Goal: Task Accomplishment & Management: Complete application form

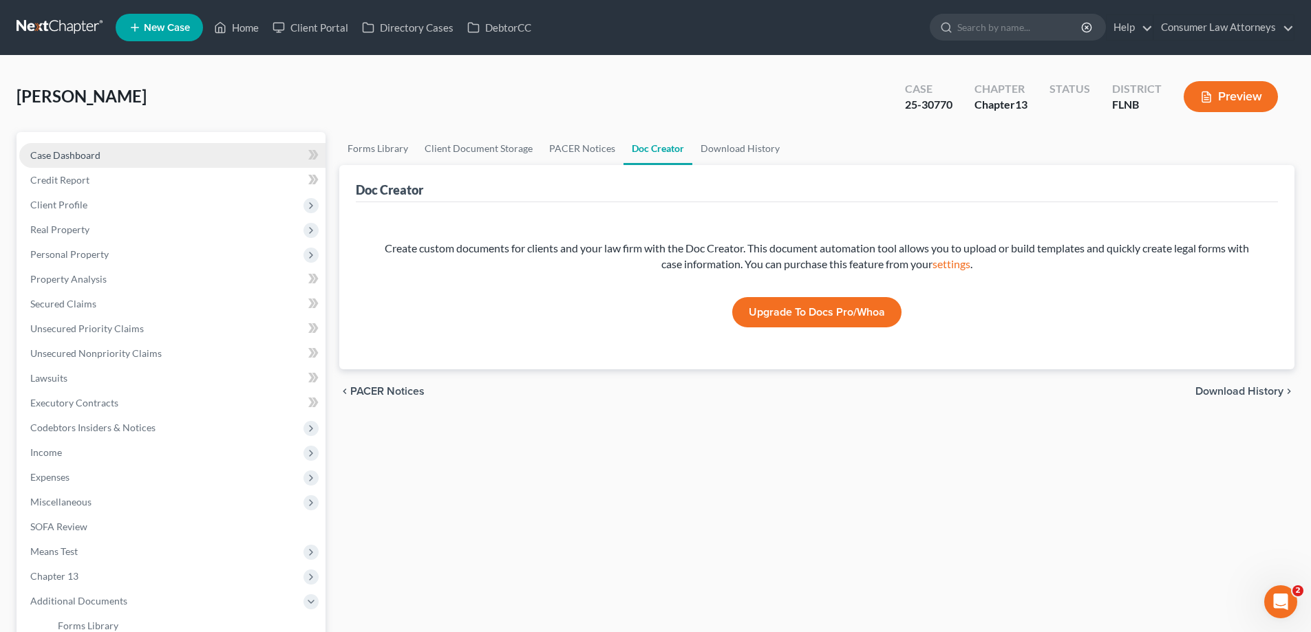
click at [81, 153] on span "Case Dashboard" at bounding box center [65, 155] width 70 height 12
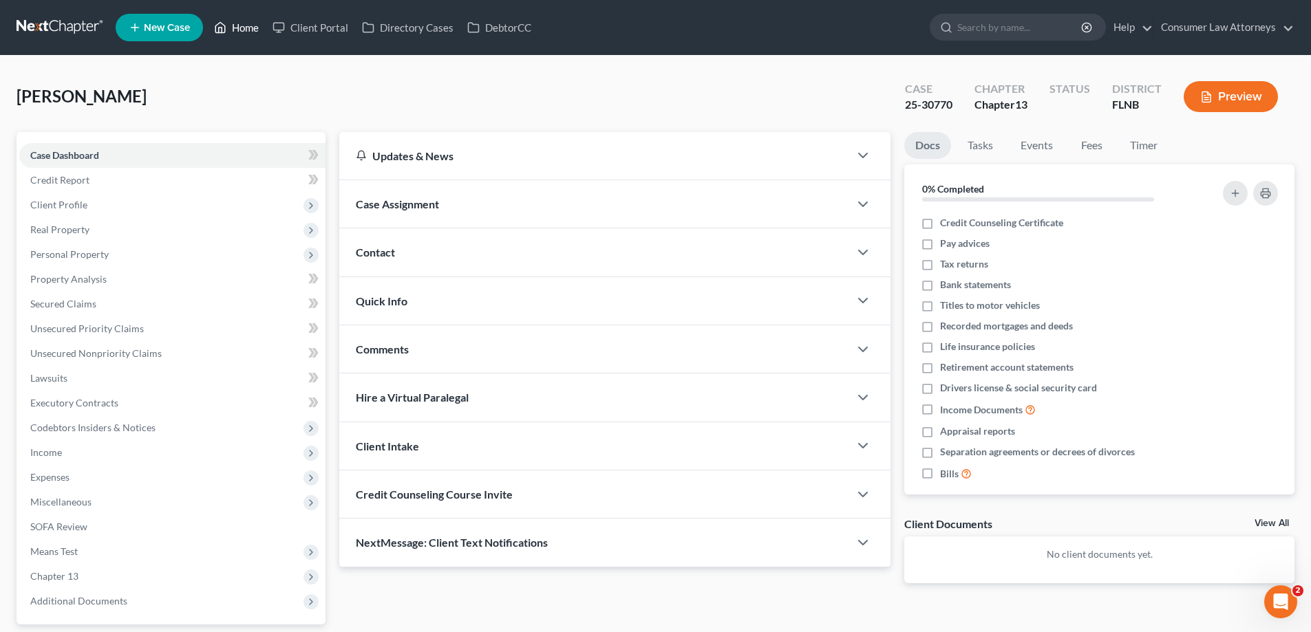
drag, startPoint x: 238, startPoint y: 25, endPoint x: 259, endPoint y: 53, distance: 34.8
click at [238, 25] on link "Home" at bounding box center [236, 27] width 58 height 25
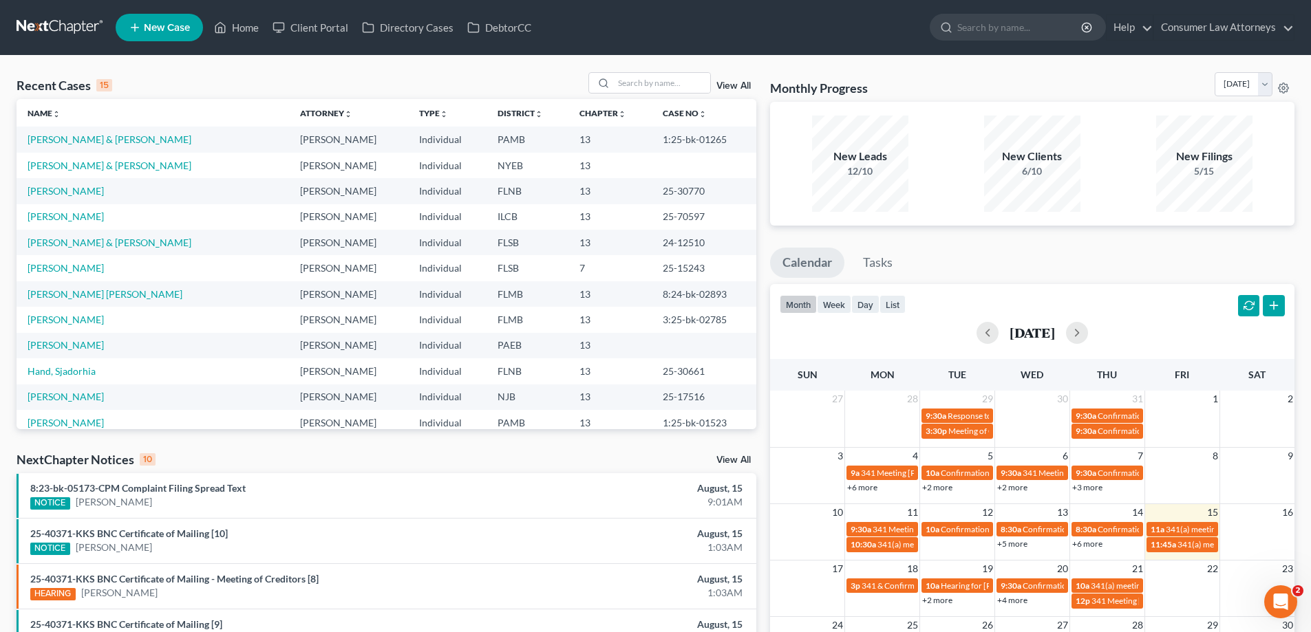
click at [651, 95] on div "Recent Cases 15 View All" at bounding box center [387, 85] width 740 height 27
click at [709, 93] on div at bounding box center [649, 82] width 122 height 21
click at [645, 85] on input "search" at bounding box center [662, 83] width 96 height 20
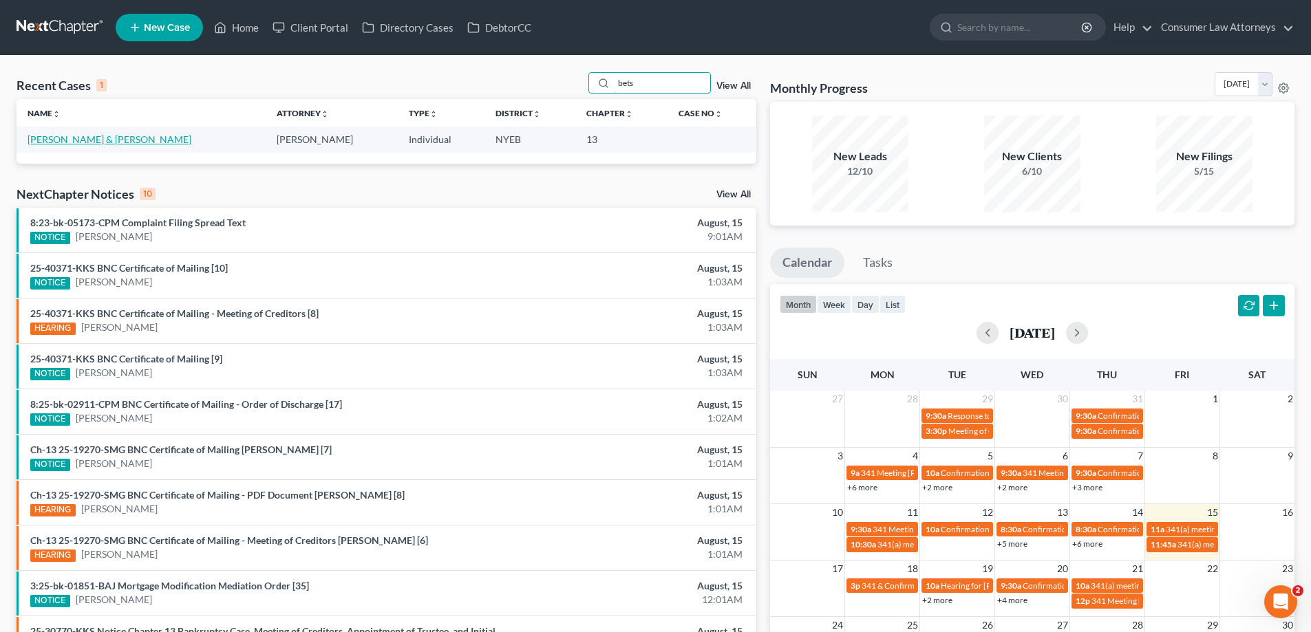
type input "bets"
click at [61, 144] on link "Bets, Christine & Henry" at bounding box center [110, 139] width 164 height 12
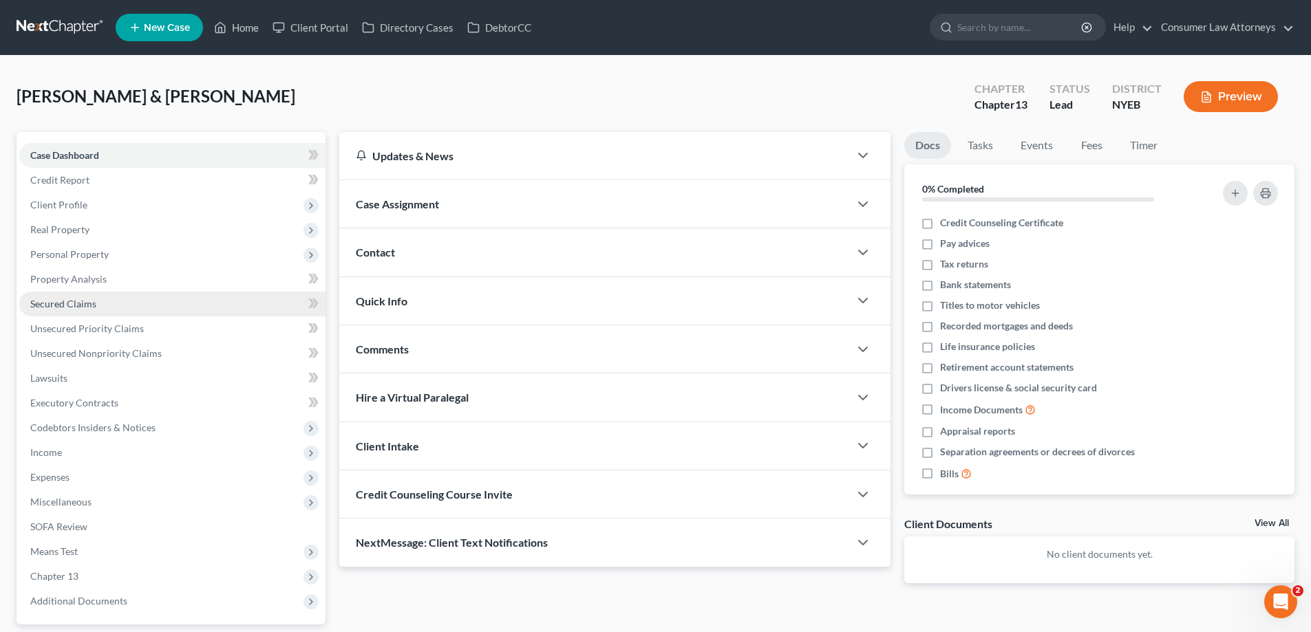
click at [74, 303] on span "Secured Claims" at bounding box center [63, 304] width 66 height 12
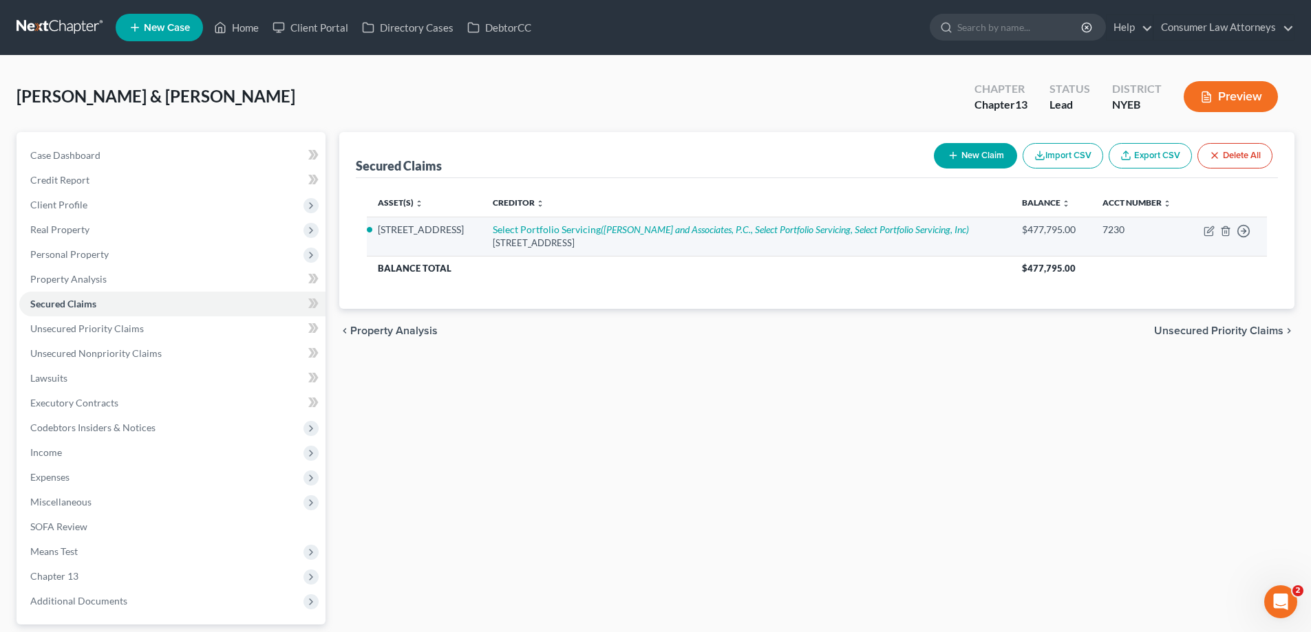
click at [654, 222] on td "Select Portfolio Servicing (Sheldon May and Associates, P.C., Select Portfolio …" at bounding box center [746, 236] width 529 height 39
click at [652, 232] on icon "(Sheldon May and Associates, P.C., Select Portfolio Servicing, Select Portfolio…" at bounding box center [785, 230] width 368 height 12
select select "43"
select select "2"
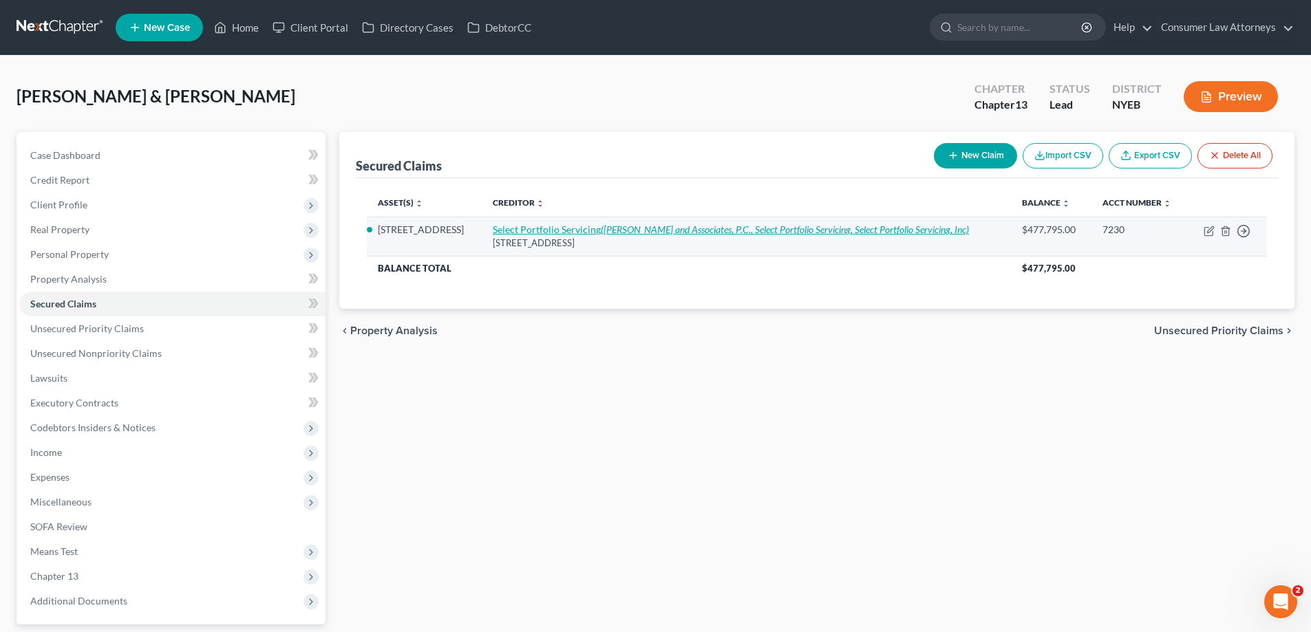
select select "2"
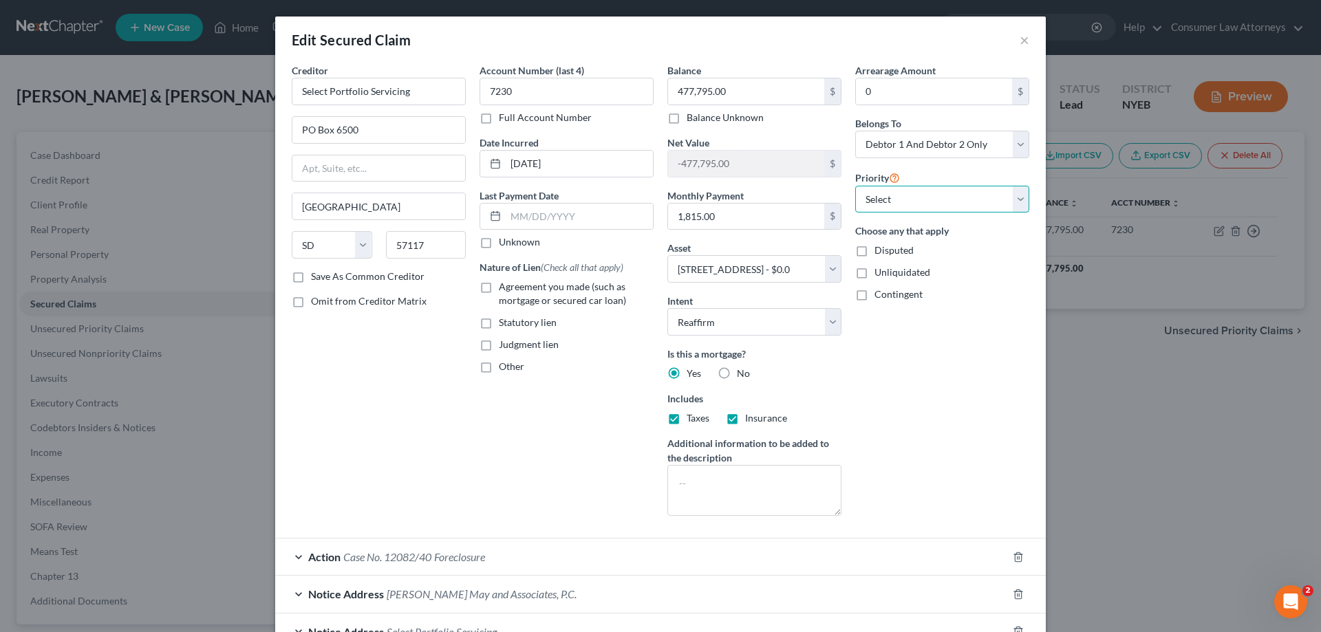
drag, startPoint x: 908, startPoint y: 206, endPoint x: 902, endPoint y: 212, distance: 7.8
click at [908, 206] on select "Select 1st 2nd 3rd 4th 5th 6th 7th 8th 9th 10th 11th 12th 13th 14th 15th 16th 1…" at bounding box center [942, 200] width 174 height 28
select select "0"
click at [855, 186] on select "Select 1st 2nd 3rd 4th 5th 6th 7th 8th 9th 10th 11th 12th 13th 14th 15th 16th 1…" at bounding box center [942, 200] width 174 height 28
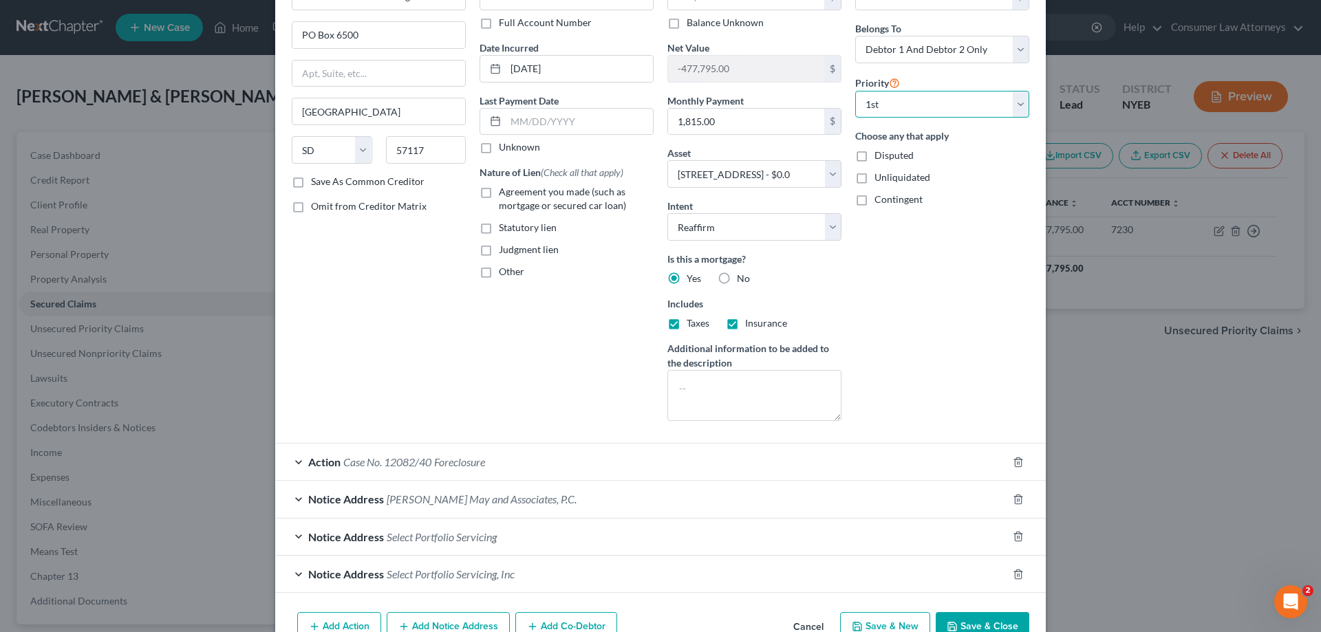
scroll to position [142, 0]
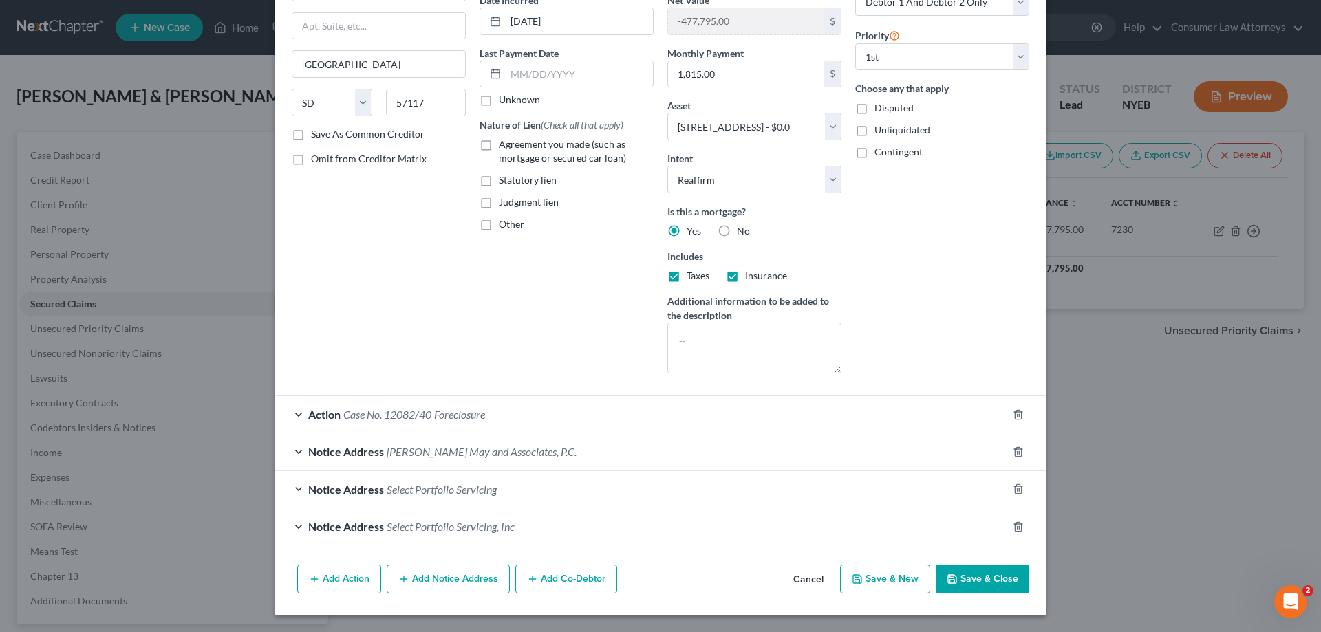
click at [967, 581] on button "Save & Close" at bounding box center [983, 579] width 94 height 29
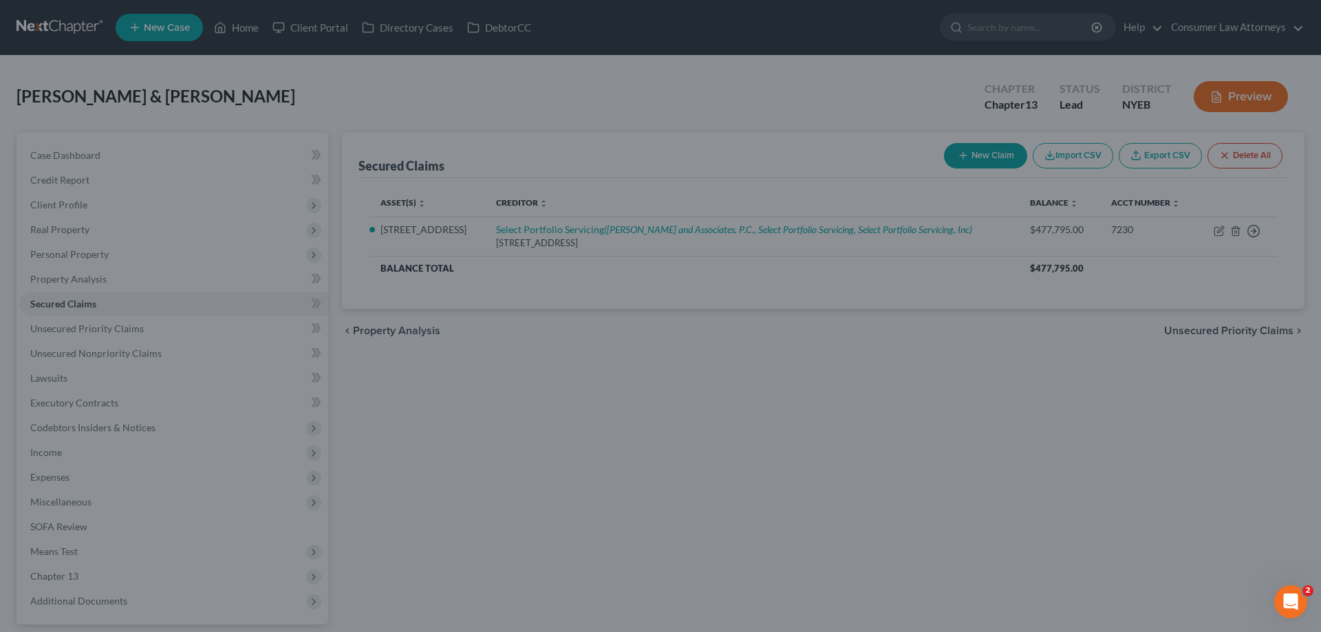
select select "2"
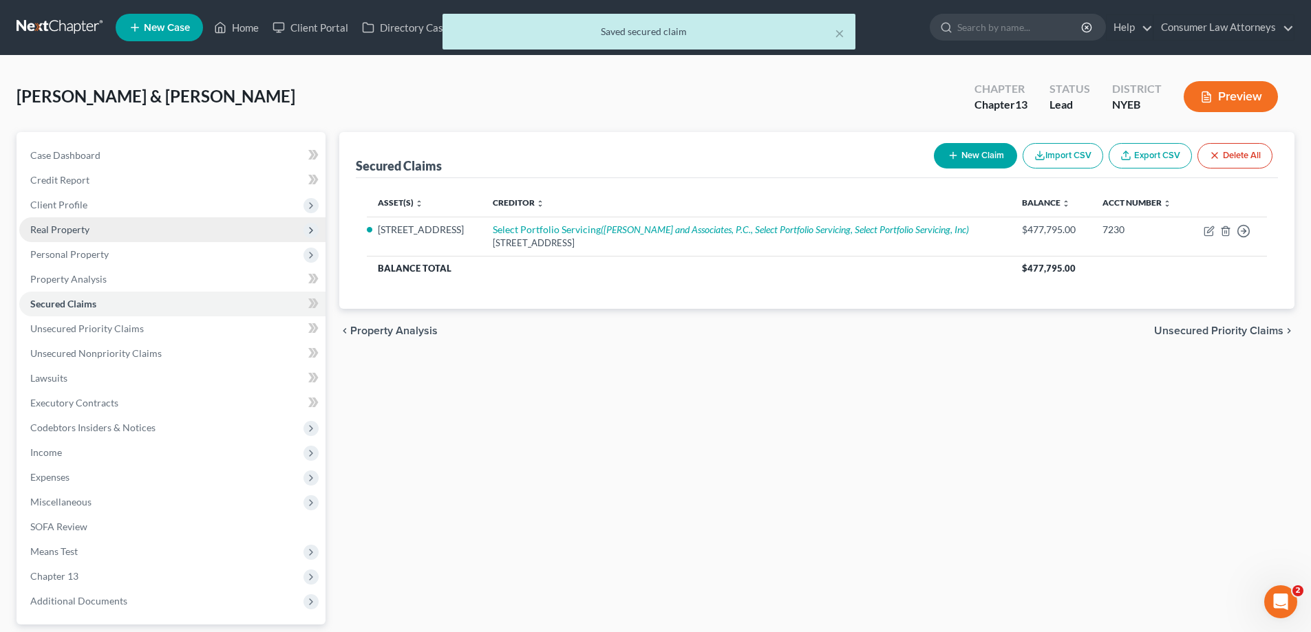
click at [69, 228] on span "Real Property" at bounding box center [59, 230] width 59 height 12
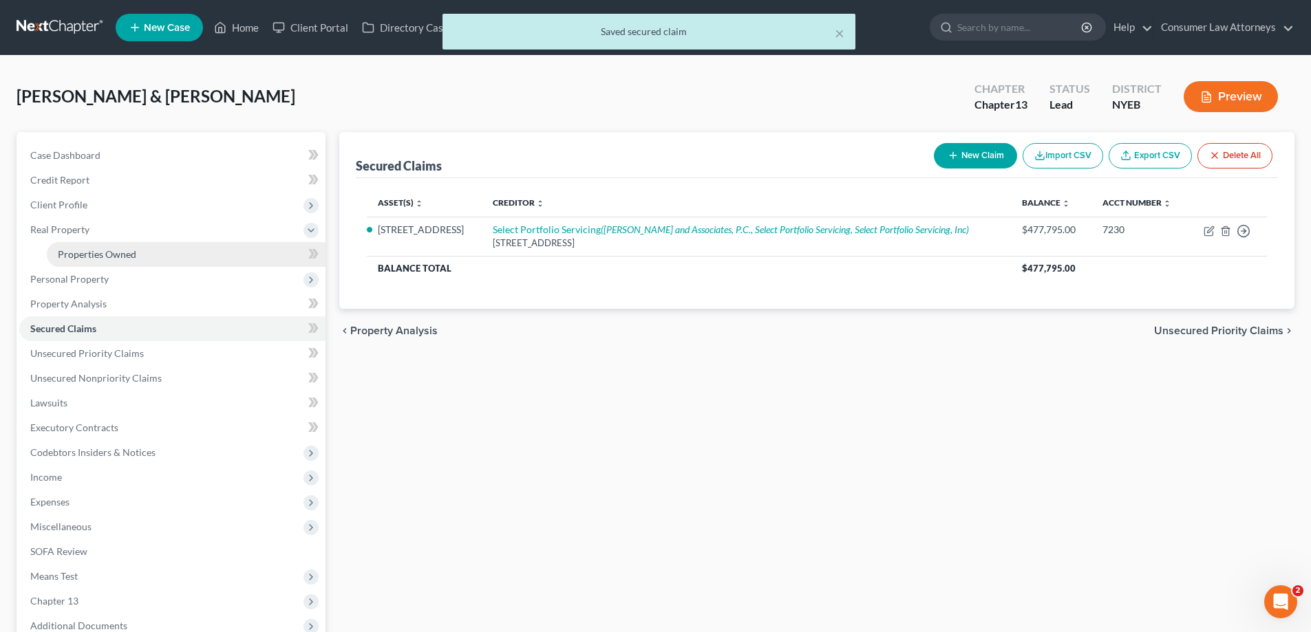
click at [85, 248] on span "Properties Owned" at bounding box center [97, 254] width 78 height 12
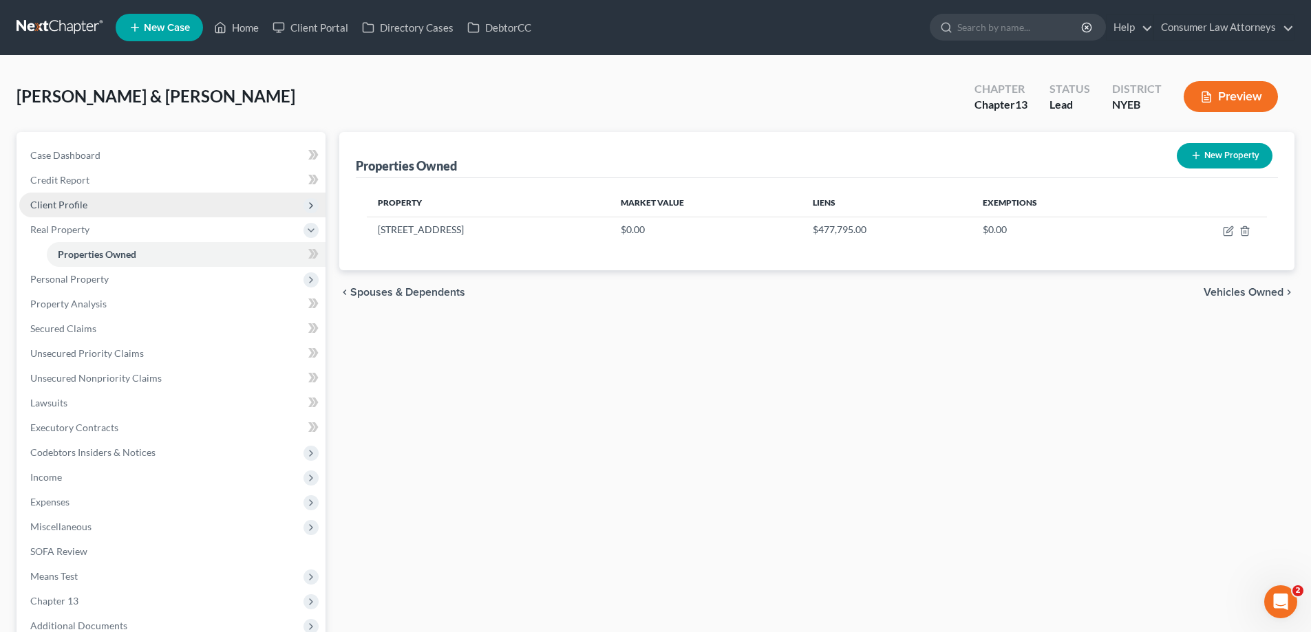
click at [54, 204] on span "Client Profile" at bounding box center [58, 205] width 57 height 12
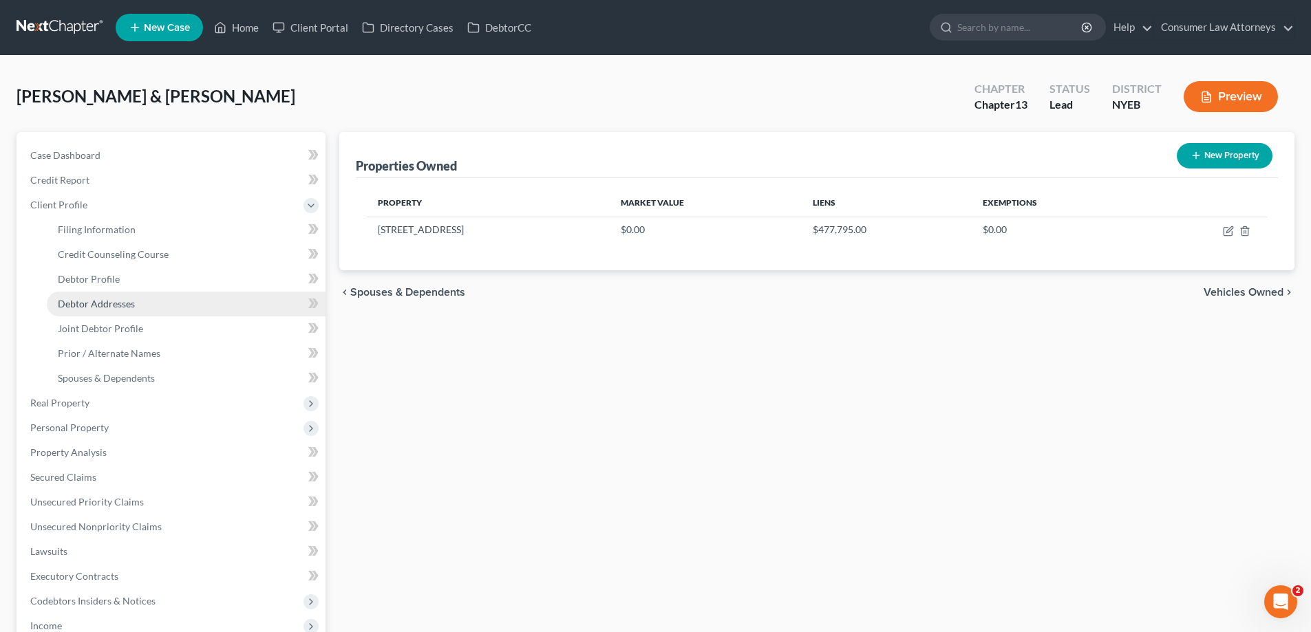
click at [98, 305] on span "Debtor Addresses" at bounding box center [96, 304] width 77 height 12
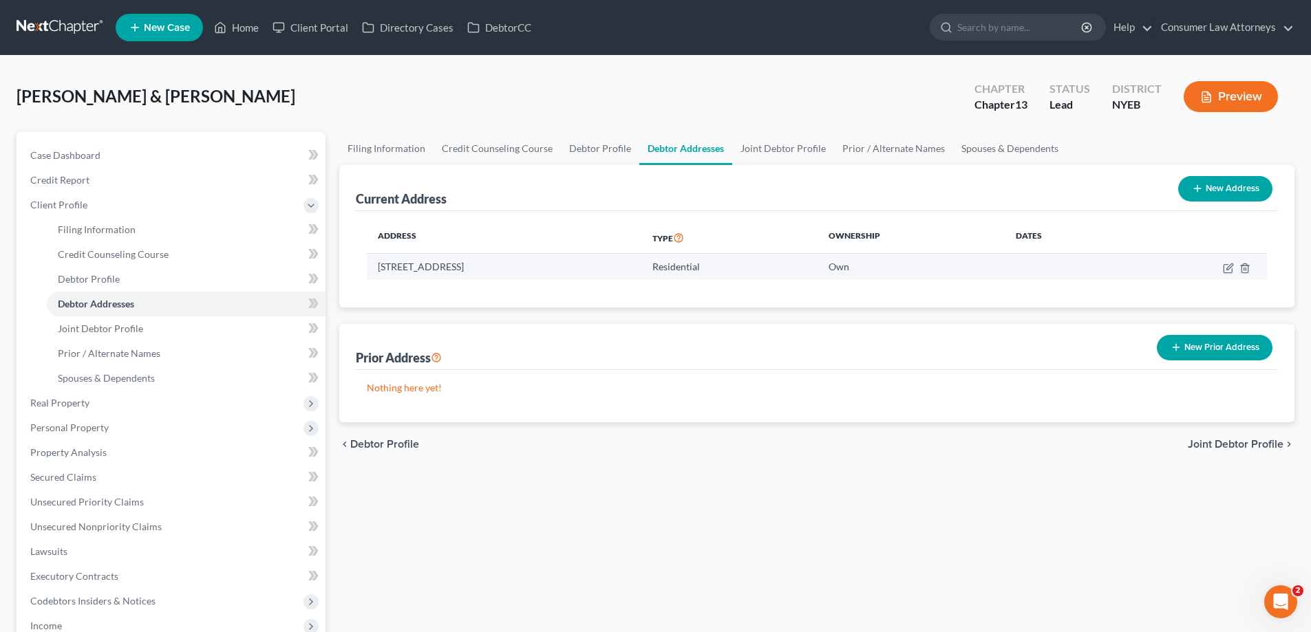
drag, startPoint x: 380, startPoint y: 269, endPoint x: 556, endPoint y: 273, distance: 175.5
click at [556, 273] on td "130-27 Inwood Street, Jamaica, NY 11436" at bounding box center [504, 267] width 275 height 26
click at [1228, 268] on icon "button" at bounding box center [1228, 268] width 11 height 11
select select "35"
select select "40"
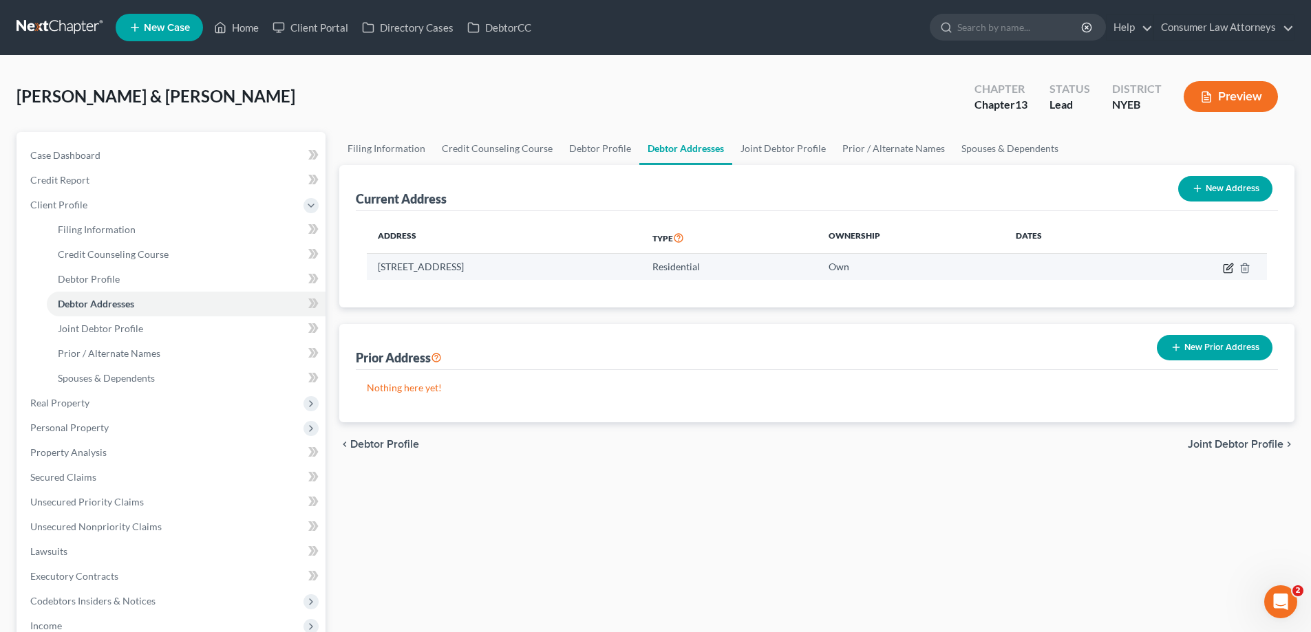
select select "0"
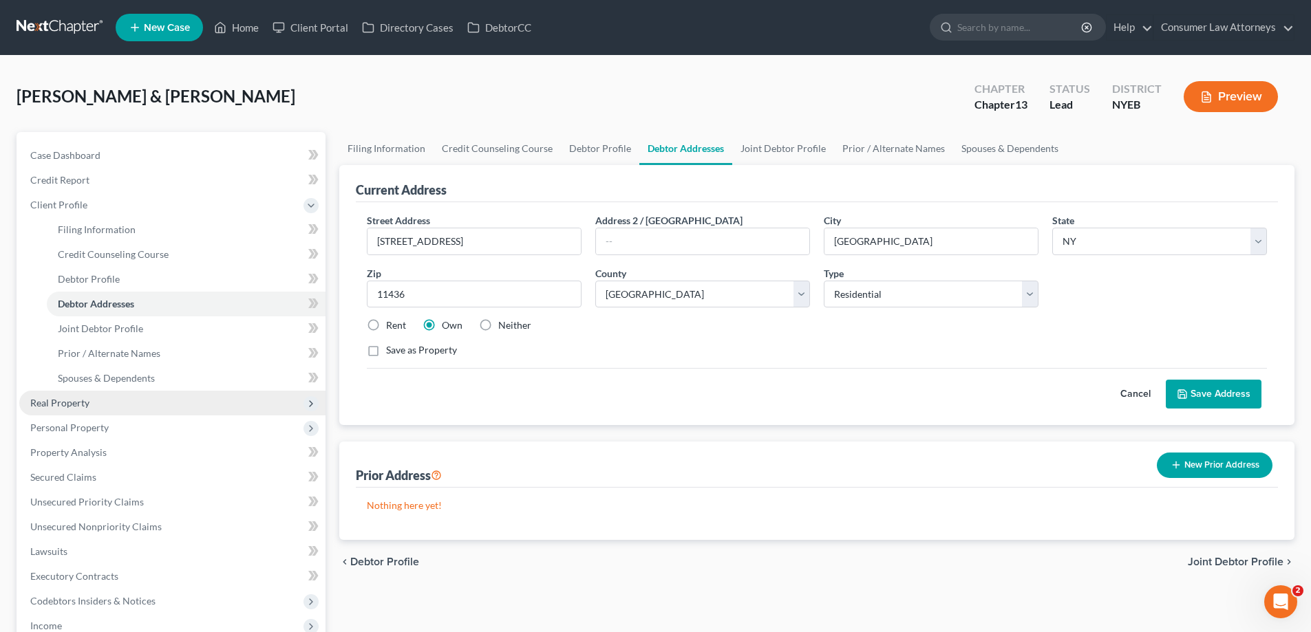
click at [84, 407] on span "Real Property" at bounding box center [59, 403] width 59 height 12
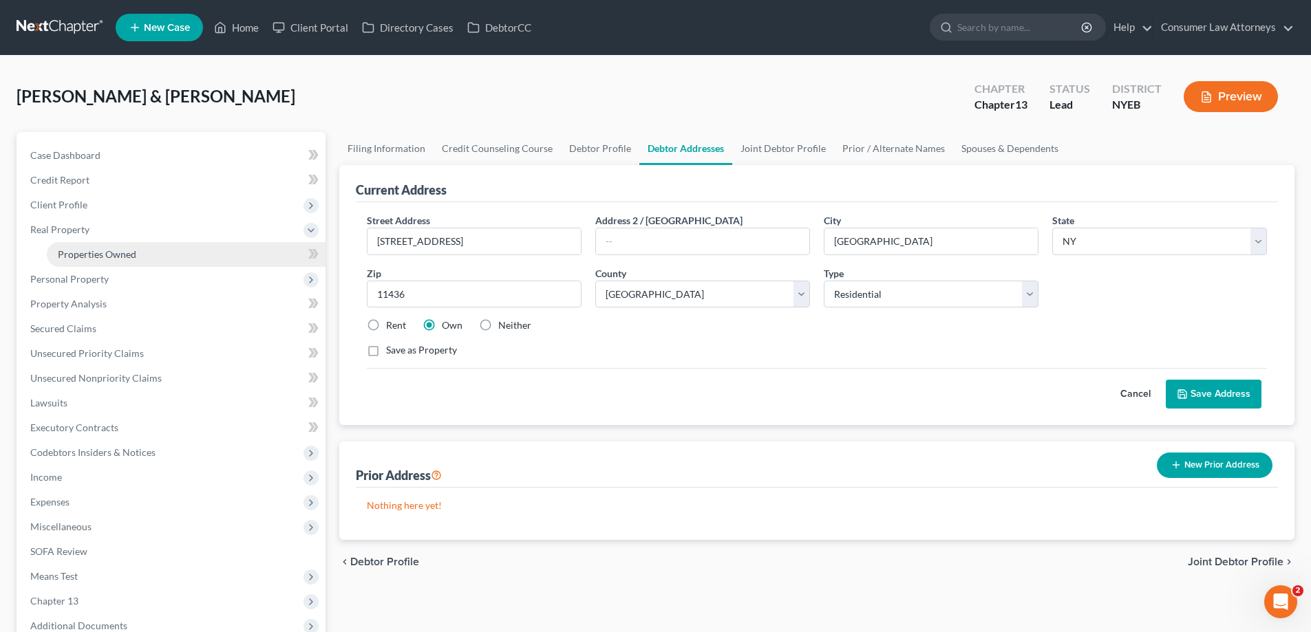
click at [87, 261] on link "Properties Owned" at bounding box center [186, 254] width 279 height 25
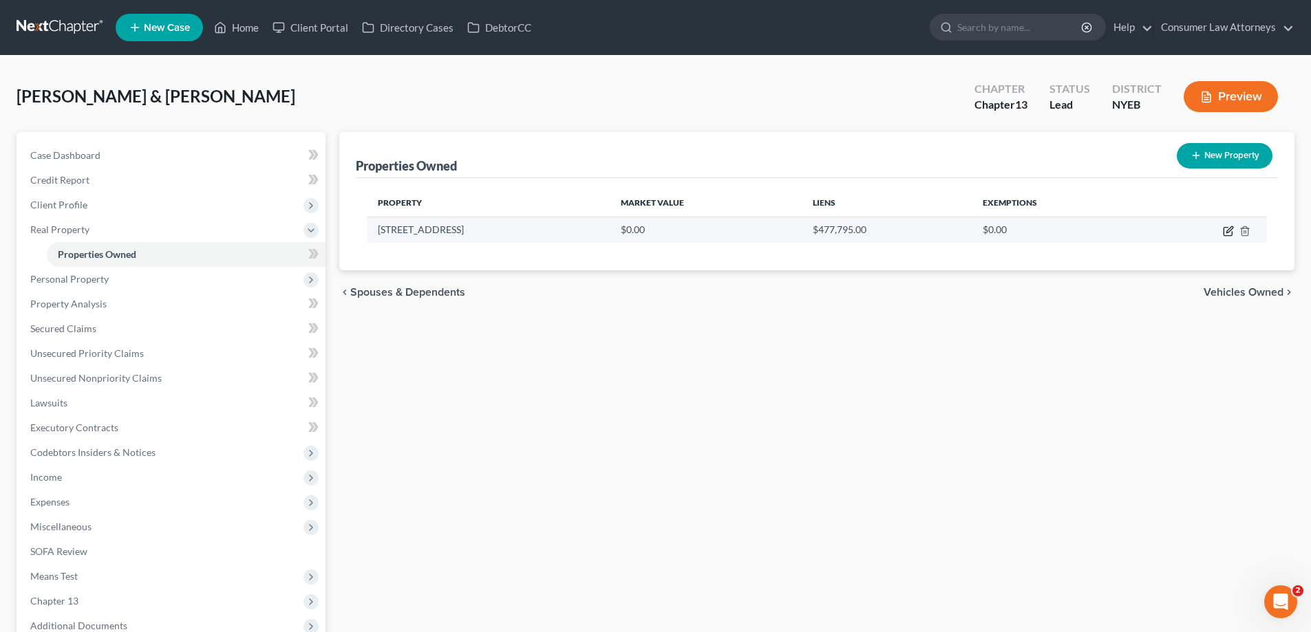
click at [1226, 230] on icon "button" at bounding box center [1228, 231] width 11 height 11
select select "35"
select select "40"
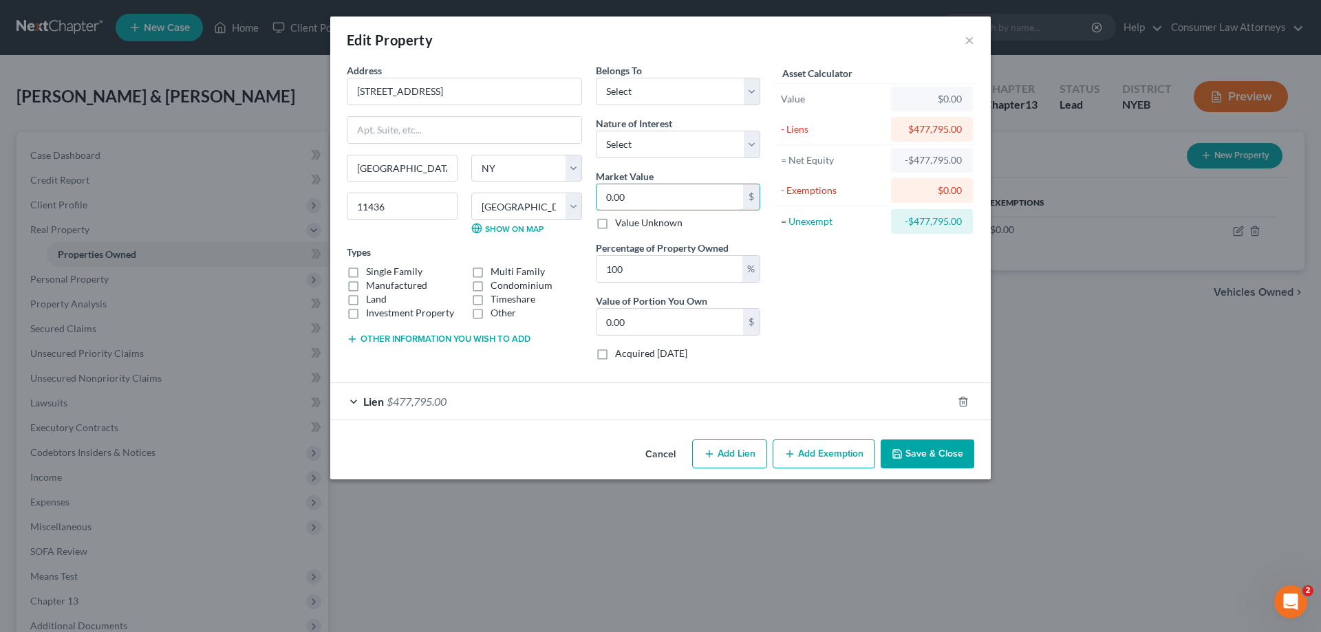
type input "6"
type input "6.00"
type input "66"
type input "66.00"
type input "660"
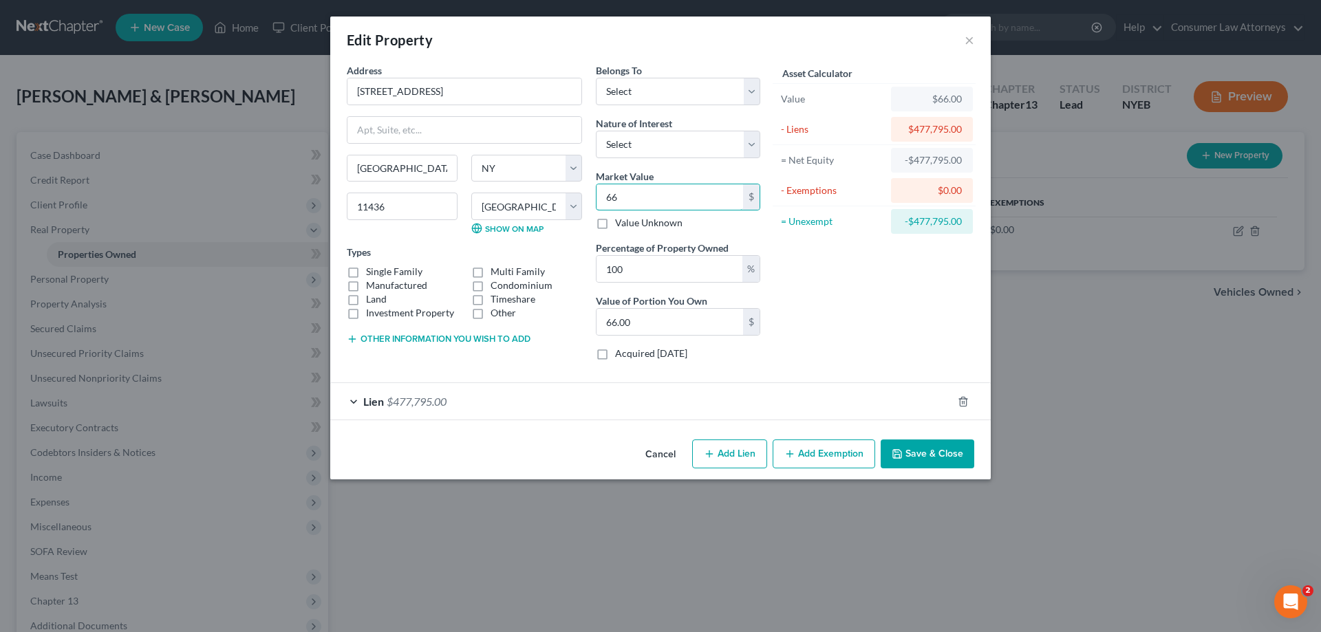
type input "660.00"
type input "6,600"
type input "6,600.00"
type input "6,6000"
type input "66,000.00"
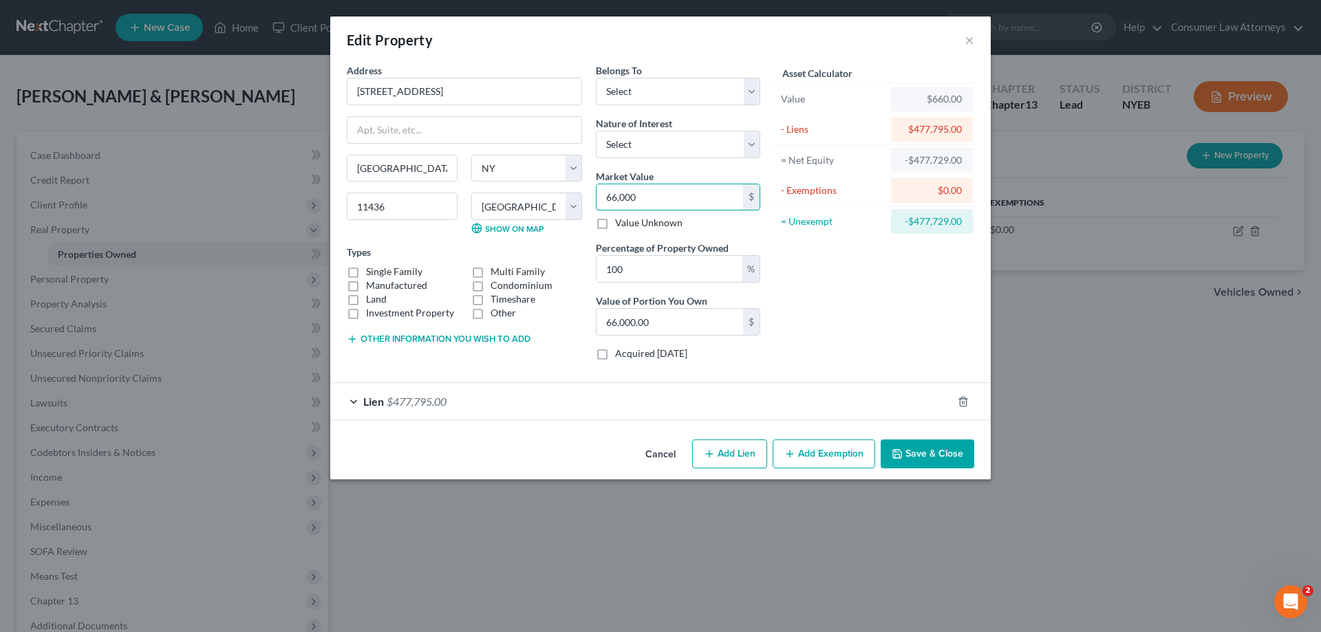
type input "66,0000"
type input "660,000.00"
drag, startPoint x: 963, startPoint y: 222, endPoint x: 915, endPoint y: 228, distance: 48.5
click at [915, 228] on div "$182,205.00" at bounding box center [932, 221] width 82 height 25
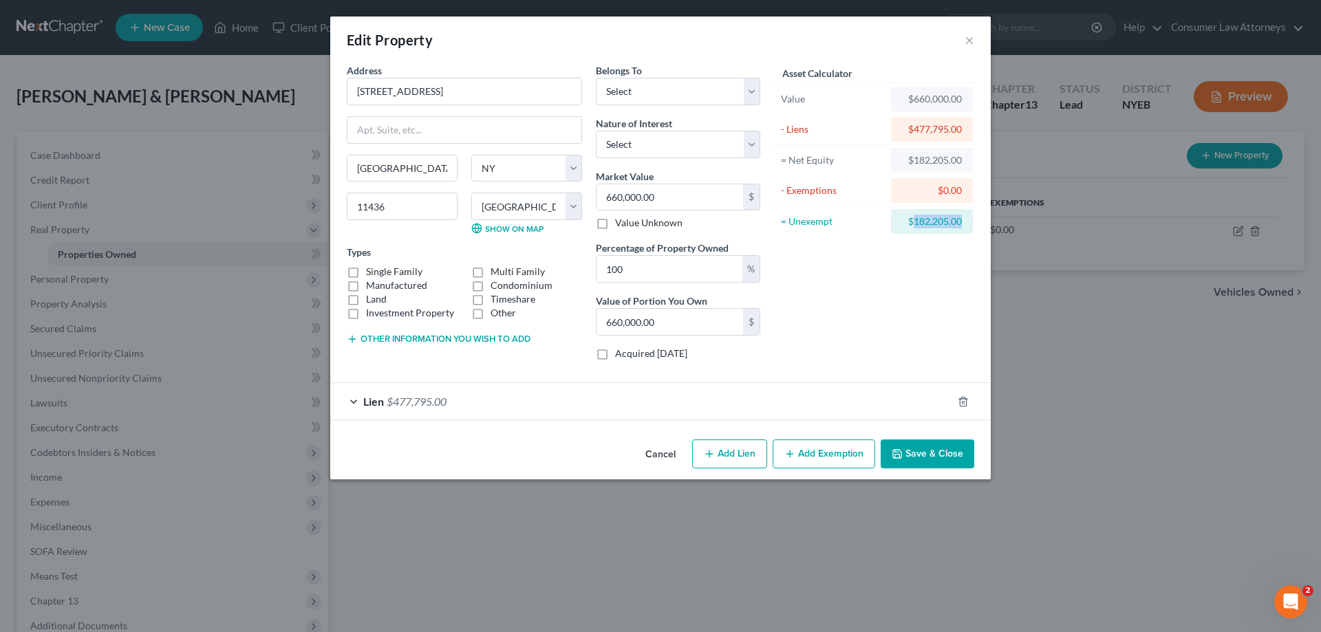
copy div "182,205.00"
click at [810, 447] on button "Add Exemption" at bounding box center [824, 454] width 103 height 29
select select "2"
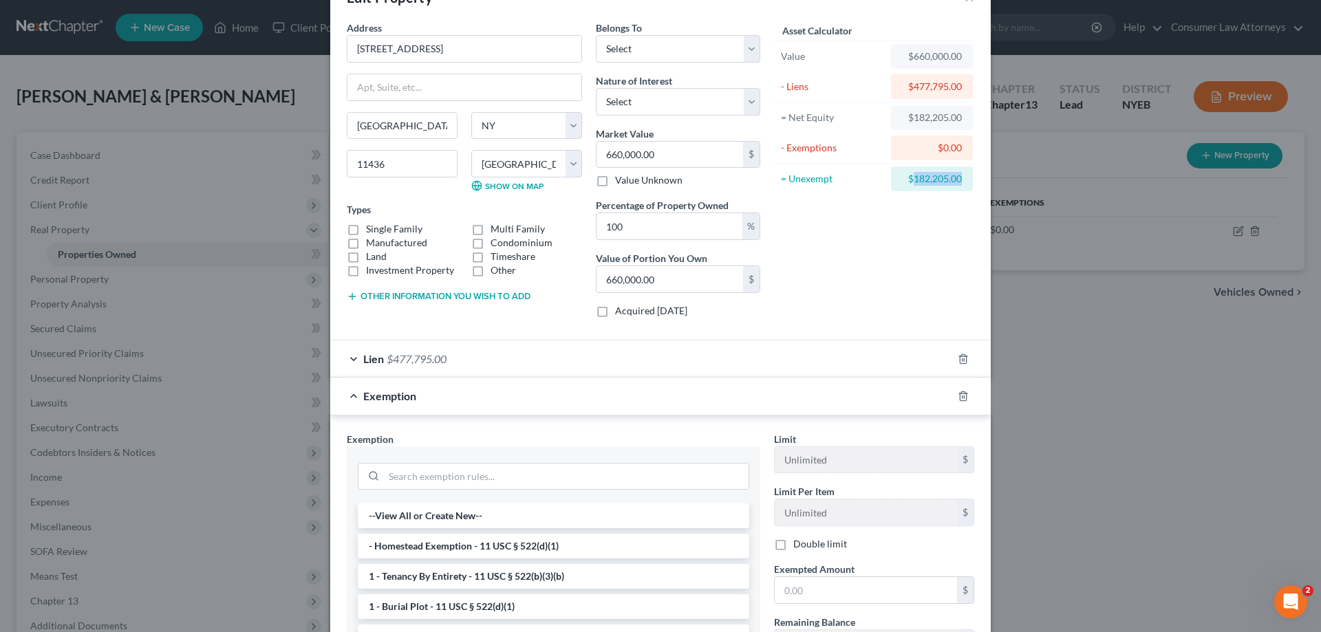
scroll to position [206, 0]
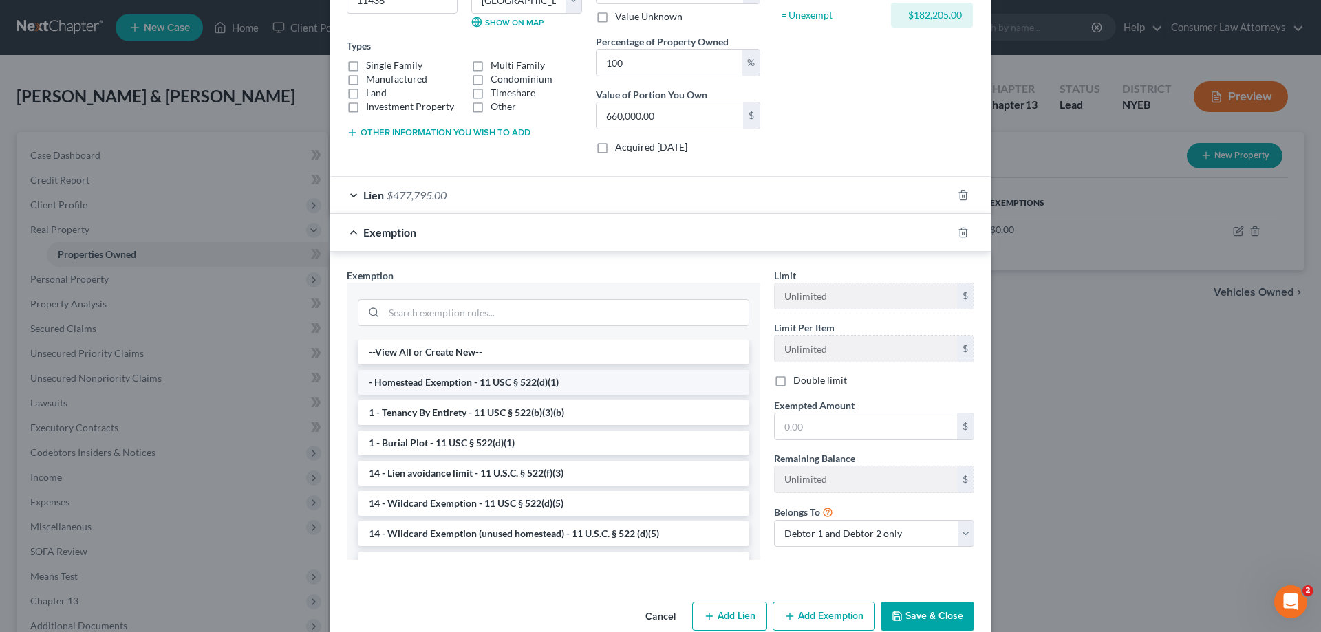
click at [440, 377] on li "- Homestead Exemption - 11 USC § 522(d)(1)" at bounding box center [554, 382] width 392 height 25
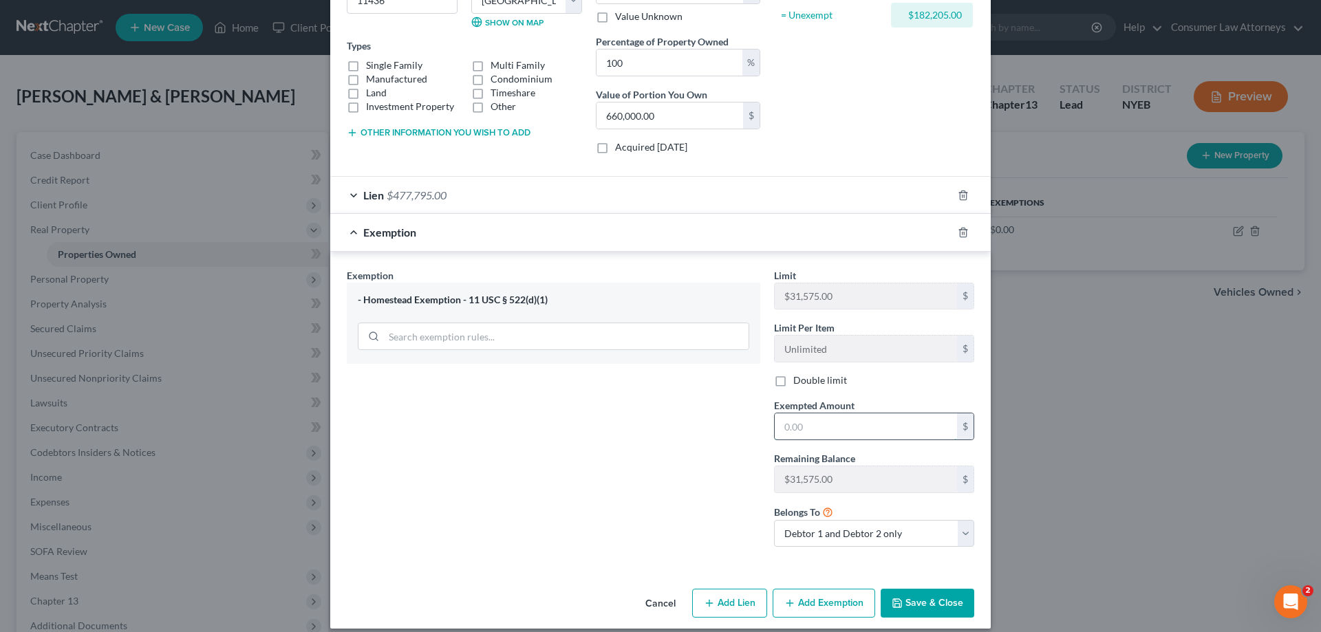
click at [775, 435] on input "text" at bounding box center [866, 427] width 182 height 26
click at [784, 428] on input "32,575.00" at bounding box center [866, 427] width 182 height 26
type input "31,575.00"
click at [932, 608] on button "Save & Close" at bounding box center [928, 603] width 94 height 29
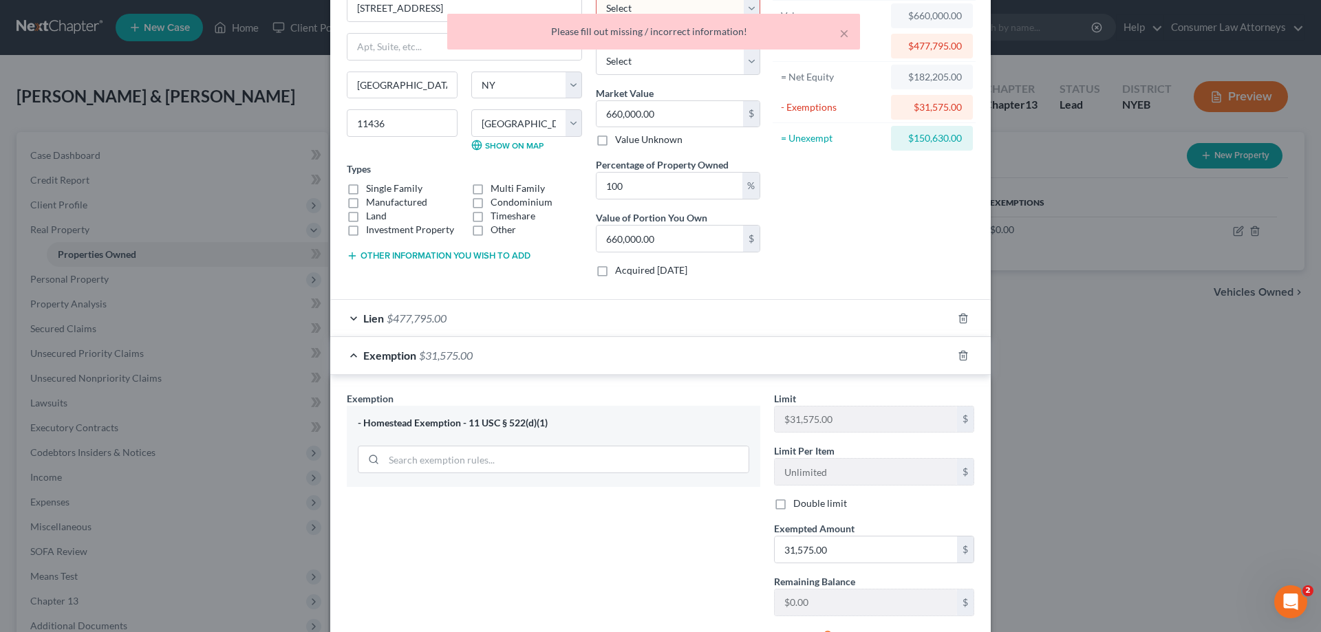
scroll to position [0, 0]
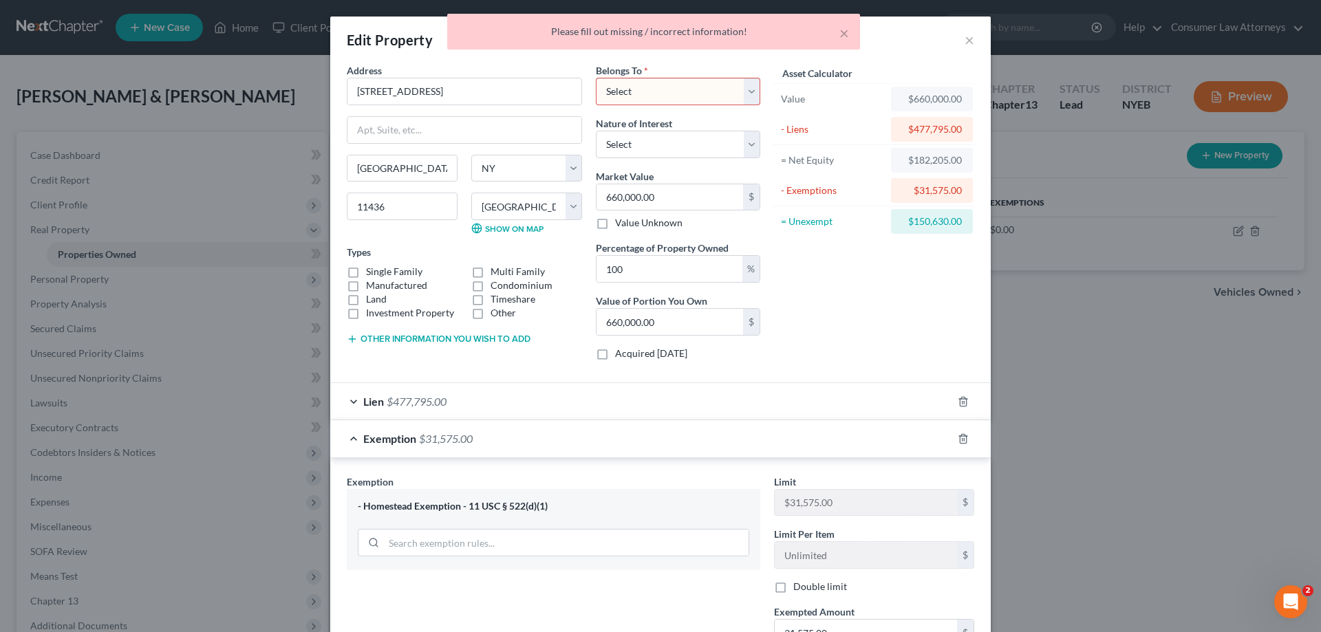
click at [742, 92] on select "Select Debtor 1 Only Debtor 2 Only Debtor 1 And Debtor 2 Only At Least One Of T…" at bounding box center [678, 92] width 164 height 28
select select "2"
click at [596, 78] on select "Select Debtor 1 Only Debtor 2 Only Debtor 1 And Debtor 2 Only At Least One Of T…" at bounding box center [678, 92] width 164 height 28
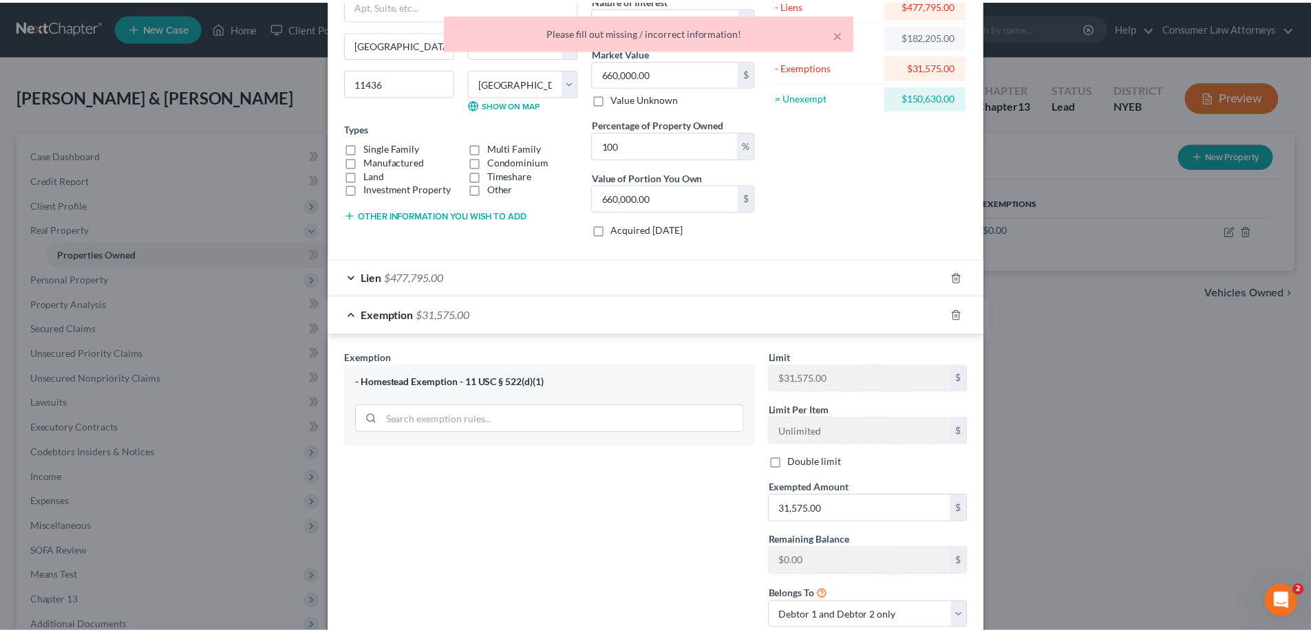
scroll to position [219, 0]
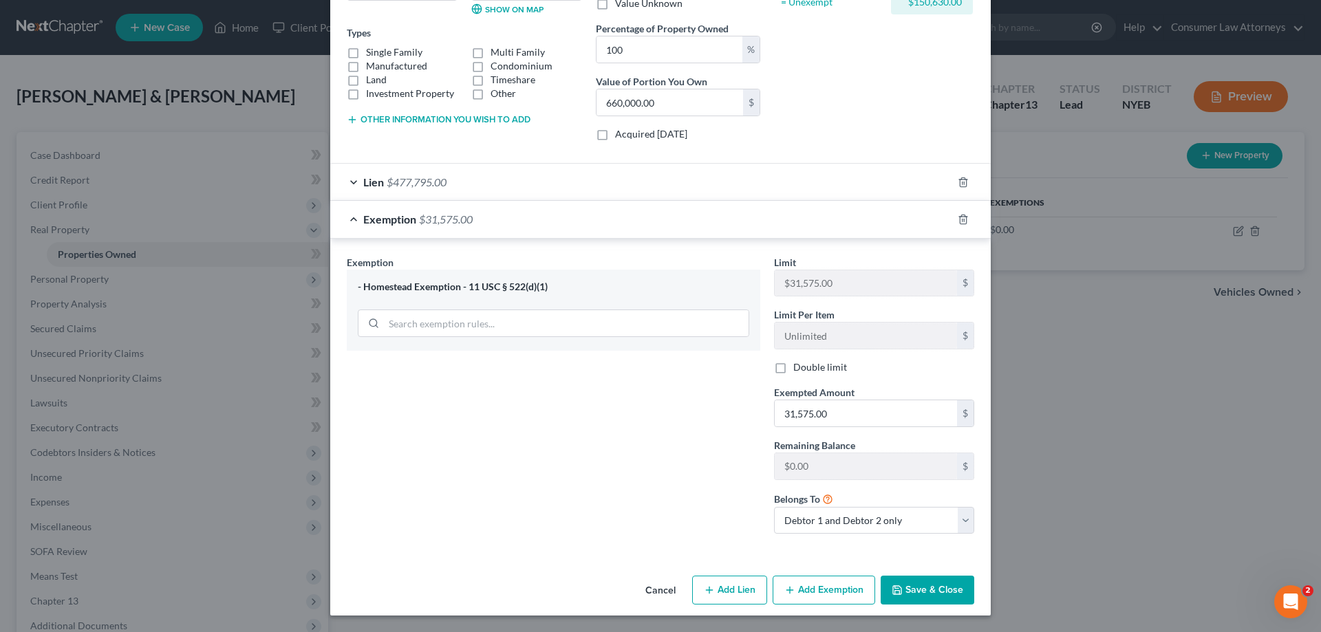
click at [892, 601] on button "Save & Close" at bounding box center [928, 590] width 94 height 29
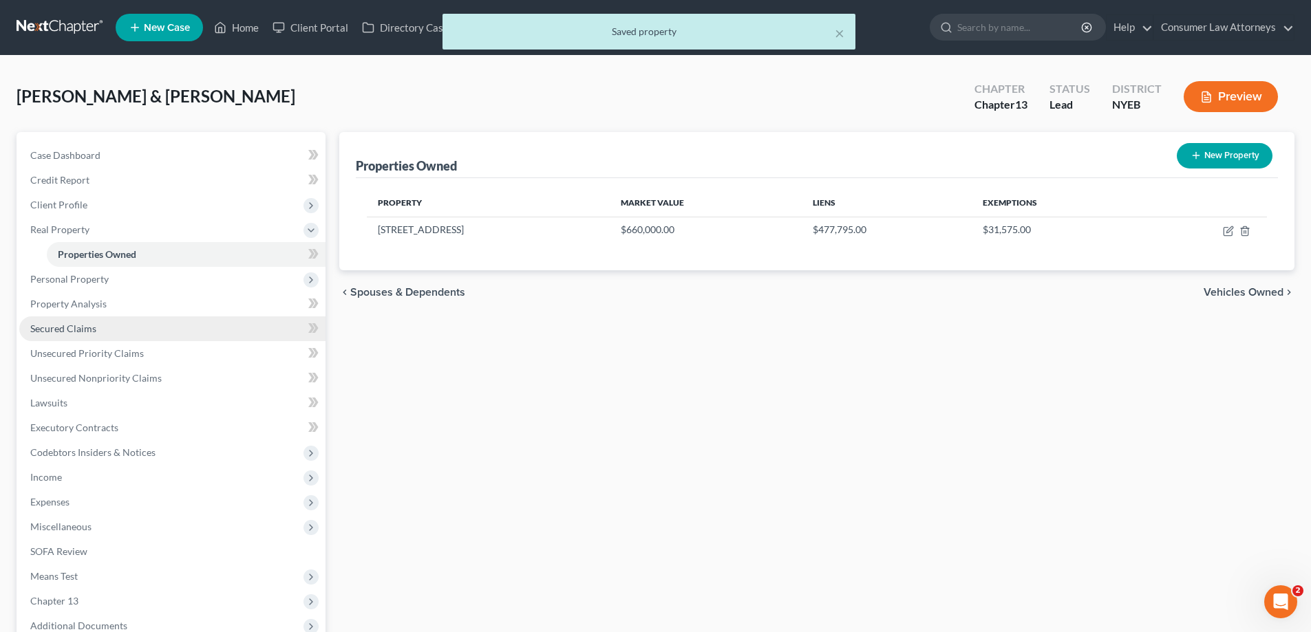
click at [71, 330] on span "Secured Claims" at bounding box center [63, 329] width 66 height 12
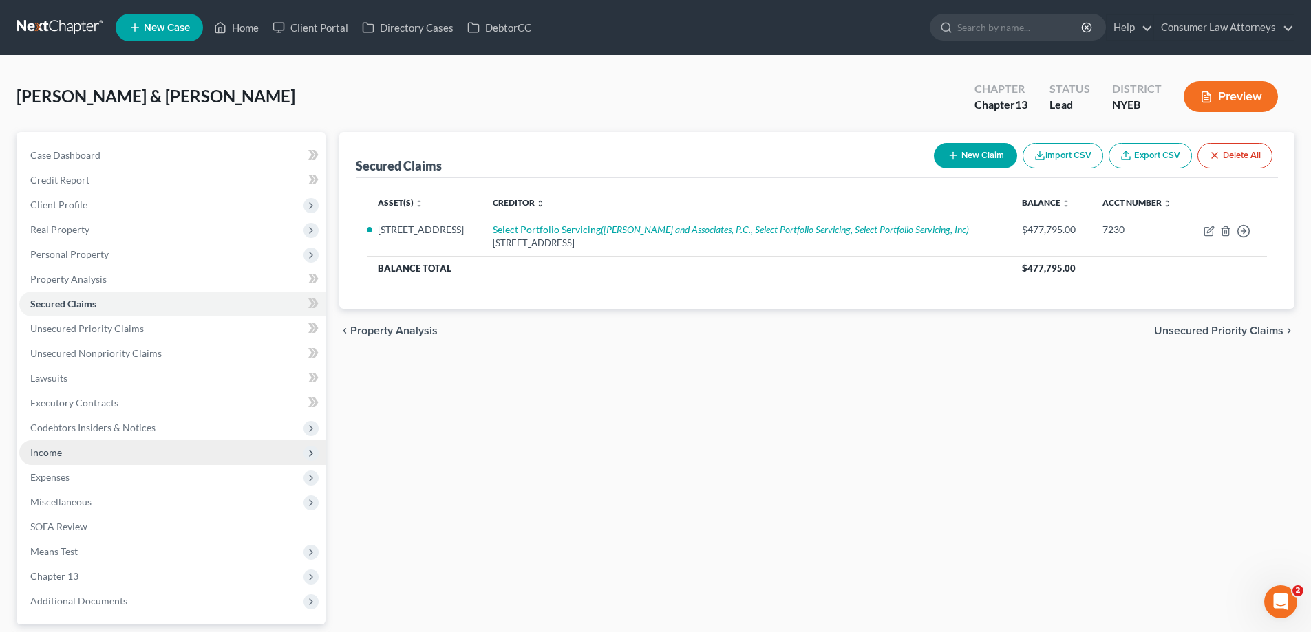
click at [42, 455] on span "Income" at bounding box center [46, 453] width 32 height 12
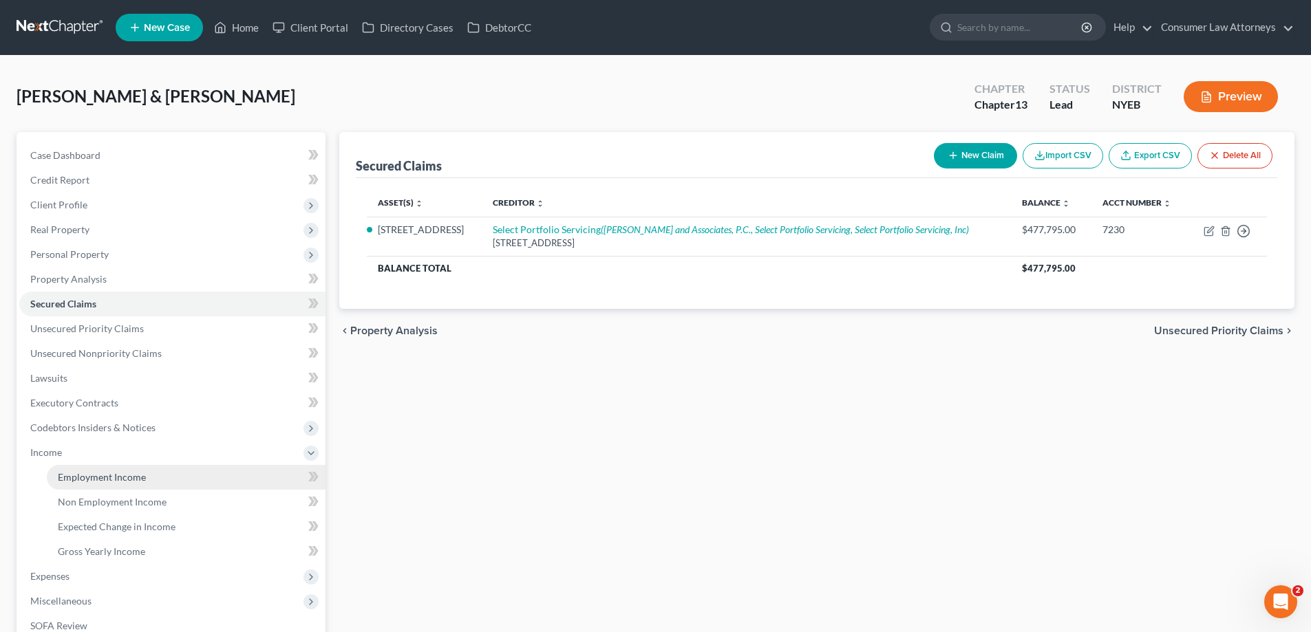
click at [69, 475] on span "Employment Income" at bounding box center [102, 477] width 88 height 12
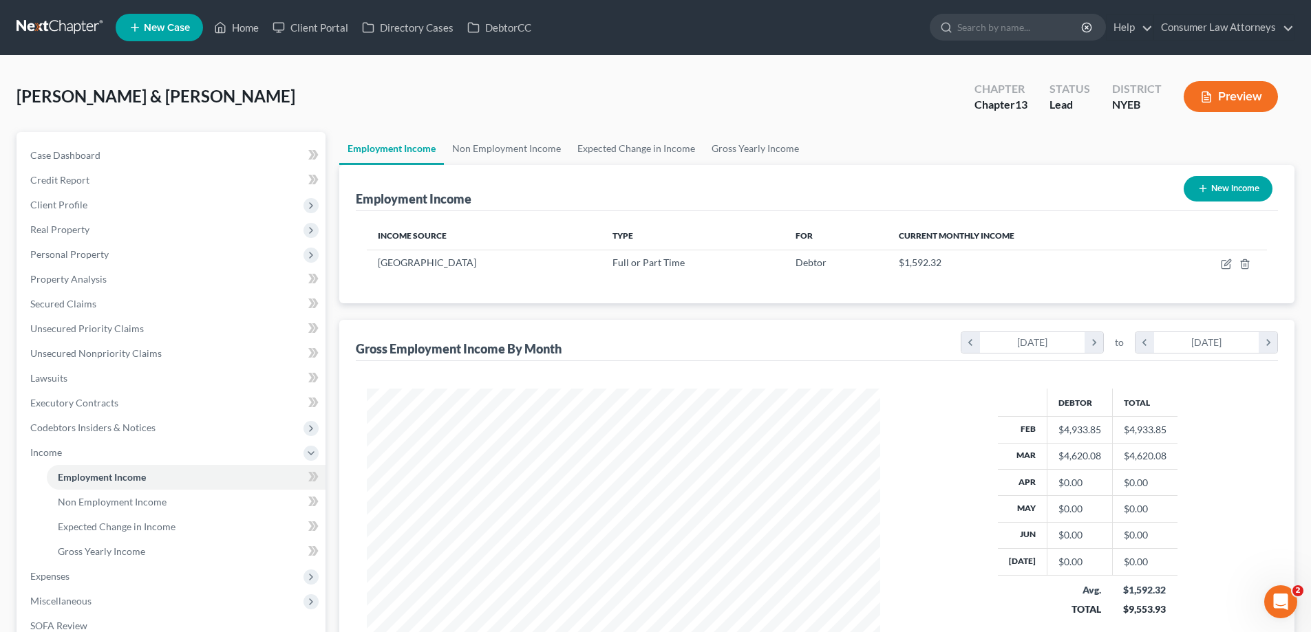
scroll to position [257, 541]
click at [507, 155] on link "Non Employment Income" at bounding box center [506, 148] width 125 height 33
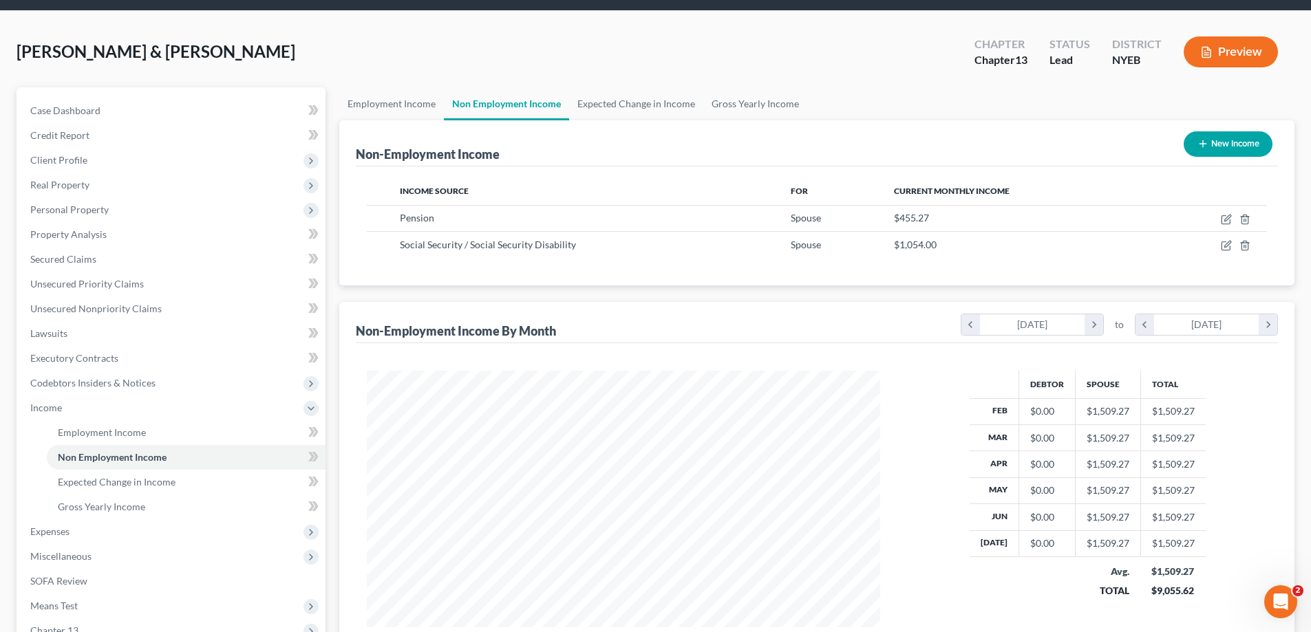
scroll to position [69, 0]
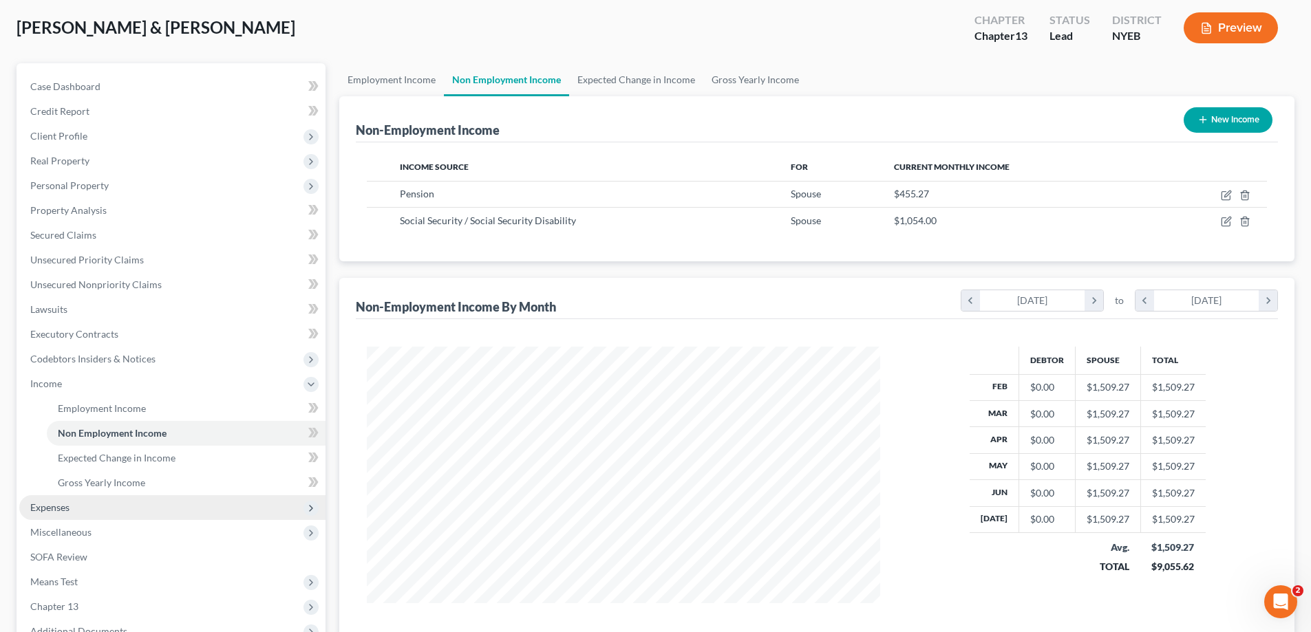
click at [51, 509] on span "Expenses" at bounding box center [49, 508] width 39 height 12
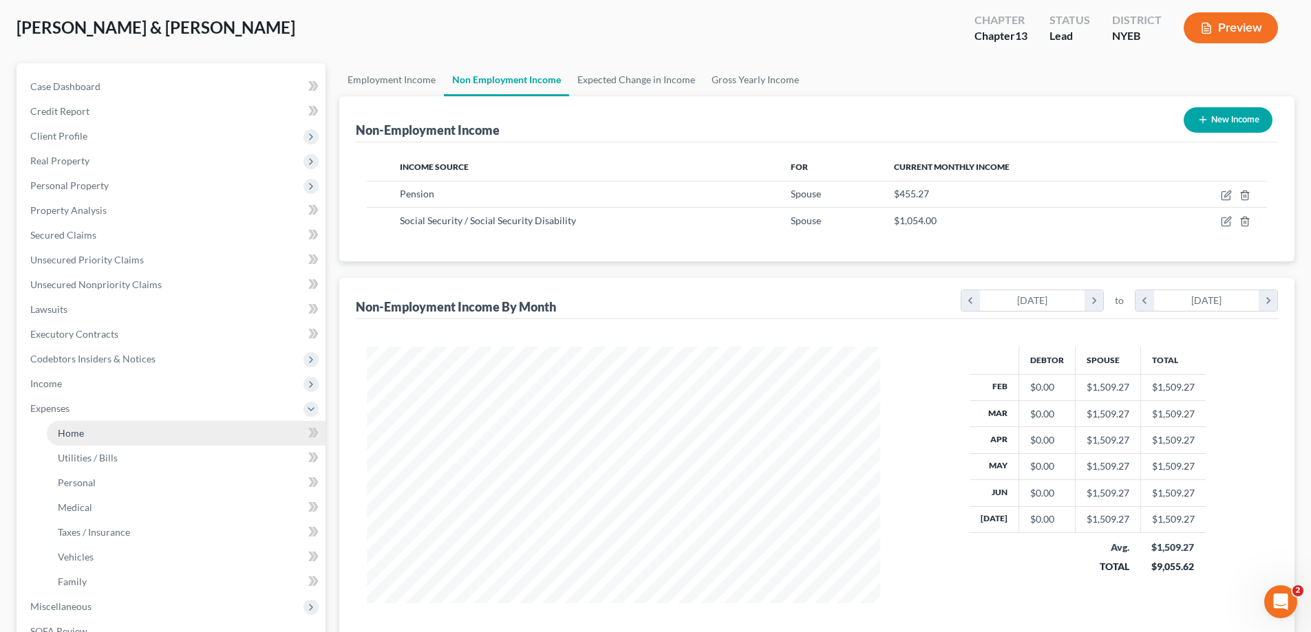
click at [81, 427] on span "Home" at bounding box center [71, 433] width 26 height 12
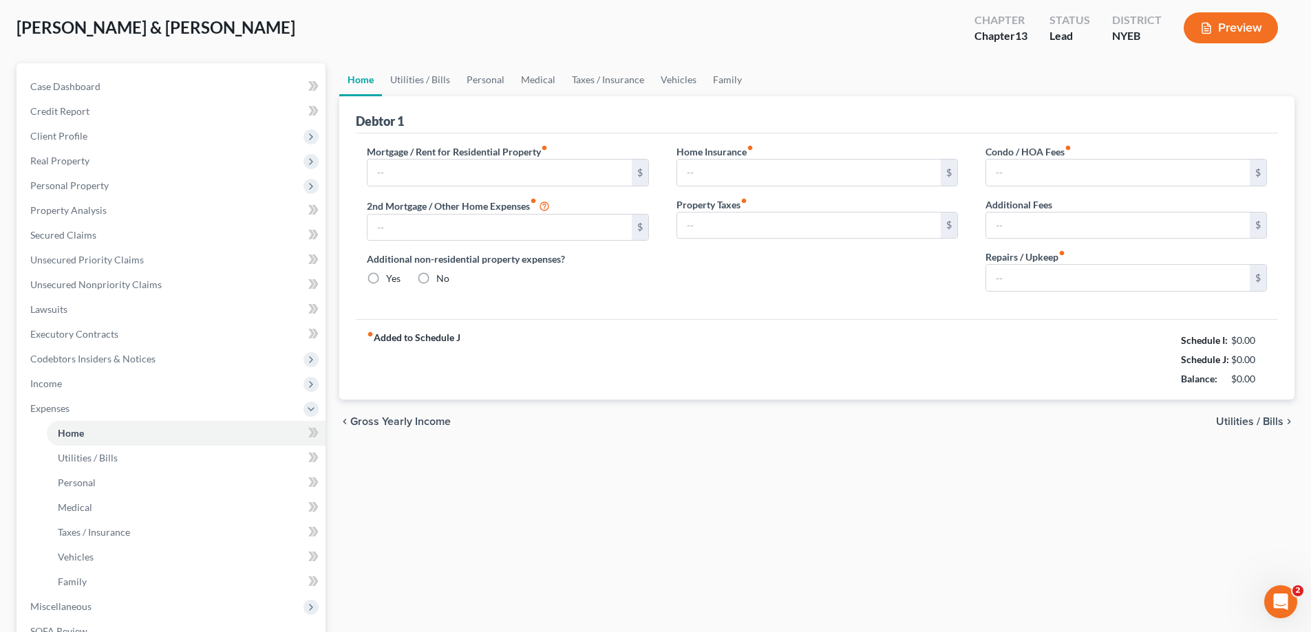
type input "1,912.78"
type input "0.00"
radio input "true"
type input "0.00"
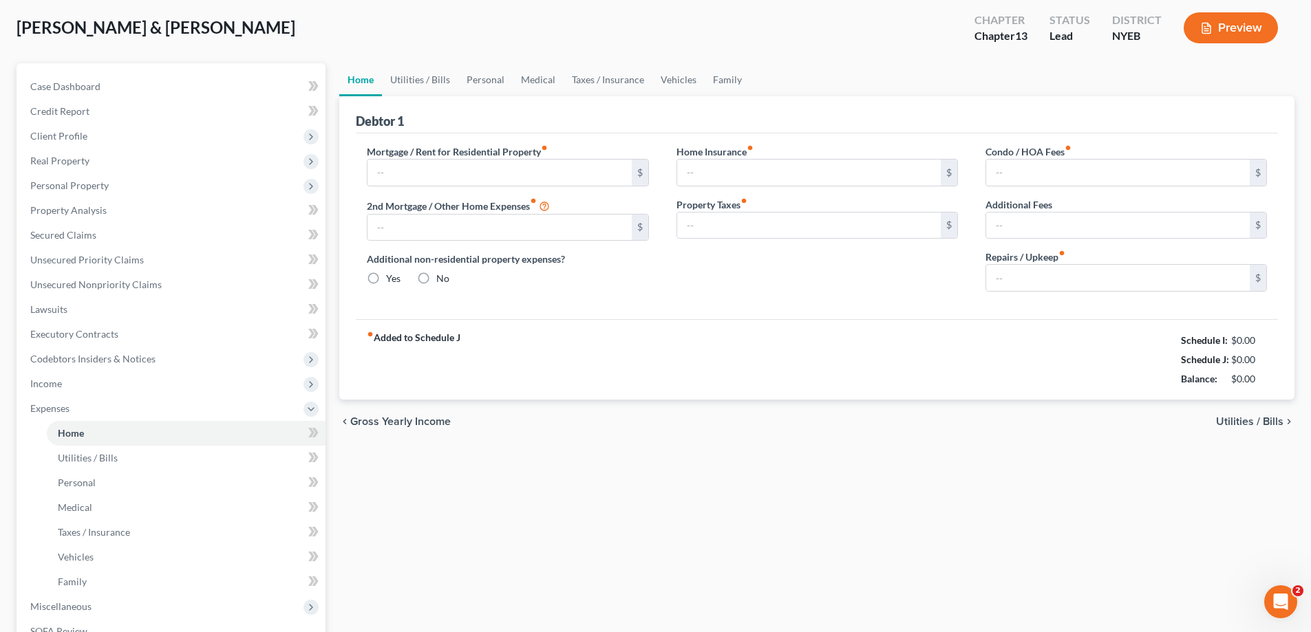
type input "0.00"
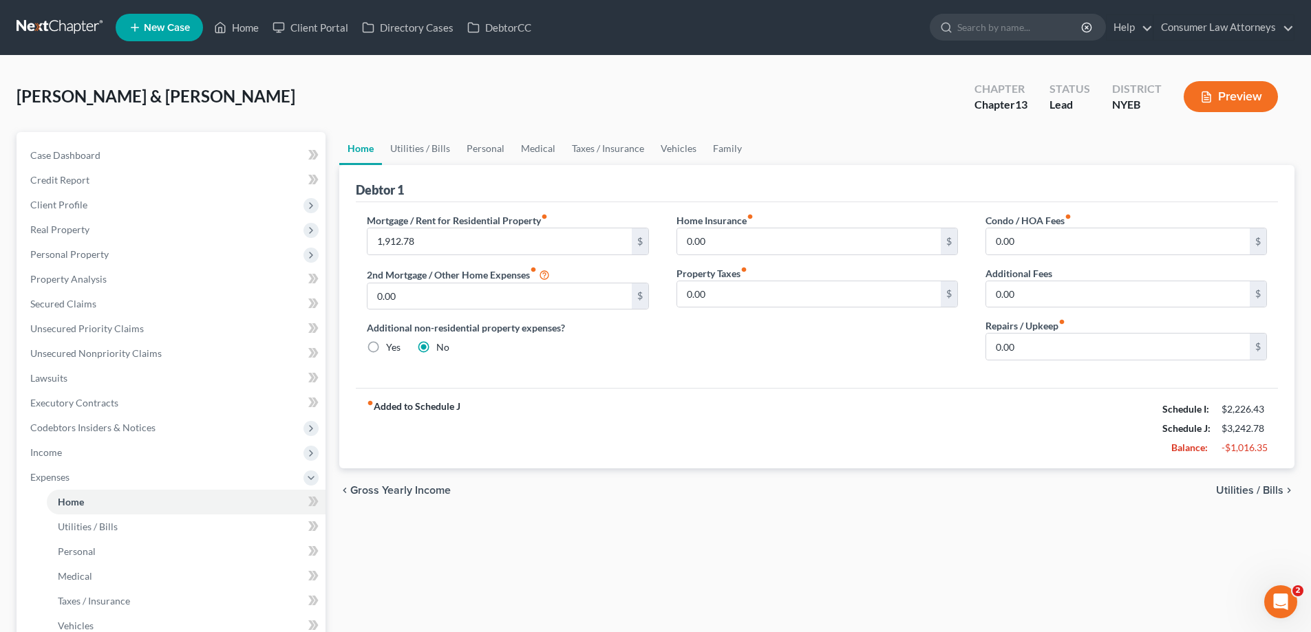
drag, startPoint x: 54, startPoint y: 453, endPoint x: 61, endPoint y: 473, distance: 20.5
click at [54, 453] on span "Income" at bounding box center [46, 453] width 32 height 12
click at [69, 481] on span "Employment Income" at bounding box center [102, 477] width 88 height 12
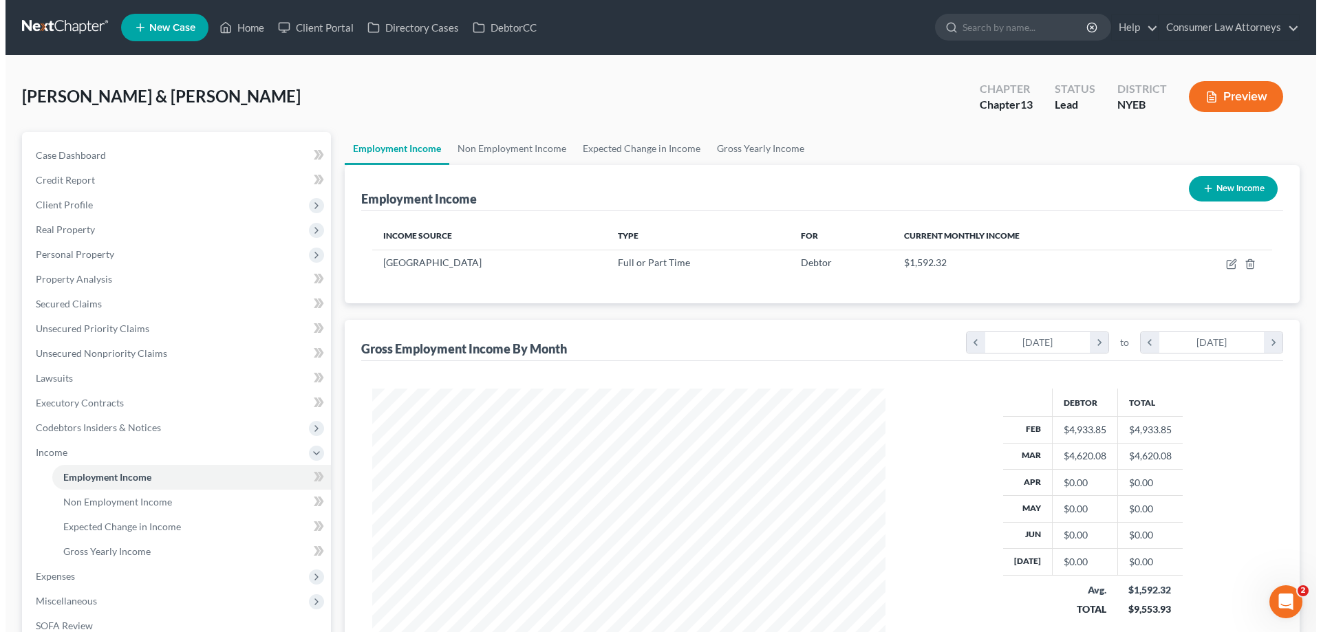
scroll to position [257, 541]
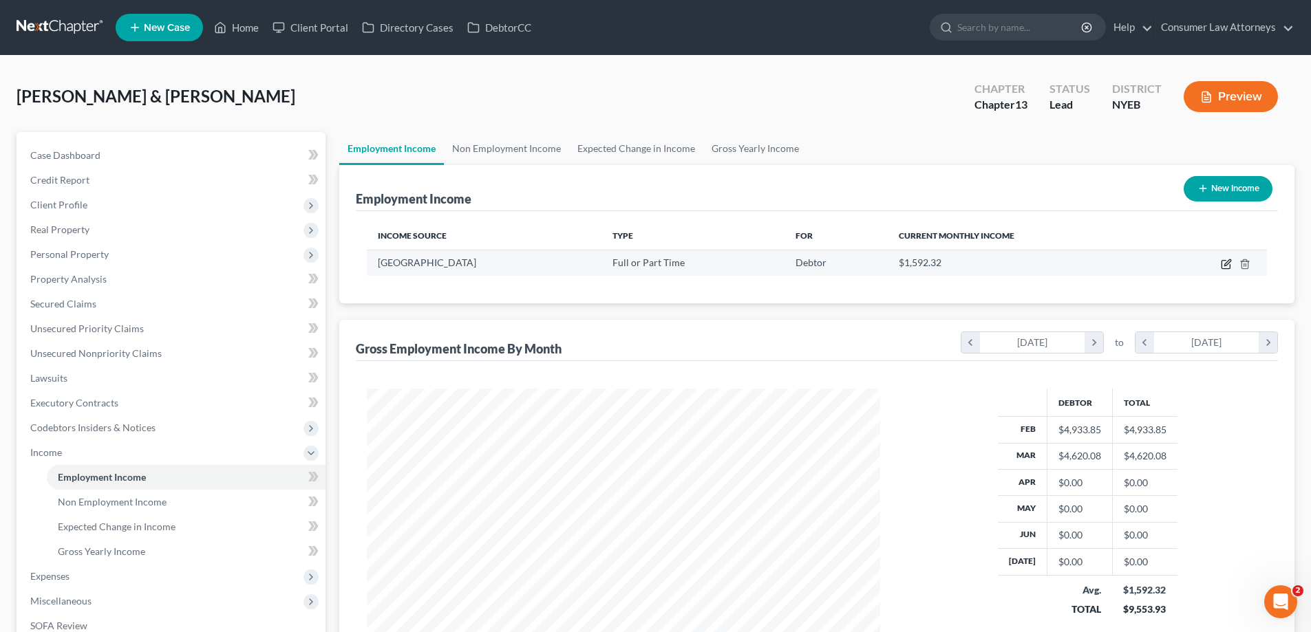
click at [1226, 265] on icon "button" at bounding box center [1226, 264] width 11 height 11
select select "0"
select select "2"
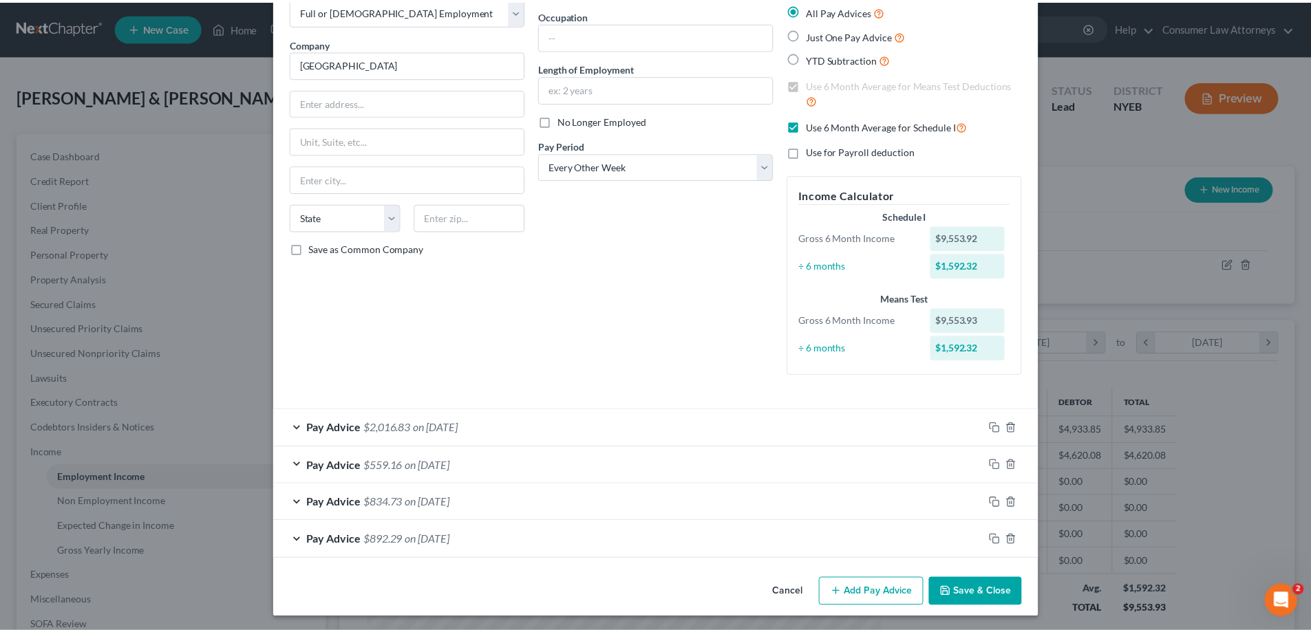
scroll to position [83, 0]
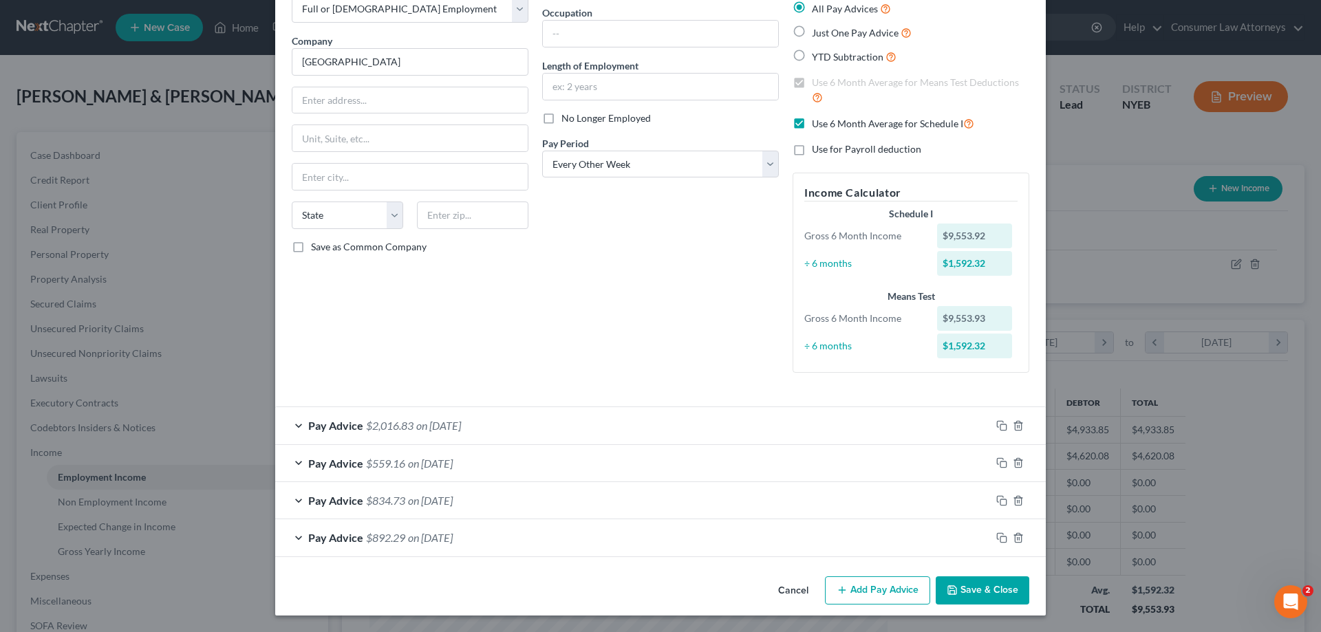
click at [974, 592] on button "Save & Close" at bounding box center [983, 591] width 94 height 29
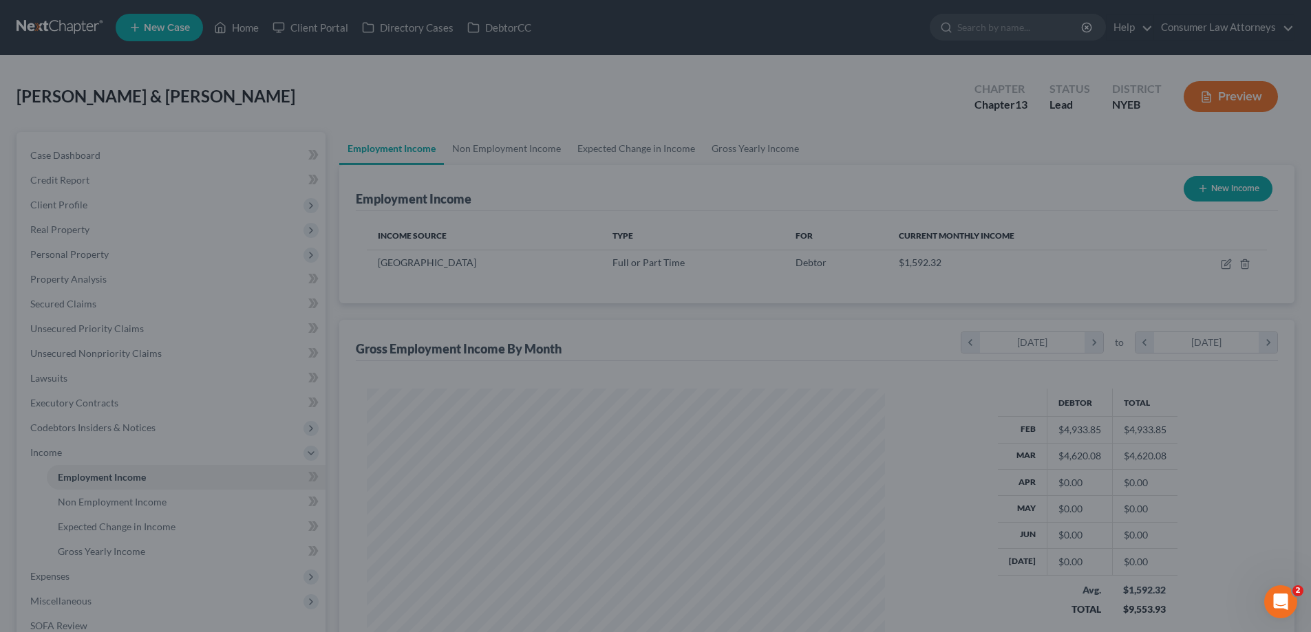
scroll to position [687793, 687509]
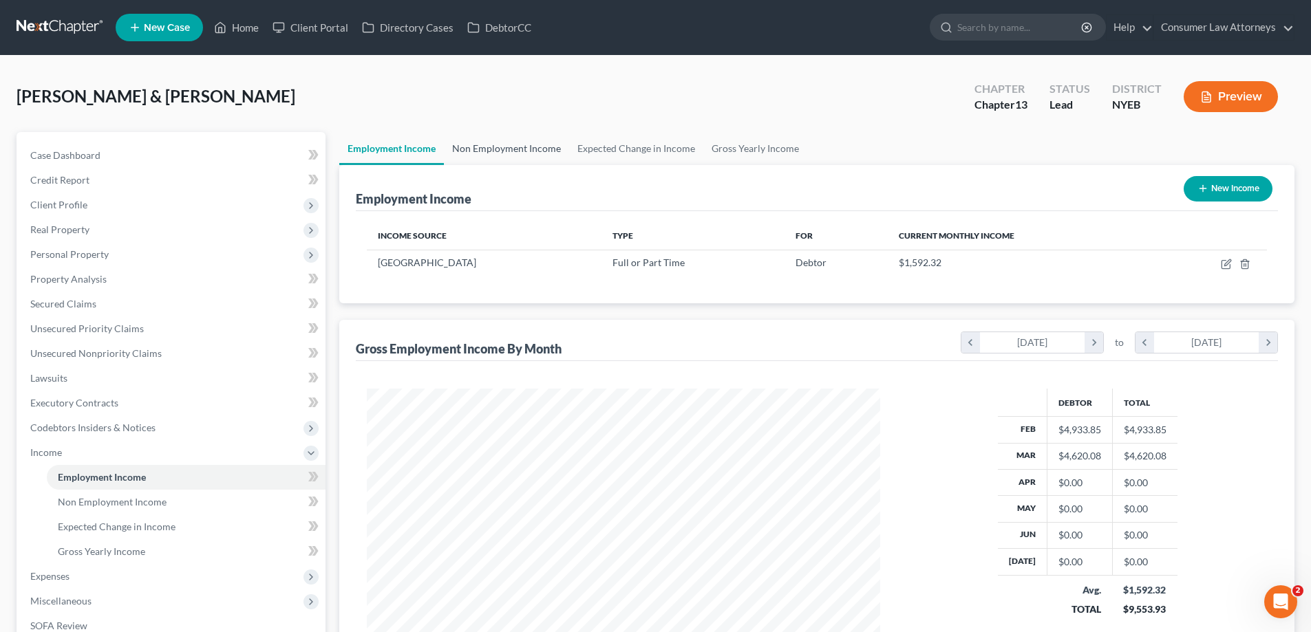
click at [523, 144] on link "Non Employment Income" at bounding box center [506, 148] width 125 height 33
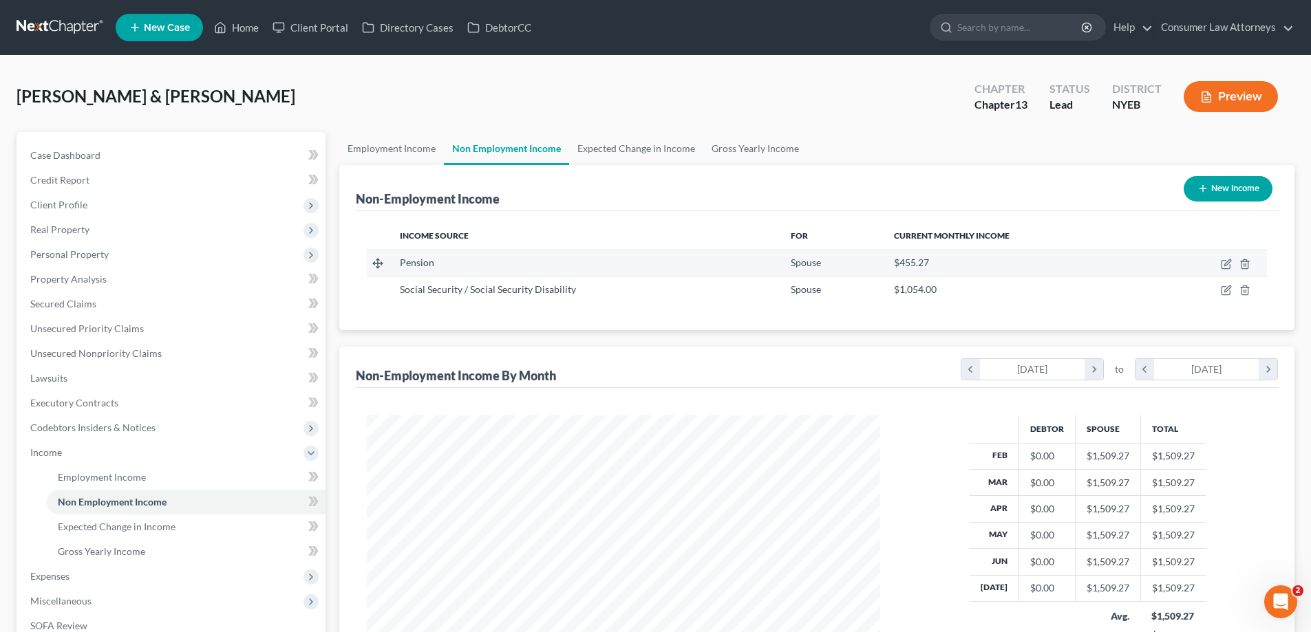
scroll to position [257, 541]
click at [407, 151] on link "Employment Income" at bounding box center [391, 148] width 105 height 33
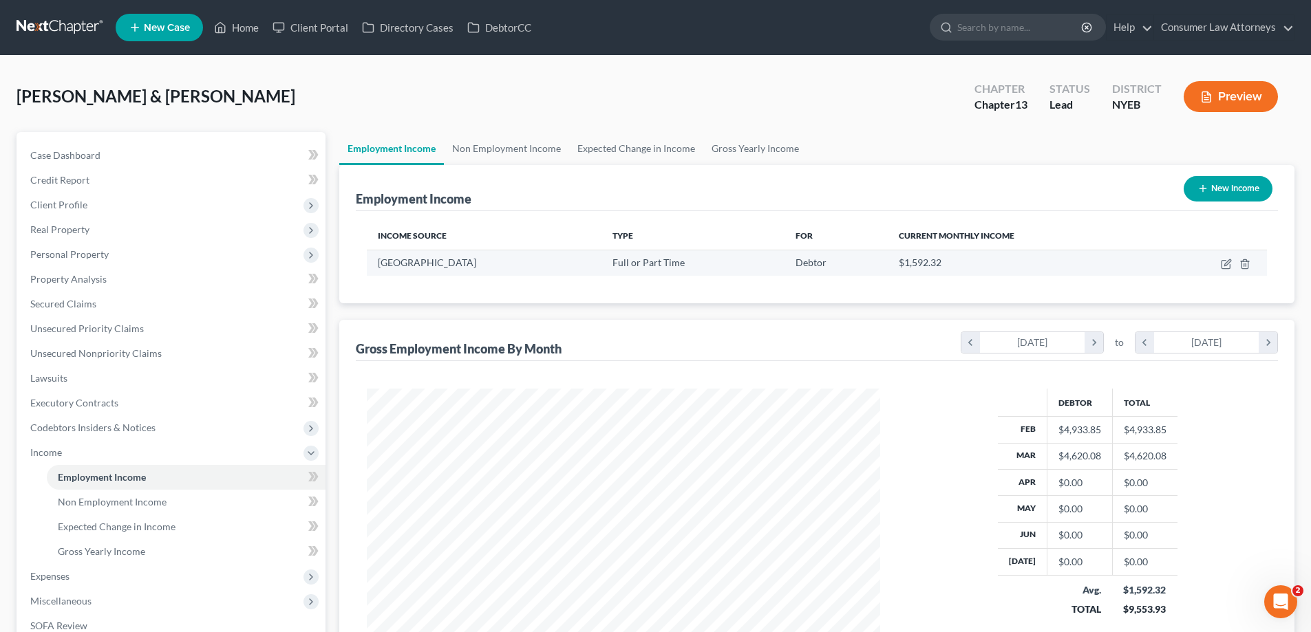
scroll to position [257, 541]
click at [523, 154] on link "Non Employment Income" at bounding box center [506, 148] width 125 height 33
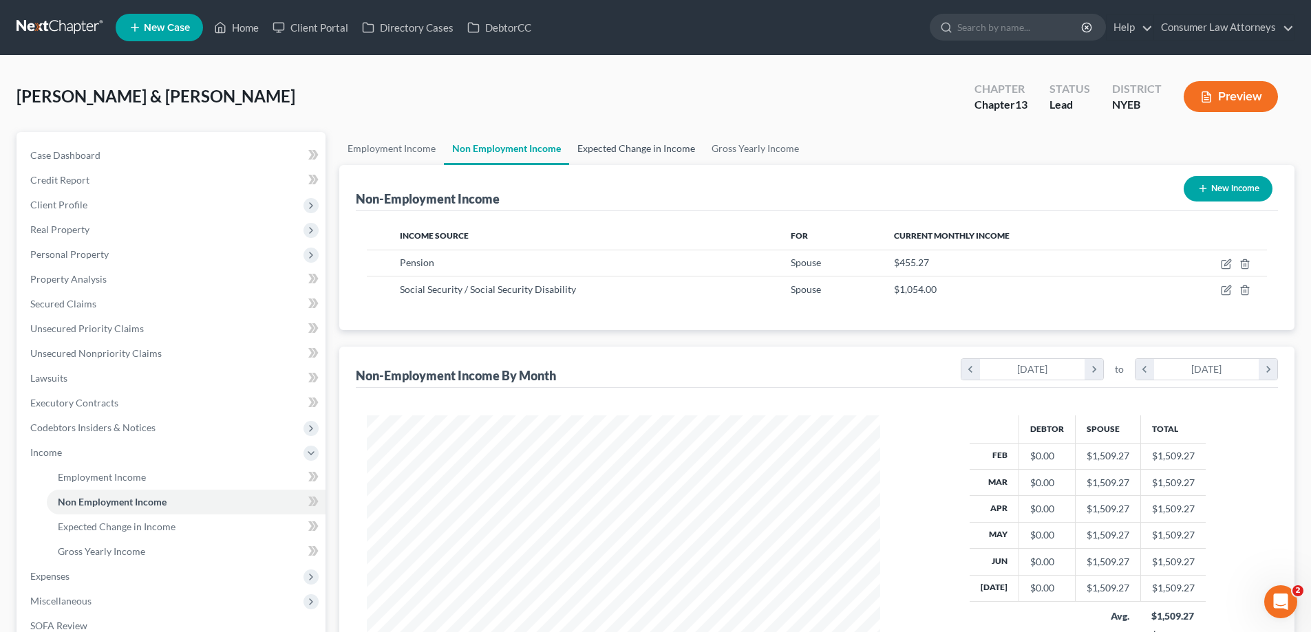
scroll to position [257, 541]
click at [628, 151] on link "Expected Change in Income" at bounding box center [636, 148] width 134 height 33
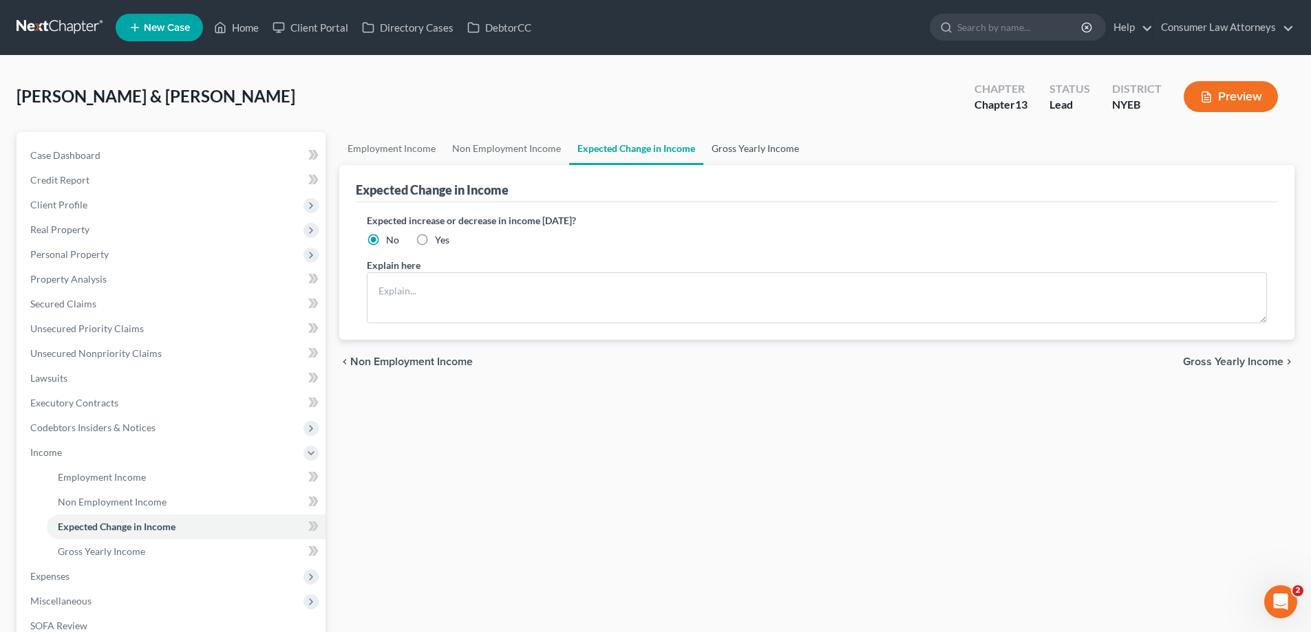
click at [744, 149] on link "Gross Yearly Income" at bounding box center [755, 148] width 104 height 33
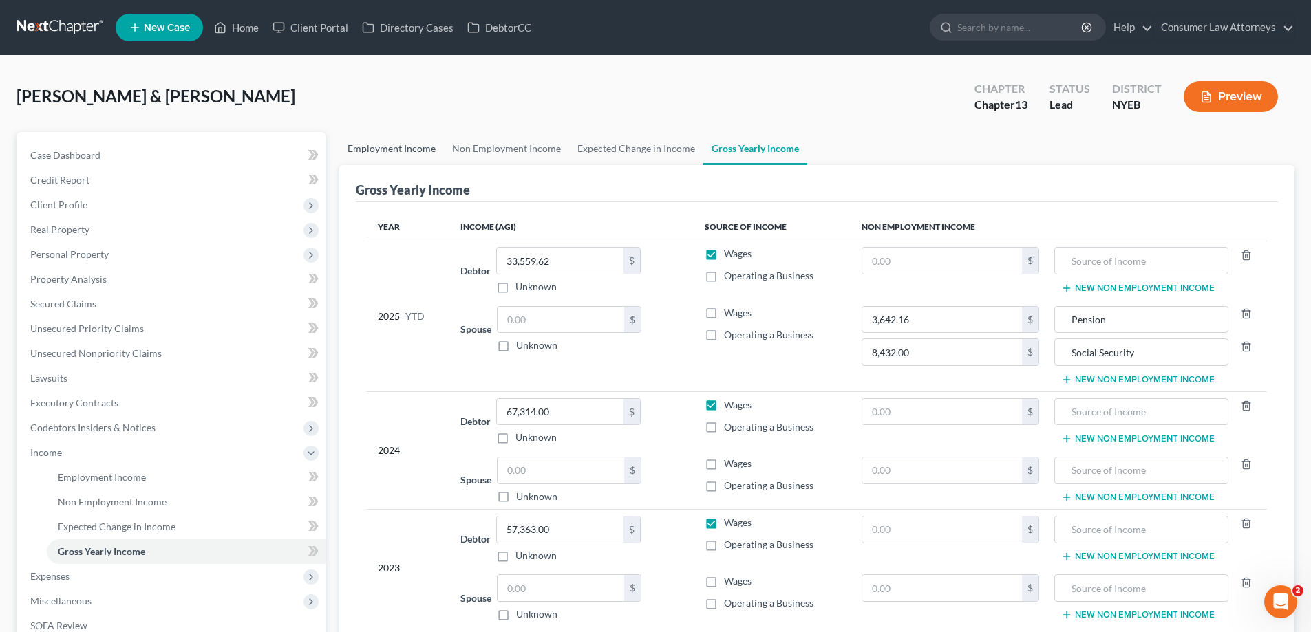
click at [374, 158] on link "Employment Income" at bounding box center [391, 148] width 105 height 33
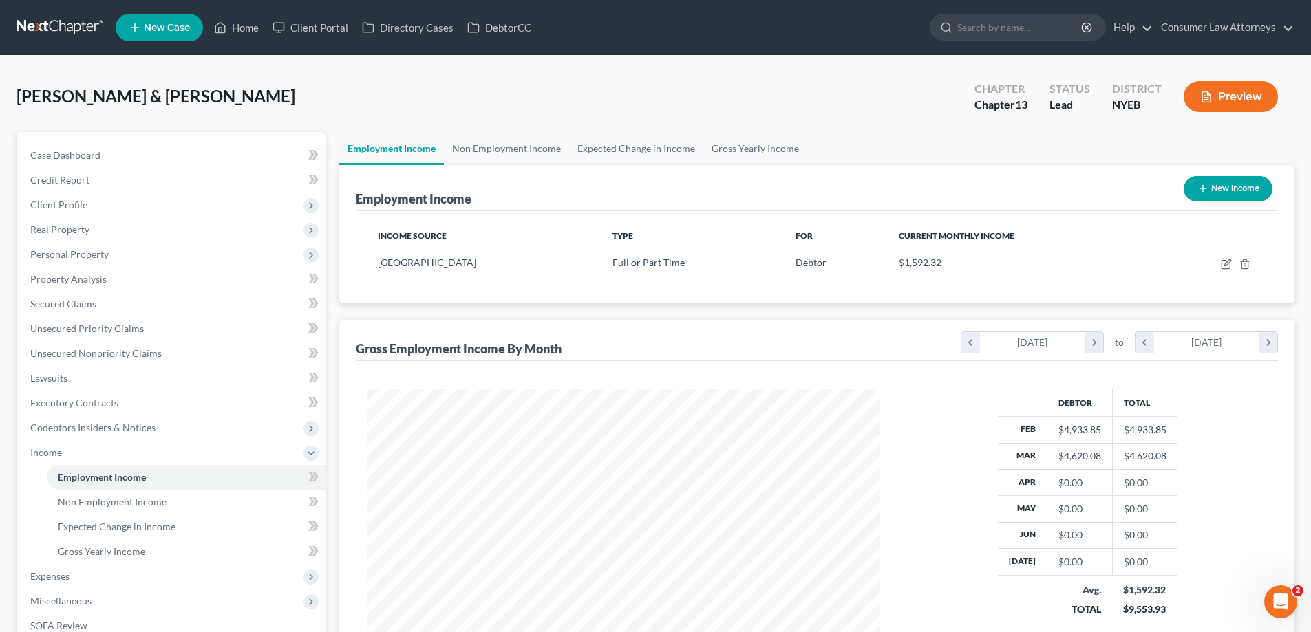
scroll to position [257, 541]
click at [816, 311] on div "Employment Income New Income Income Source Type For Current Monthly Income NYC …" at bounding box center [816, 421] width 955 height 513
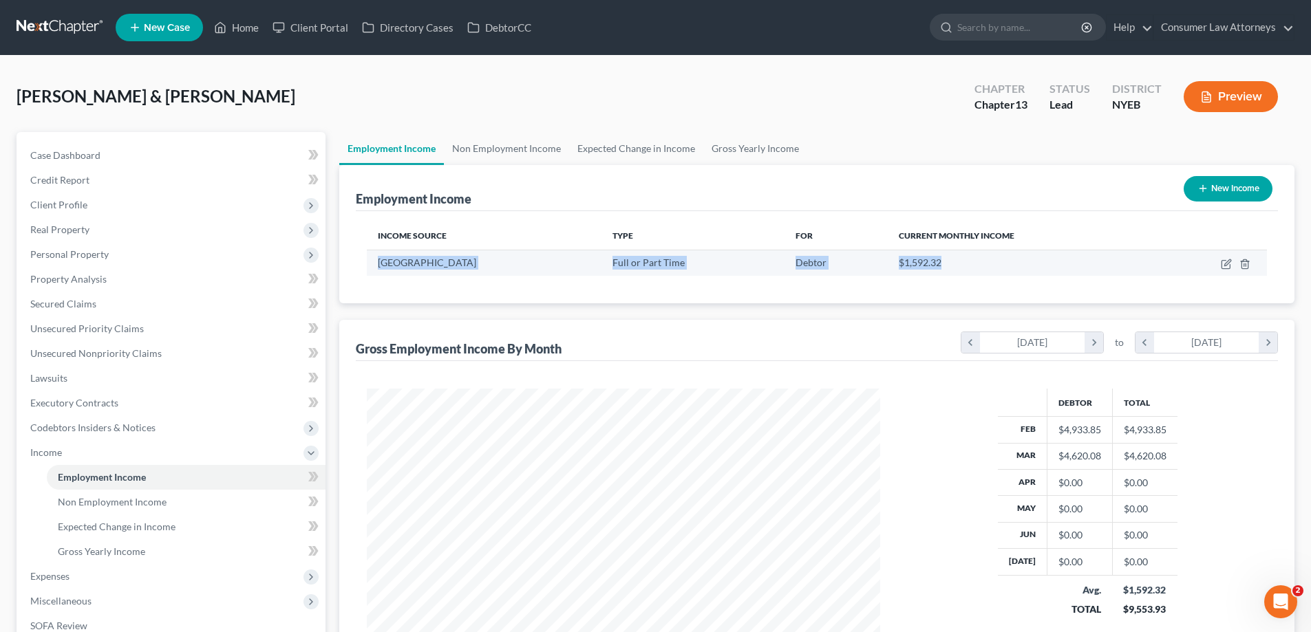
drag, startPoint x: 379, startPoint y: 266, endPoint x: 994, endPoint y: 268, distance: 614.4
click at [994, 268] on tr "NYC Health & Hospitals Full or Part Time Debtor $1,592.32" at bounding box center [817, 263] width 900 height 26
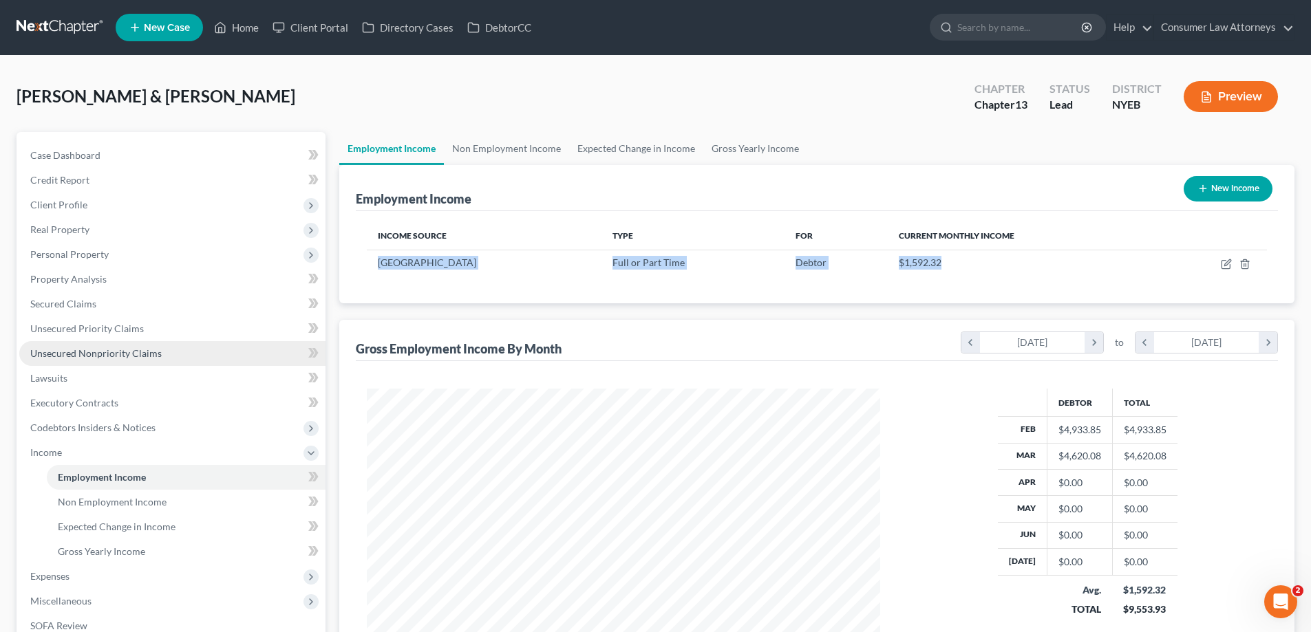
click at [103, 350] on span "Unsecured Nonpriority Claims" at bounding box center [95, 353] width 131 height 12
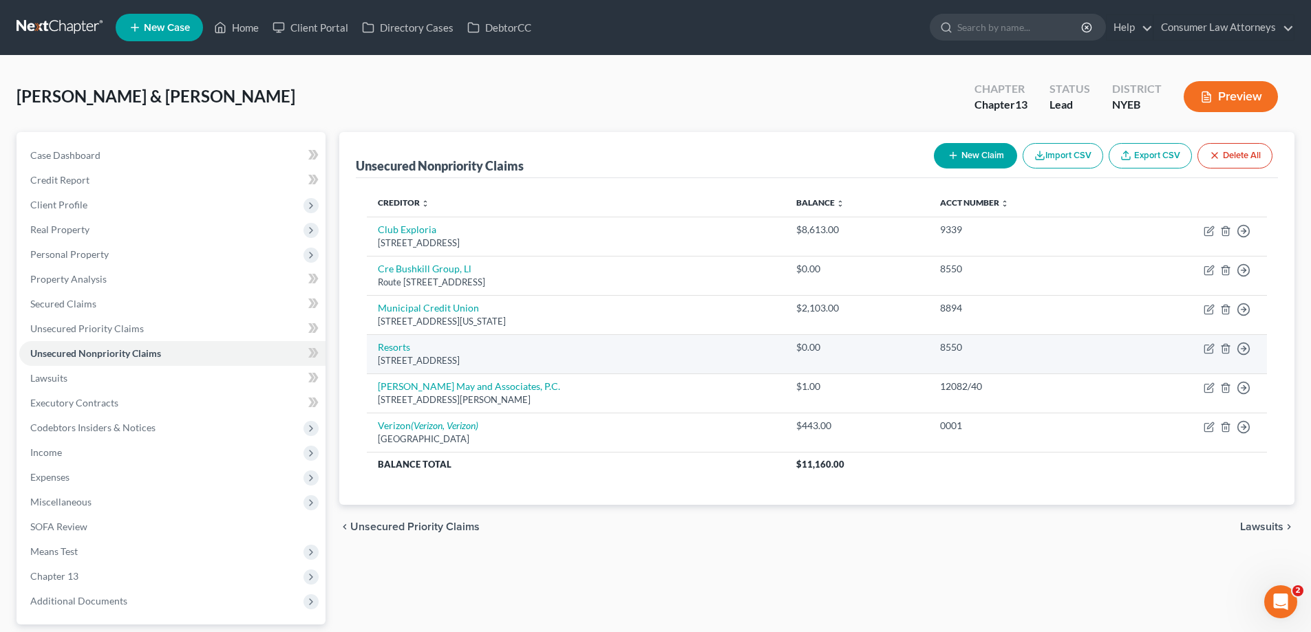
click at [397, 357] on div "Rt 209, Bushkill, PA 18324" at bounding box center [576, 360] width 396 height 13
click at [392, 350] on link "Resorts" at bounding box center [394, 347] width 32 height 12
select select "39"
select select "2"
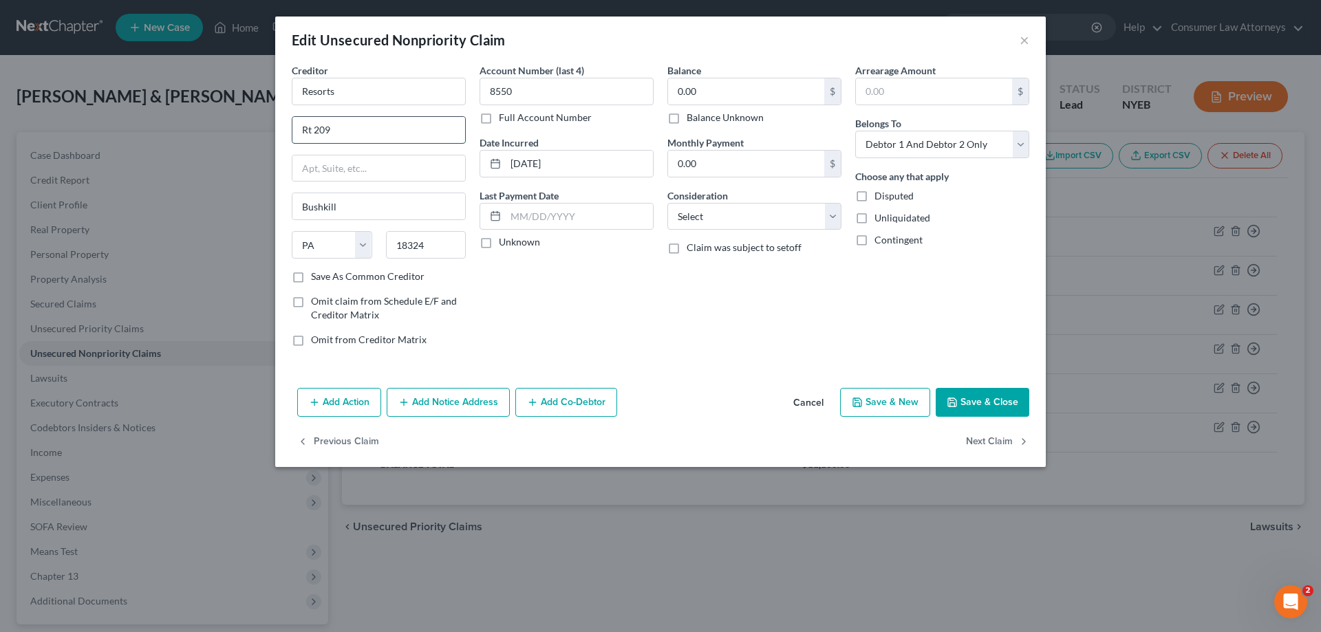
drag, startPoint x: 356, startPoint y: 136, endPoint x: 301, endPoint y: 133, distance: 55.1
click at [301, 133] on input "Rt 209" at bounding box center [378, 130] width 173 height 26
click at [980, 410] on button "Save & Close" at bounding box center [983, 402] width 94 height 29
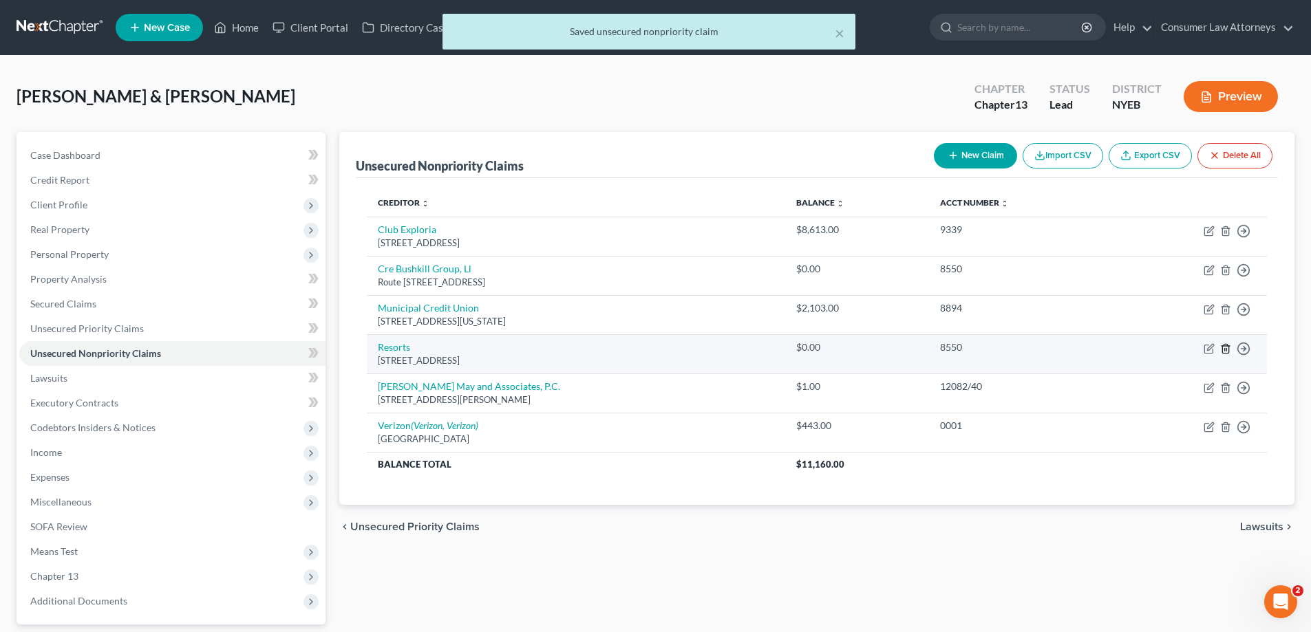
click at [1226, 350] on line "button" at bounding box center [1226, 349] width 0 height 3
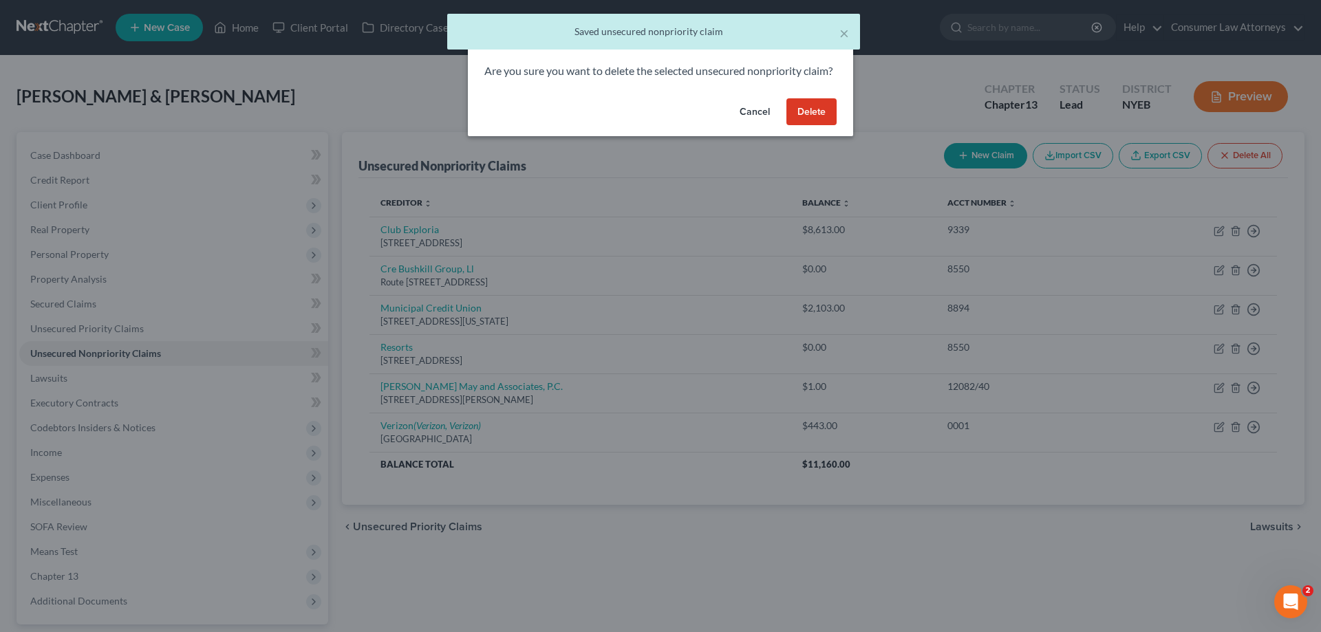
click at [806, 122] on button "Delete" at bounding box center [811, 112] width 50 height 28
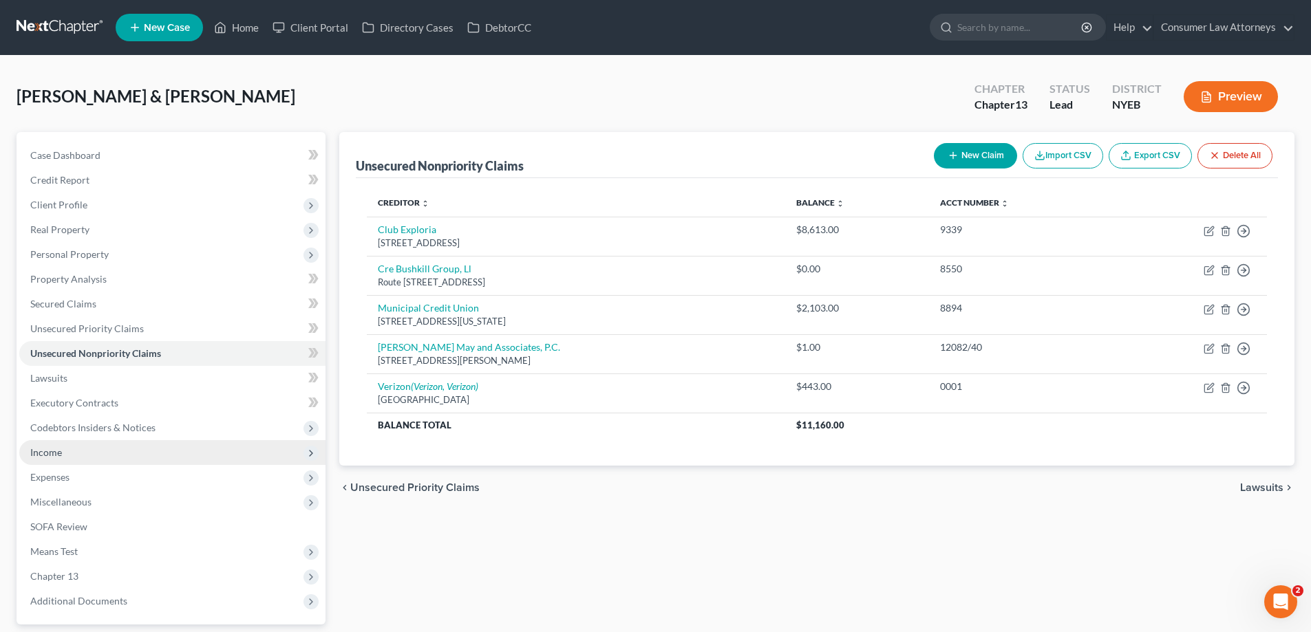
click at [47, 447] on span "Income" at bounding box center [46, 453] width 32 height 12
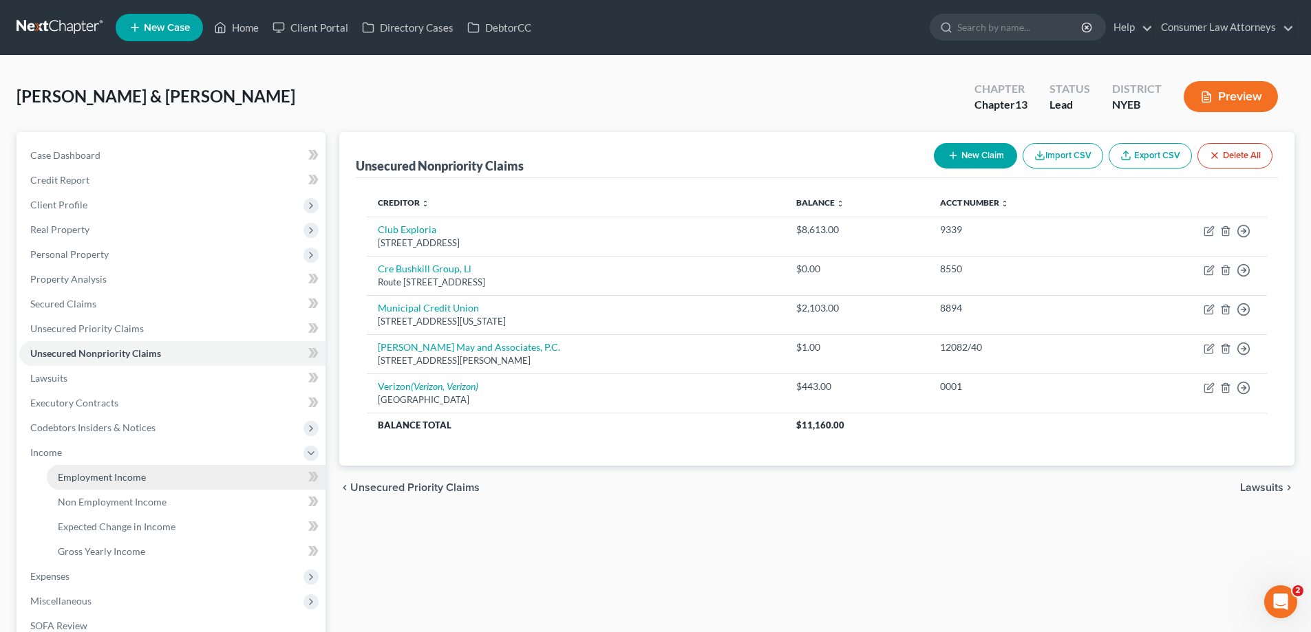
click at [76, 478] on span "Employment Income" at bounding box center [102, 477] width 88 height 12
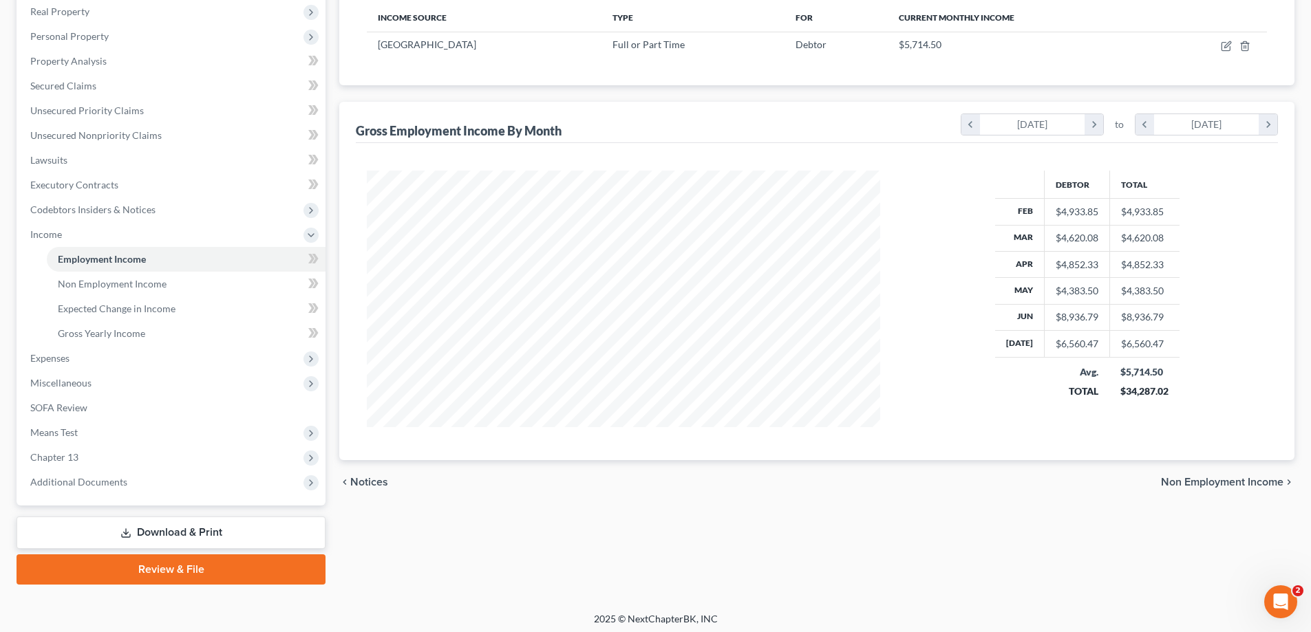
scroll to position [223, 0]
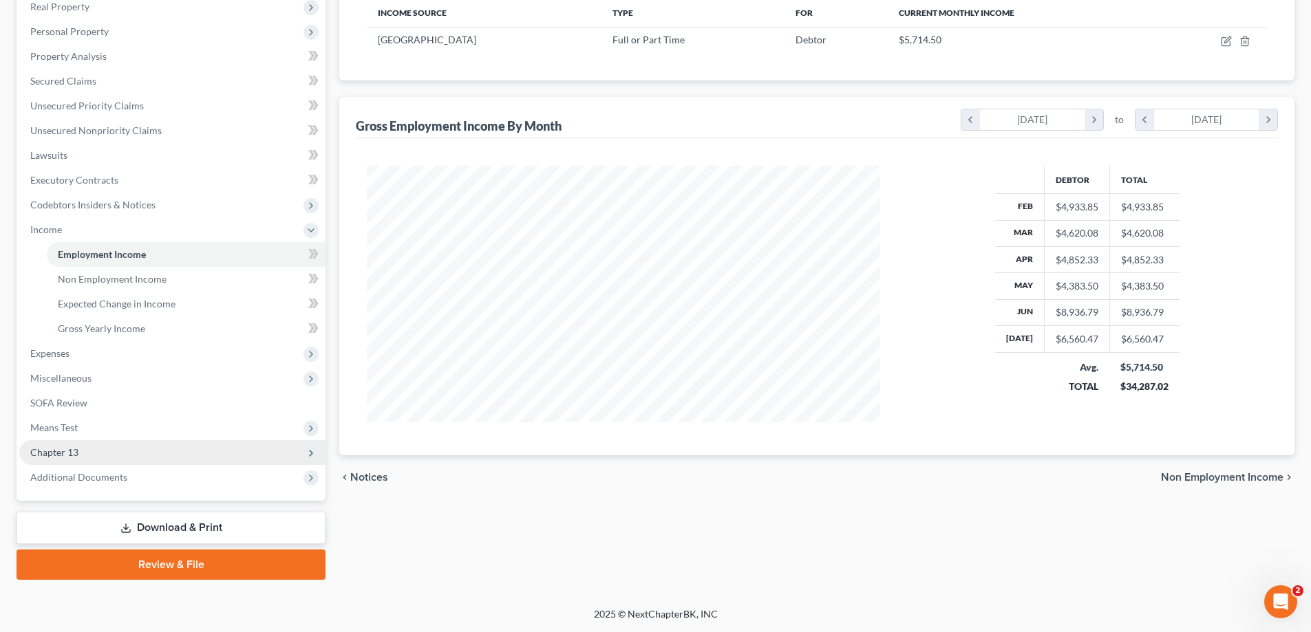
click at [54, 458] on span "Chapter 13" at bounding box center [54, 453] width 48 height 12
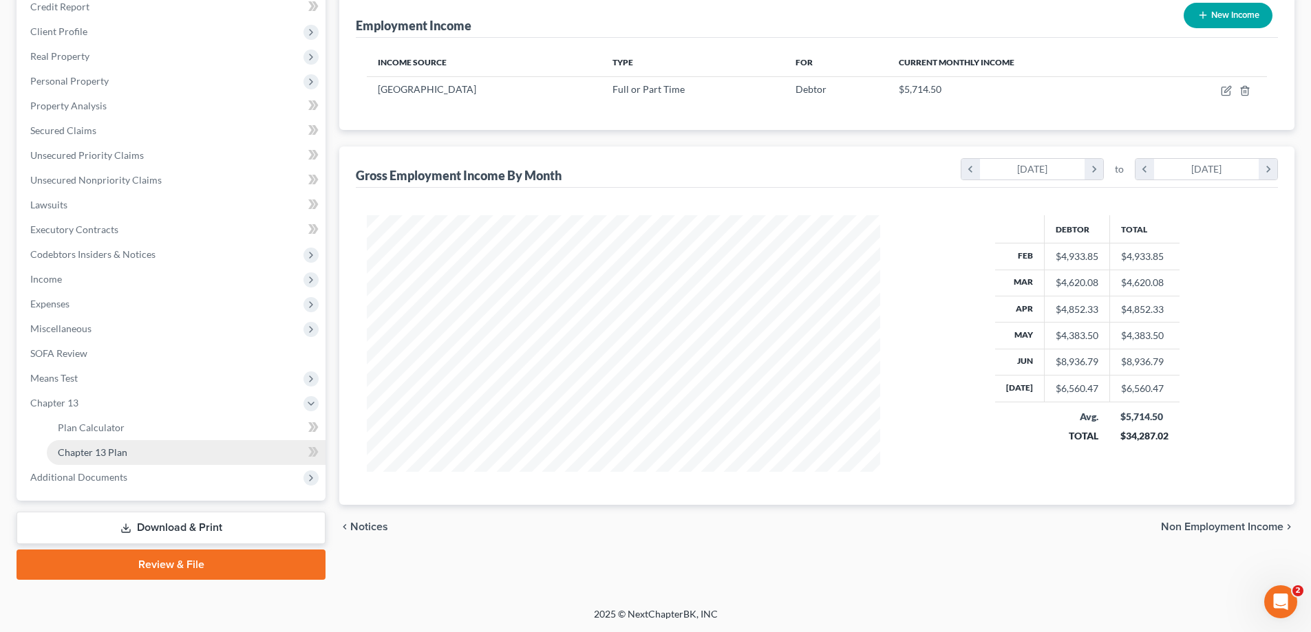
scroll to position [173, 0]
click at [61, 378] on span "Means Test" at bounding box center [53, 378] width 47 height 12
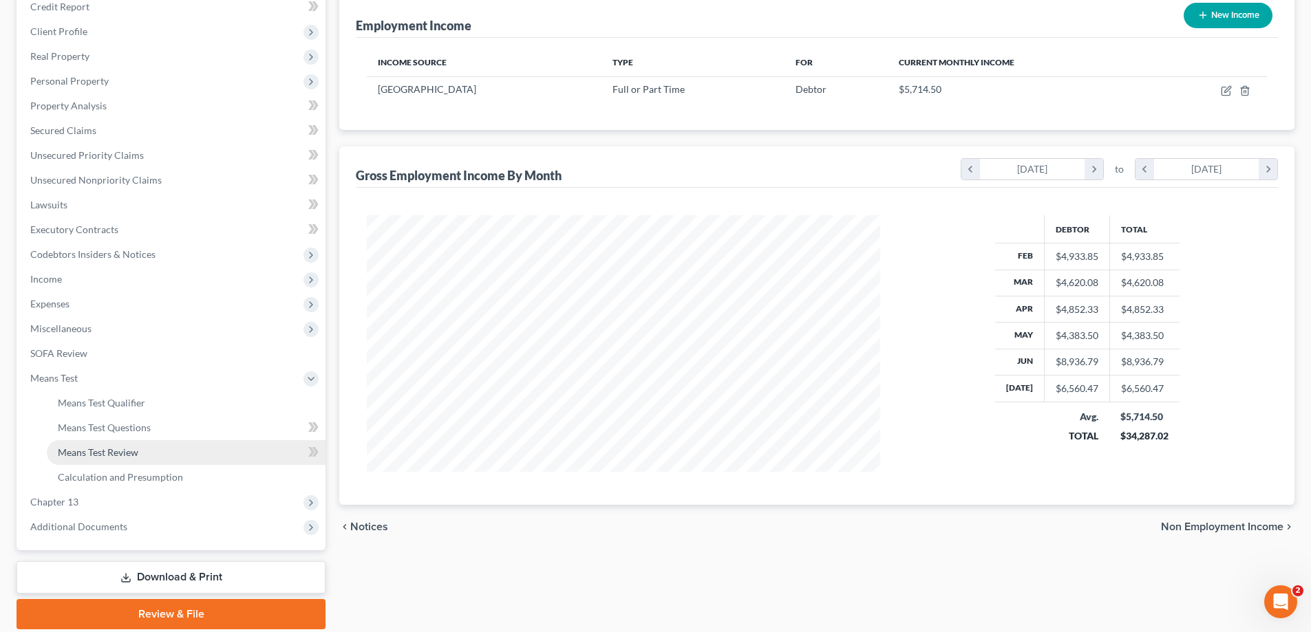
scroll to position [223, 0]
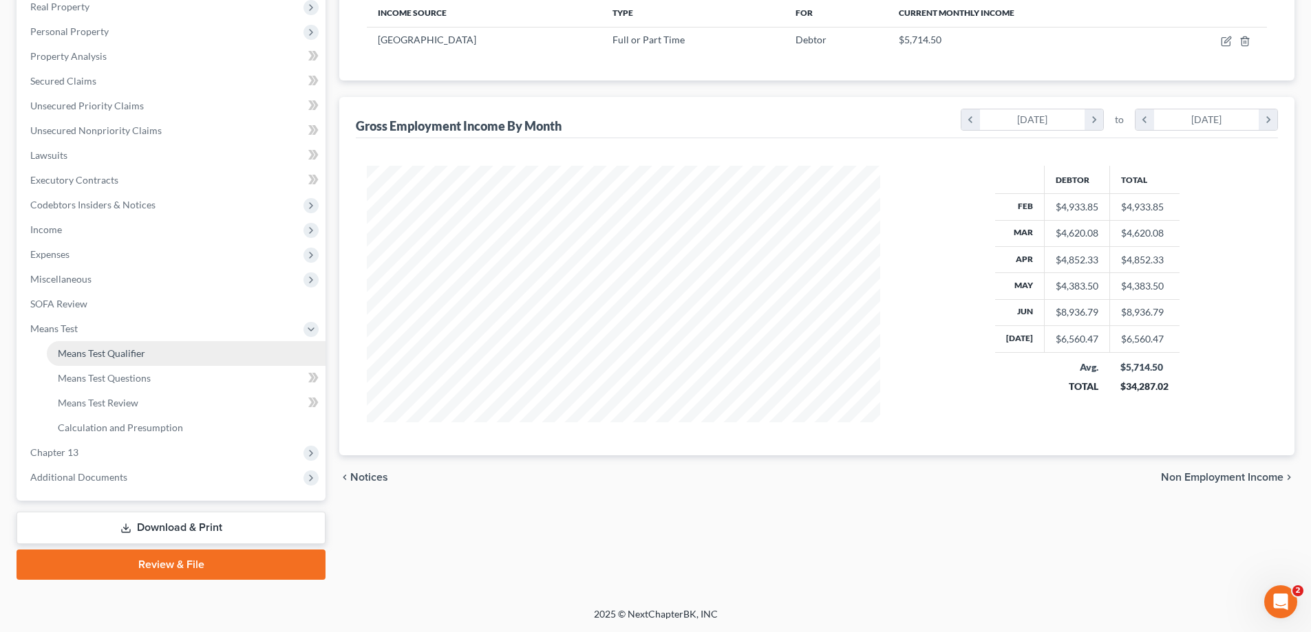
click at [72, 351] on span "Means Test Qualifier" at bounding box center [101, 353] width 87 height 12
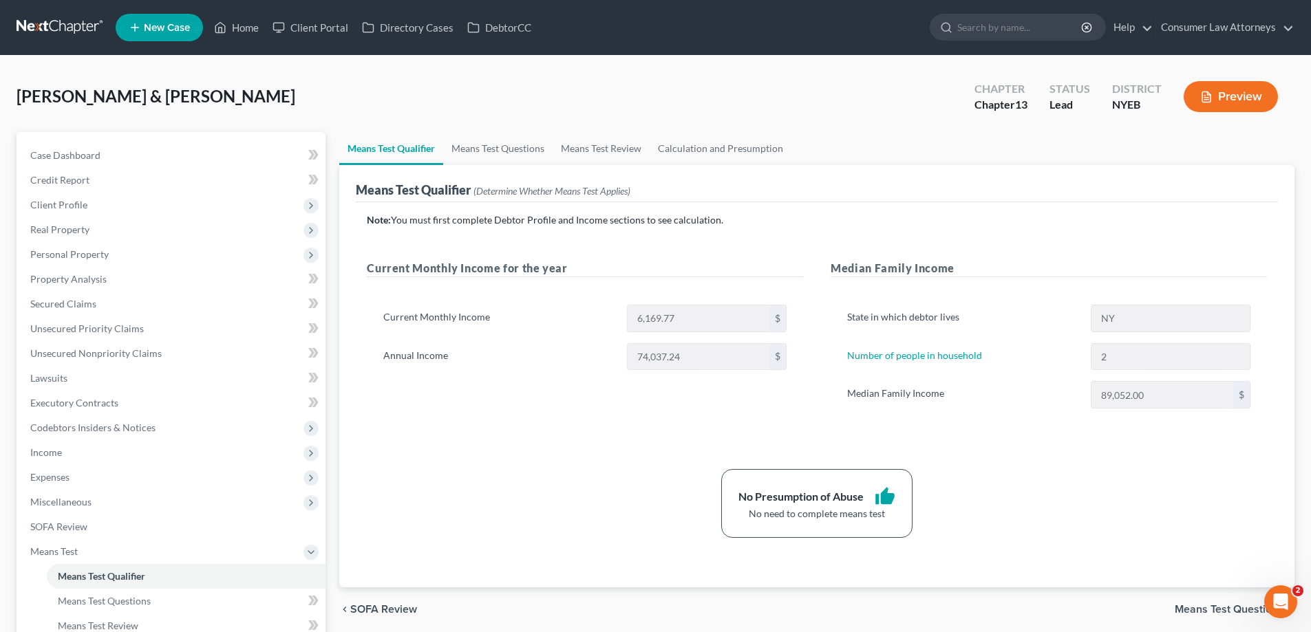
drag, startPoint x: 0, startPoint y: 96, endPoint x: 12, endPoint y: 116, distance: 23.5
click at [0, 96] on div "Bets, Christine & Henry Upgraded Chapter Chapter 13 Status Lead District NYEB P…" at bounding box center [655, 443] width 1311 height 775
click at [413, 189] on div "Means Test Qualifier (Determine Whether Means Test Applies)" at bounding box center [493, 190] width 275 height 17
click at [1045, 216] on p "Note: You must first complete Debtor Profile and Income sections to see calcula…" at bounding box center [817, 220] width 900 height 14
click at [229, 32] on link "Home" at bounding box center [236, 27] width 58 height 25
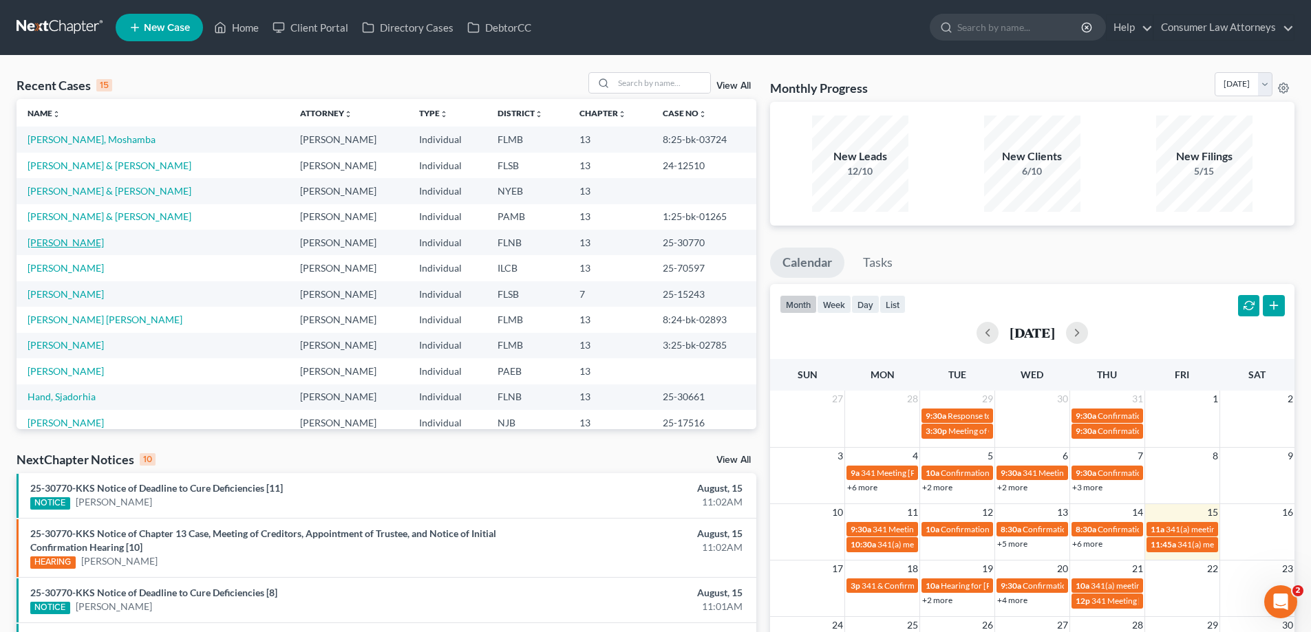
click at [74, 240] on link "Davis, Gregory" at bounding box center [66, 243] width 76 height 12
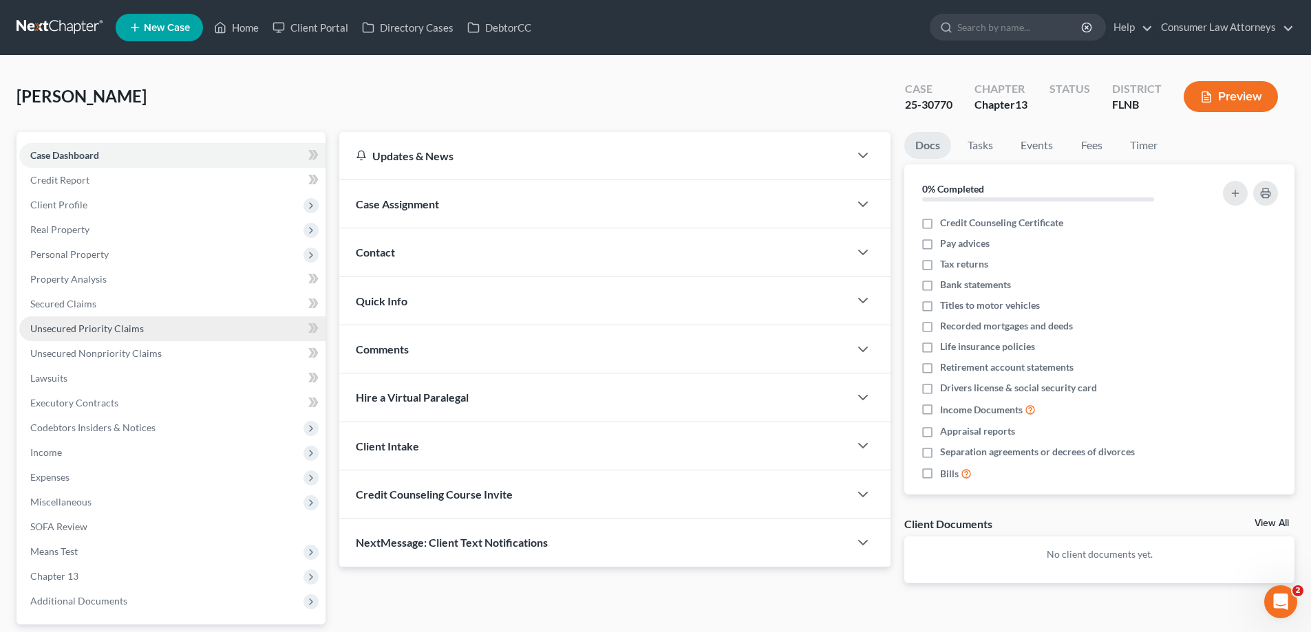
scroll to position [124, 0]
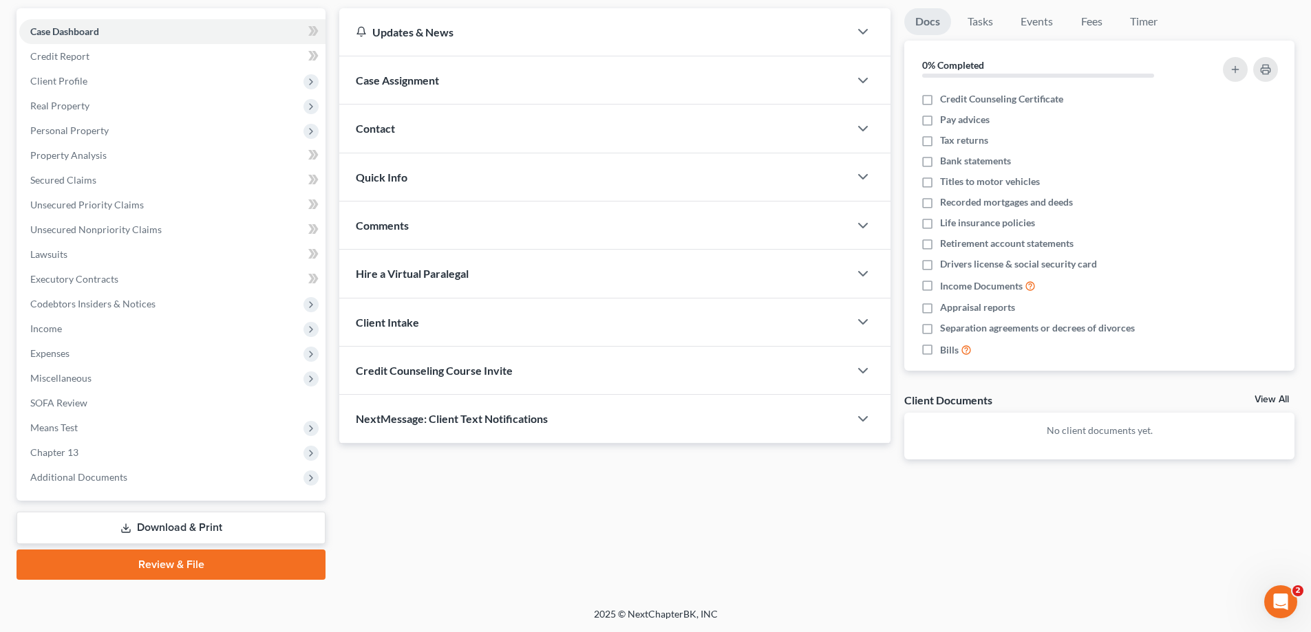
click at [153, 520] on link "Download & Print" at bounding box center [171, 528] width 309 height 32
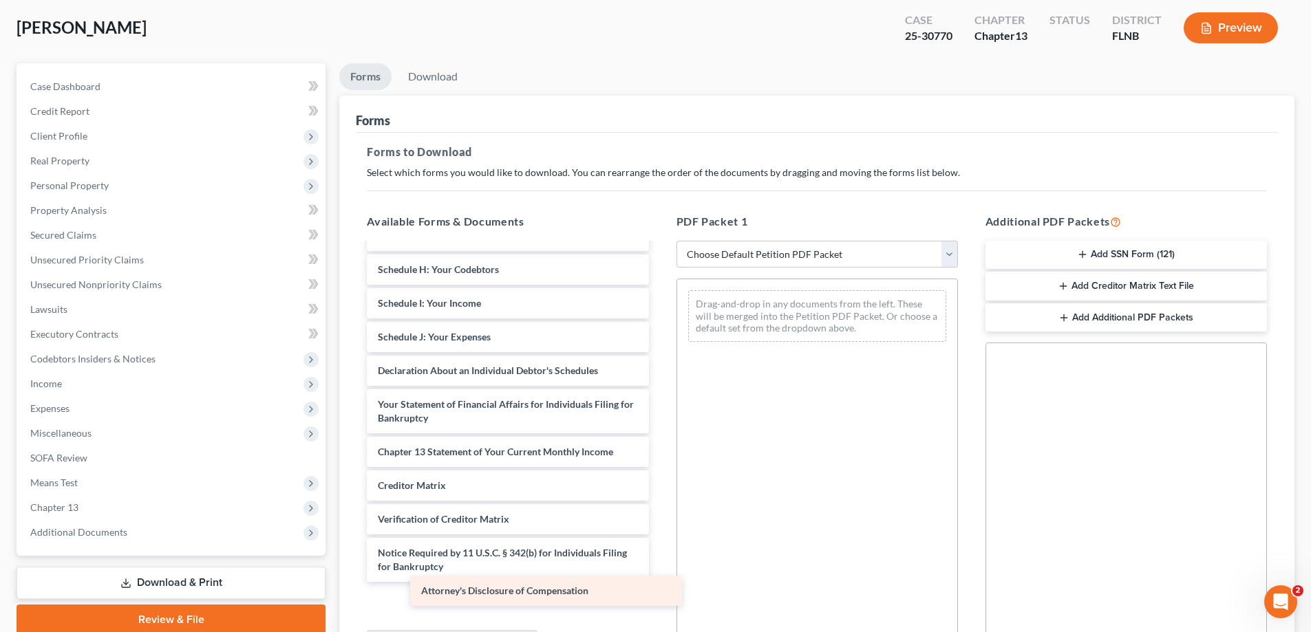
scroll to position [206, 0]
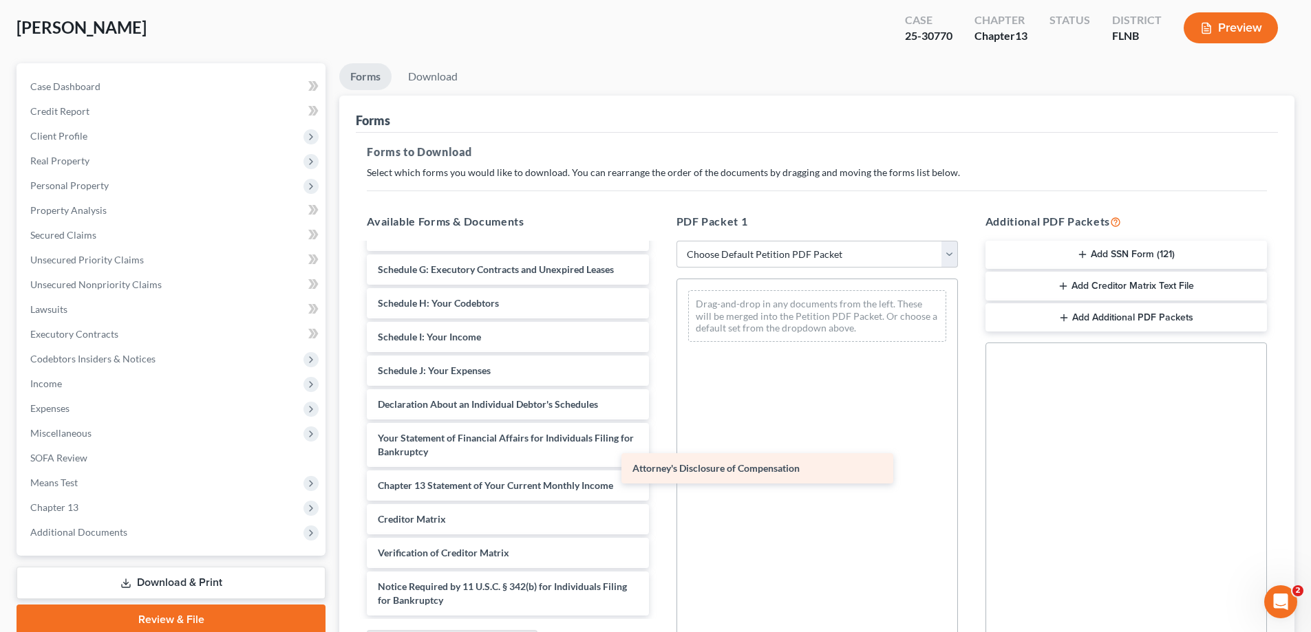
drag, startPoint x: 511, startPoint y: 602, endPoint x: 764, endPoint y: 469, distance: 285.3
click at [659, 469] on div "Attorney's Disclosure of Compensation Voluntary Petition for Individuals Filing…" at bounding box center [507, 327] width 303 height 577
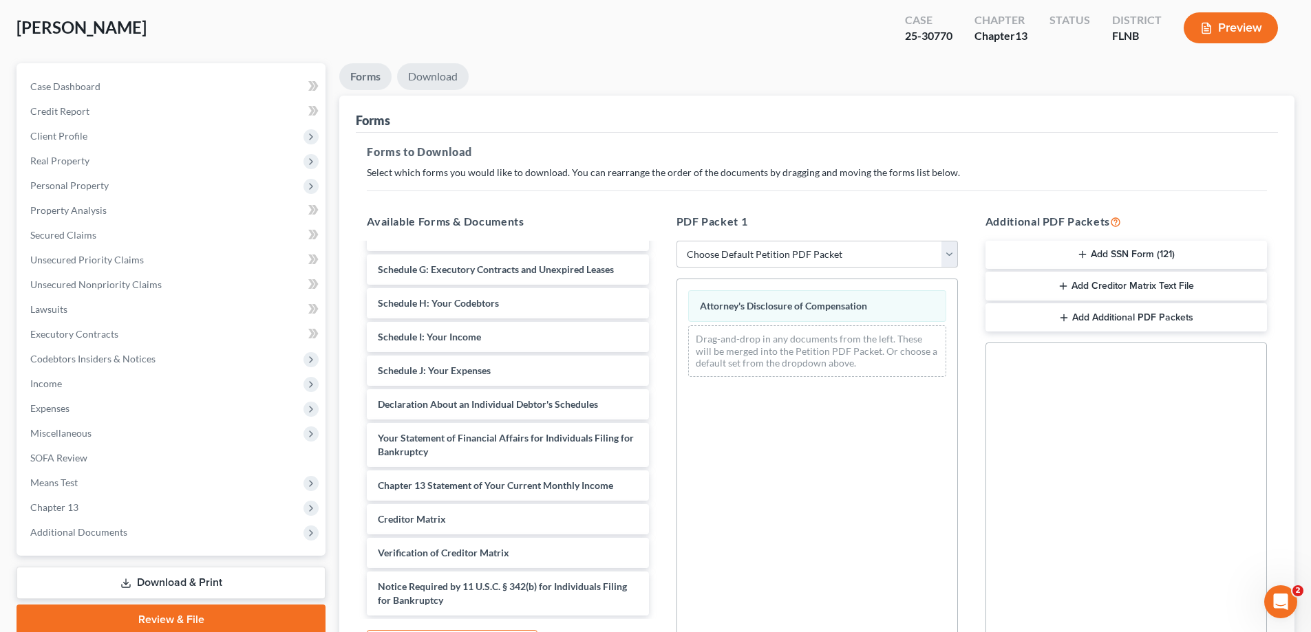
click at [457, 86] on link "Download" at bounding box center [433, 76] width 72 height 27
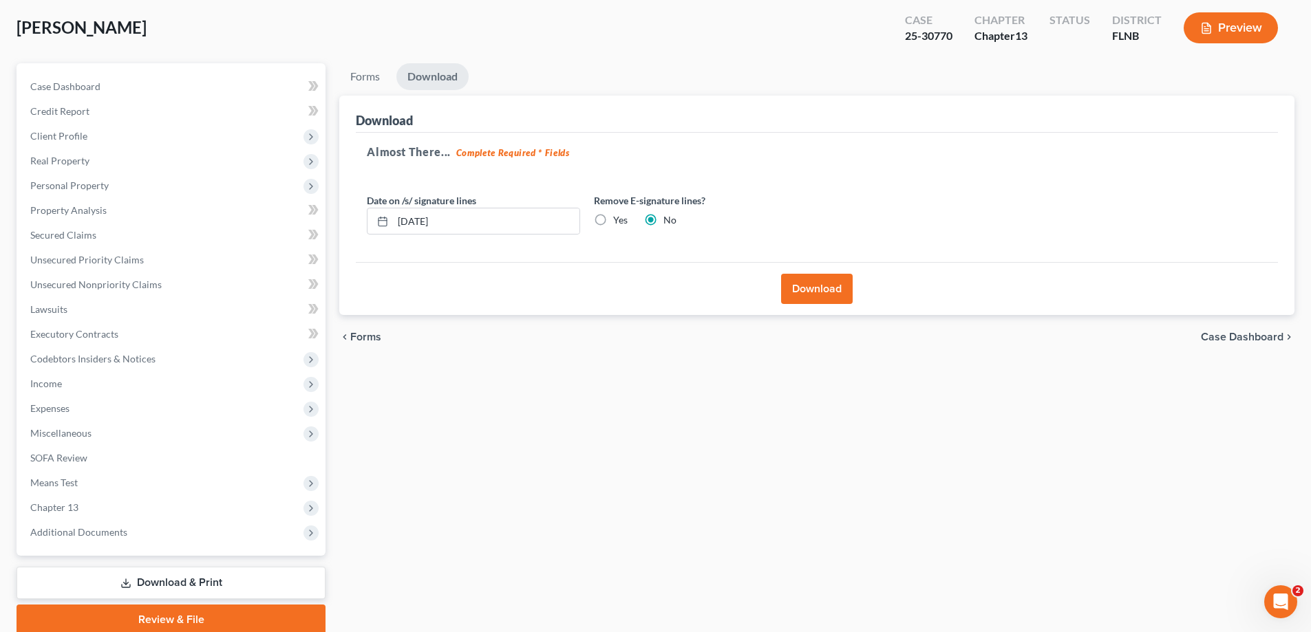
click at [817, 282] on button "Download" at bounding box center [817, 289] width 72 height 30
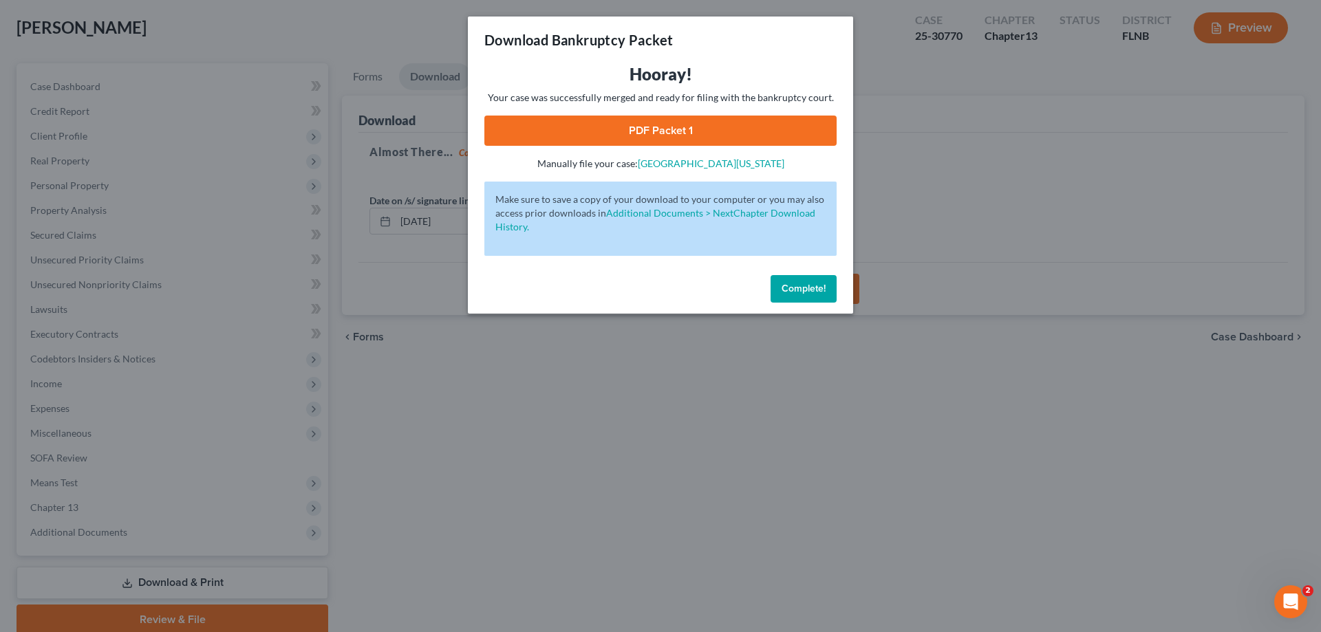
click at [661, 129] on link "PDF Packet 1" at bounding box center [660, 131] width 352 height 30
click at [835, 296] on button "Complete!" at bounding box center [804, 289] width 66 height 28
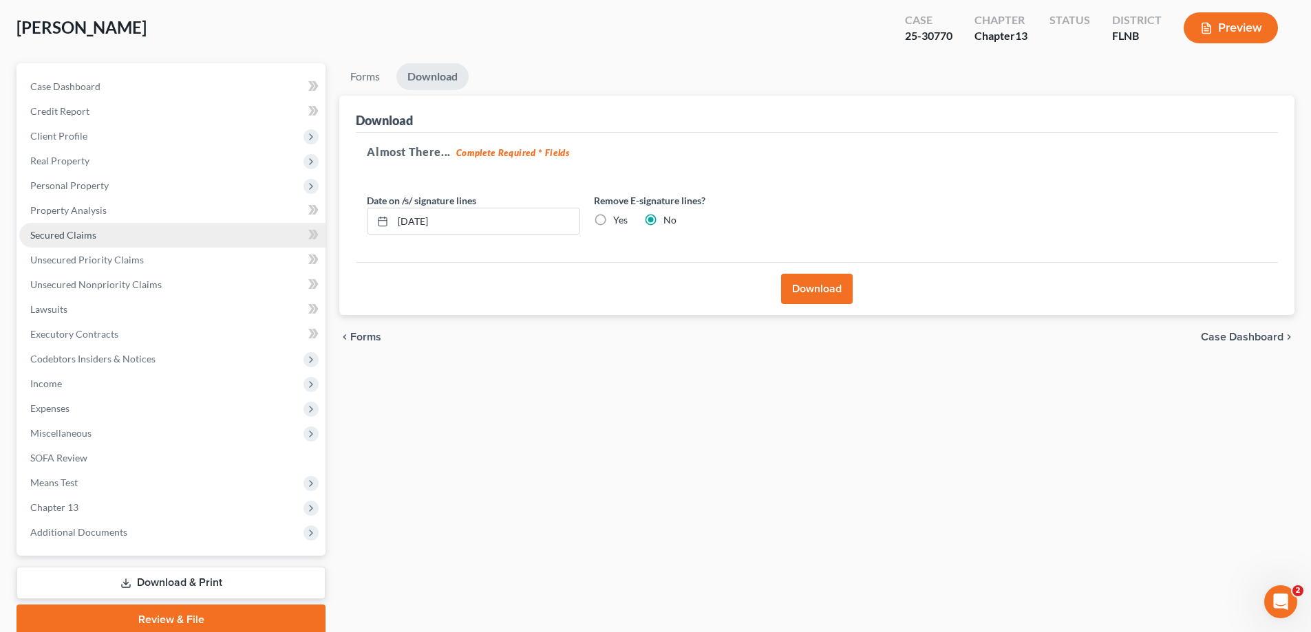
click at [83, 242] on link "Secured Claims" at bounding box center [172, 235] width 306 height 25
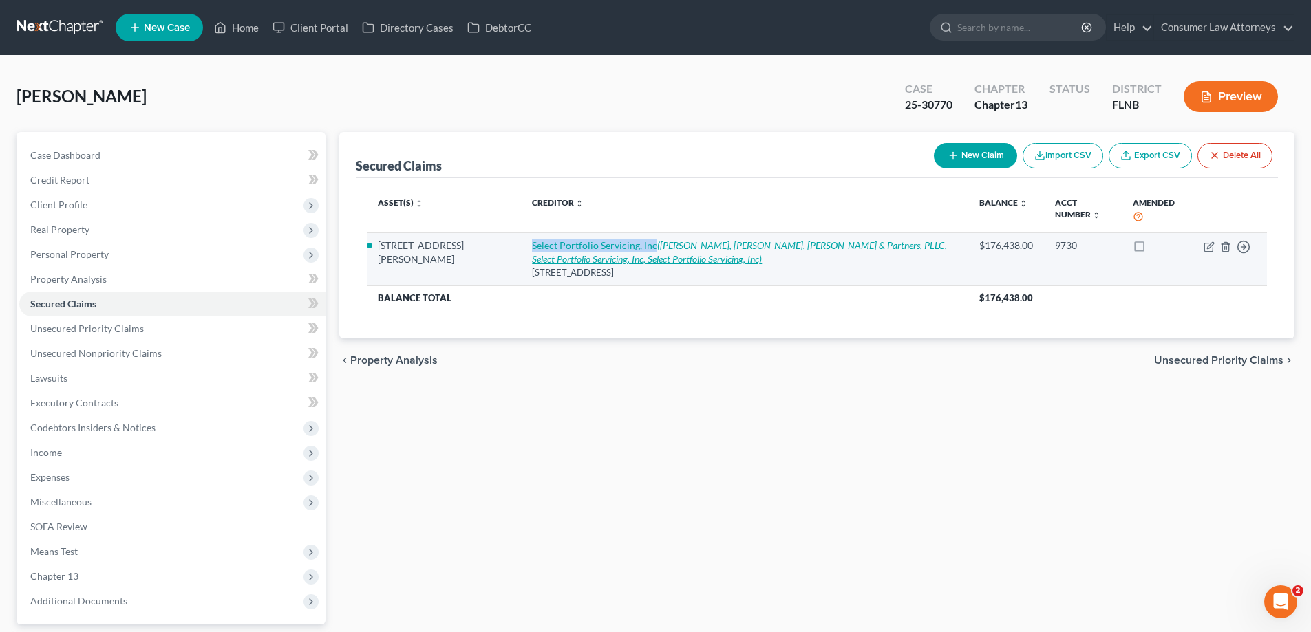
drag, startPoint x: 472, startPoint y: 246, endPoint x: 594, endPoint y: 245, distance: 121.8
click at [594, 245] on td "Select Portfolio Servicing, Inc (Robertson, Anschutz, Schneid, Crane & Partners…" at bounding box center [744, 259] width 447 height 53
copy link "Select Portfolio Servicing, Inc"
click at [789, 244] on icon "(Robertson, Anschutz, Schneid, Crane & Partners, PLLC, Select Portfolio Servici…" at bounding box center [739, 251] width 415 height 25
select select "43"
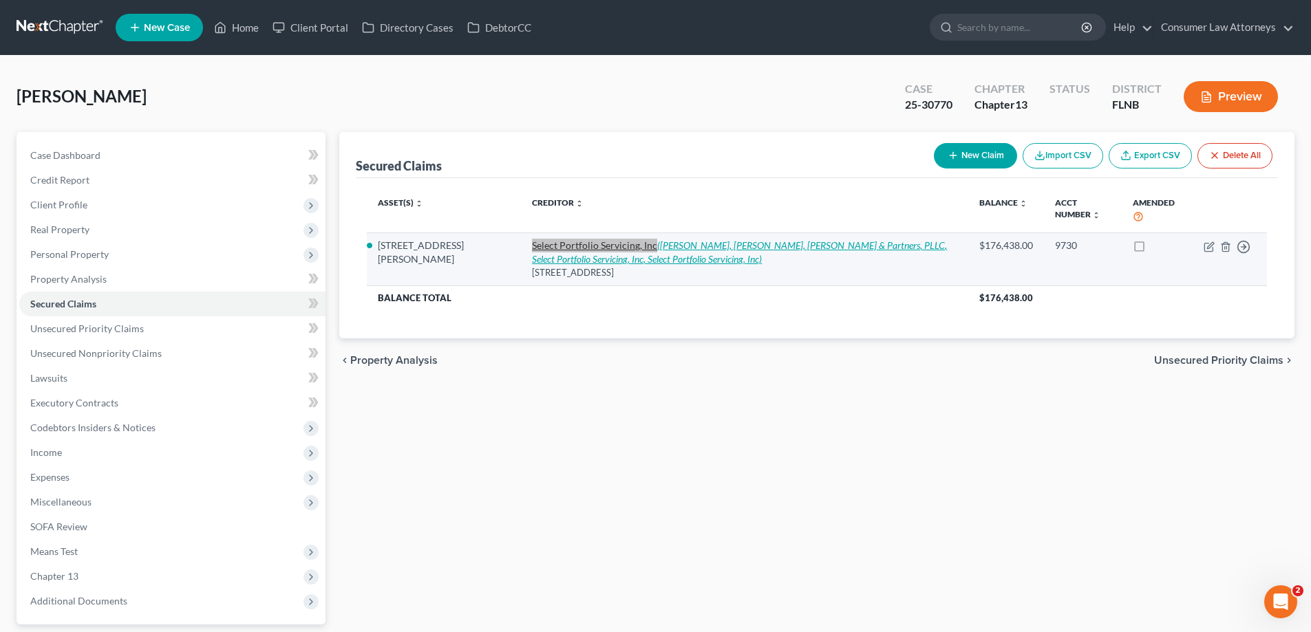
select select "2"
select select "3"
select select "0"
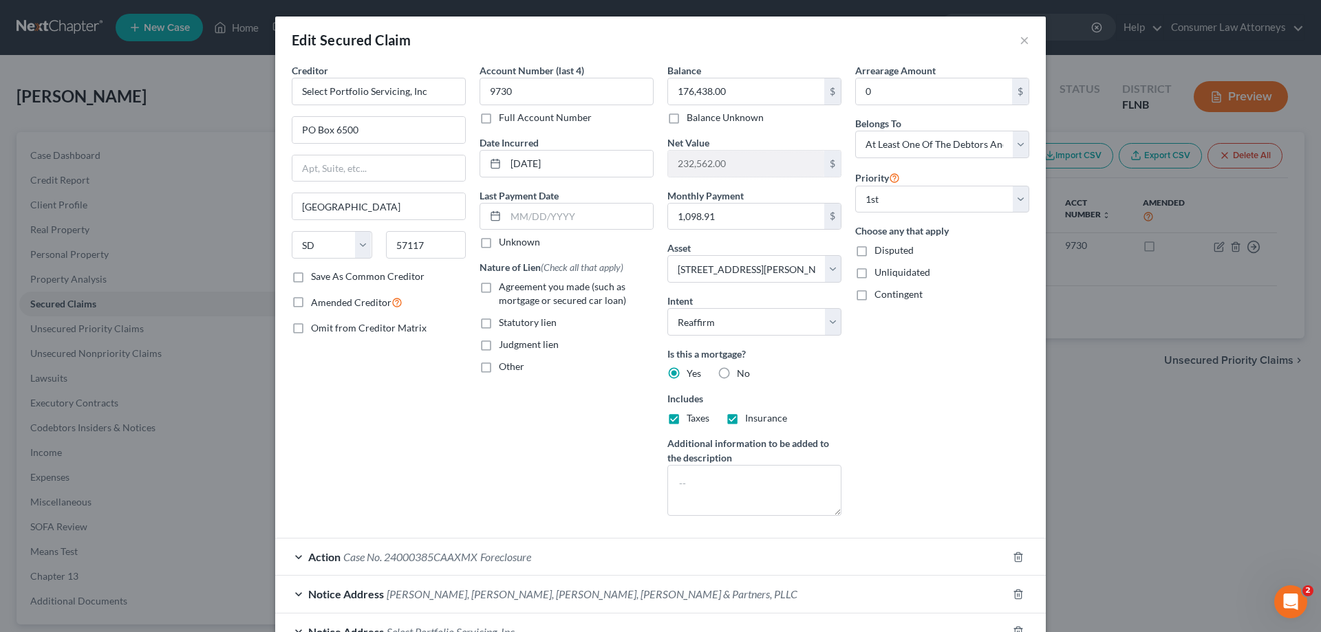
scroll to position [142, 0]
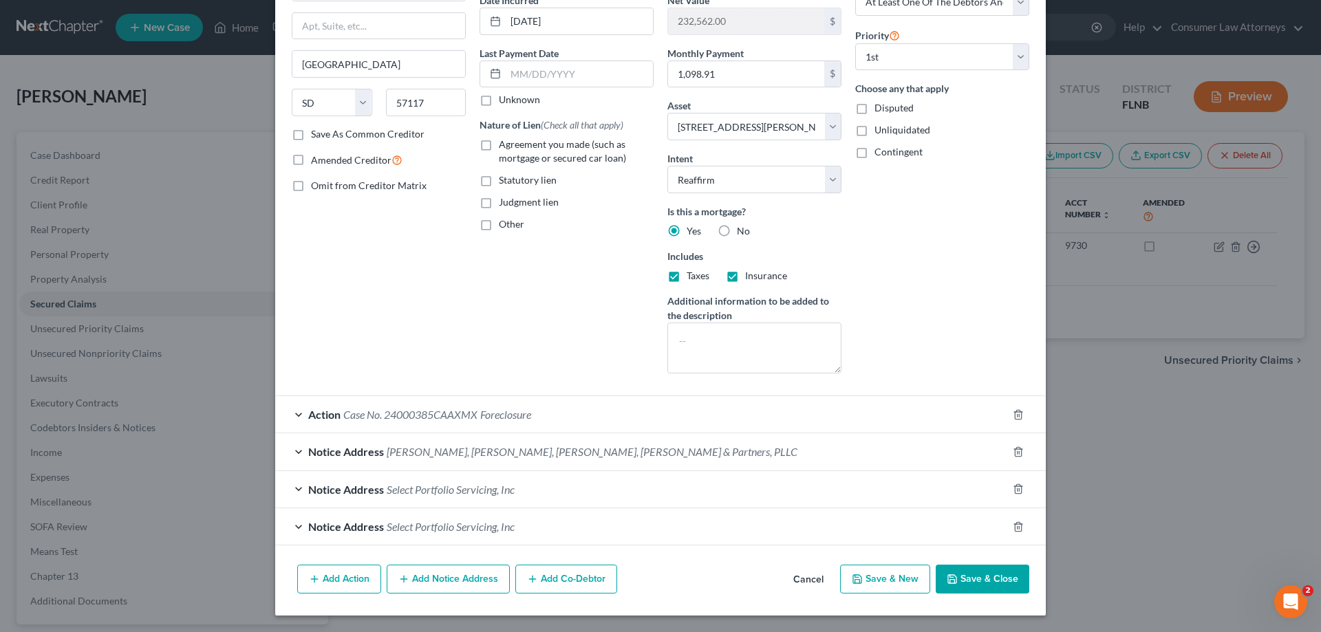
click at [965, 583] on button "Save & Close" at bounding box center [983, 579] width 94 height 29
select select
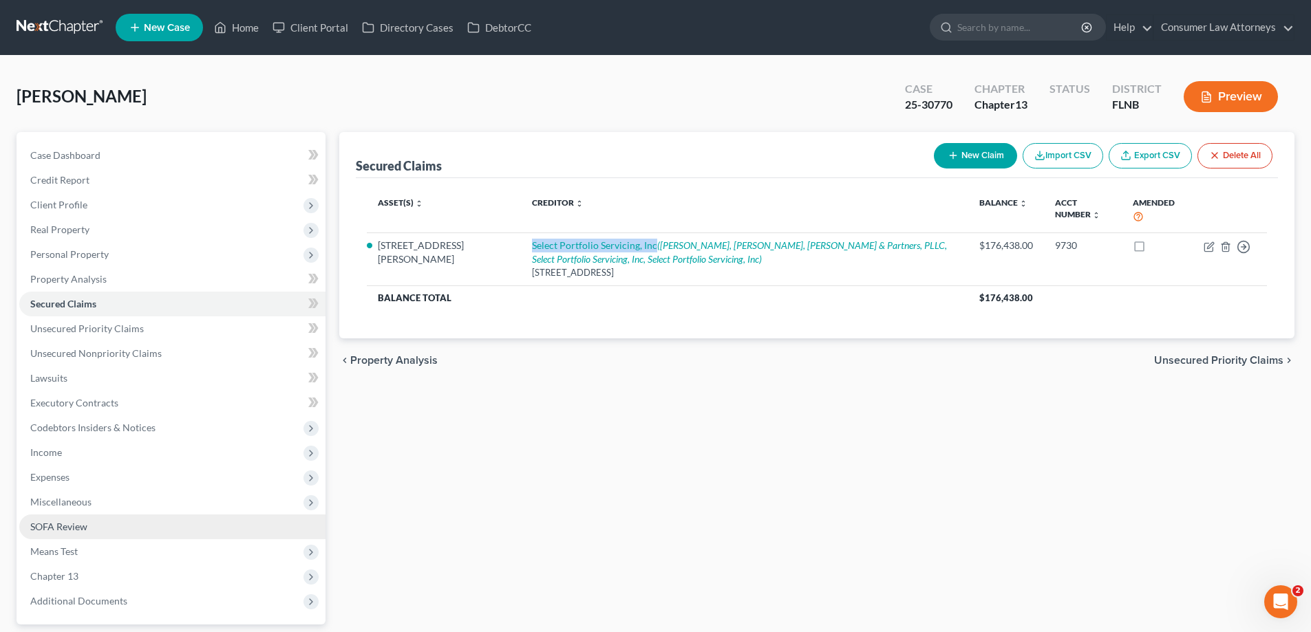
click at [54, 532] on span "SOFA Review" at bounding box center [58, 527] width 57 height 12
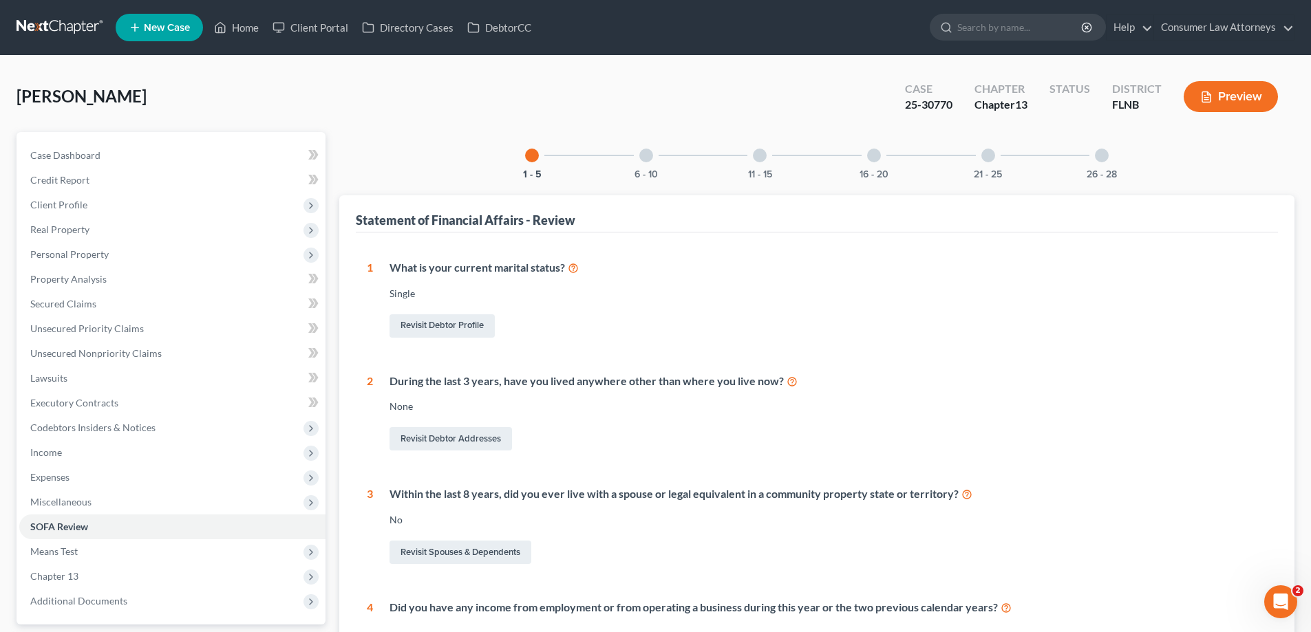
click at [877, 164] on div "16 - 20" at bounding box center [873, 155] width 47 height 47
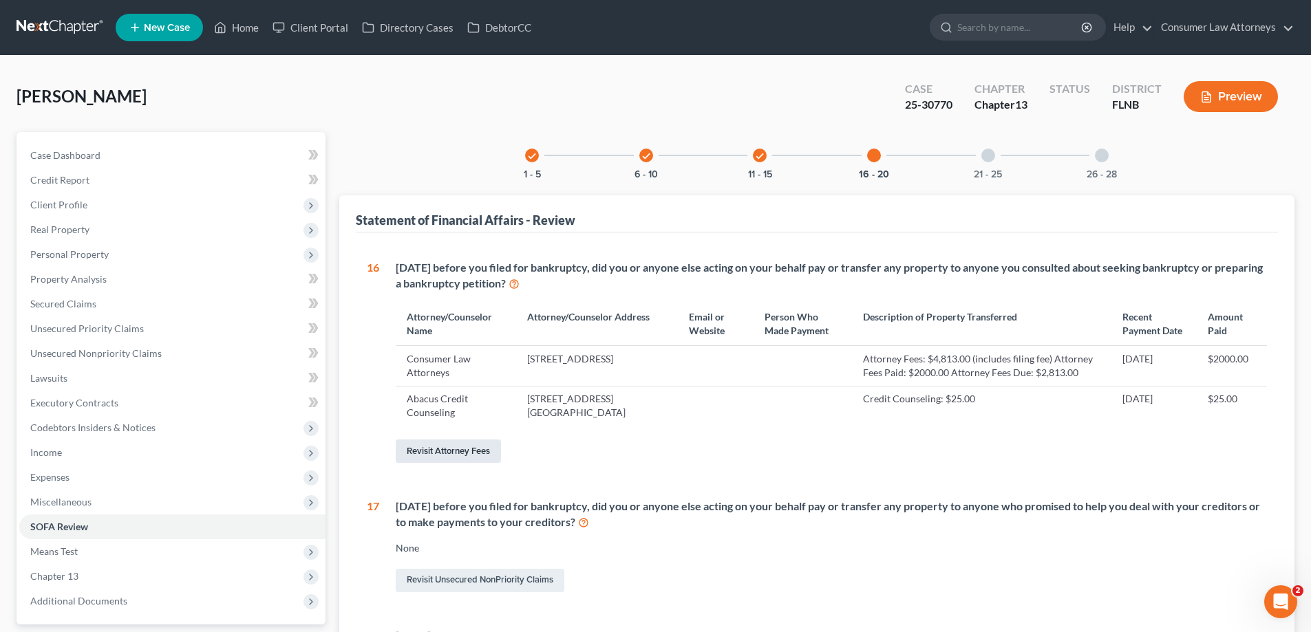
click at [474, 463] on link "Revisit Attorney Fees" at bounding box center [448, 451] width 105 height 23
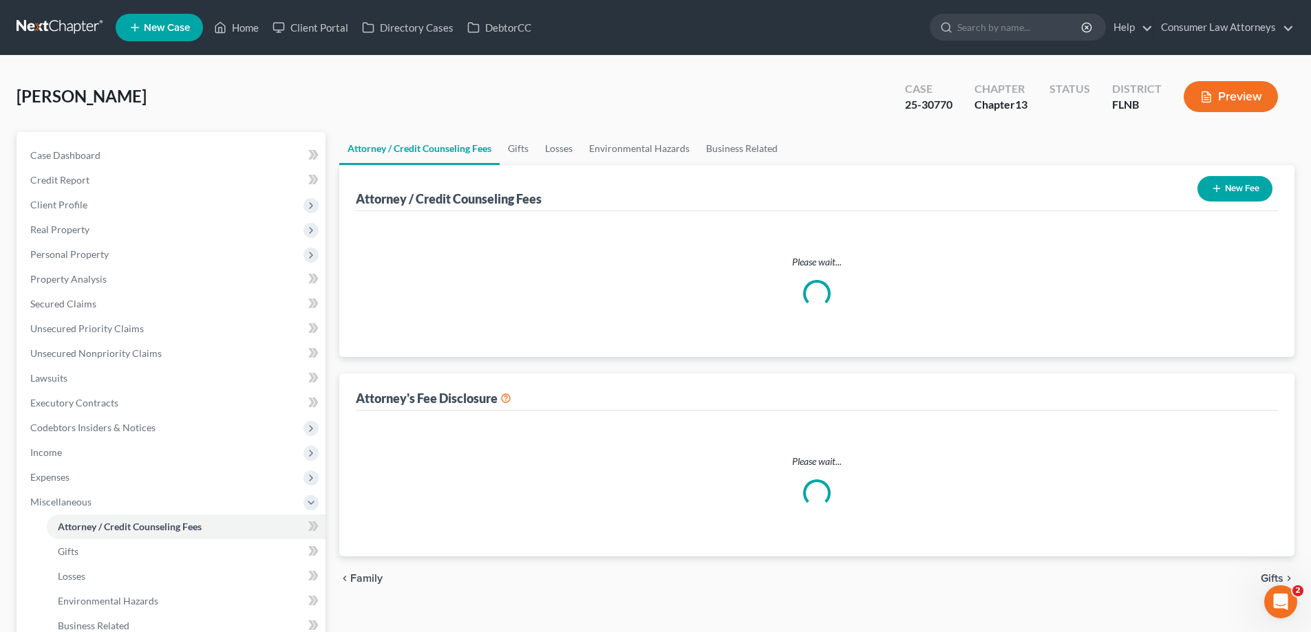
select select "2"
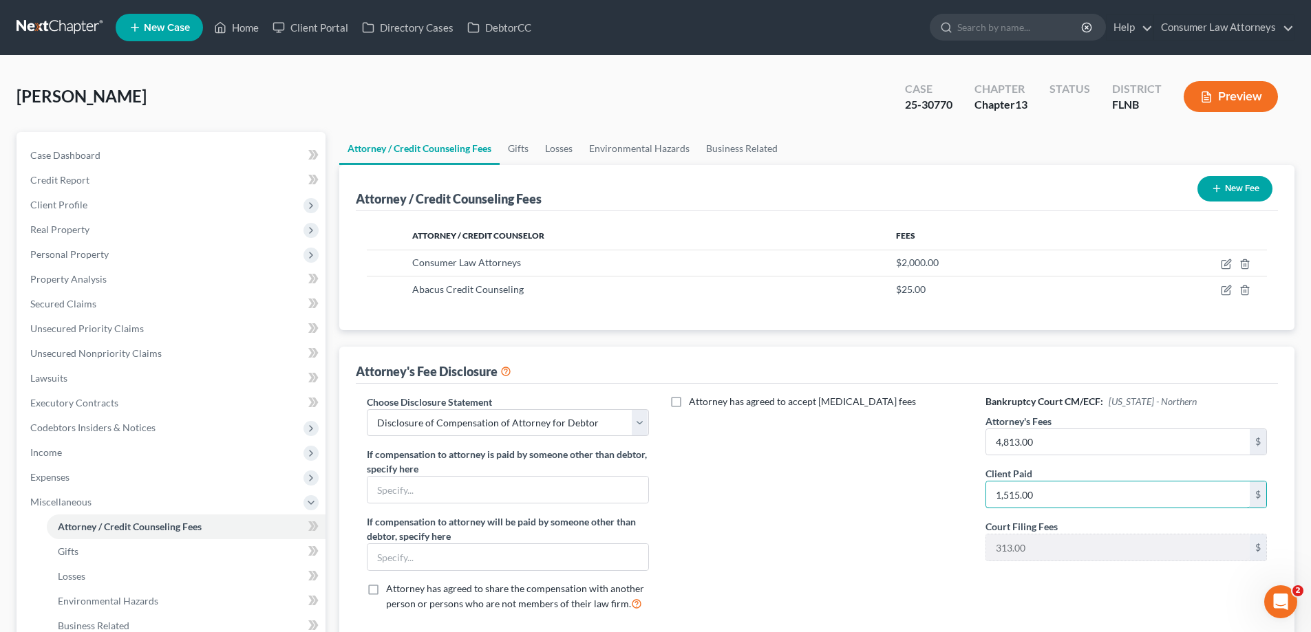
type input "1,515.00"
click at [888, 531] on div "Attorney has agreed to accept retainer fees" at bounding box center [817, 509] width 309 height 228
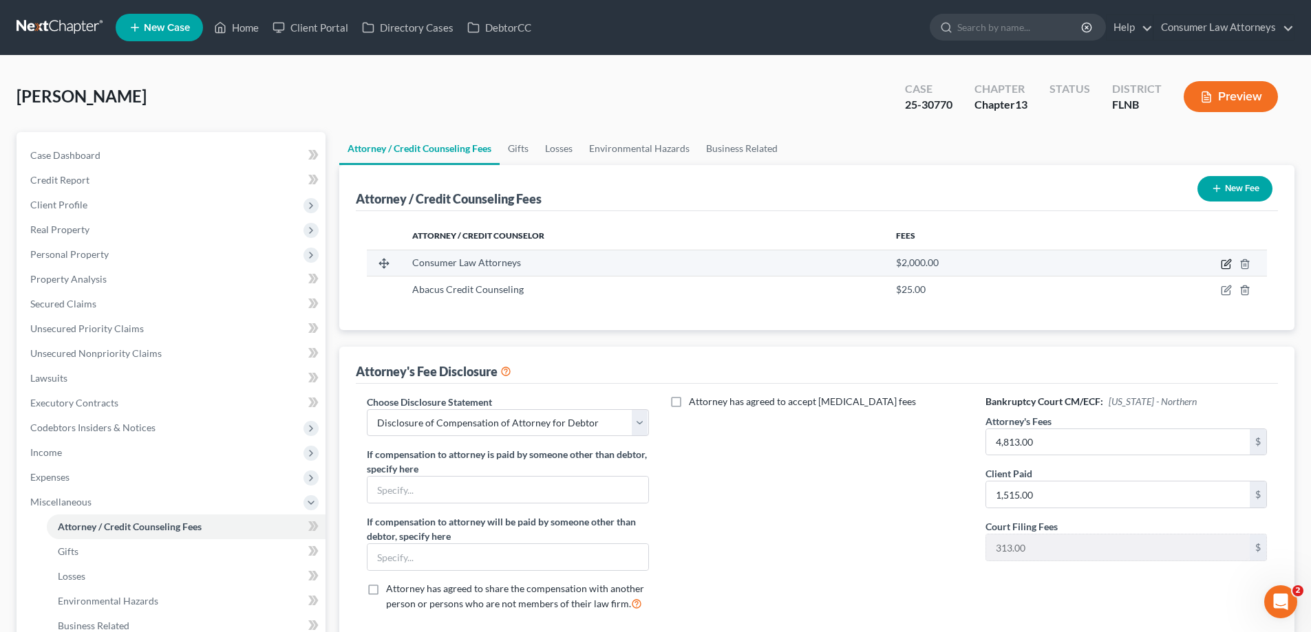
click at [1225, 265] on icon "button" at bounding box center [1226, 264] width 11 height 11
select select "9"
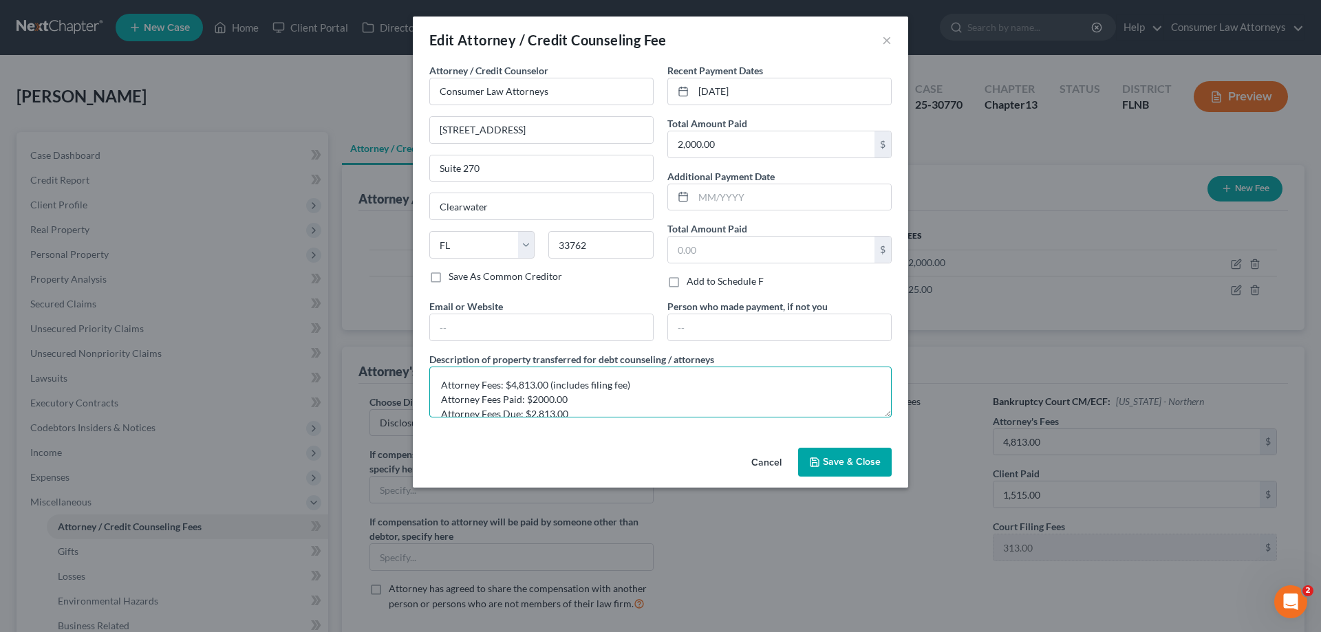
drag, startPoint x: 578, startPoint y: 398, endPoint x: 532, endPoint y: 402, distance: 46.2
click at [532, 402] on textarea "Attorney Fees: $4,813.00 (includes filing fee) Attorney Fees Paid: $2000.00 Att…" at bounding box center [660, 392] width 462 height 51
click at [599, 413] on textarea "Attorney Fees: $4,813.00 (includes filing fee) Attorney Fees Paid: $1,515.00 At…" at bounding box center [660, 392] width 462 height 51
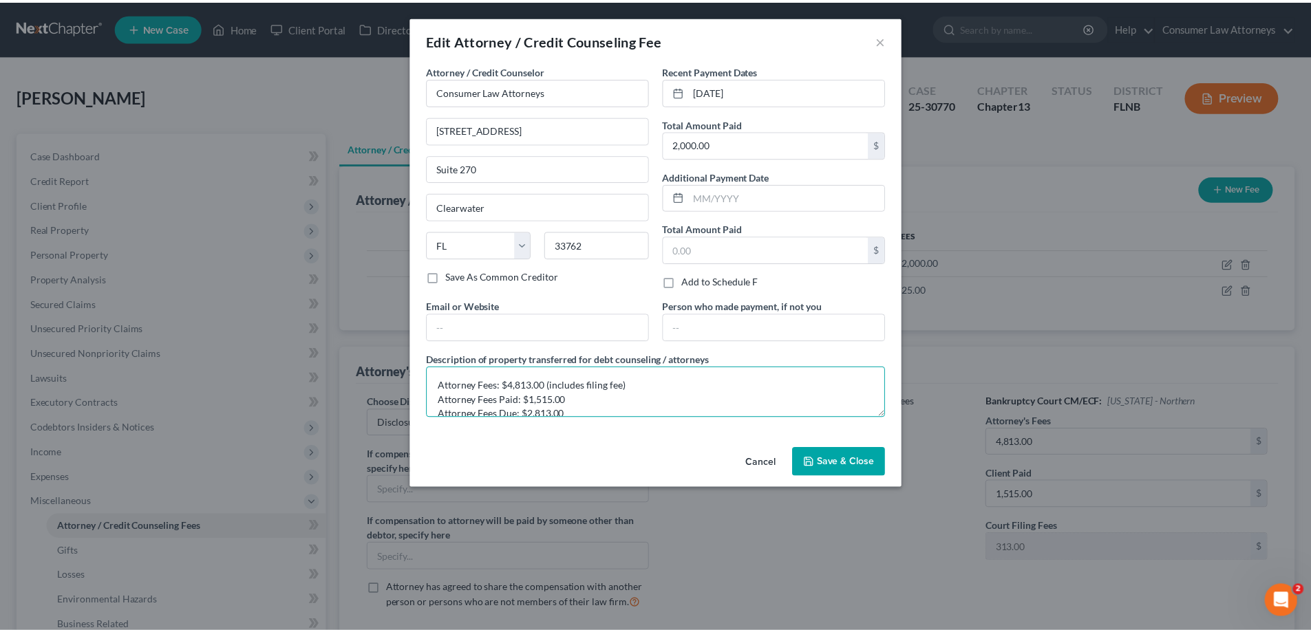
scroll to position [14, 0]
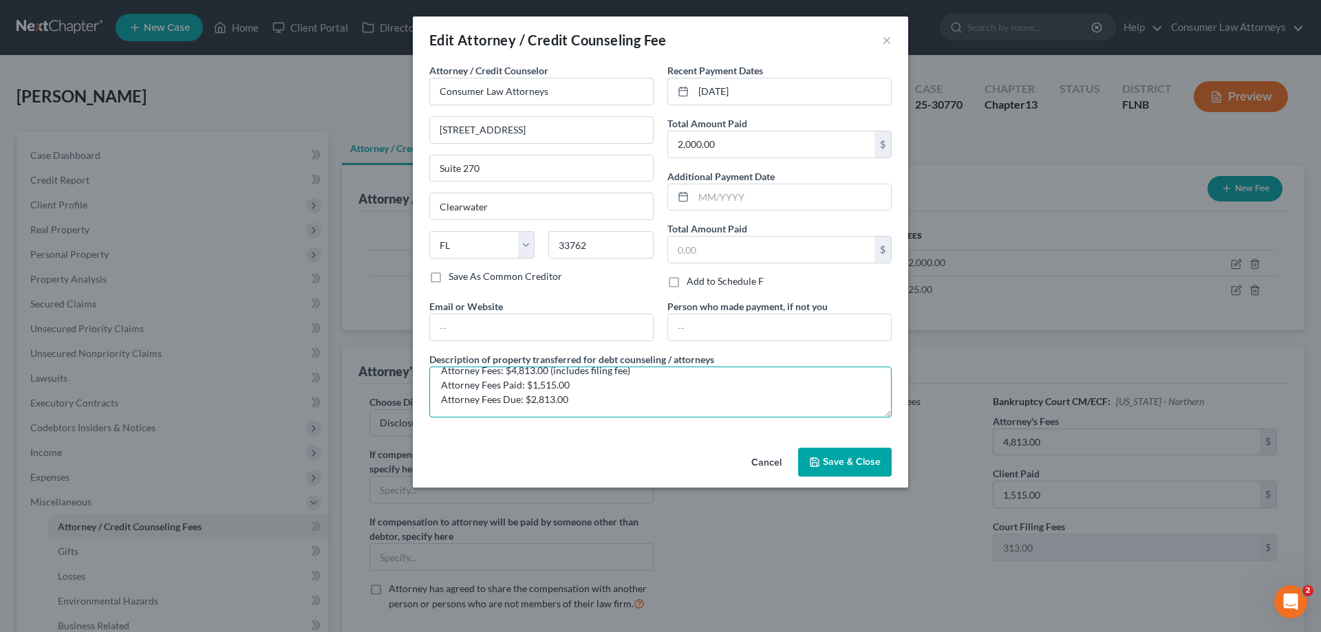
drag, startPoint x: 555, startPoint y: 413, endPoint x: 532, endPoint y: 416, distance: 23.6
click at [532, 416] on textarea "Attorney Fees: $4,813.00 (includes filing fee) Attorney Fees Paid: $1,515.00 At…" at bounding box center [660, 392] width 462 height 51
type textarea "Attorney Fees: $4,813.00 (includes filing fee) Attorney Fees Paid: $1,515.00 At…"
click at [846, 467] on span "Save & Close" at bounding box center [852, 462] width 58 height 12
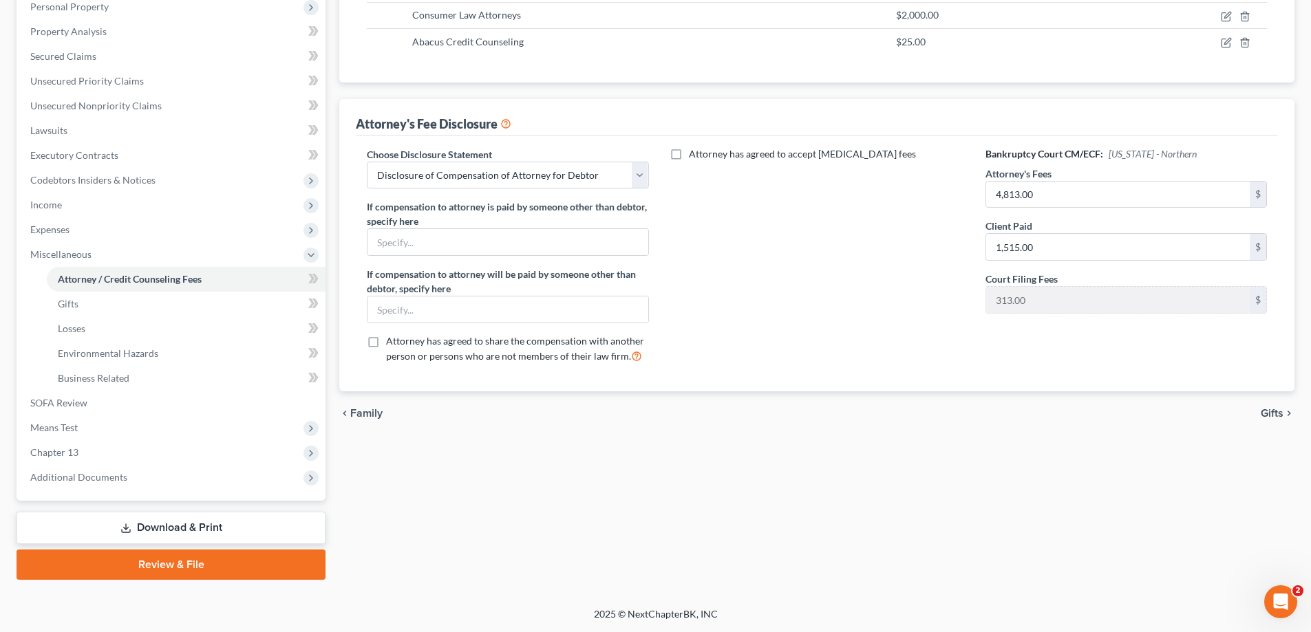
click at [202, 524] on link "Download & Print" at bounding box center [171, 528] width 309 height 32
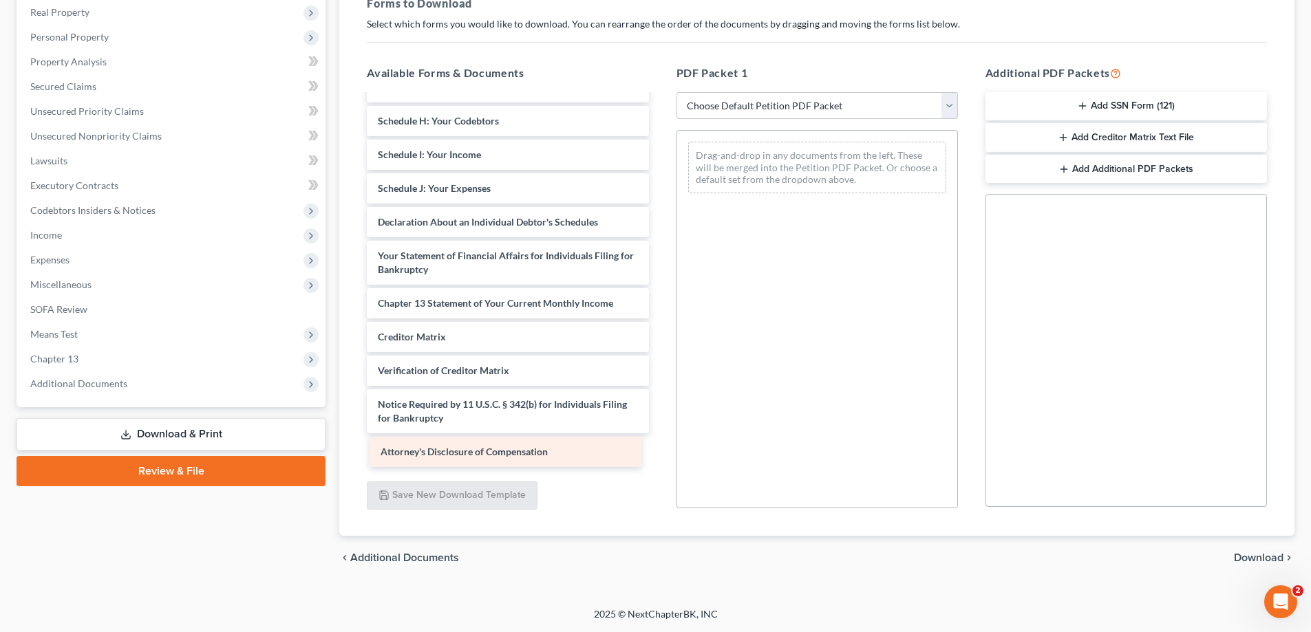
scroll to position [206, 0]
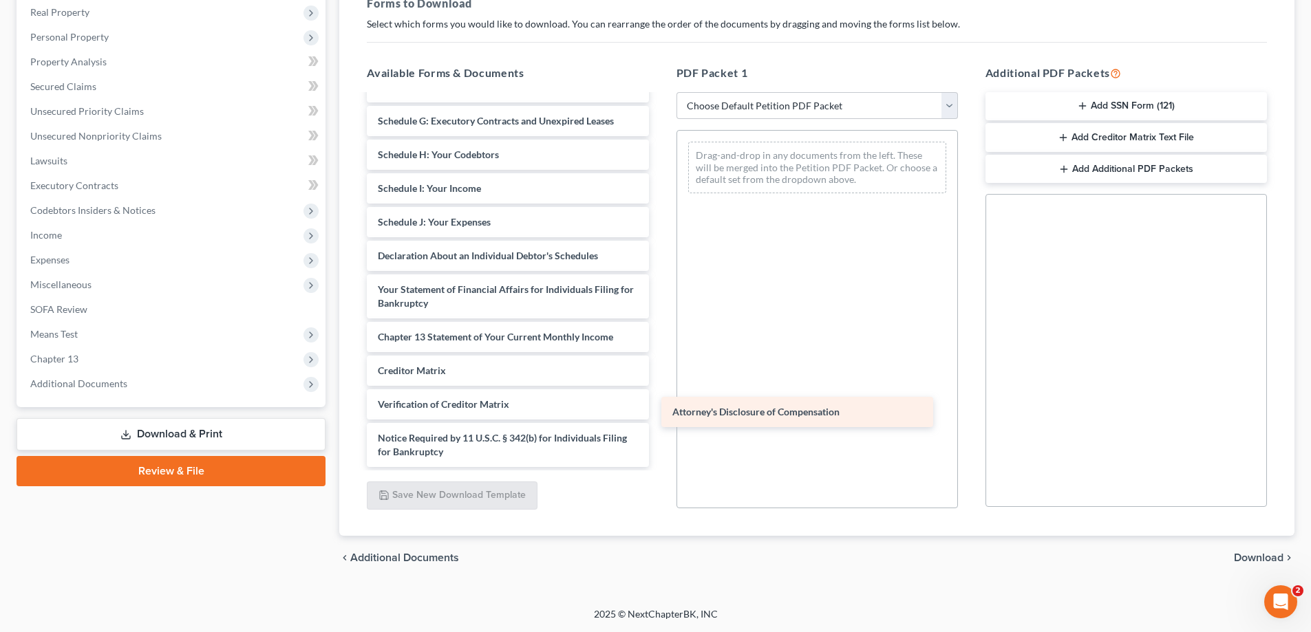
drag, startPoint x: 479, startPoint y: 455, endPoint x: 776, endPoint y: 414, distance: 300.2
click at [659, 414] on div "Attorney's Disclosure of Compensation Voluntary Petition for Individuals Filing…" at bounding box center [507, 178] width 303 height 577
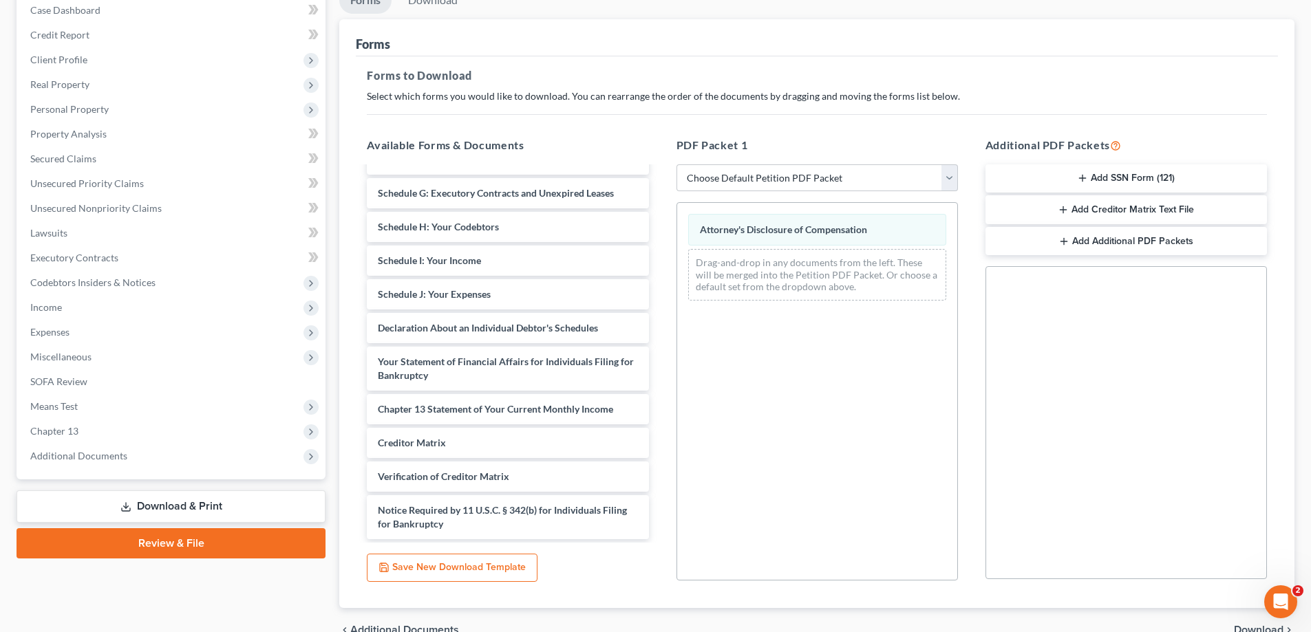
scroll to position [80, 0]
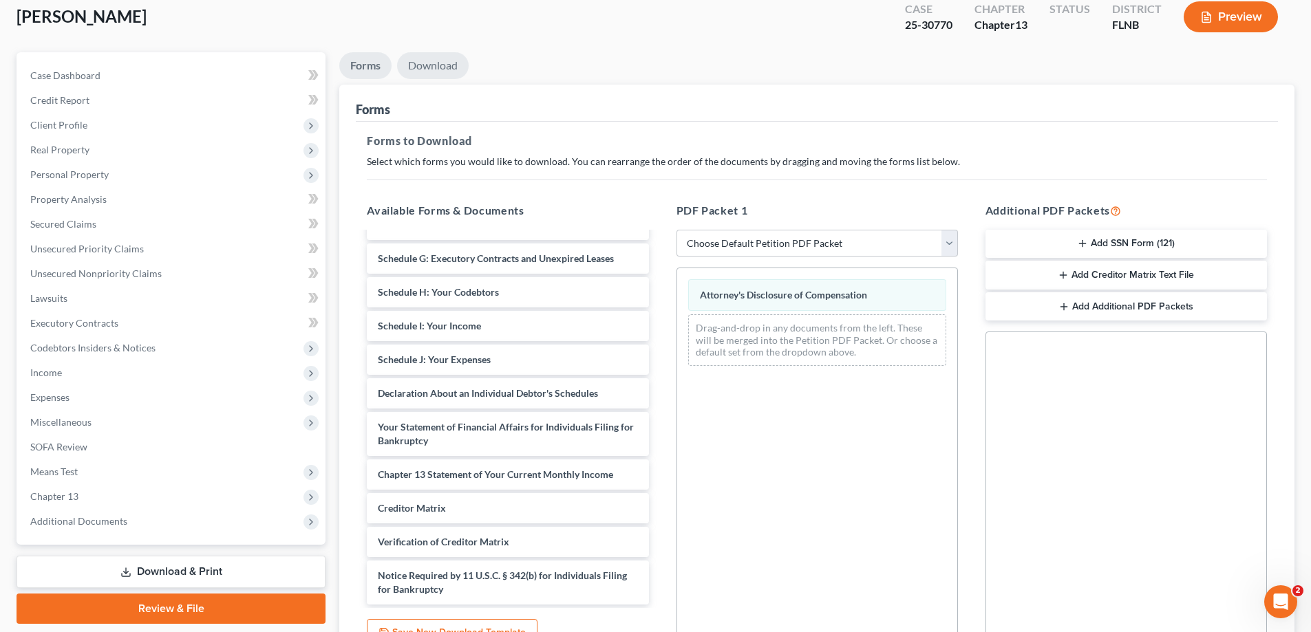
click at [453, 65] on link "Download" at bounding box center [433, 65] width 72 height 27
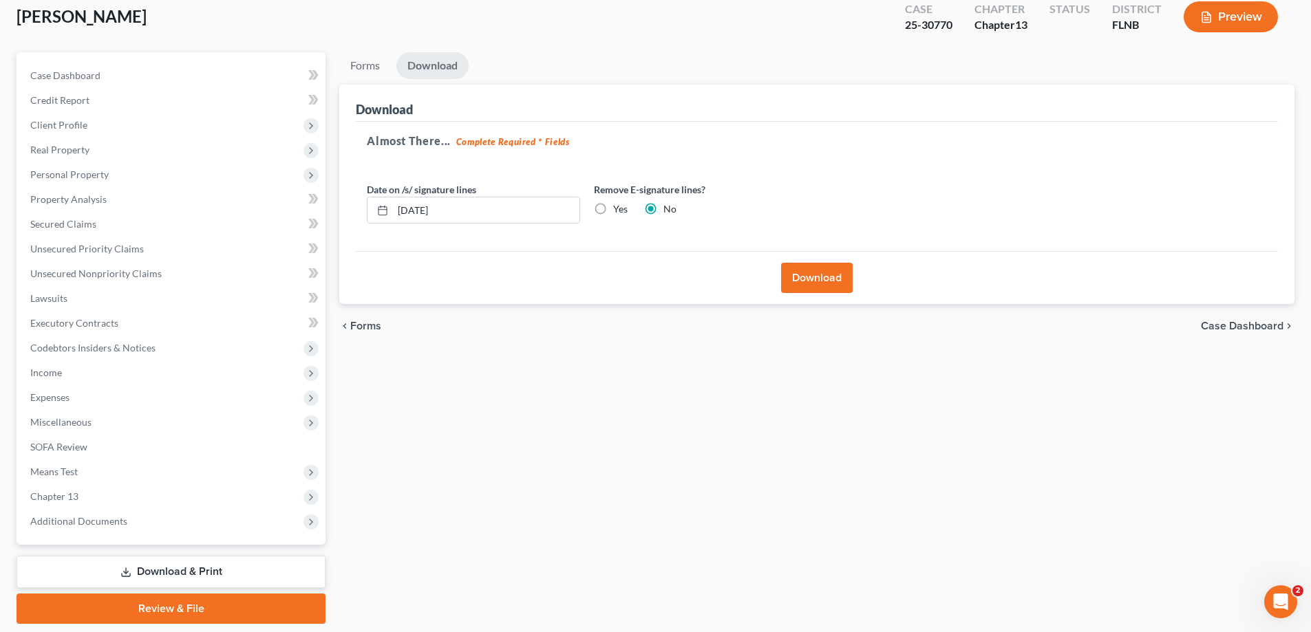
click at [826, 274] on button "Download" at bounding box center [817, 278] width 72 height 30
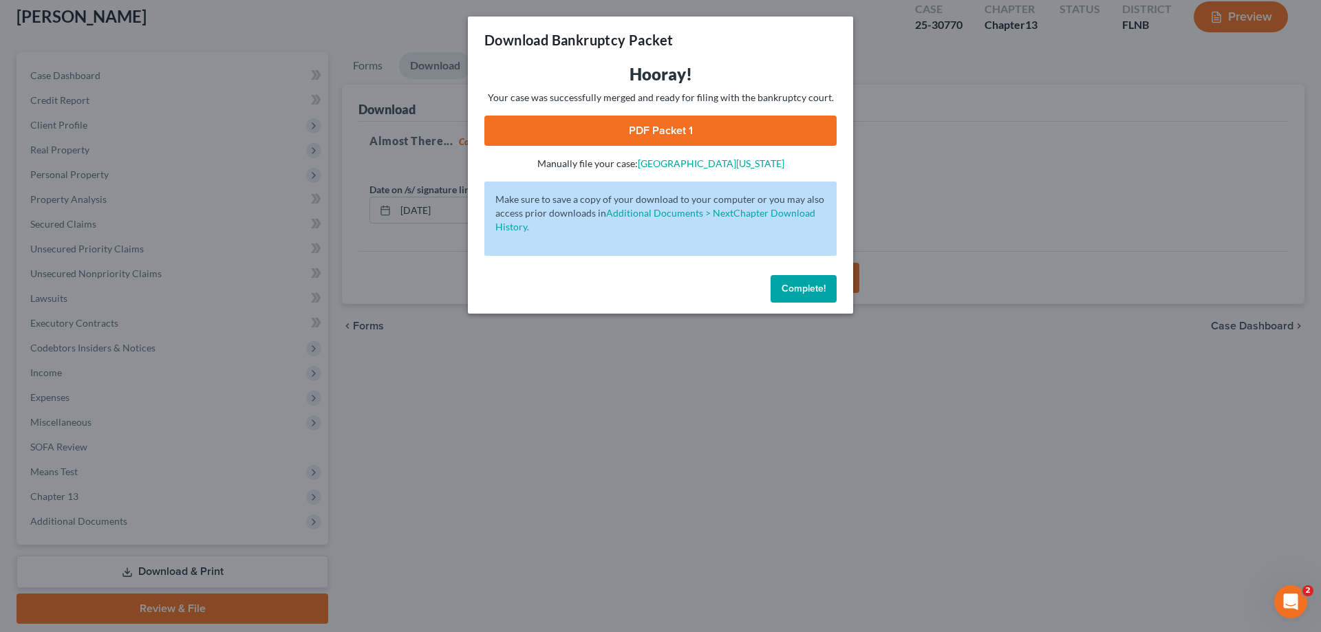
click at [663, 138] on link "PDF Packet 1" at bounding box center [660, 131] width 352 height 30
click at [800, 284] on span "Complete!" at bounding box center [804, 289] width 44 height 12
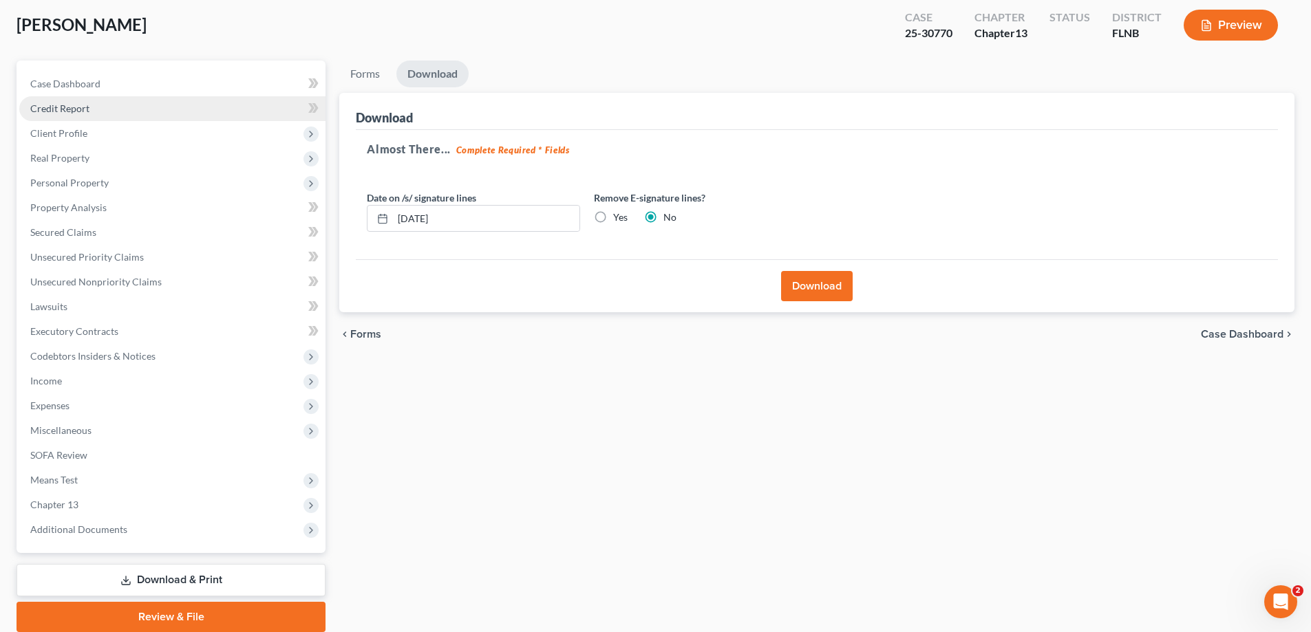
scroll to position [0, 0]
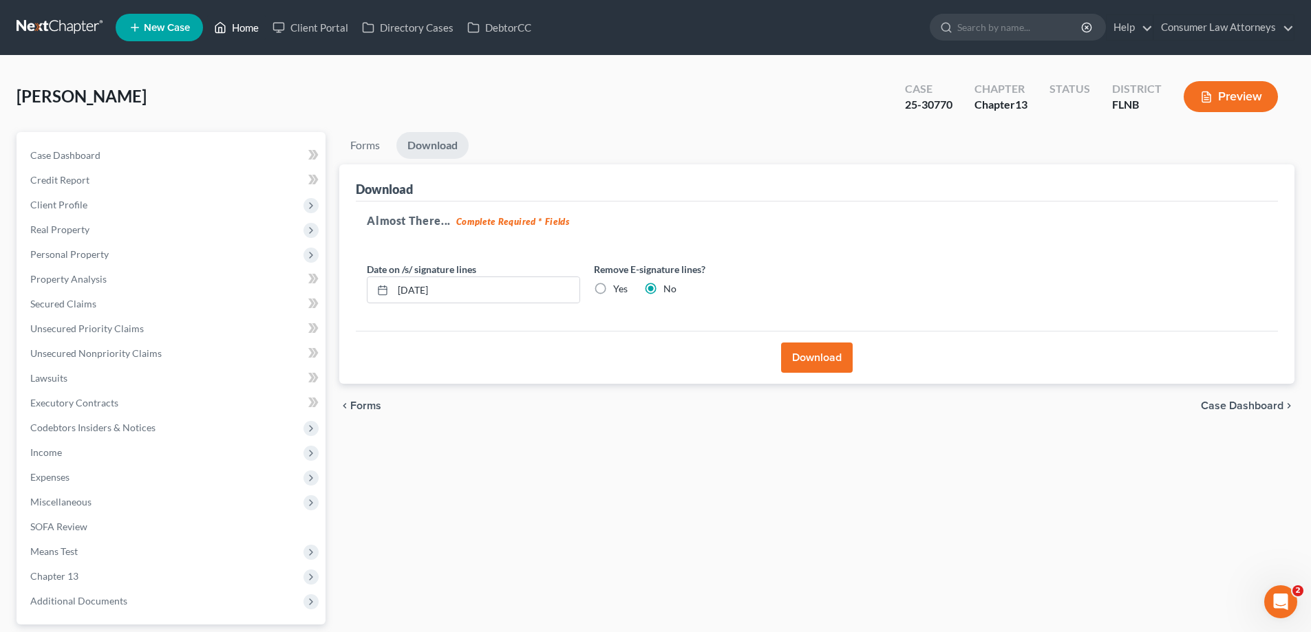
click at [224, 19] on icon at bounding box center [220, 27] width 12 height 17
click at [246, 25] on link "Home" at bounding box center [236, 27] width 58 height 25
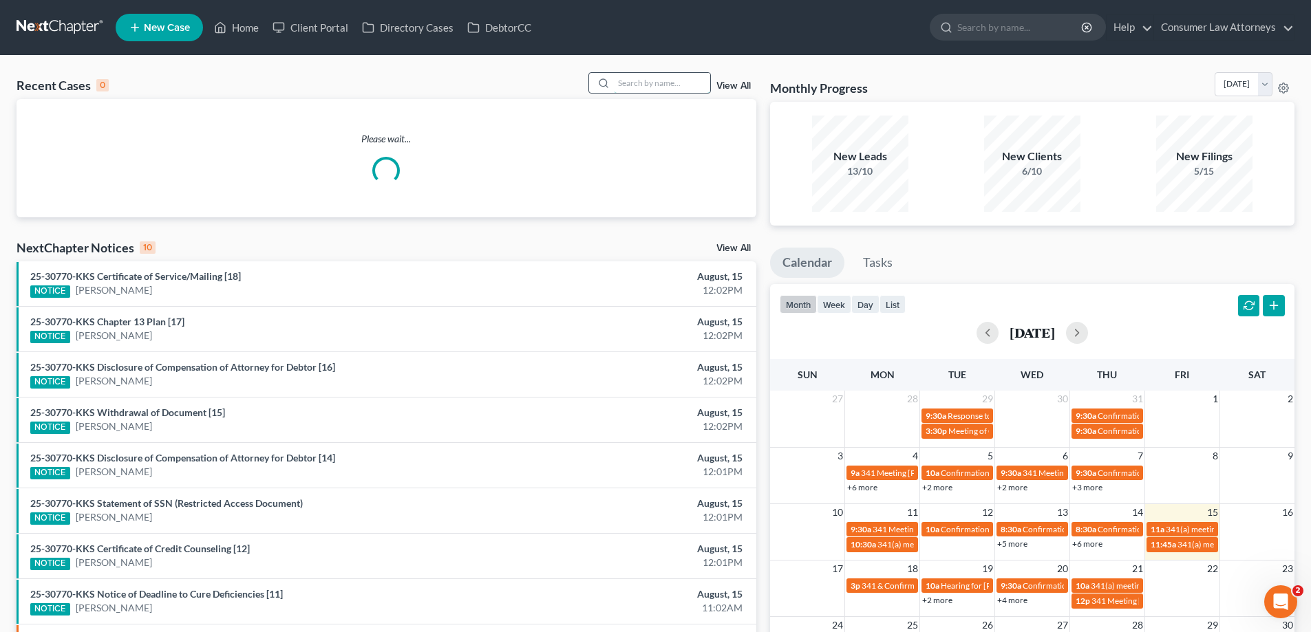
click at [646, 84] on input "search" at bounding box center [662, 83] width 96 height 20
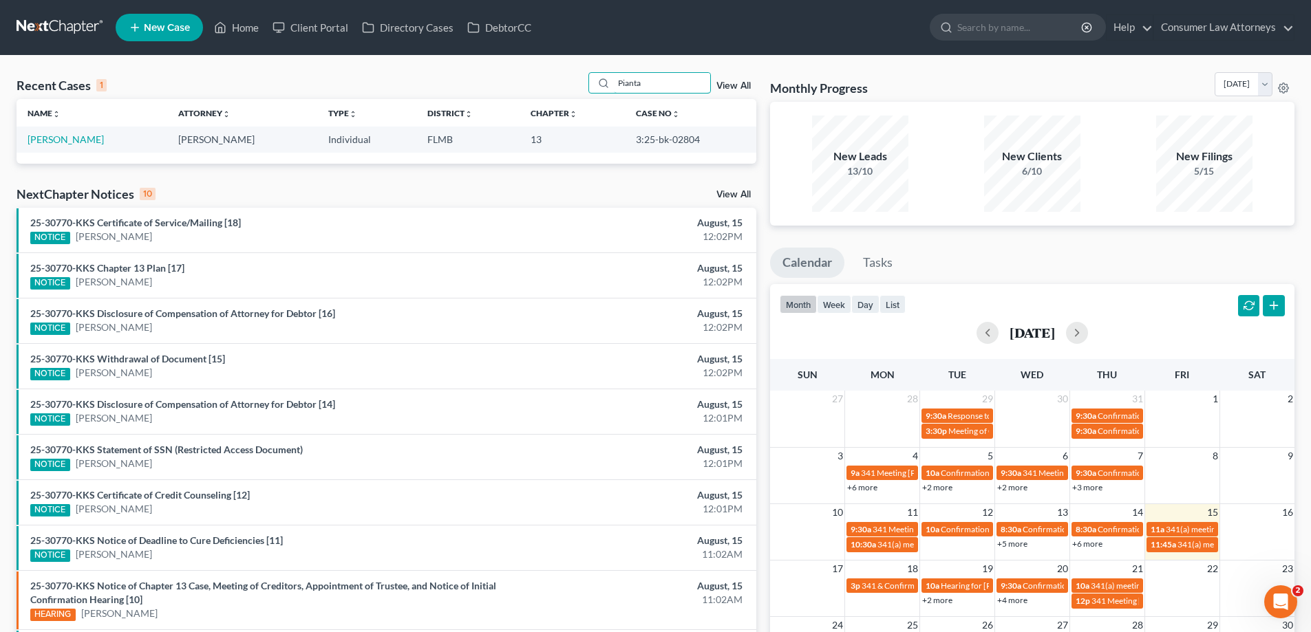
type input "Pianta"
drag, startPoint x: 693, startPoint y: 138, endPoint x: 617, endPoint y: 138, distance: 75.7
click at [625, 138] on td "3:25-bk-02804" at bounding box center [690, 139] width 131 height 25
copy td "3:25-bk-02804"
click at [240, 24] on link "Home" at bounding box center [236, 27] width 58 height 25
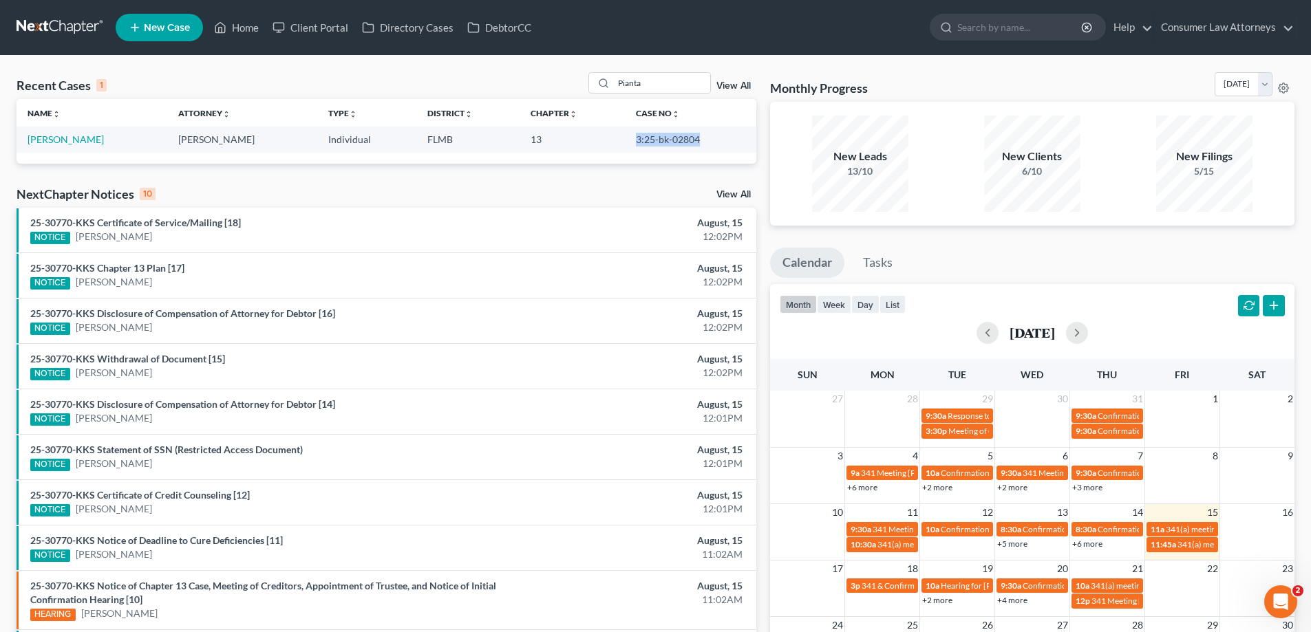
click at [735, 84] on link "View All" at bounding box center [733, 86] width 34 height 10
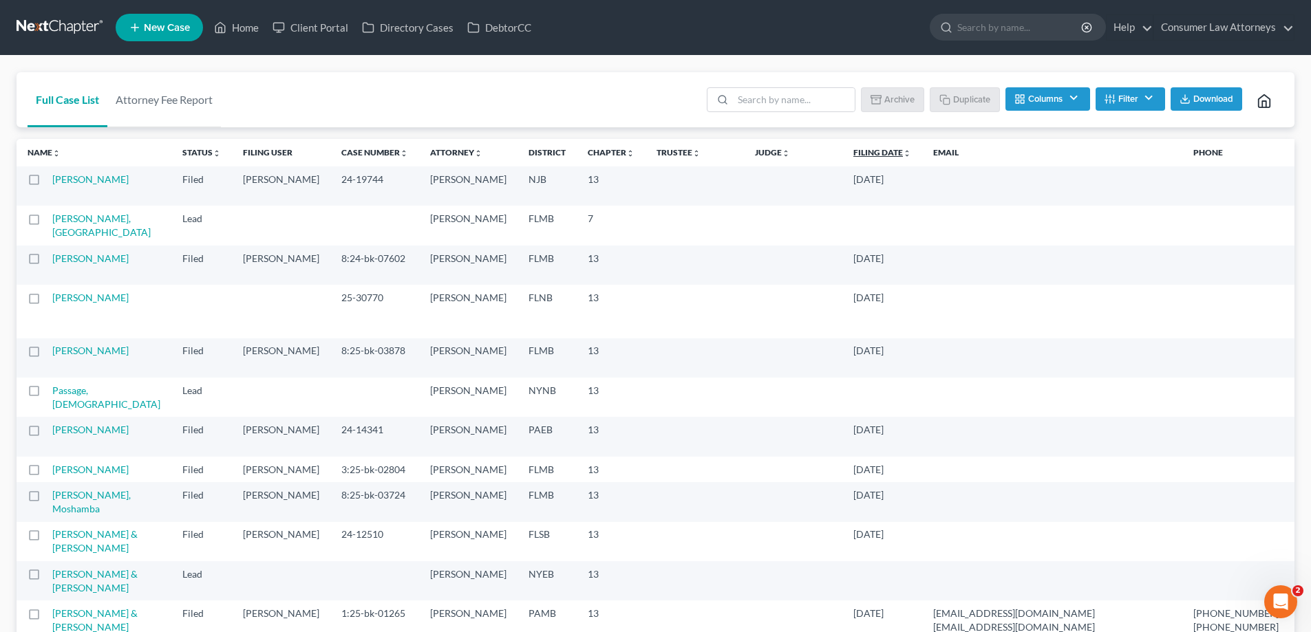
click at [853, 149] on link "Filing Date unfold_more expand_more expand_less" at bounding box center [882, 152] width 58 height 10
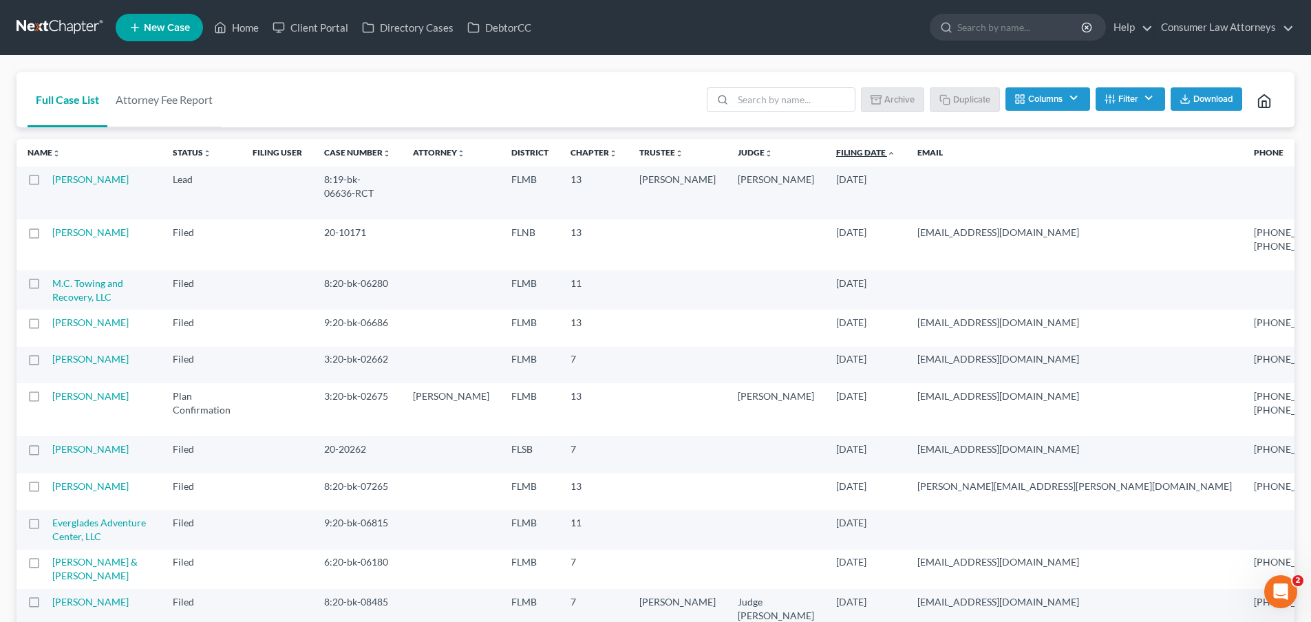
click at [836, 155] on link "Filing Date unfold_more expand_more expand_less" at bounding box center [865, 152] width 59 height 10
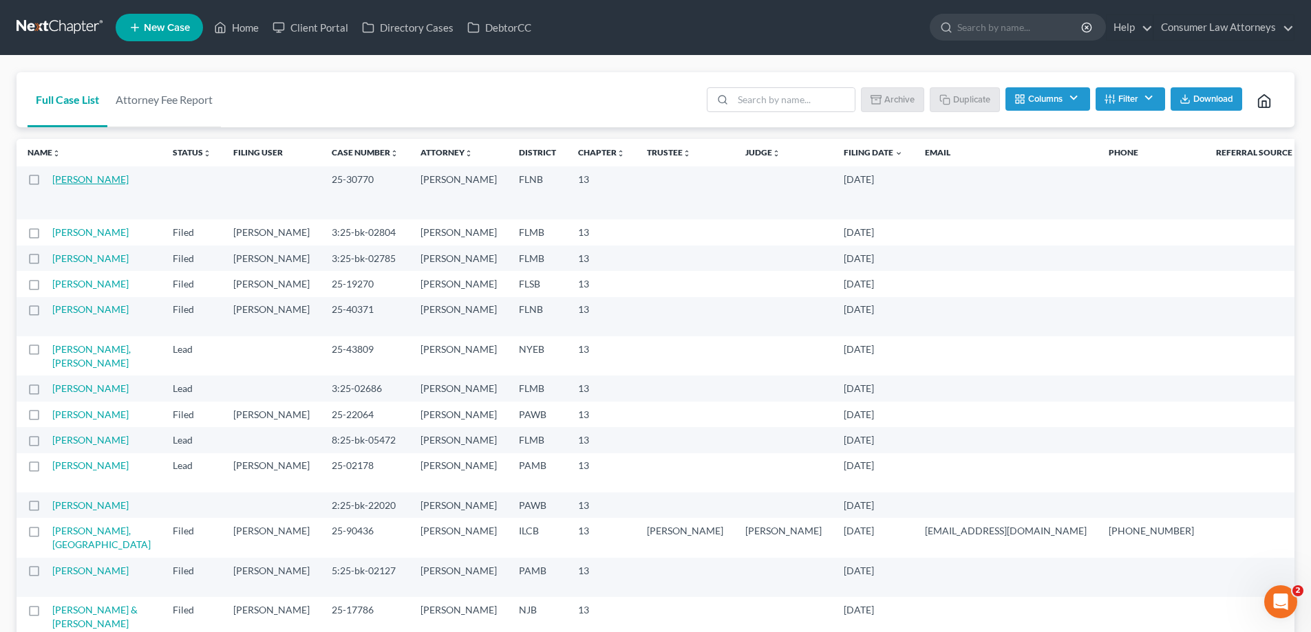
click at [67, 185] on link "Davis, Gregory" at bounding box center [90, 179] width 76 height 12
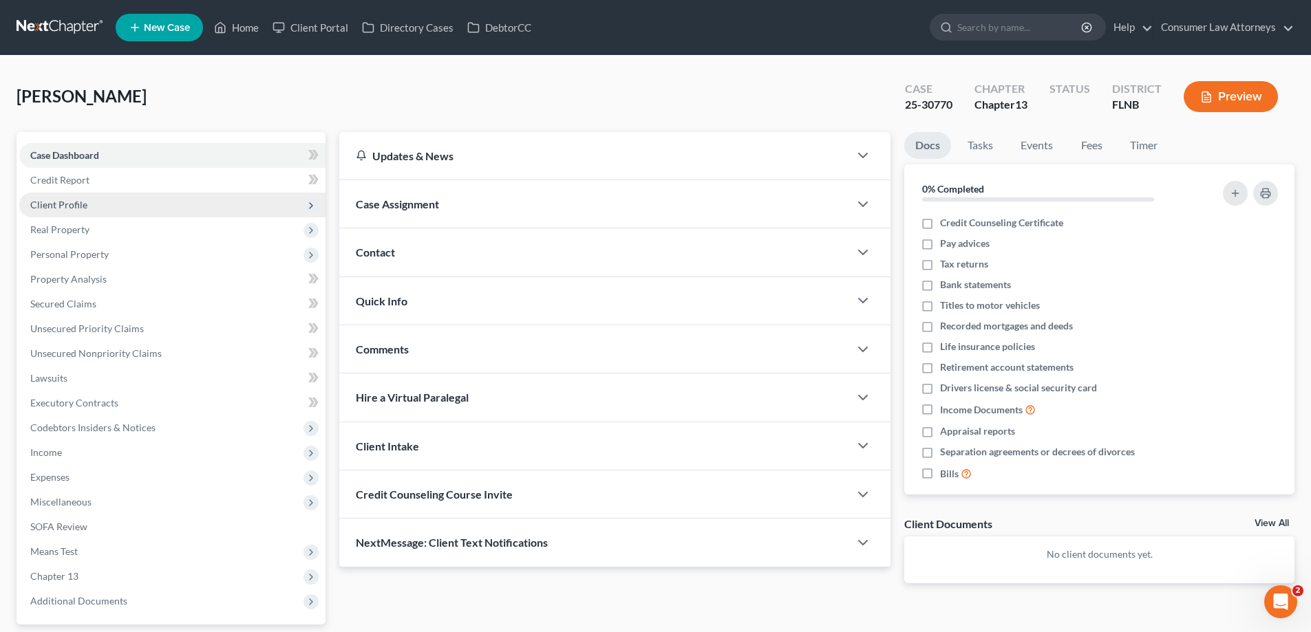
click at [76, 203] on span "Client Profile" at bounding box center [58, 205] width 57 height 12
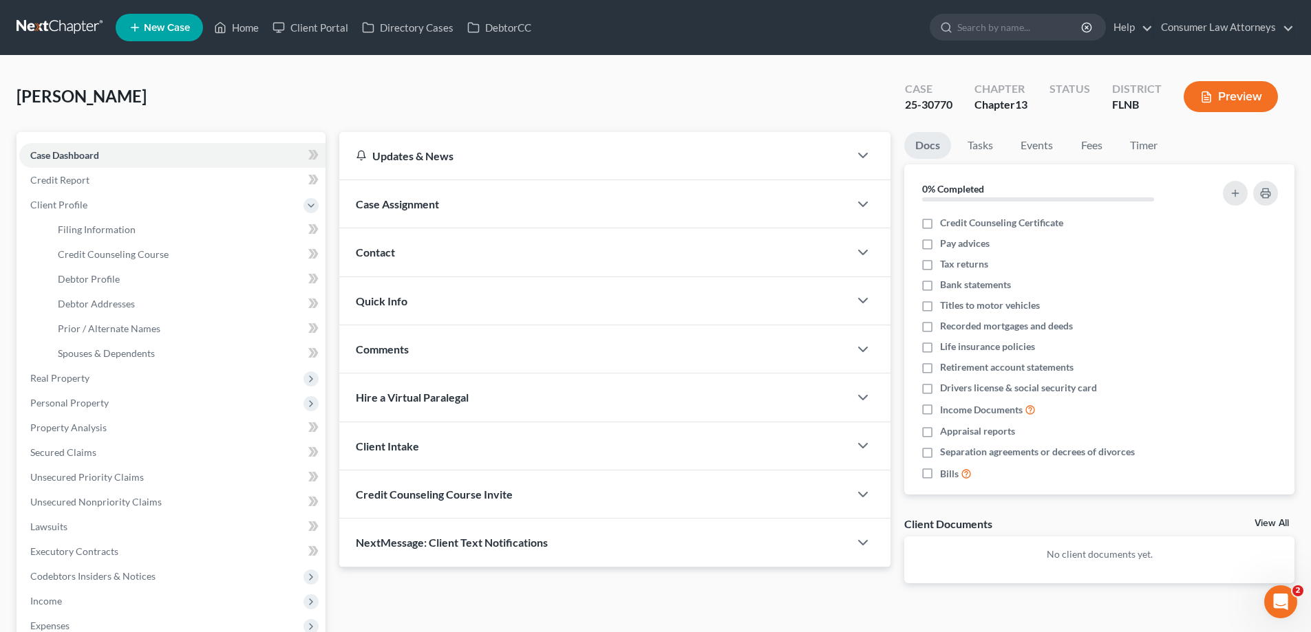
click at [520, 189] on div "Case Assignment" at bounding box center [594, 203] width 510 height 47
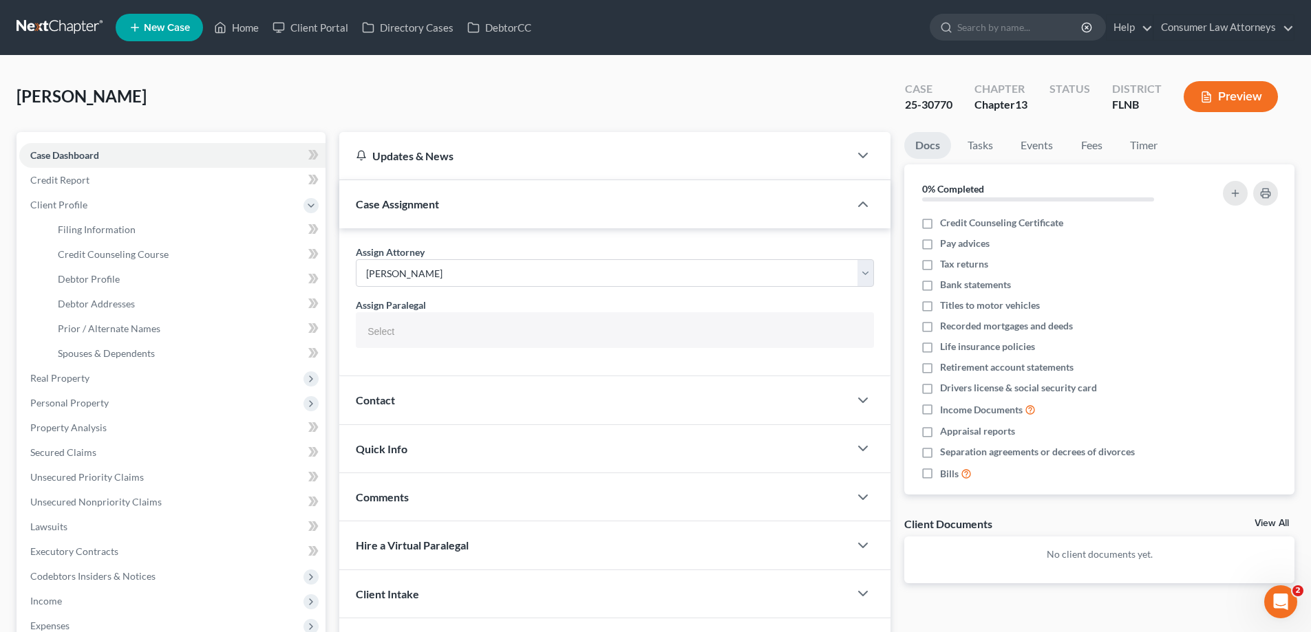
click at [520, 200] on div "Case Assignment" at bounding box center [594, 203] width 510 height 47
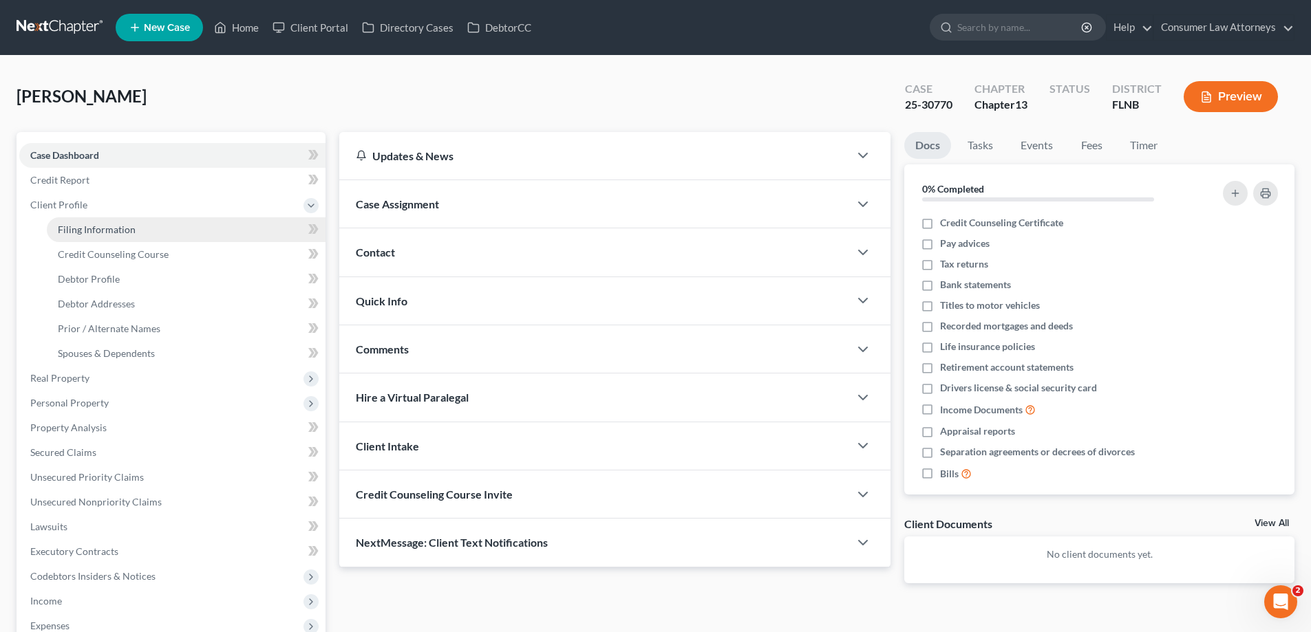
click at [74, 230] on span "Filing Information" at bounding box center [97, 230] width 78 height 12
select select "1"
select select "0"
select select "3"
select select "16"
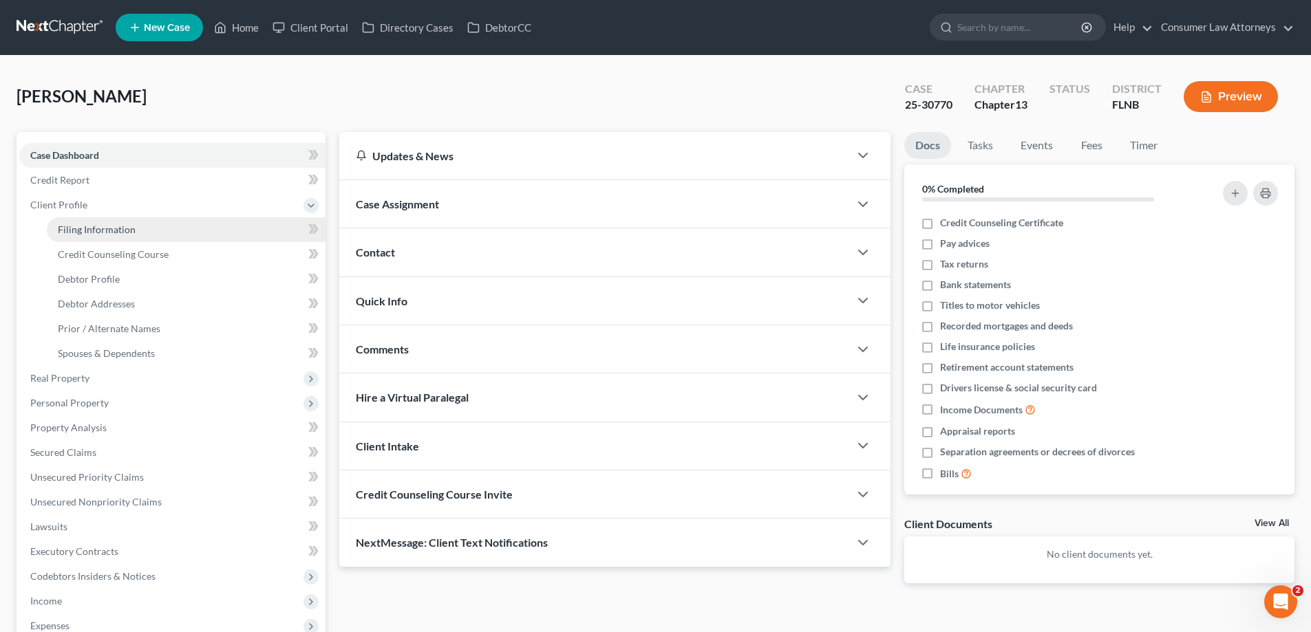
select select "2"
select select "9"
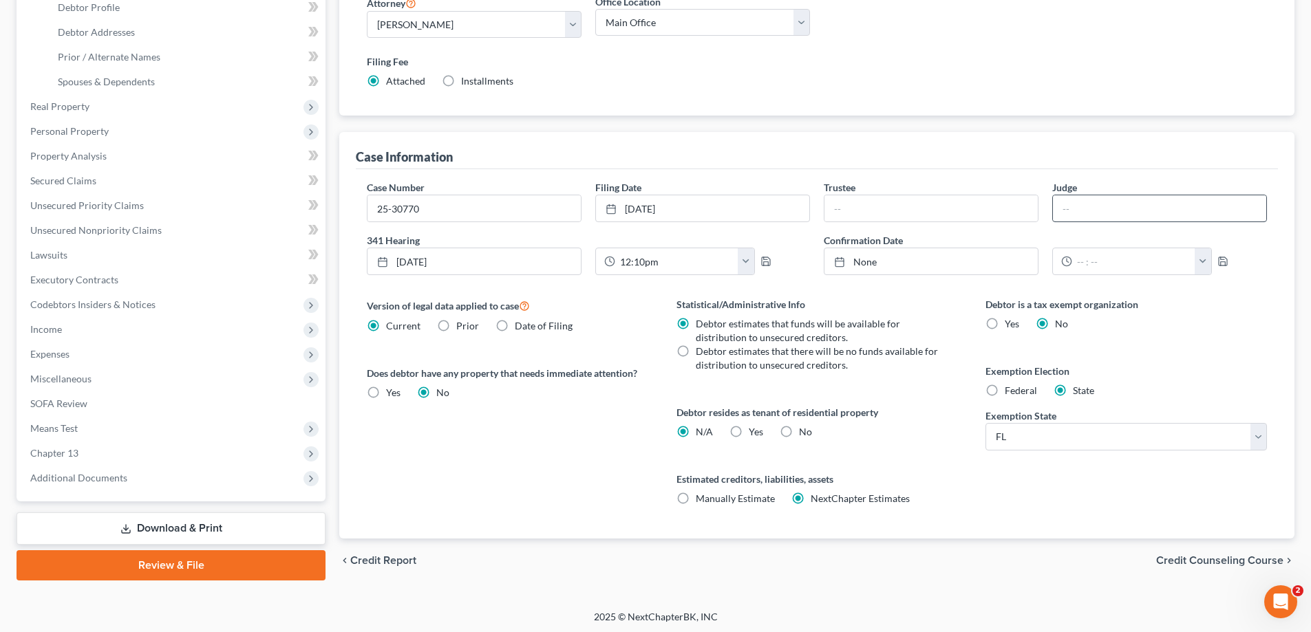
scroll to position [275, 0]
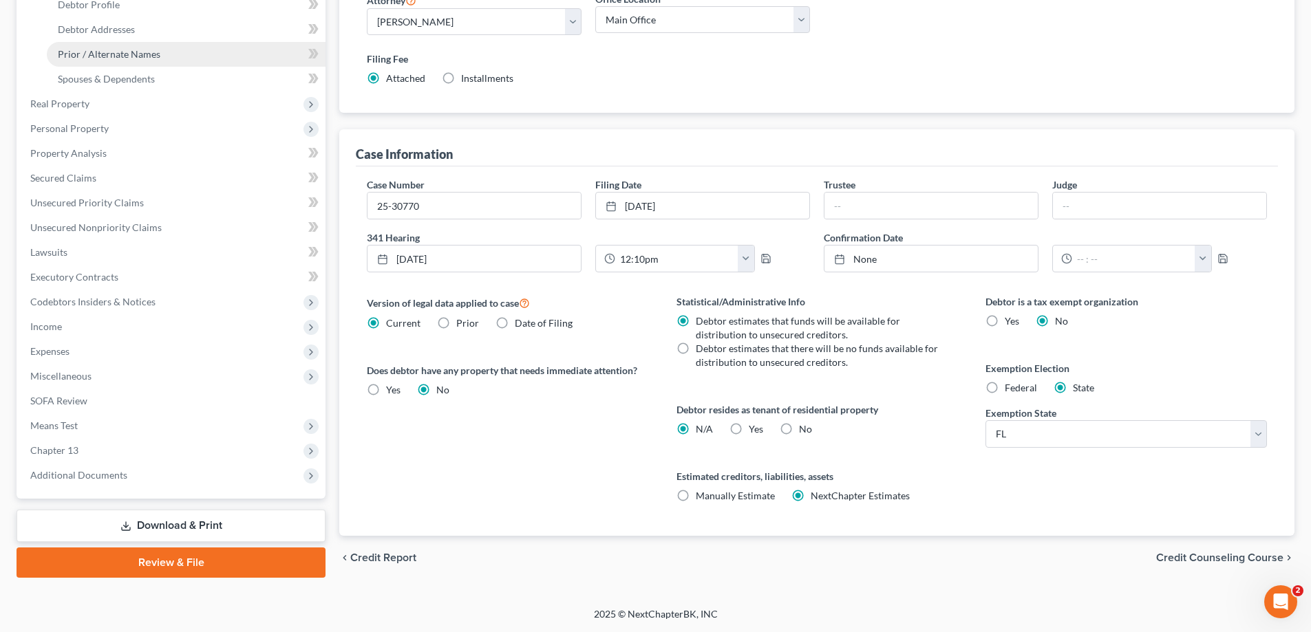
click at [118, 61] on link "Prior / Alternate Names" at bounding box center [186, 54] width 279 height 25
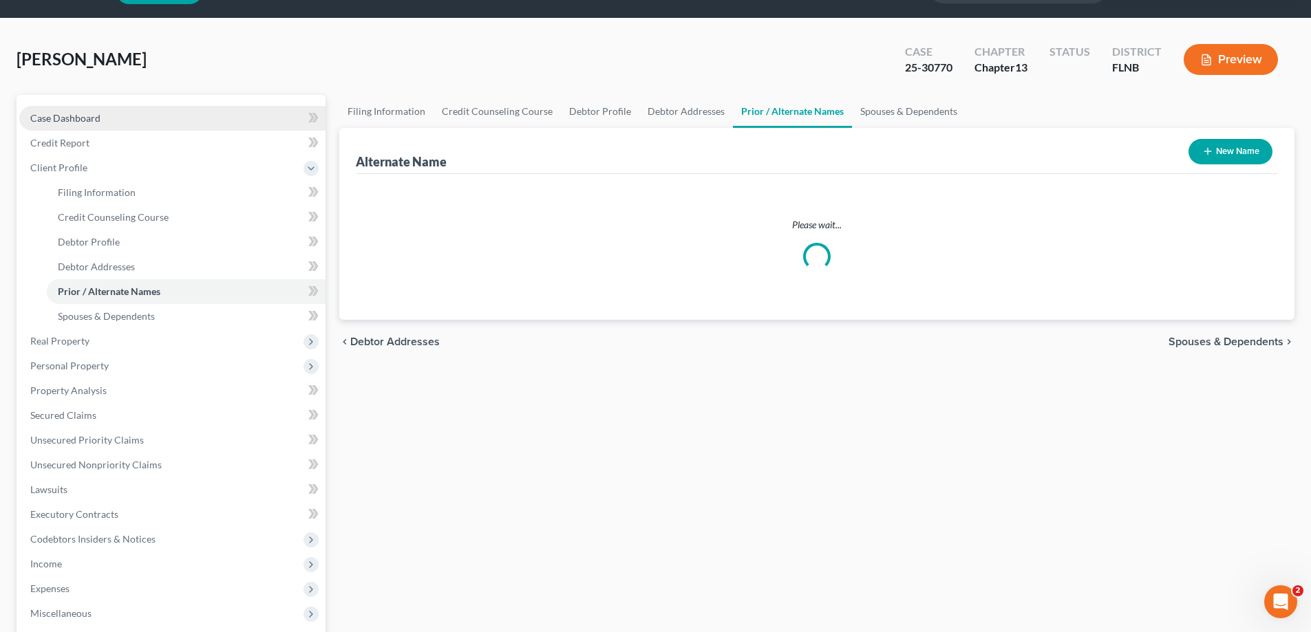
scroll to position [2, 0]
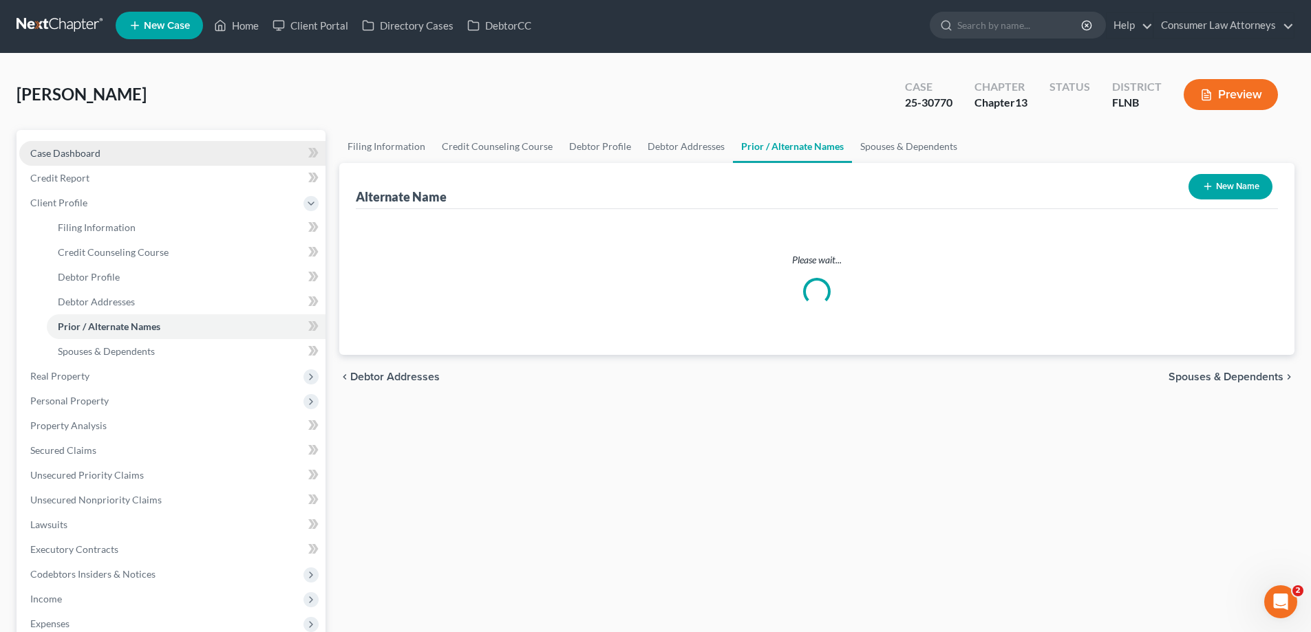
click at [126, 82] on div "Davis, Gregory Upgraded Case 25-30770 Chapter Chapter 13 Status District FLNB P…" at bounding box center [656, 100] width 1278 height 60
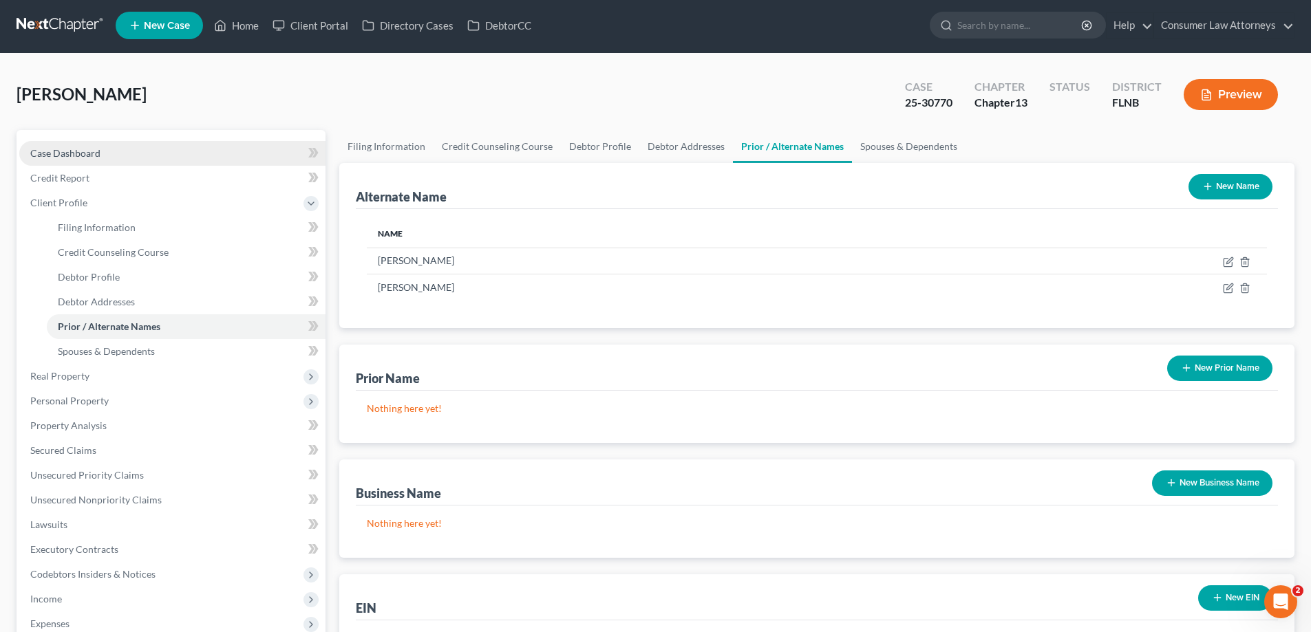
scroll to position [0, 0]
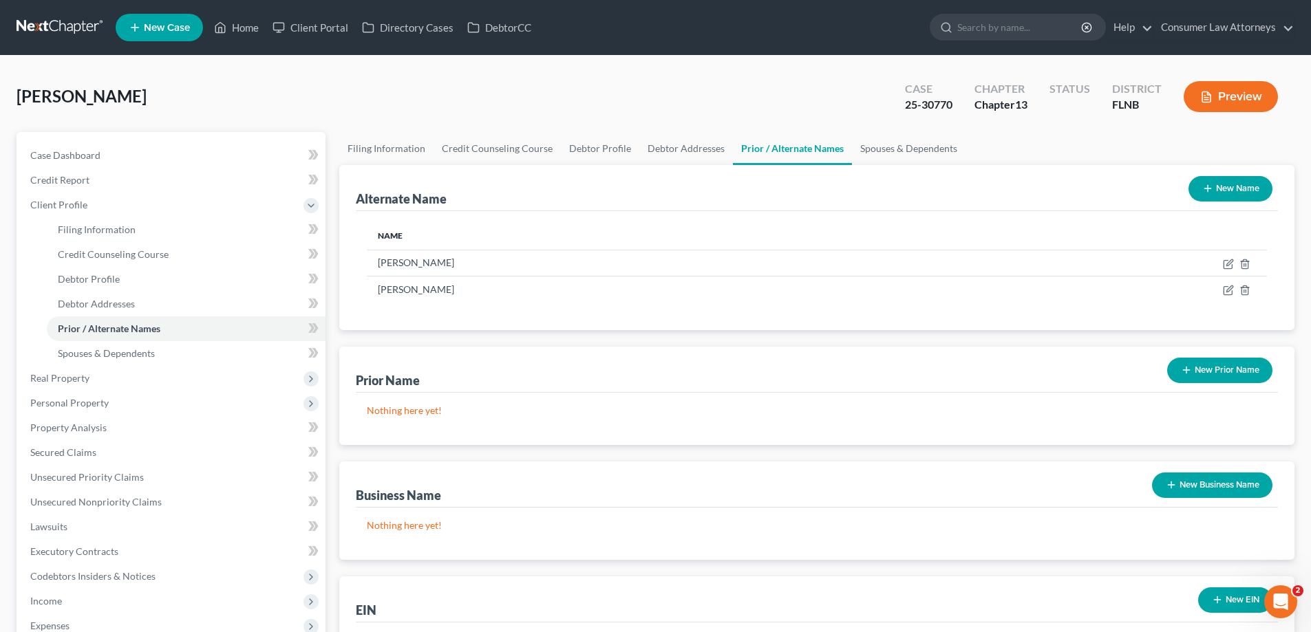
select select "1"
select select "0"
select select "3"
select select "16"
select select "2"
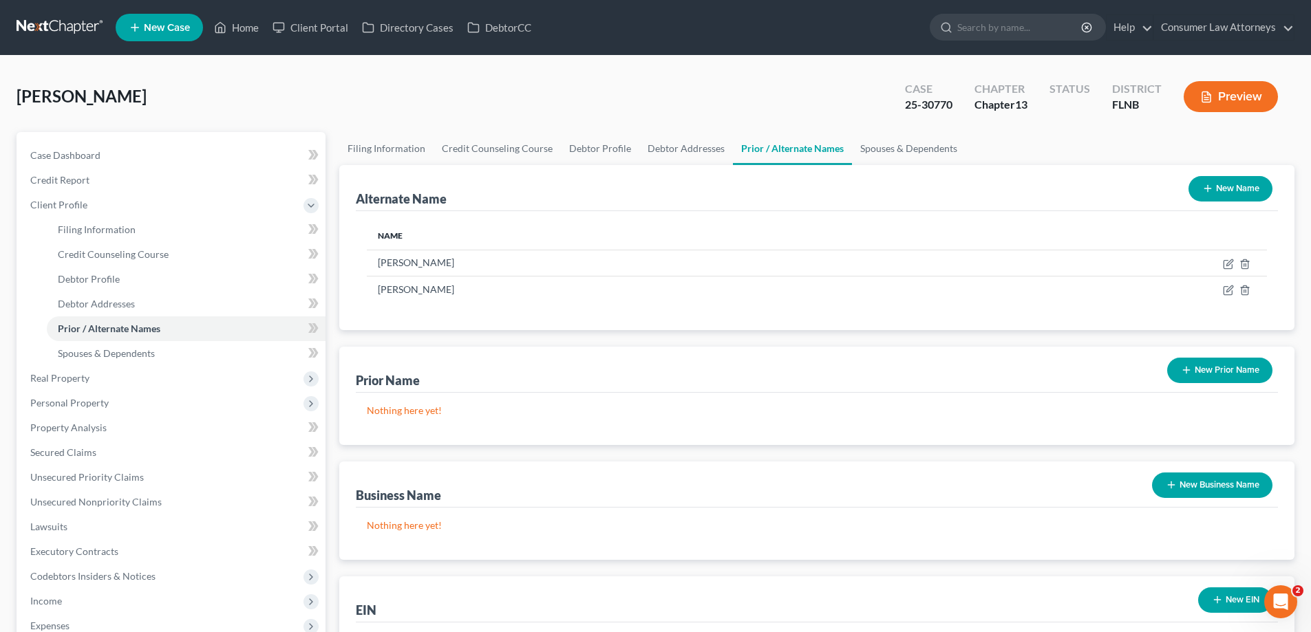
select select "9"
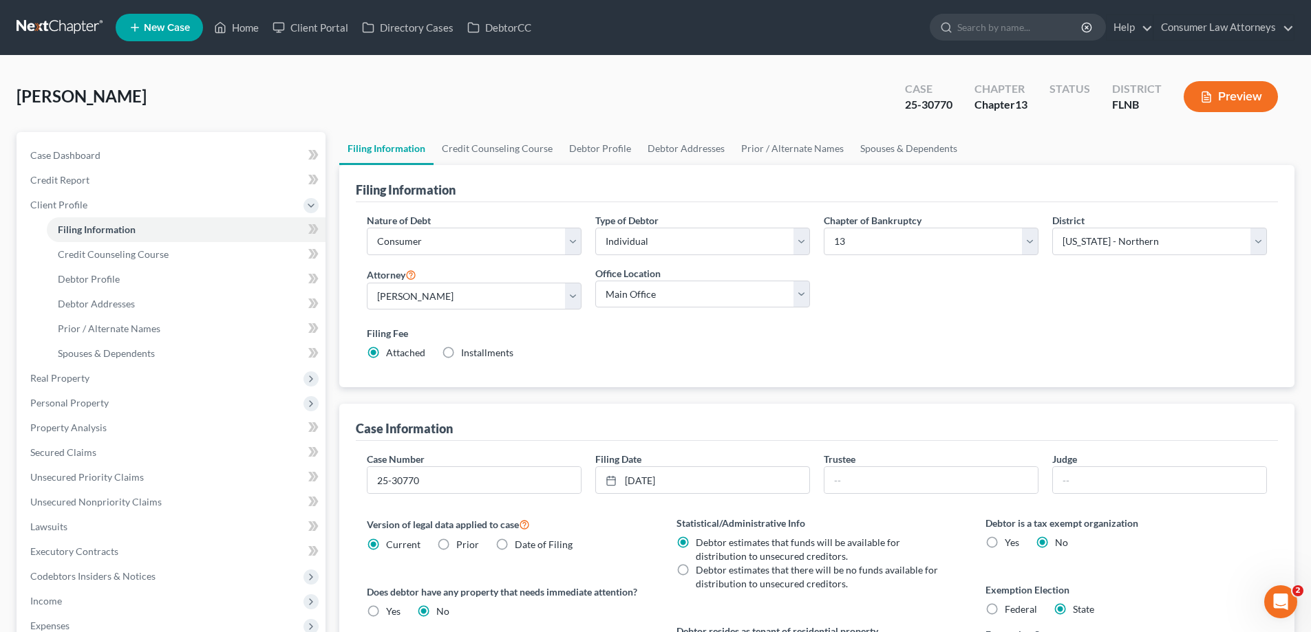
scroll to position [272, 0]
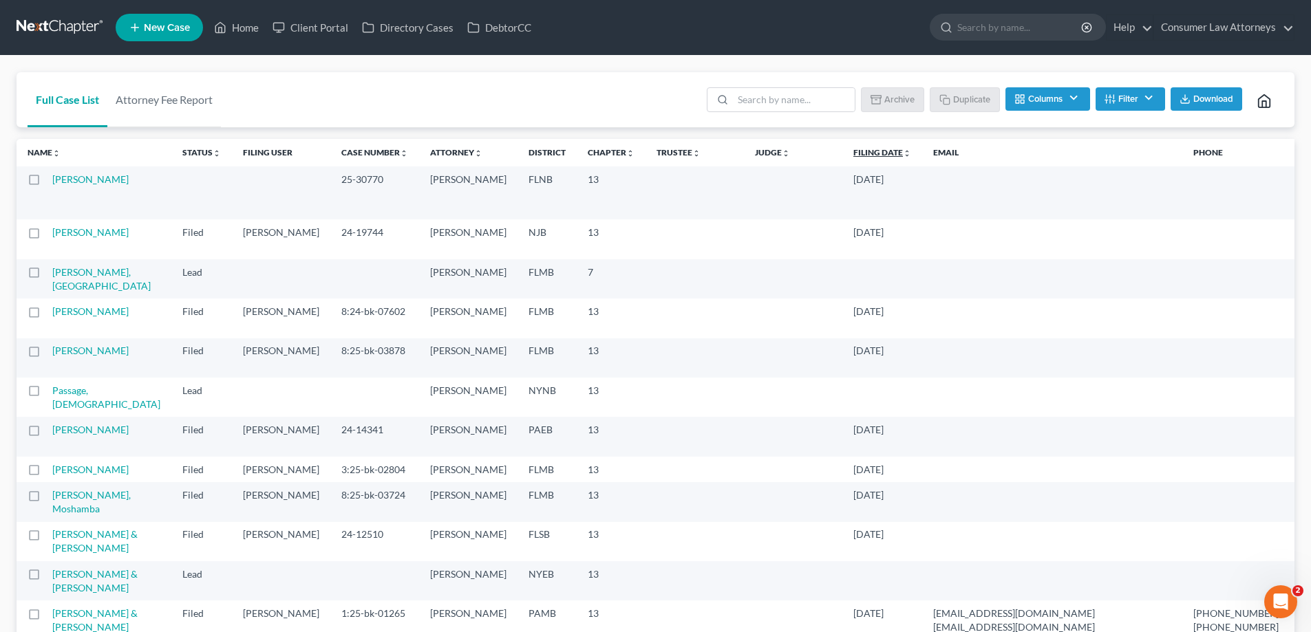
click at [853, 155] on link "Filing Date unfold_more expand_more expand_less" at bounding box center [882, 152] width 58 height 10
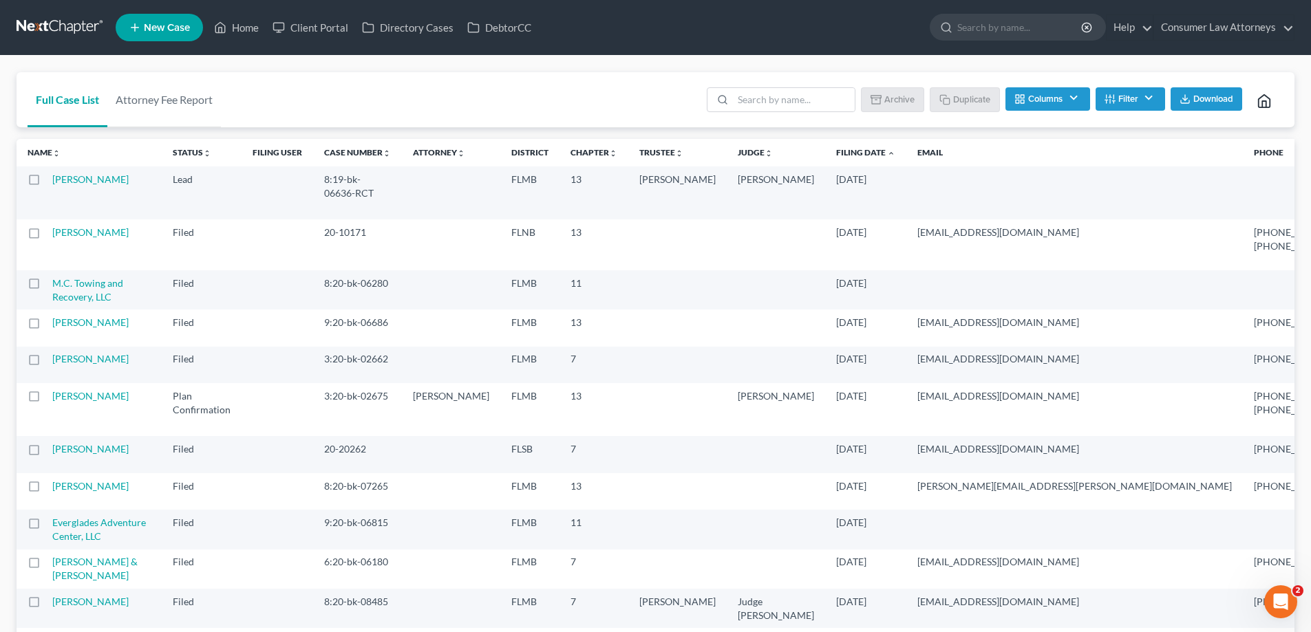
click at [836, 151] on link "Filing Date unfold_more expand_more expand_less" at bounding box center [865, 152] width 59 height 10
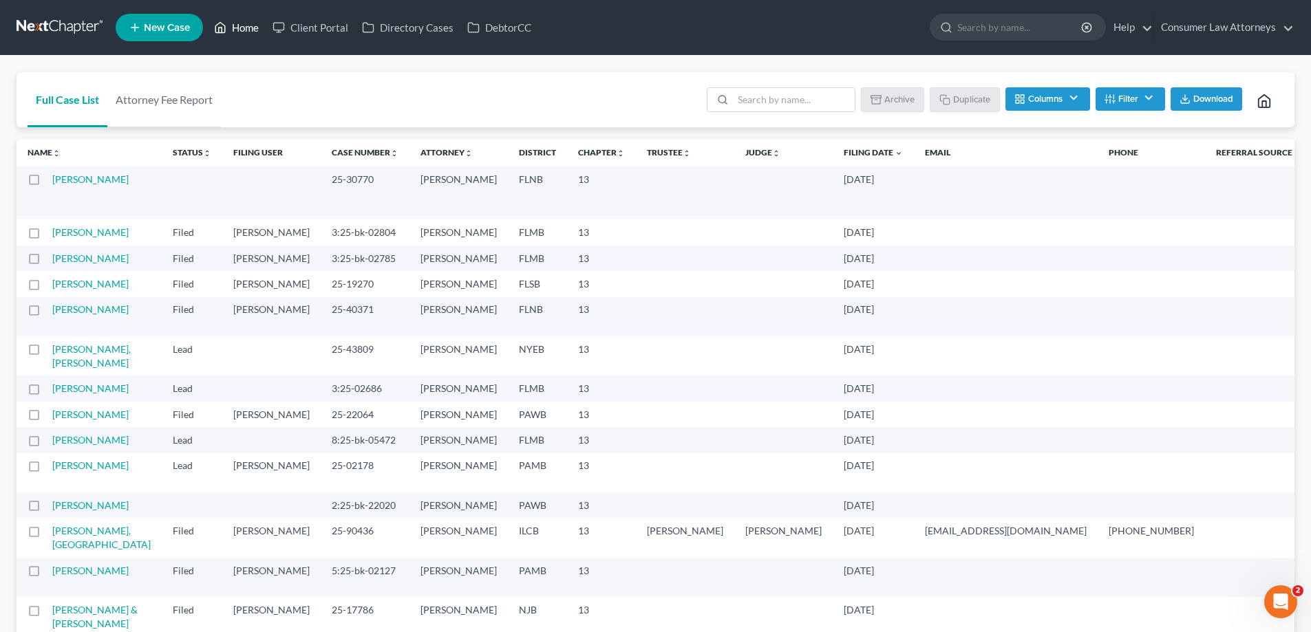
click at [228, 27] on link "Home" at bounding box center [236, 27] width 58 height 25
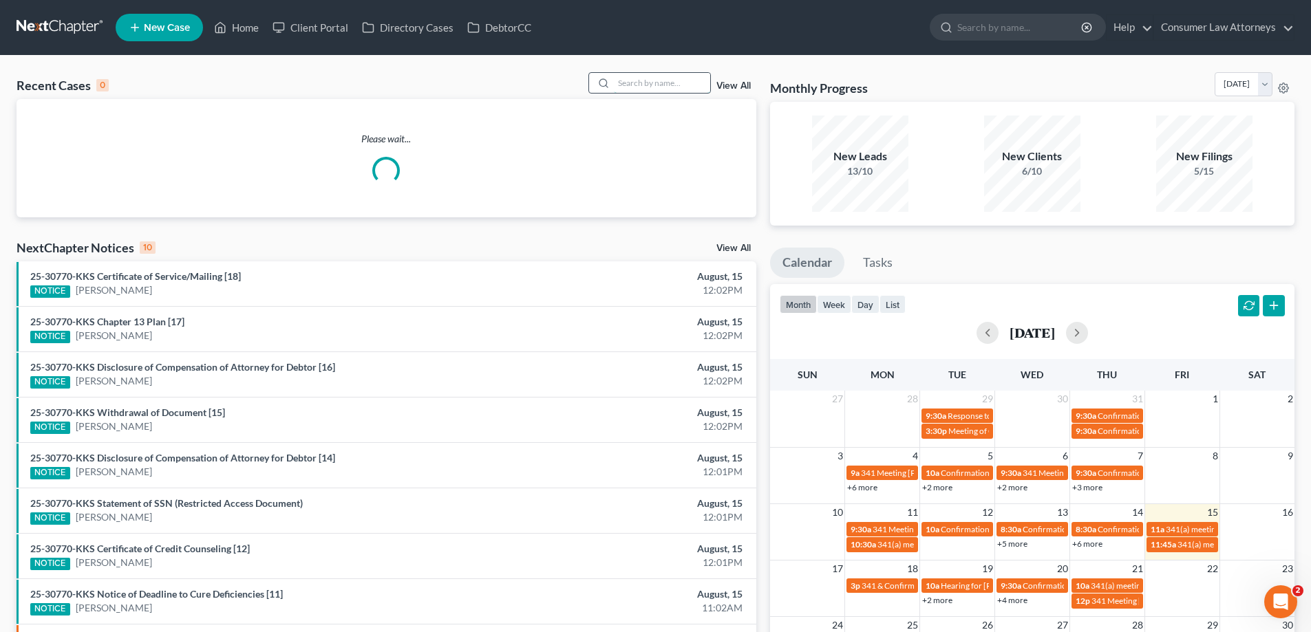
click at [667, 88] on input "search" at bounding box center [662, 83] width 96 height 20
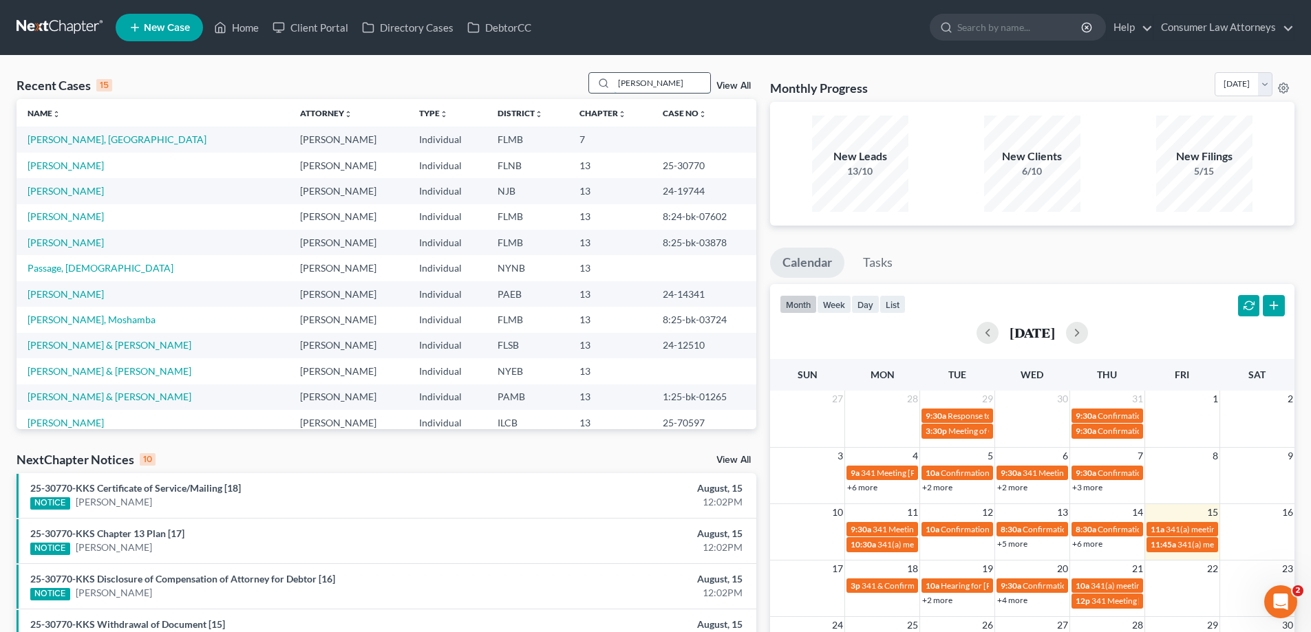
type input "Alvarado"
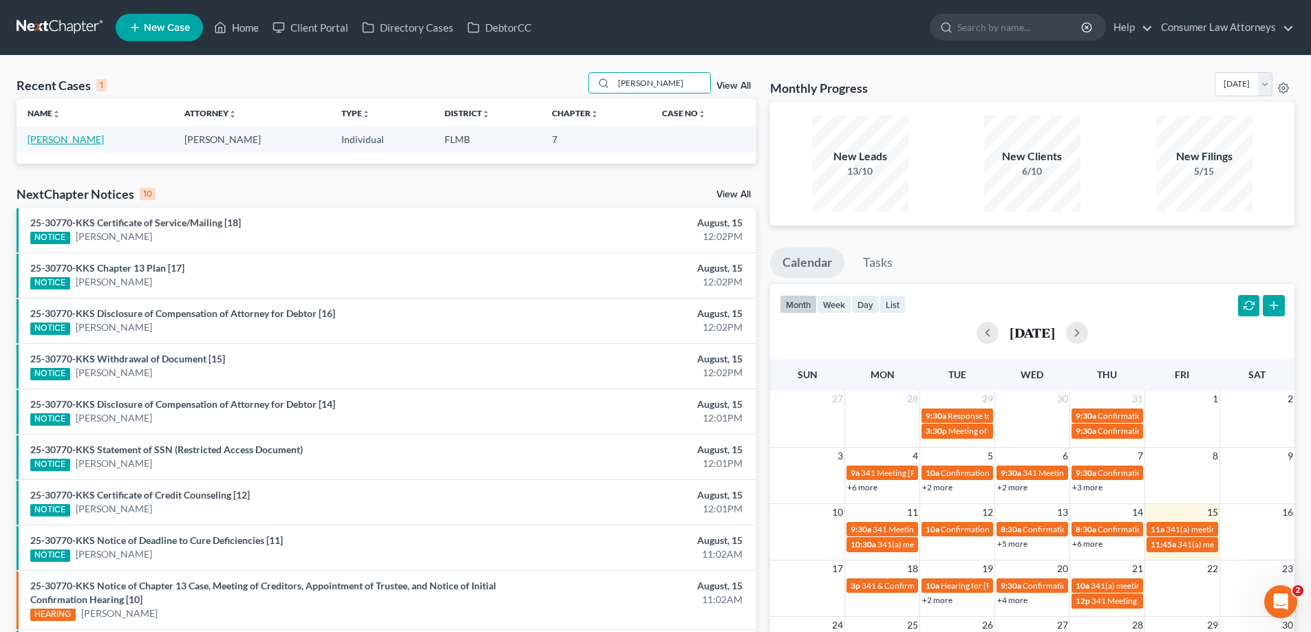
click at [74, 137] on link "Alvarado-Garcia, Felipe" at bounding box center [66, 139] width 76 height 12
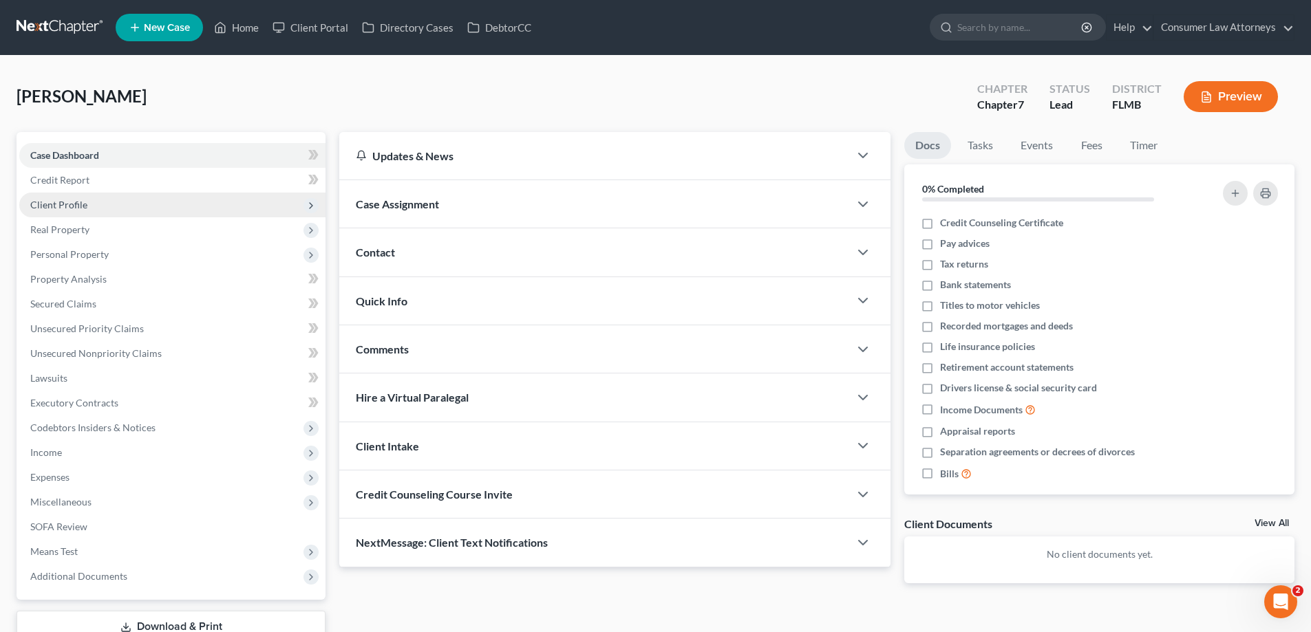
click at [53, 211] on span "Client Profile" at bounding box center [172, 205] width 306 height 25
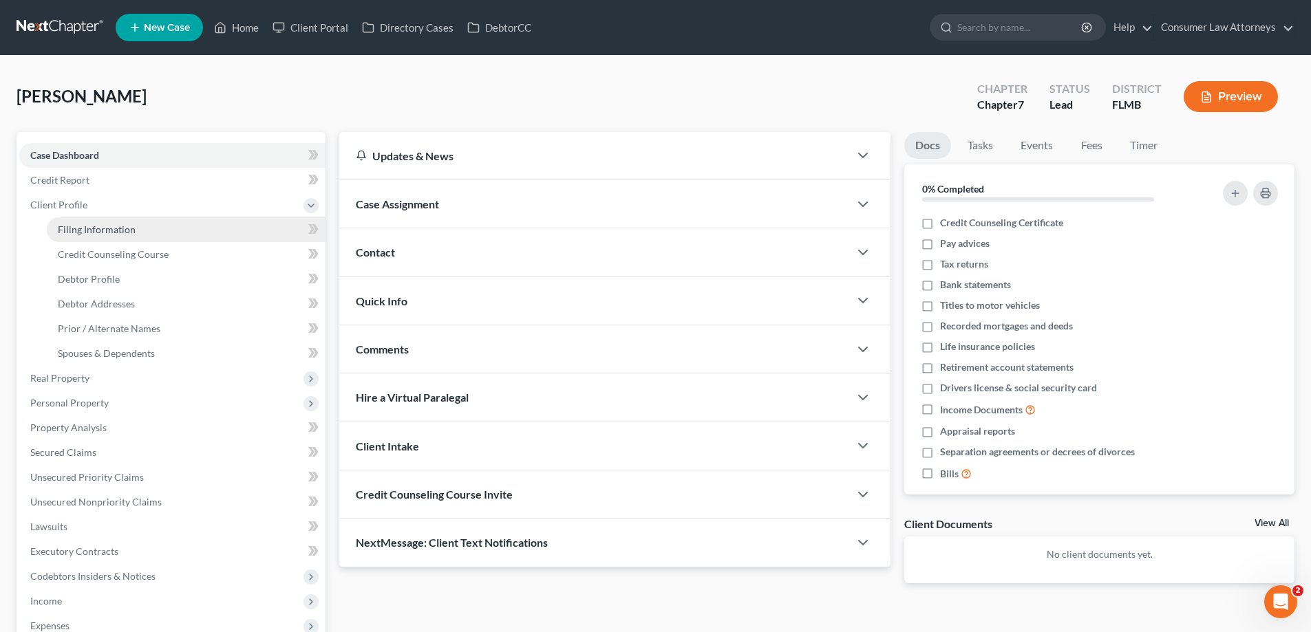
click at [105, 230] on span "Filing Information" at bounding box center [97, 230] width 78 height 12
select select "1"
select select "0"
select select "15"
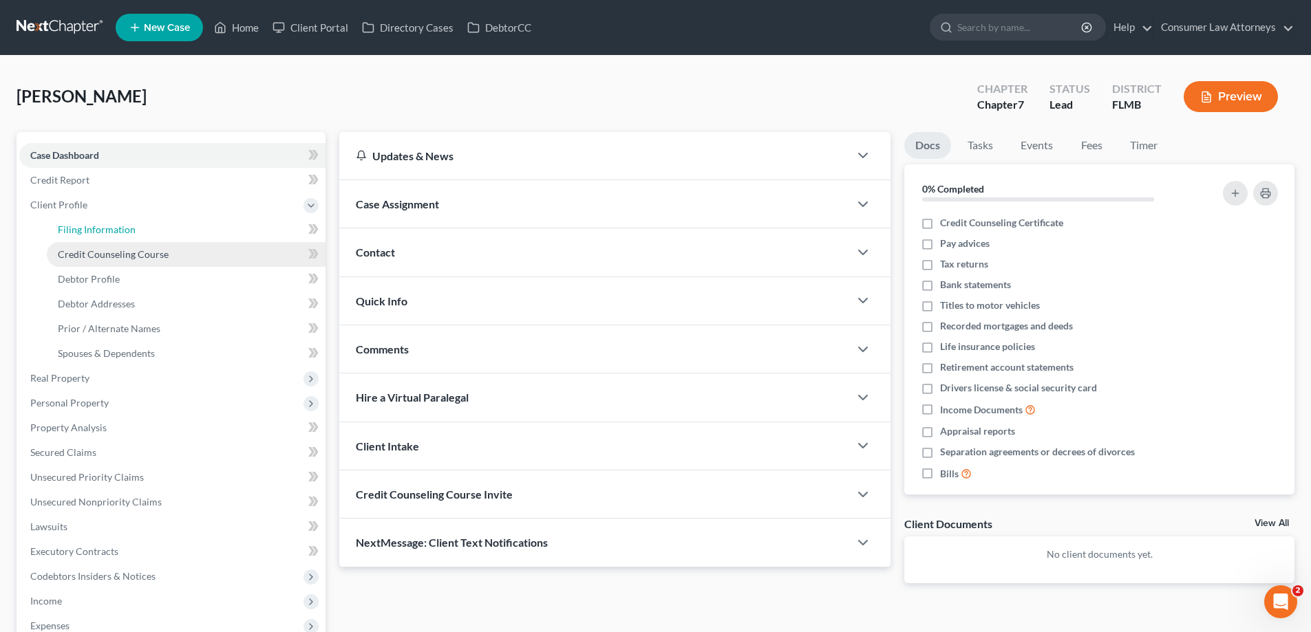
select select "0"
select select "9"
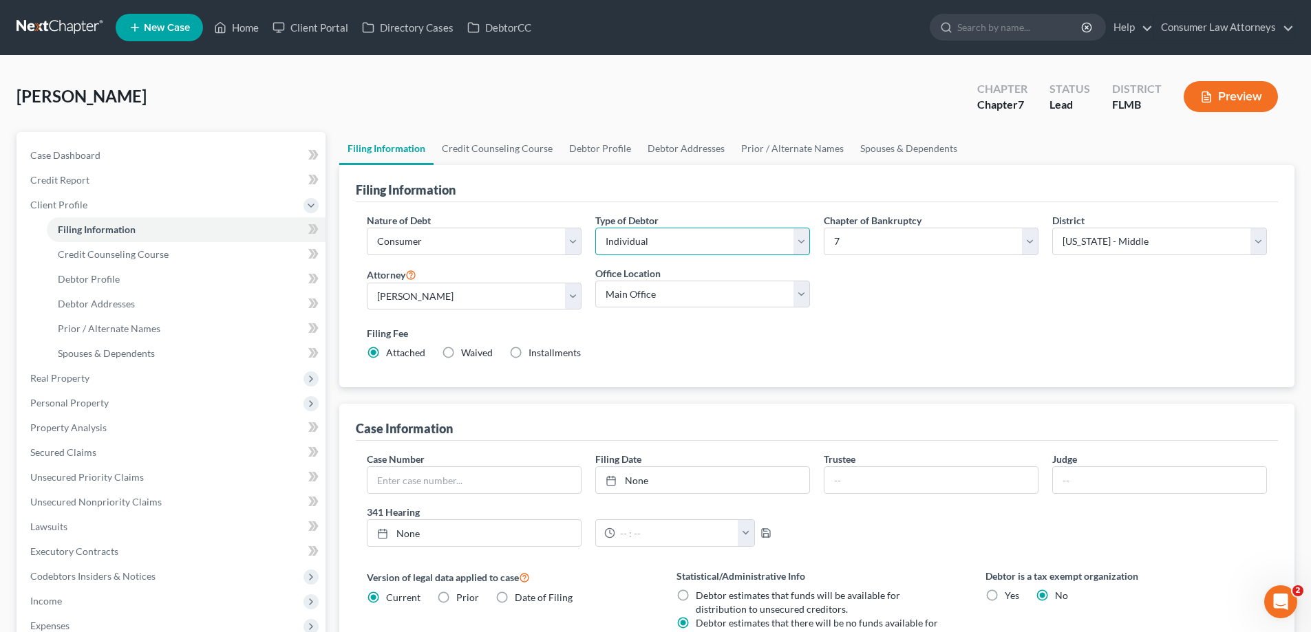
drag, startPoint x: 760, startPoint y: 244, endPoint x: 740, endPoint y: 228, distance: 25.5
click at [760, 244] on select "Select Individual Joint" at bounding box center [702, 242] width 215 height 28
select select "1"
click at [595, 228] on select "Select Individual Joint" at bounding box center [702, 242] width 215 height 28
click at [583, 154] on link "Debtor Profile" at bounding box center [600, 148] width 78 height 33
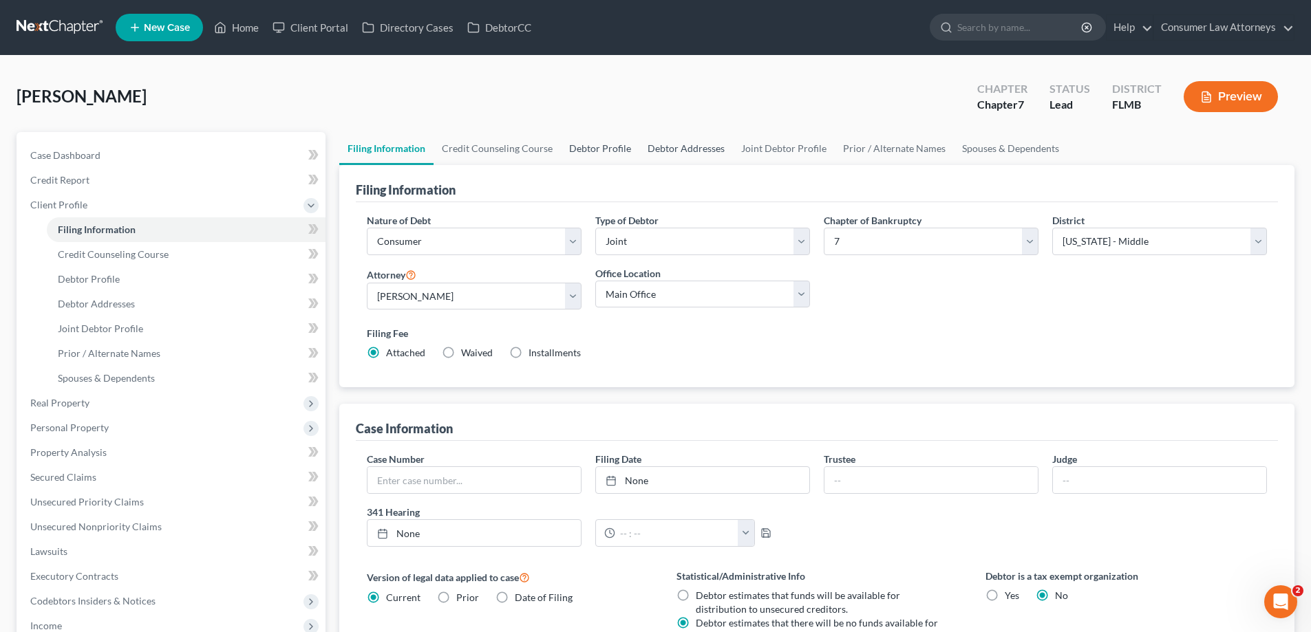
select select "1"
select select "4"
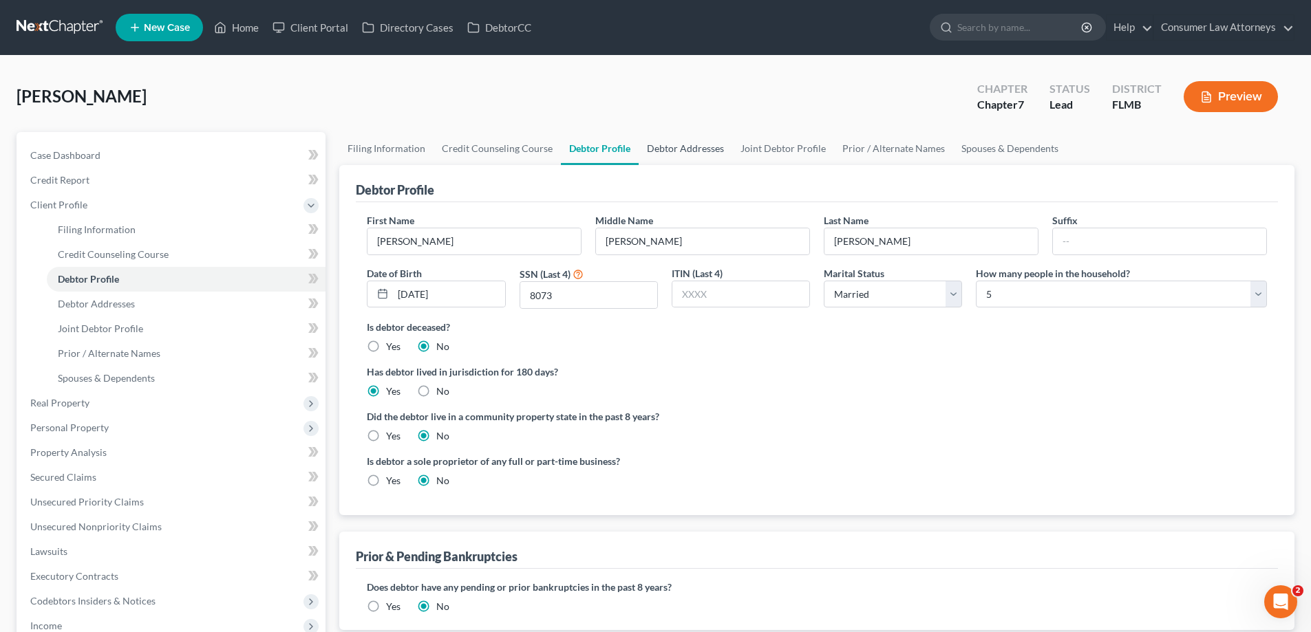
click at [671, 153] on link "Debtor Addresses" at bounding box center [686, 148] width 94 height 33
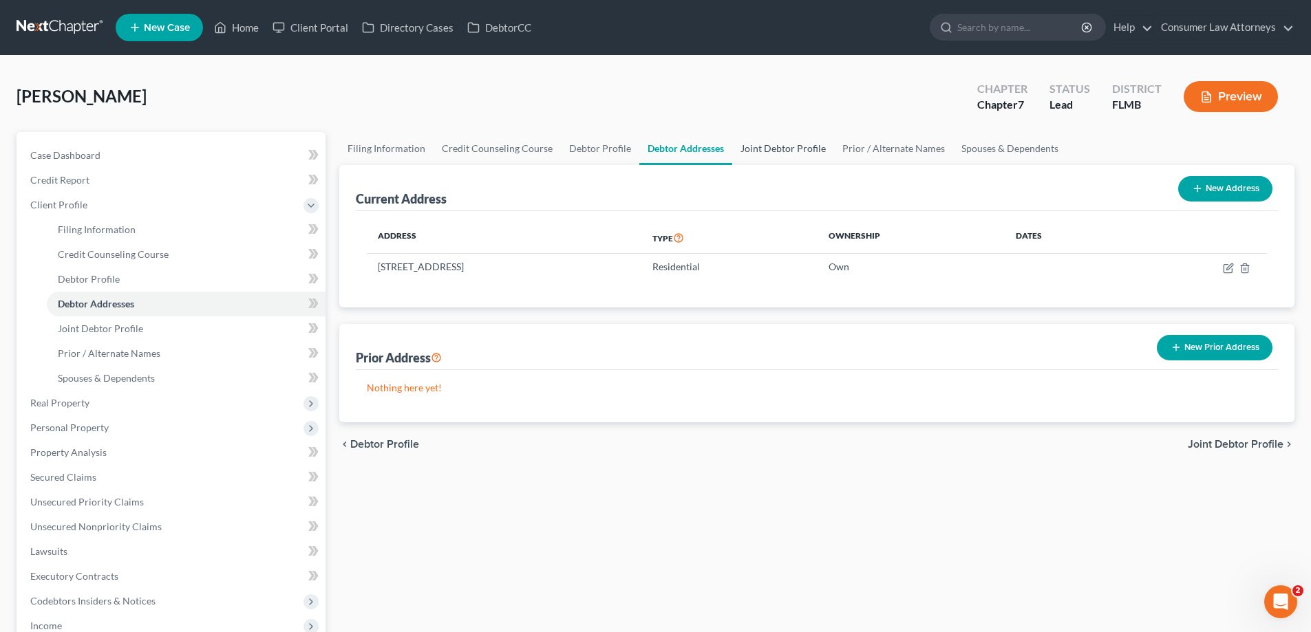
click at [758, 142] on link "Joint Debtor Profile" at bounding box center [783, 148] width 102 height 33
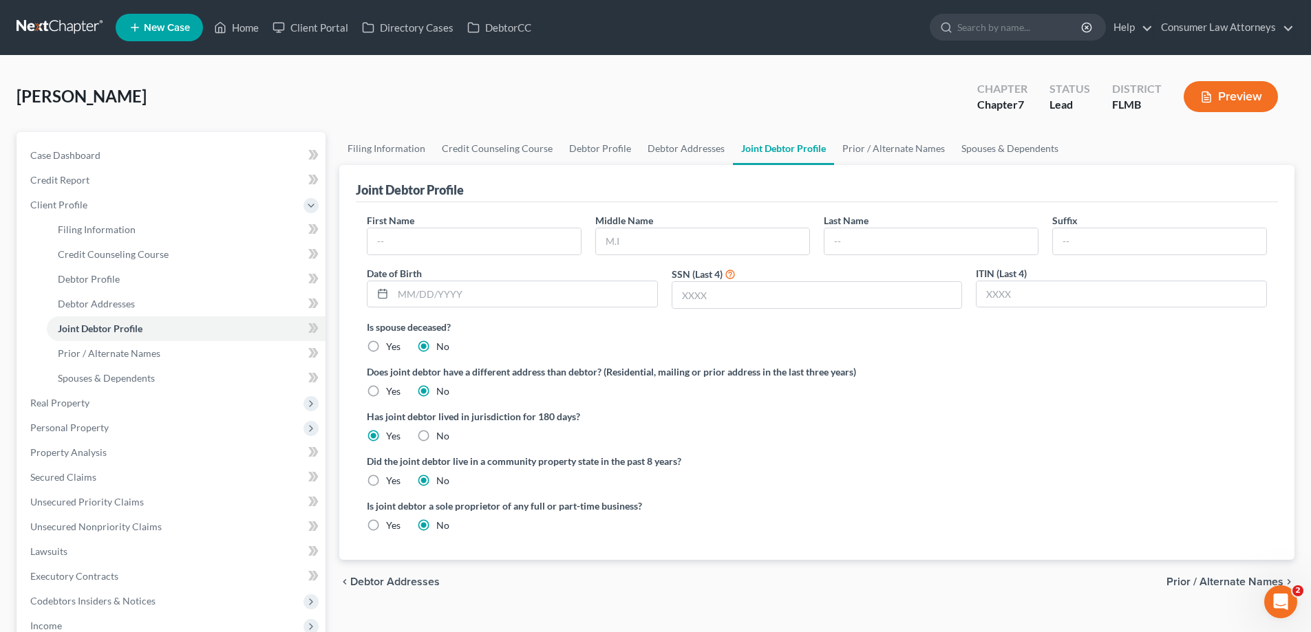
drag, startPoint x: 1190, startPoint y: 345, endPoint x: 1011, endPoint y: 310, distance: 182.3
click at [1190, 345] on div "Is spouse deceased? Yes No" at bounding box center [817, 337] width 900 height 34
click at [473, 246] on input "text" at bounding box center [473, 241] width 213 height 26
type input "Karina"
type input "Alvarado"
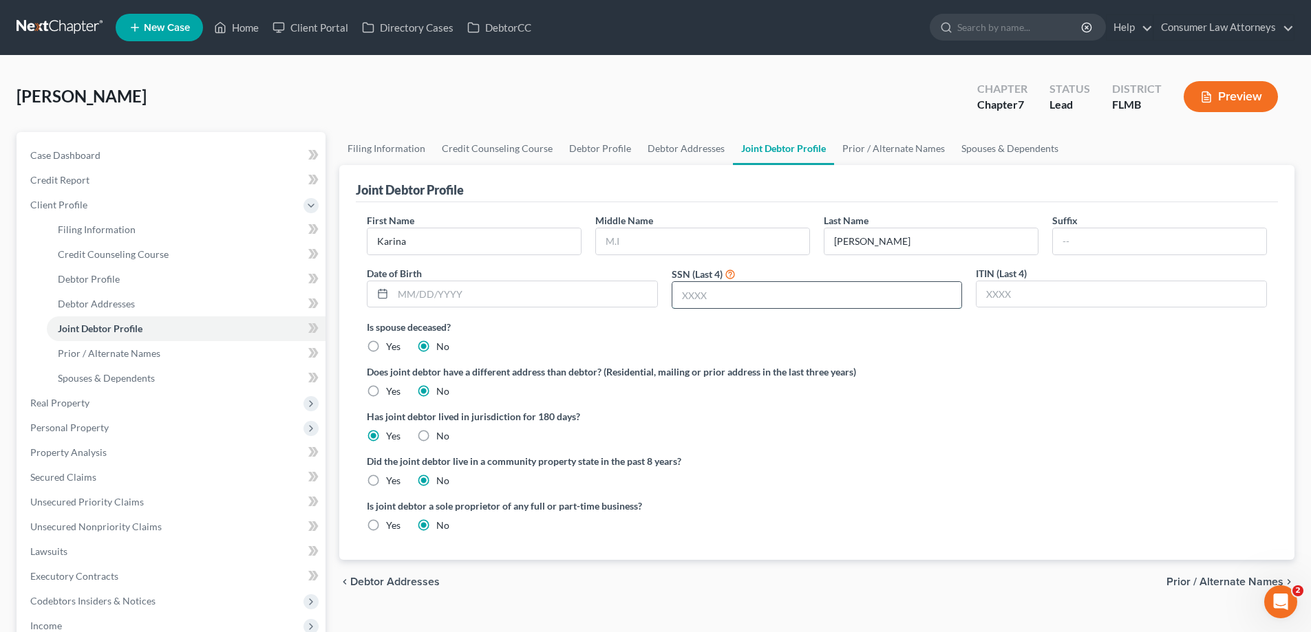
click at [869, 299] on input "text" at bounding box center [817, 295] width 290 height 26
type input "1653"
click at [416, 294] on input "text" at bounding box center [525, 294] width 264 height 26
type input "09/03/1986"
drag, startPoint x: 856, startPoint y: 152, endPoint x: 1033, endPoint y: 165, distance: 178.0
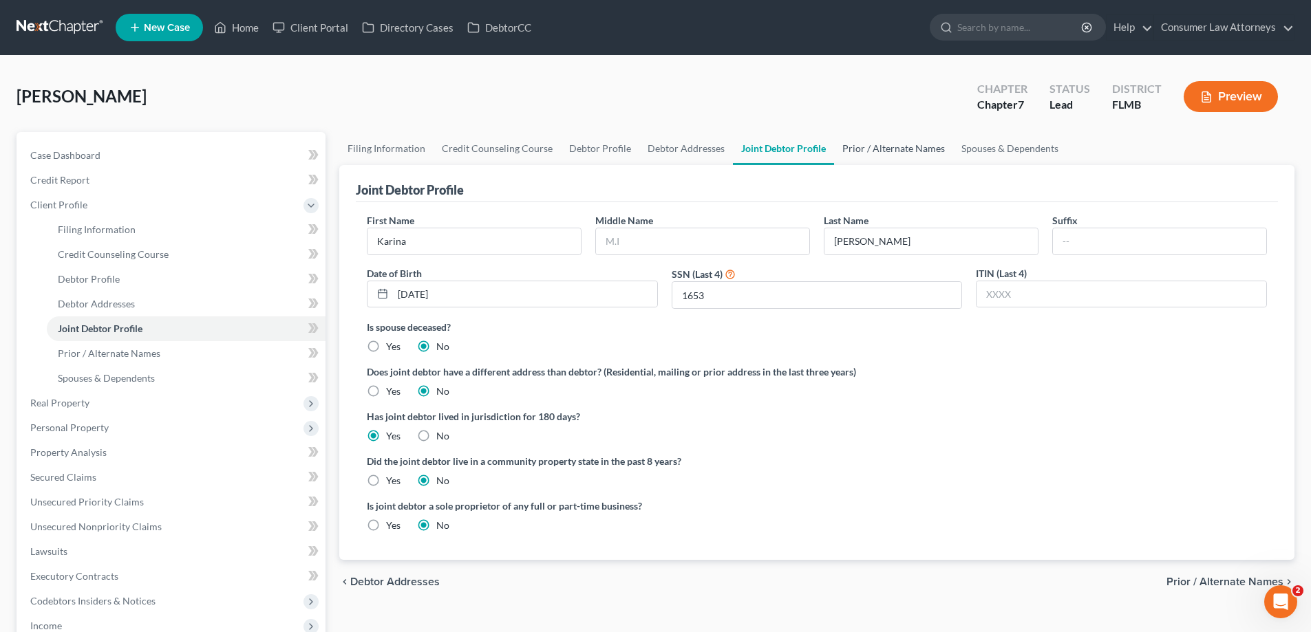
click at [856, 152] on link "Prior / Alternate Names" at bounding box center [893, 148] width 119 height 33
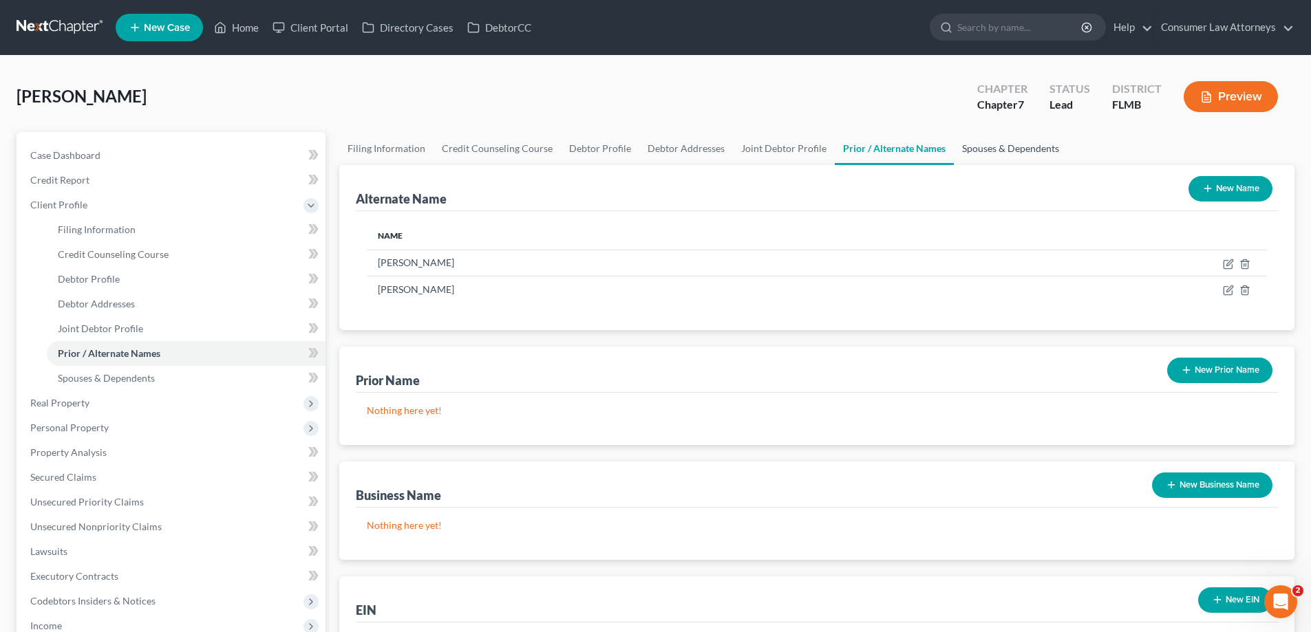
click at [1031, 151] on link "Spouses & Dependents" at bounding box center [1011, 148] width 114 height 33
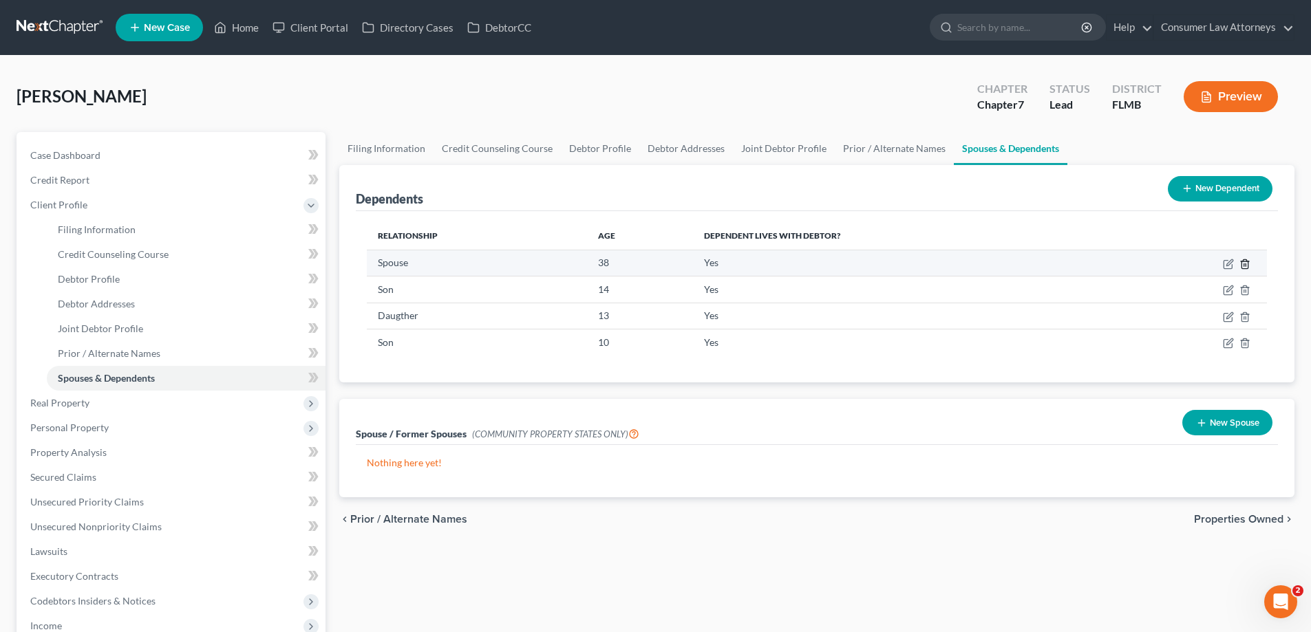
click at [1244, 263] on icon "button" at bounding box center [1244, 264] width 11 height 11
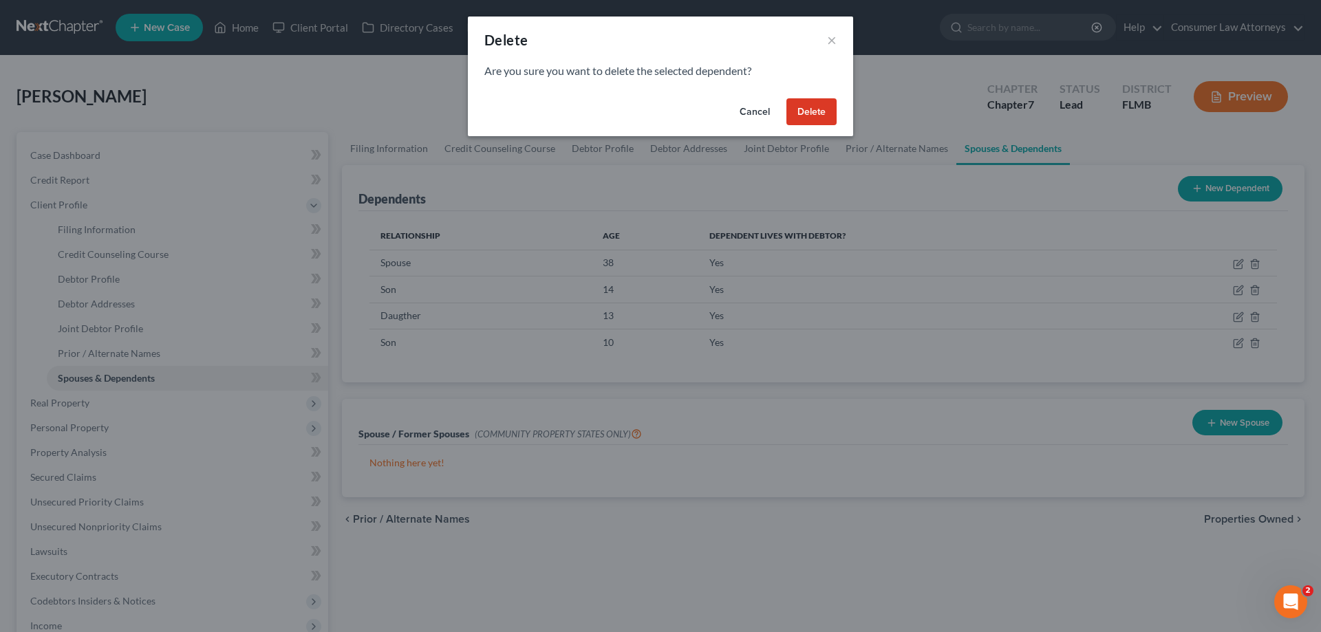
click at [812, 109] on button "Delete" at bounding box center [811, 112] width 50 height 28
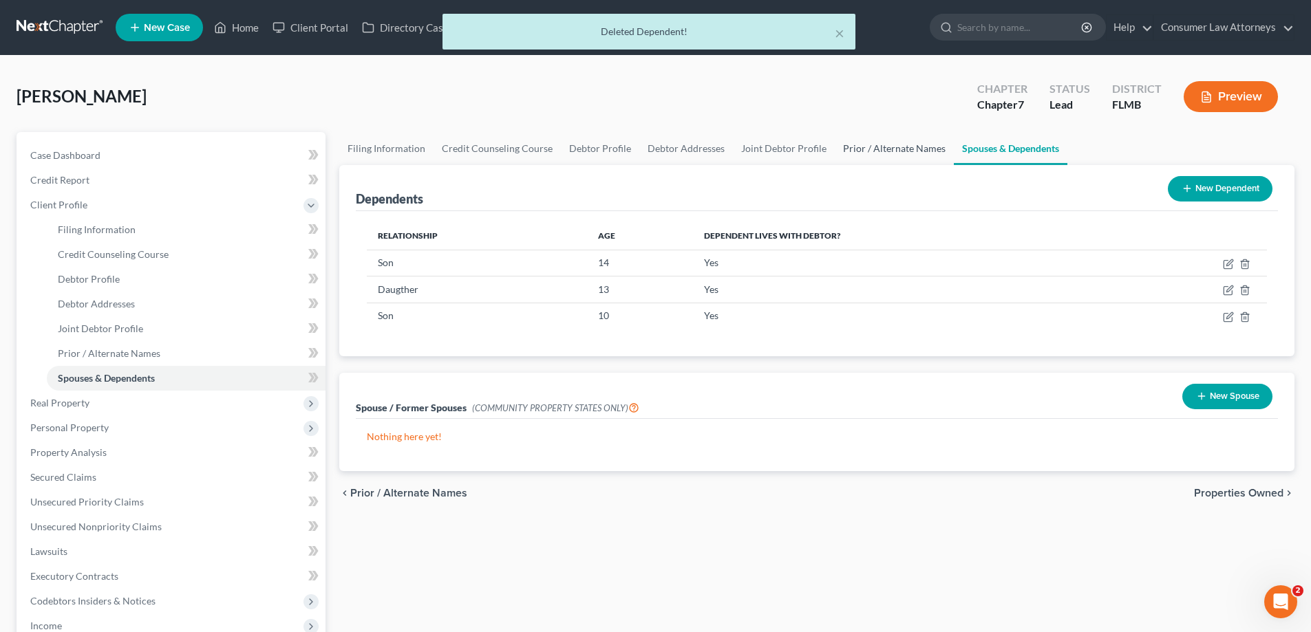
click at [883, 144] on link "Prior / Alternate Names" at bounding box center [894, 148] width 119 height 33
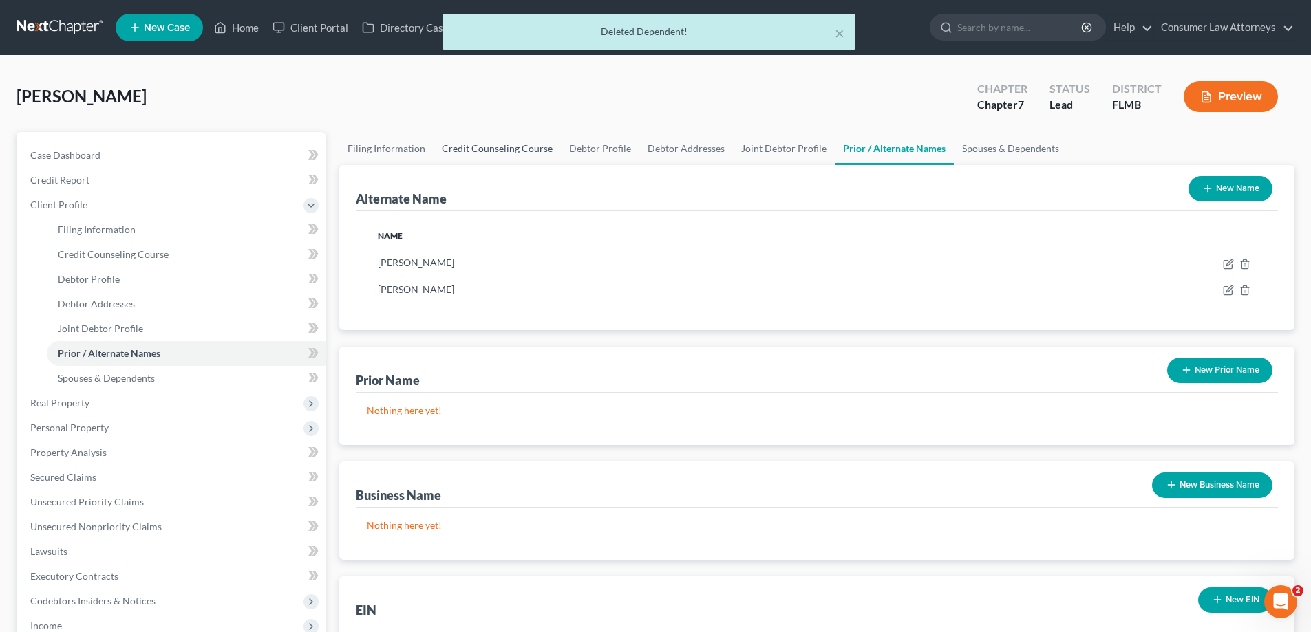
click at [489, 156] on link "Credit Counseling Course" at bounding box center [496, 148] width 127 height 33
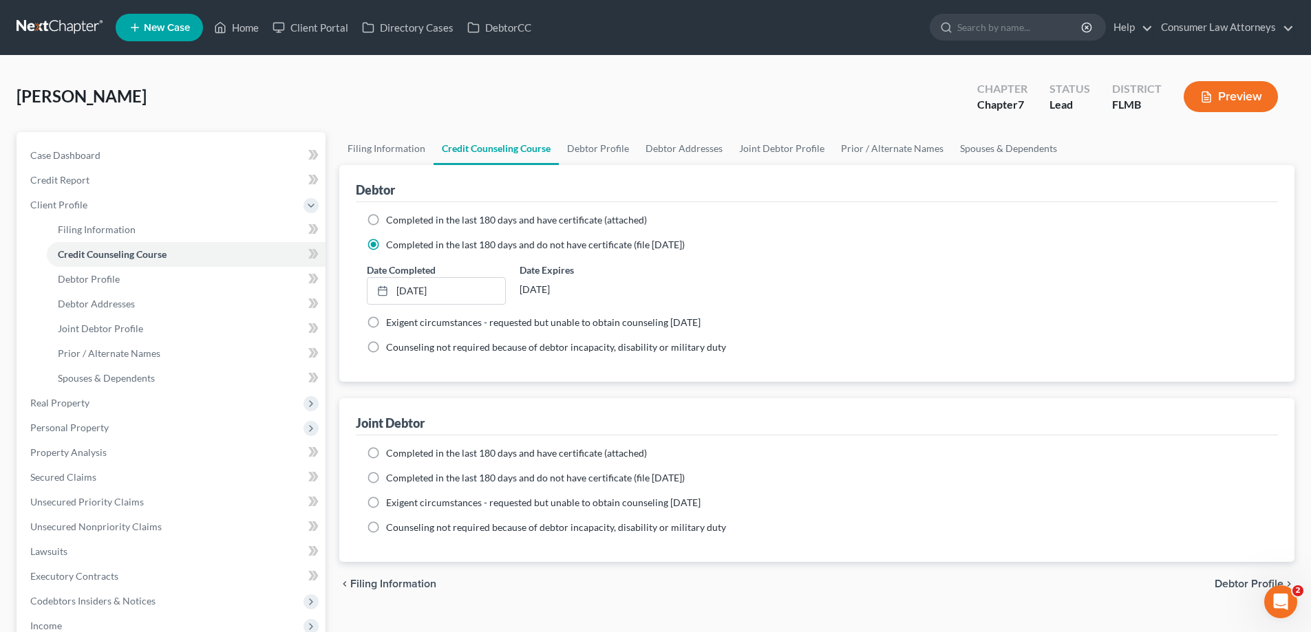
click at [386, 480] on label "Completed in the last 180 days and do not have certificate (file within 14 days)" at bounding box center [535, 478] width 299 height 14
click at [392, 480] on input "Completed in the last 180 days and do not have certificate (file within 14 days)" at bounding box center [396, 475] width 9 height 9
radio input "true"
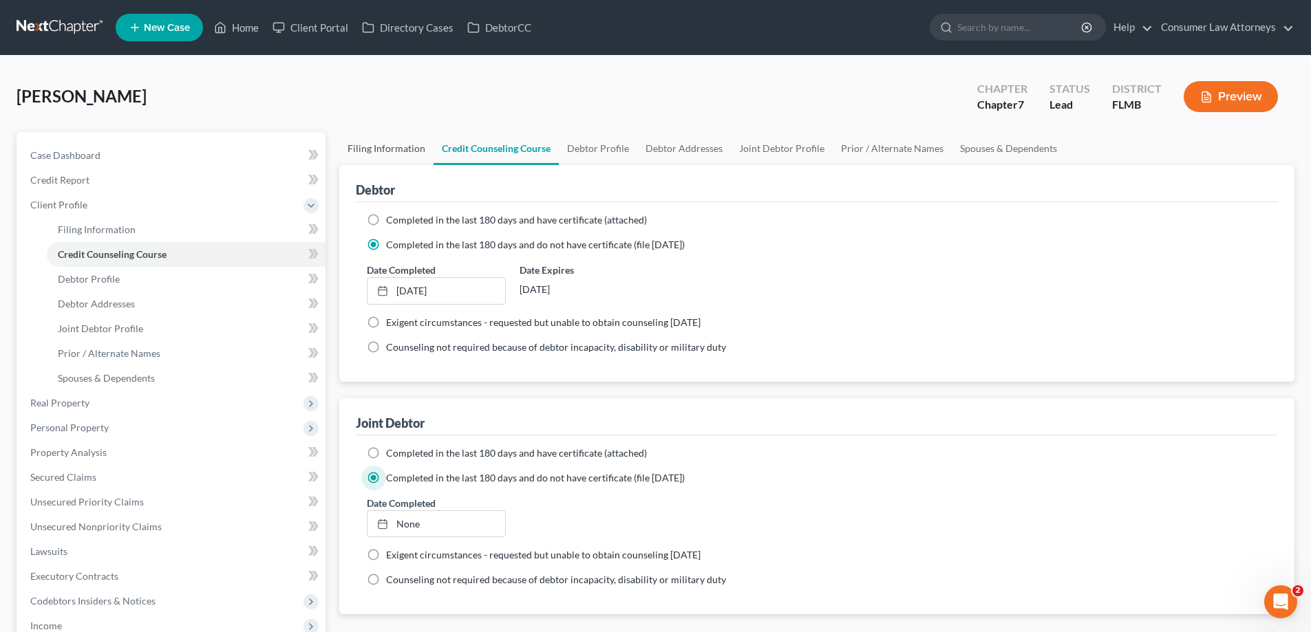
click at [382, 151] on link "Filing Information" at bounding box center [386, 148] width 94 height 33
select select "1"
select select "0"
select select "15"
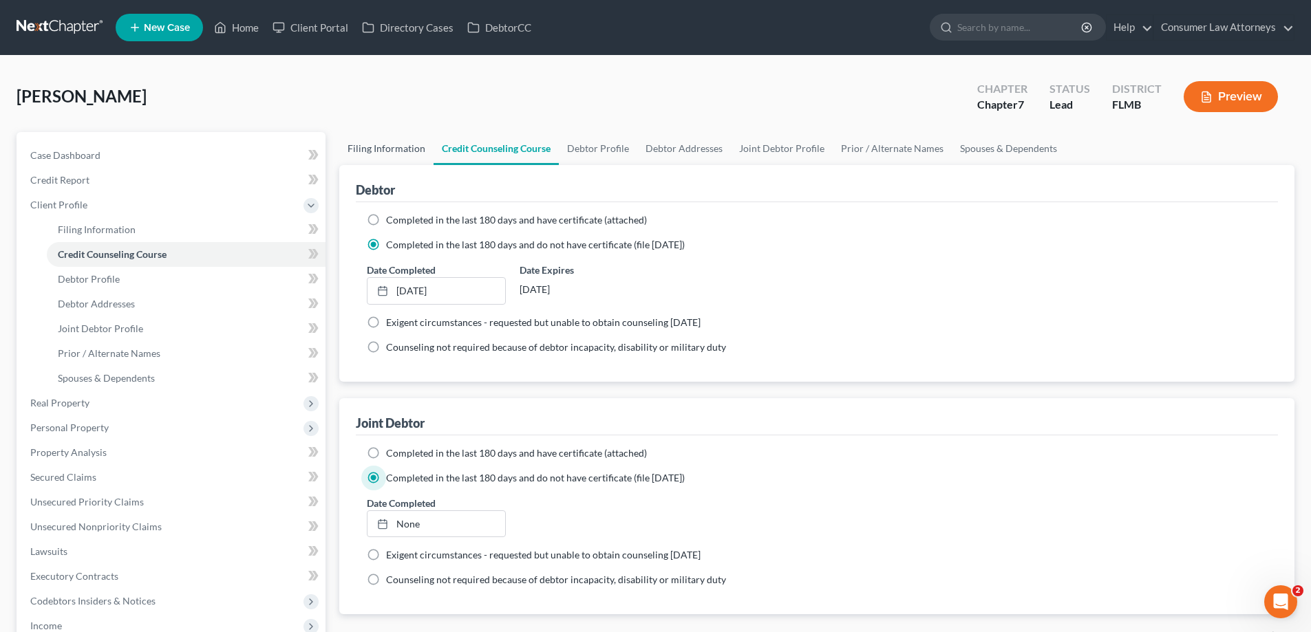
select select "0"
select select "9"
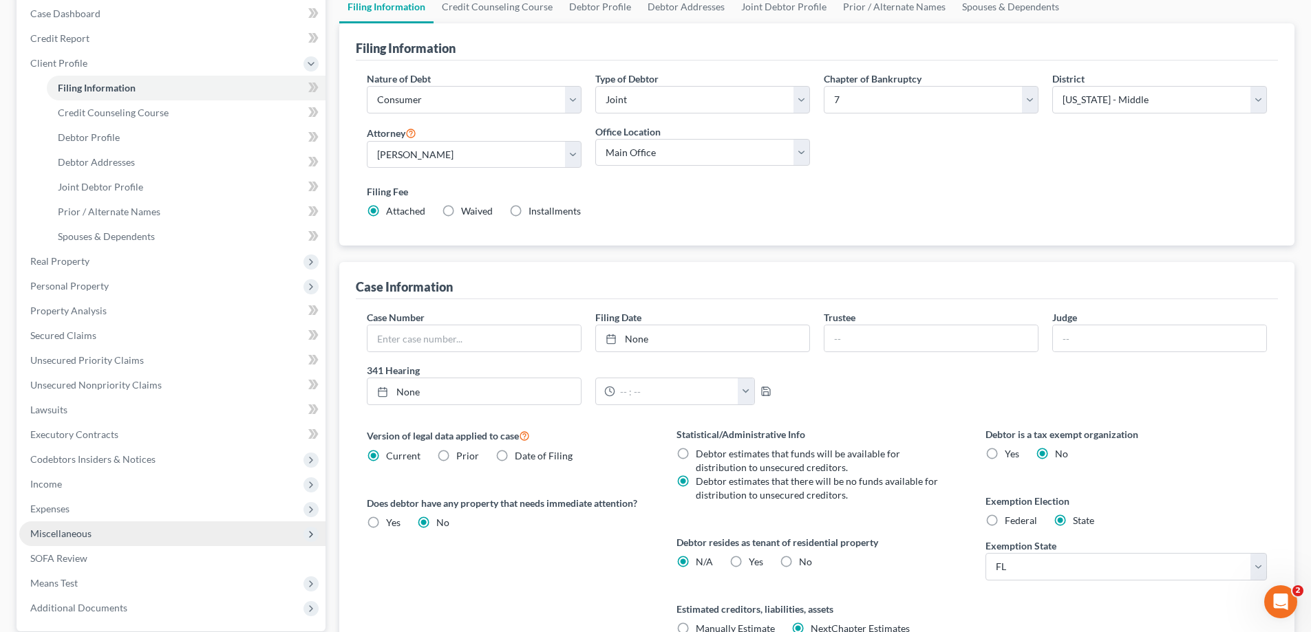
scroll to position [68, 0]
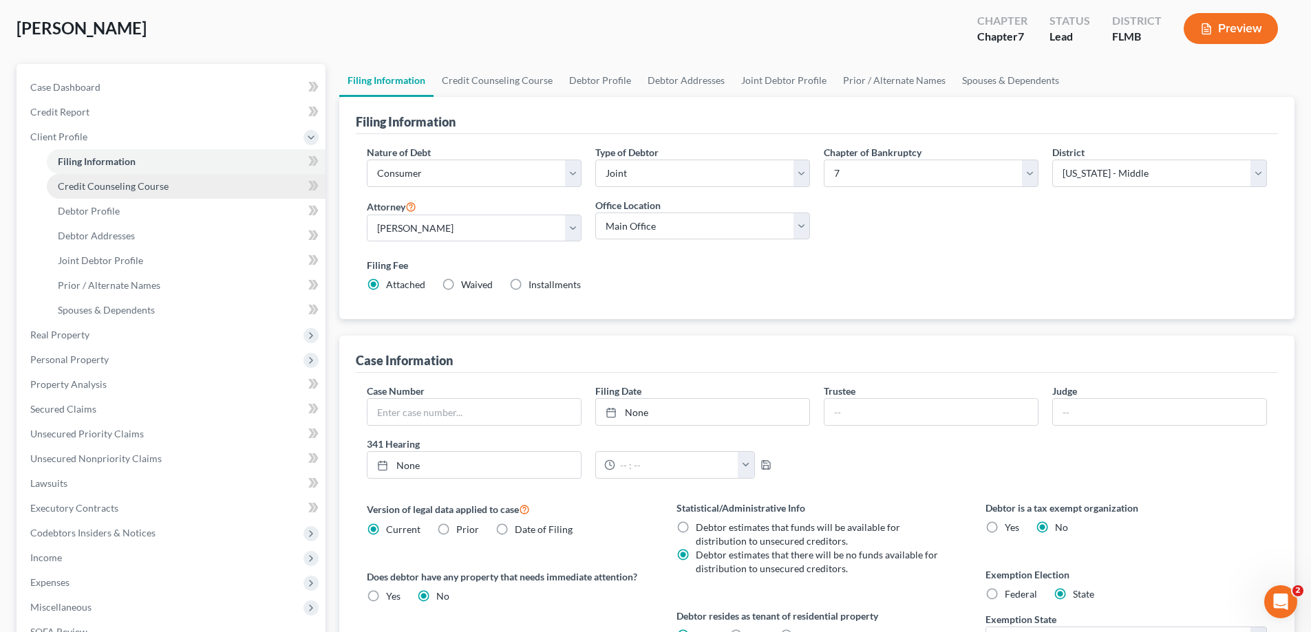
click at [126, 187] on span "Credit Counseling Course" at bounding box center [113, 186] width 111 height 12
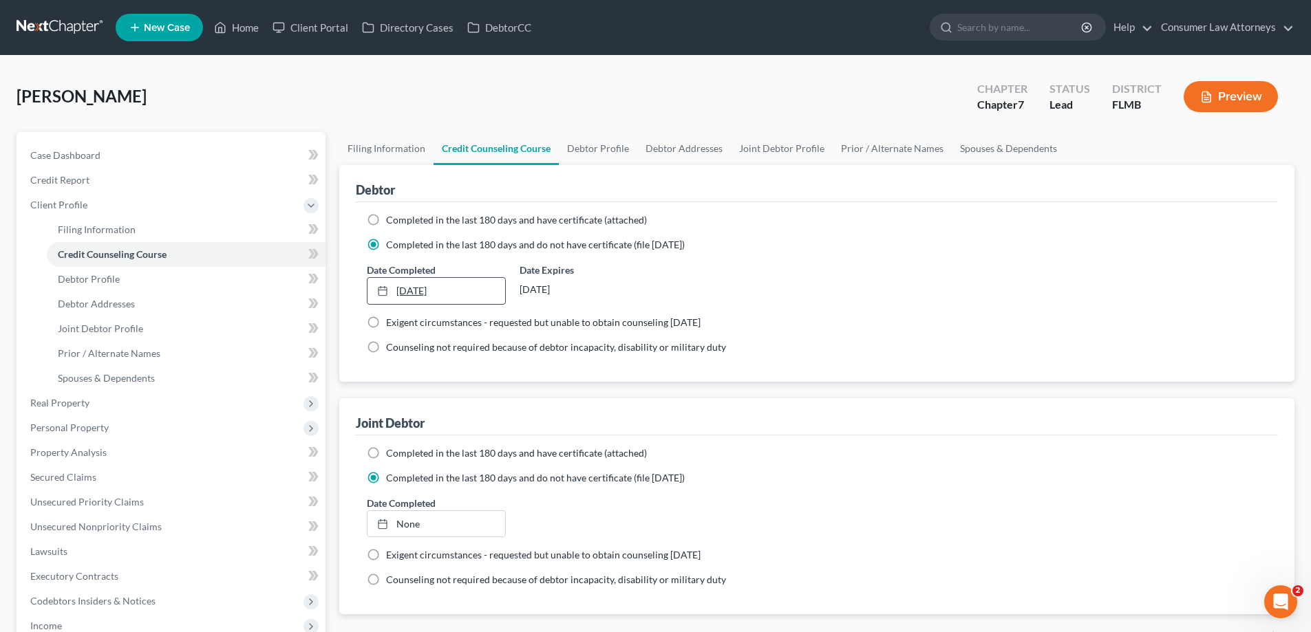
click at [416, 292] on link "1/25/2025" at bounding box center [435, 291] width 137 height 26
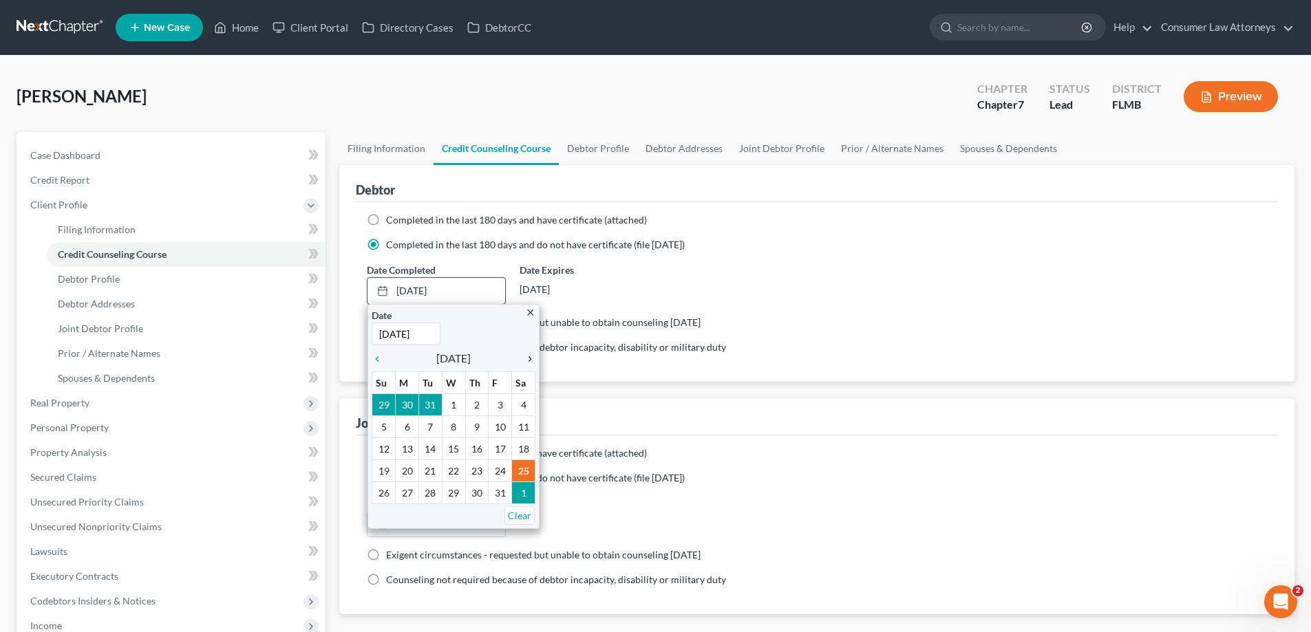
click at [528, 359] on icon "chevron_right" at bounding box center [526, 359] width 18 height 11
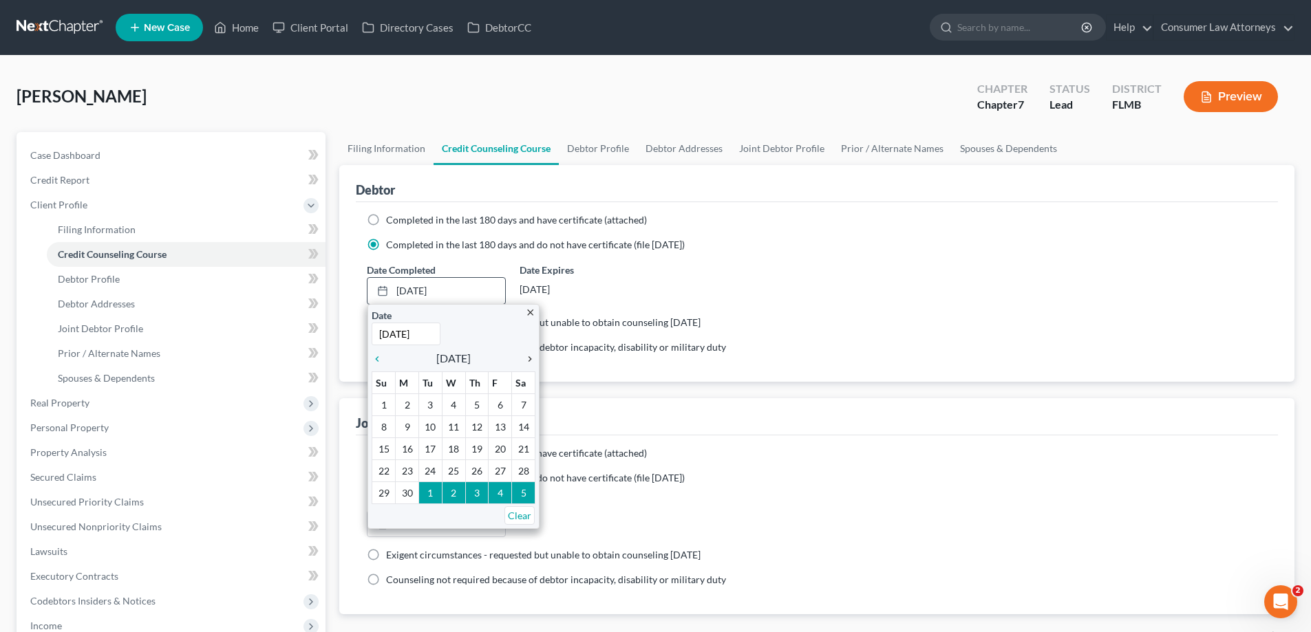
click at [528, 359] on icon "chevron_right" at bounding box center [526, 359] width 18 height 11
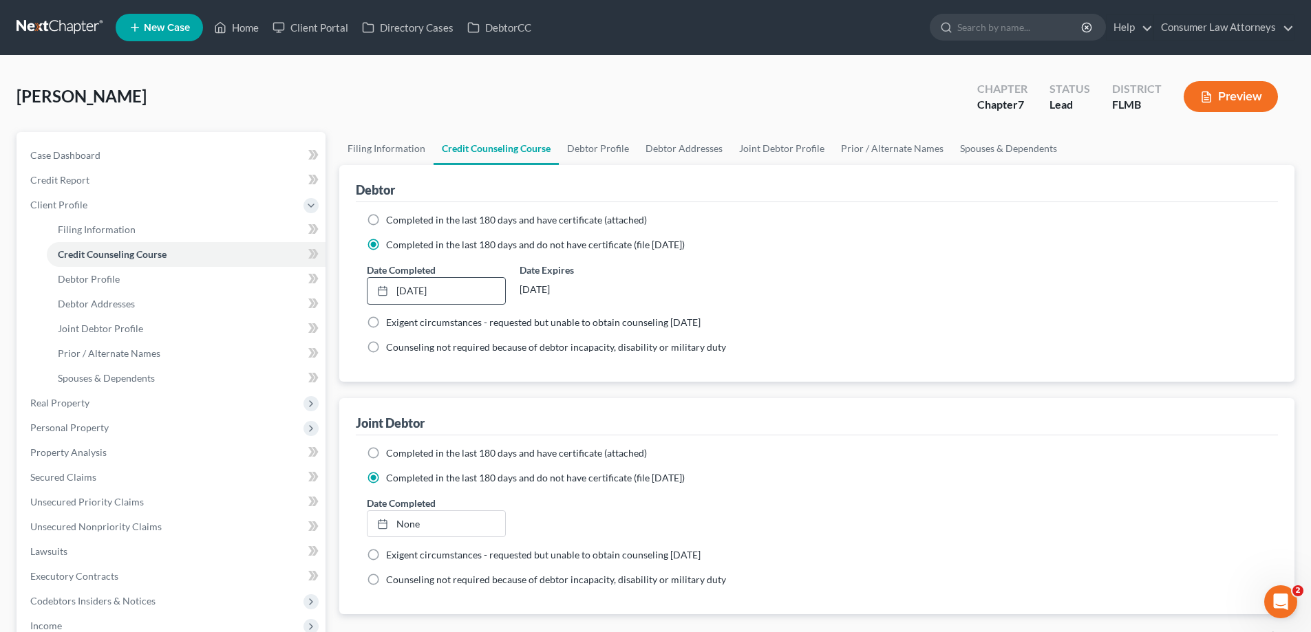
click at [395, 525] on div at bounding box center [386, 524] width 19 height 12
type input "8/15/2025"
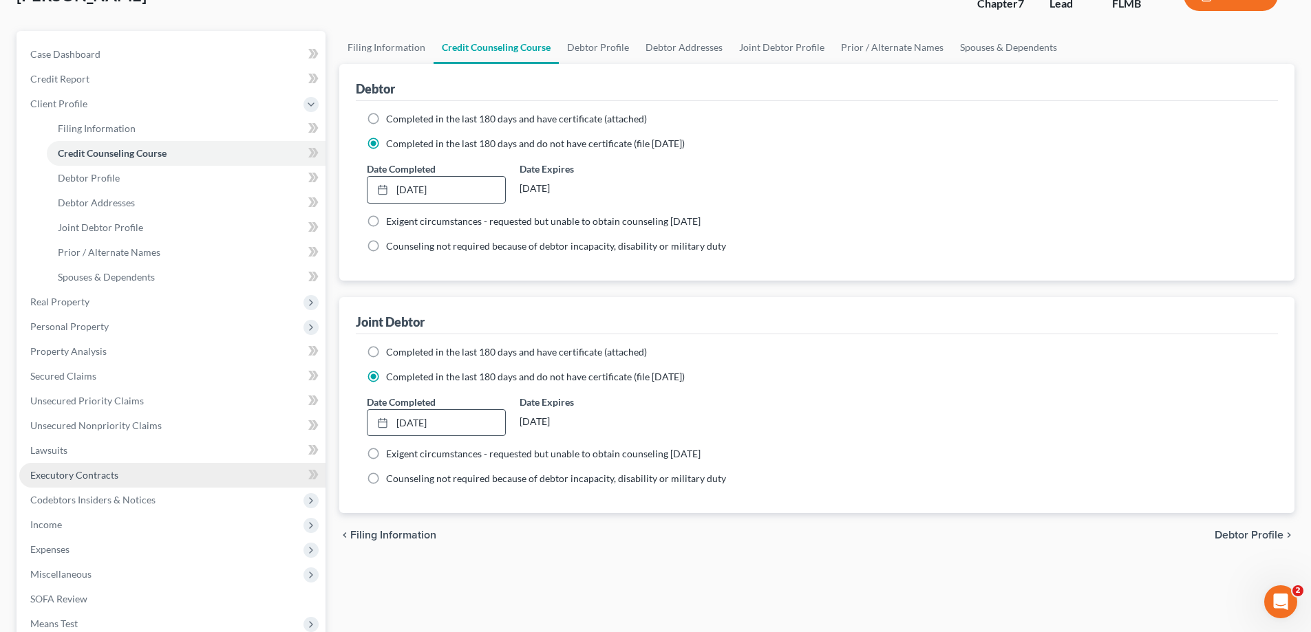
scroll to position [66, 0]
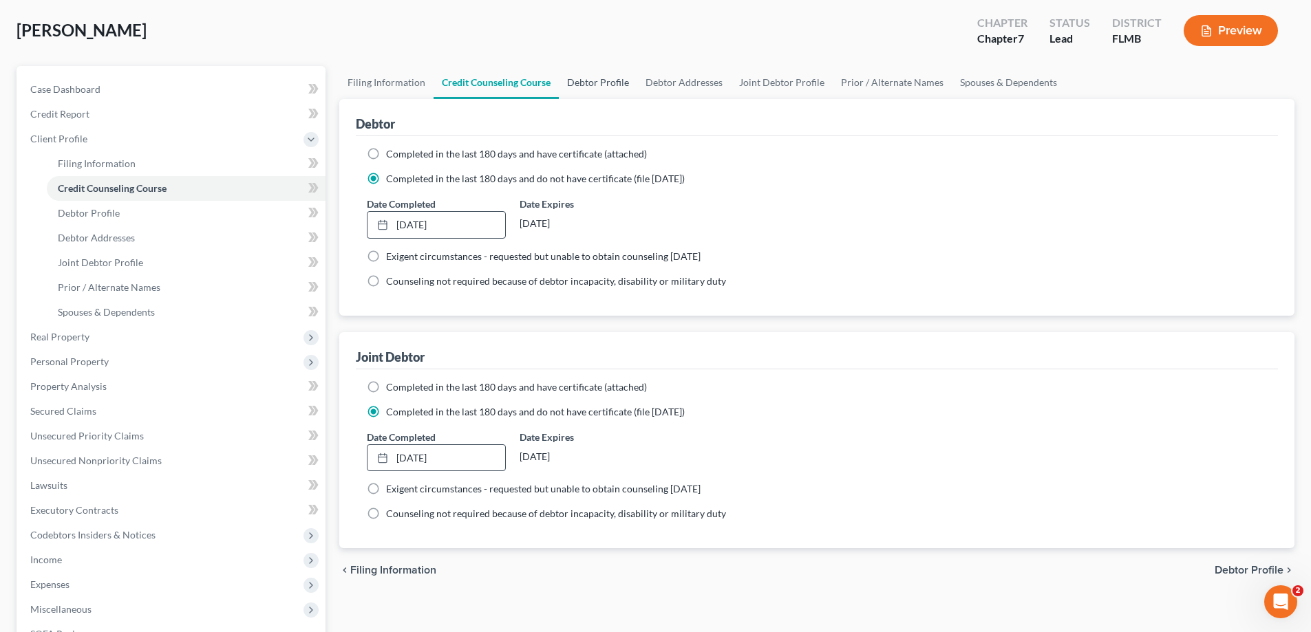
click at [603, 83] on link "Debtor Profile" at bounding box center [598, 82] width 78 height 33
select select "1"
select select "4"
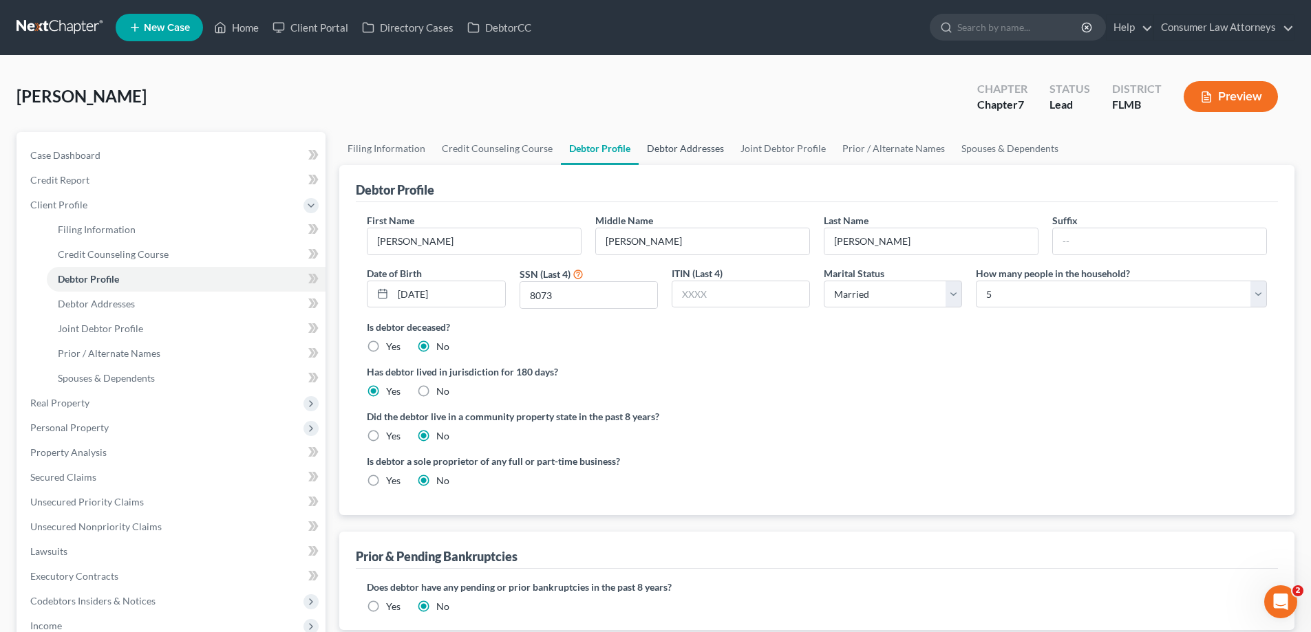
click at [697, 149] on link "Debtor Addresses" at bounding box center [686, 148] width 94 height 33
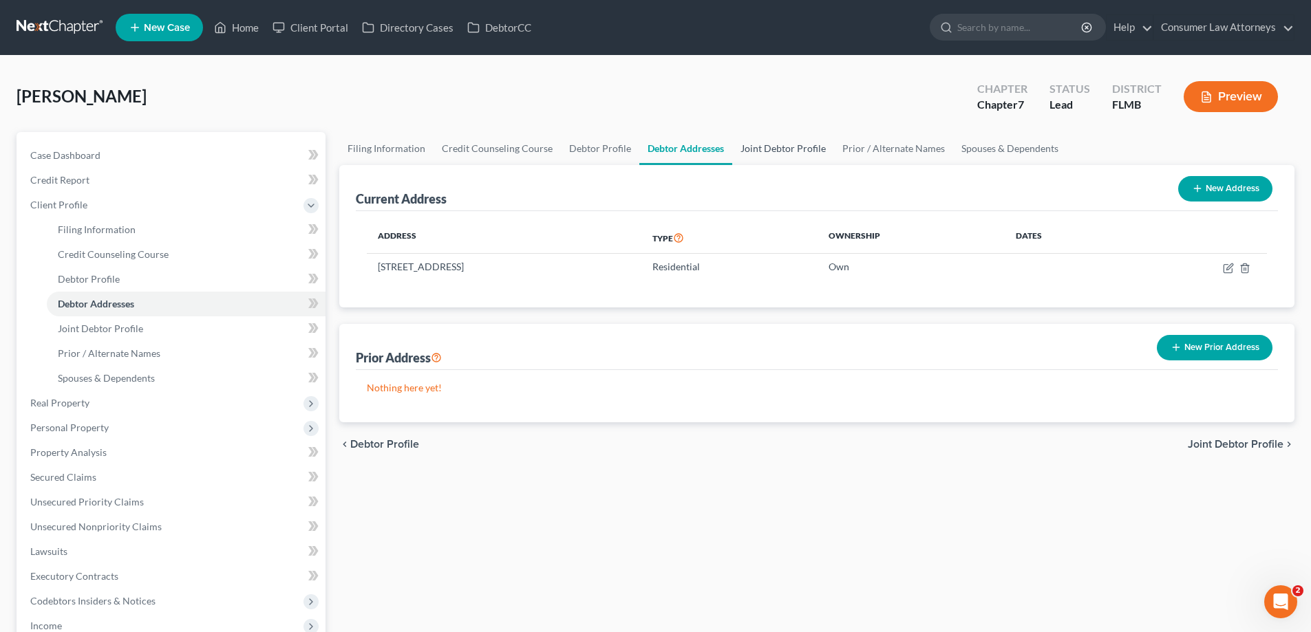
click at [816, 149] on link "Joint Debtor Profile" at bounding box center [783, 148] width 102 height 33
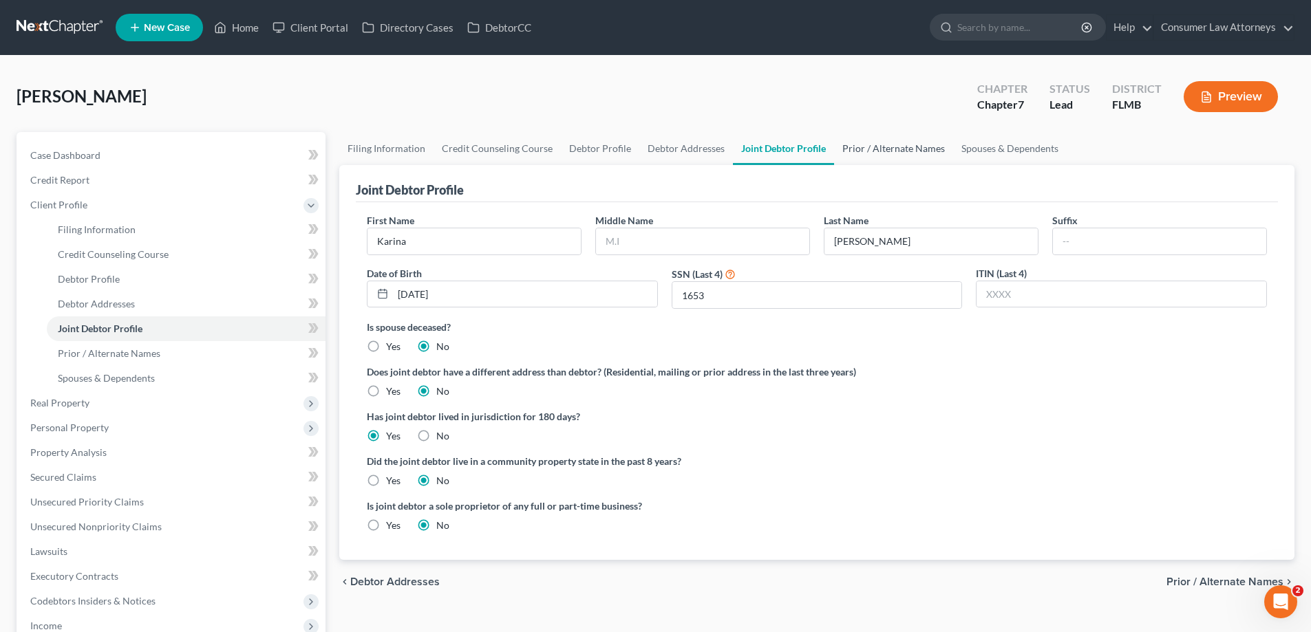
click at [864, 151] on link "Prior / Alternate Names" at bounding box center [893, 148] width 119 height 33
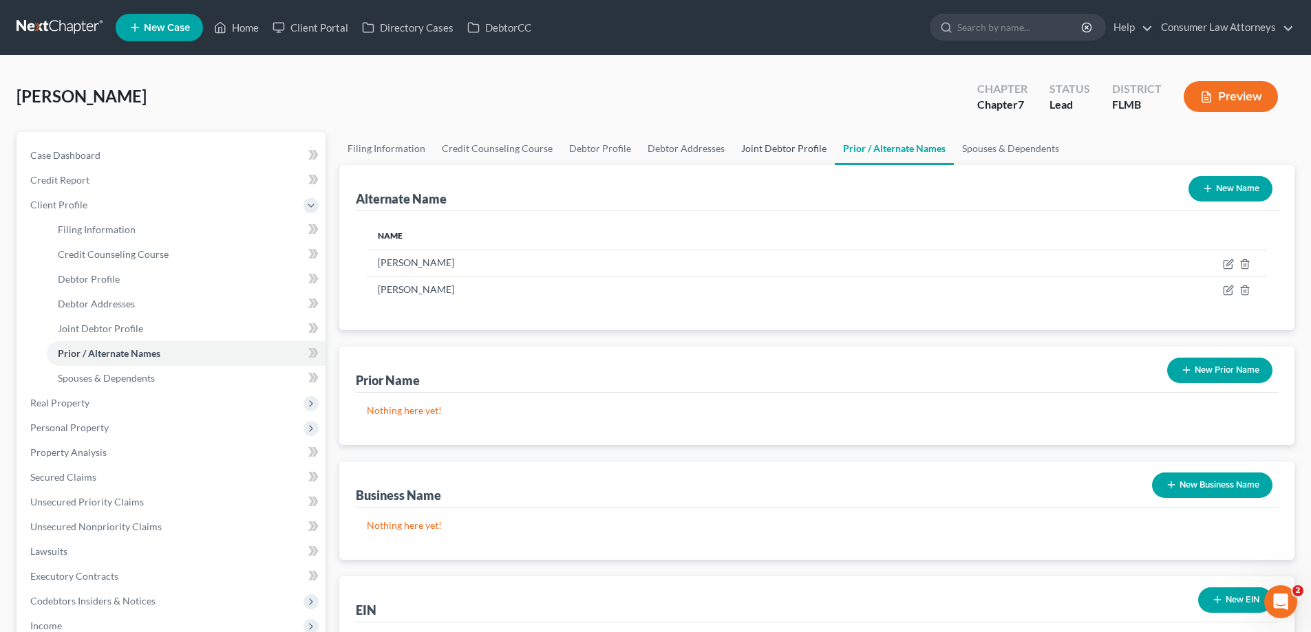
click at [771, 152] on link "Joint Debtor Profile" at bounding box center [784, 148] width 102 height 33
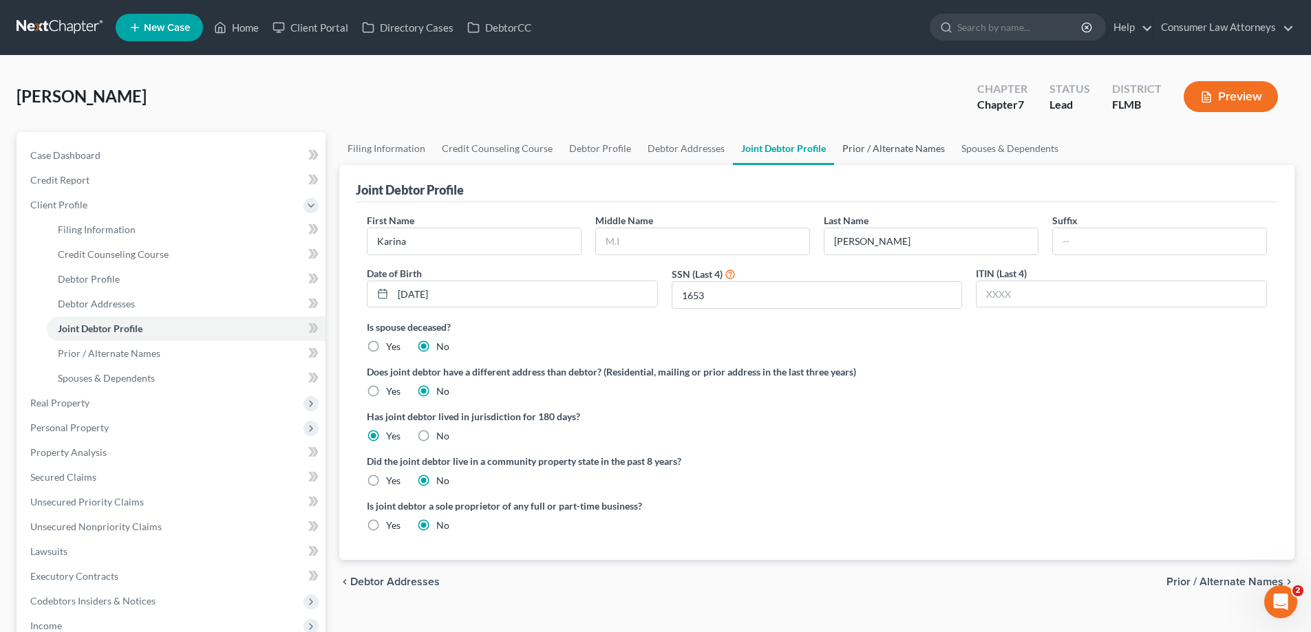
click at [845, 147] on link "Prior / Alternate Names" at bounding box center [893, 148] width 119 height 33
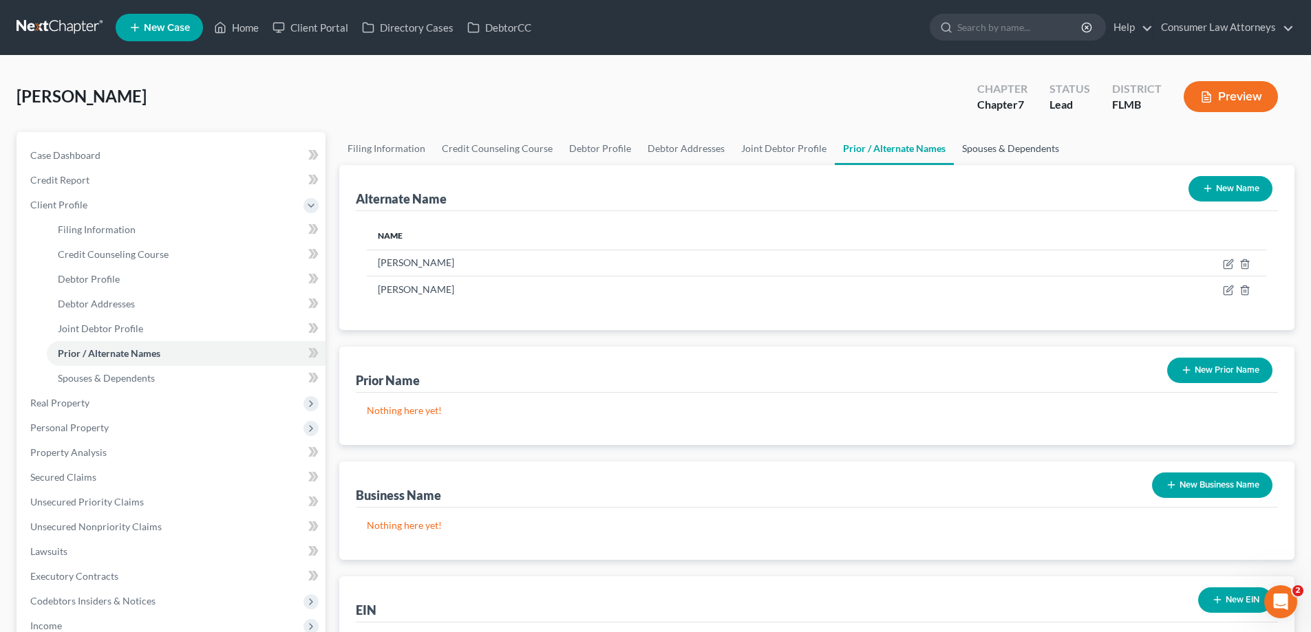
click at [981, 150] on link "Spouses & Dependents" at bounding box center [1011, 148] width 114 height 33
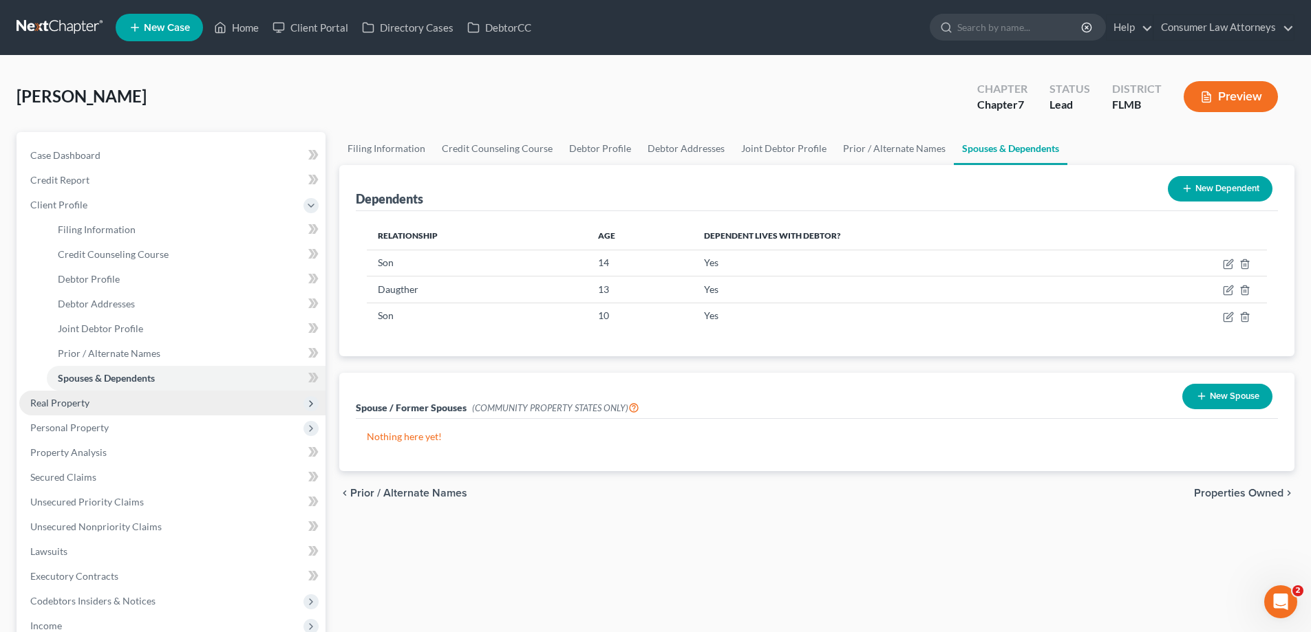
click at [60, 404] on span "Real Property" at bounding box center [59, 403] width 59 height 12
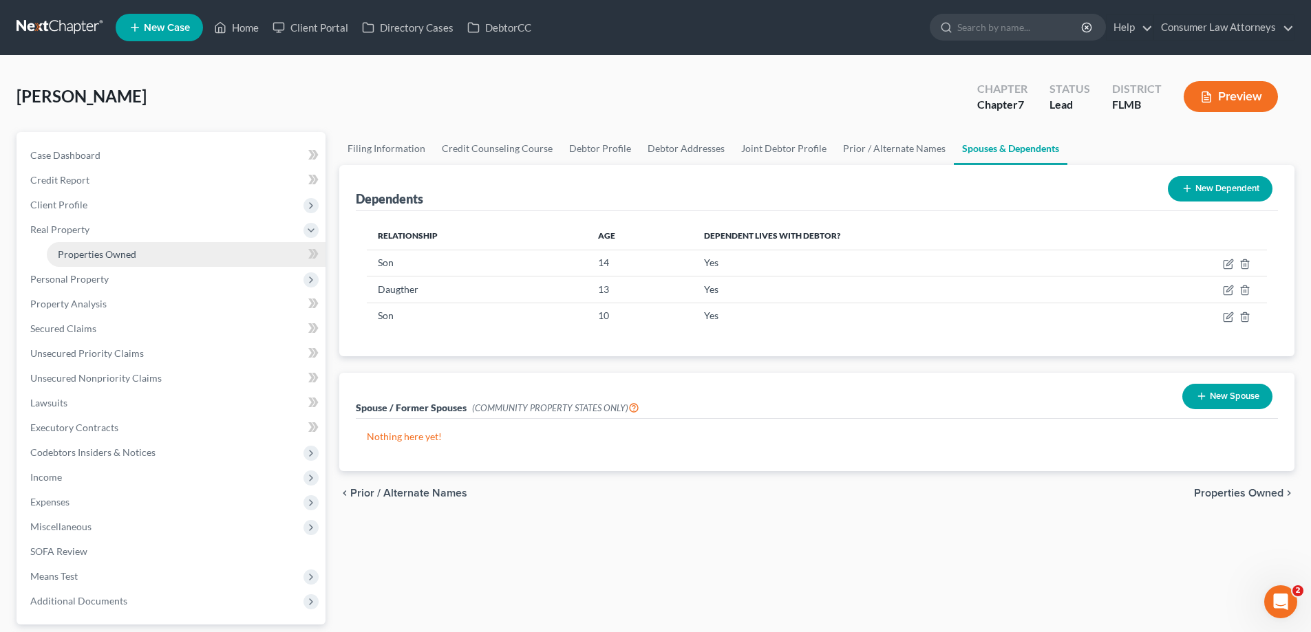
click at [69, 256] on span "Properties Owned" at bounding box center [97, 254] width 78 height 12
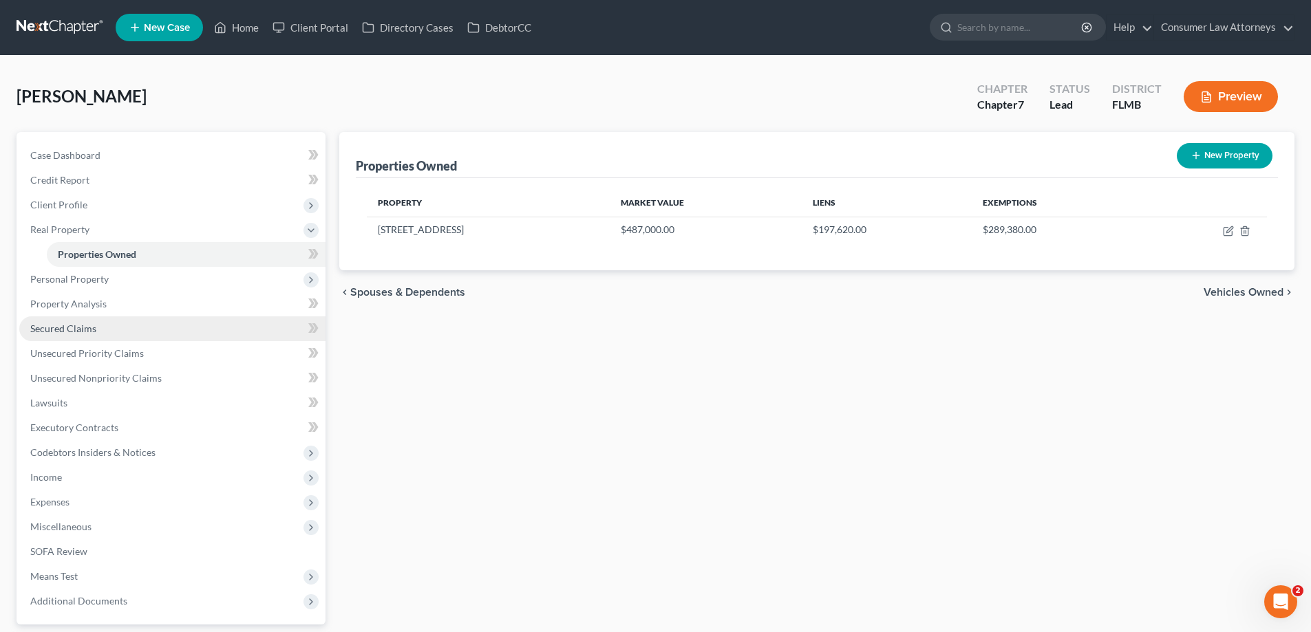
click at [87, 334] on span "Secured Claims" at bounding box center [63, 329] width 66 height 12
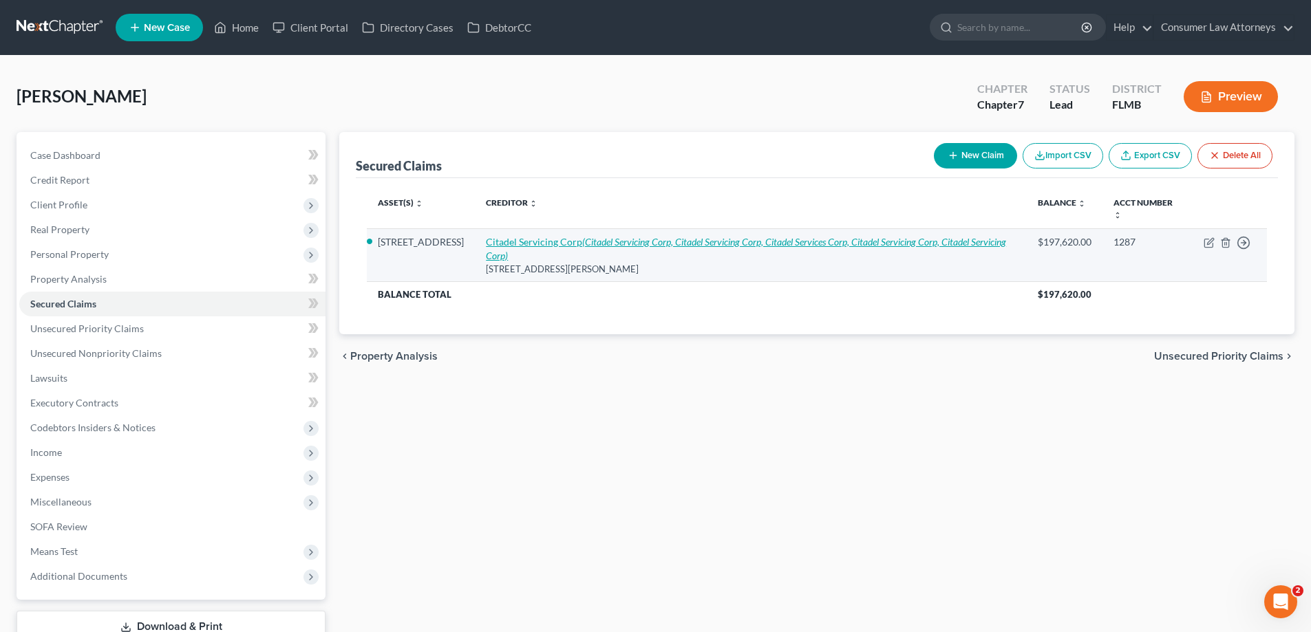
click at [652, 244] on icon "(Citadel Servicing Corp, Citadel Servicing Corp, Citadel Services Corp, Citadel…" at bounding box center [746, 248] width 520 height 25
select select "42"
select select "12"
select select "2"
select select "0"
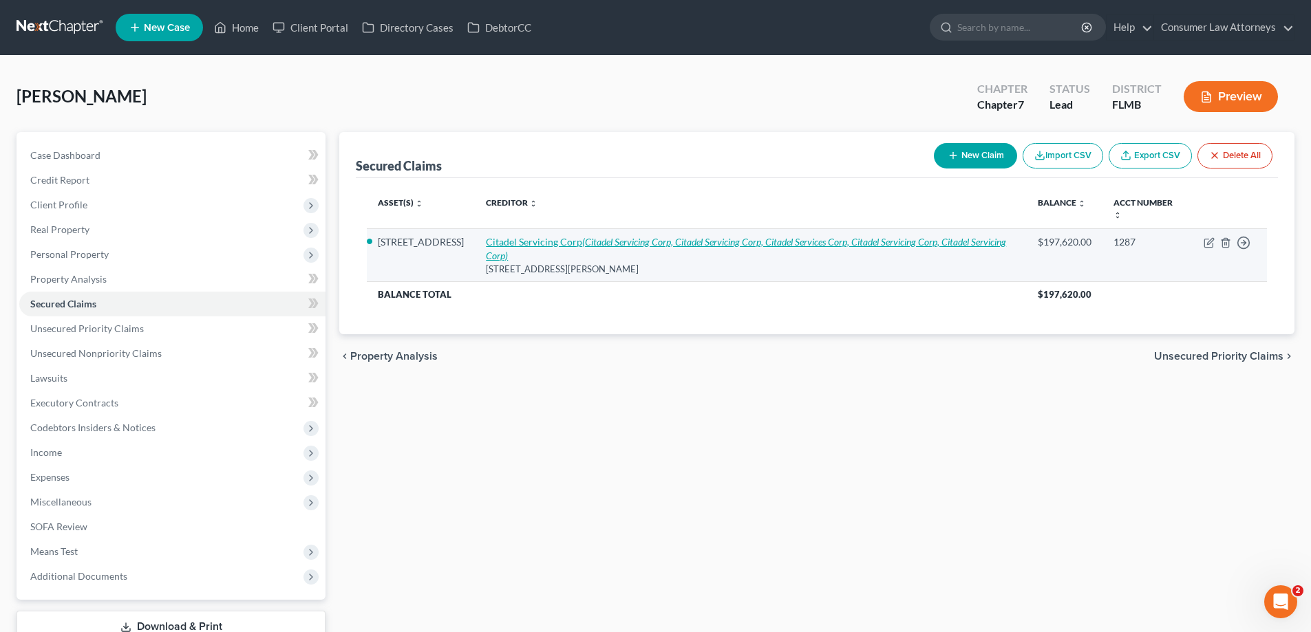
select select "0"
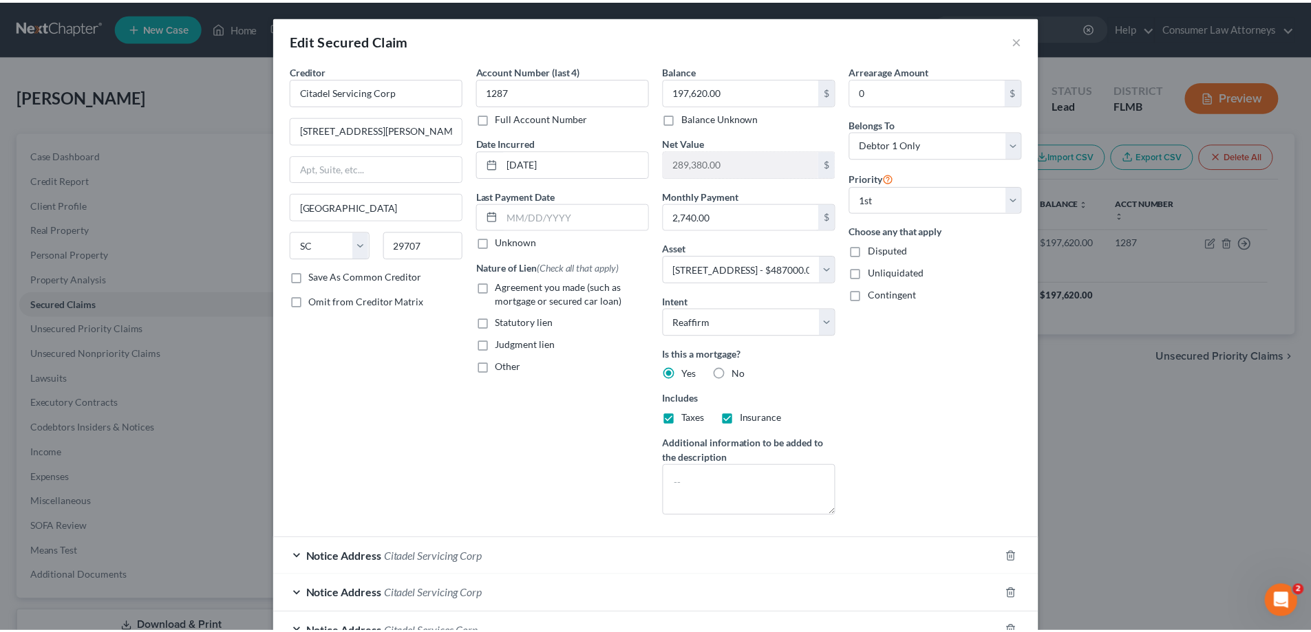
scroll to position [180, 0]
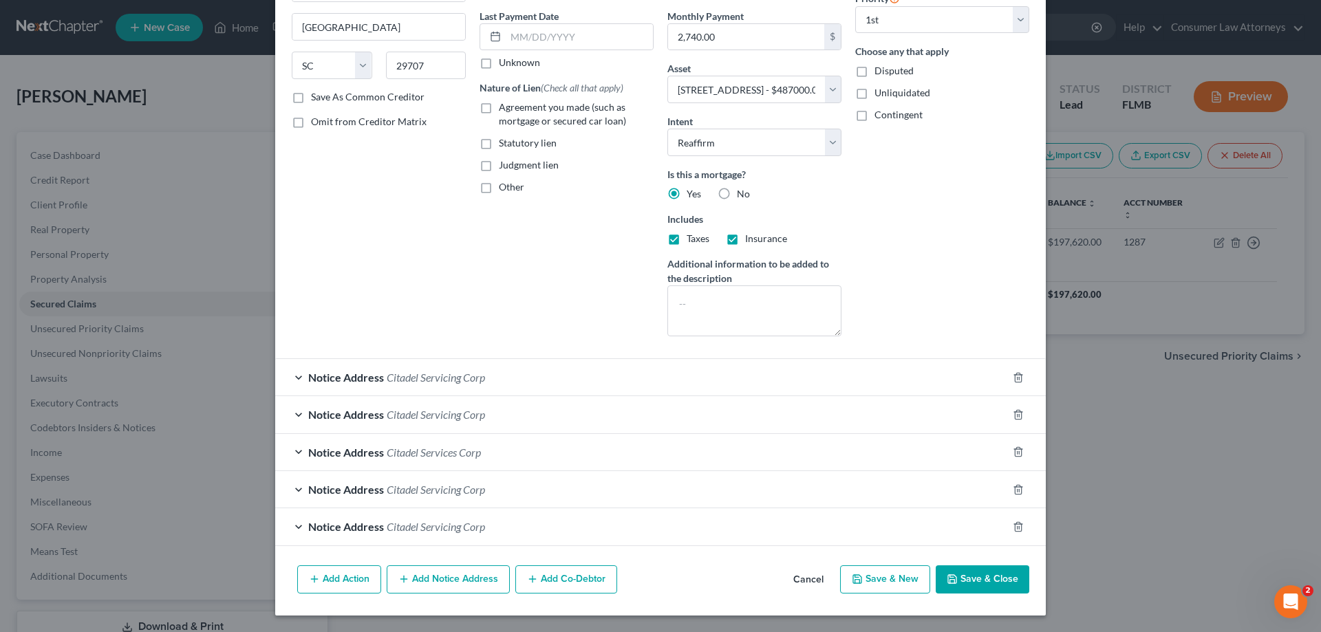
click at [963, 581] on button "Save & Close" at bounding box center [983, 580] width 94 height 29
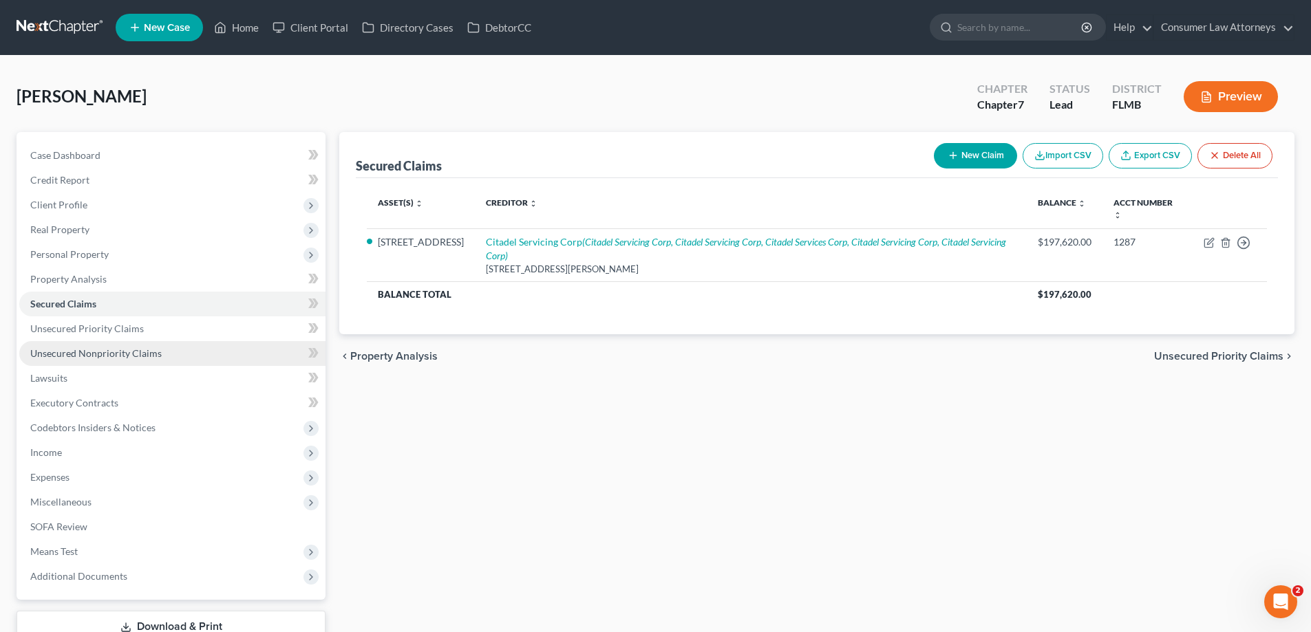
click at [149, 352] on span "Unsecured Nonpriority Claims" at bounding box center [95, 353] width 131 height 12
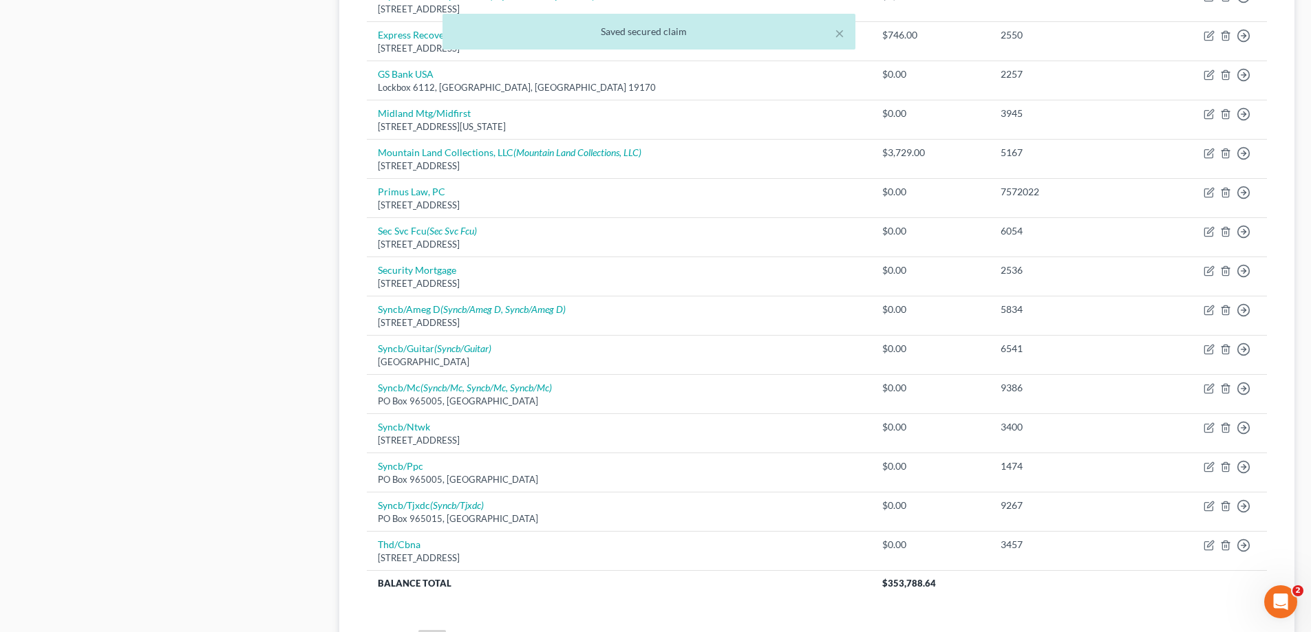
scroll to position [956, 0]
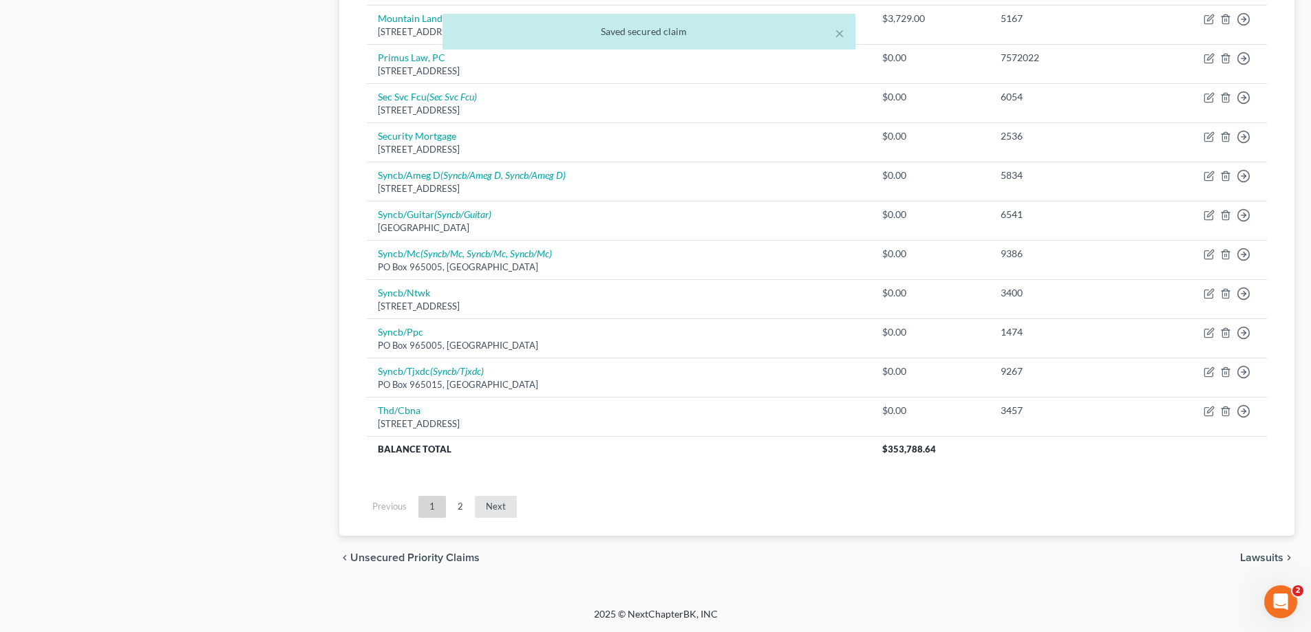
click at [489, 509] on link "Next" at bounding box center [496, 507] width 42 height 22
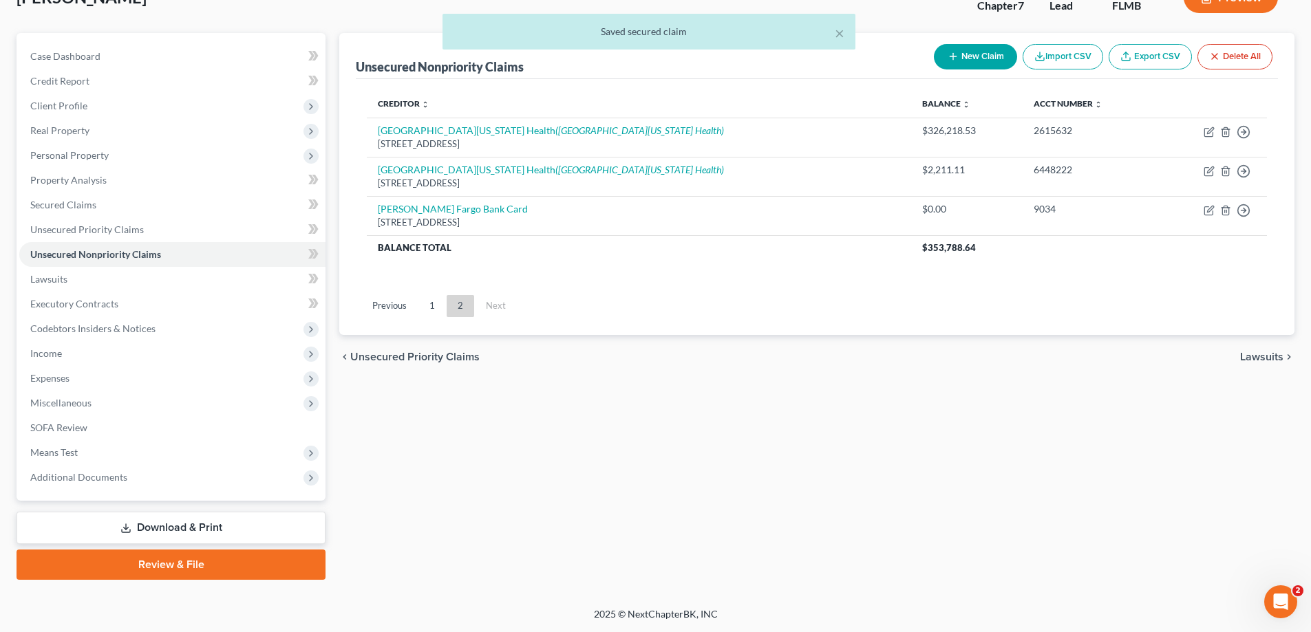
scroll to position [99, 0]
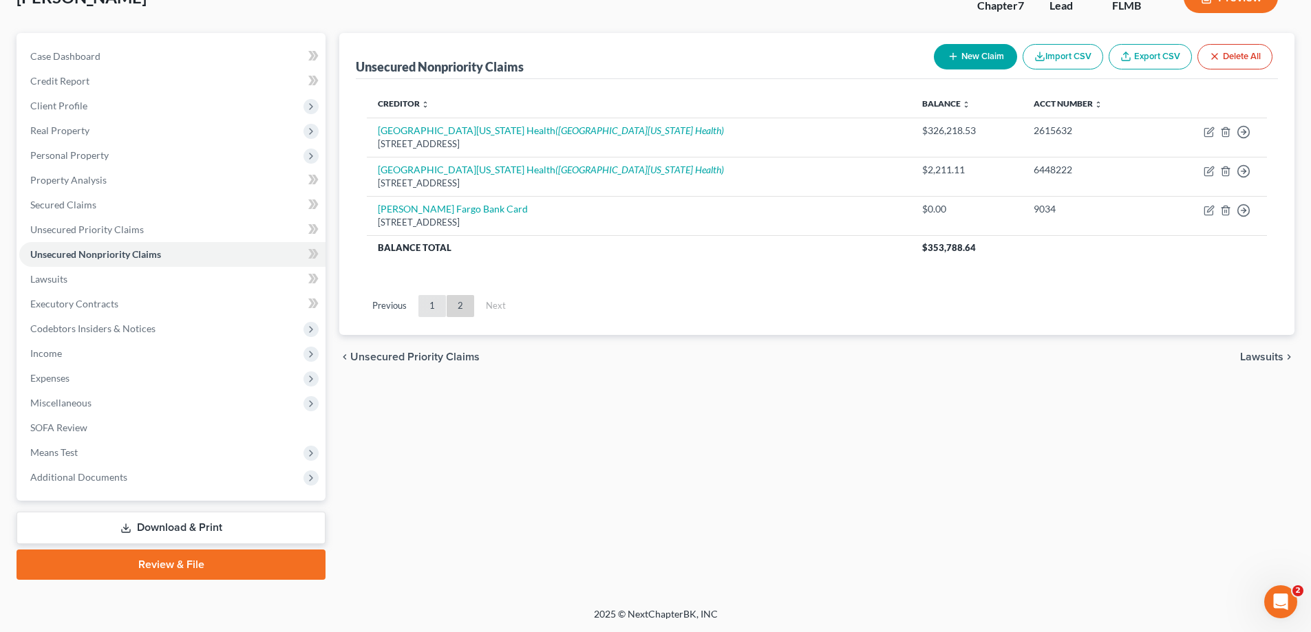
click at [429, 308] on link "1" at bounding box center [432, 306] width 28 height 22
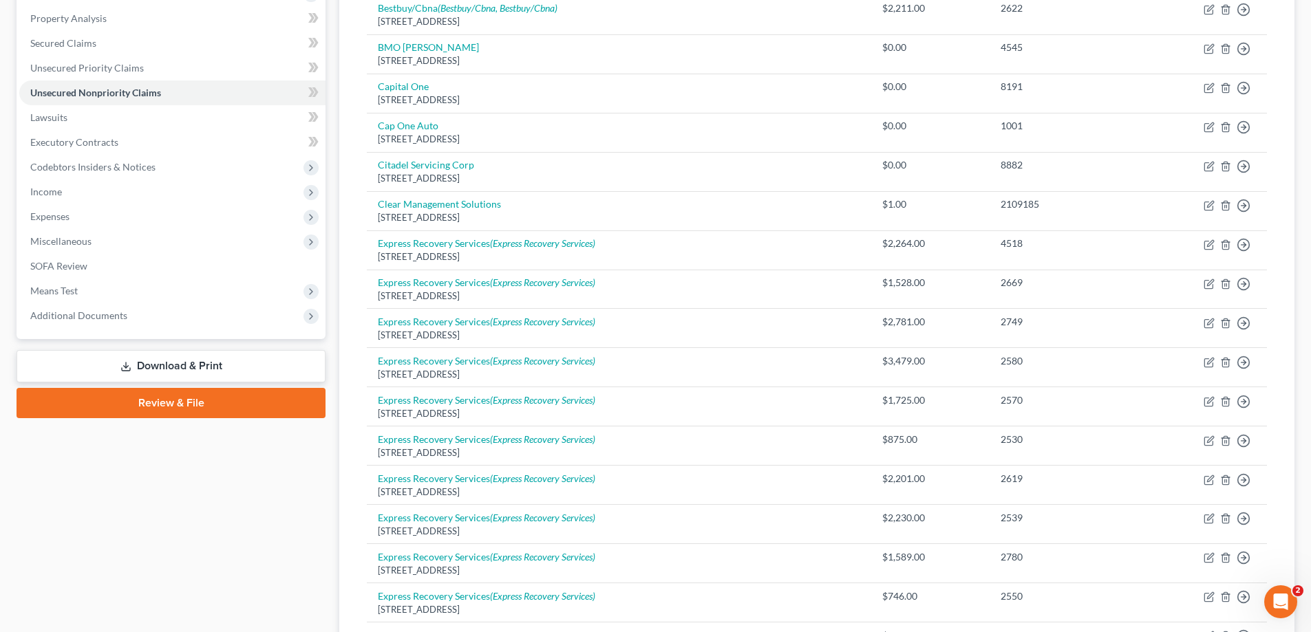
scroll to position [131, 0]
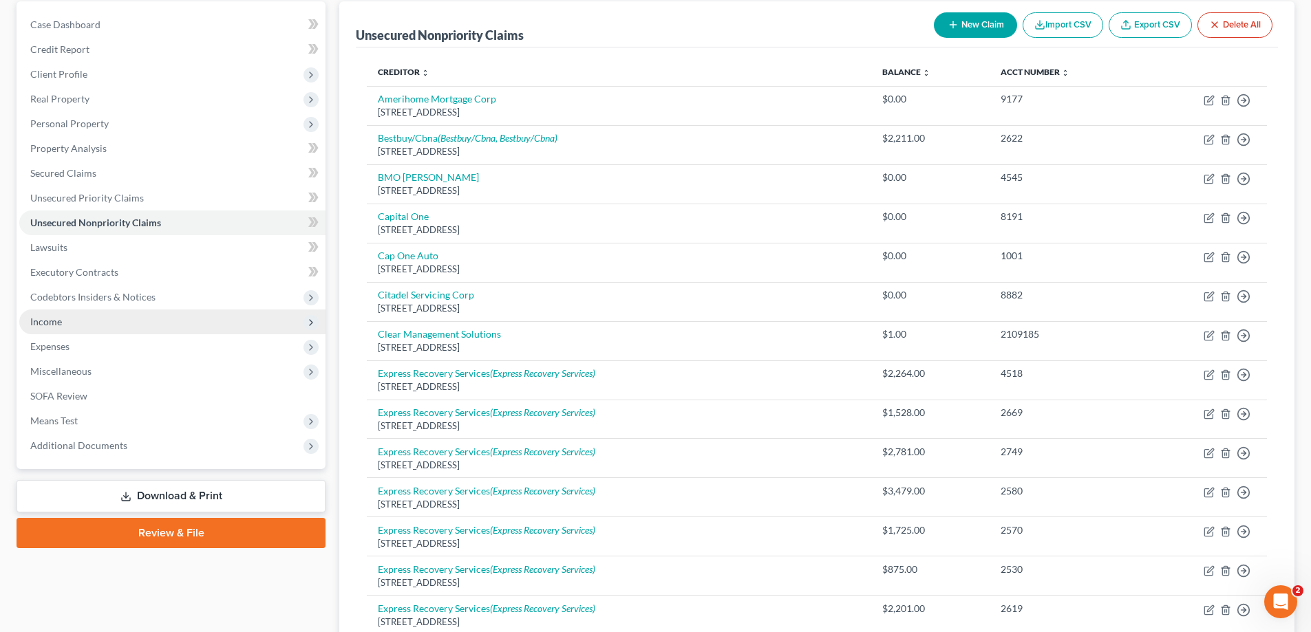
click at [50, 325] on span "Income" at bounding box center [46, 322] width 32 height 12
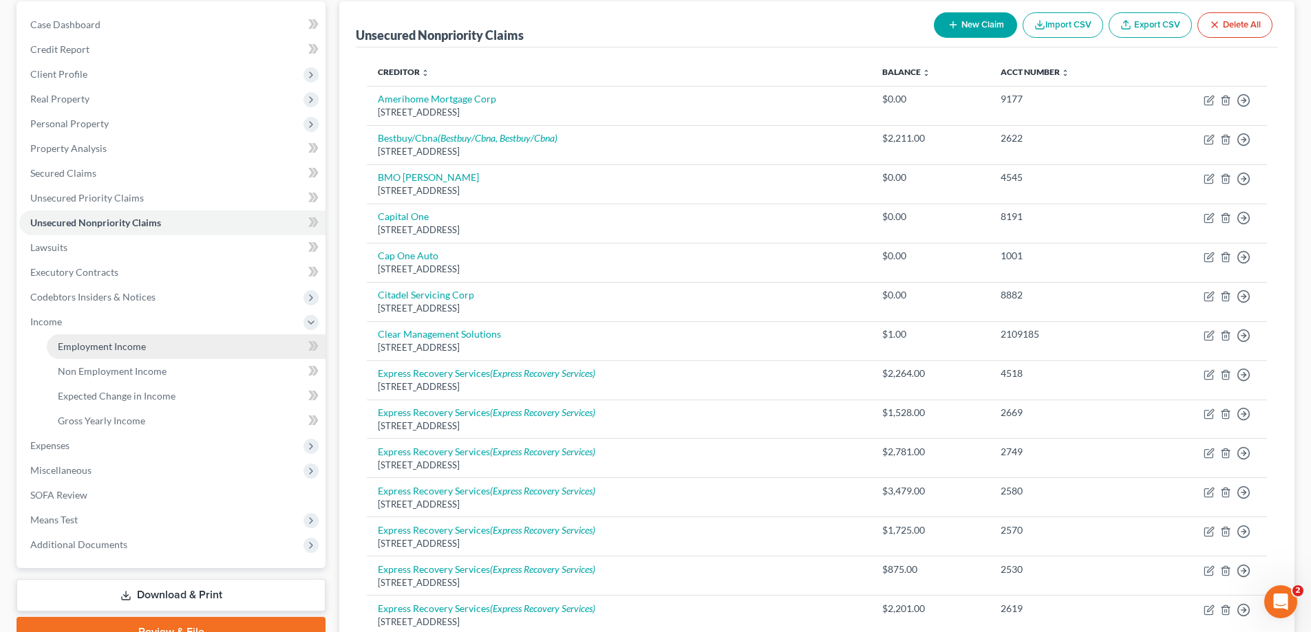
click at [69, 344] on span "Employment Income" at bounding box center [102, 347] width 88 height 12
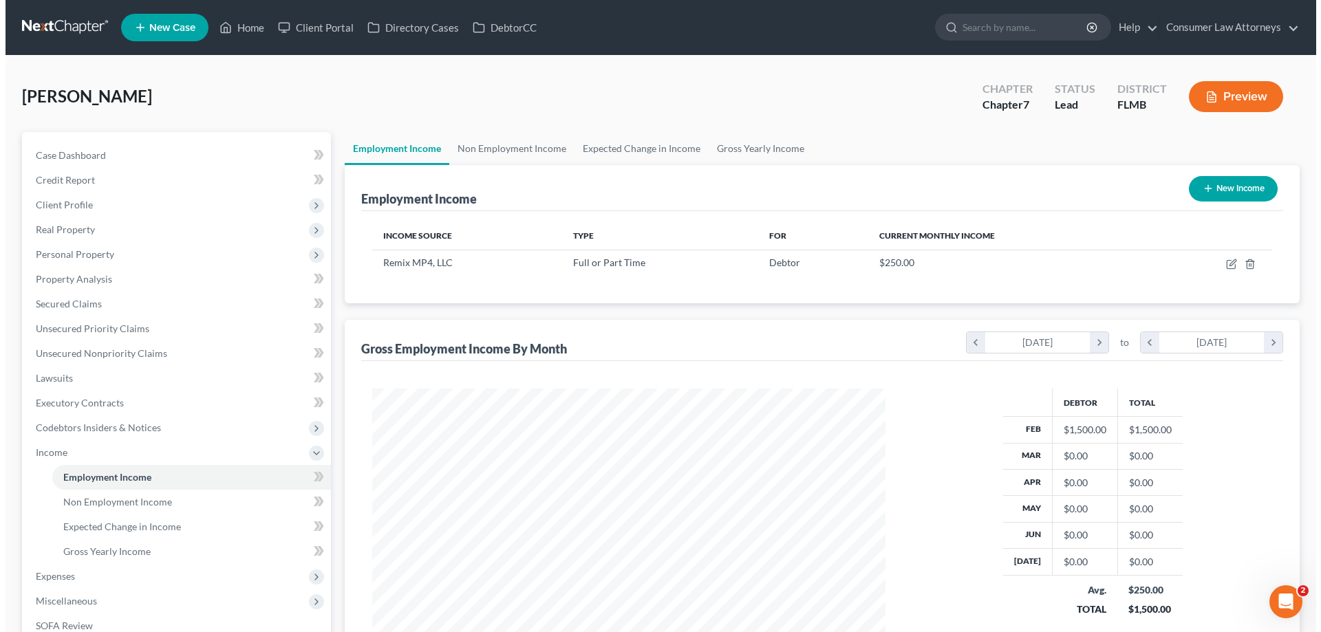
scroll to position [257, 541]
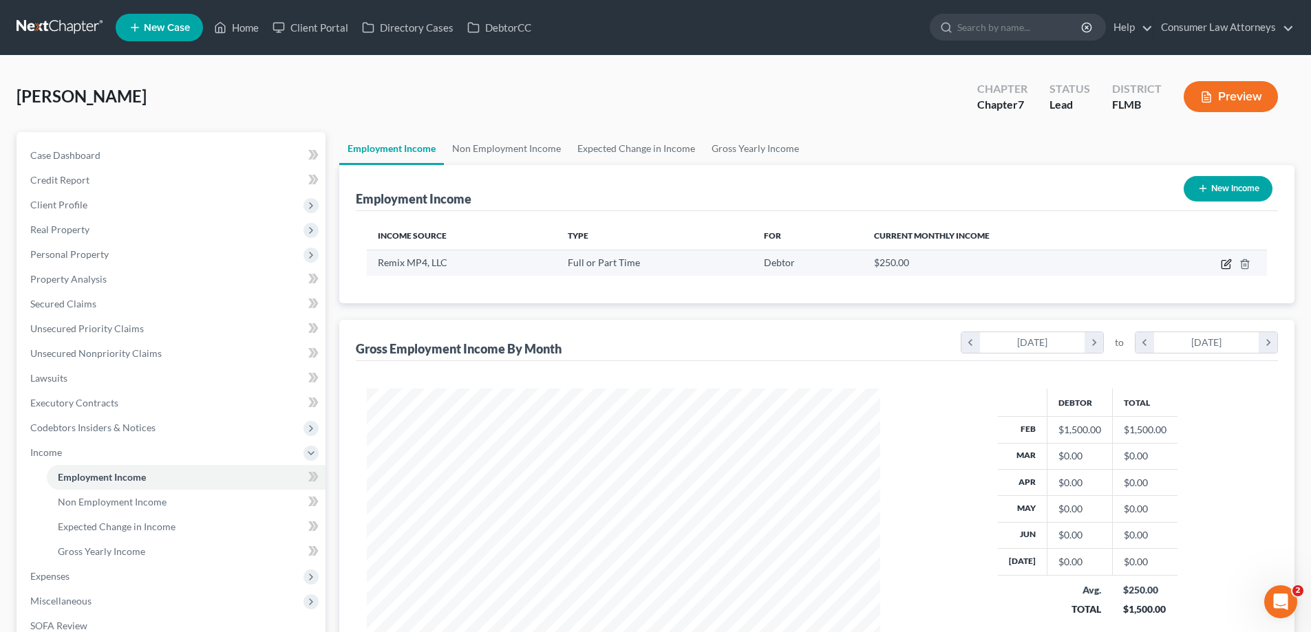
click at [1225, 264] on icon "button" at bounding box center [1227, 262] width 6 height 6
select select "0"
select select "46"
select select "2"
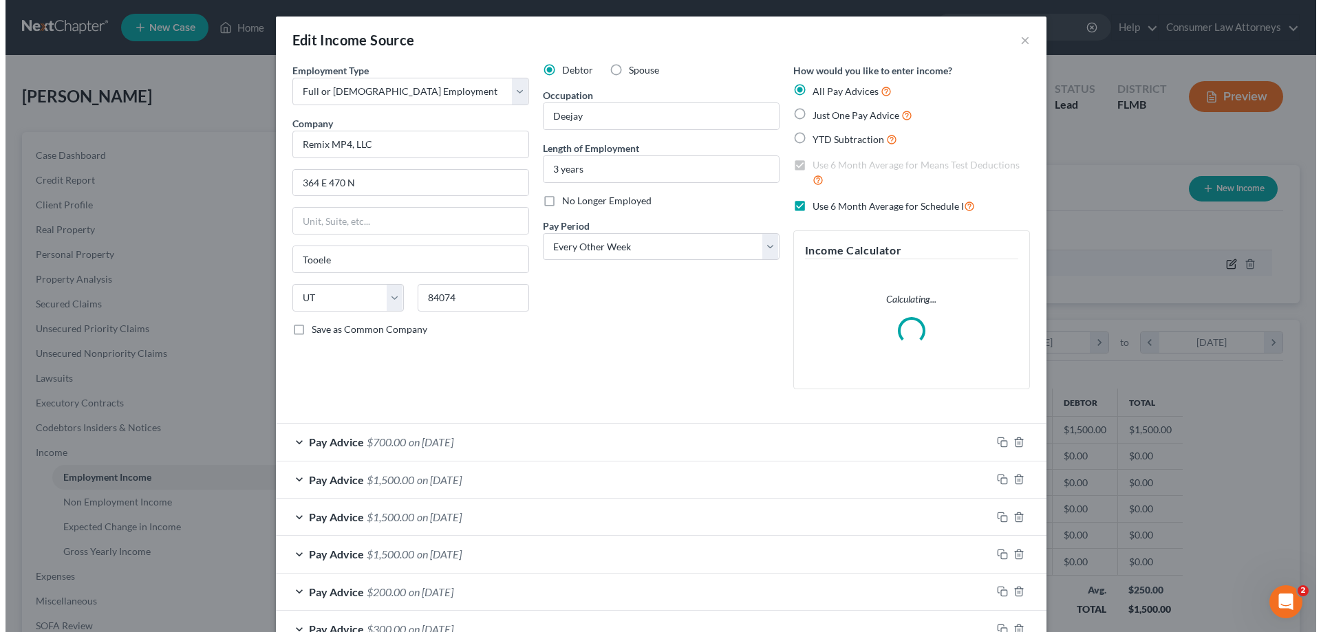
scroll to position [259, 546]
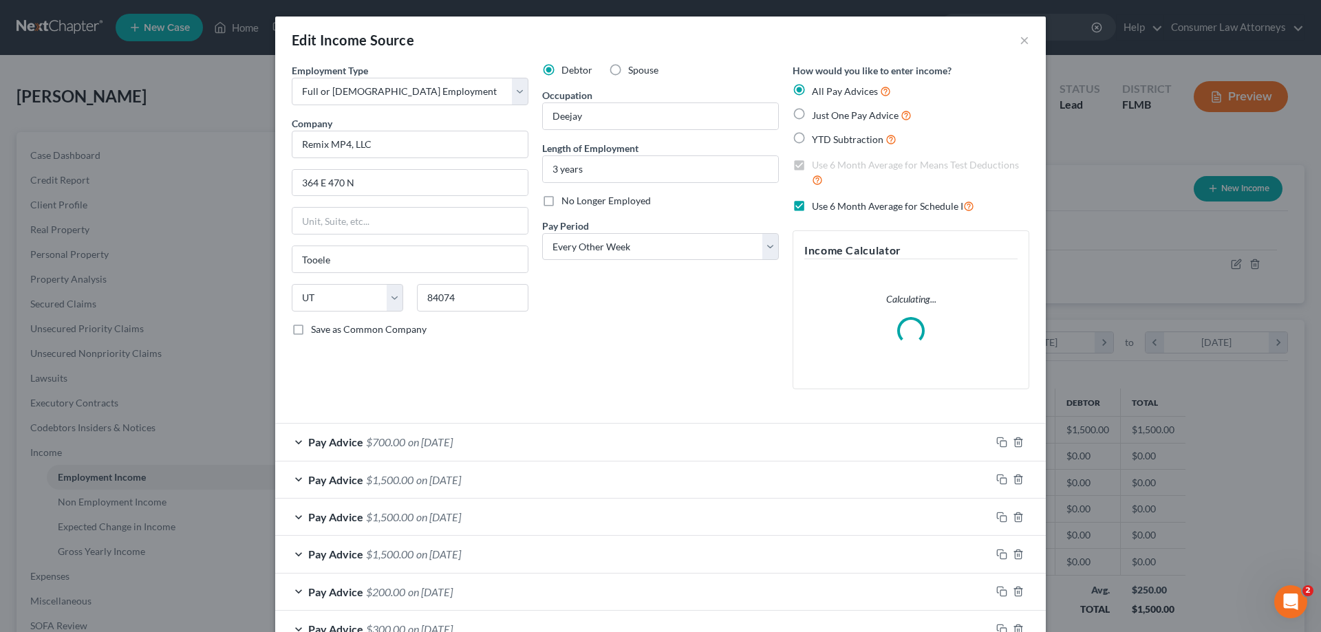
click at [777, 142] on div "Debtor Spouse Occupation Deejay Length of Employment 3 years No Longer Employed…" at bounding box center [660, 231] width 250 height 337
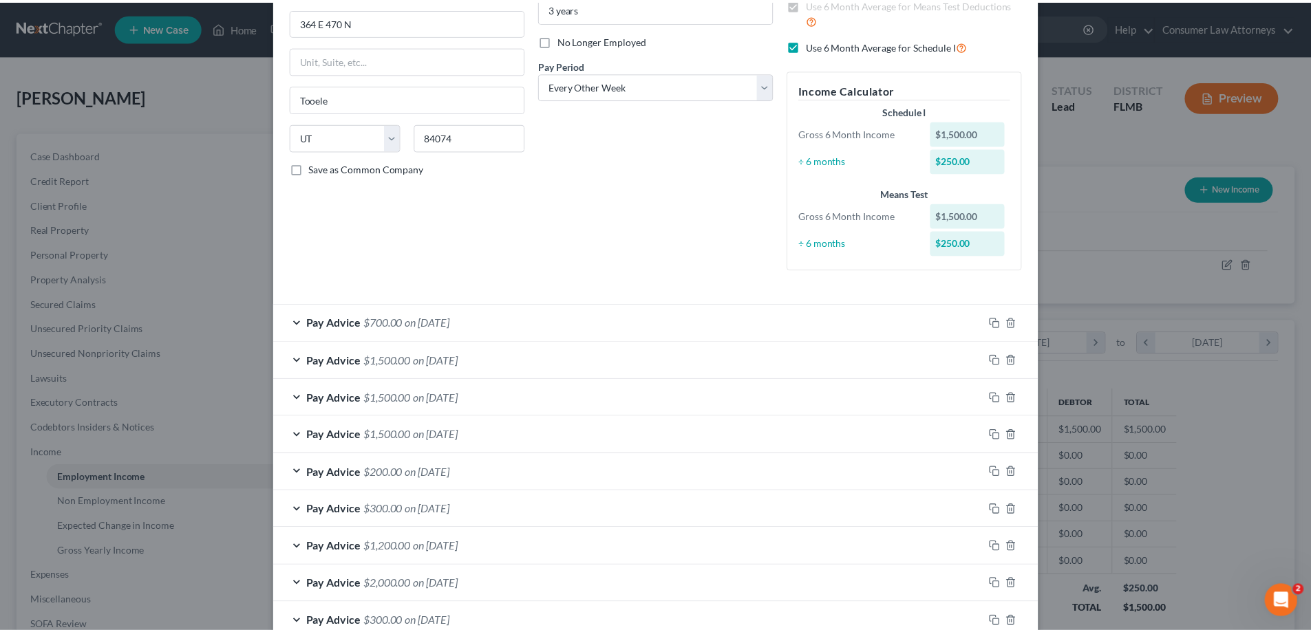
scroll to position [344, 0]
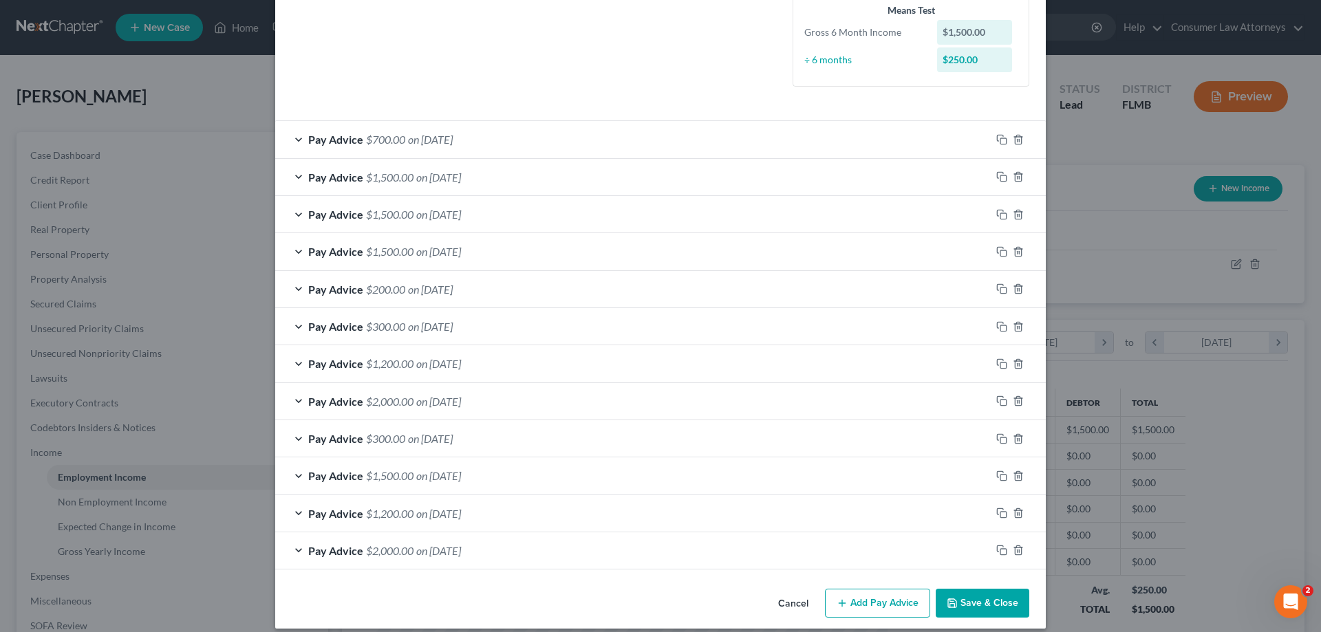
click at [989, 603] on button "Save & Close" at bounding box center [983, 603] width 94 height 29
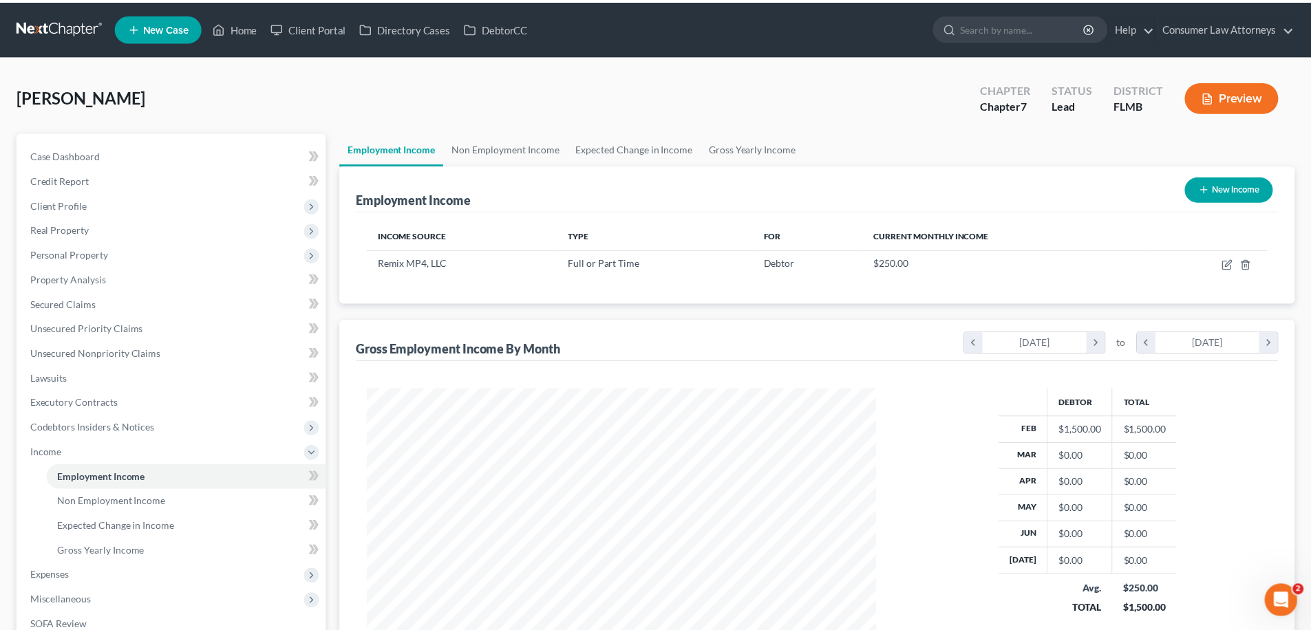
scroll to position [687793, 687509]
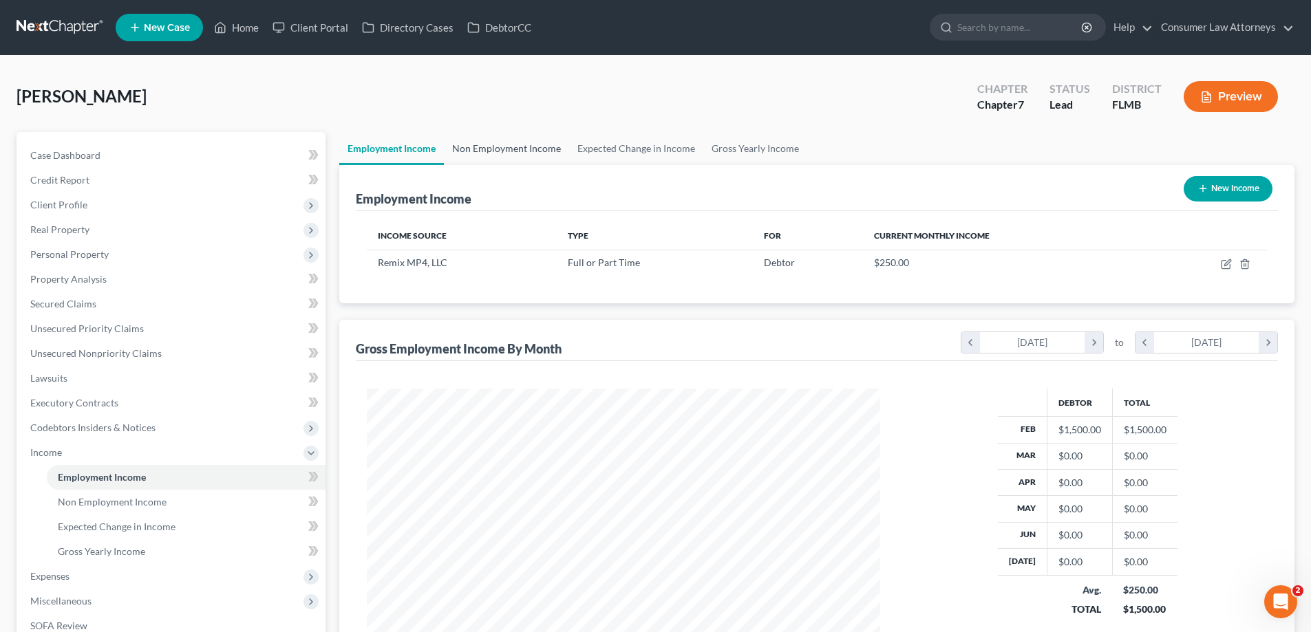
drag, startPoint x: 489, startPoint y: 157, endPoint x: 603, endPoint y: 151, distance: 115.0
click at [489, 157] on link "Non Employment Income" at bounding box center [506, 148] width 125 height 33
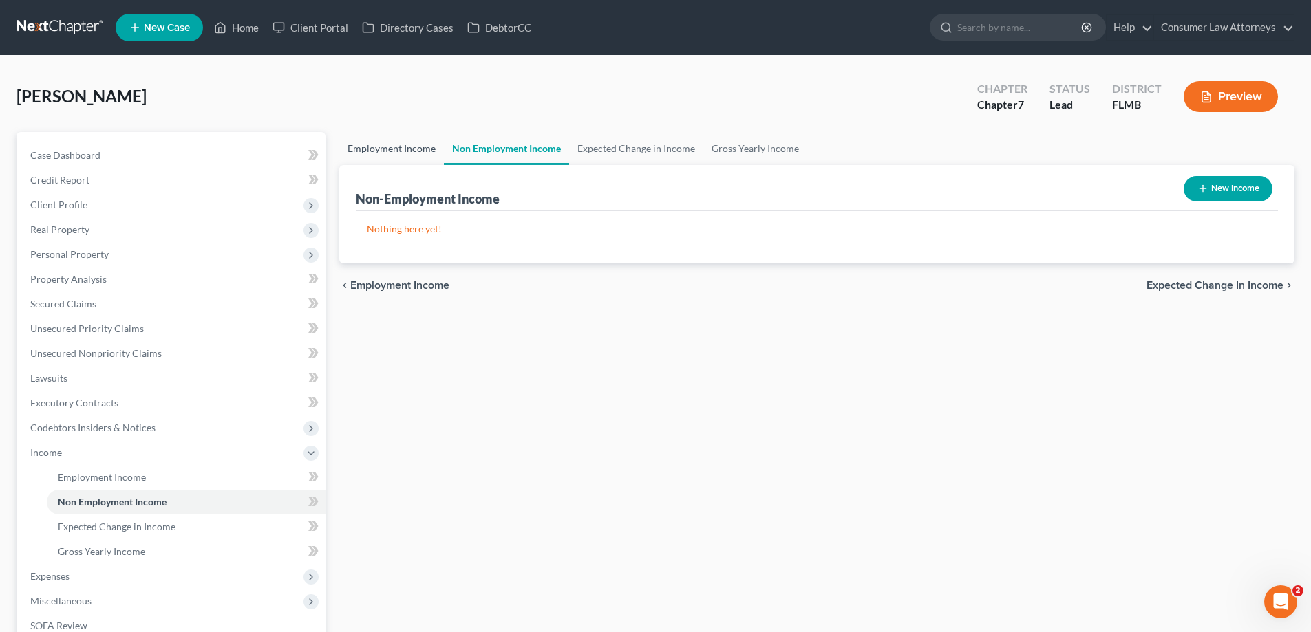
click at [389, 152] on link "Employment Income" at bounding box center [391, 148] width 105 height 33
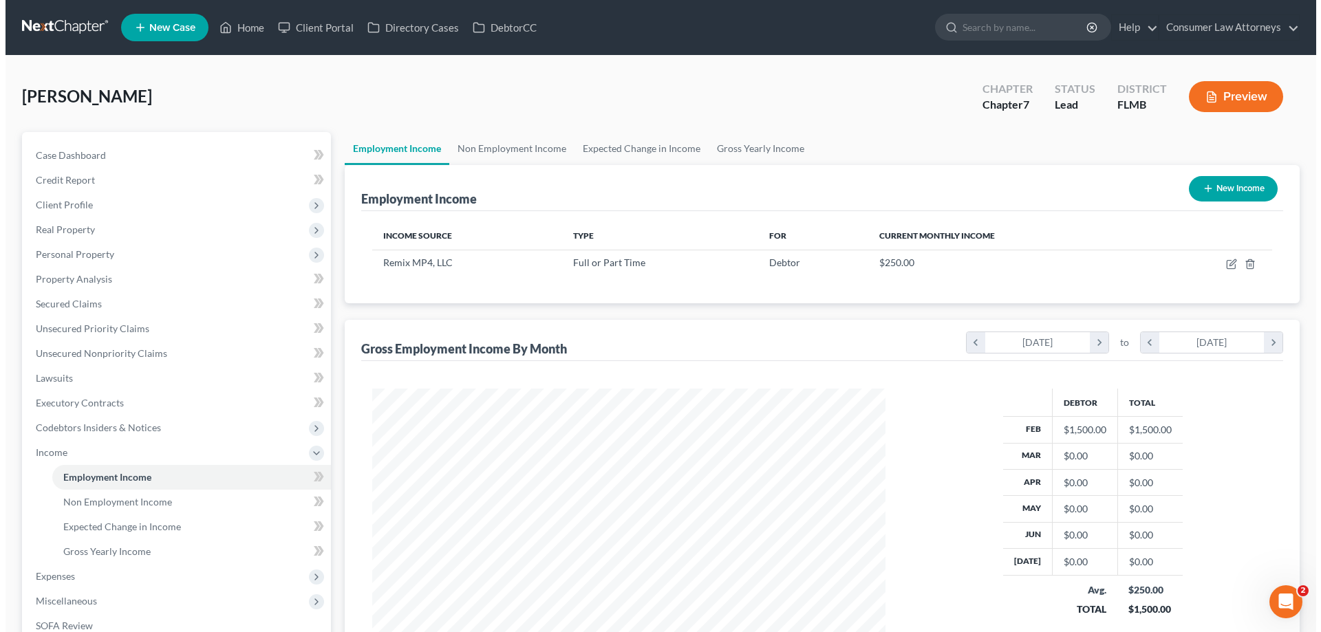
scroll to position [257, 541]
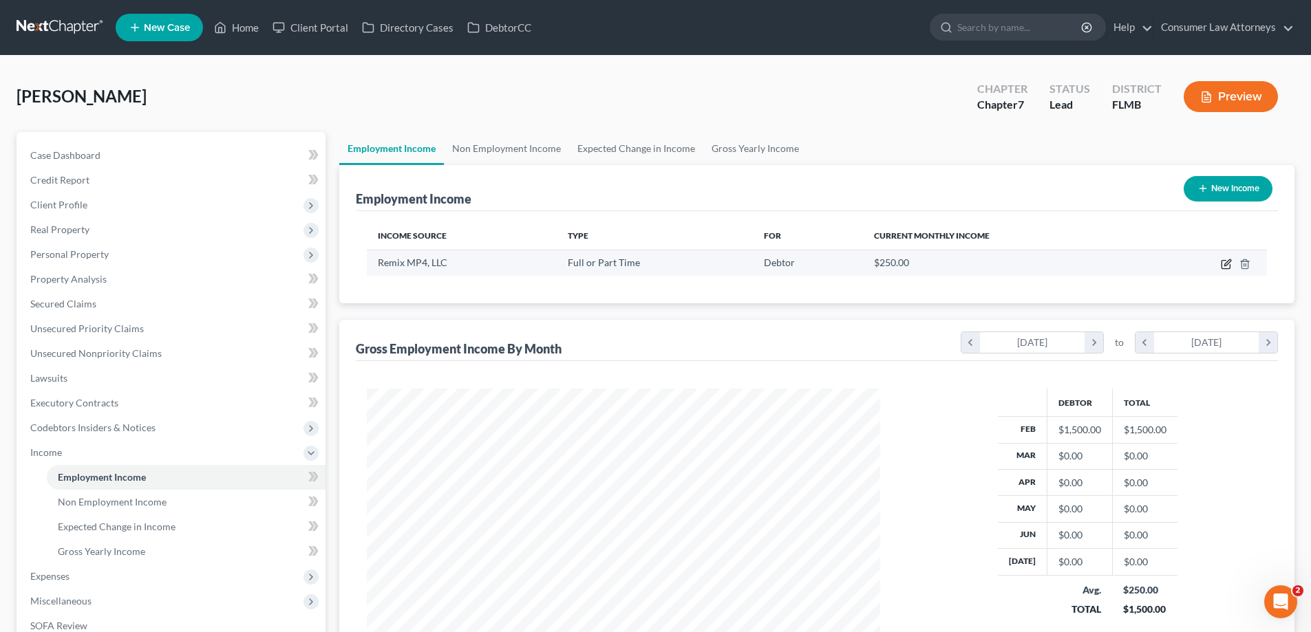
click at [1225, 265] on icon "button" at bounding box center [1227, 262] width 6 height 6
select select "0"
select select "46"
select select "2"
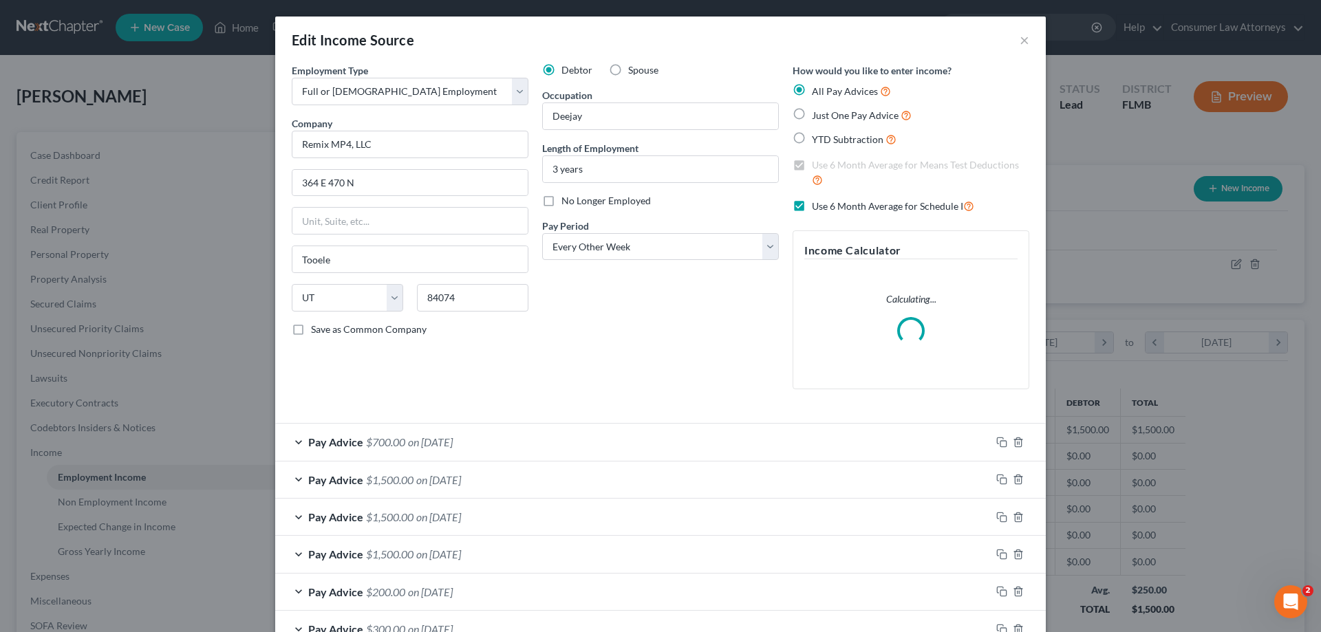
scroll to position [259, 546]
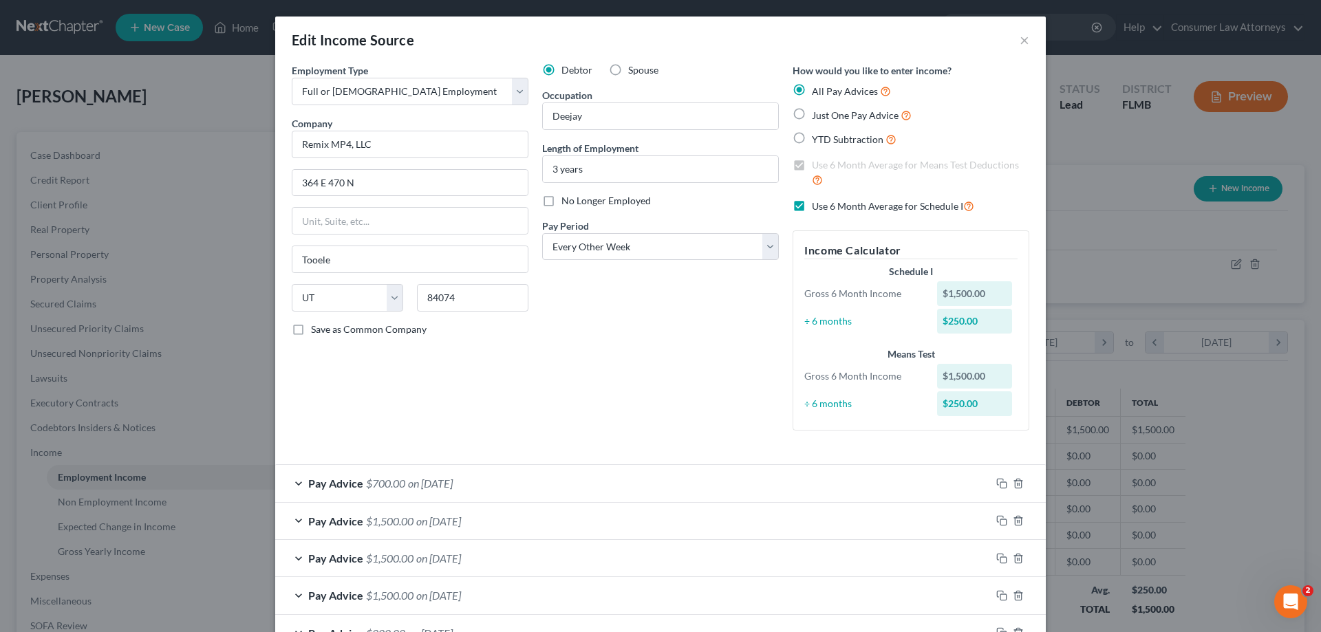
click at [812, 204] on label "Use 6 Month Average for Schedule I" at bounding box center [893, 206] width 162 height 16
click at [817, 204] on input "Use 6 Month Average for Schedule I" at bounding box center [821, 202] width 9 height 9
click at [812, 204] on label "Use 6 Month Average for Schedule I" at bounding box center [893, 206] width 162 height 16
click at [817, 204] on input "Use 6 Month Average for Schedule I" at bounding box center [821, 202] width 9 height 9
checkbox input "true"
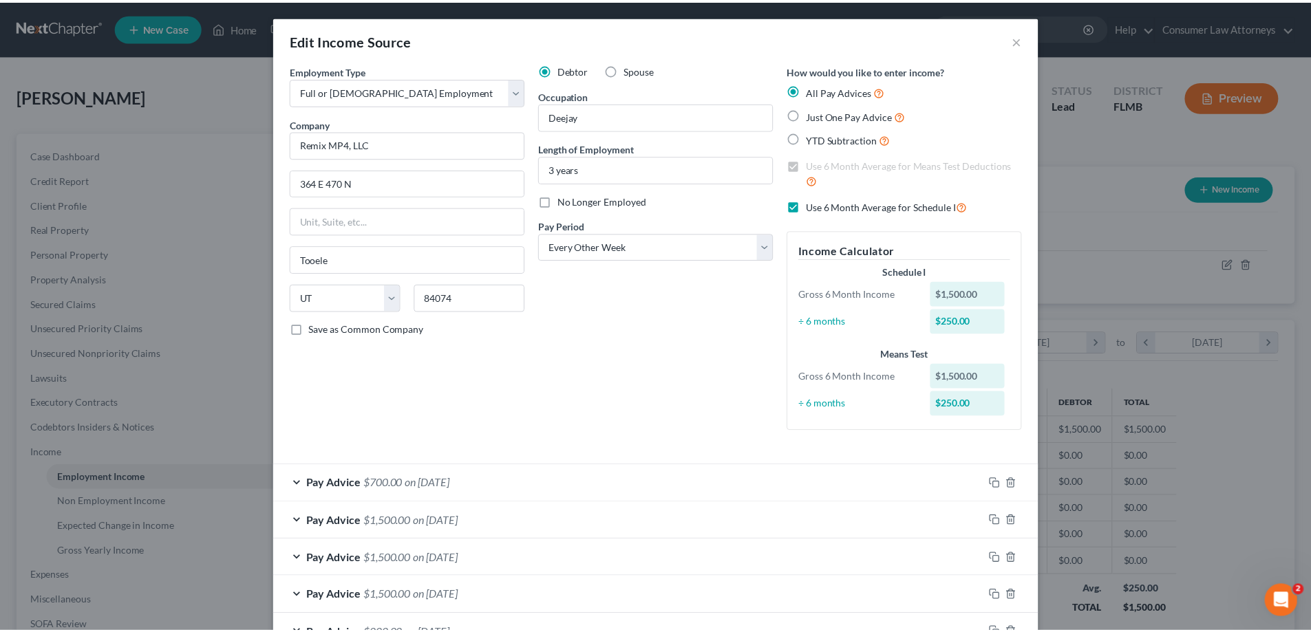
scroll to position [357, 0]
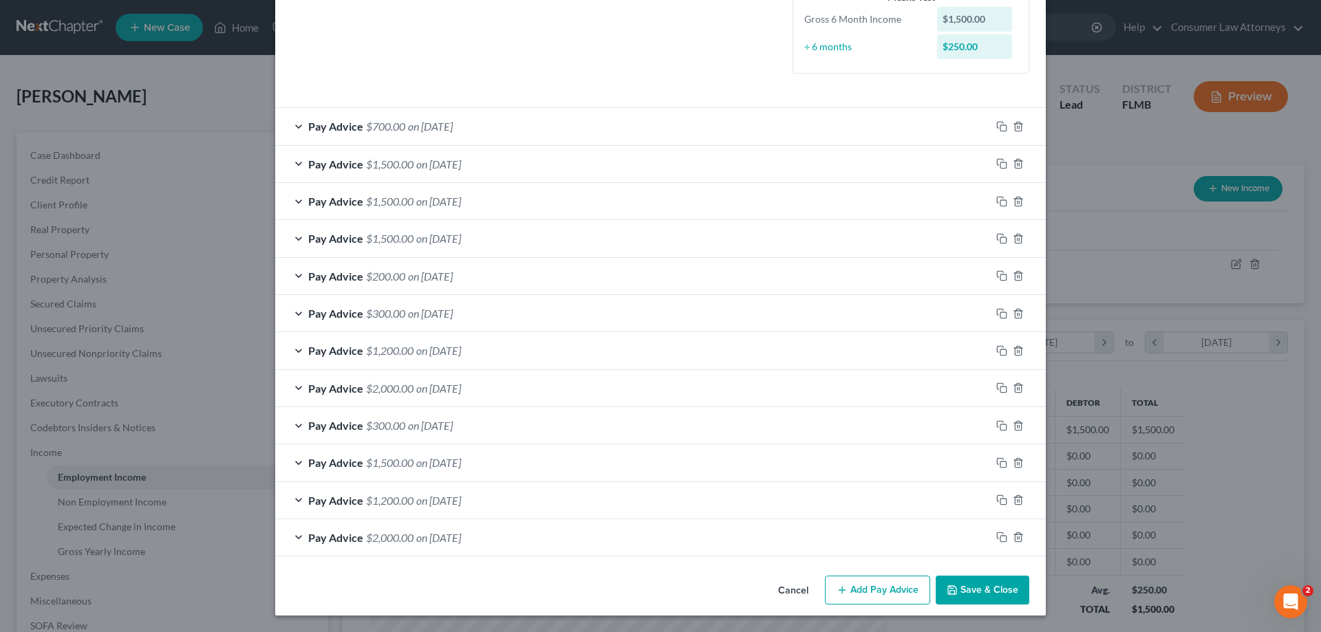
click at [999, 590] on button "Save & Close" at bounding box center [983, 590] width 94 height 29
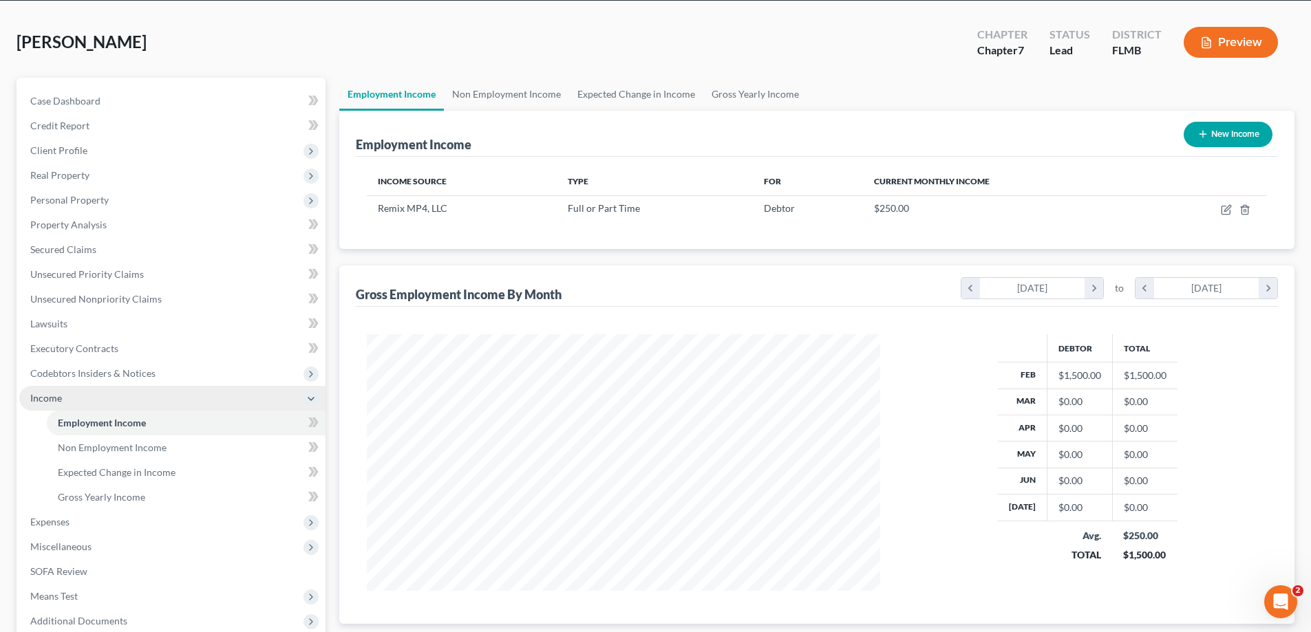
scroll to position [198, 0]
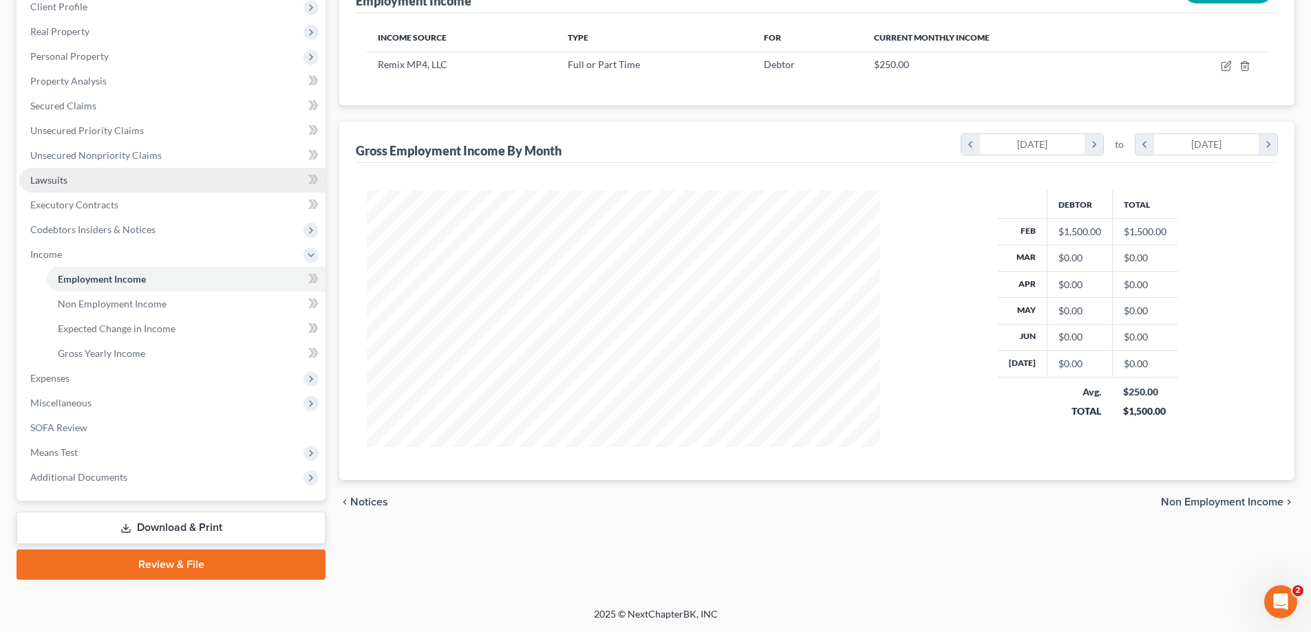
click at [53, 179] on span "Lawsuits" at bounding box center [48, 180] width 37 height 12
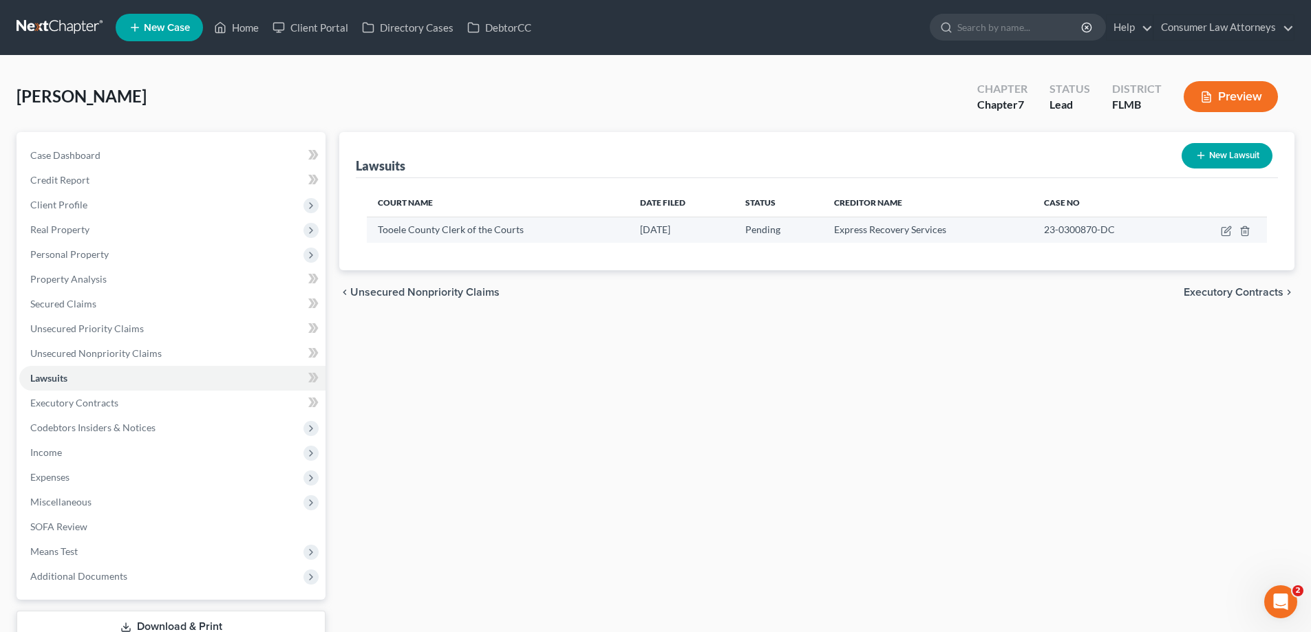
click at [1122, 231] on div "23-0300870-DC" at bounding box center [1105, 230] width 123 height 14
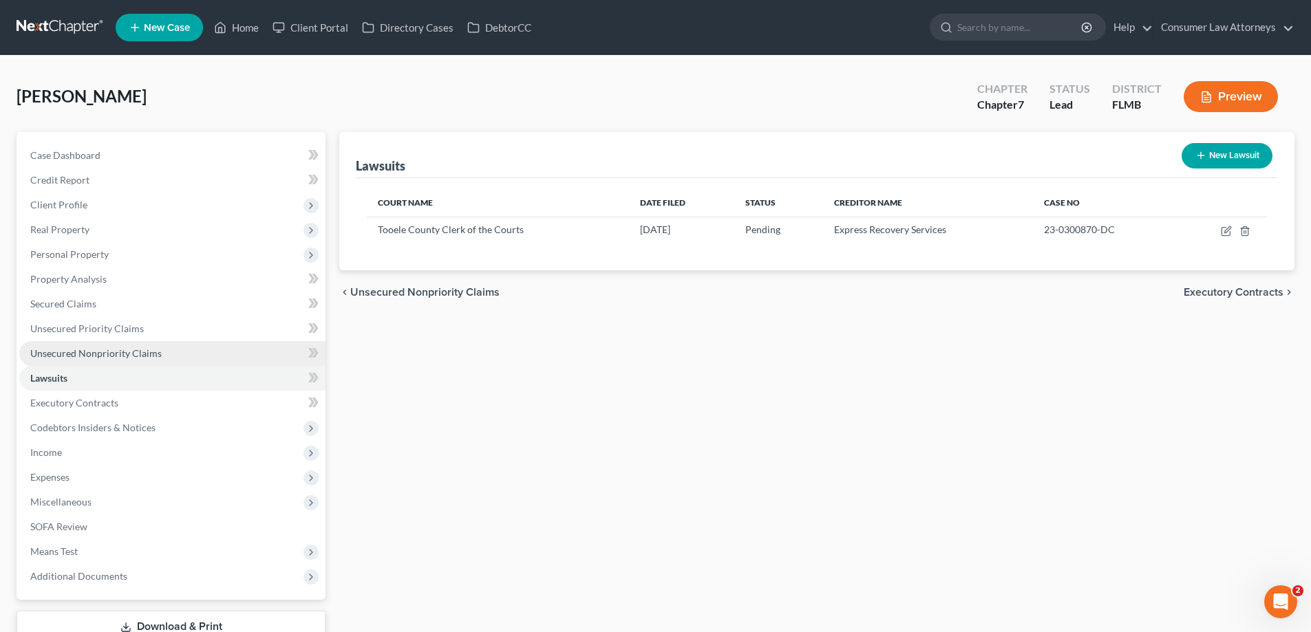
click at [116, 352] on span "Unsecured Nonpriority Claims" at bounding box center [95, 353] width 131 height 12
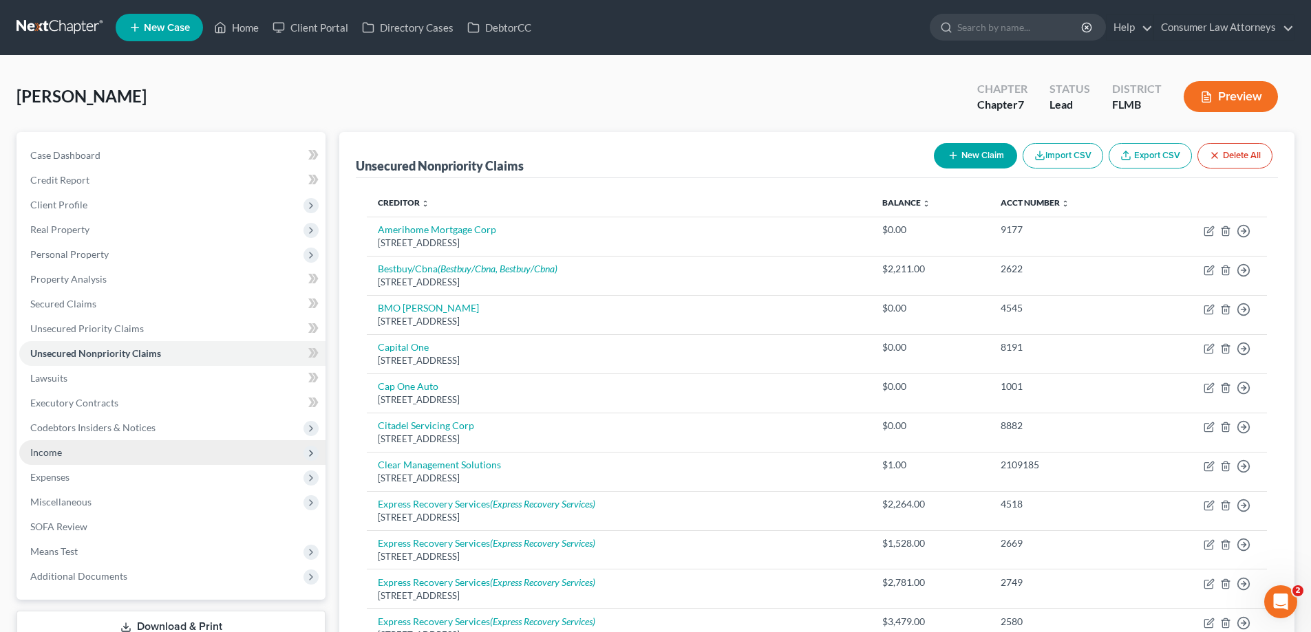
click at [41, 456] on span "Income" at bounding box center [46, 453] width 32 height 12
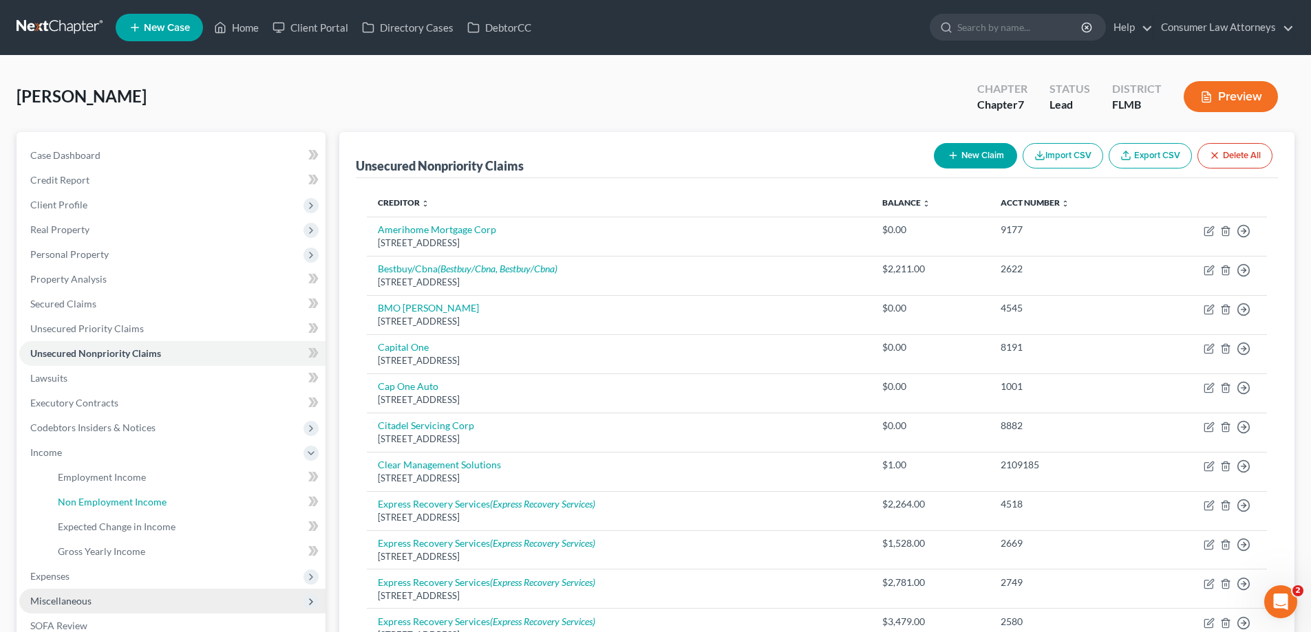
click at [66, 510] on link "Non Employment Income" at bounding box center [186, 502] width 279 height 25
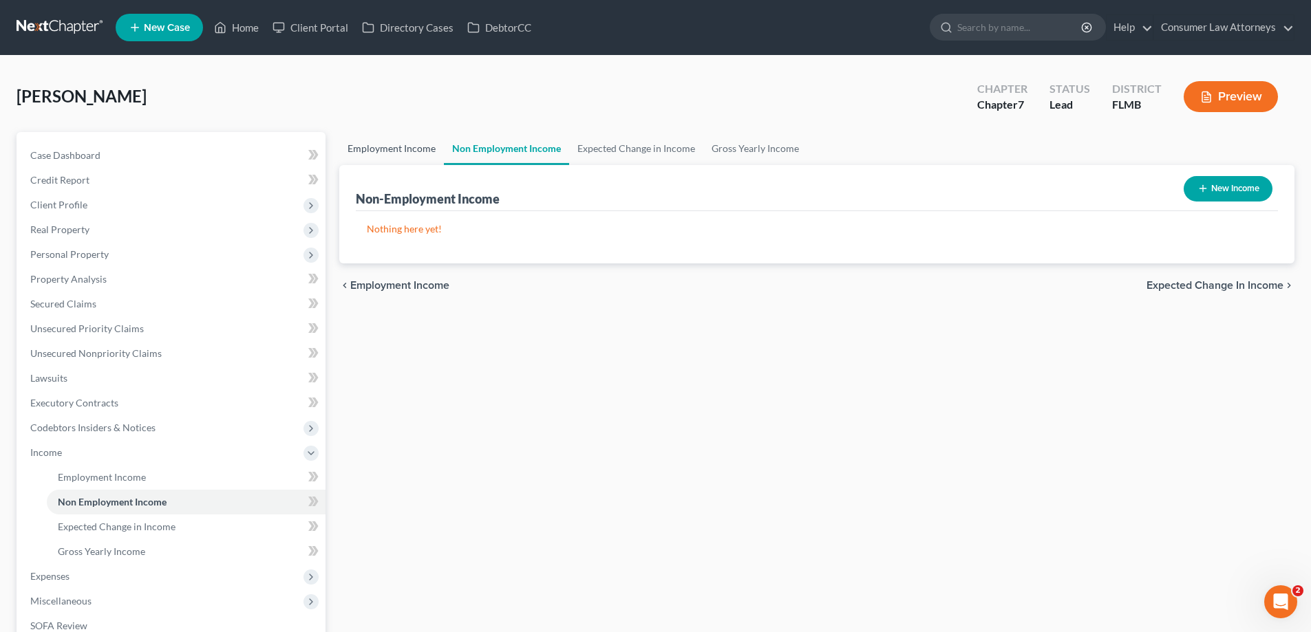
click at [397, 154] on link "Employment Income" at bounding box center [391, 148] width 105 height 33
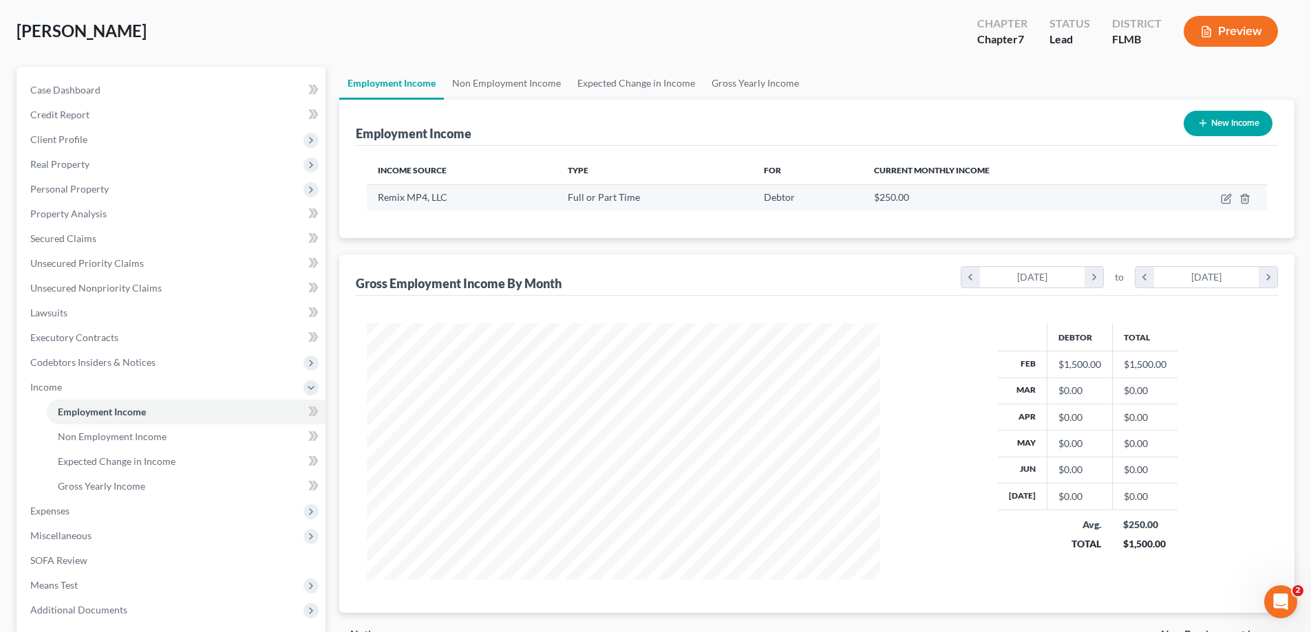
scroll to position [138, 0]
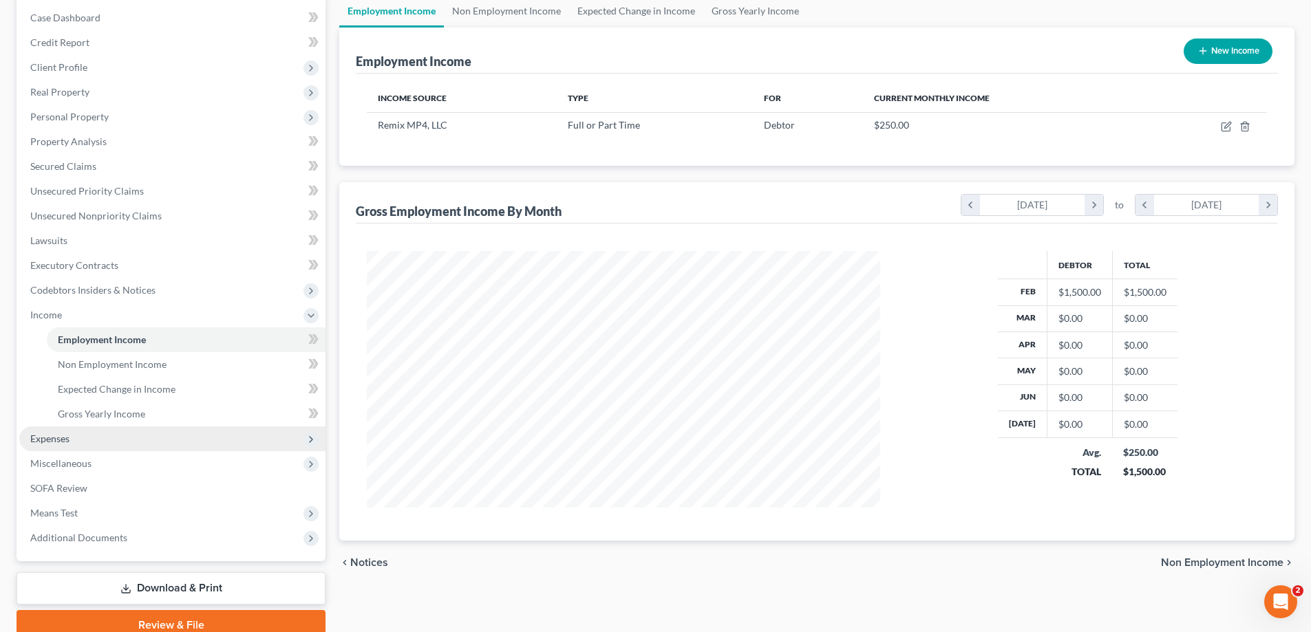
drag, startPoint x: 48, startPoint y: 438, endPoint x: 69, endPoint y: 449, distance: 23.7
click at [48, 438] on span "Expenses" at bounding box center [49, 439] width 39 height 12
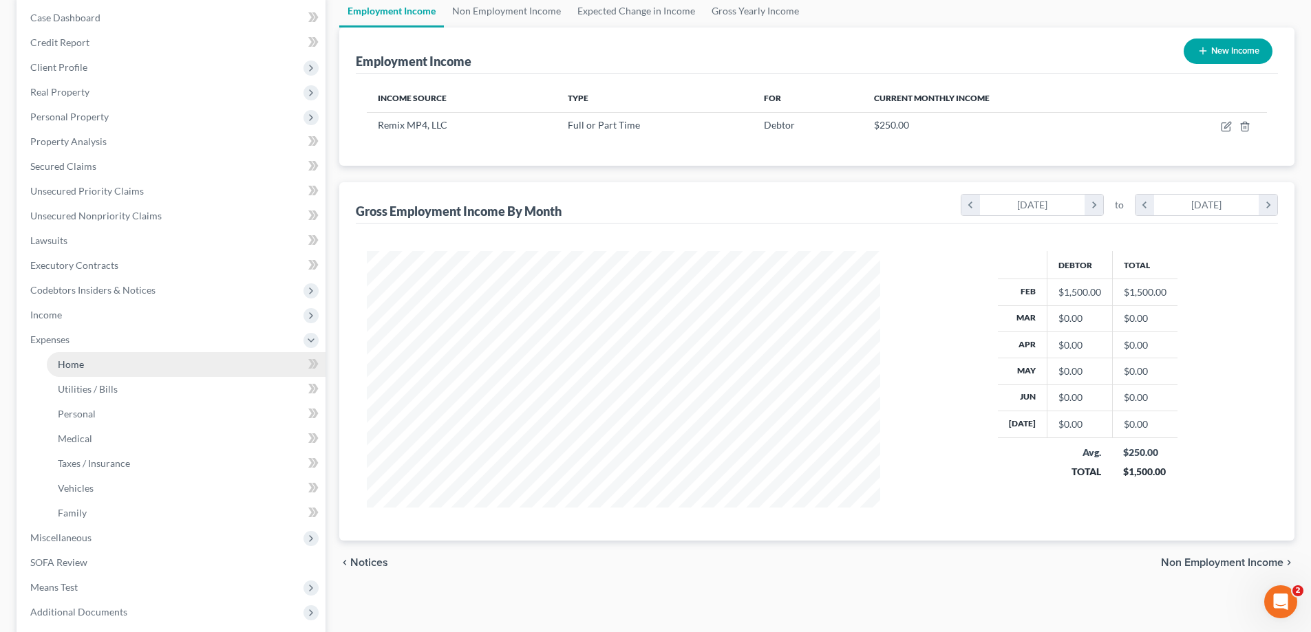
click at [69, 366] on span "Home" at bounding box center [71, 364] width 26 height 12
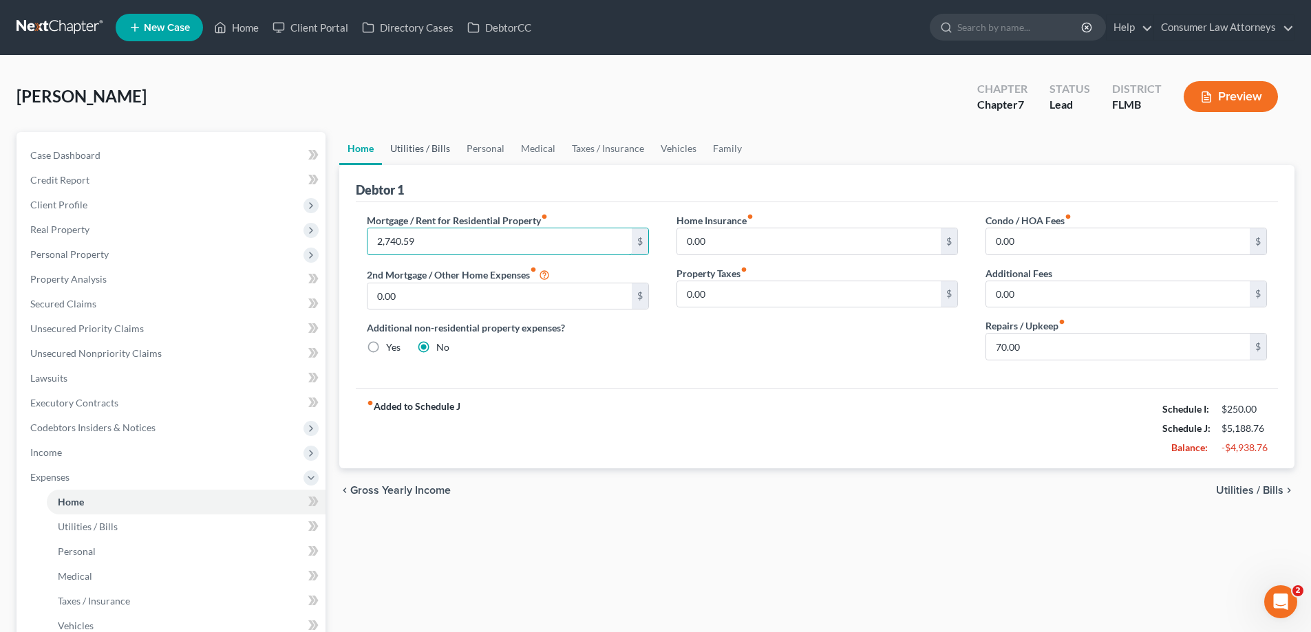
type input "2,740.59"
click at [405, 151] on link "Utilities / Bills" at bounding box center [420, 148] width 76 height 33
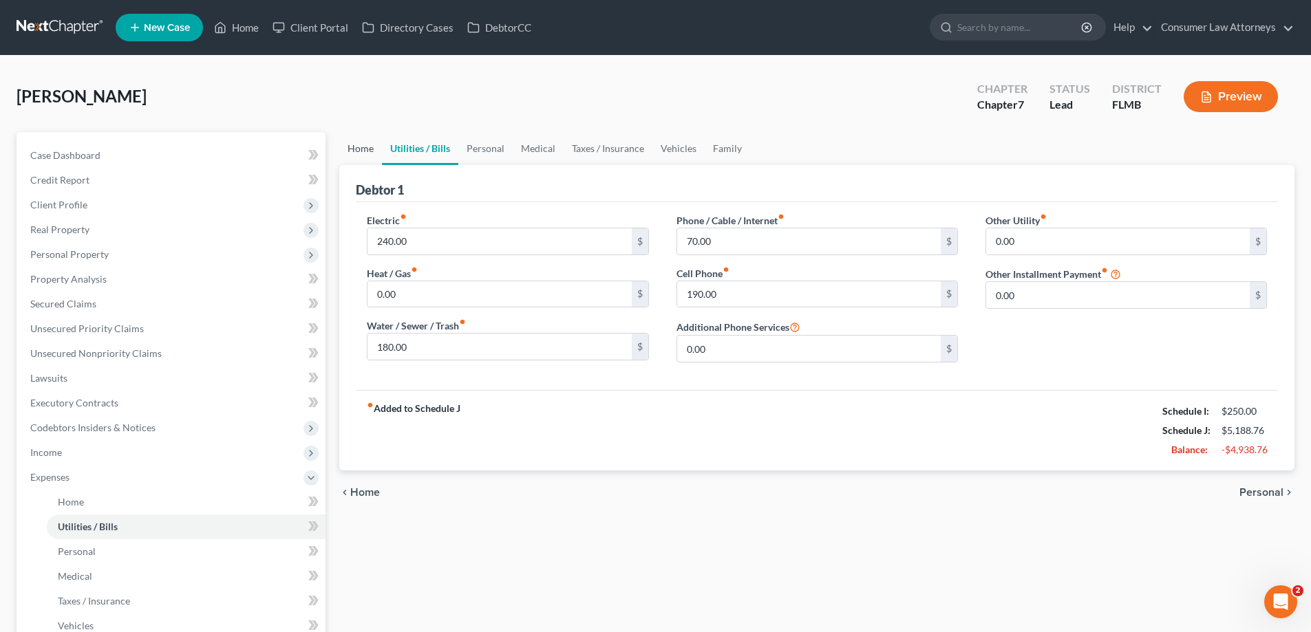
click at [354, 148] on link "Home" at bounding box center [360, 148] width 43 height 33
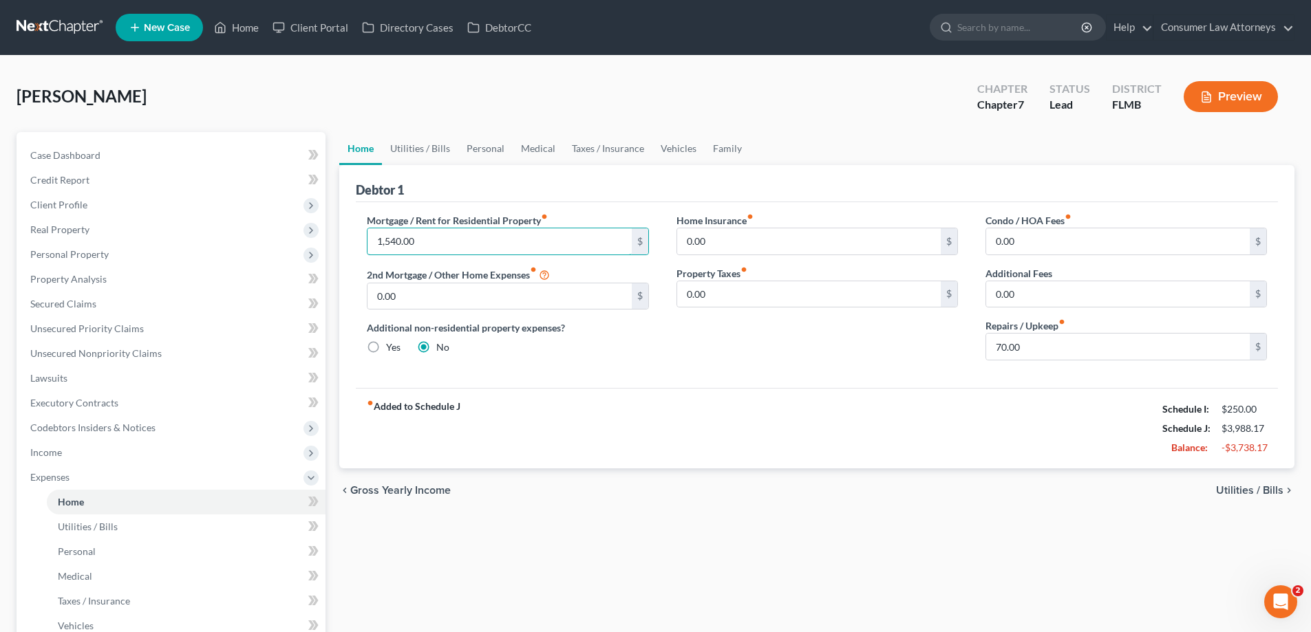
drag, startPoint x: 434, startPoint y: 239, endPoint x: 339, endPoint y: 239, distance: 95.6
click at [339, 239] on div "Home Utilities / Bills Personal Medical Taxes / Insurance Vehicles Family Debto…" at bounding box center [816, 492] width 969 height 720
type input "2,740.59"
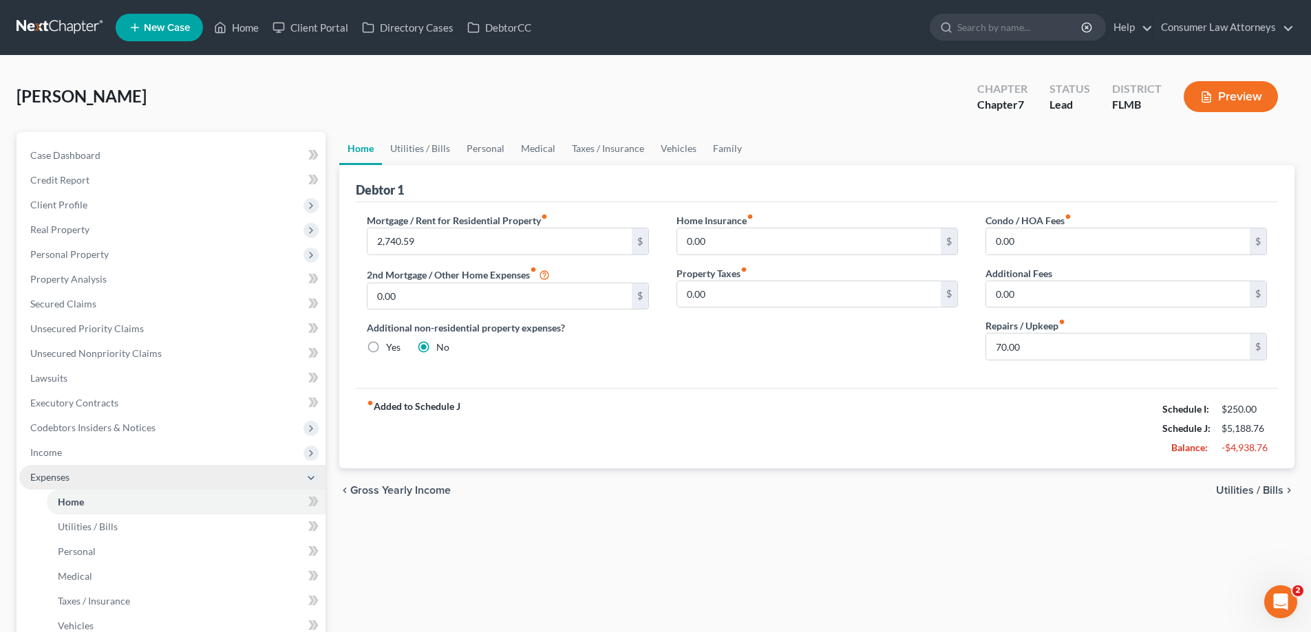
drag, startPoint x: 53, startPoint y: 452, endPoint x: 67, endPoint y: 469, distance: 22.5
click at [53, 452] on span "Income" at bounding box center [46, 453] width 32 height 12
click at [69, 475] on span "Employment Income" at bounding box center [102, 477] width 88 height 12
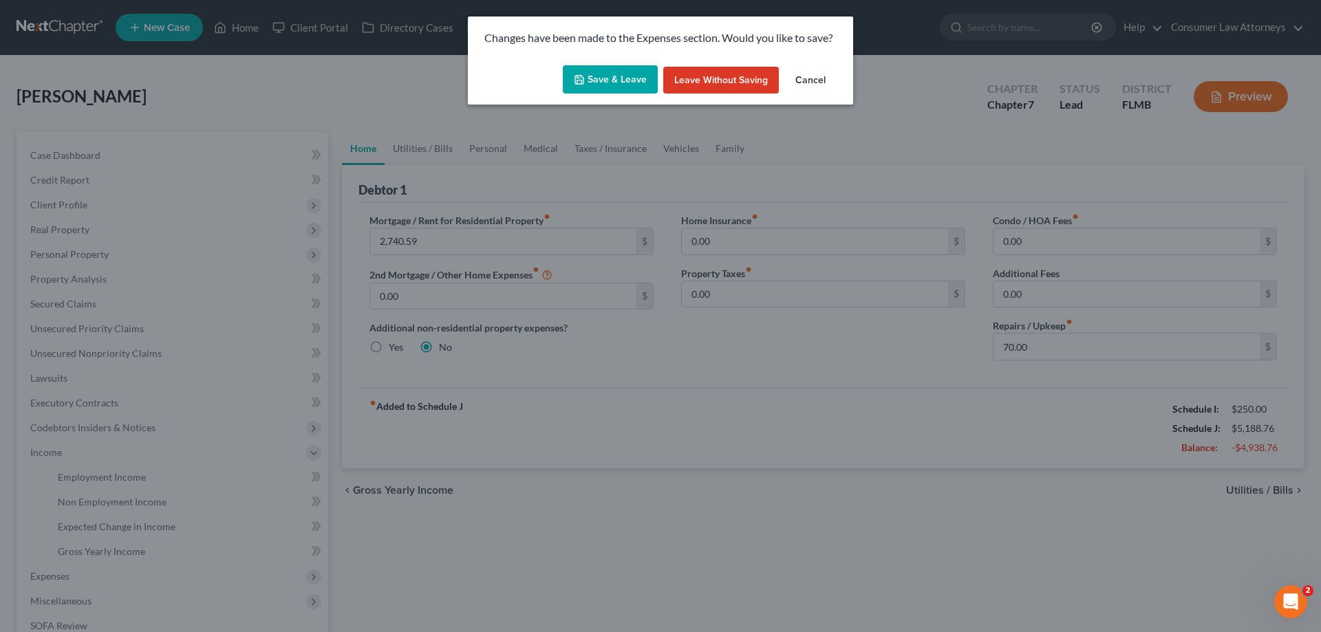
click at [618, 71] on button "Save & Leave" at bounding box center [610, 79] width 95 height 29
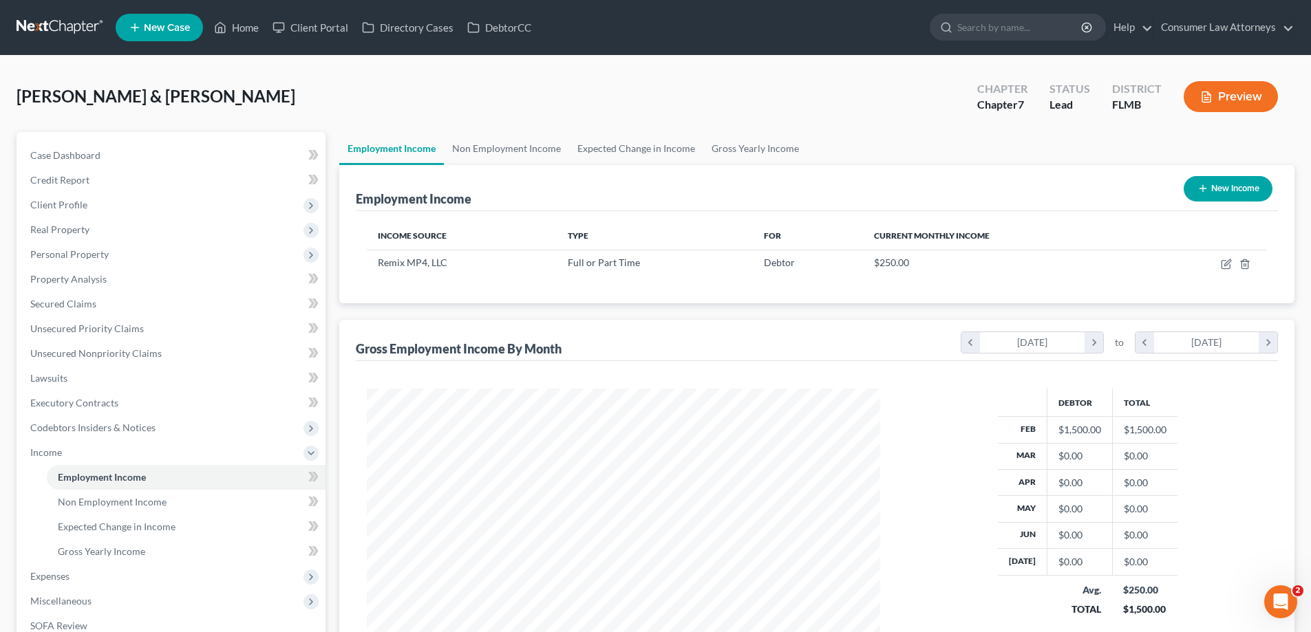
scroll to position [257, 541]
drag, startPoint x: 101, startPoint y: 352, endPoint x: 172, endPoint y: 363, distance: 71.7
click at [101, 352] on span "Unsecured Nonpriority Claims" at bounding box center [95, 353] width 131 height 12
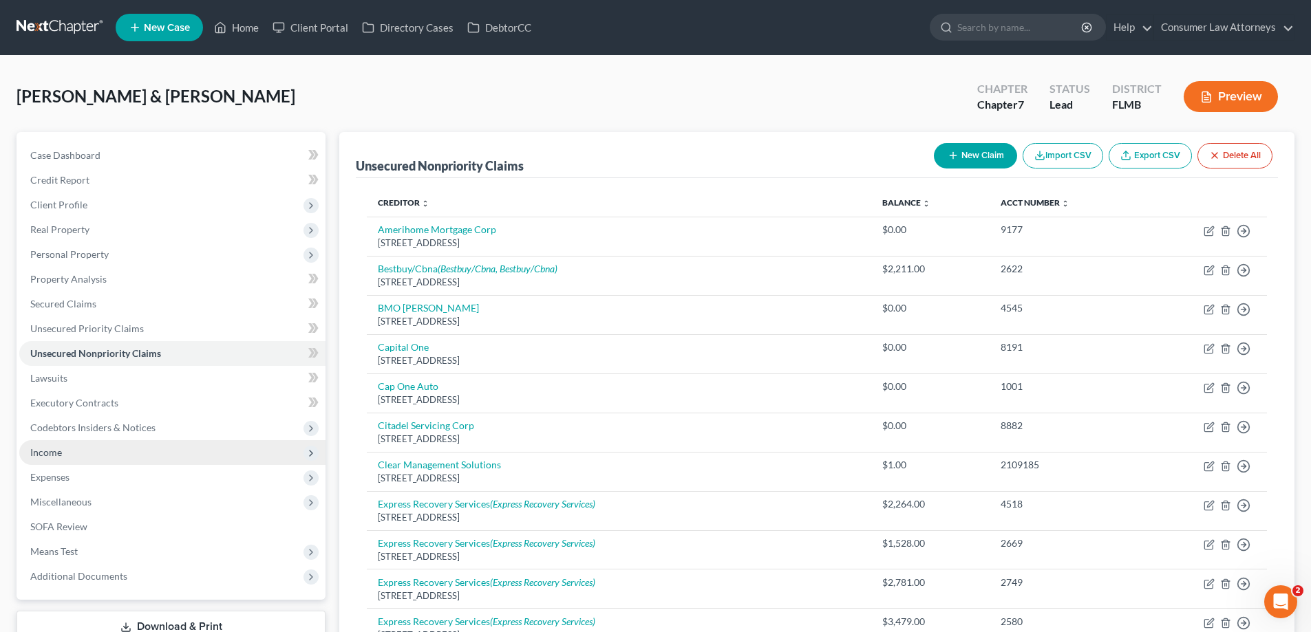
click at [46, 458] on span "Income" at bounding box center [46, 453] width 32 height 12
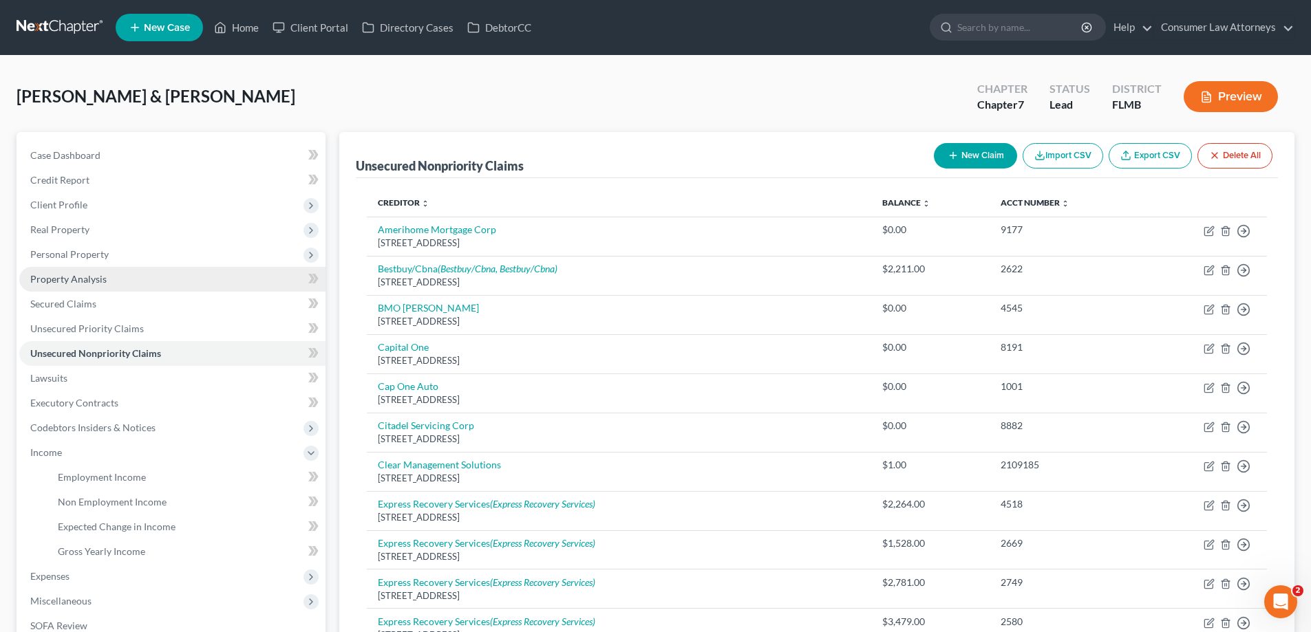
drag, startPoint x: 83, startPoint y: 257, endPoint x: 105, endPoint y: 270, distance: 25.6
click at [83, 257] on span "Personal Property" at bounding box center [69, 254] width 78 height 12
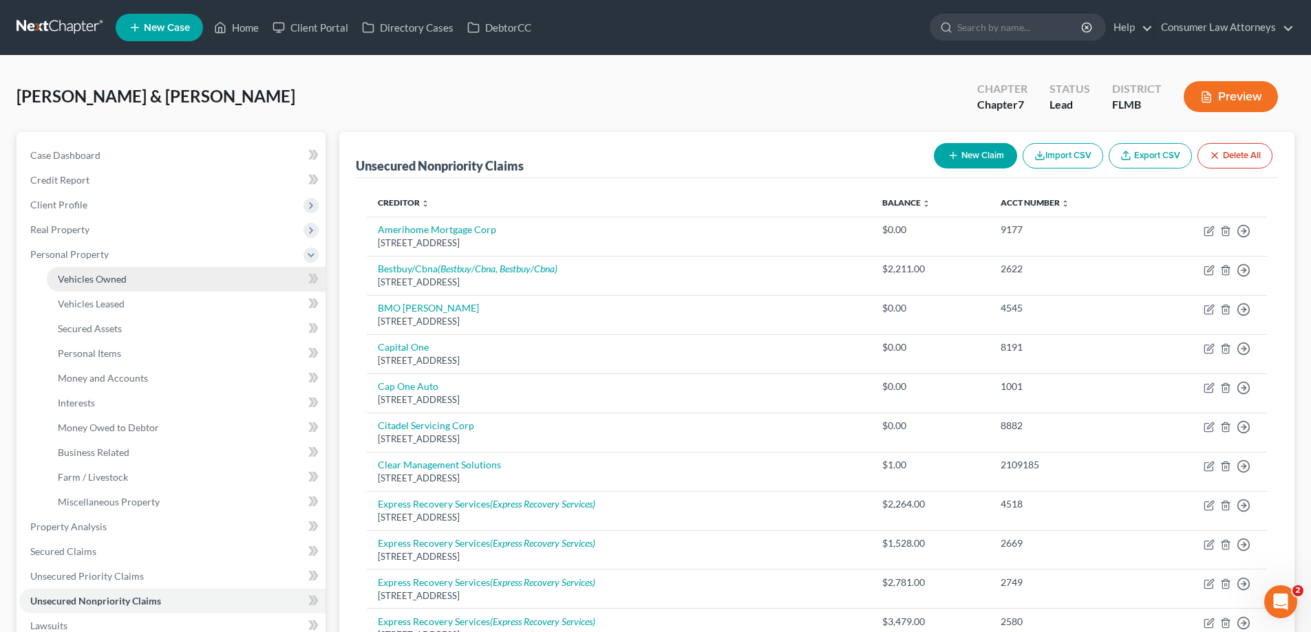
click at [106, 275] on span "Vehicles Owned" at bounding box center [92, 279] width 69 height 12
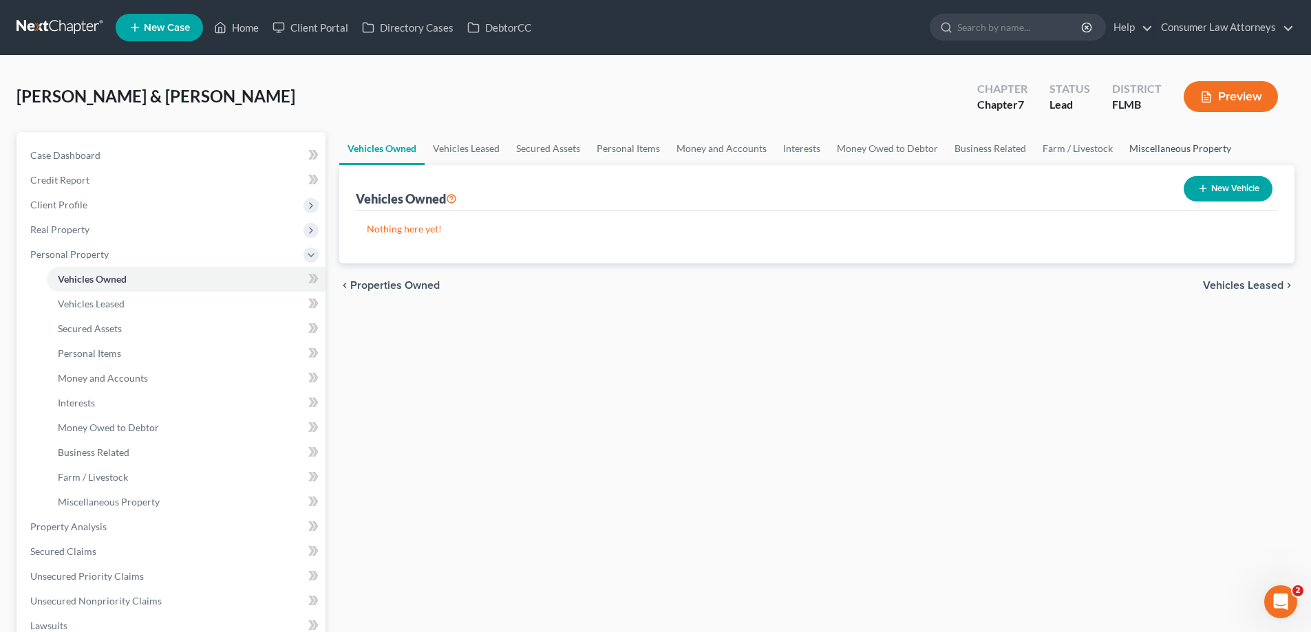
click at [1138, 146] on link "Miscellaneous Property" at bounding box center [1180, 148] width 118 height 33
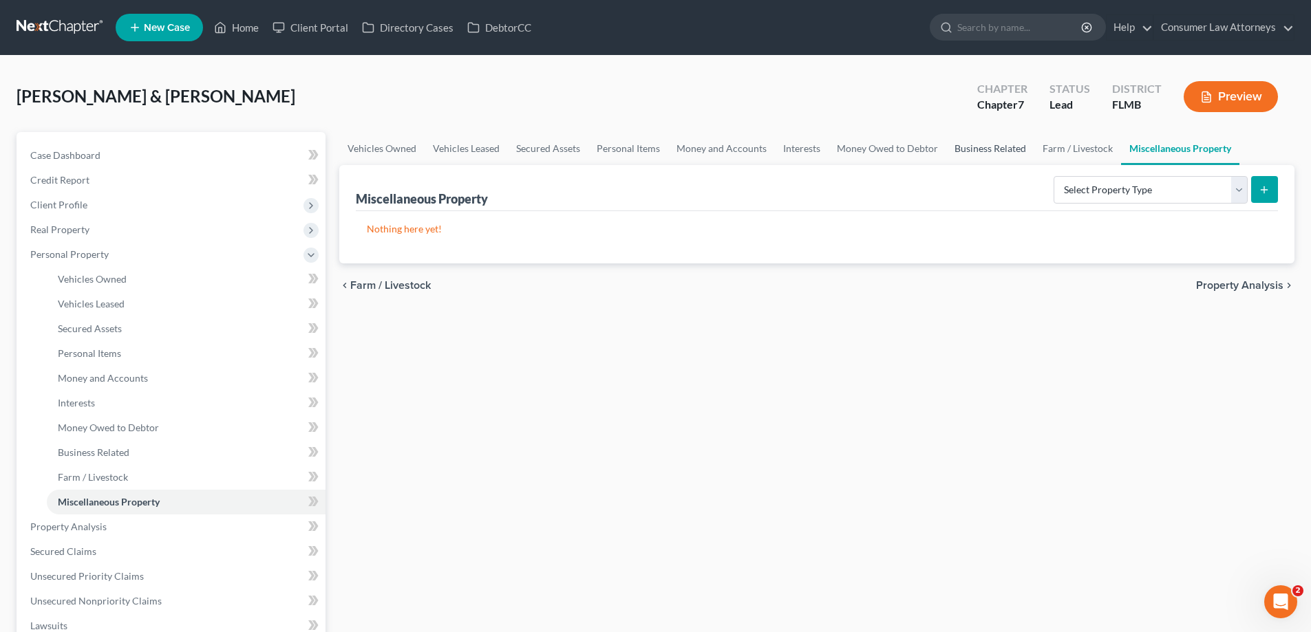
click at [980, 149] on link "Business Related" at bounding box center [990, 148] width 88 height 33
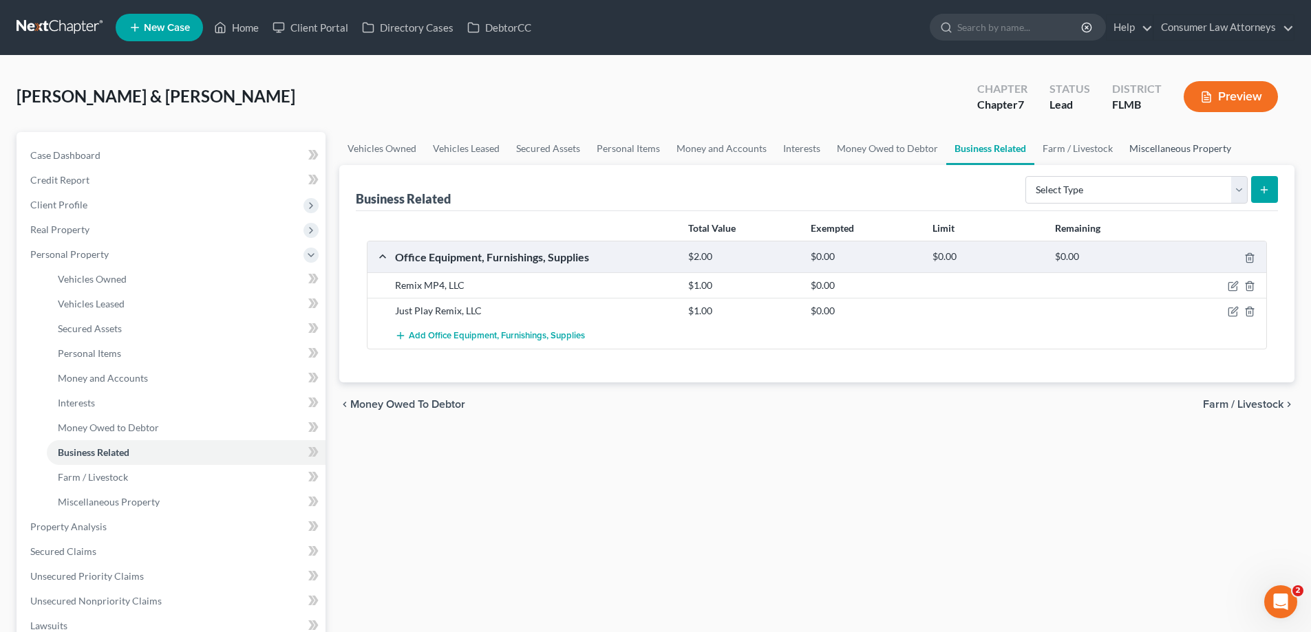
click at [1159, 147] on link "Miscellaneous Property" at bounding box center [1180, 148] width 118 height 33
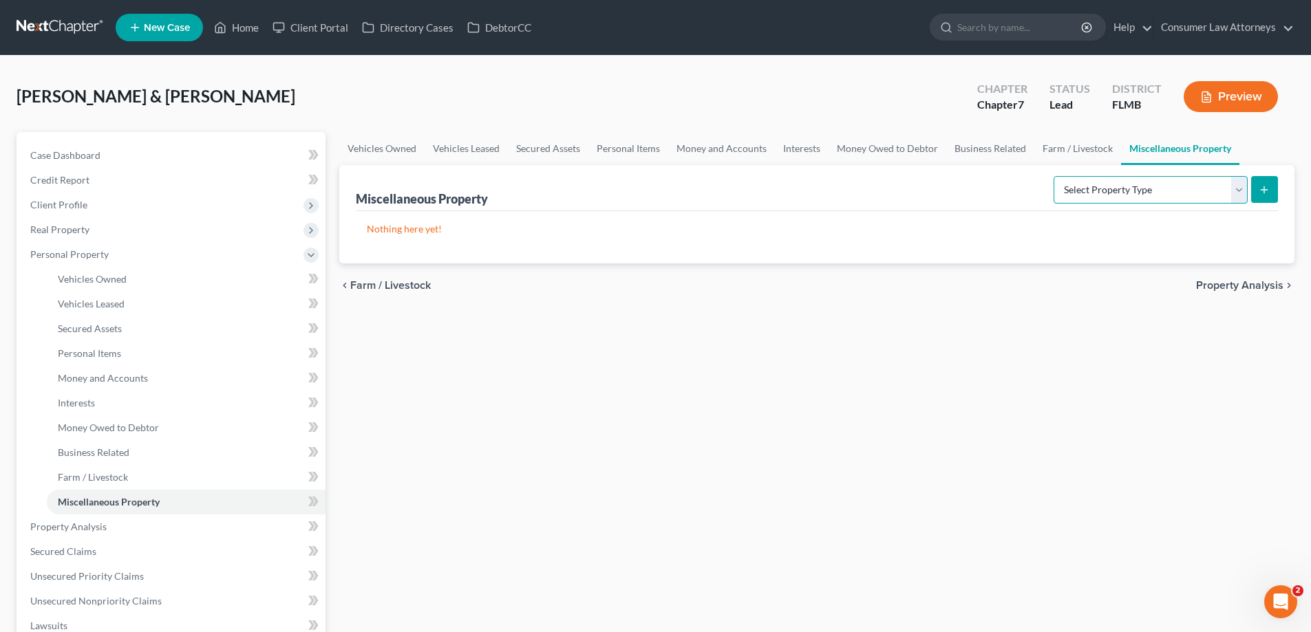
click at [1236, 191] on select "Select Property Type Assigned for Creditor Benefit Within 1 Year Holding for An…" at bounding box center [1150, 190] width 194 height 28
click at [383, 148] on link "Vehicles Owned" at bounding box center [381, 148] width 85 height 33
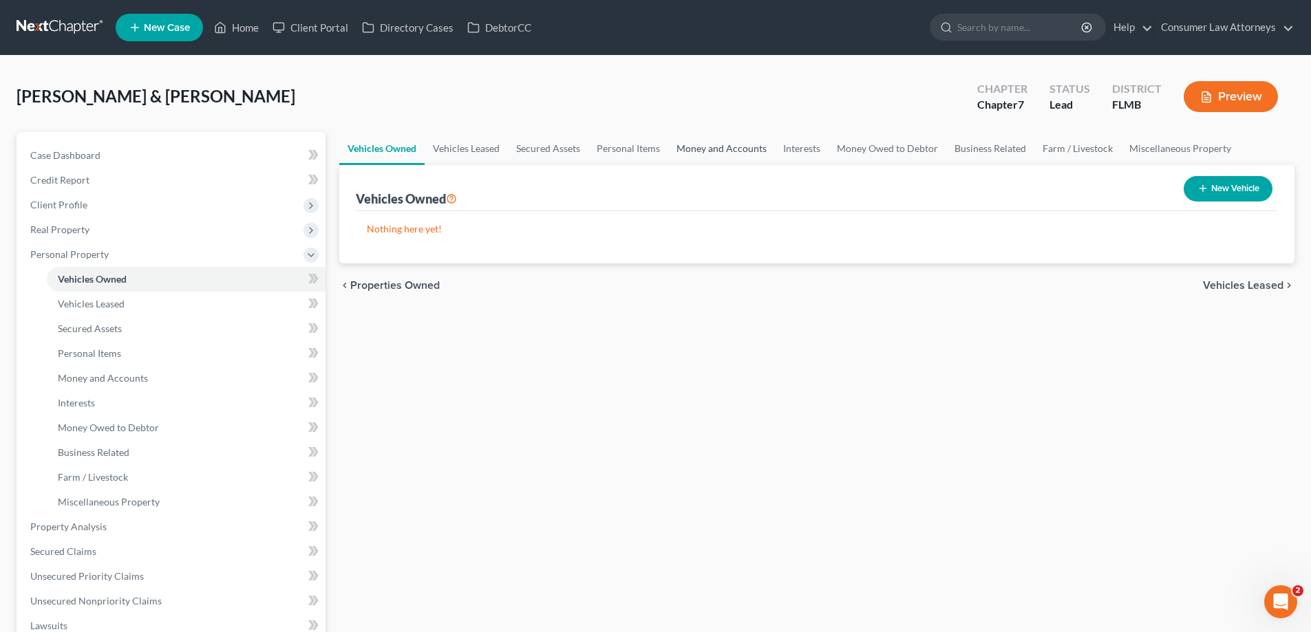
click at [696, 152] on link "Money and Accounts" at bounding box center [721, 148] width 107 height 33
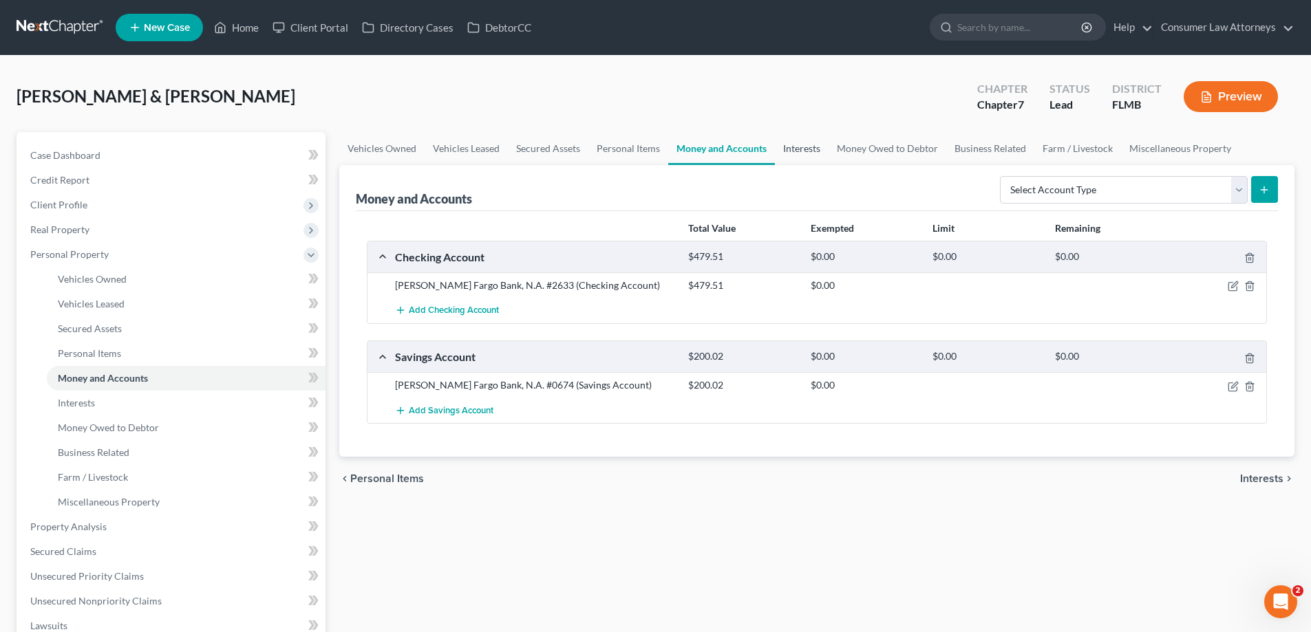
click at [793, 147] on link "Interests" at bounding box center [802, 148] width 54 height 33
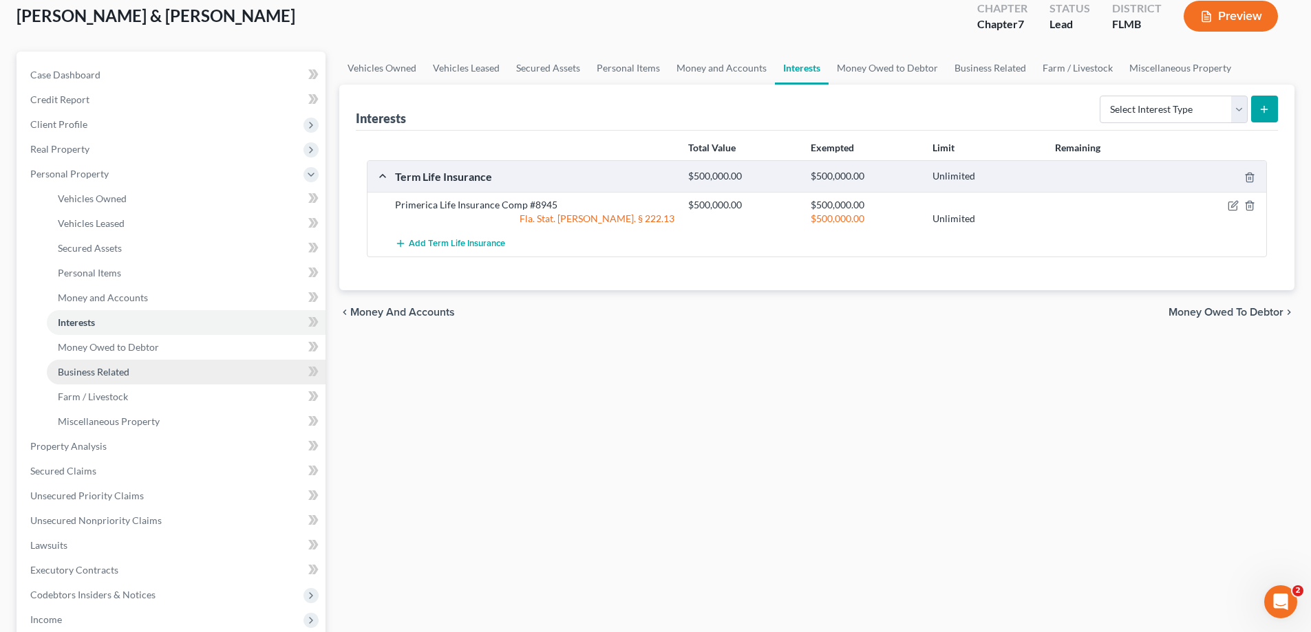
scroll to position [206, 0]
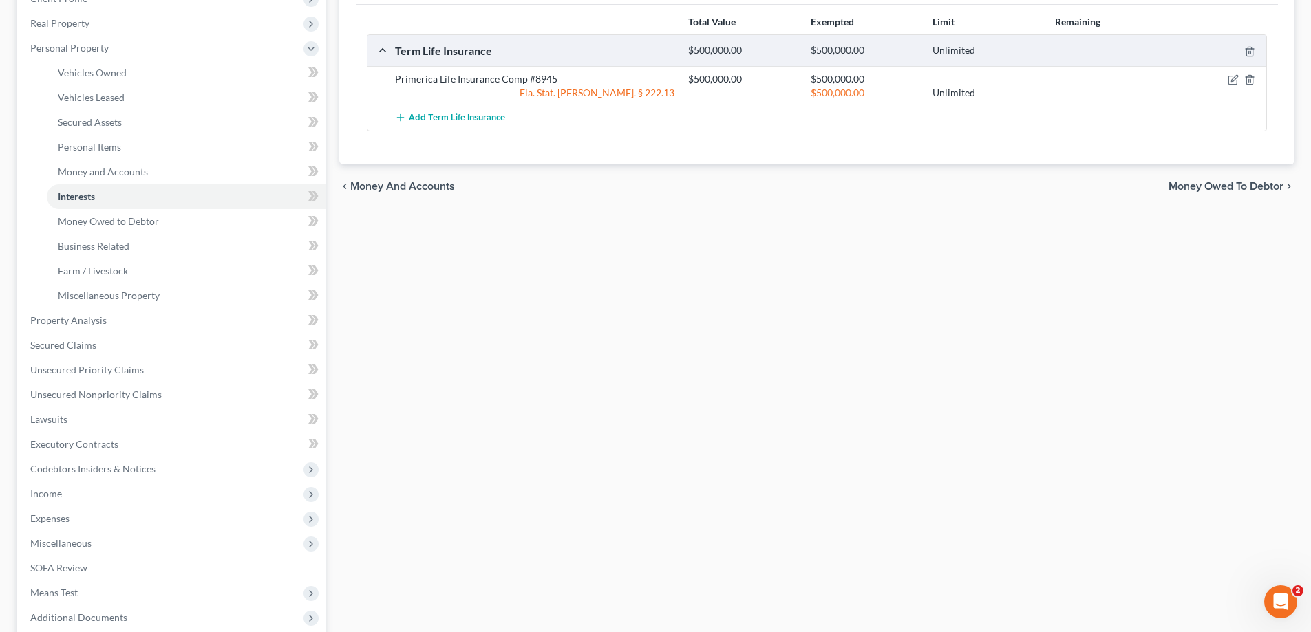
drag, startPoint x: 48, startPoint y: 497, endPoint x: 703, endPoint y: 311, distance: 681.0
click at [48, 497] on span "Income" at bounding box center [46, 494] width 32 height 12
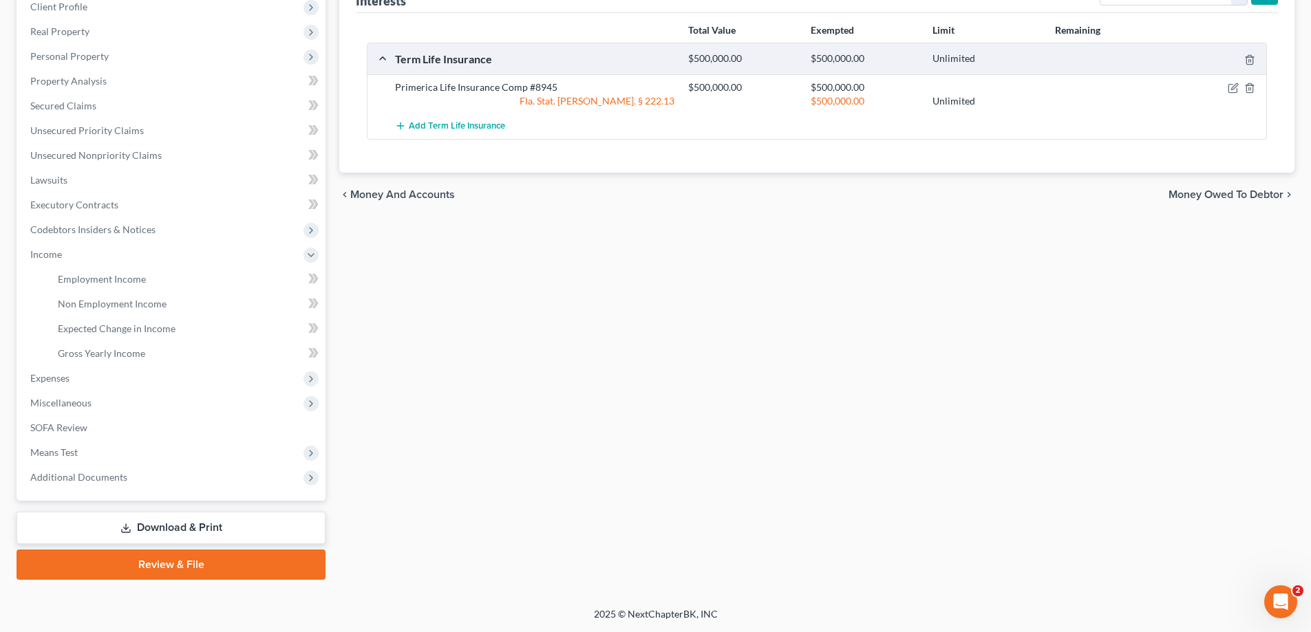
scroll to position [198, 0]
click at [109, 272] on link "Employment Income" at bounding box center [186, 279] width 279 height 25
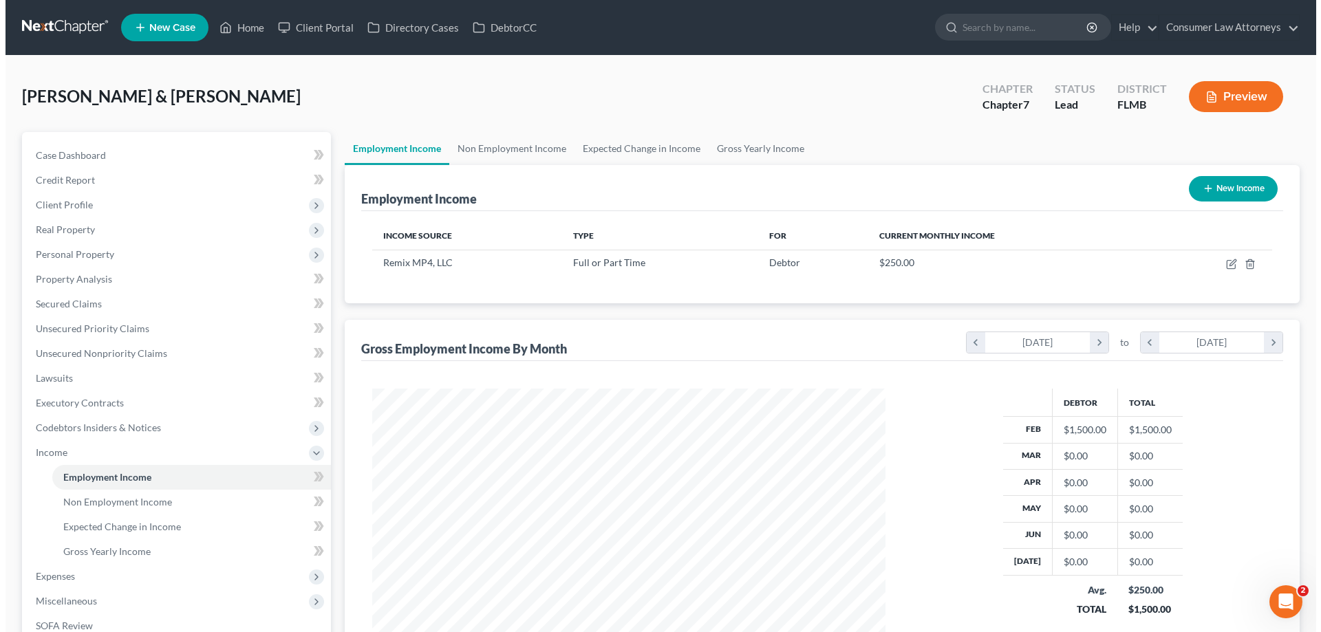
scroll to position [257, 541]
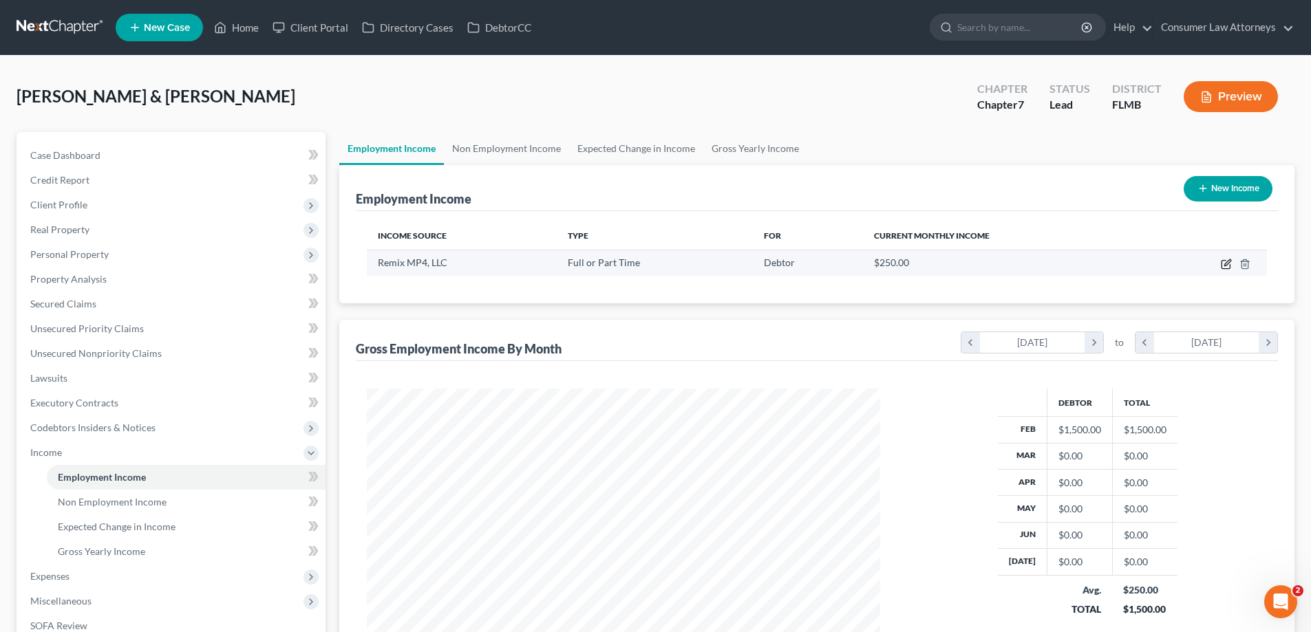
click at [1228, 262] on icon "button" at bounding box center [1226, 264] width 11 height 11
select select "0"
select select "46"
select select "2"
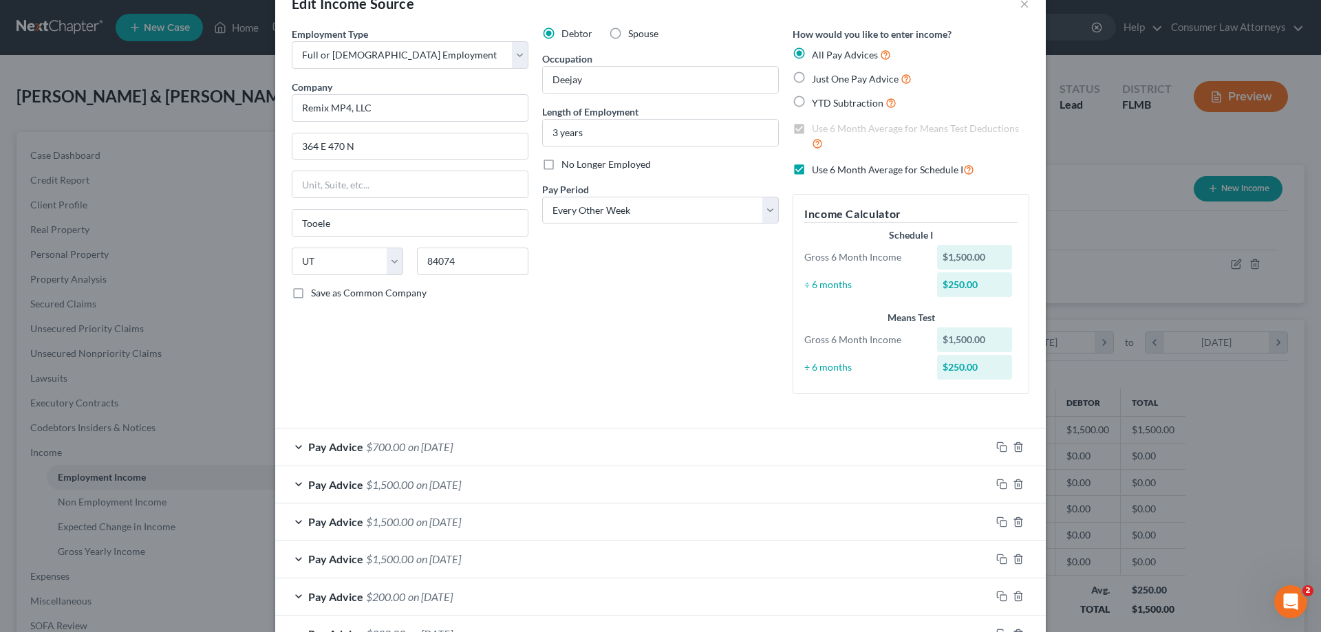
scroll to position [69, 0]
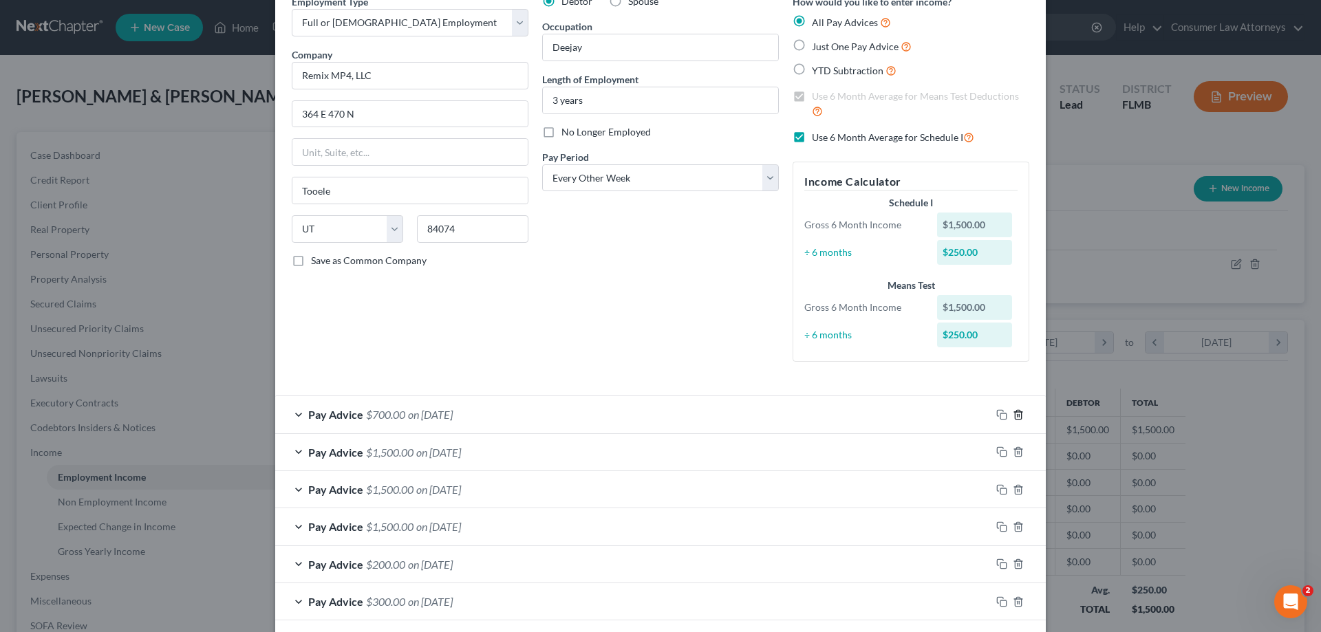
drag, startPoint x: 1015, startPoint y: 418, endPoint x: 1307, endPoint y: 427, distance: 291.9
click at [1015, 418] on icon "button" at bounding box center [1018, 414] width 11 height 11
click at [613, 419] on div "Pay Advice $1,500.00 on 02/20/2025" at bounding box center [633, 414] width 716 height 36
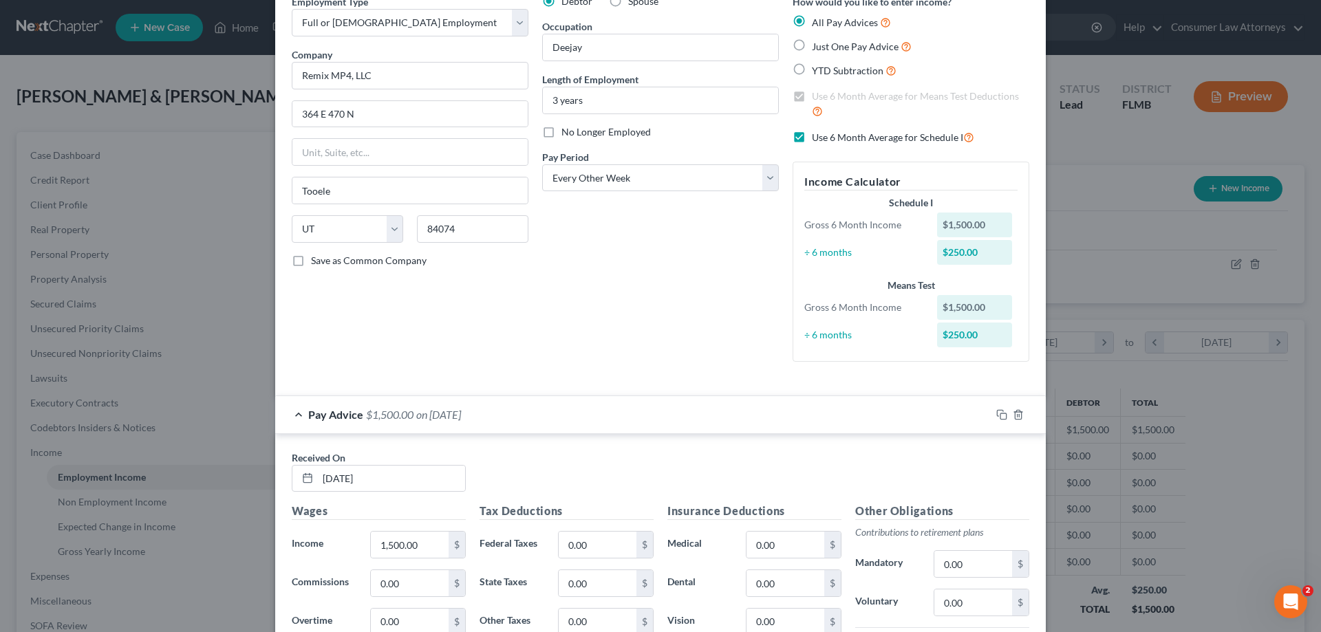
click at [613, 419] on div "Pay Advice $1,500.00 on 02/20/2025" at bounding box center [633, 414] width 716 height 36
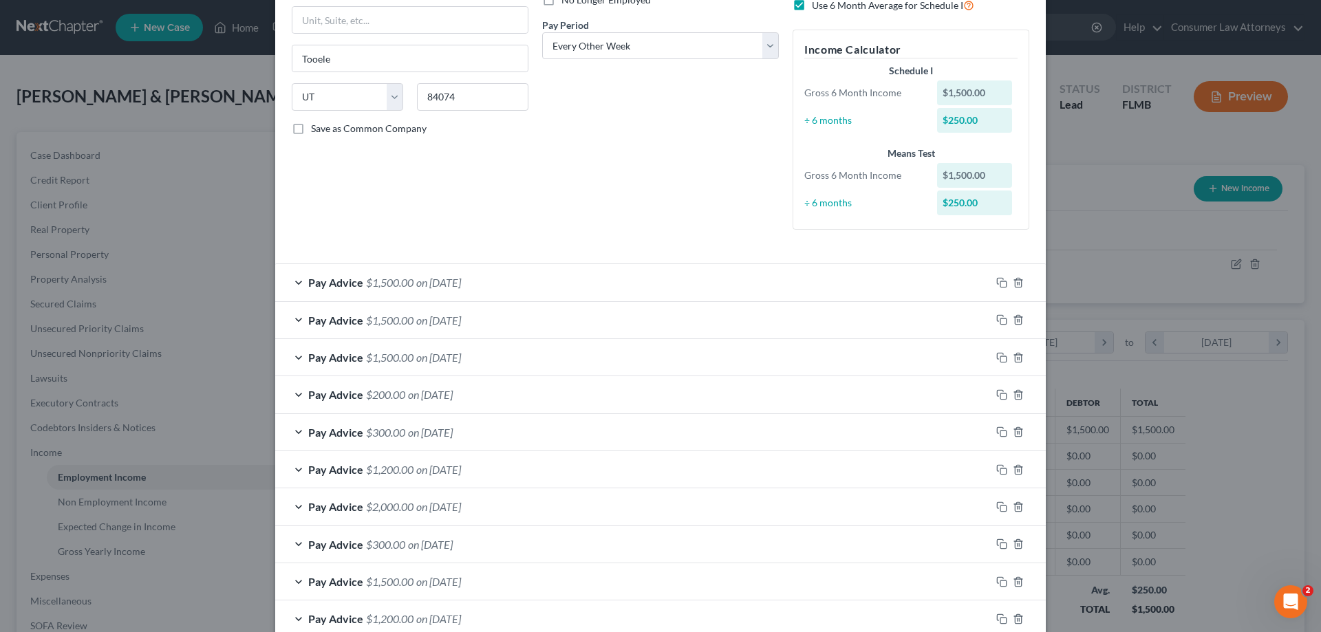
scroll to position [319, 0]
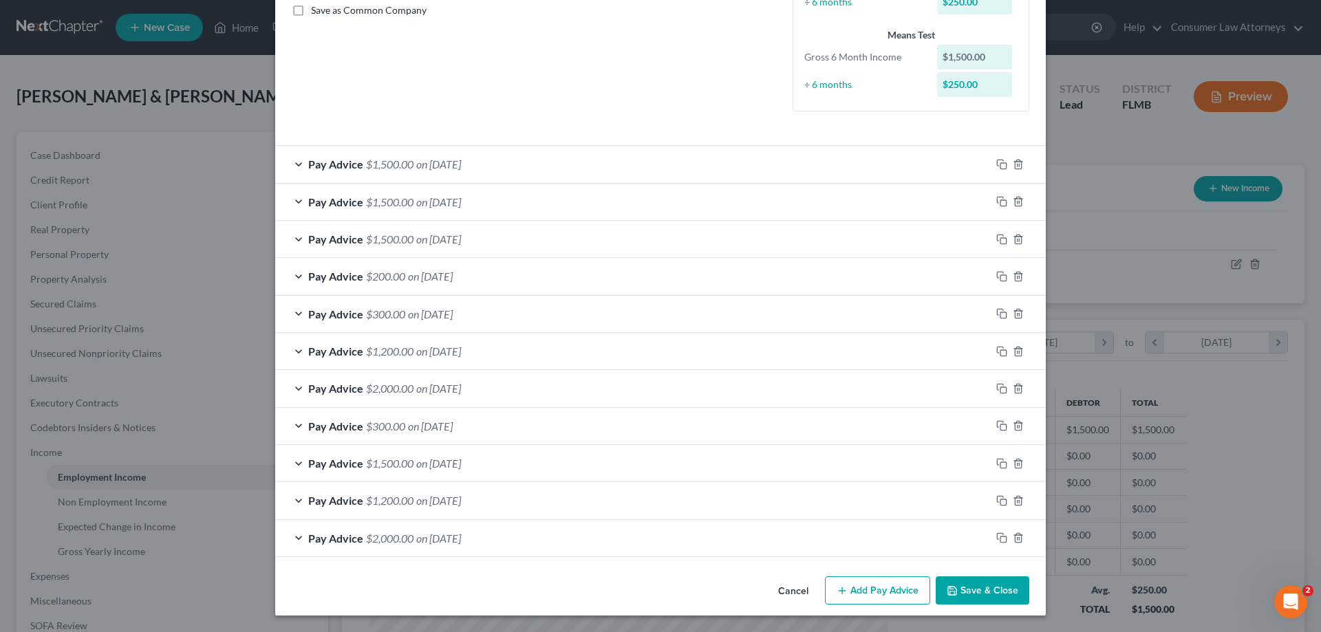
click at [885, 592] on button "Add Pay Advice" at bounding box center [877, 591] width 105 height 29
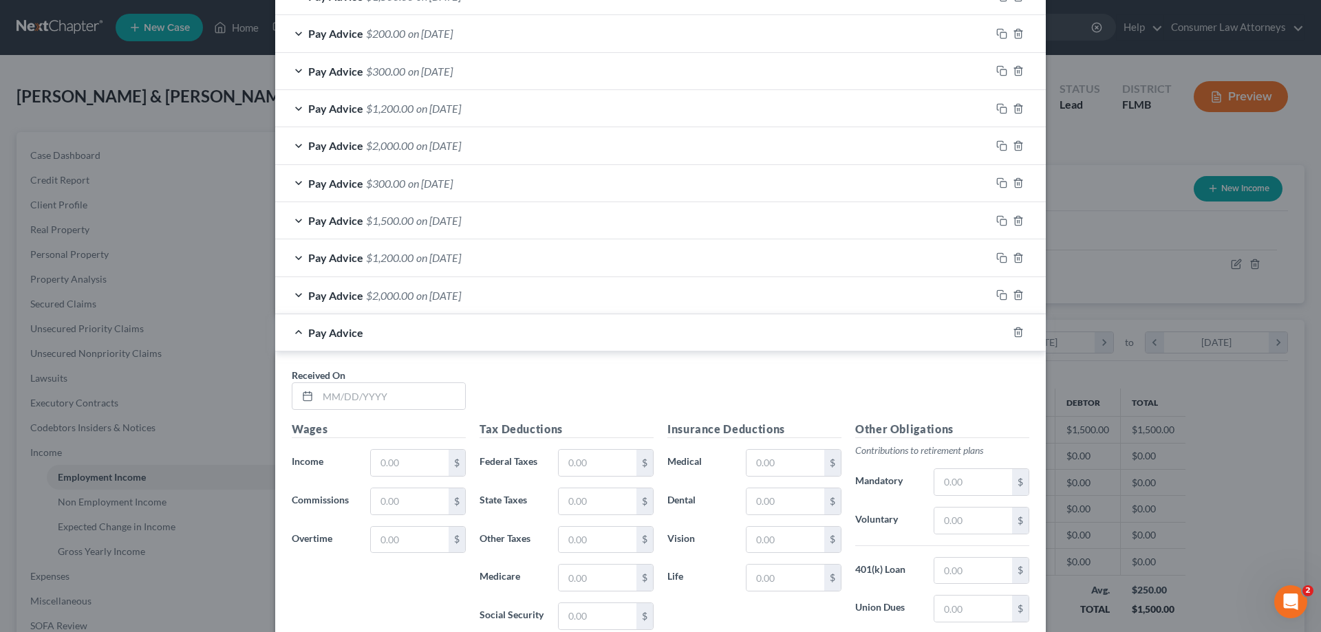
scroll to position [594, 0]
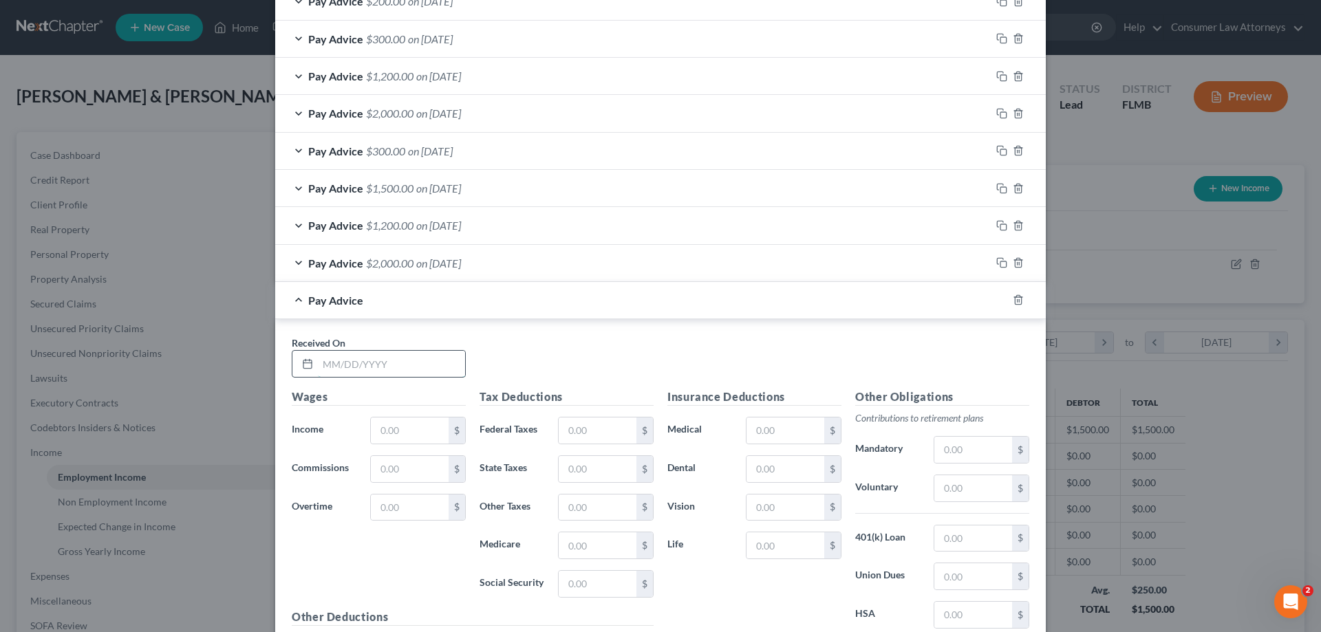
click at [361, 358] on input "text" at bounding box center [391, 364] width 147 height 26
type input "3/11/2025"
click at [387, 437] on input "text" at bounding box center [410, 431] width 78 height 26
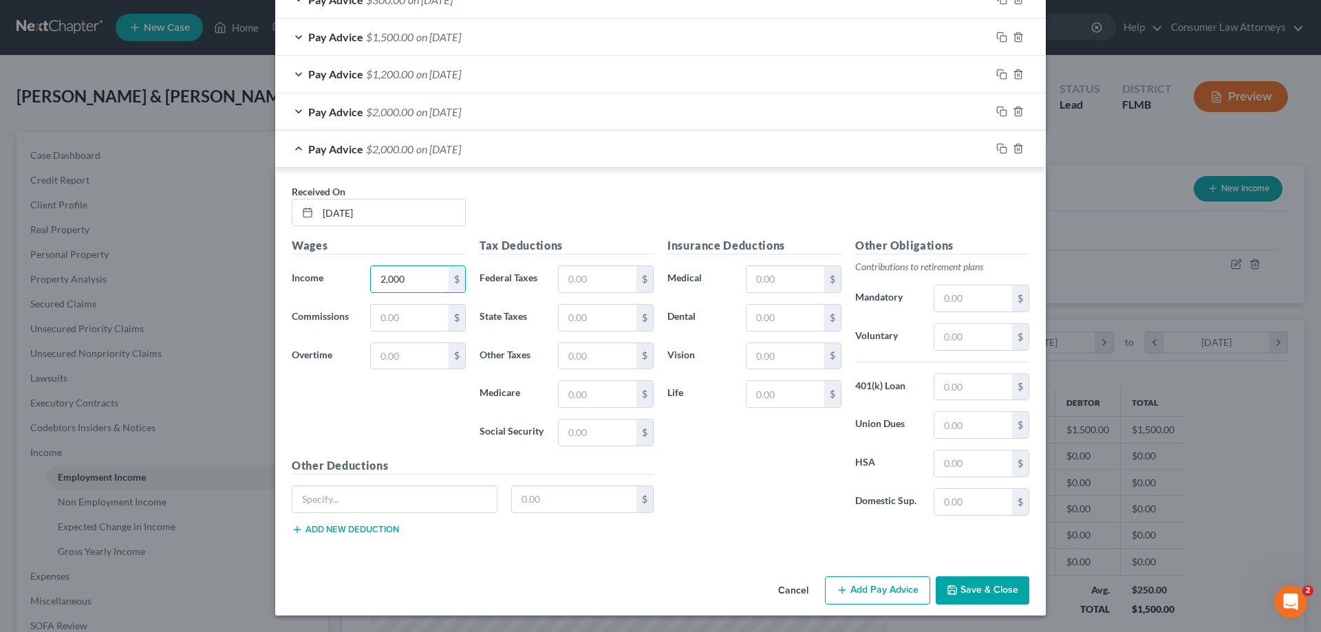
type input "2,000"
click at [854, 592] on button "Add Pay Advice" at bounding box center [877, 591] width 105 height 29
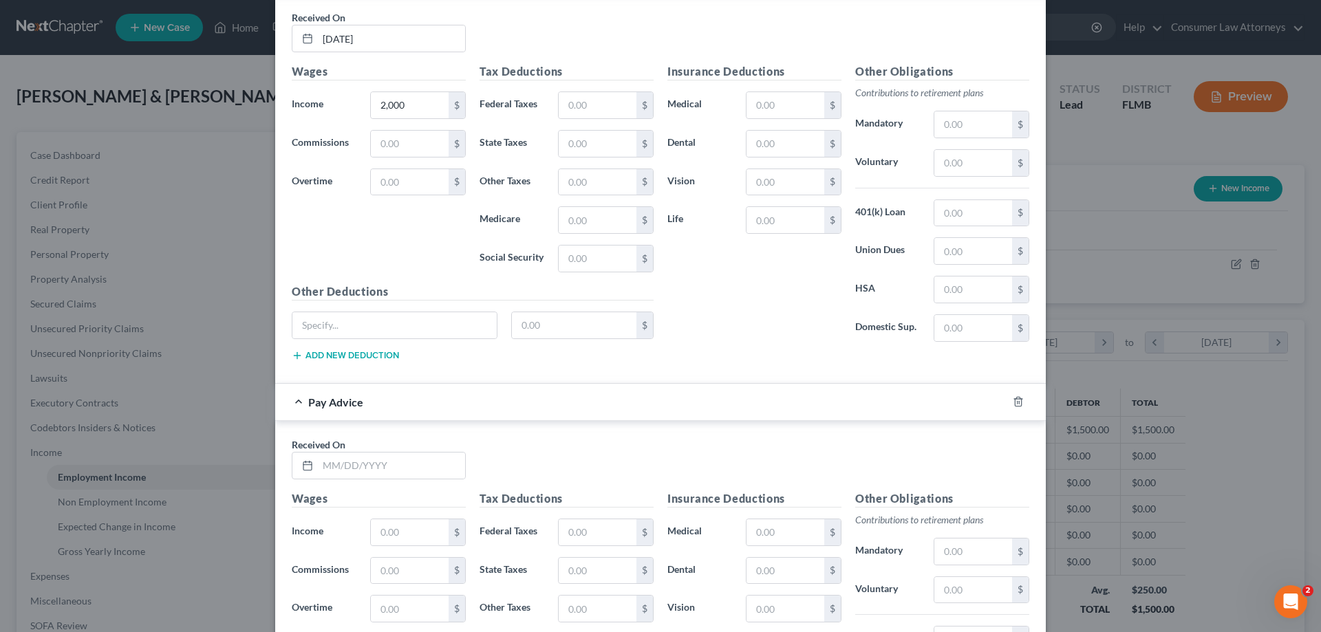
scroll to position [952, 0]
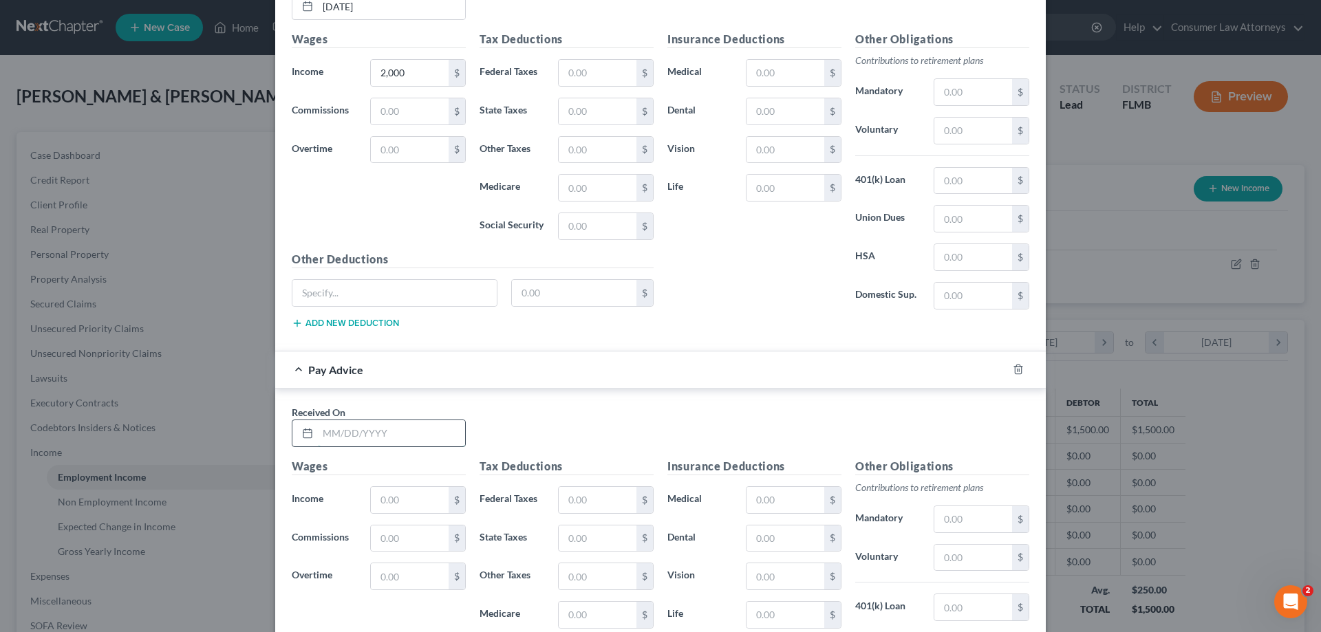
click at [385, 441] on input "text" at bounding box center [391, 433] width 147 height 26
type input "4/2/2025"
click at [407, 500] on input "text" at bounding box center [410, 500] width 78 height 26
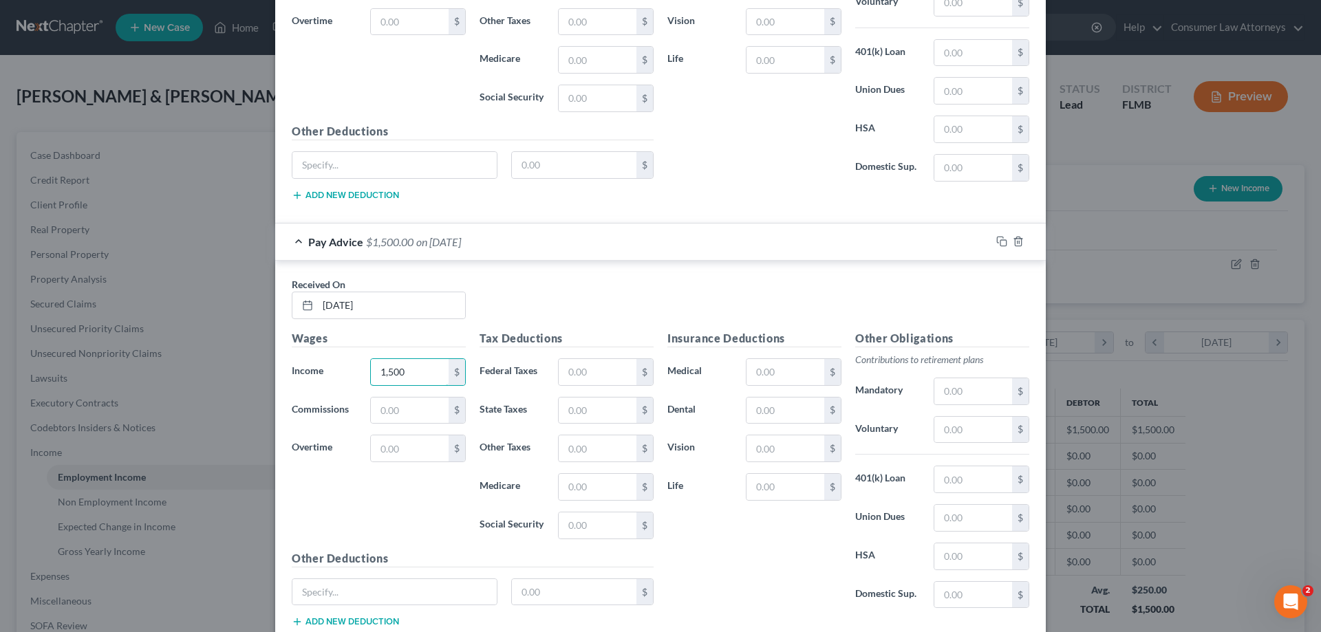
scroll to position [1173, 0]
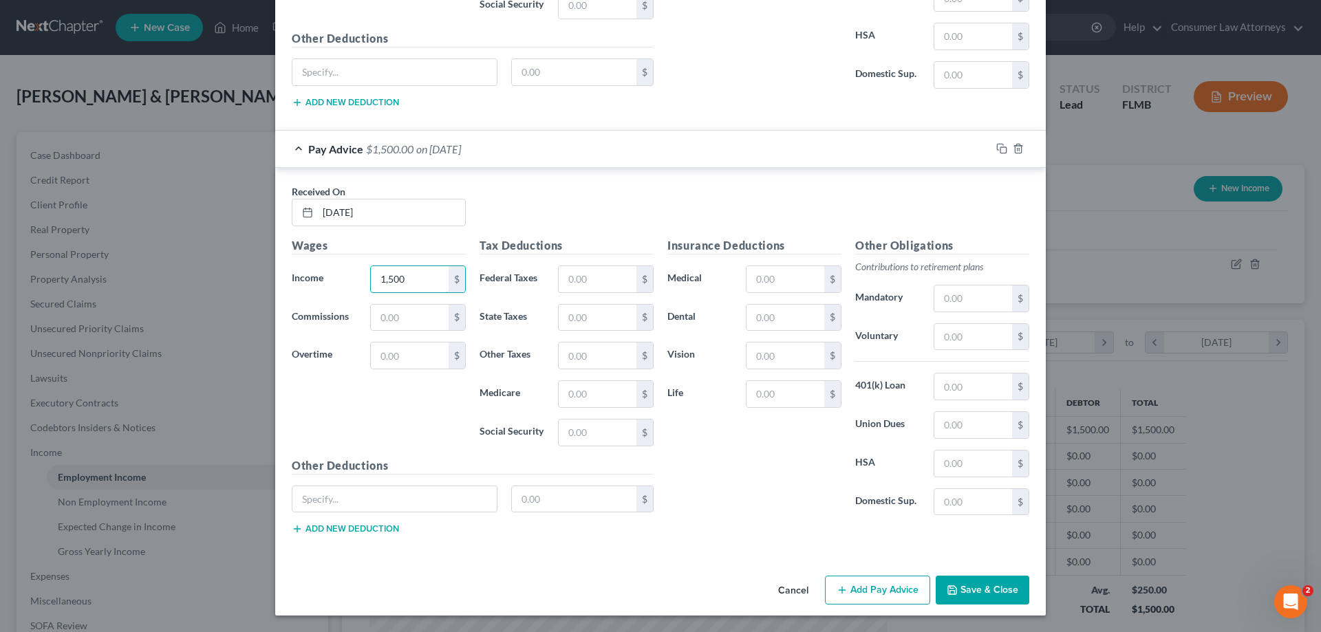
type input "1,500"
click at [875, 597] on button "Add Pay Advice" at bounding box center [877, 590] width 105 height 29
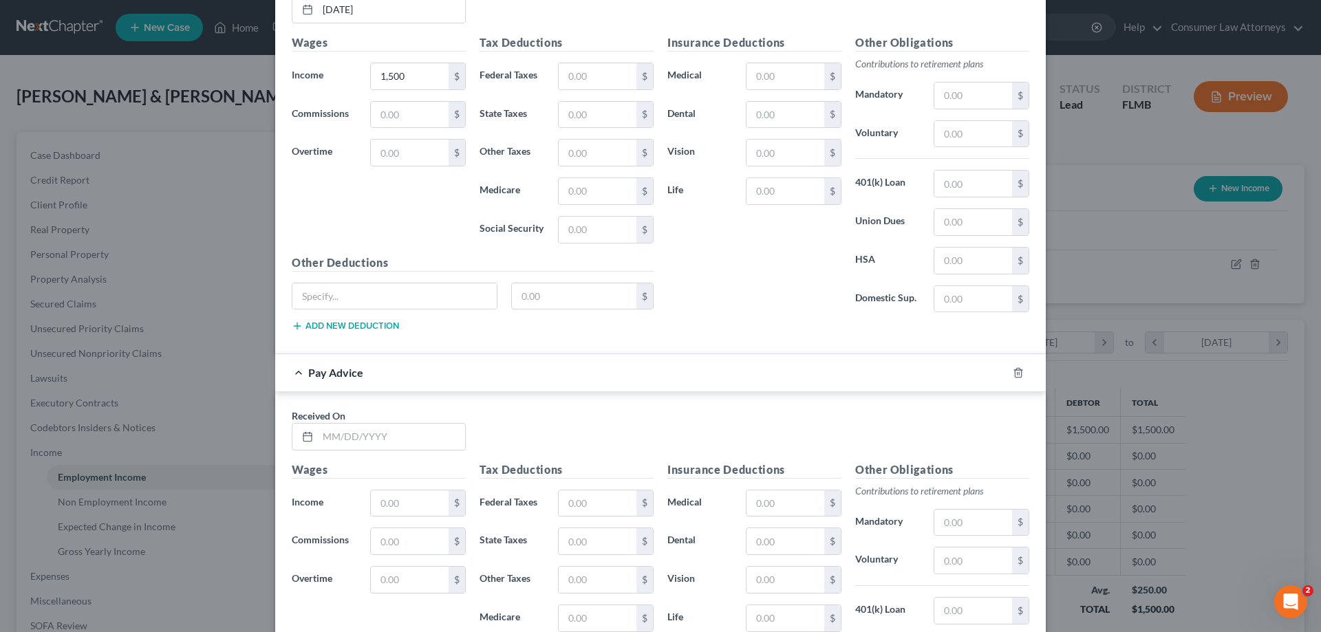
scroll to position [1380, 0]
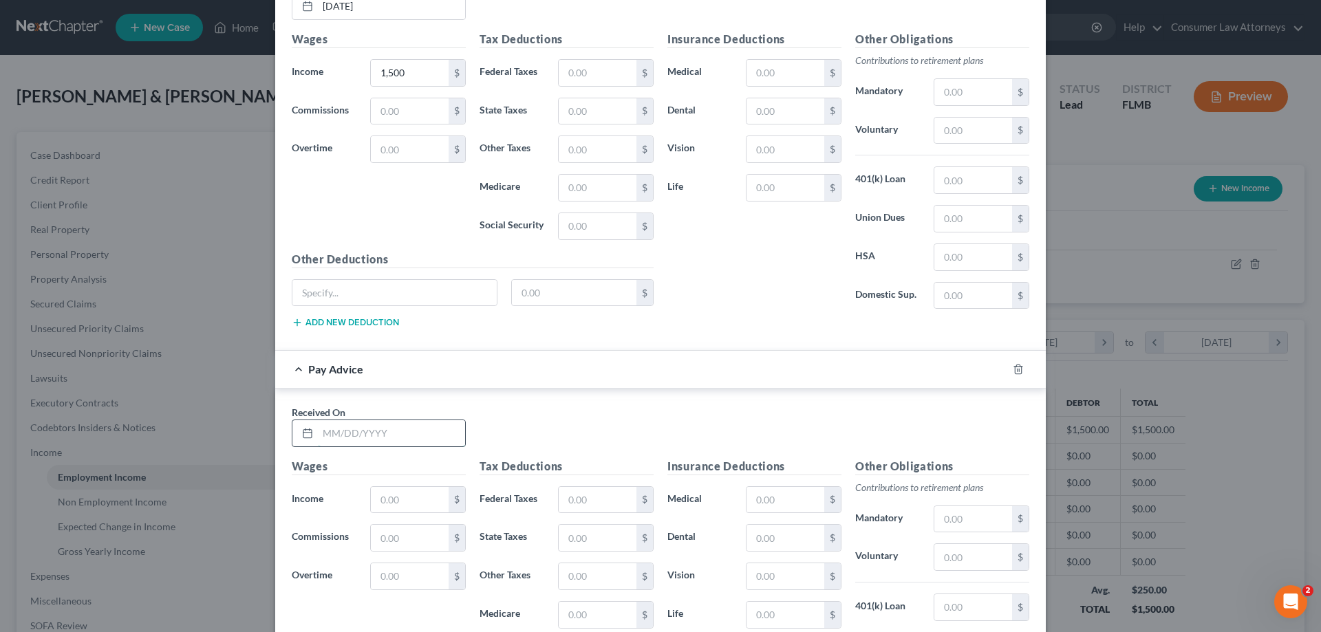
click at [382, 423] on input "text" at bounding box center [391, 433] width 147 height 26
type input "03/26/2025"
click at [401, 497] on input "text" at bounding box center [410, 500] width 78 height 26
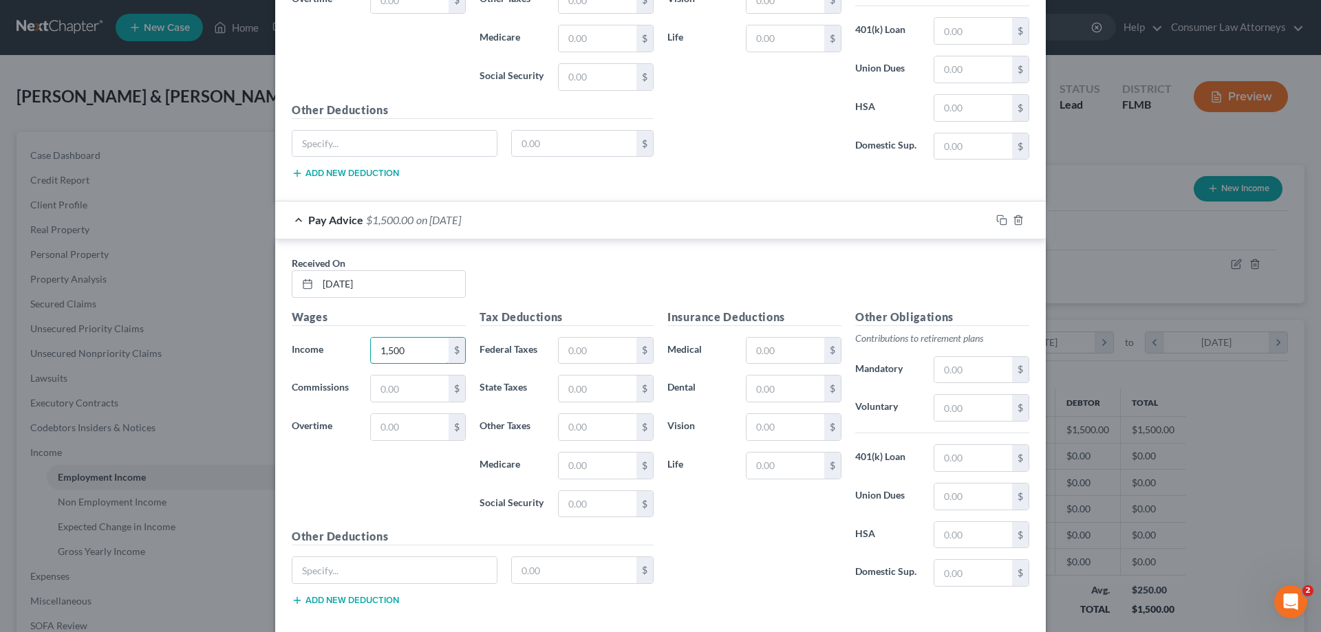
scroll to position [1600, 0]
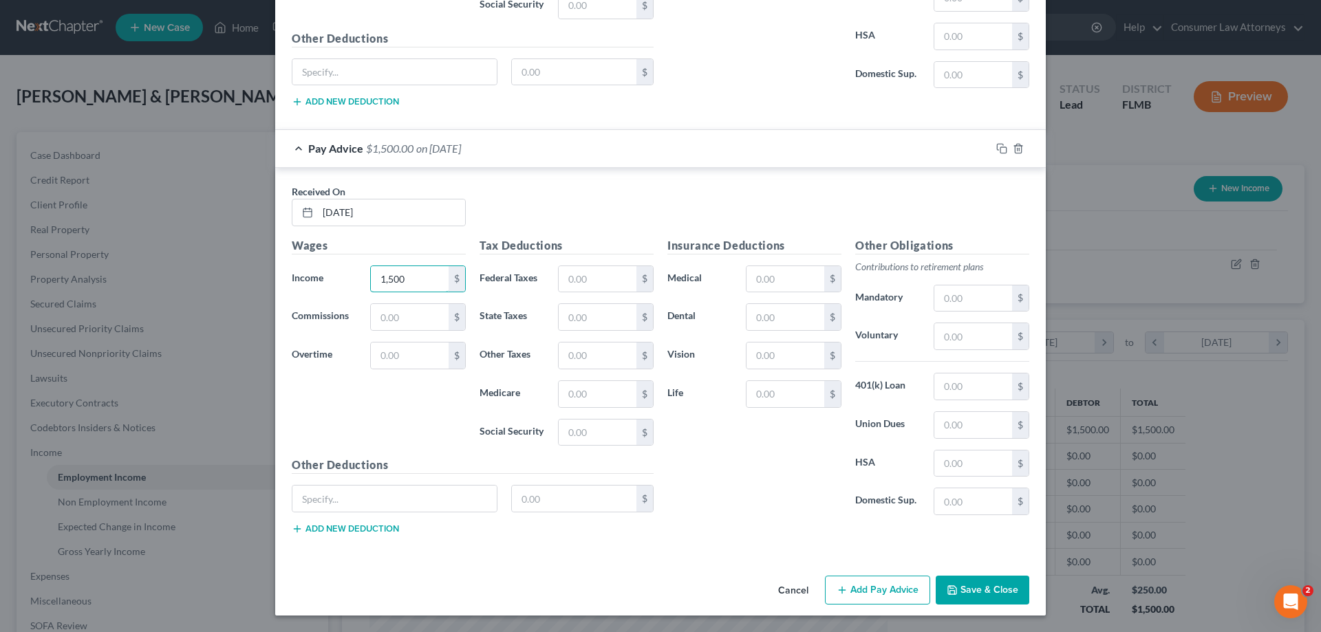
type input "1,500"
click at [876, 587] on button "Add Pay Advice" at bounding box center [877, 590] width 105 height 29
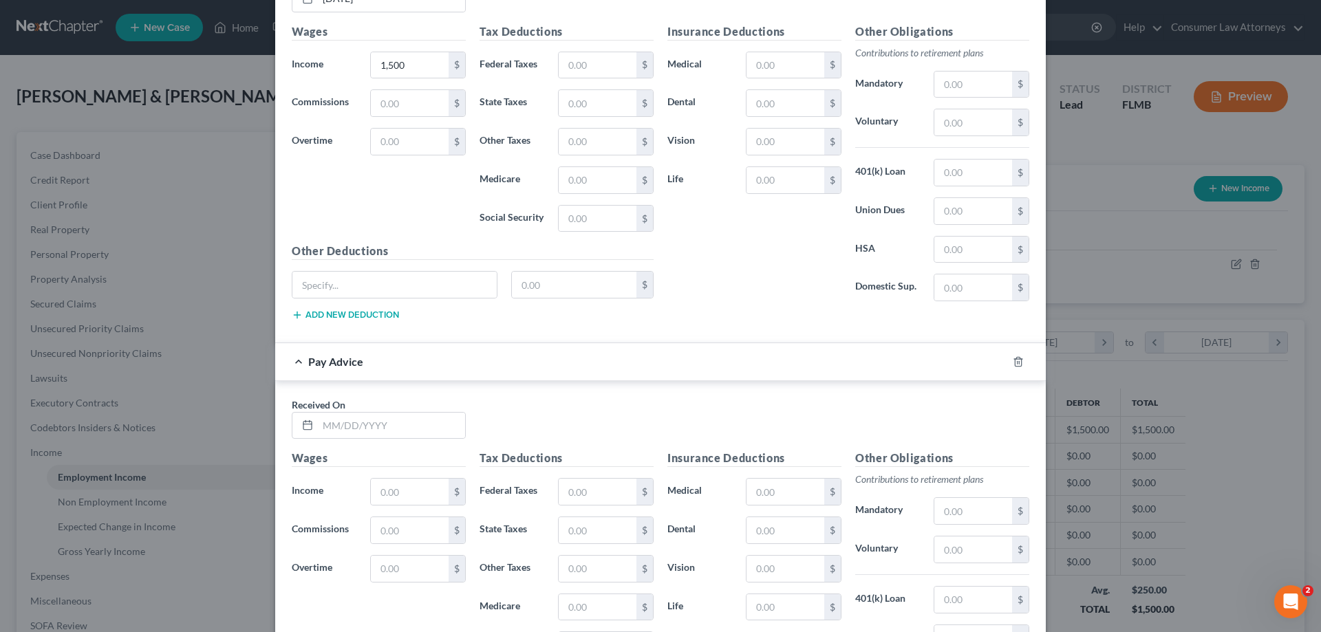
scroll to position [1944, 0]
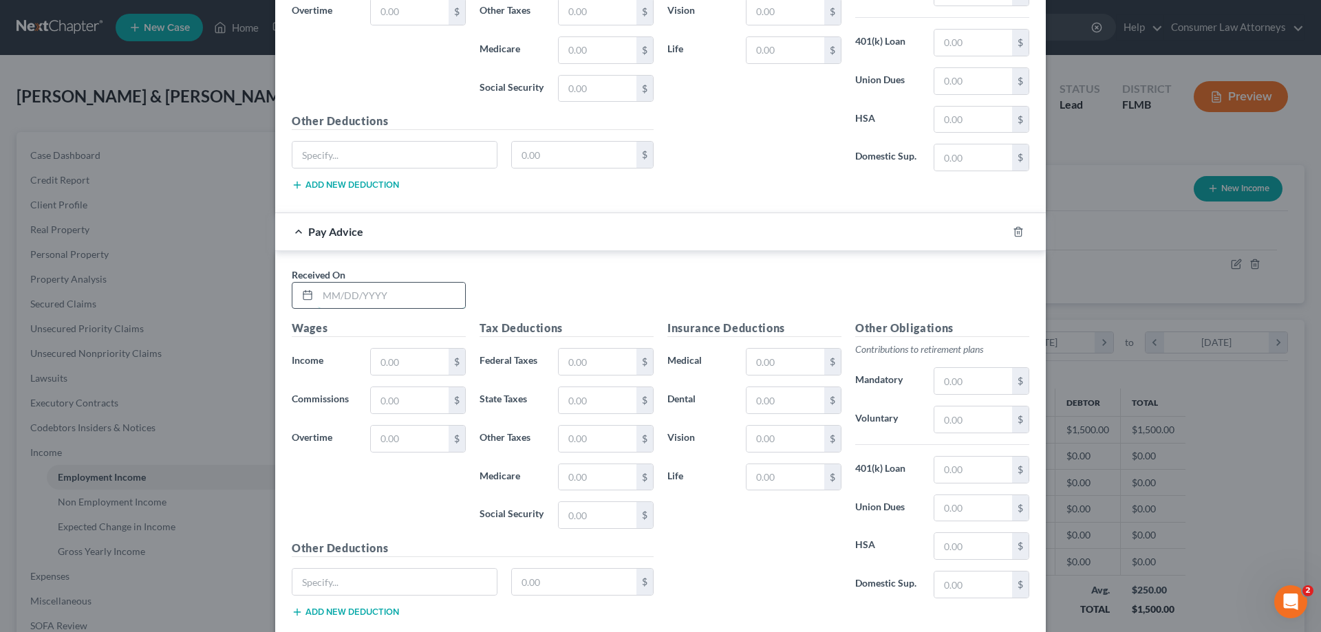
click at [441, 297] on input "text" at bounding box center [391, 296] width 147 height 26
type input "4/30/2025"
click at [426, 359] on input "text" at bounding box center [410, 362] width 78 height 26
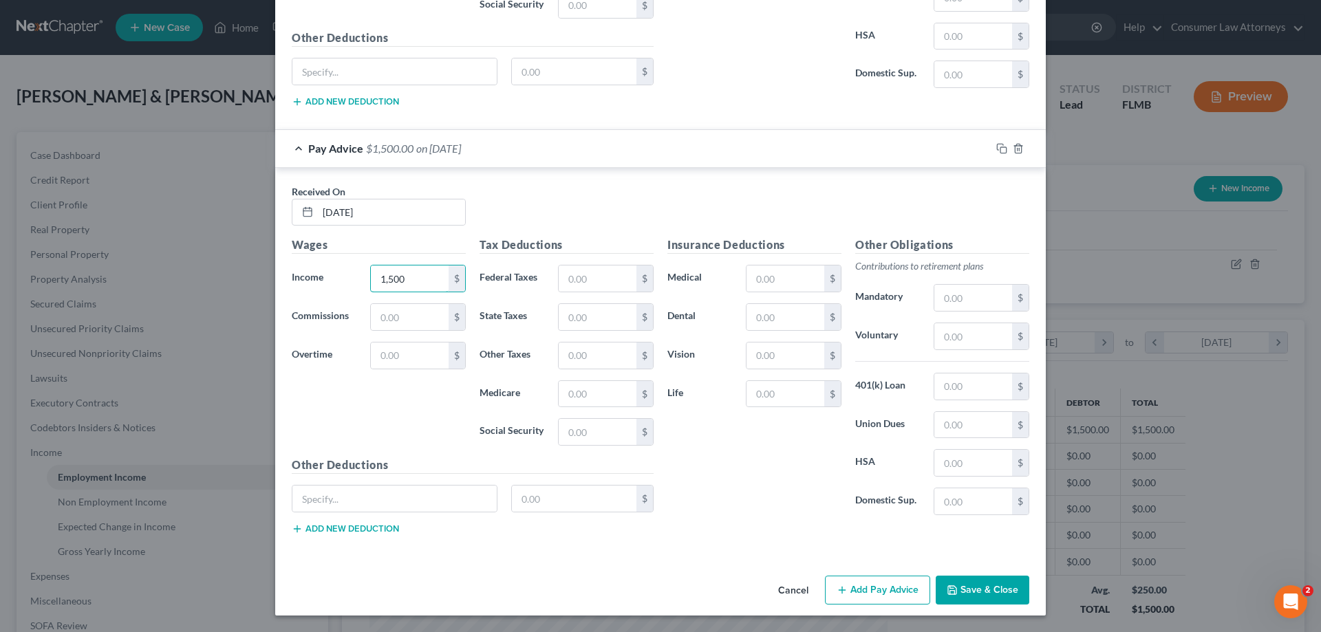
type input "1,500"
click at [846, 588] on button "Add Pay Advice" at bounding box center [877, 590] width 105 height 29
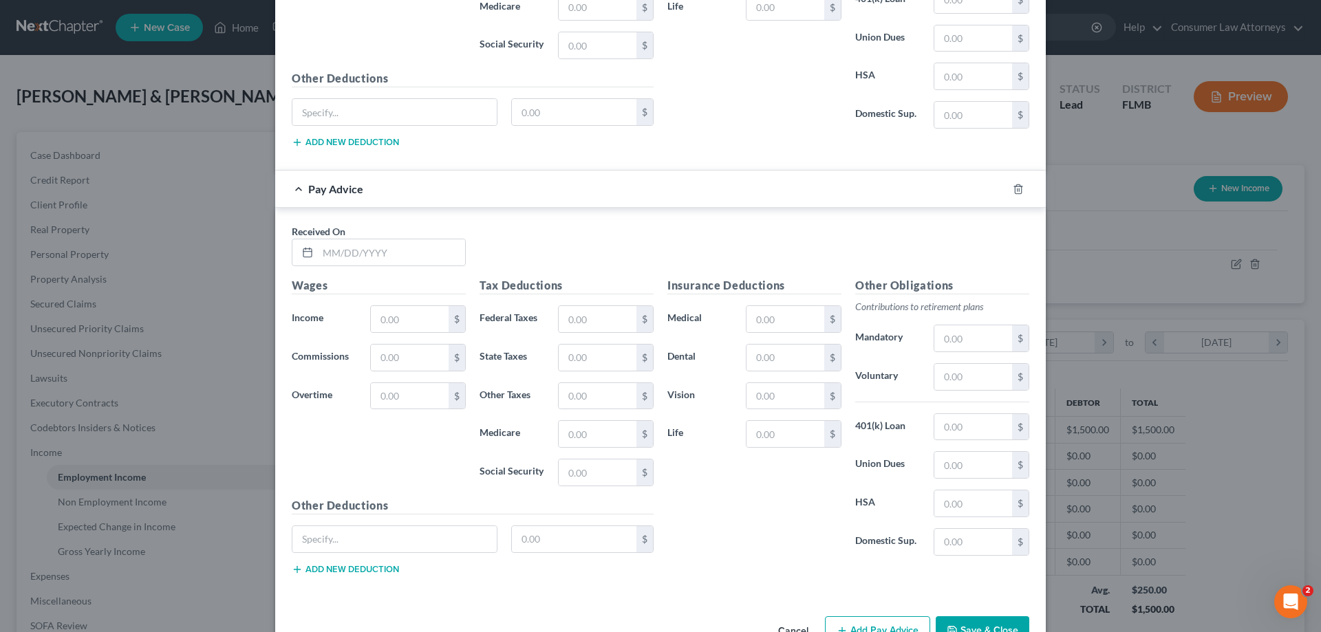
scroll to position [2454, 0]
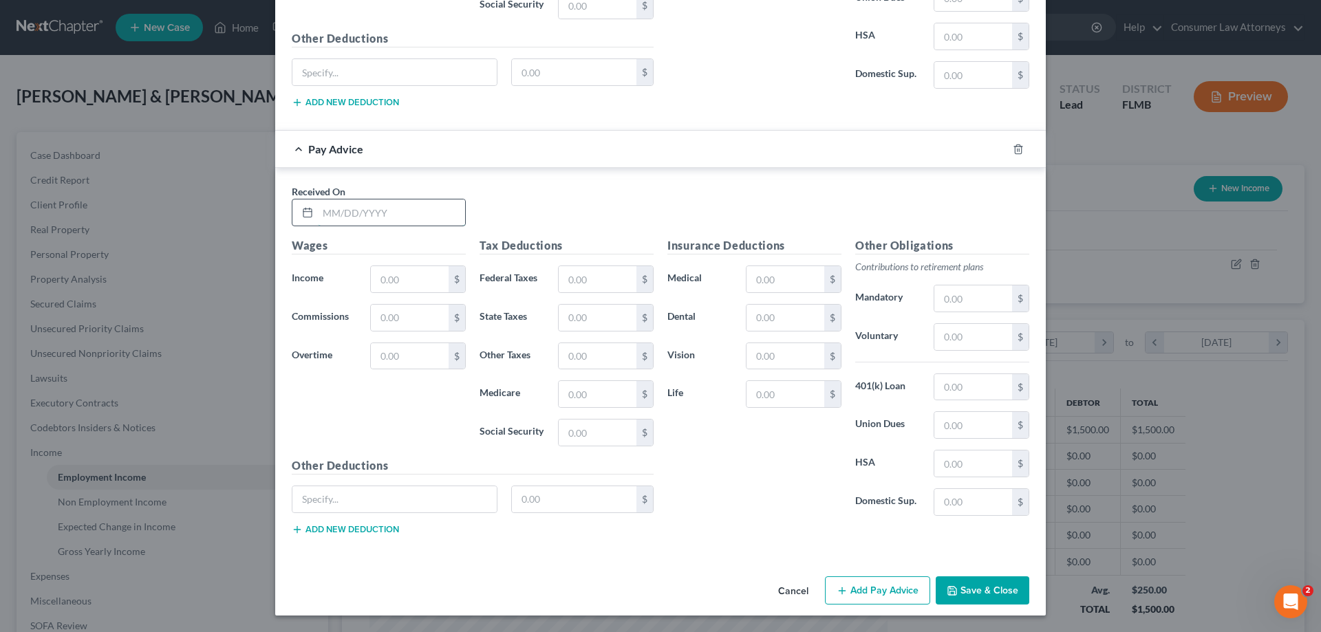
click at [387, 218] on input "text" at bounding box center [391, 213] width 147 height 26
type input "04/16/2025"
click at [396, 287] on input "text" at bounding box center [410, 279] width 78 height 26
type input "1,500"
click at [504, 323] on label "State Taxes" at bounding box center [512, 318] width 78 height 28
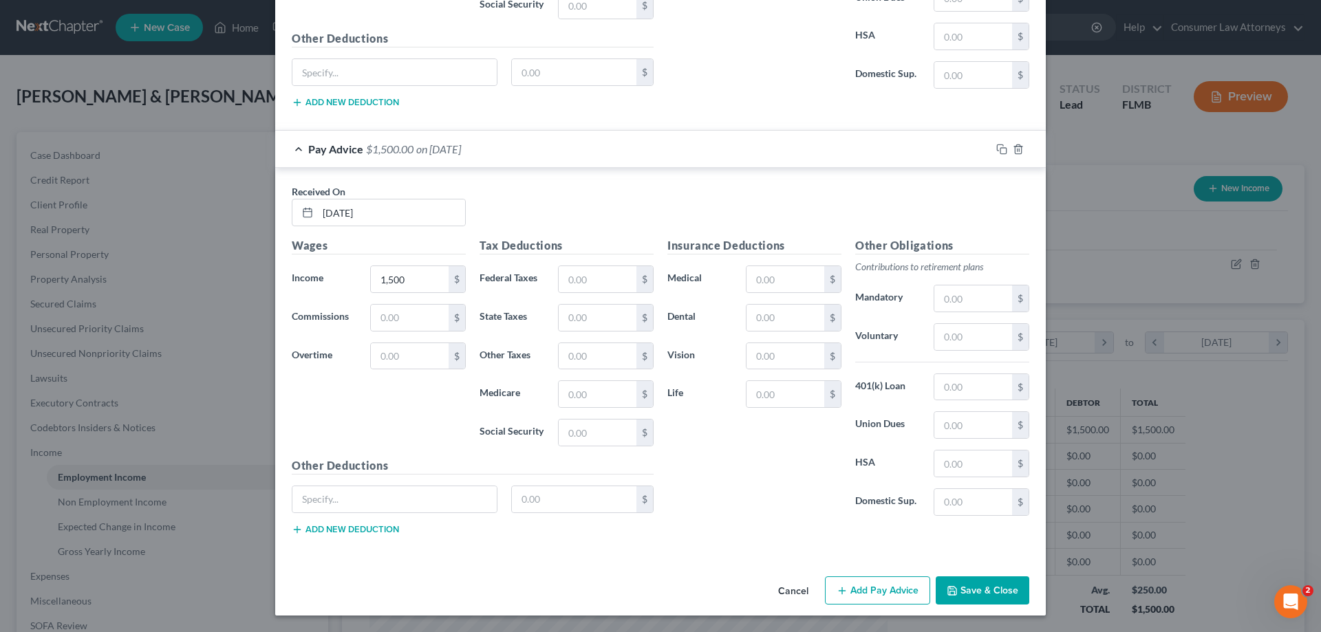
click at [852, 595] on button "Add Pay Advice" at bounding box center [877, 591] width 105 height 29
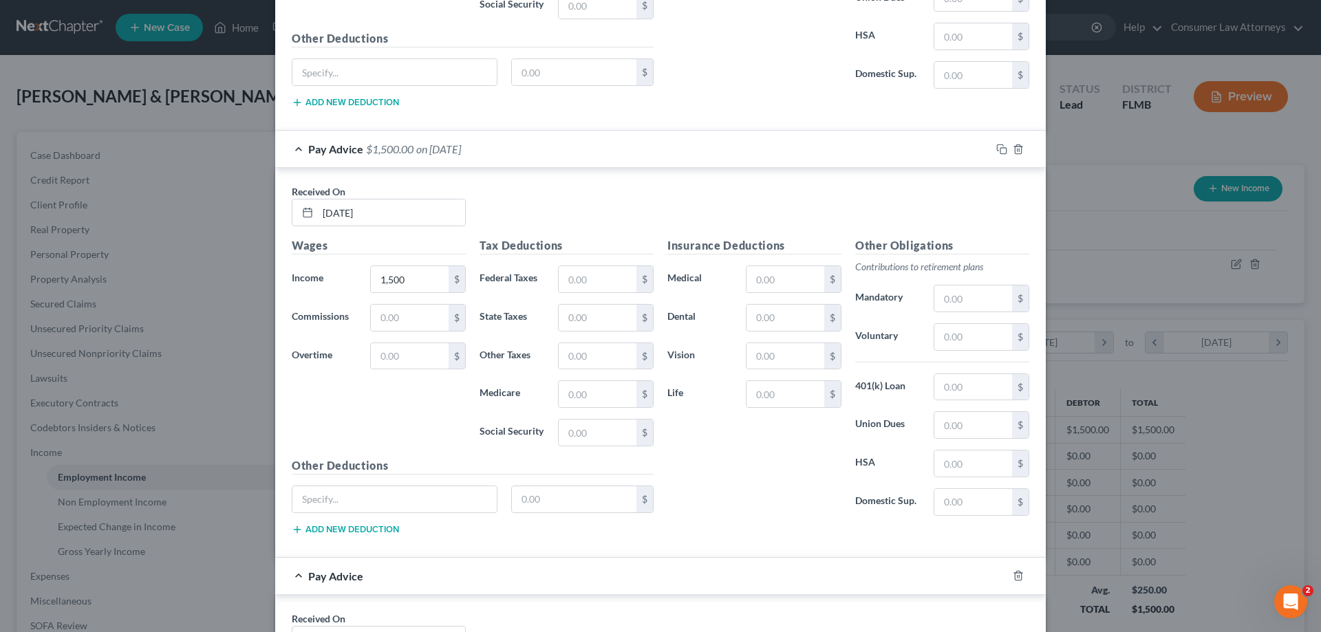
scroll to position [2882, 0]
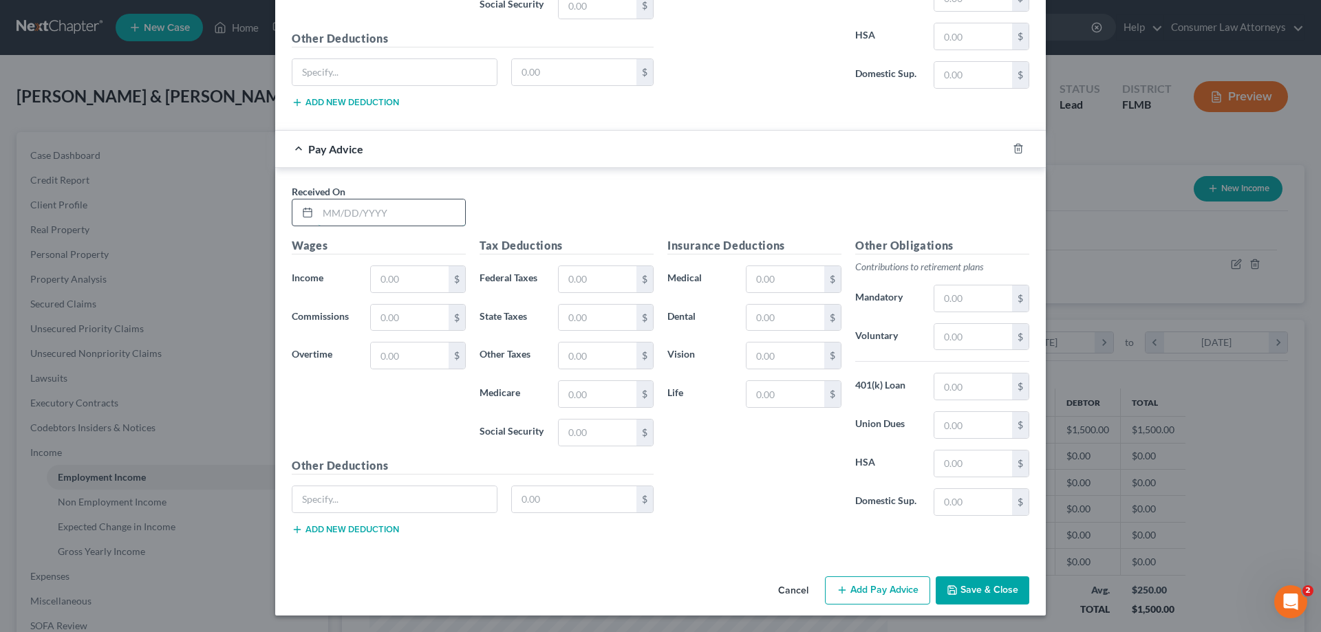
click at [438, 215] on input "text" at bounding box center [391, 213] width 147 height 26
type input "05/07/2025"
click at [431, 270] on input "text" at bounding box center [410, 279] width 78 height 26
type input "1,500"
drag, startPoint x: 860, startPoint y: 588, endPoint x: 751, endPoint y: 259, distance: 346.6
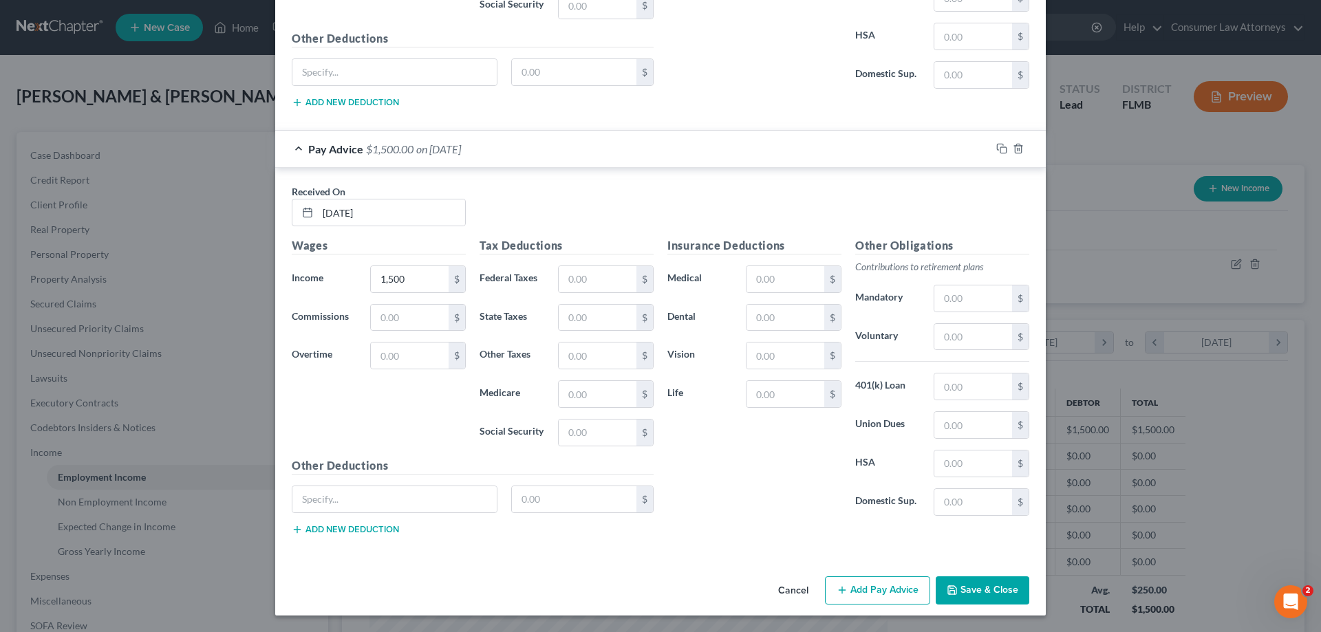
click at [860, 588] on button "Add Pay Advice" at bounding box center [877, 591] width 105 height 29
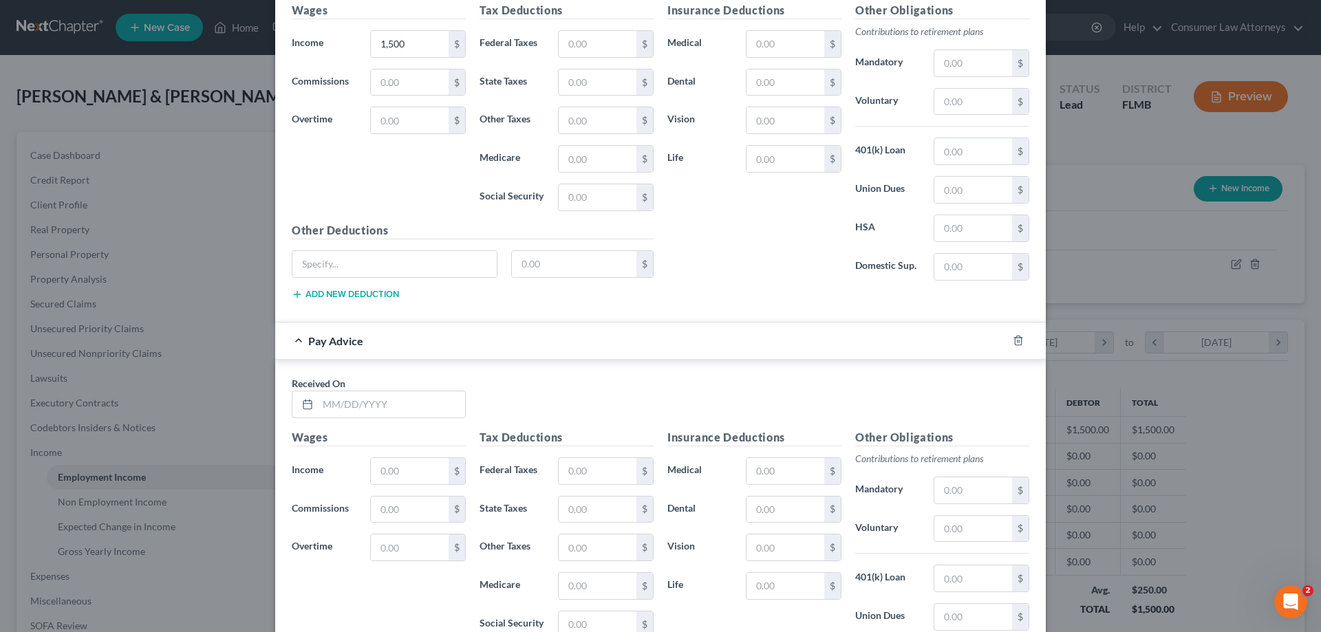
scroll to position [3309, 0]
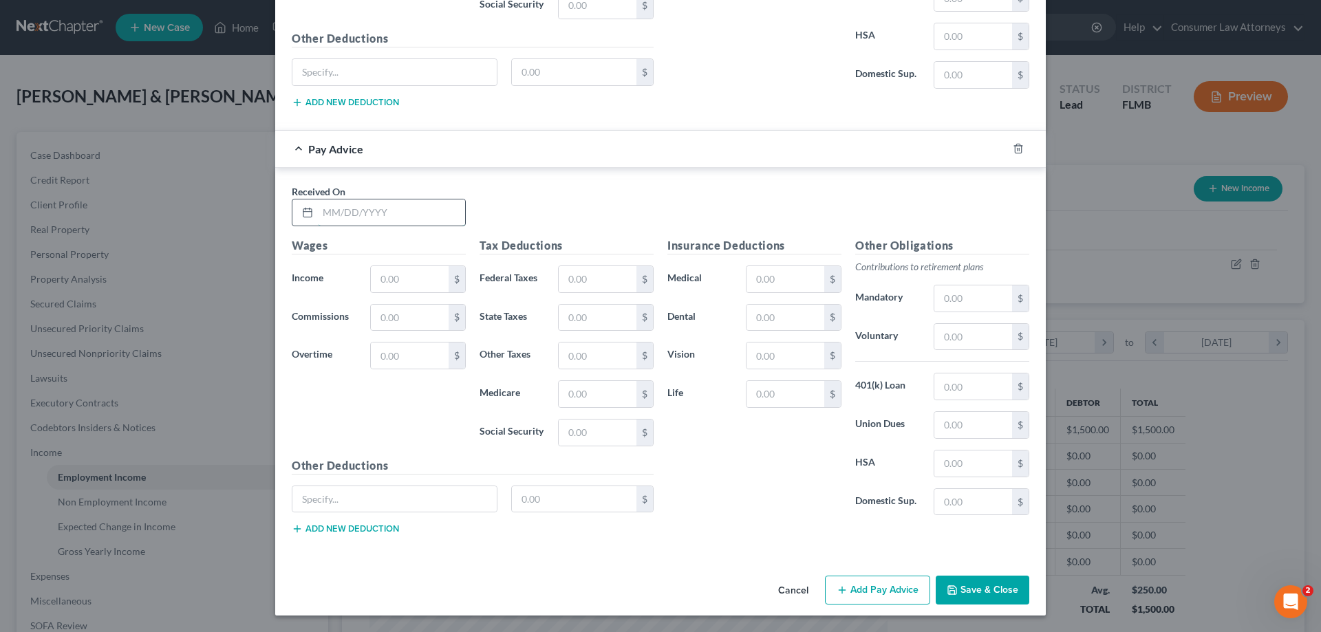
click at [420, 210] on input "text" at bounding box center [391, 213] width 147 height 26
type input "05/21/2025"
click at [396, 278] on input "text" at bounding box center [410, 279] width 78 height 26
type input "1,500"
click at [869, 583] on button "Add Pay Advice" at bounding box center [877, 590] width 105 height 29
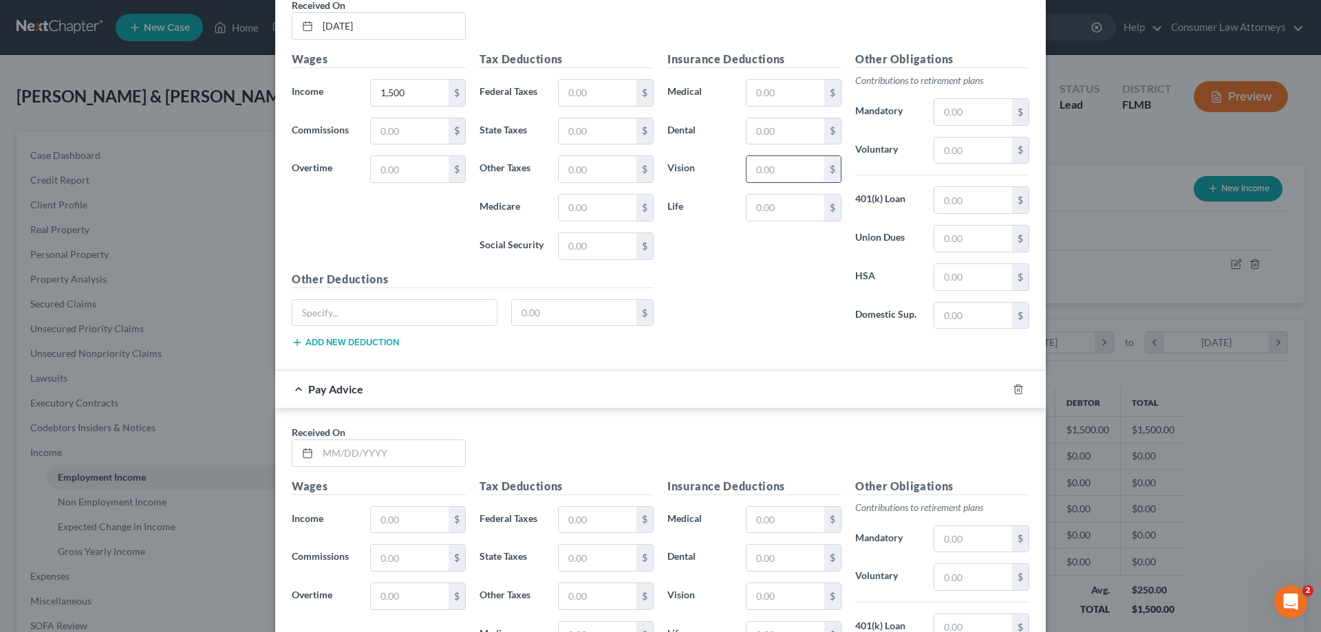
scroll to position [3722, 0]
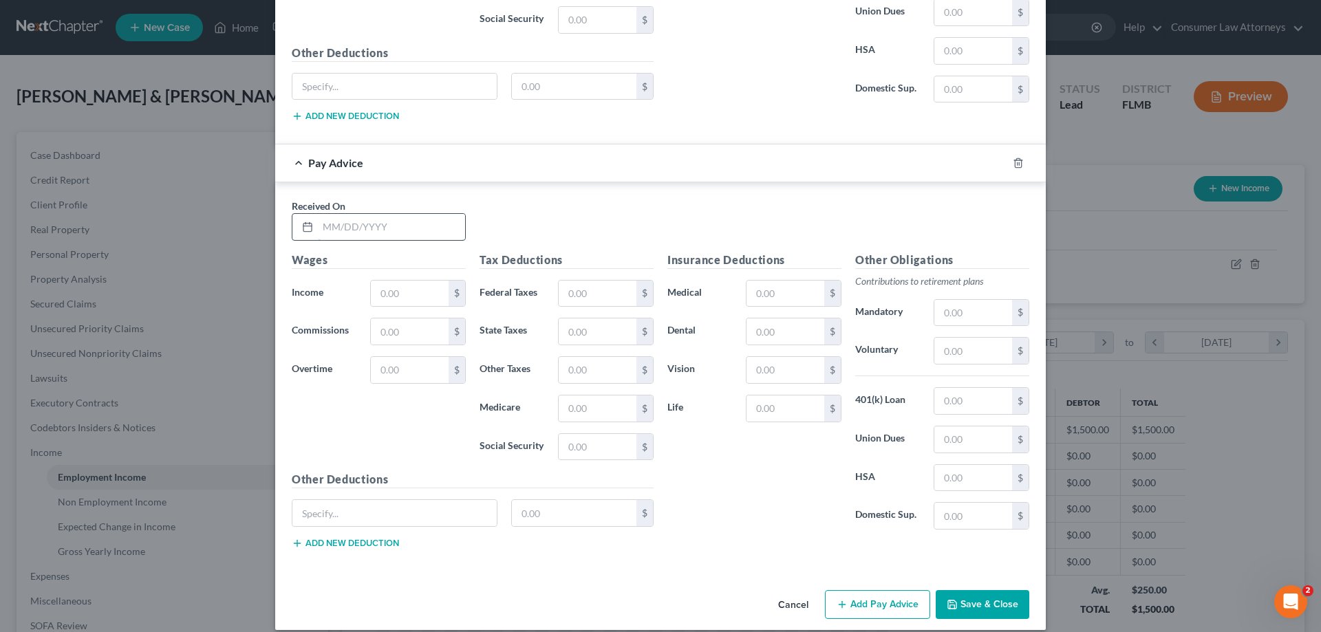
click at [387, 233] on input "text" at bounding box center [391, 227] width 147 height 26
type input "07/02/2025"
click at [390, 288] on input "text" at bounding box center [410, 294] width 78 height 26
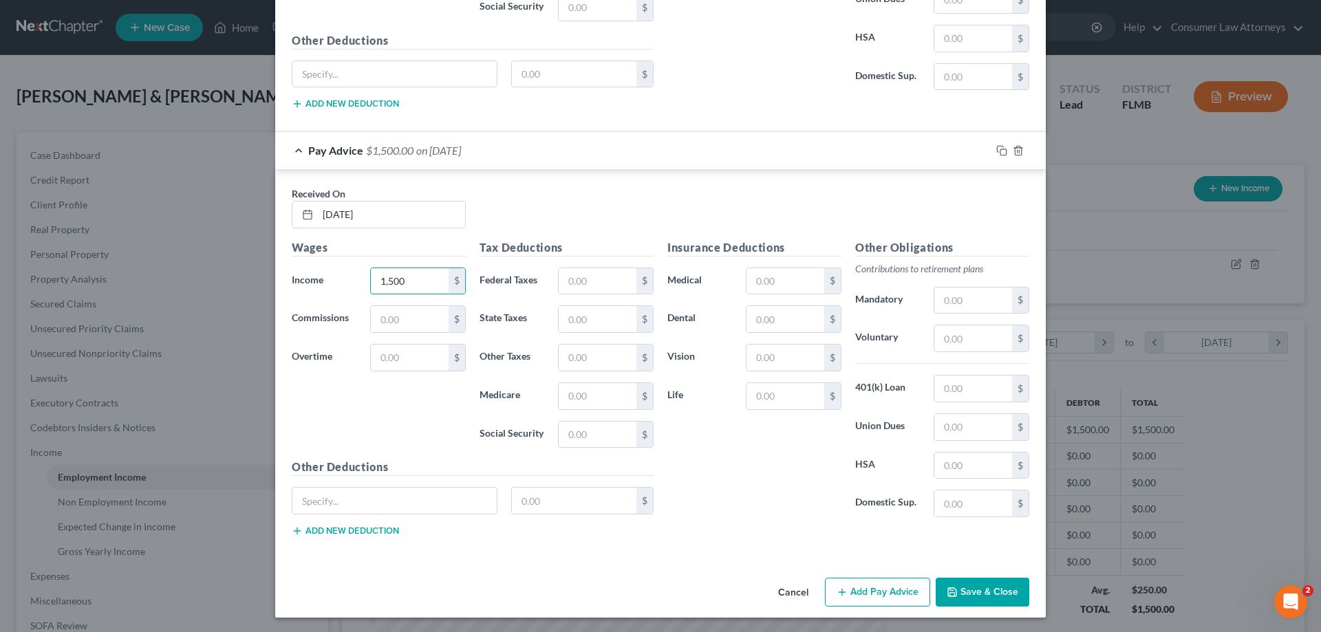
scroll to position [3736, 0]
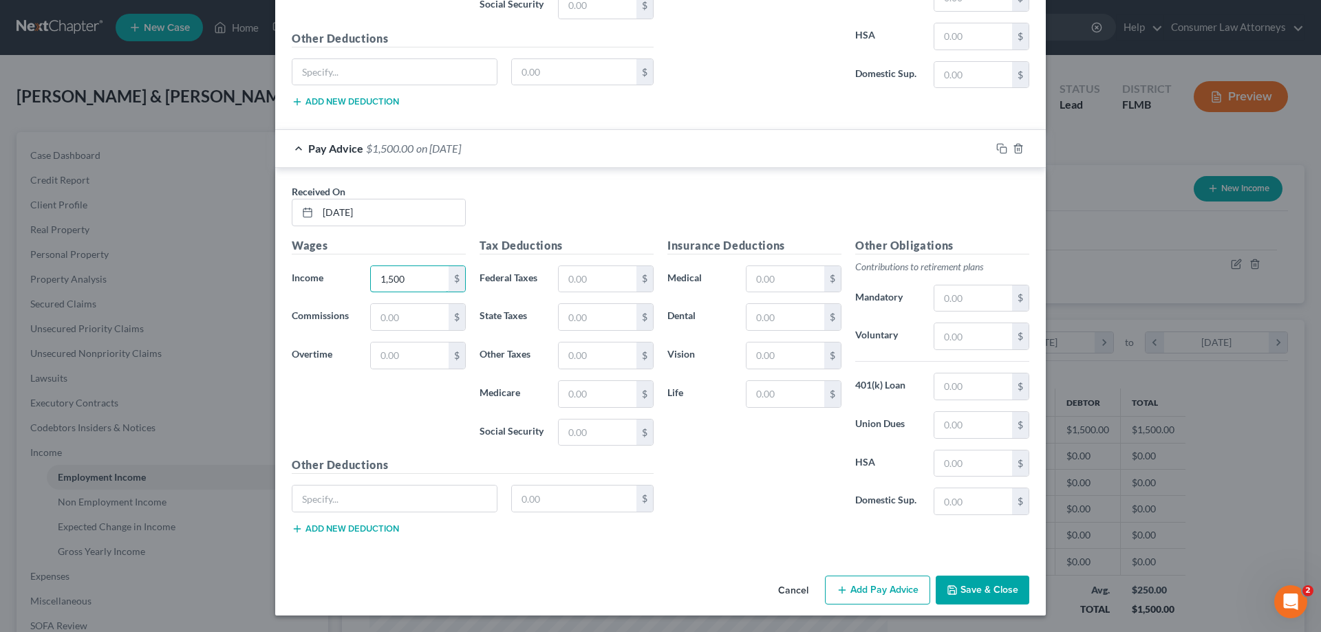
type input "1,500"
click at [864, 596] on button "Add Pay Advice" at bounding box center [877, 590] width 105 height 29
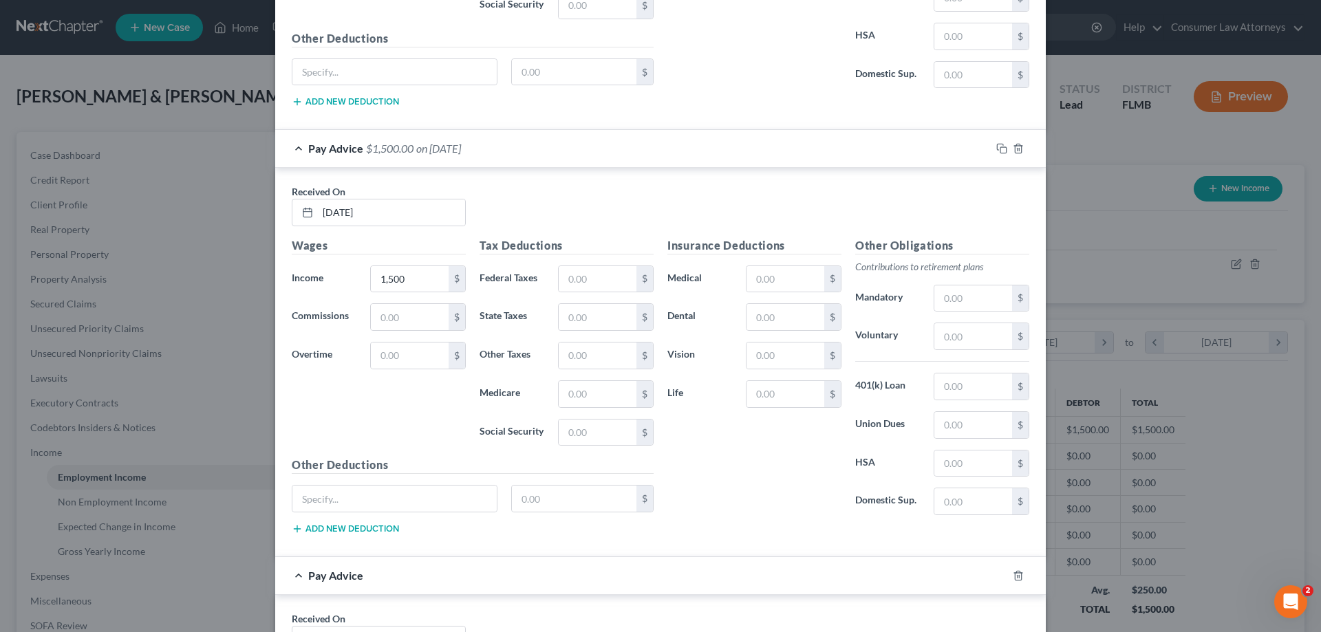
scroll to position [4149, 0]
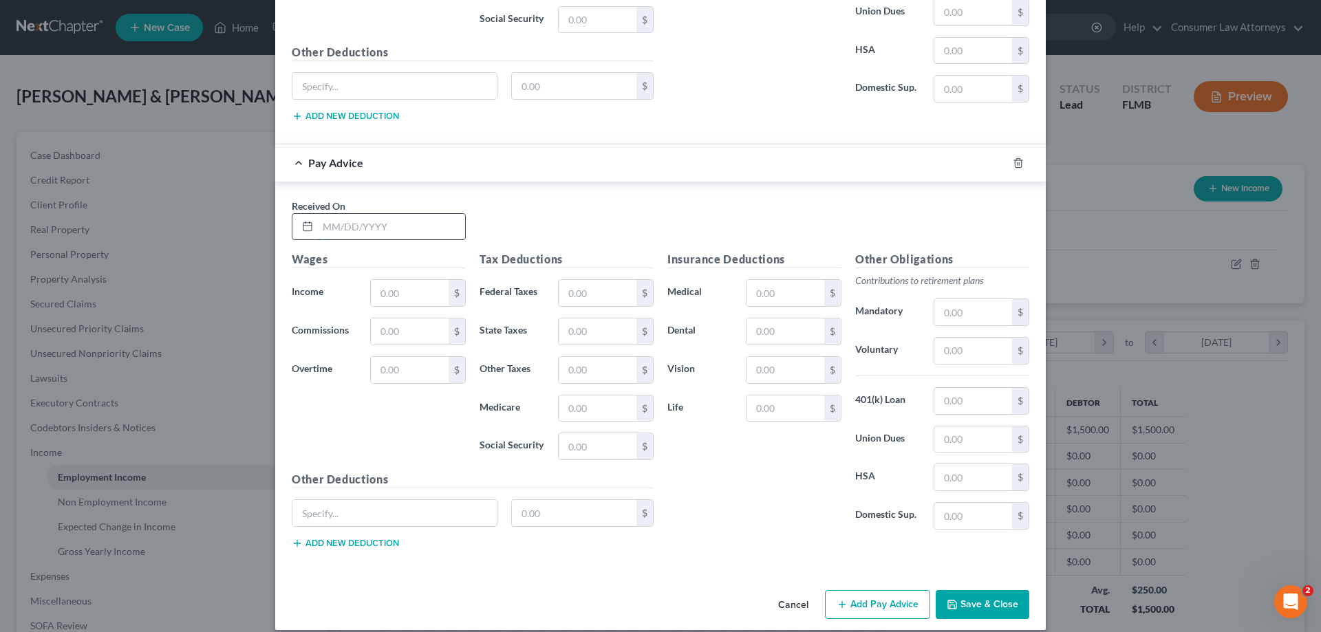
click at [403, 228] on input "text" at bounding box center [391, 227] width 147 height 26
type input "06/04/2025"
click at [401, 287] on input "text" at bounding box center [410, 293] width 78 height 26
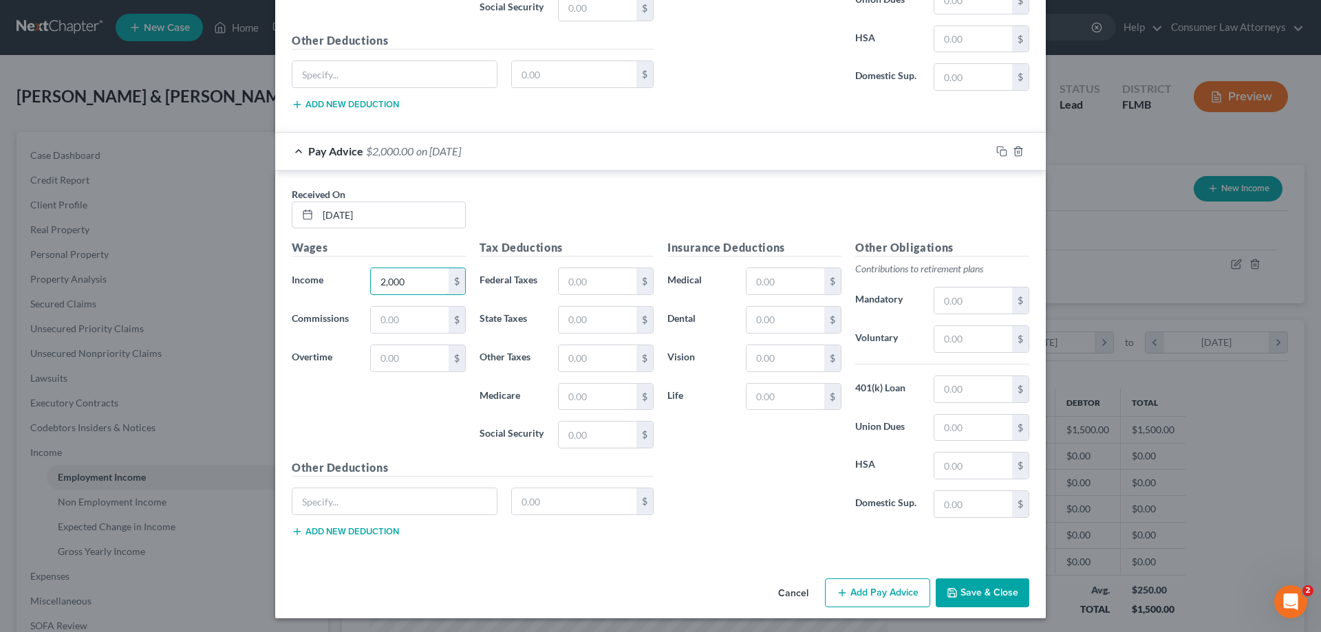
scroll to position [4163, 0]
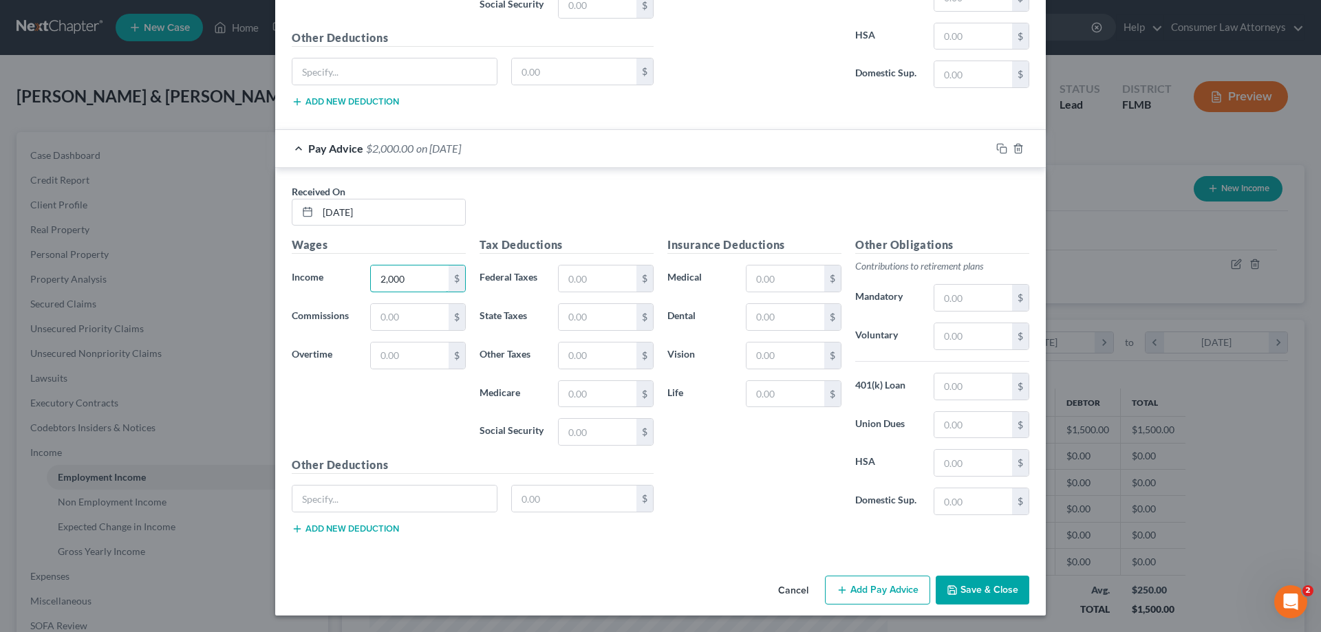
type input "2,000"
click at [870, 602] on button "Add Pay Advice" at bounding box center [877, 590] width 105 height 29
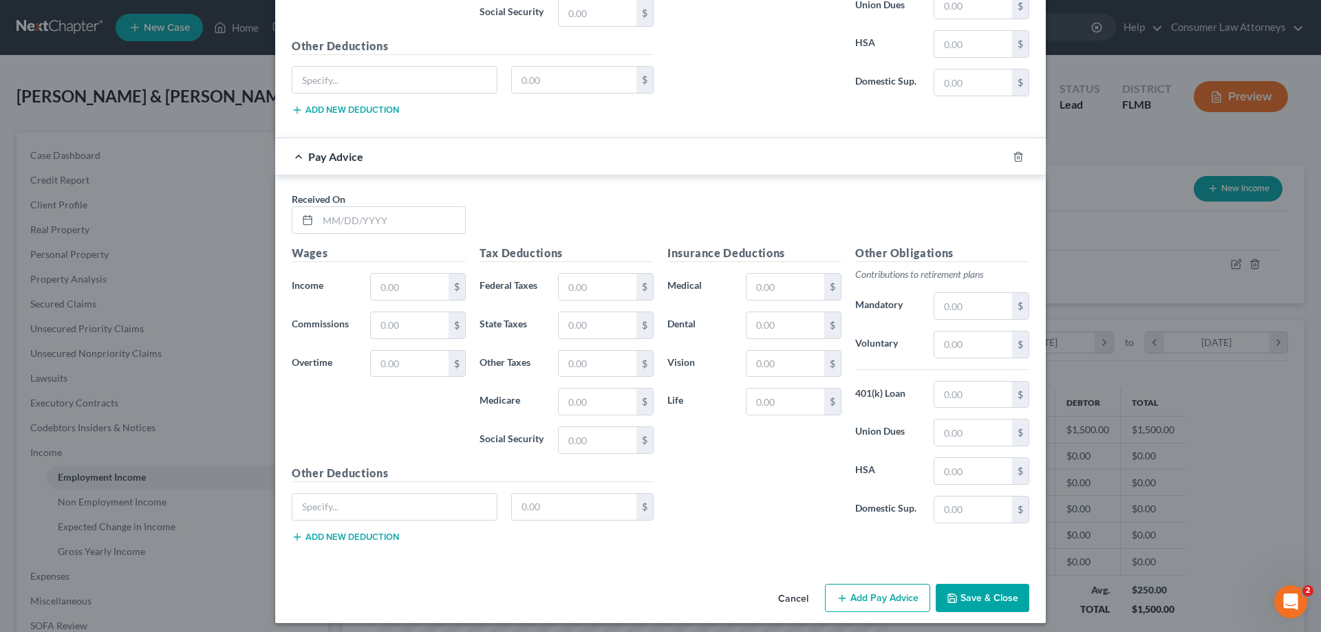
scroll to position [4590, 0]
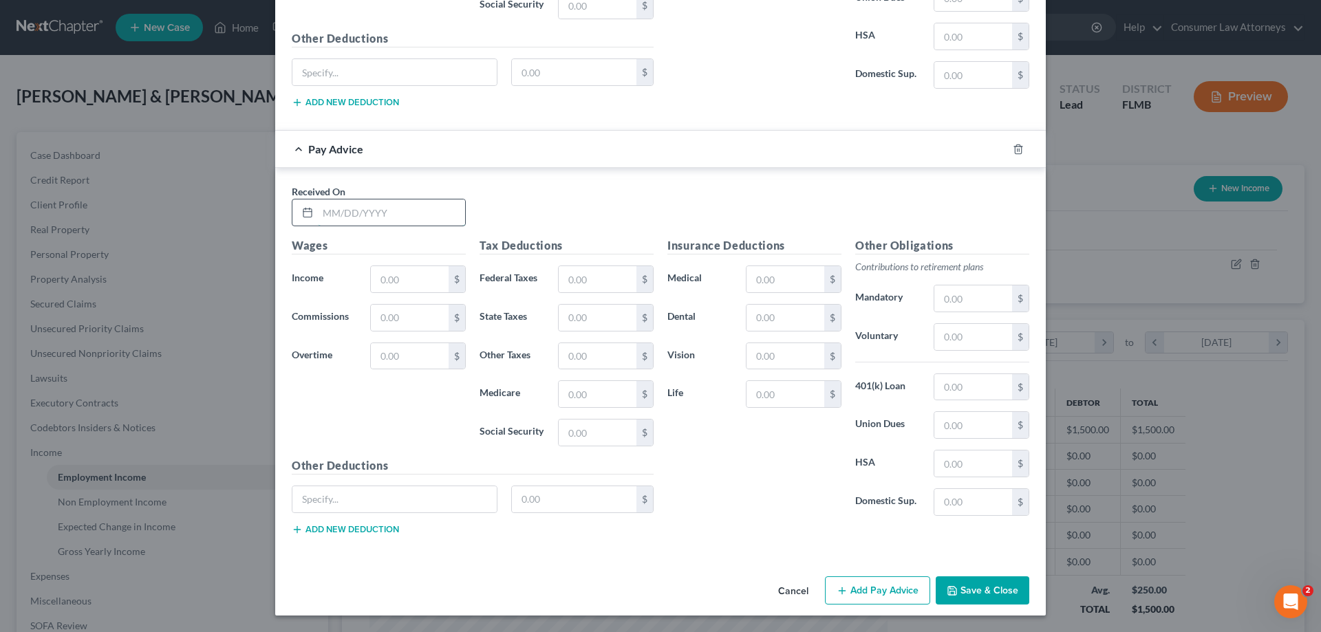
click at [429, 212] on input "text" at bounding box center [391, 213] width 147 height 26
type input "07/16/2025"
click at [420, 281] on input "text" at bounding box center [410, 279] width 78 height 26
type input "1,500"
click at [850, 592] on button "Add Pay Advice" at bounding box center [877, 591] width 105 height 29
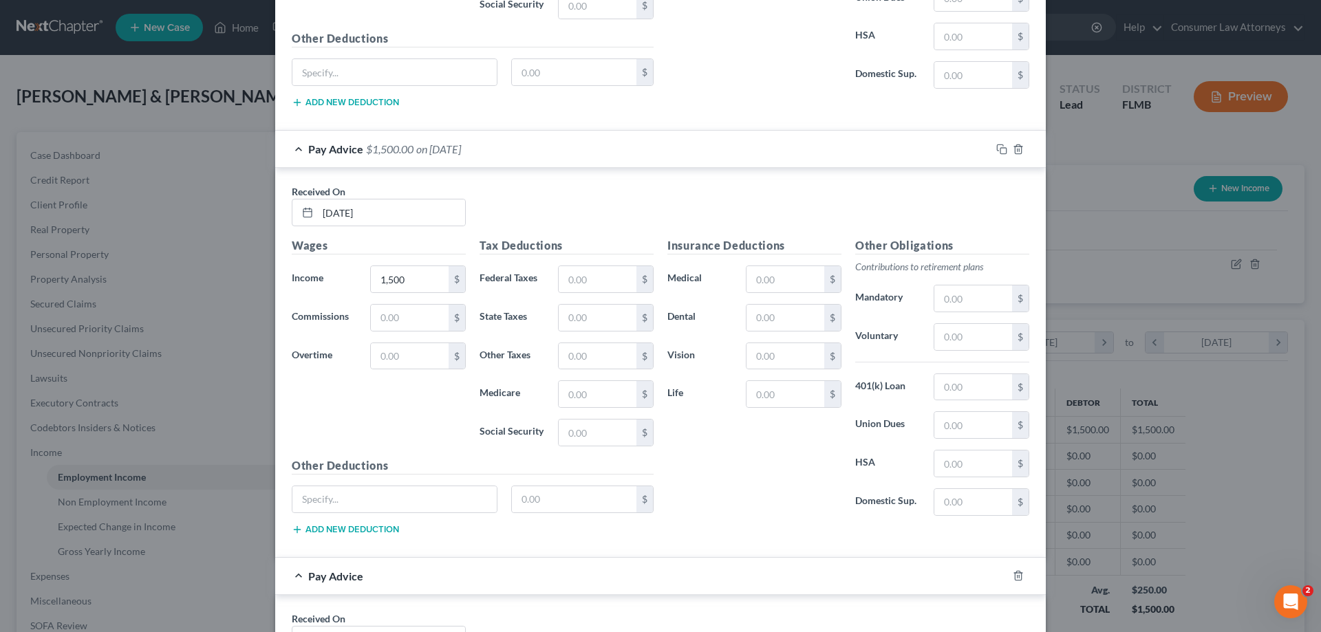
scroll to position [4796, 0]
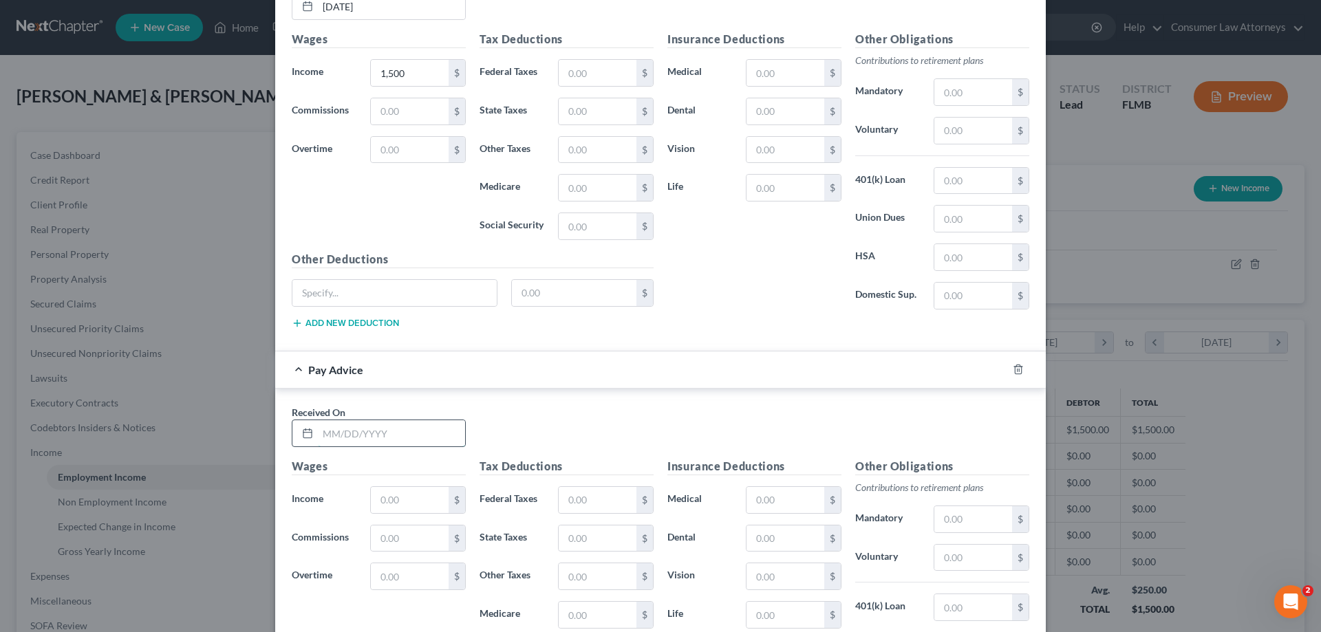
click at [427, 428] on input "text" at bounding box center [391, 433] width 147 height 26
type input "06/18/2025"
click at [422, 495] on input "text" at bounding box center [410, 500] width 78 height 26
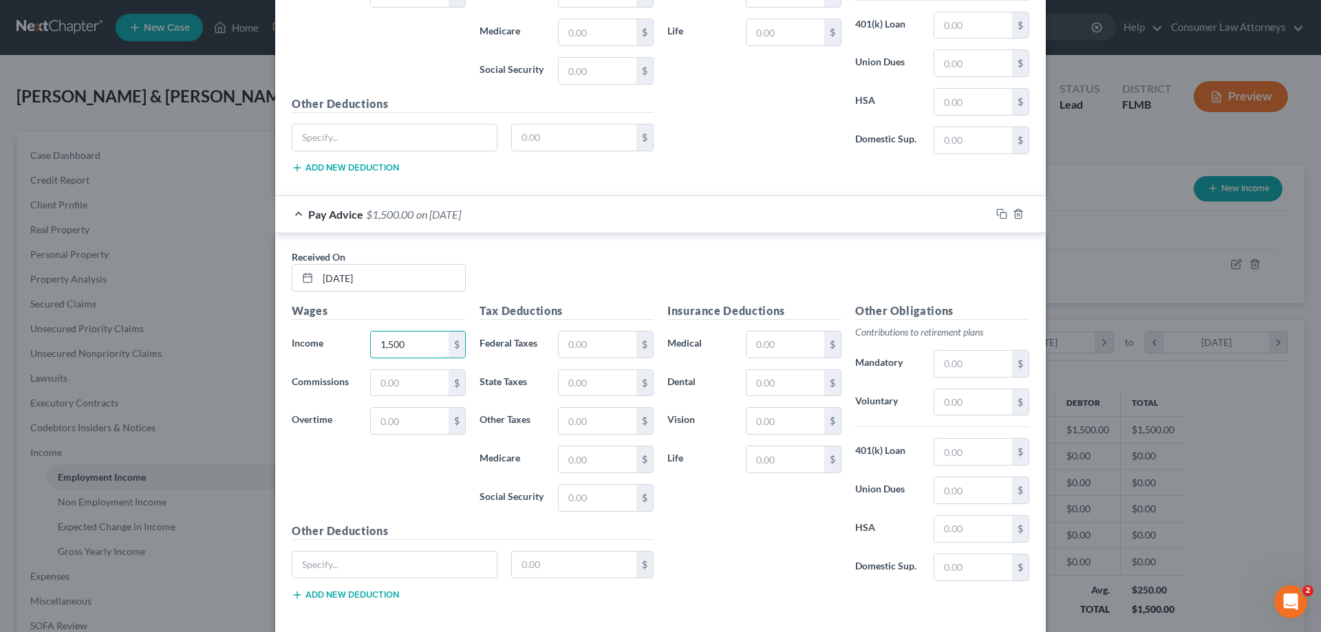
scroll to position [5017, 0]
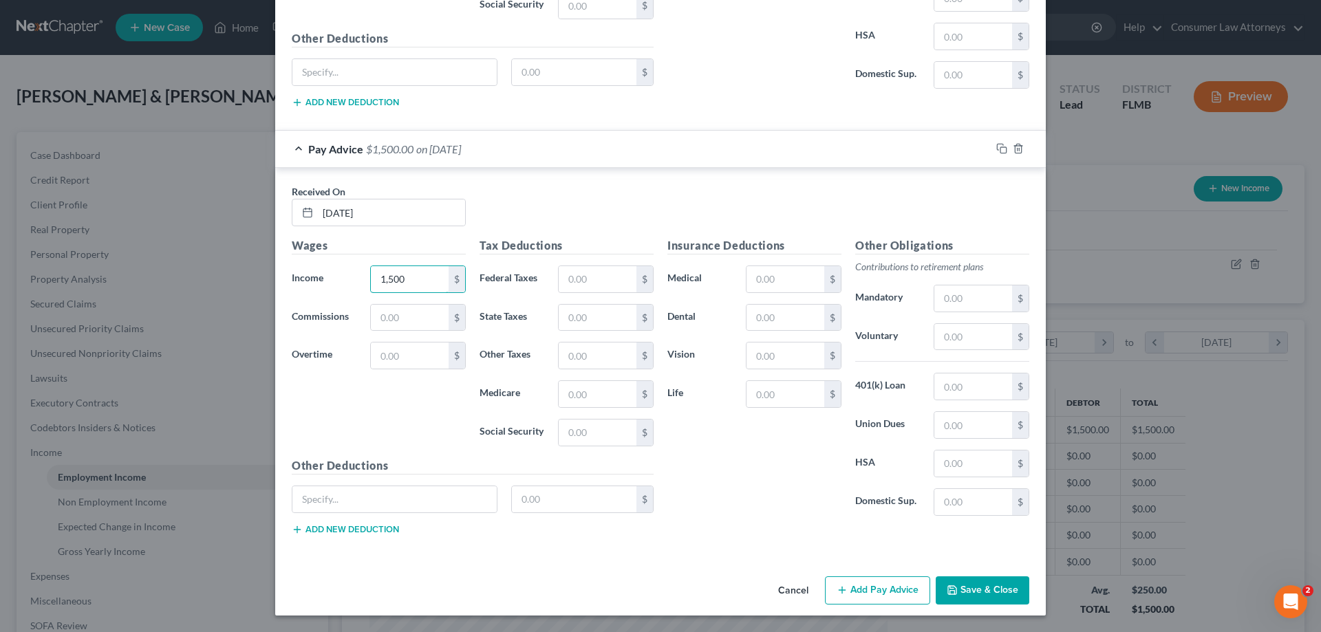
type input "1,500"
click at [883, 588] on button "Add Pay Advice" at bounding box center [877, 591] width 105 height 29
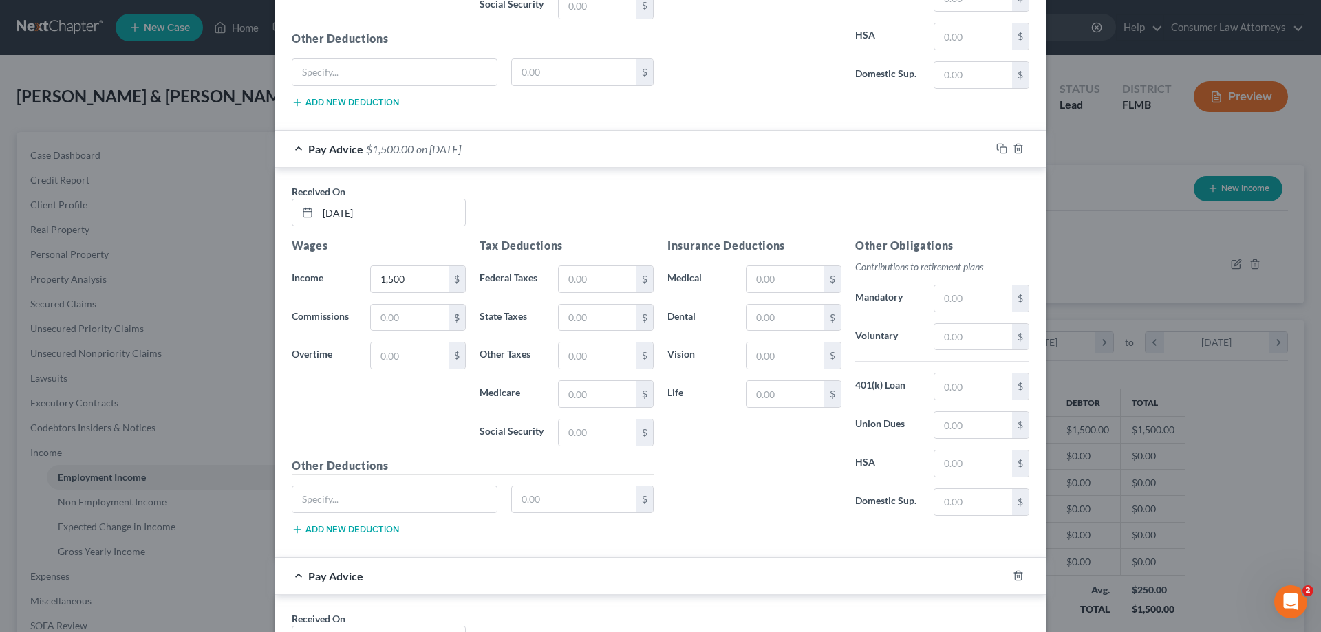
scroll to position [5292, 0]
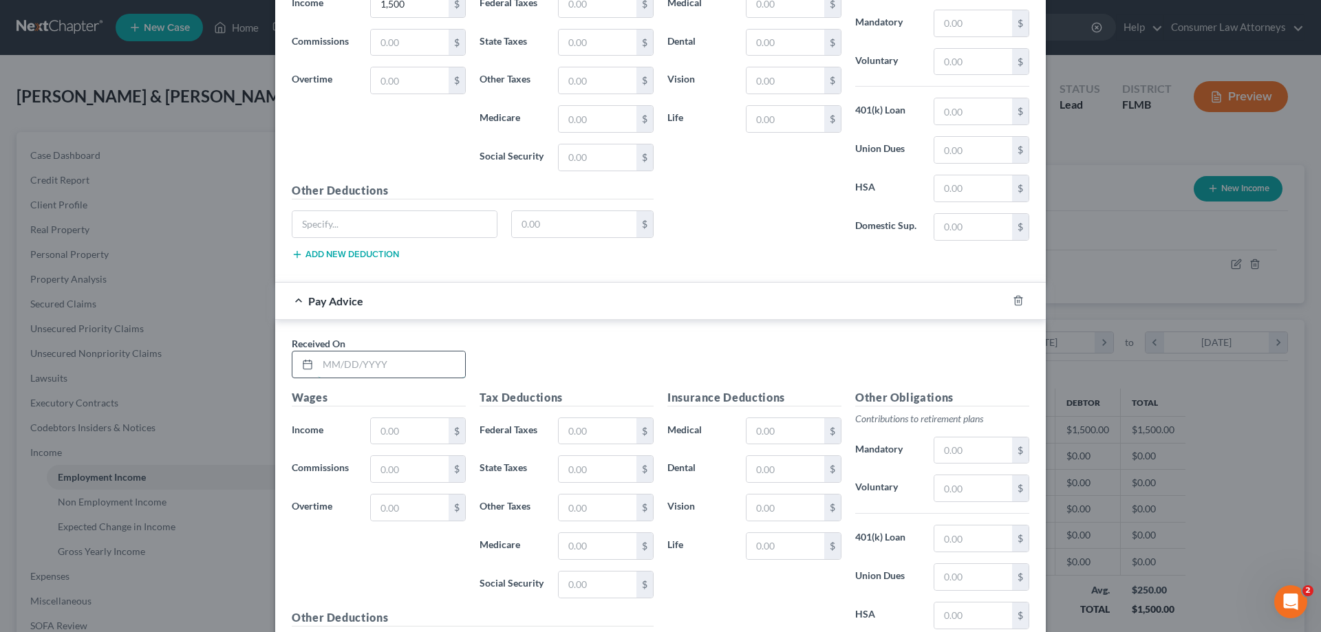
click at [344, 368] on input "text" at bounding box center [391, 365] width 147 height 26
type input "07/30/2025"
click at [370, 425] on div "$" at bounding box center [418, 432] width 96 height 28
click at [379, 427] on input "text" at bounding box center [410, 431] width 78 height 26
click at [382, 427] on input "text" at bounding box center [410, 431] width 78 height 26
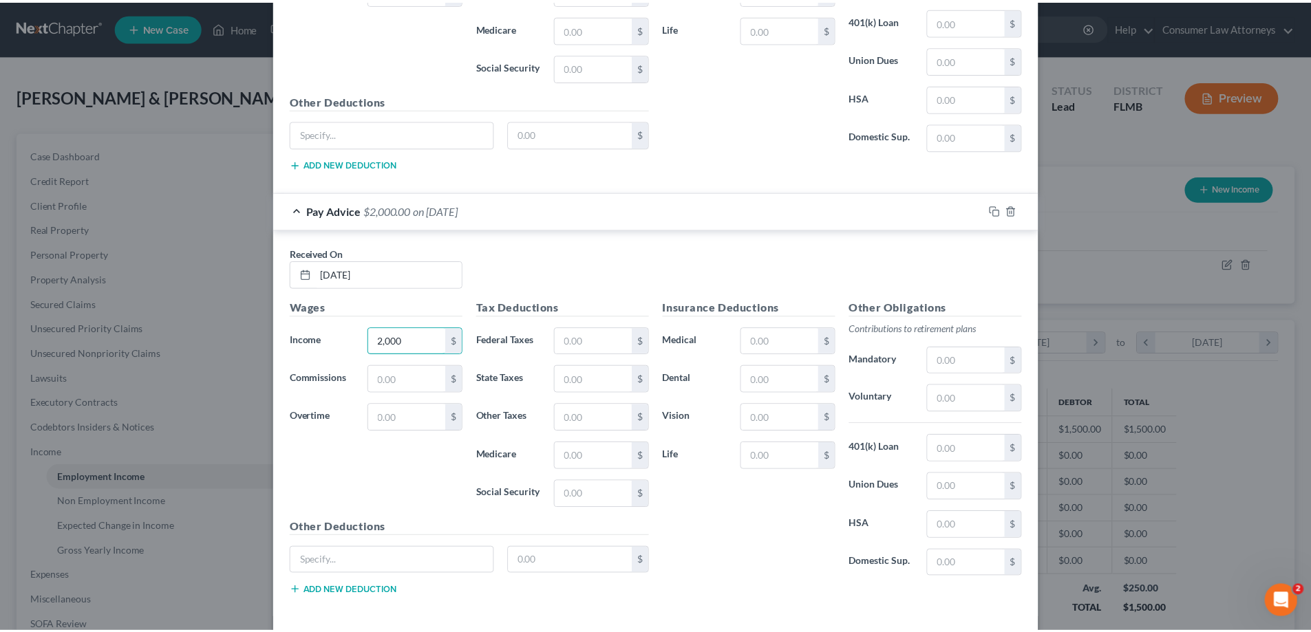
scroll to position [5445, 0]
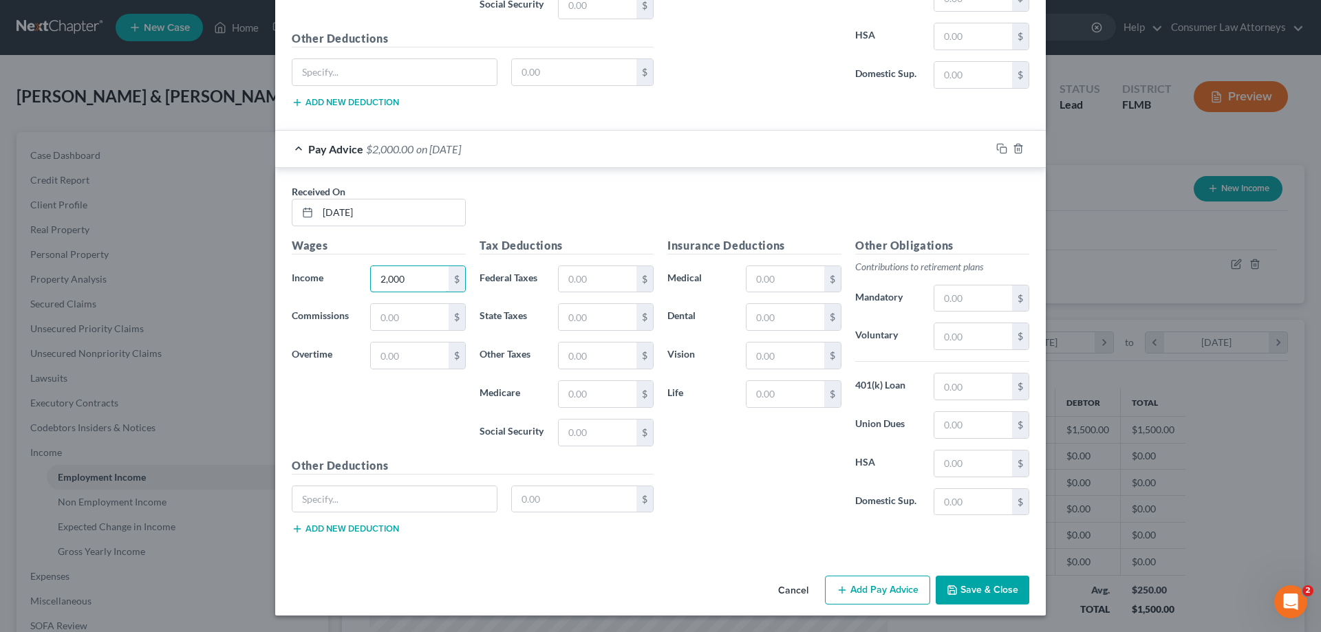
type input "2,000"
drag, startPoint x: 974, startPoint y: 590, endPoint x: 977, endPoint y: 296, distance: 293.8
click at [974, 590] on button "Save & Close" at bounding box center [983, 590] width 94 height 29
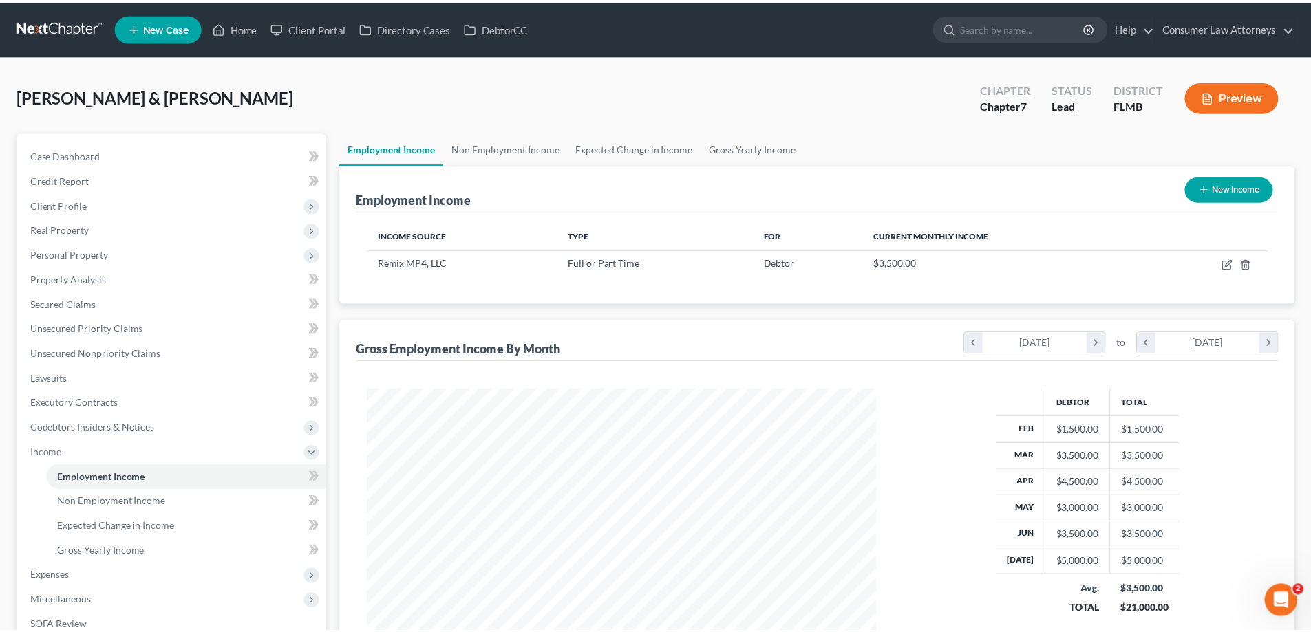
scroll to position [687793, 687509]
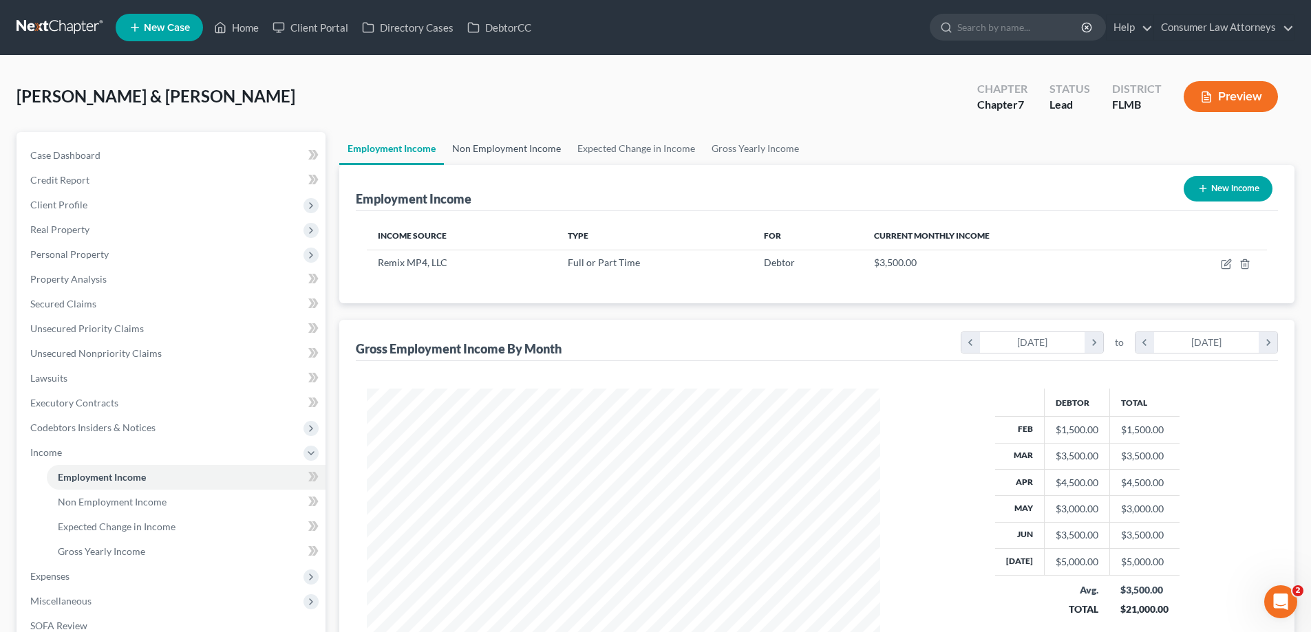
click at [531, 157] on link "Non Employment Income" at bounding box center [506, 148] width 125 height 33
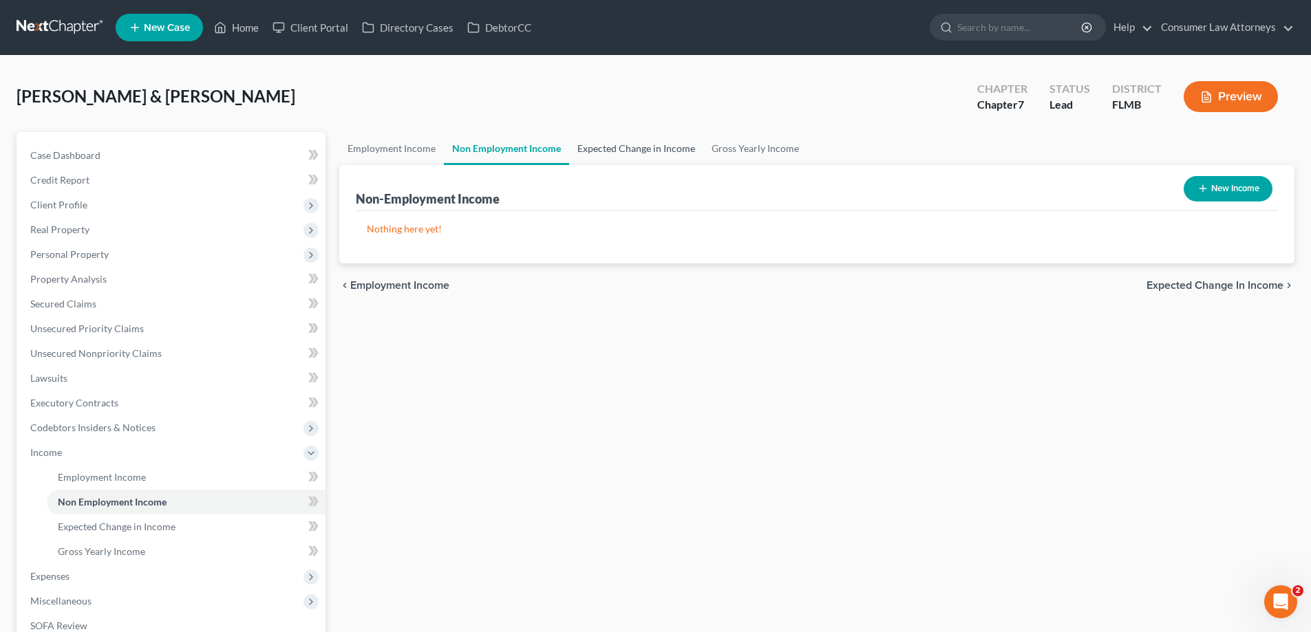
click at [628, 155] on link "Expected Change in Income" at bounding box center [636, 148] width 134 height 33
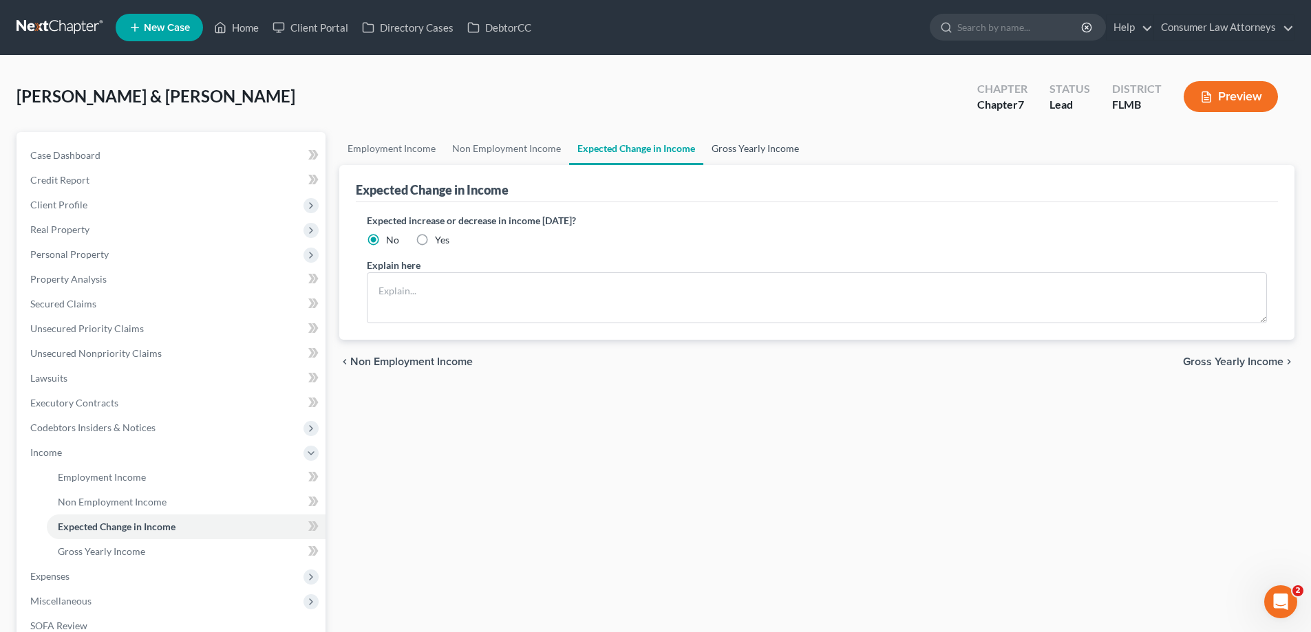
click at [739, 149] on link "Gross Yearly Income" at bounding box center [755, 148] width 104 height 33
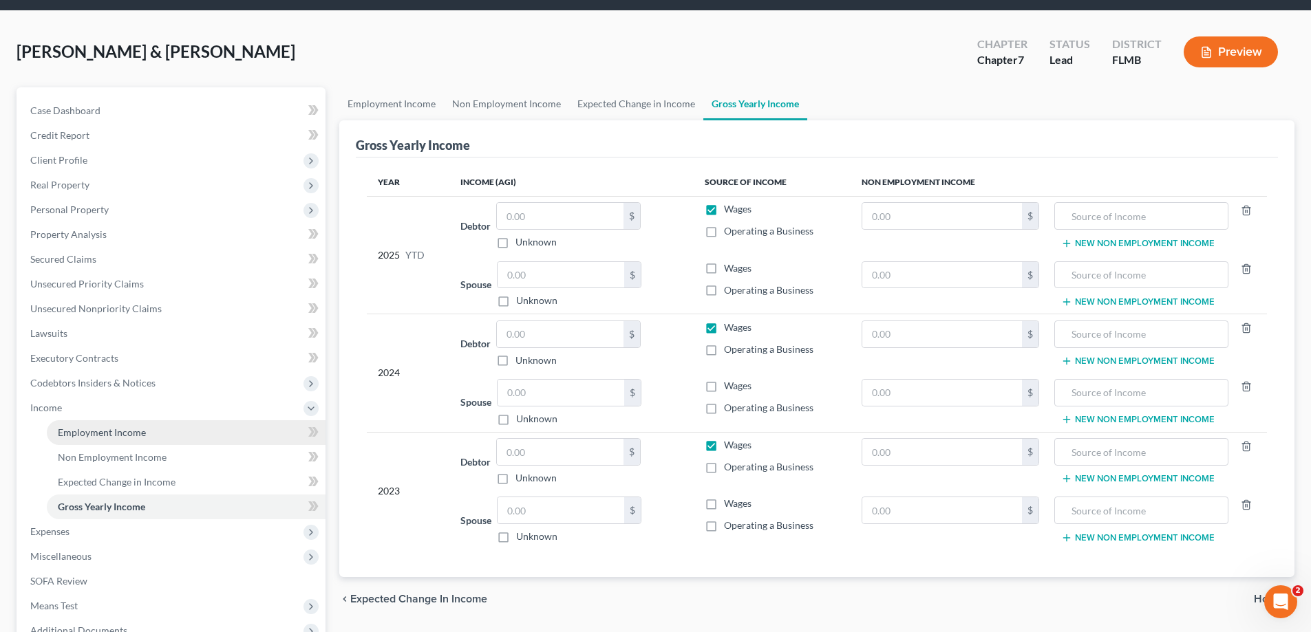
scroll to position [69, 0]
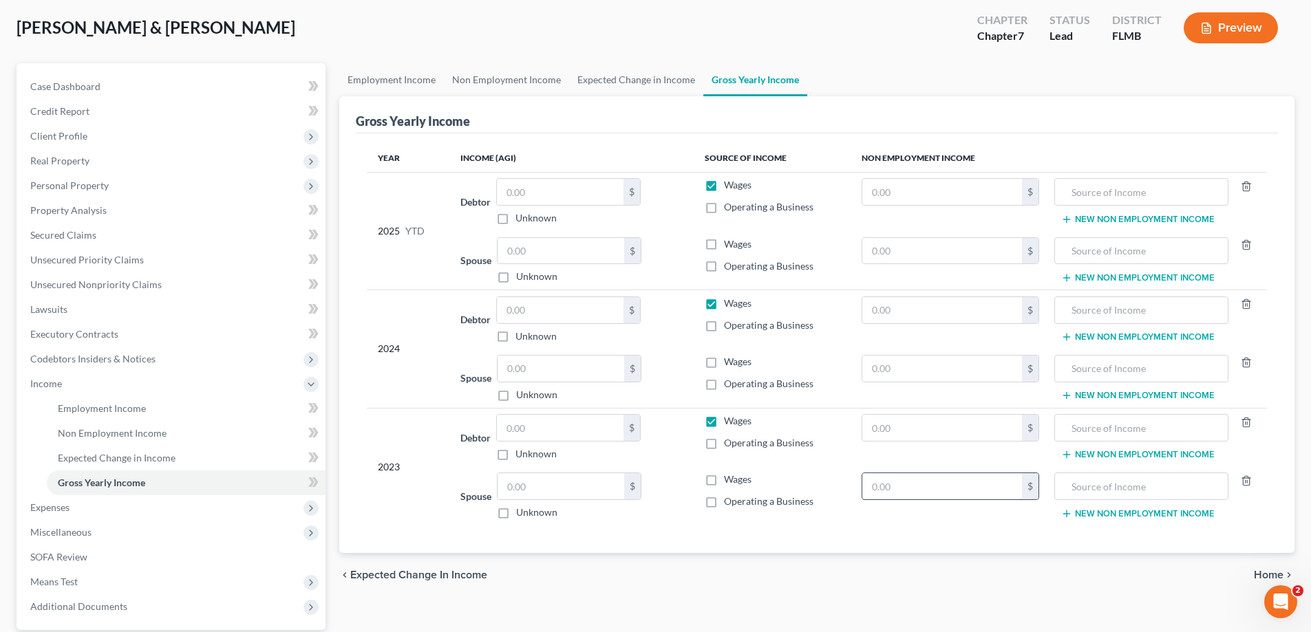
click at [930, 491] on input "text" at bounding box center [942, 486] width 160 height 26
type input "91,317.00"
click at [724, 504] on label "Operating a Business" at bounding box center [768, 502] width 89 height 14
click at [729, 504] on input "Operating a Business" at bounding box center [733, 499] width 9 height 9
checkbox input "true"
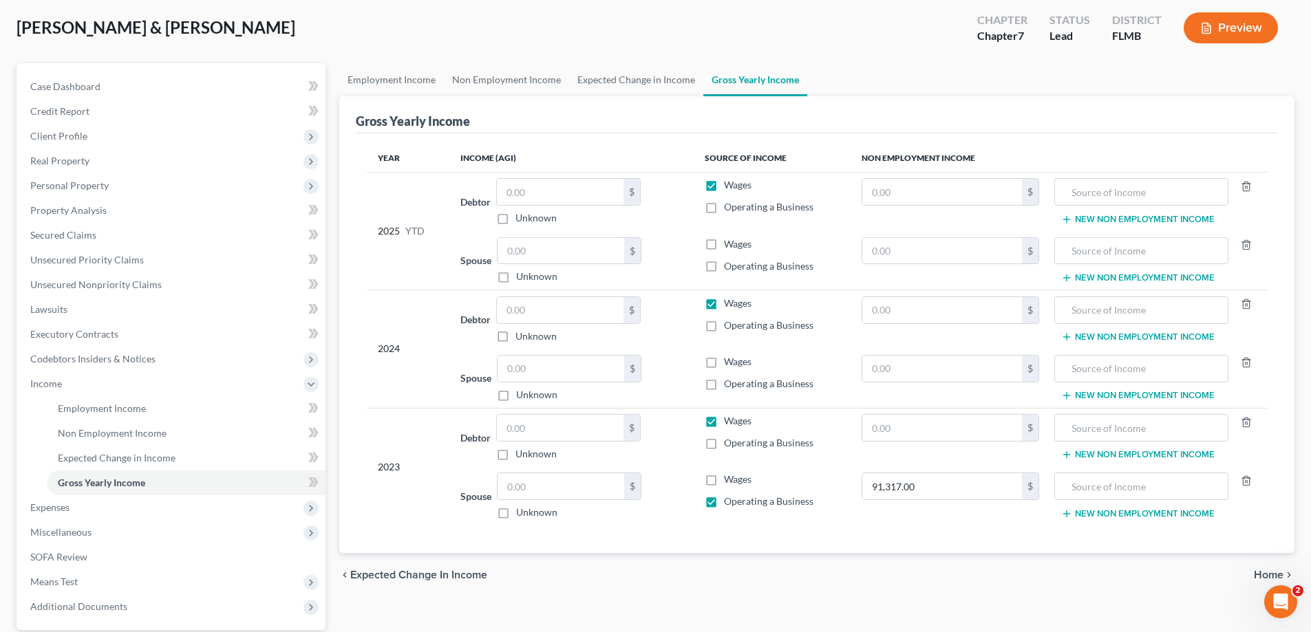
click at [724, 423] on label "Wages" at bounding box center [738, 421] width 28 height 14
click at [729, 423] on input "Wages" at bounding box center [733, 418] width 9 height 9
click at [724, 425] on label "Wages" at bounding box center [738, 421] width 28 height 14
click at [729, 423] on input "Wages" at bounding box center [733, 418] width 9 height 9
checkbox input "true"
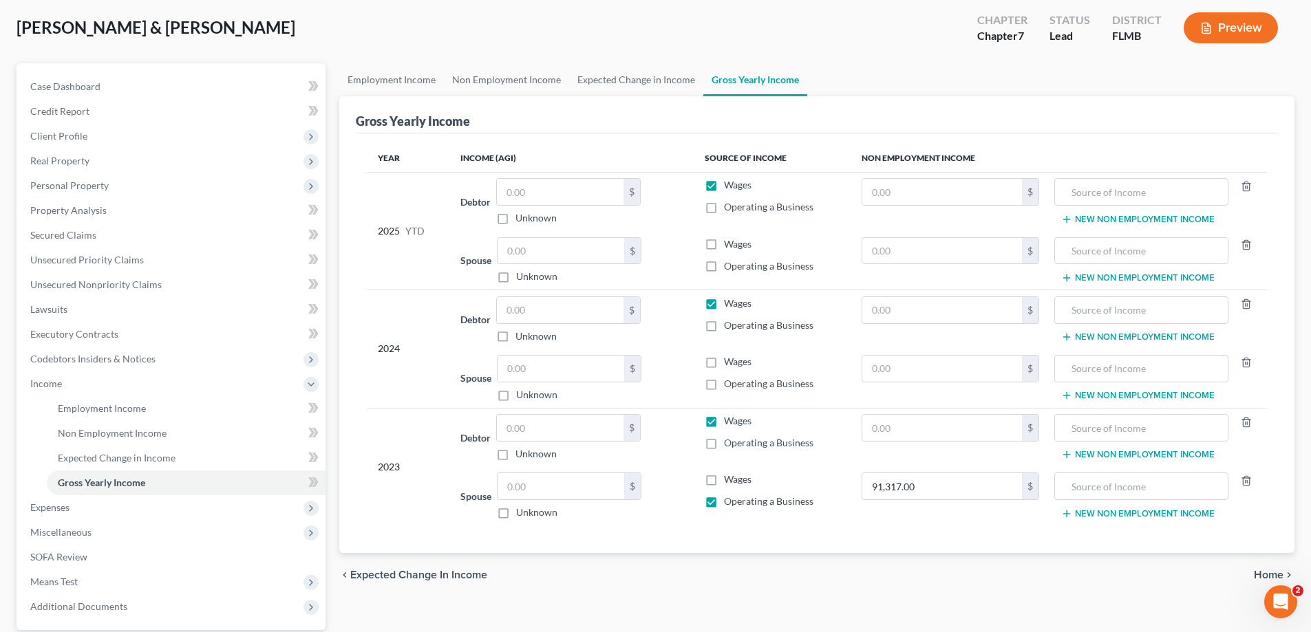
click at [724, 305] on label "Wages" at bounding box center [738, 304] width 28 height 14
click at [729, 305] on input "Wages" at bounding box center [733, 301] width 9 height 9
checkbox input "false"
click at [889, 373] on input "text" at bounding box center [942, 369] width 160 height 26
click at [846, 380] on tr "Spouse $ Unknown Balance Undetermined $ Unknown Wages Operating a Business 77,2…" at bounding box center [817, 378] width 900 height 59
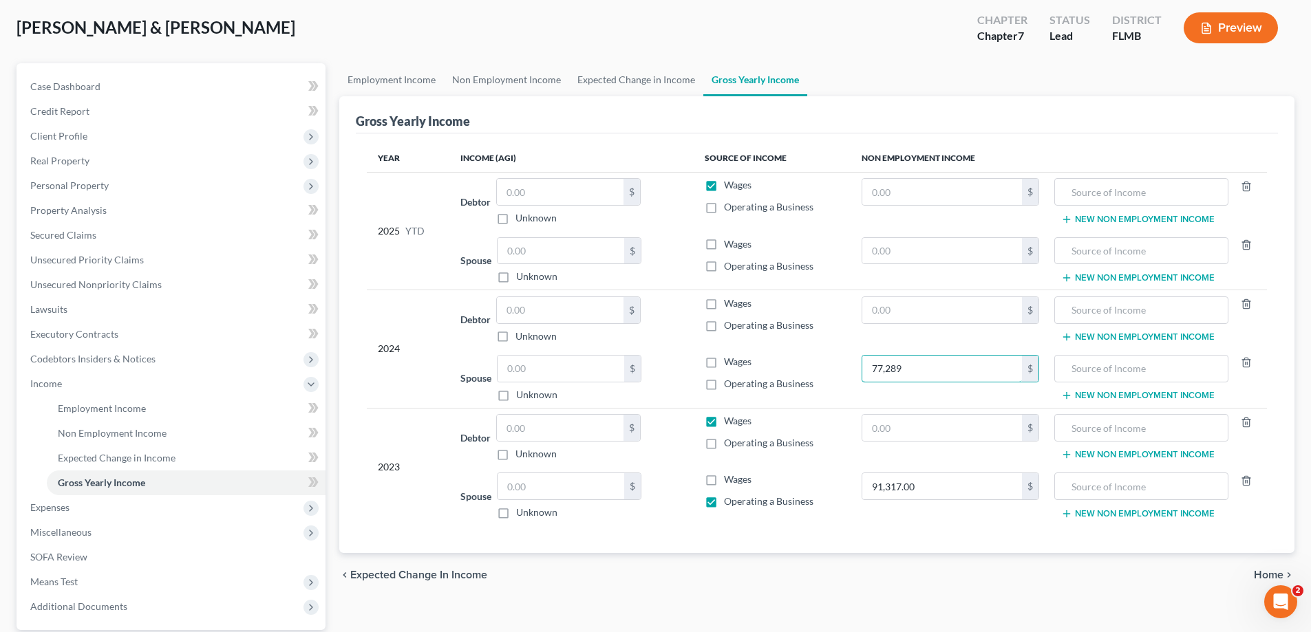
type input "0"
click at [903, 320] on input "text" at bounding box center [942, 310] width 160 height 26
paste input "77,289"
type input "77,289"
click at [901, 361] on input "0" at bounding box center [942, 369] width 160 height 26
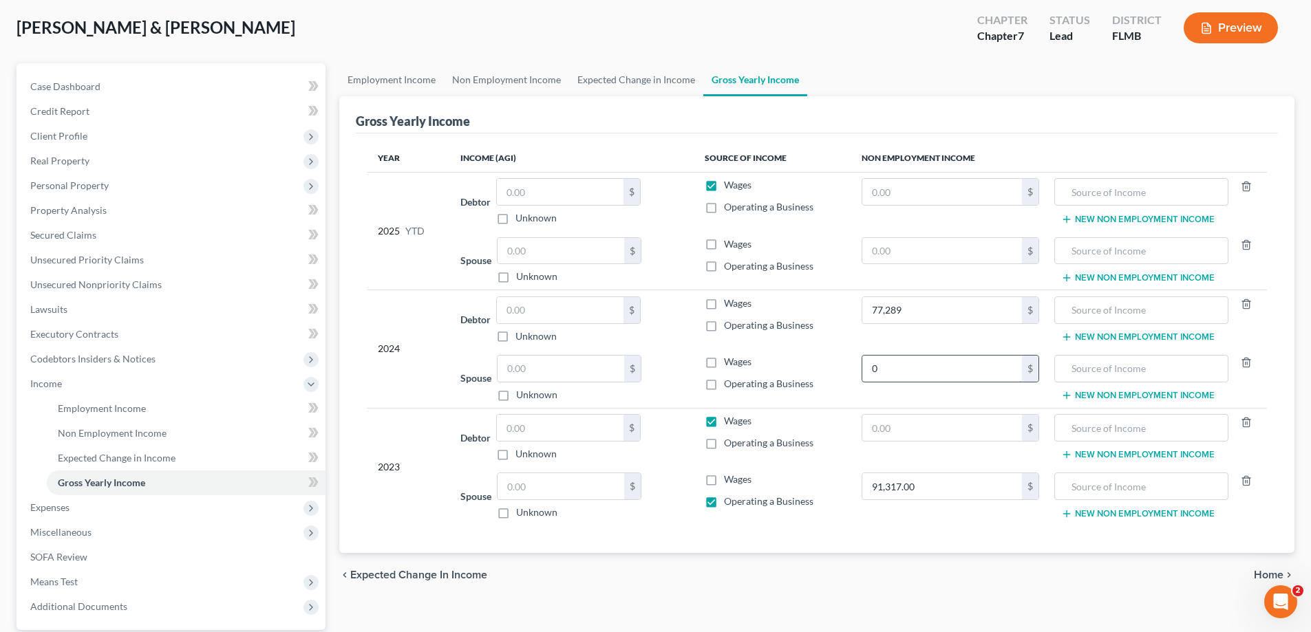
type input "0"
click at [885, 431] on input "text" at bounding box center [942, 428] width 160 height 26
click at [90, 411] on span "Employment Income" at bounding box center [102, 409] width 88 height 12
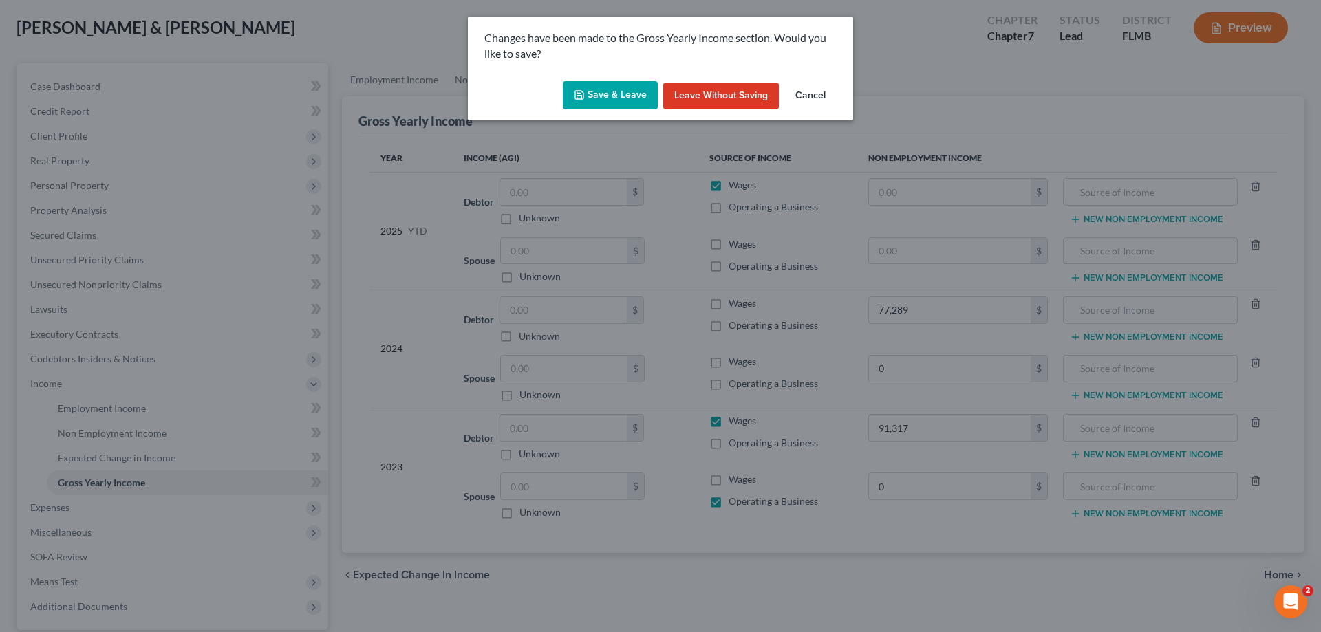
click at [583, 89] on icon "button" at bounding box center [579, 94] width 11 height 11
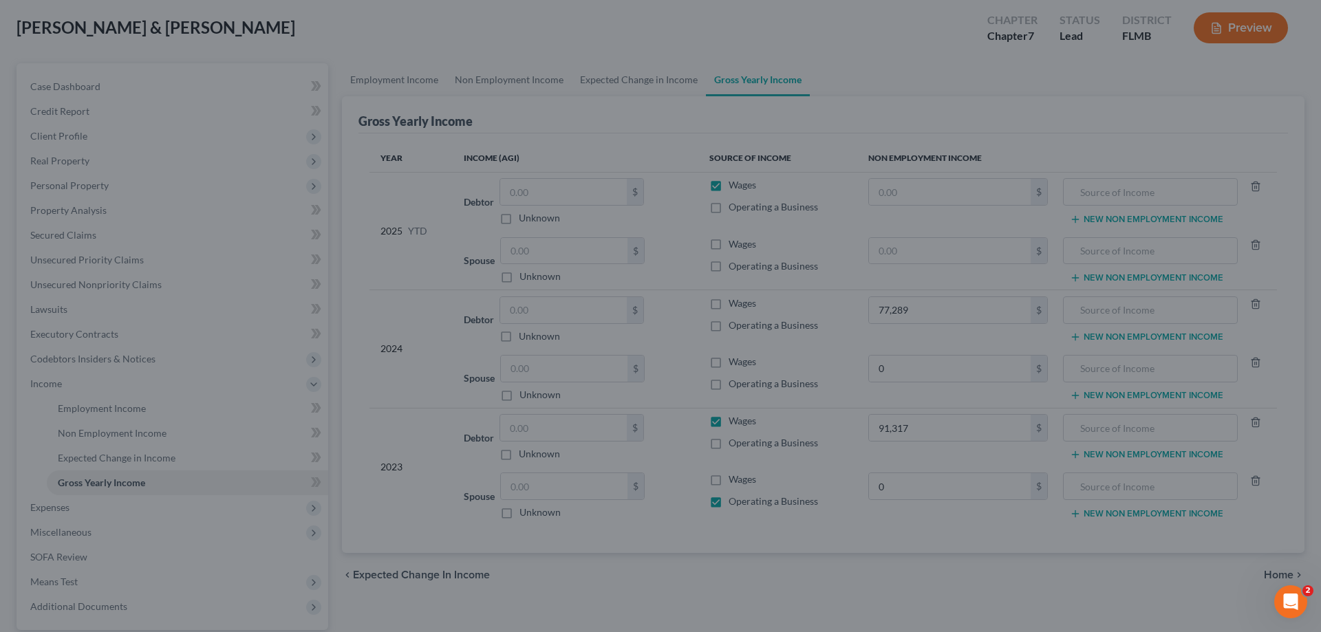
type input "91,317.00"
type input "0.00"
type input "77,289.00"
type input "0.00"
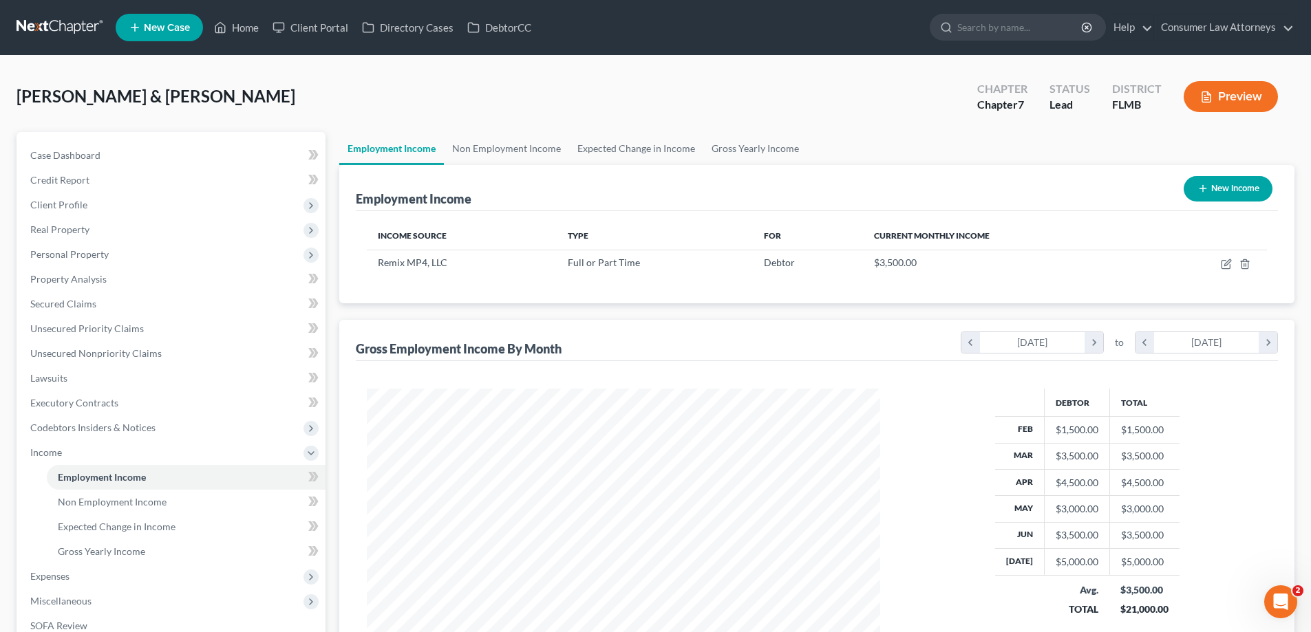
scroll to position [198, 0]
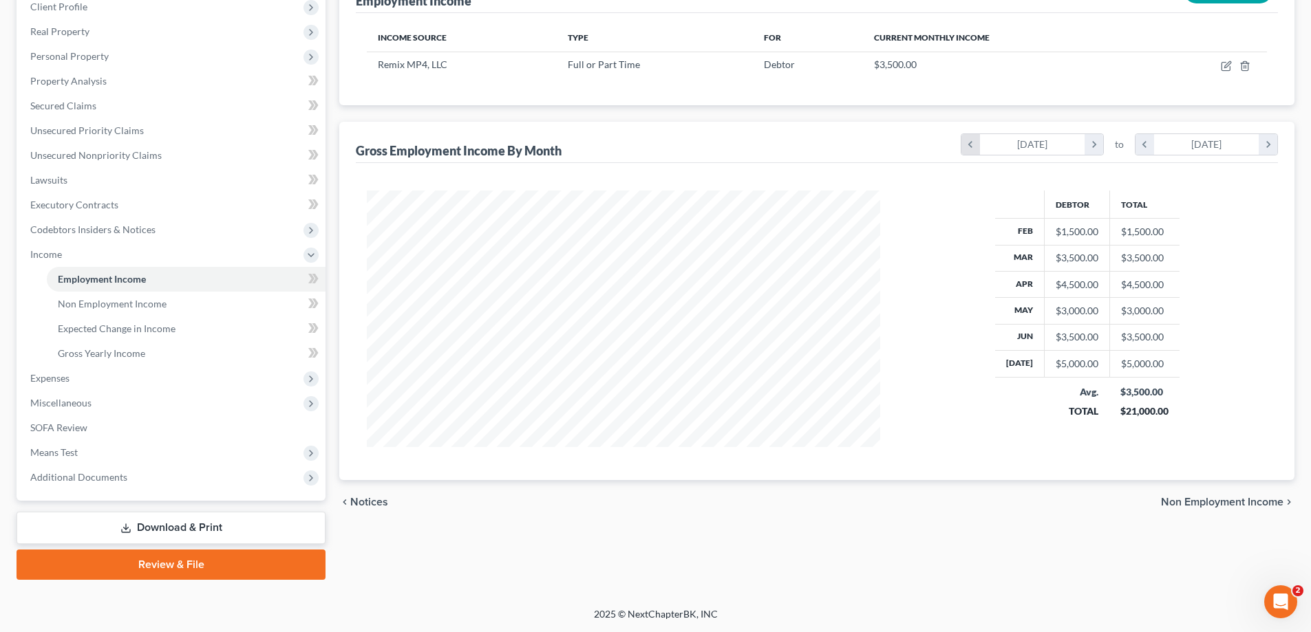
click at [968, 147] on icon "chevron_left" at bounding box center [970, 144] width 19 height 21
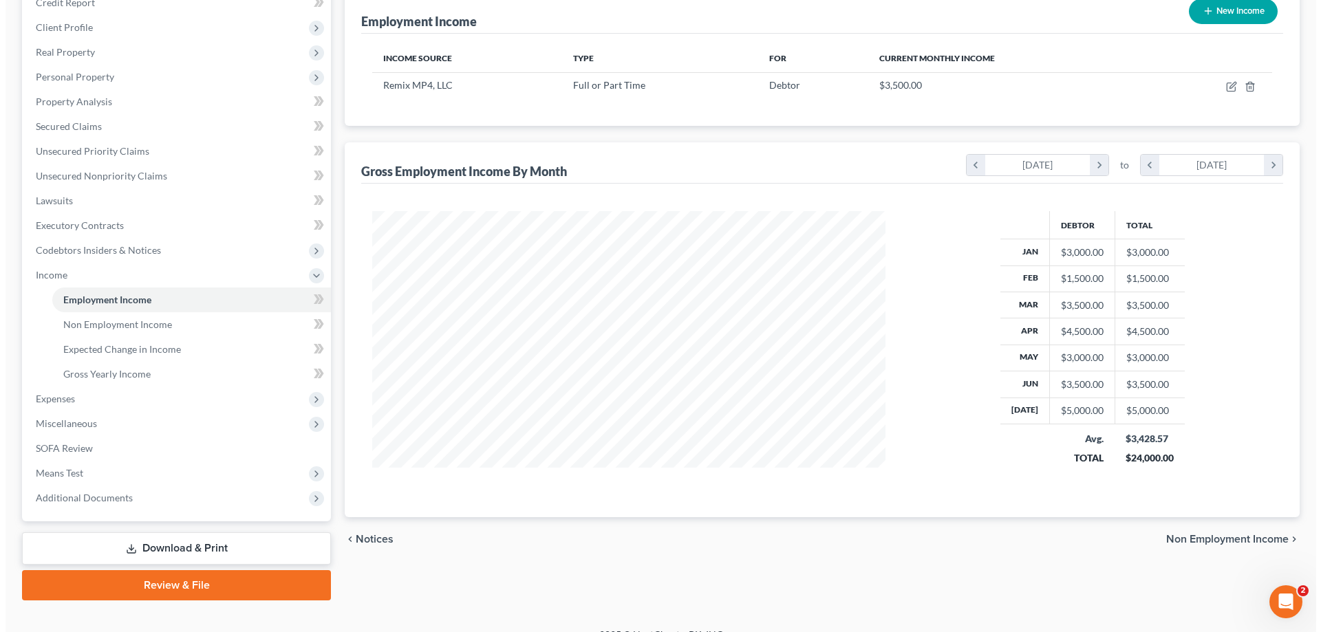
scroll to position [0, 0]
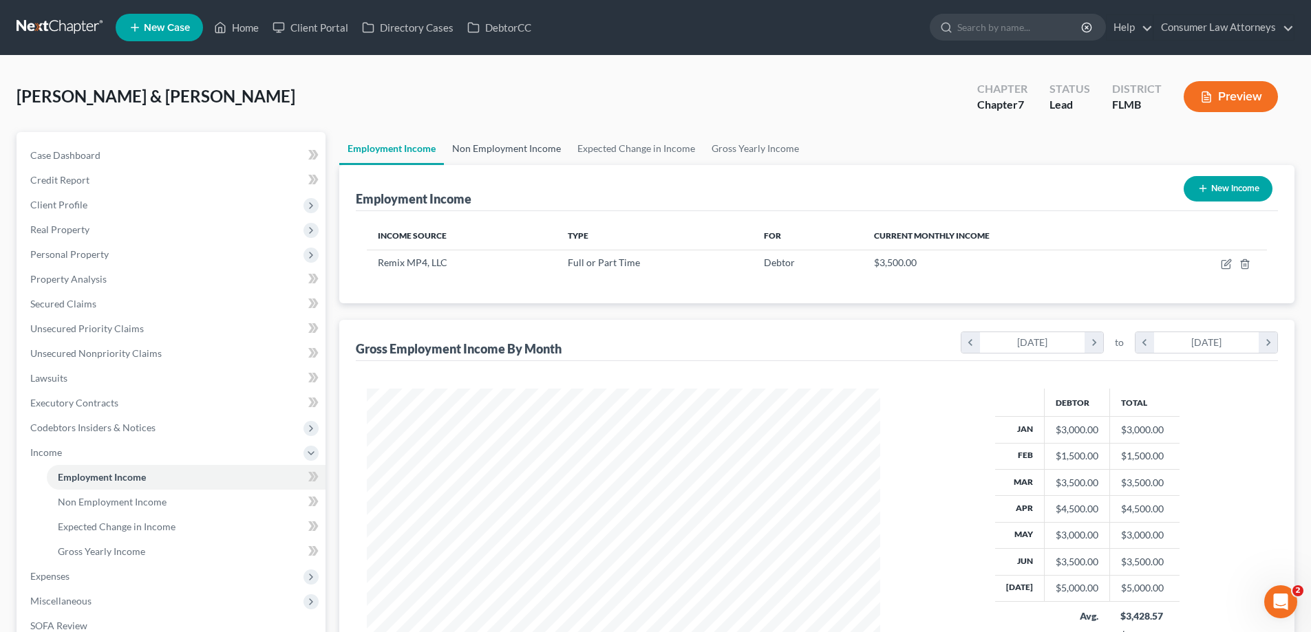
click at [527, 153] on link "Non Employment Income" at bounding box center [506, 148] width 125 height 33
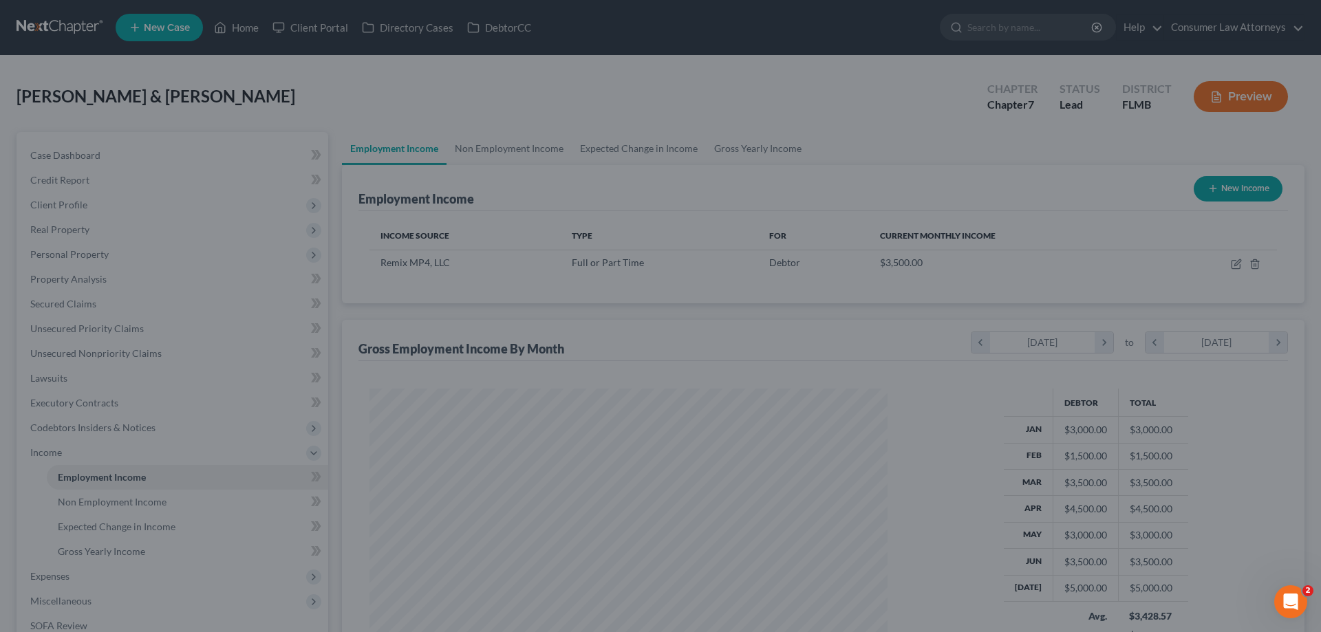
click at [706, 347] on div at bounding box center [660, 316] width 1321 height 632
click at [719, 334] on div at bounding box center [660, 316] width 1321 height 632
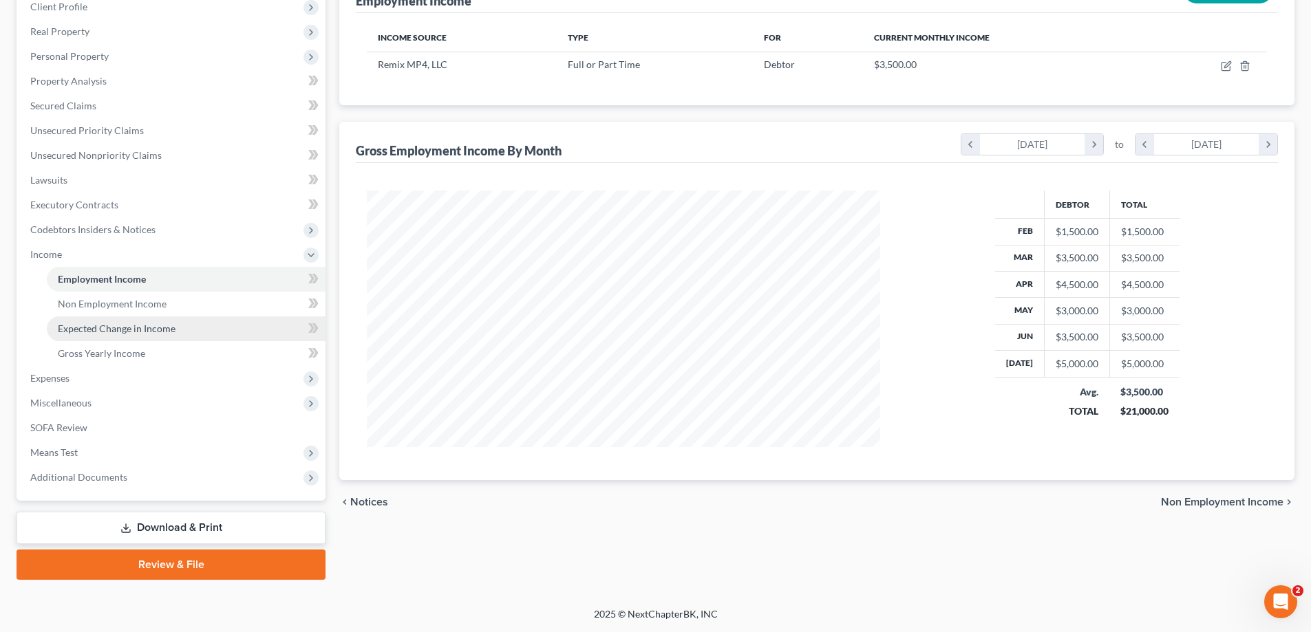
click at [83, 328] on span "Expected Change in Income" at bounding box center [117, 329] width 118 height 12
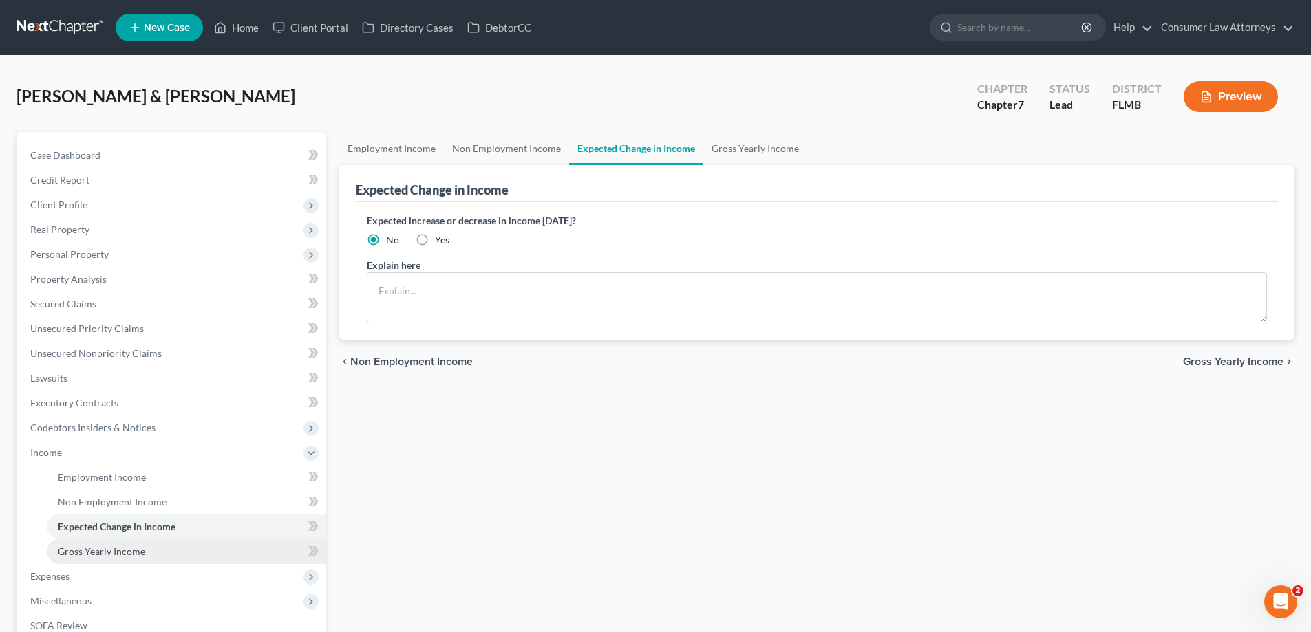
click at [107, 553] on span "Gross Yearly Income" at bounding box center [101, 552] width 87 height 12
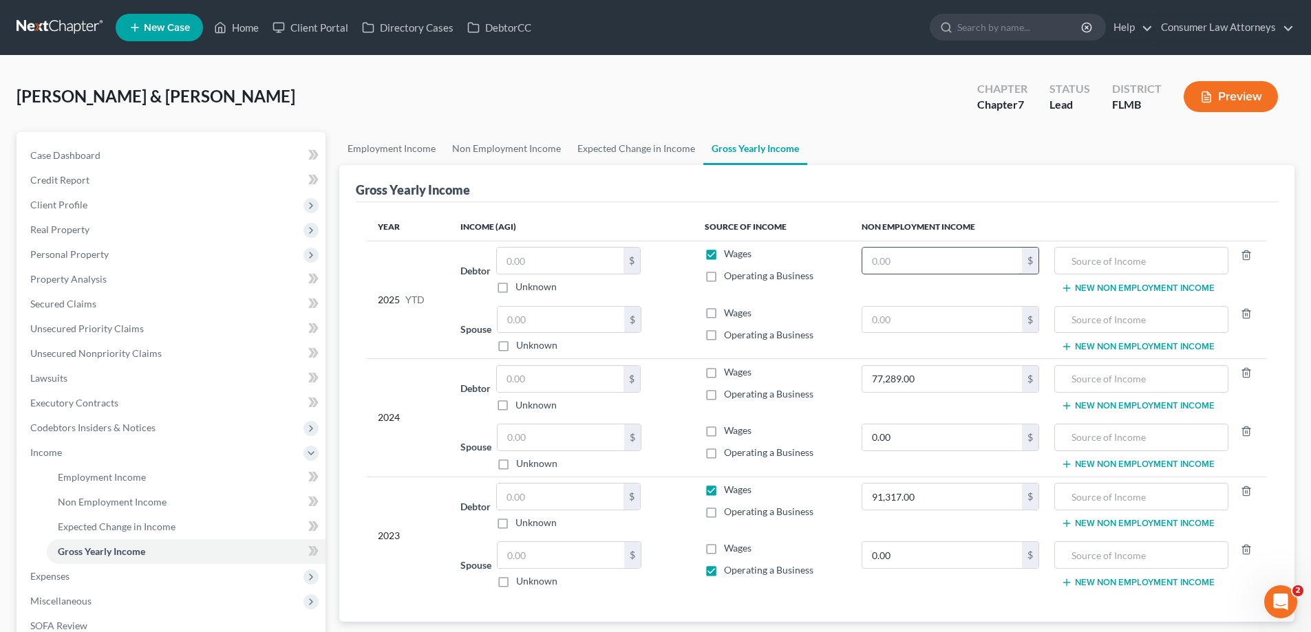
click at [892, 264] on input "text" at bounding box center [942, 261] width 160 height 26
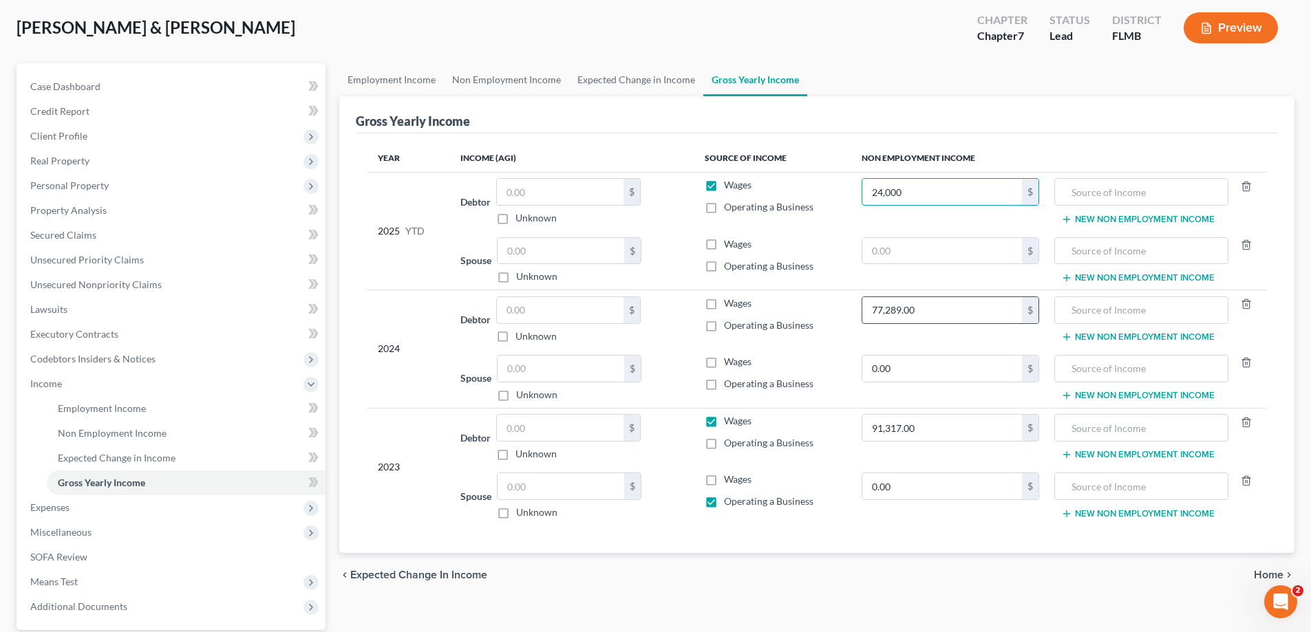
type input "24,000"
type input "0"
click at [531, 310] on input "text" at bounding box center [560, 310] width 127 height 26
paste input "77,289.00"
type input "77,289.00"
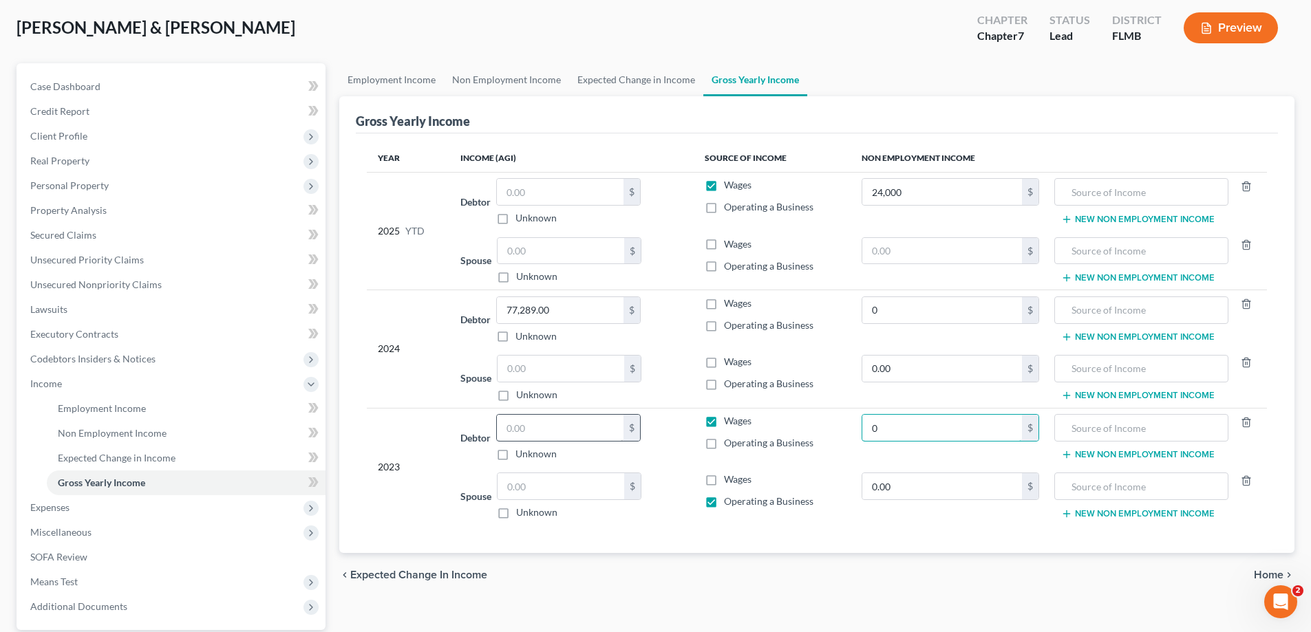
type input "0"
click at [545, 438] on input "text" at bounding box center [560, 428] width 127 height 26
paste input "91,317.00"
type input "91,317.00"
click at [613, 190] on input "text" at bounding box center [560, 192] width 127 height 26
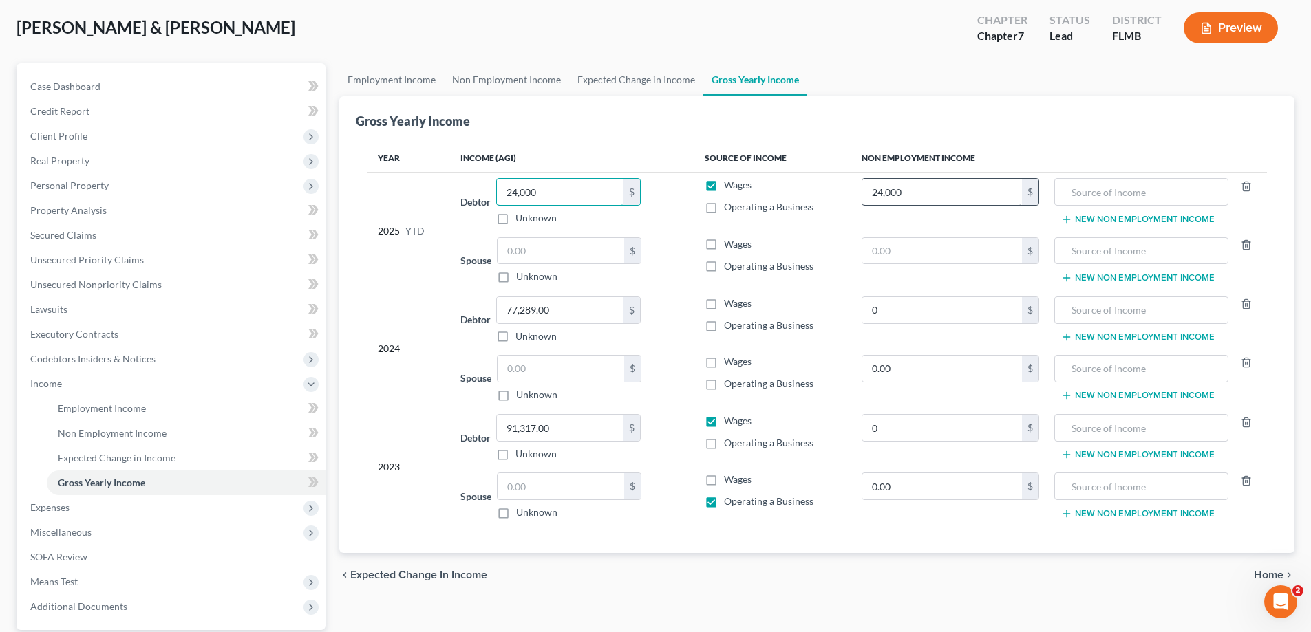
type input "24,000"
type input "0"
click at [870, 254] on input "text" at bounding box center [942, 251] width 160 height 26
type input "0"
click at [931, 427] on input "0" at bounding box center [942, 428] width 160 height 26
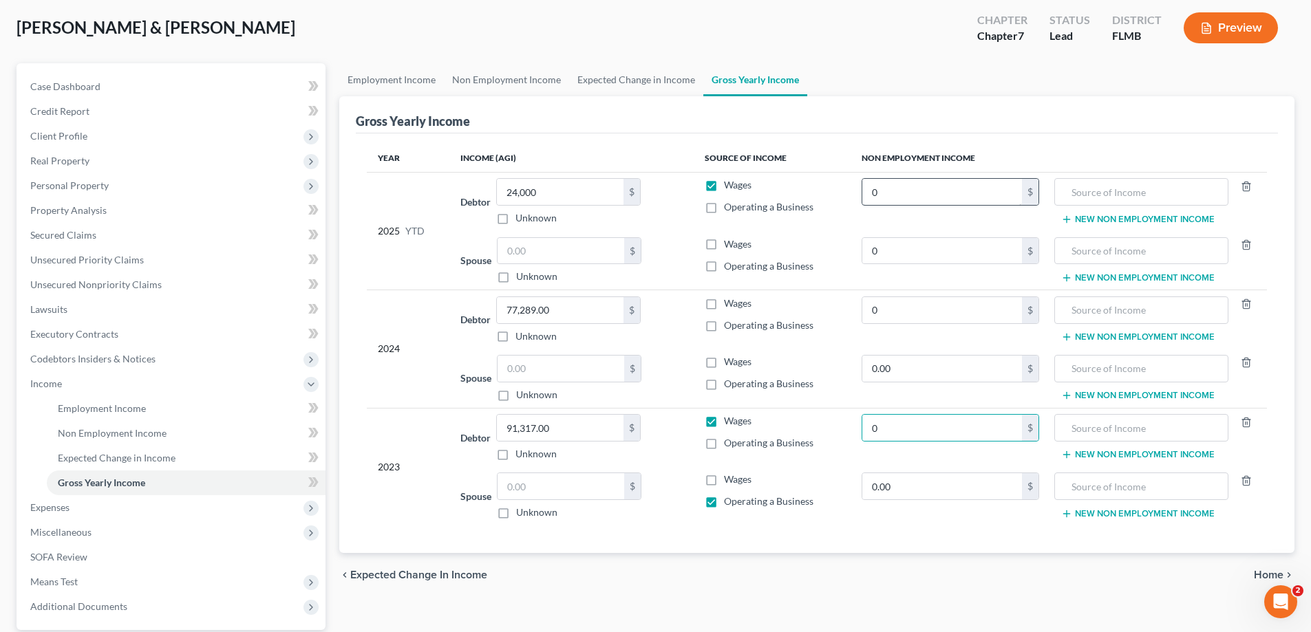
drag, startPoint x: 926, startPoint y: 176, endPoint x: 926, endPoint y: 189, distance: 13.1
click at [926, 176] on td "0 $" at bounding box center [950, 201] width 200 height 59
click at [926, 191] on input "0" at bounding box center [942, 192] width 160 height 26
type input "0"
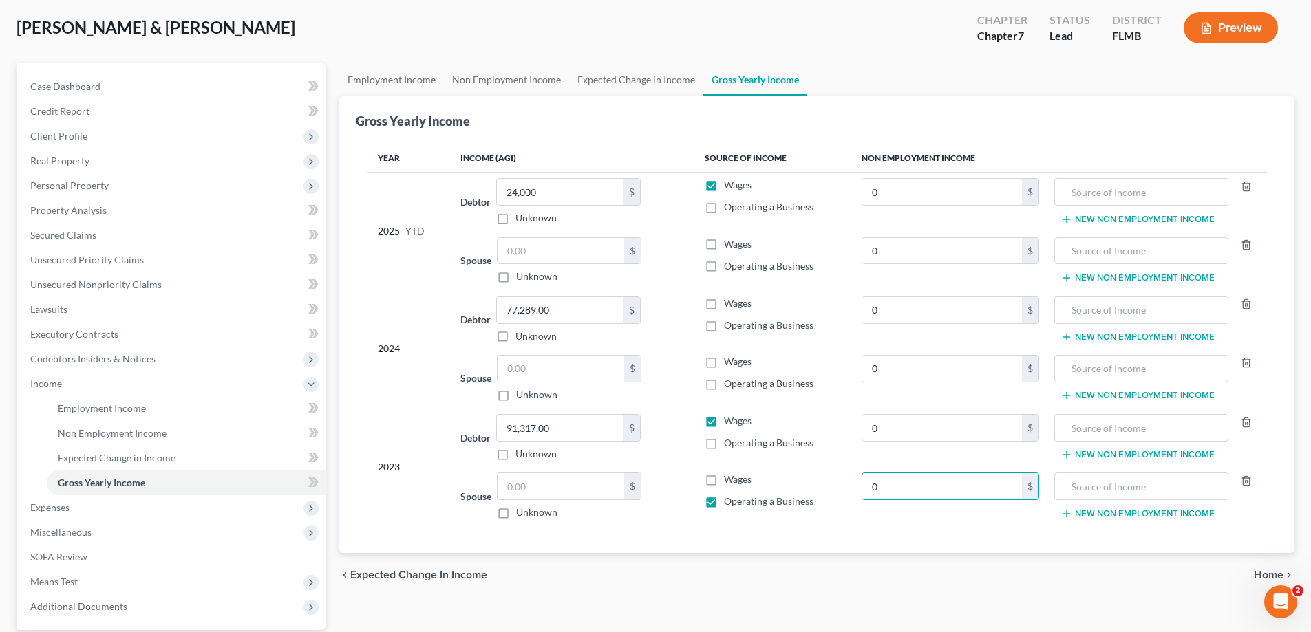
click at [753, 533] on div "Year Income (AGI) Source of Income Non Employment Income 2025 YTD Debtor 24,000…" at bounding box center [817, 343] width 922 height 420
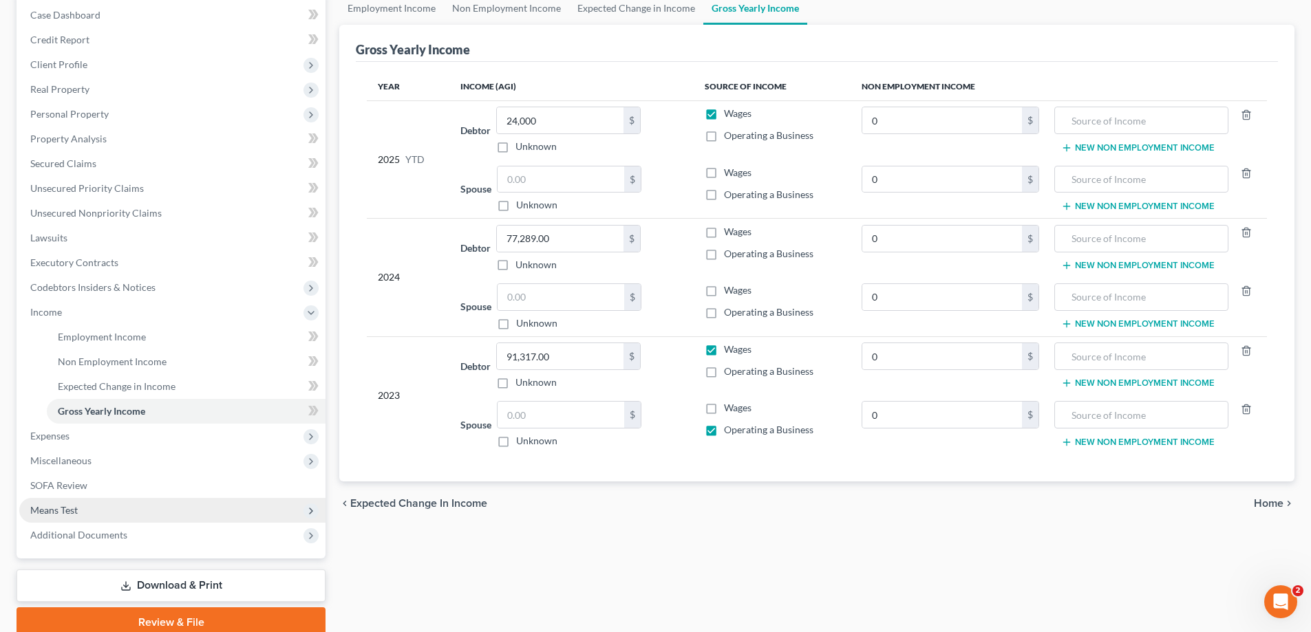
scroll to position [198, 0]
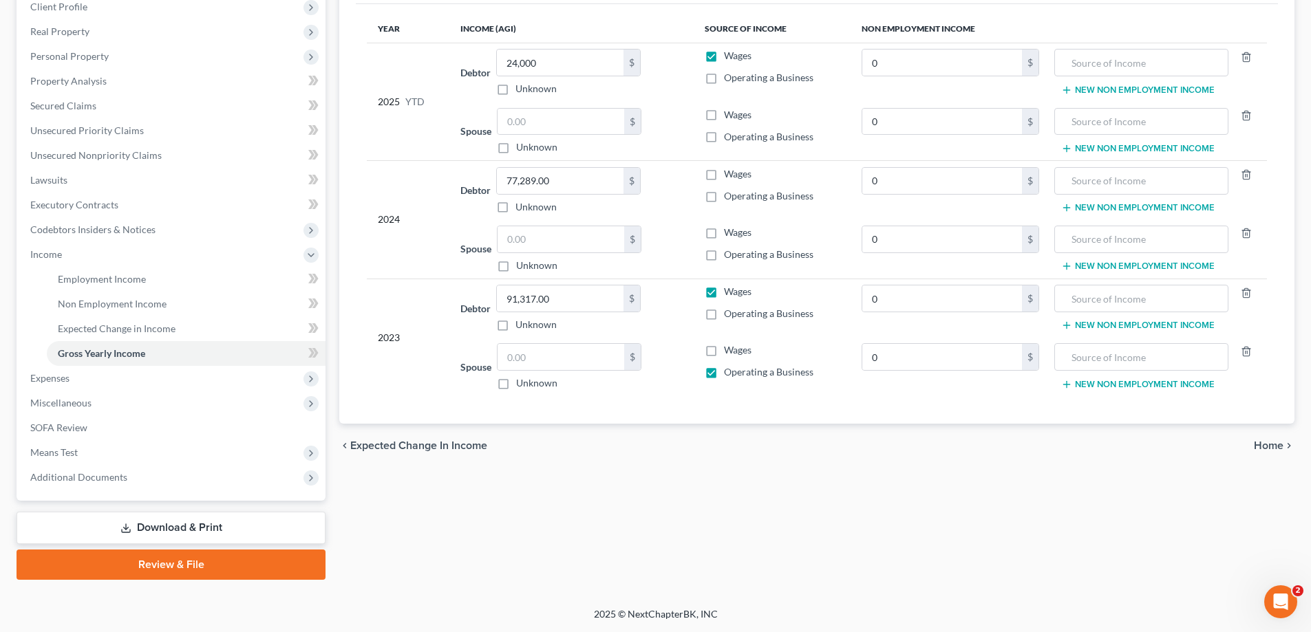
click at [193, 528] on link "Download & Print" at bounding box center [171, 528] width 309 height 32
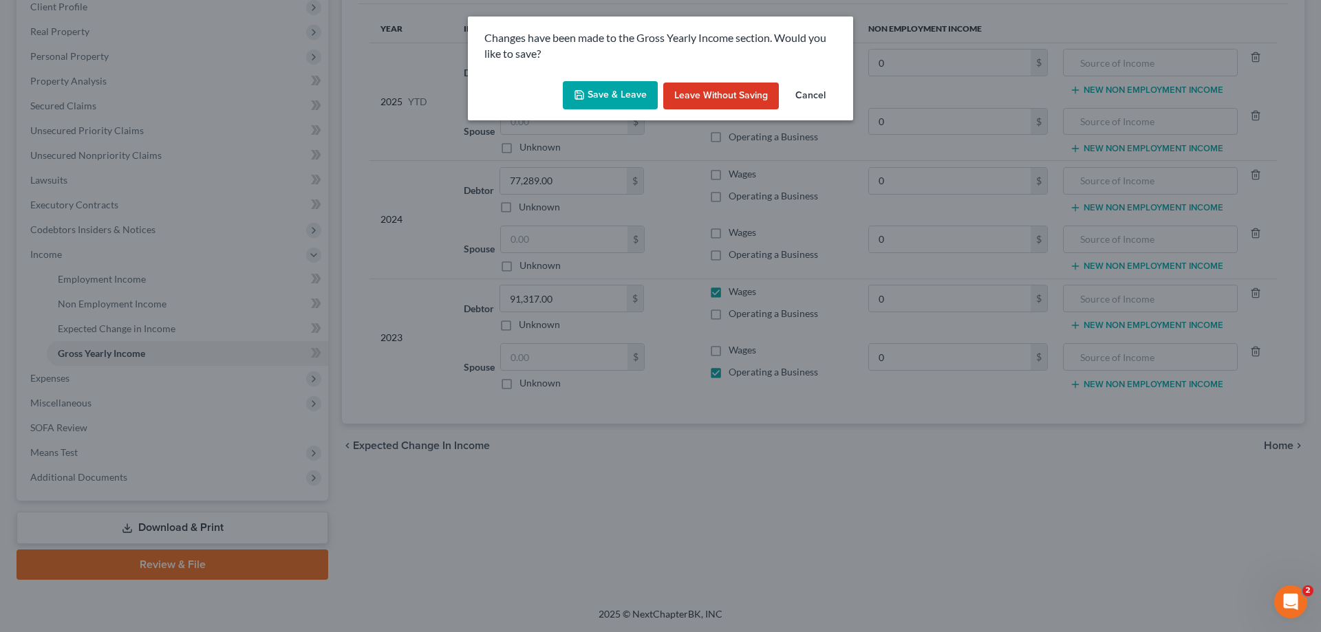
click at [650, 89] on button "Save & Leave" at bounding box center [610, 95] width 95 height 29
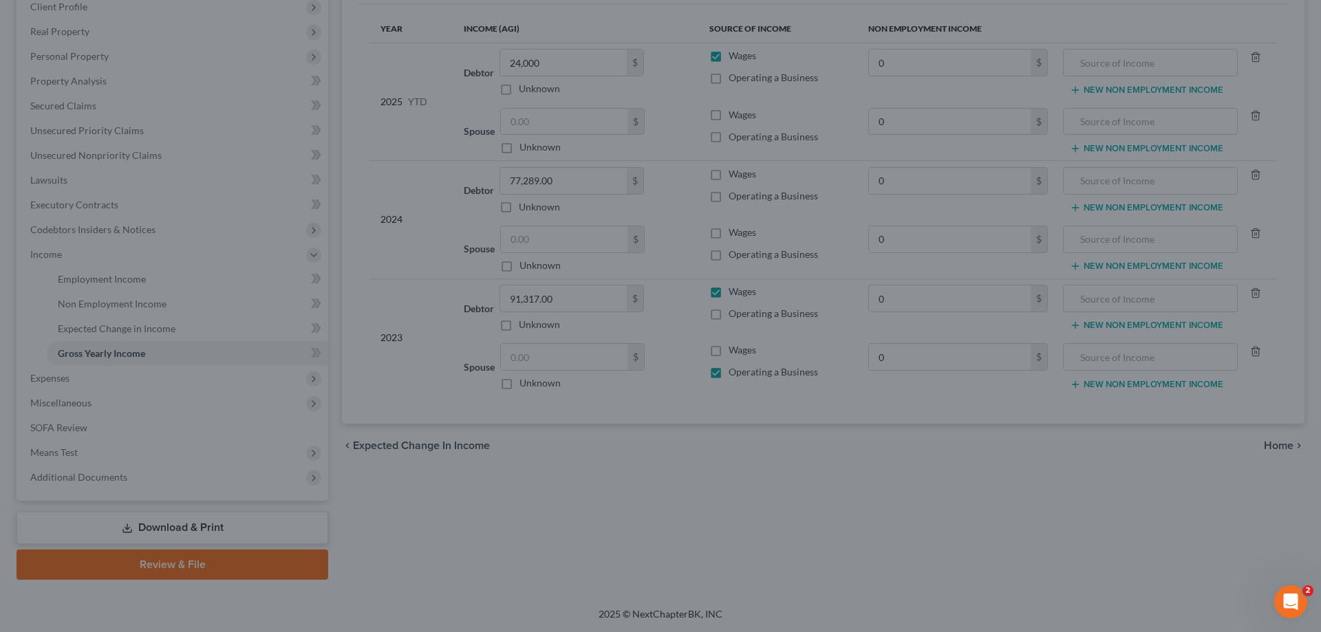
type input "0.00"
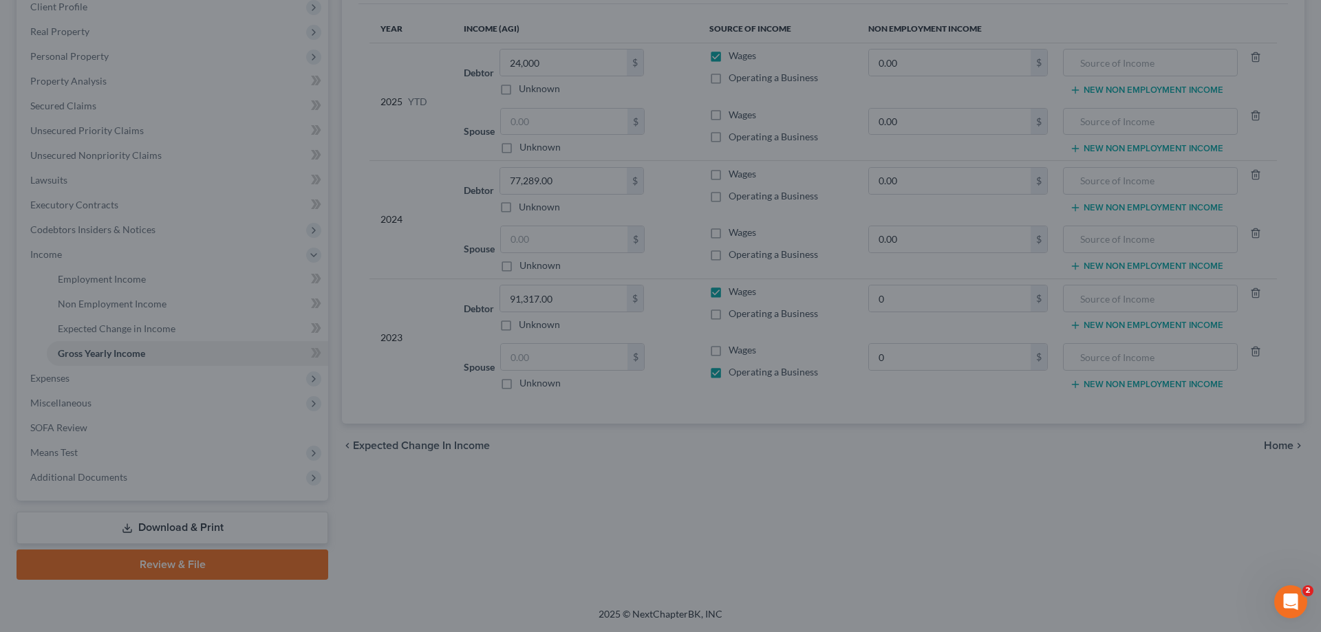
type input "0.00"
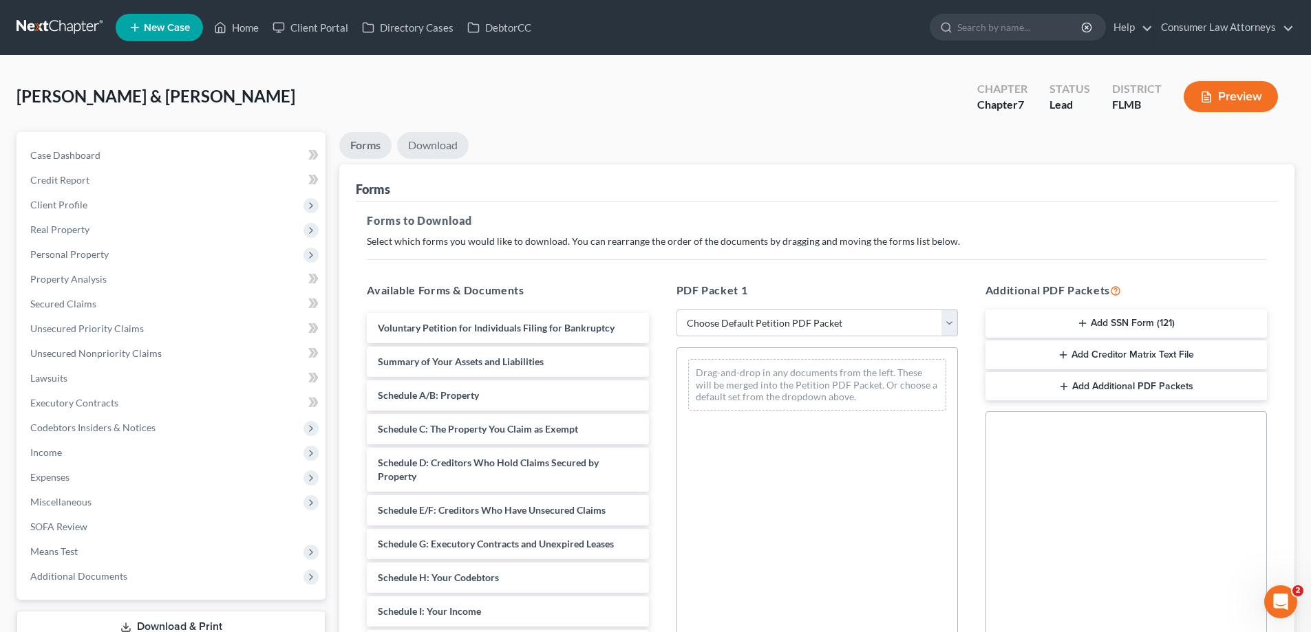
click at [444, 148] on link "Download" at bounding box center [433, 145] width 72 height 27
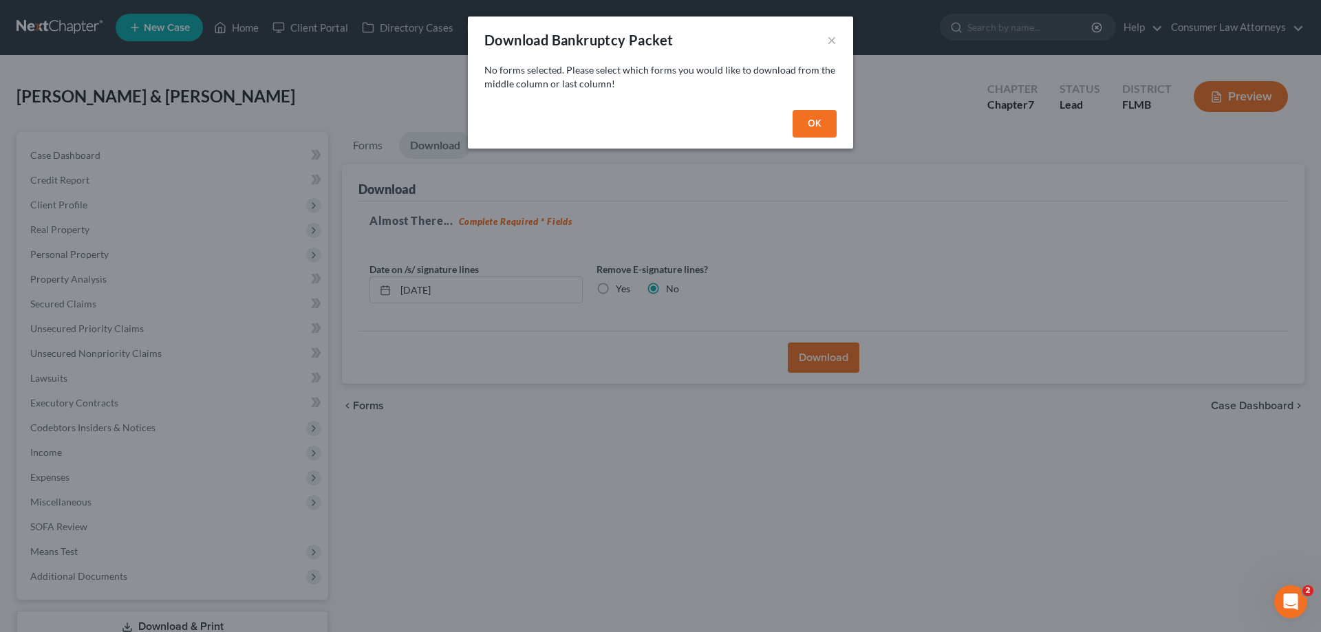
click at [803, 127] on button "OK" at bounding box center [815, 124] width 44 height 28
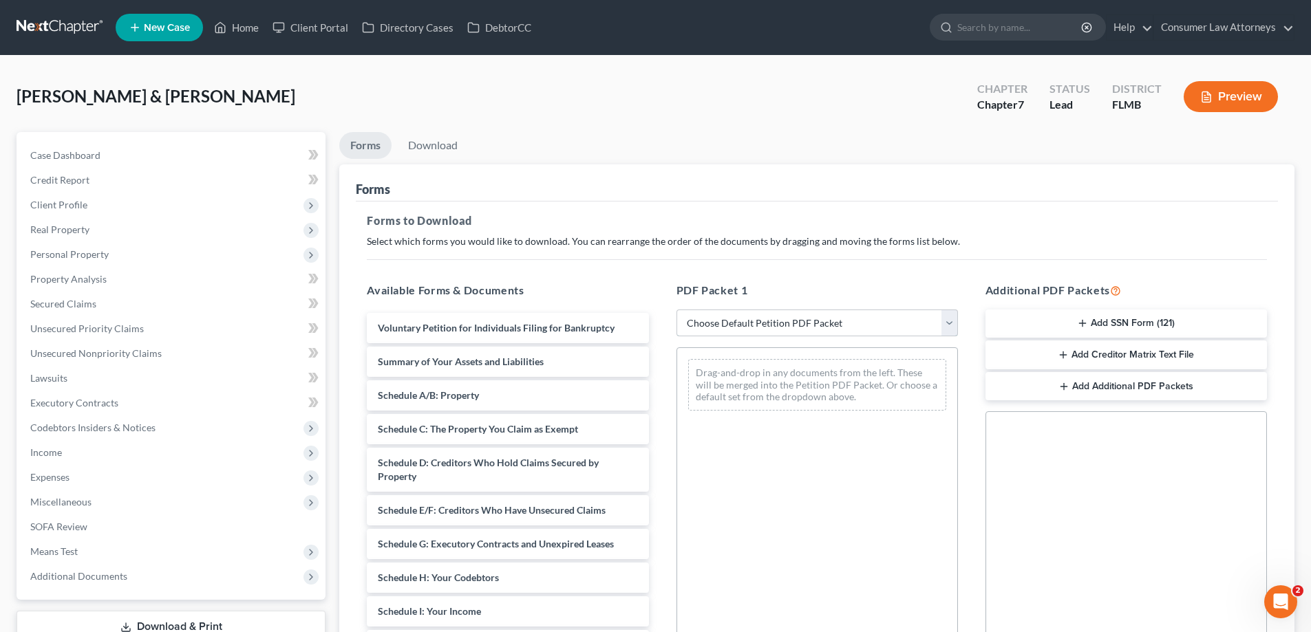
drag, startPoint x: 870, startPoint y: 320, endPoint x: 1002, endPoint y: 296, distance: 135.0
click at [870, 320] on select "Choose Default Petition PDF Packet Complete Bankruptcy Petition (all forms and …" at bounding box center [816, 324] width 281 height 28
select select "0"
click at [676, 310] on select "Choose Default Petition PDF Packet Complete Bankruptcy Petition (all forms and …" at bounding box center [816, 324] width 281 height 28
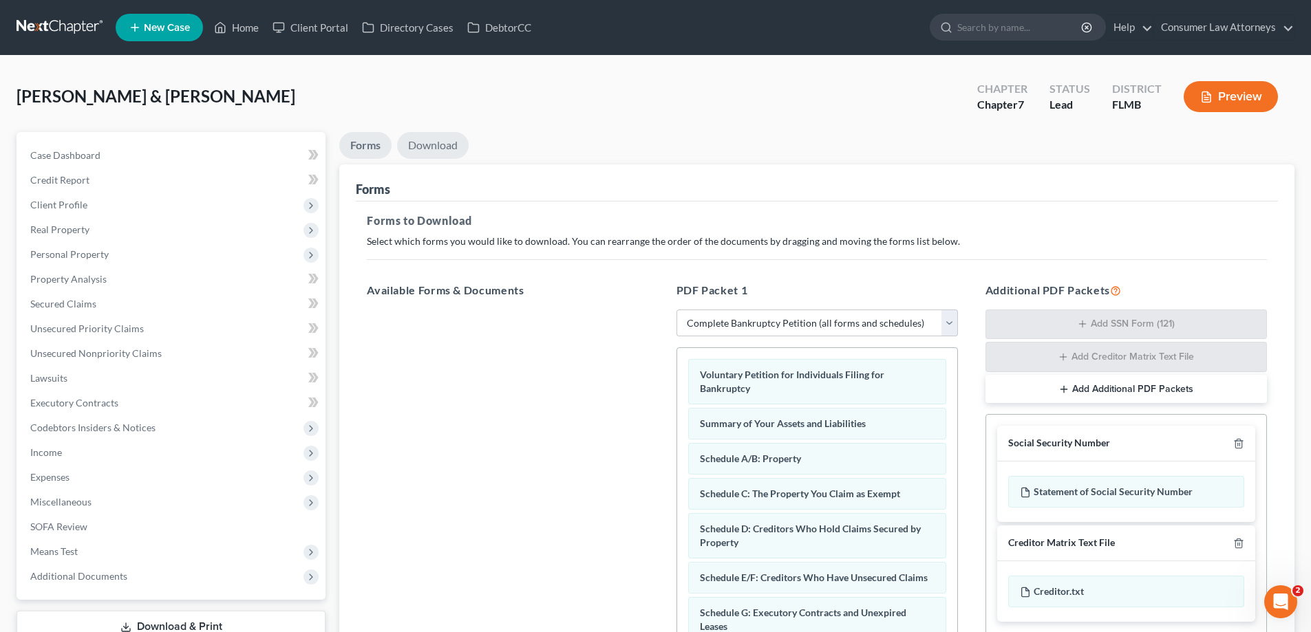
click at [447, 151] on link "Download" at bounding box center [433, 145] width 72 height 27
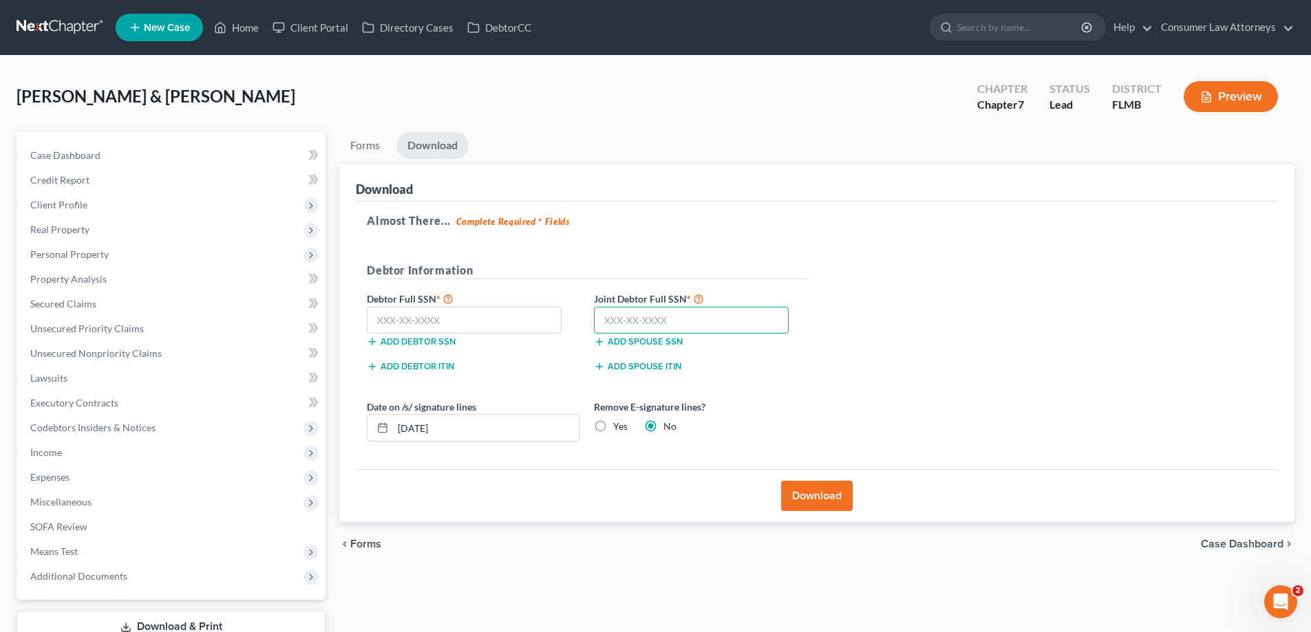
click at [707, 326] on input "text" at bounding box center [691, 321] width 195 height 28
click at [75, 356] on span "Unsecured Nonpriority Claims" at bounding box center [95, 353] width 131 height 12
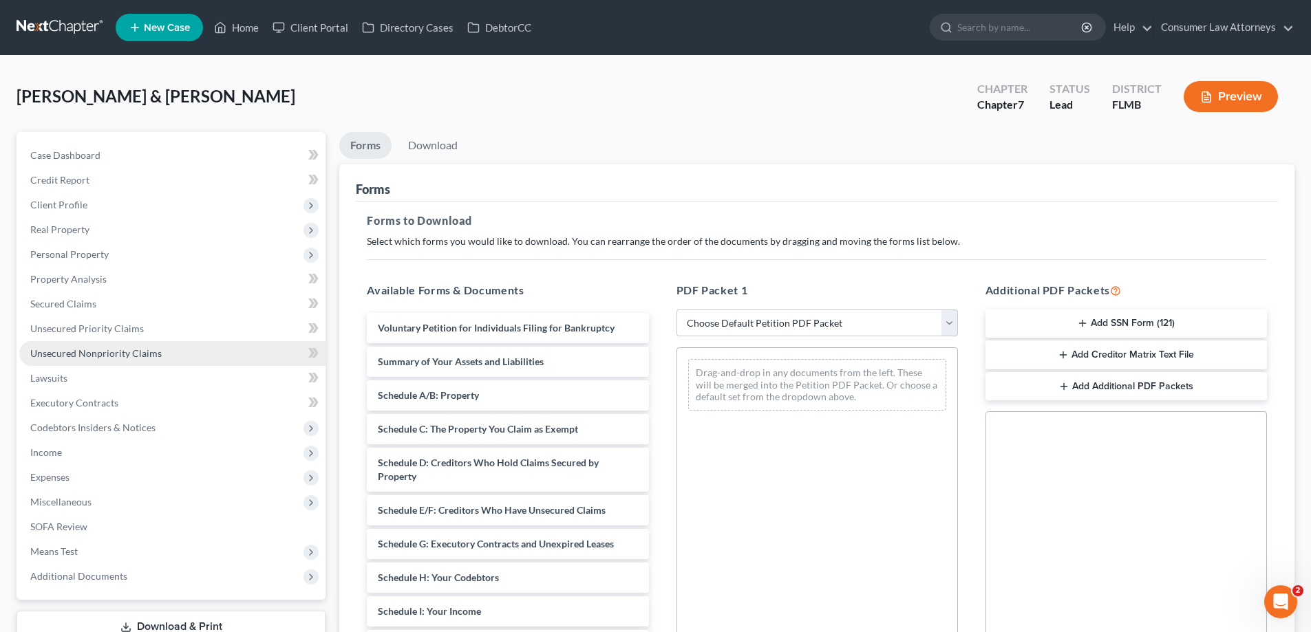
click at [124, 350] on span "Unsecured Nonpriority Claims" at bounding box center [95, 353] width 131 height 12
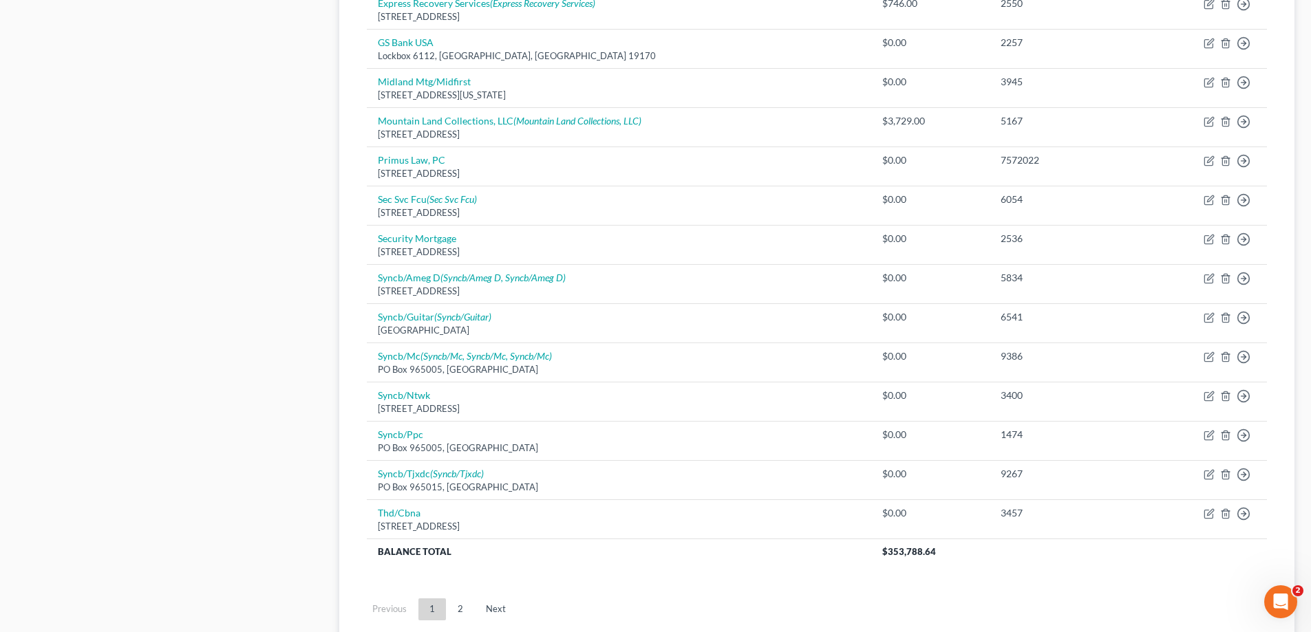
scroll to position [956, 0]
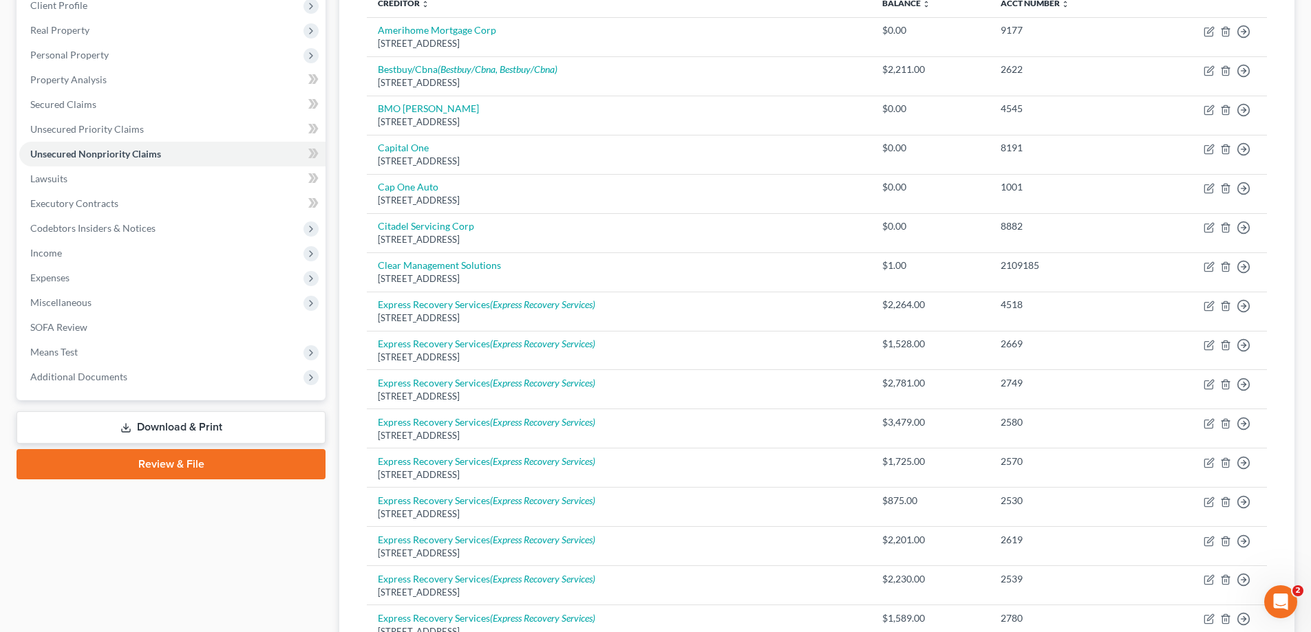
scroll to position [0, 0]
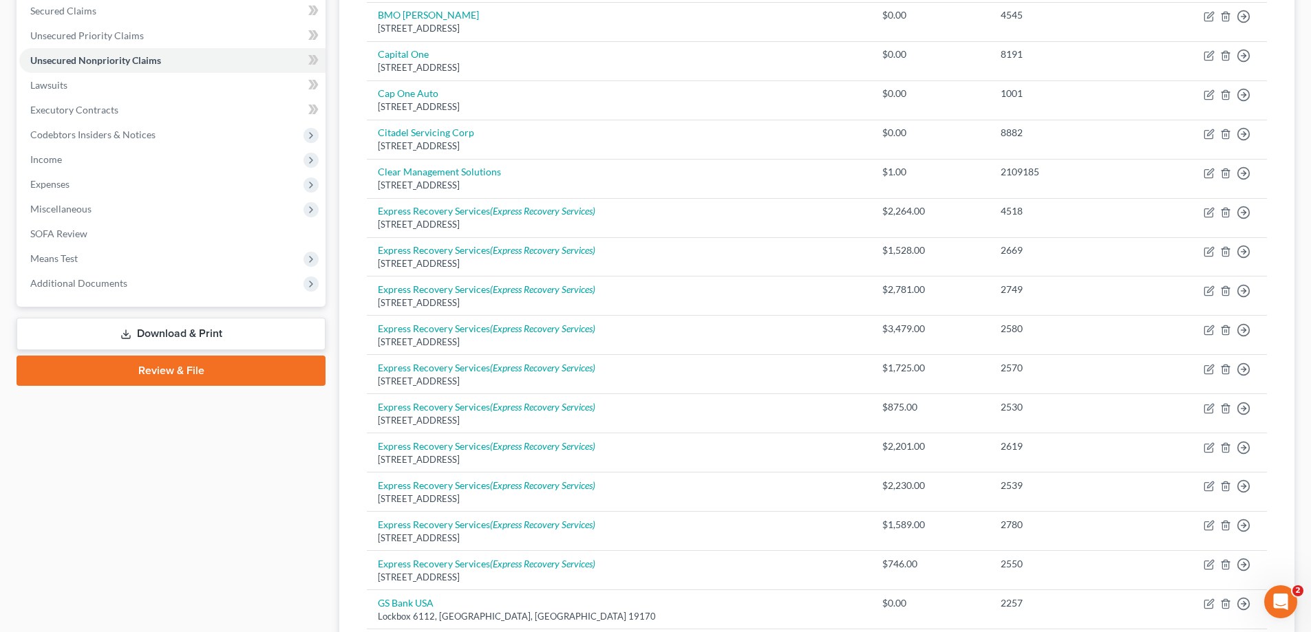
scroll to position [413, 0]
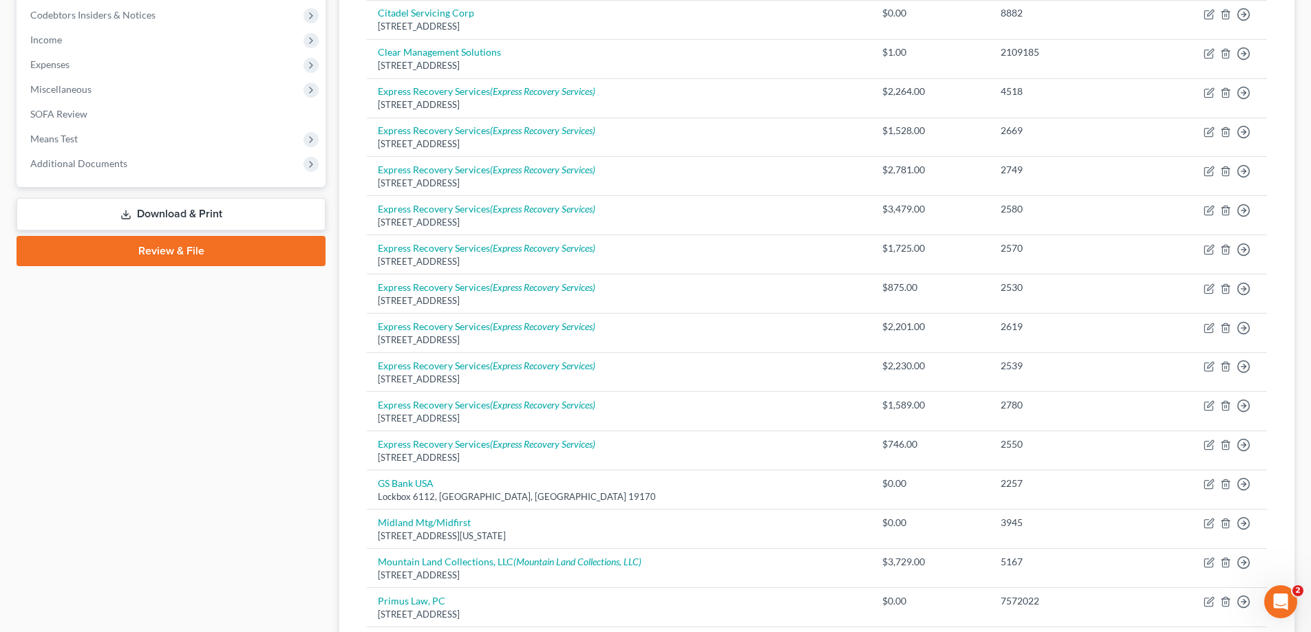
click at [206, 213] on link "Download & Print" at bounding box center [171, 214] width 309 height 32
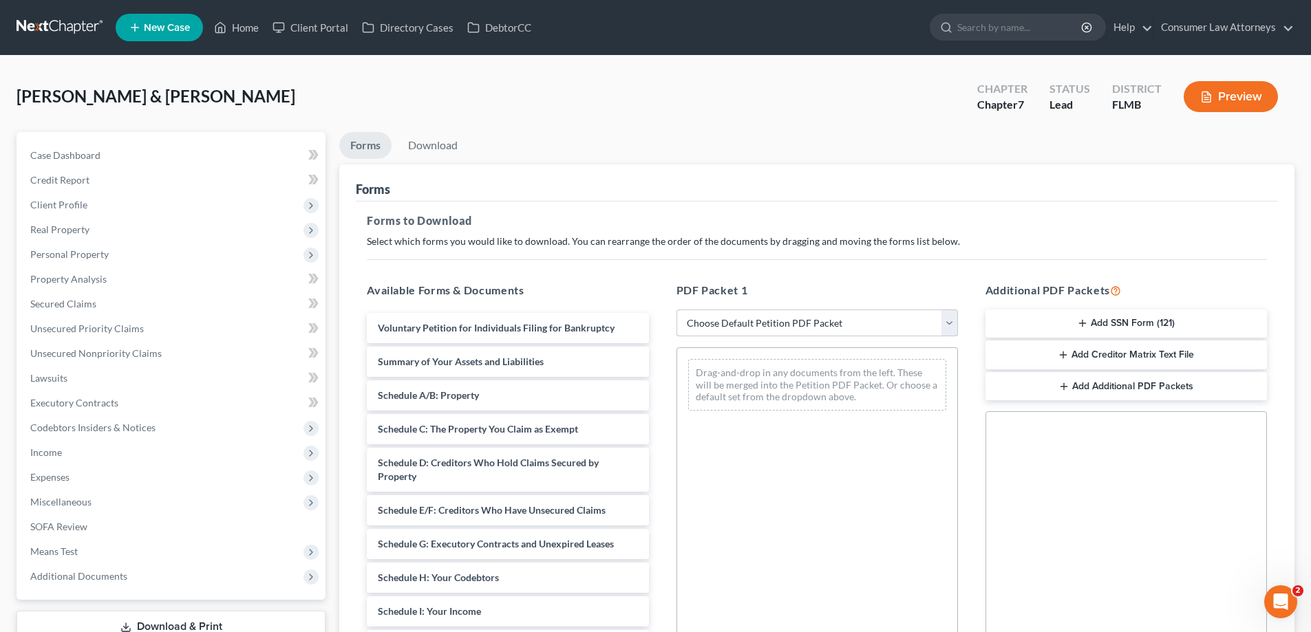
drag, startPoint x: 751, startPoint y: 325, endPoint x: 834, endPoint y: 330, distance: 82.7
click at [755, 326] on select "Choose Default Petition PDF Packet Complete Bankruptcy Petition (all forms and …" at bounding box center [816, 324] width 281 height 28
select select "0"
click at [676, 310] on select "Choose Default Petition PDF Packet Complete Bankruptcy Petition (all forms and …" at bounding box center [816, 324] width 281 height 28
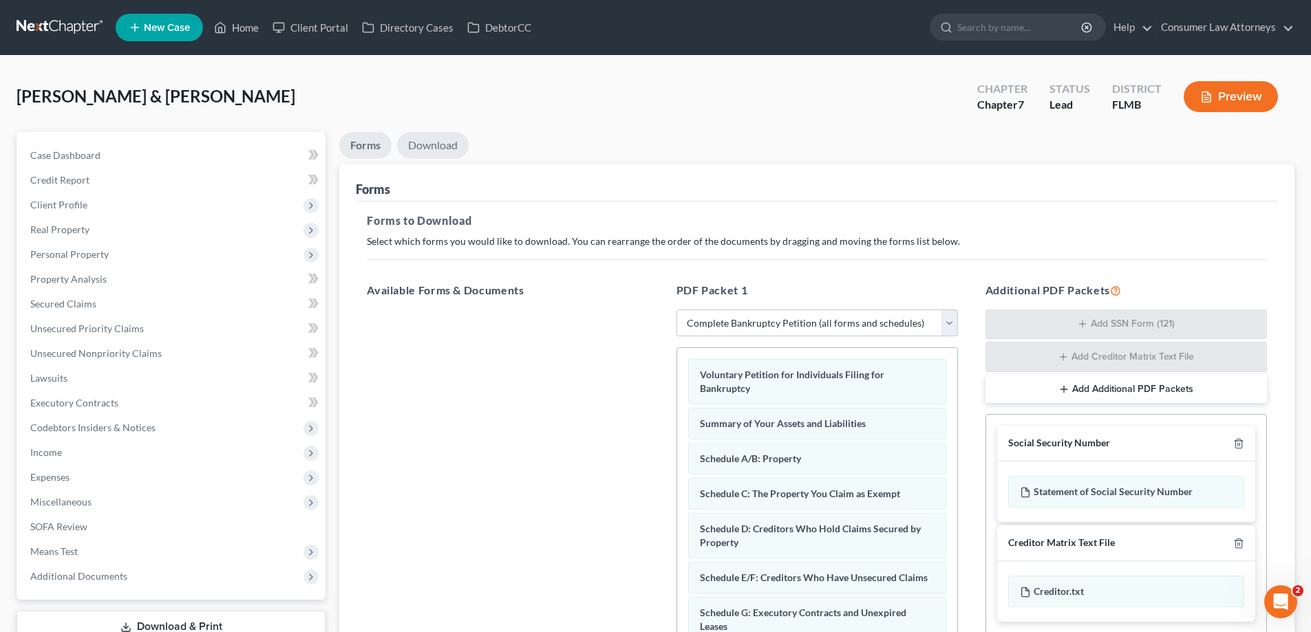
click at [436, 149] on link "Download" at bounding box center [433, 145] width 72 height 27
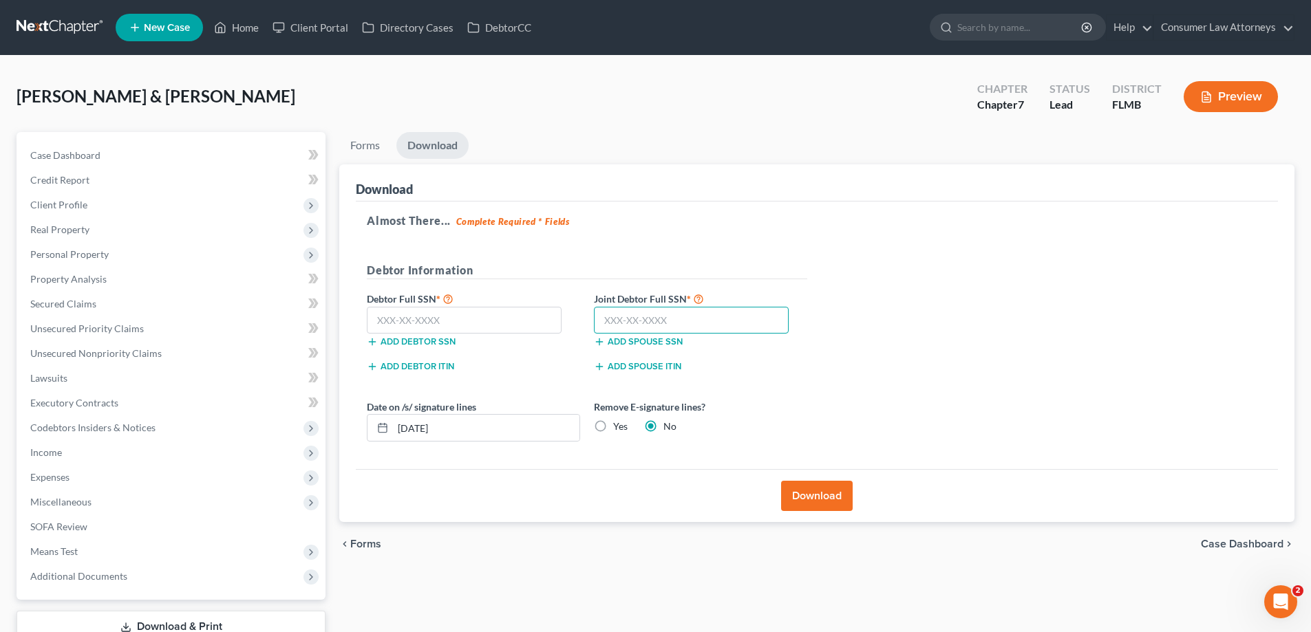
click at [689, 320] on input "text" at bounding box center [691, 321] width 195 height 28
type input "479-99-1653"
click at [486, 322] on input "text" at bounding box center [464, 321] width 195 height 28
type input "861-83-8073"
click at [814, 502] on button "Download" at bounding box center [817, 496] width 72 height 30
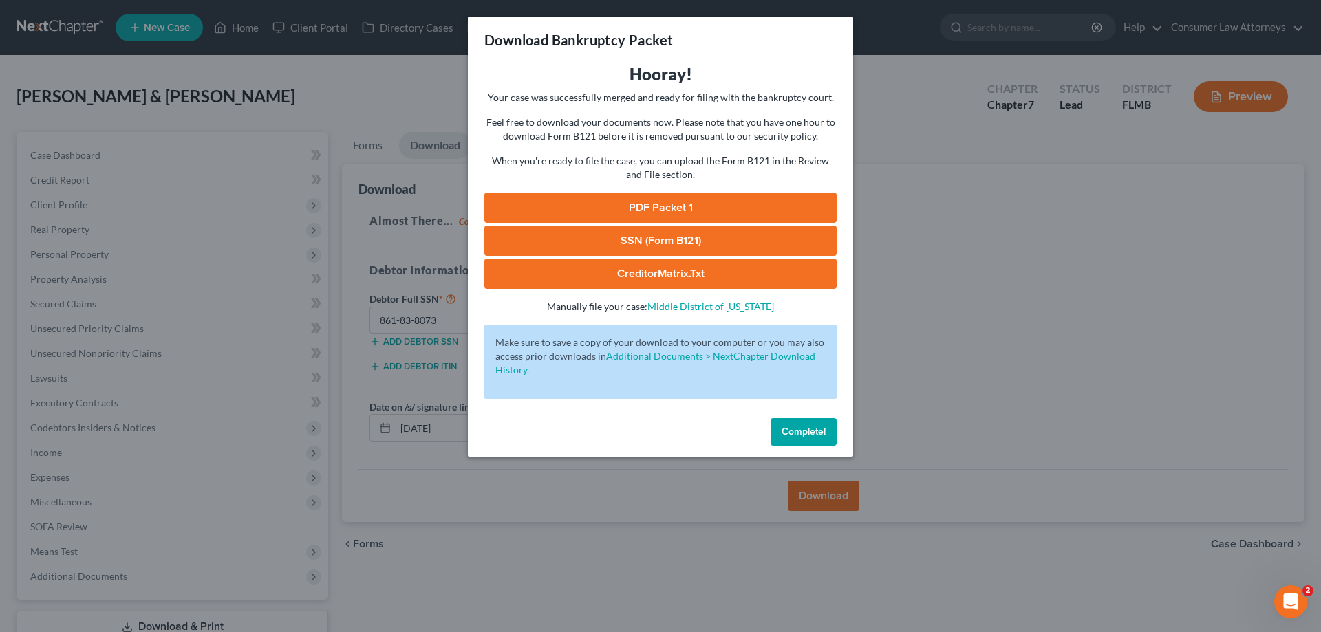
click at [683, 211] on link "PDF Packet 1" at bounding box center [660, 208] width 352 height 30
drag, startPoint x: 808, startPoint y: 432, endPoint x: 1064, endPoint y: 493, distance: 263.0
click at [810, 434] on span "Complete!" at bounding box center [804, 432] width 44 height 12
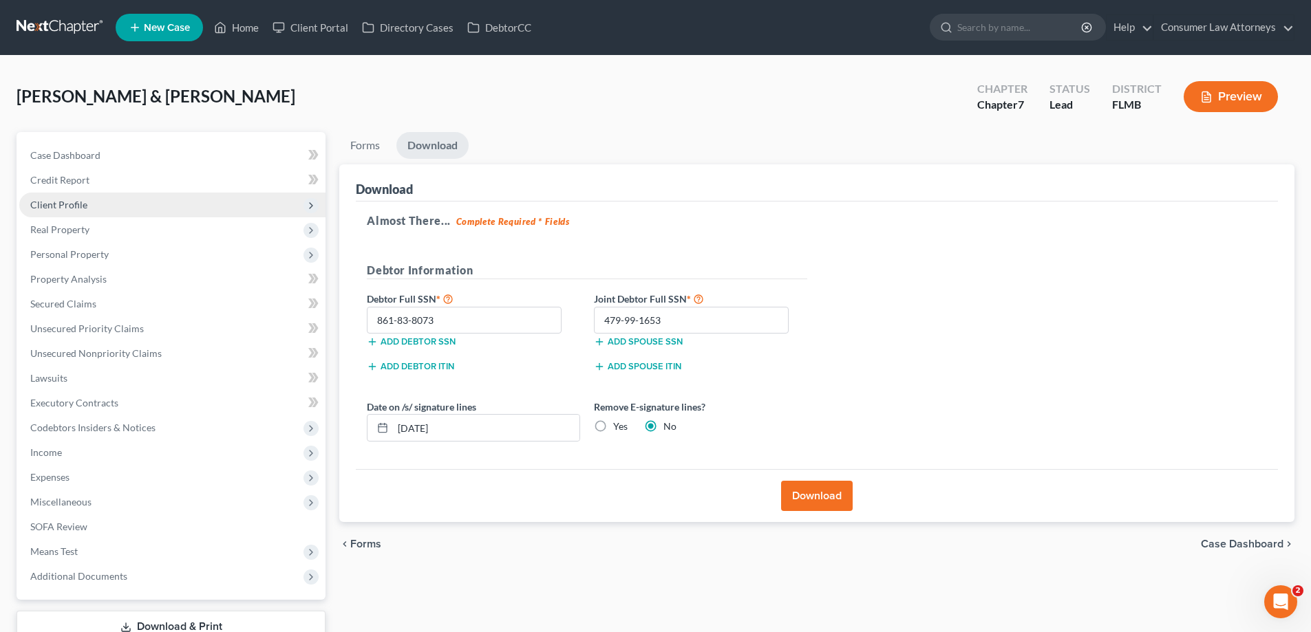
click at [111, 208] on span "Client Profile" at bounding box center [172, 205] width 306 height 25
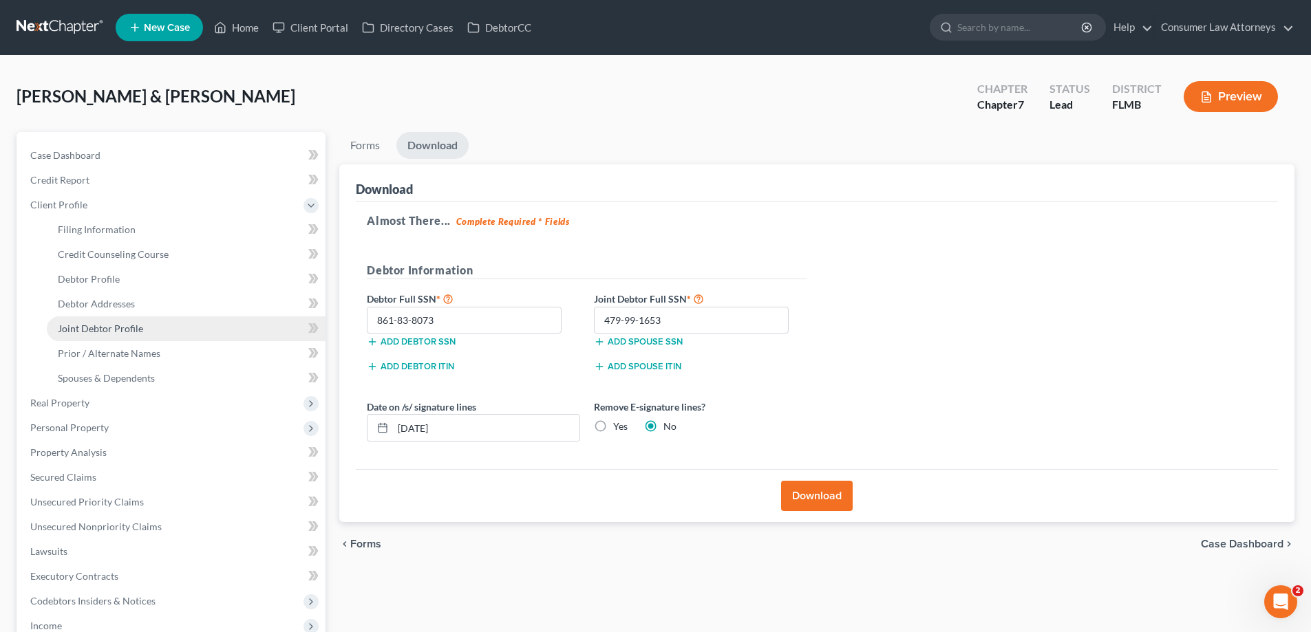
click at [115, 328] on span "Joint Debtor Profile" at bounding box center [100, 329] width 85 height 12
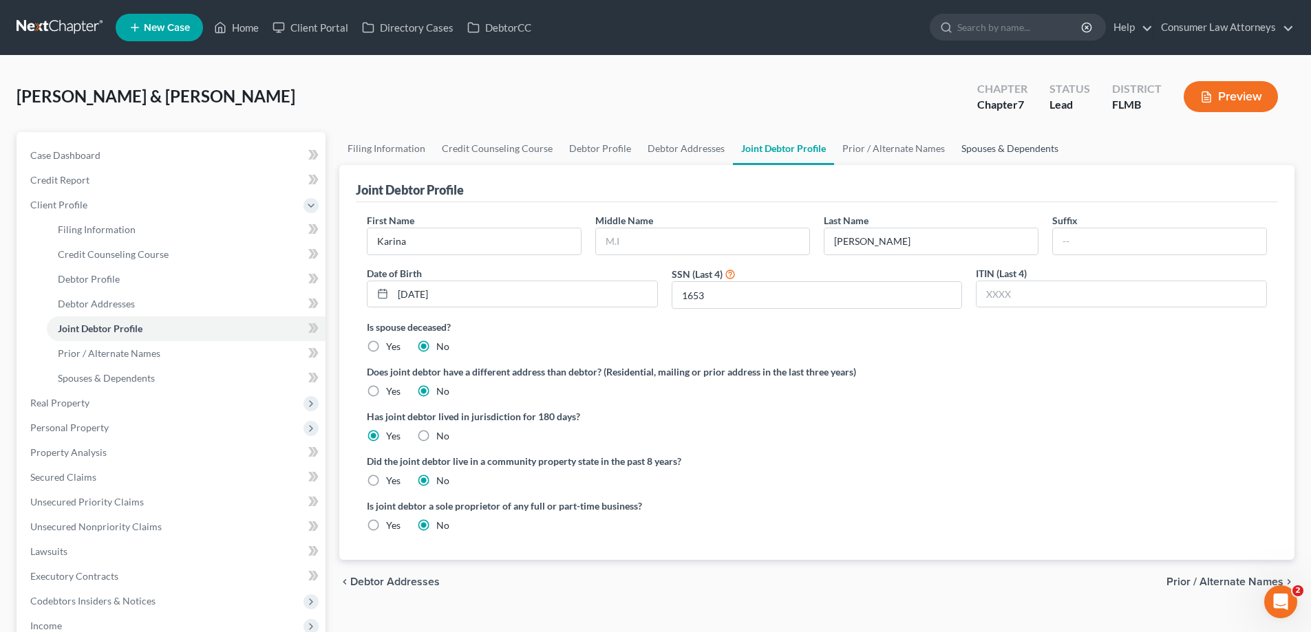
click at [1004, 155] on link "Spouses & Dependents" at bounding box center [1010, 148] width 114 height 33
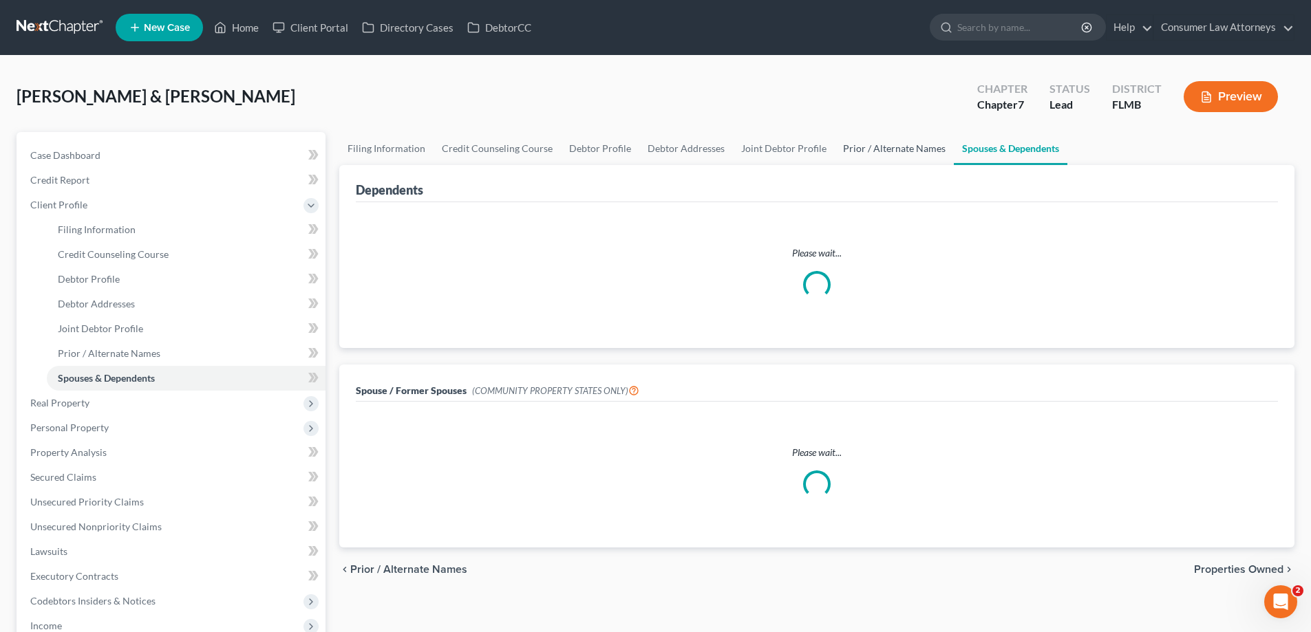
click at [906, 154] on link "Prior / Alternate Names" at bounding box center [894, 148] width 119 height 33
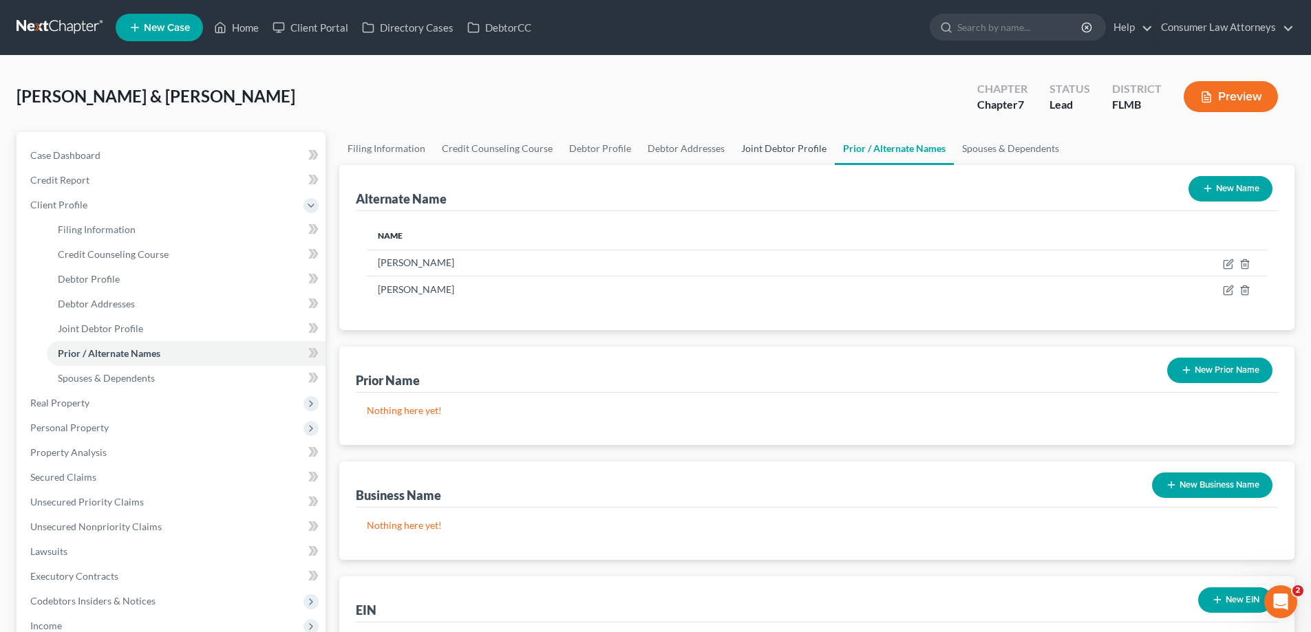
click at [802, 155] on link "Joint Debtor Profile" at bounding box center [784, 148] width 102 height 33
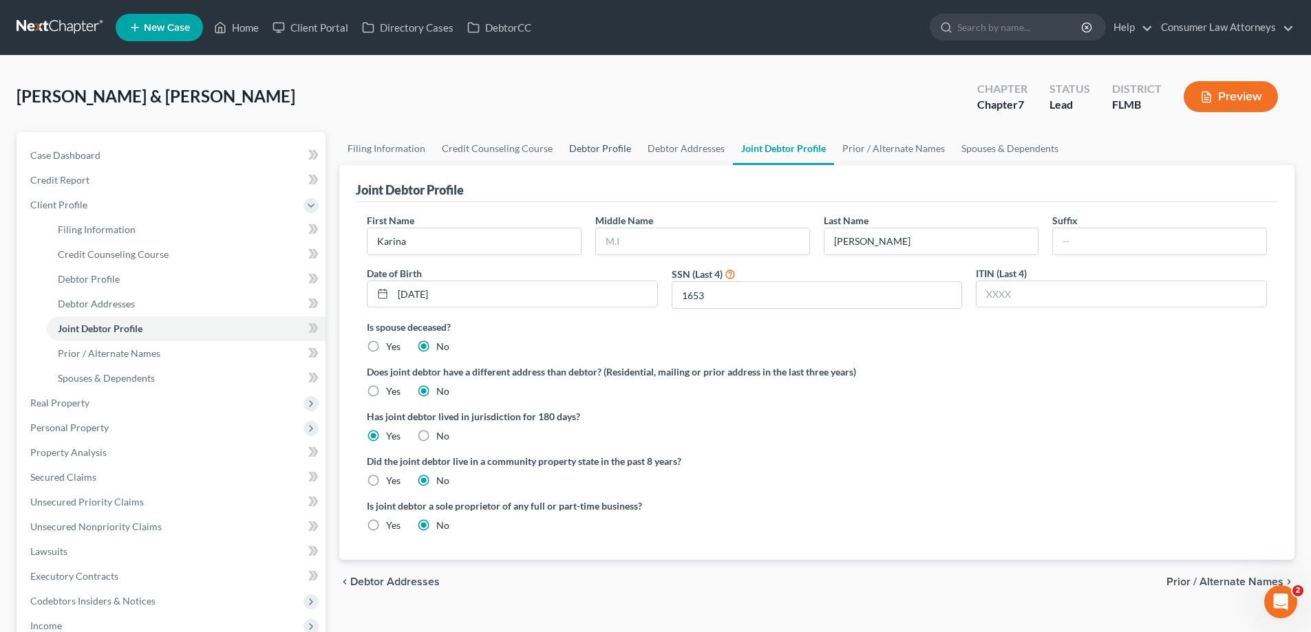
click at [605, 153] on link "Debtor Profile" at bounding box center [600, 148] width 78 height 33
select select "1"
select select "4"
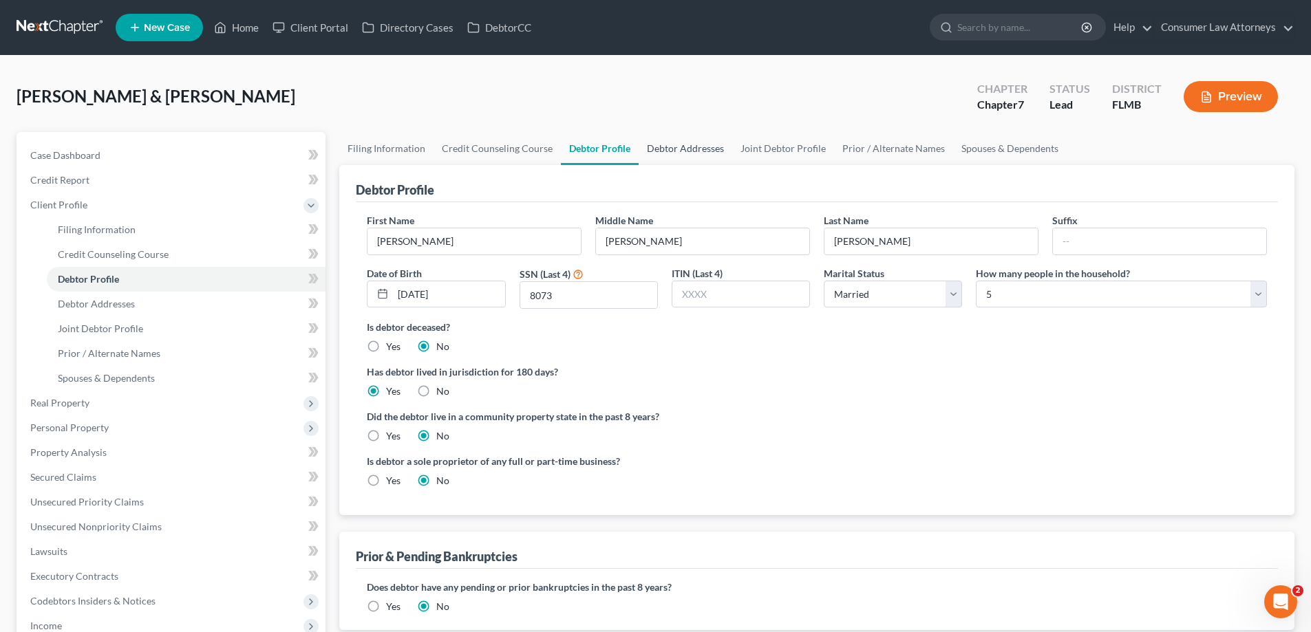
click at [679, 153] on link "Debtor Addresses" at bounding box center [686, 148] width 94 height 33
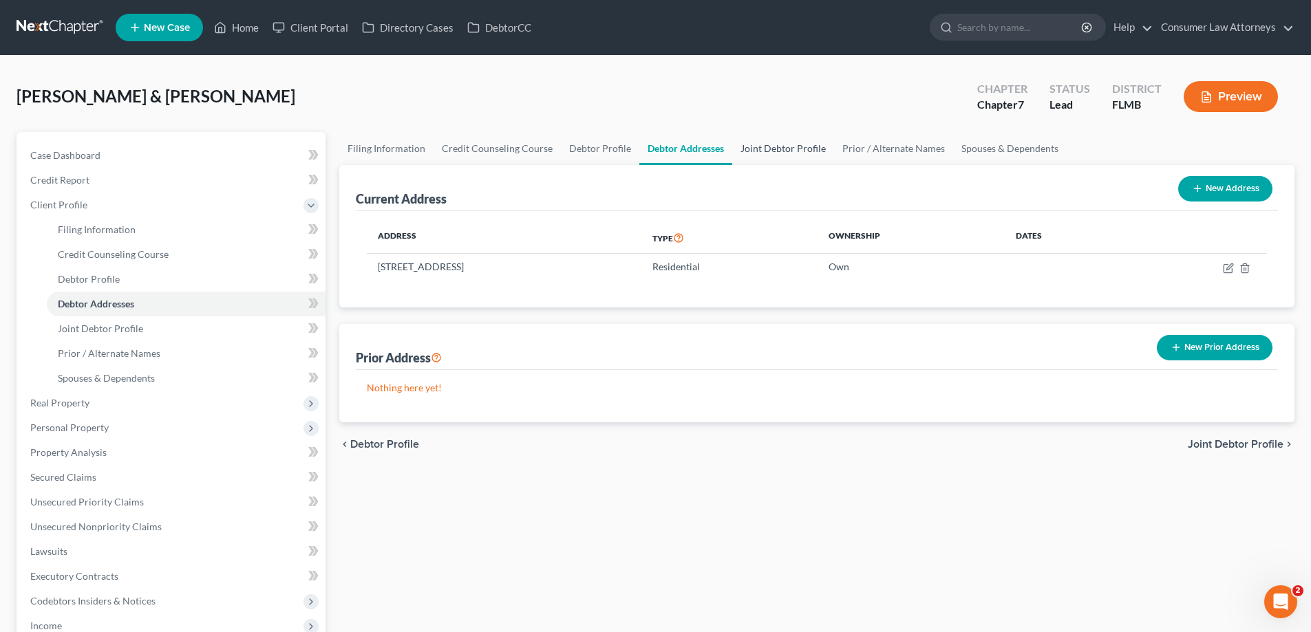
click at [801, 152] on link "Joint Debtor Profile" at bounding box center [783, 148] width 102 height 33
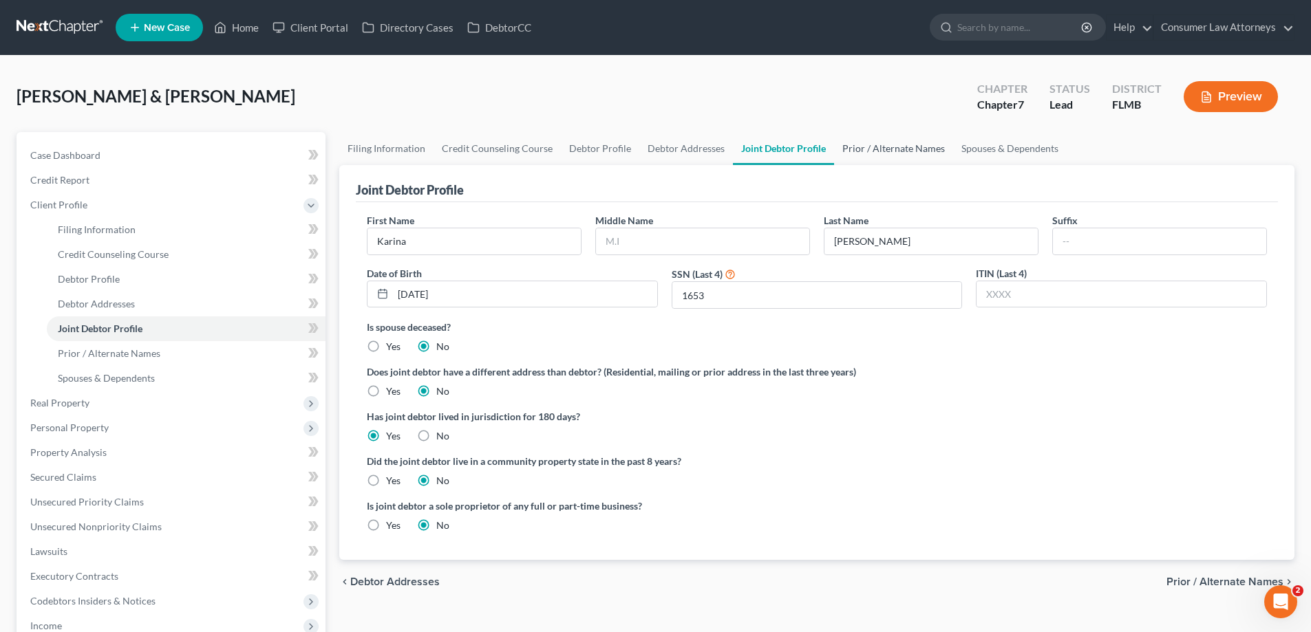
click at [902, 155] on link "Prior / Alternate Names" at bounding box center [893, 148] width 119 height 33
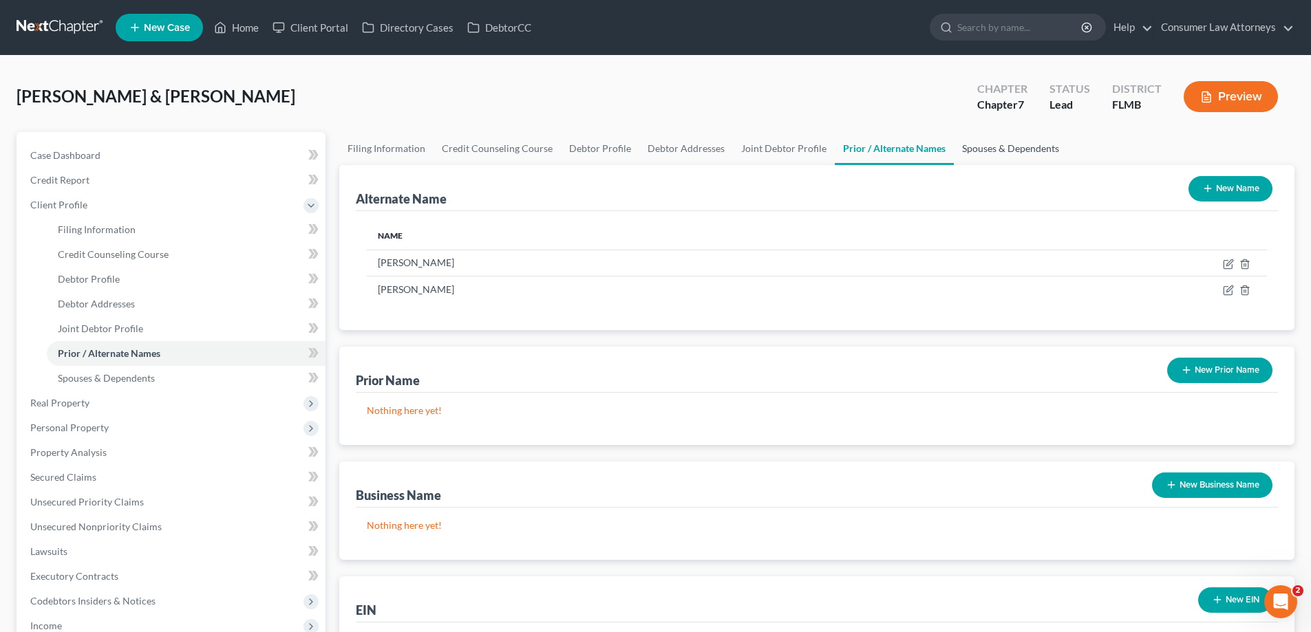
click at [1007, 157] on link "Spouses & Dependents" at bounding box center [1011, 148] width 114 height 33
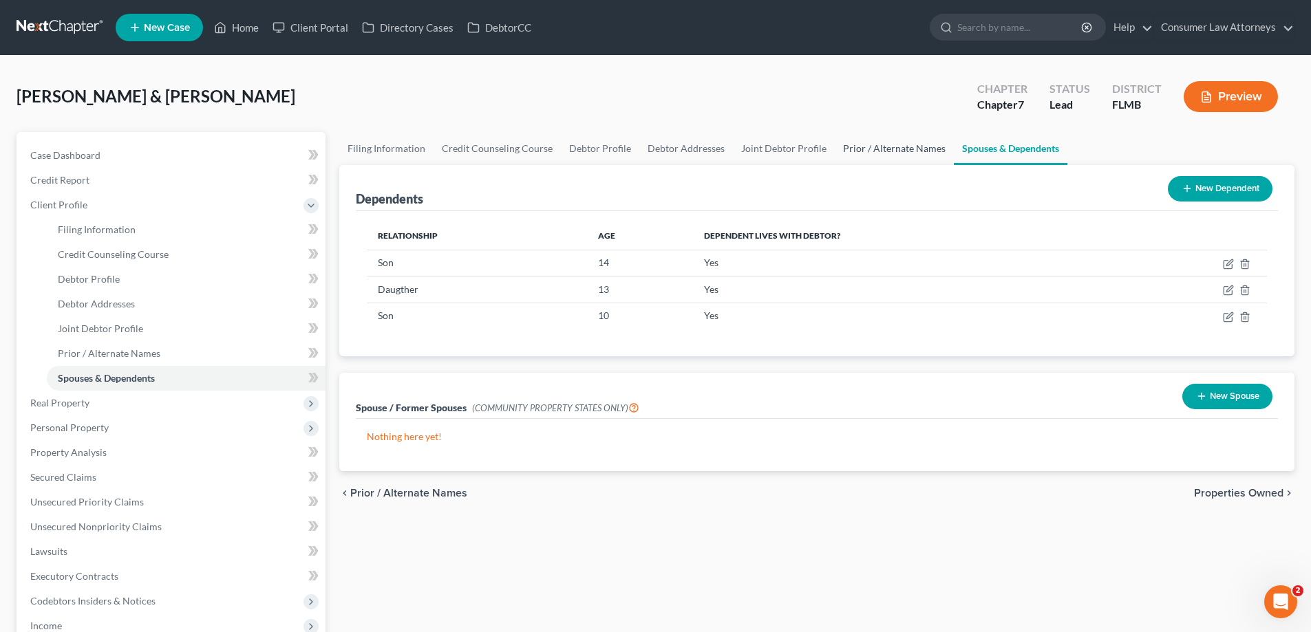
click at [899, 148] on link "Prior / Alternate Names" at bounding box center [894, 148] width 119 height 33
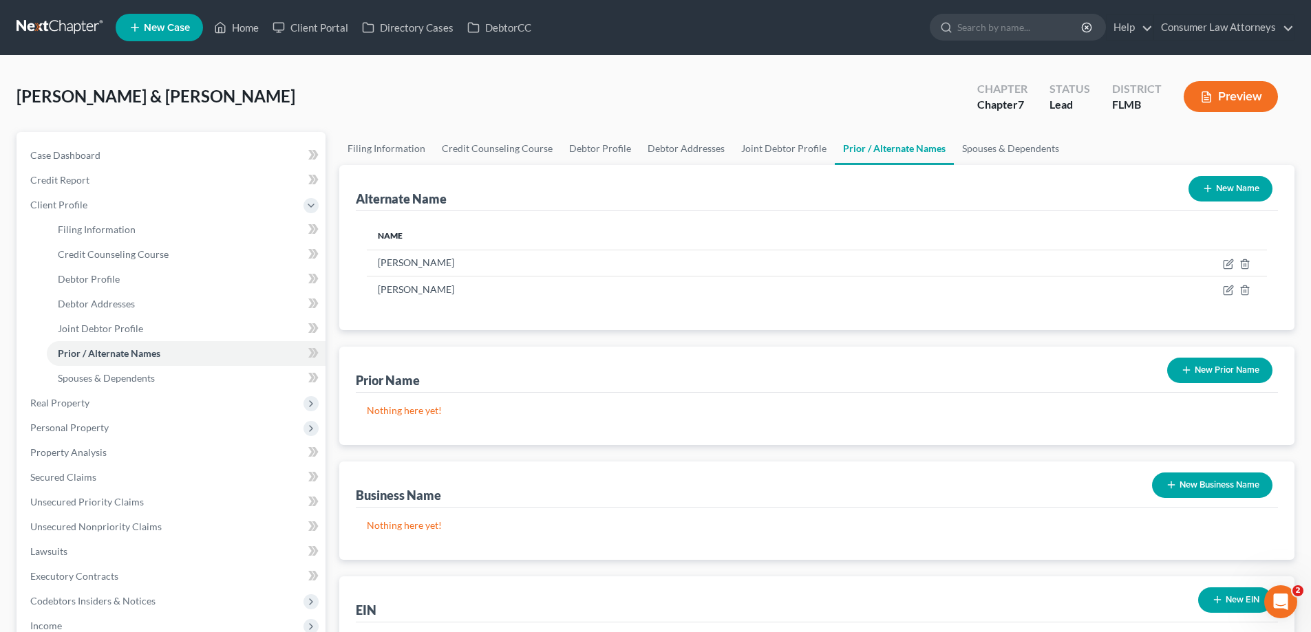
click at [1229, 191] on button "New Name" at bounding box center [1230, 188] width 84 height 25
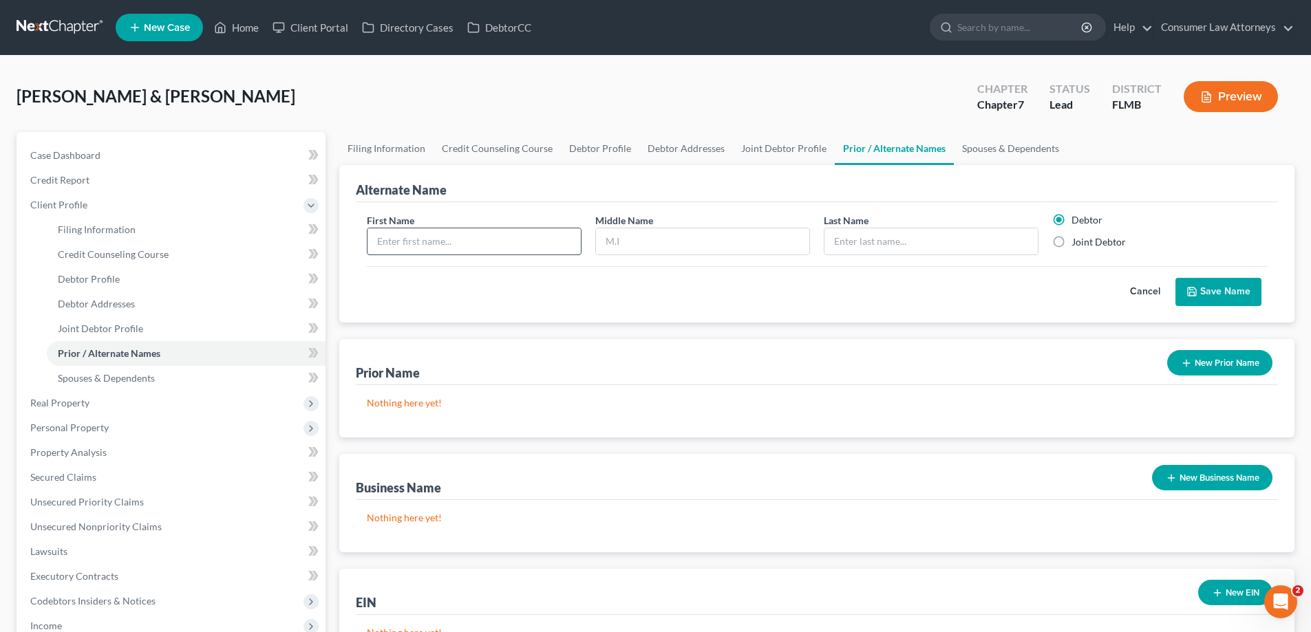
click at [486, 240] on input "text" at bounding box center [473, 241] width 213 height 26
type input "Karina"
type input "Dominguez Mendez"
drag, startPoint x: 1238, startPoint y: 288, endPoint x: 1312, endPoint y: 301, distance: 74.8
click at [1263, 294] on div "Cancel Save Name" at bounding box center [817, 286] width 900 height 41
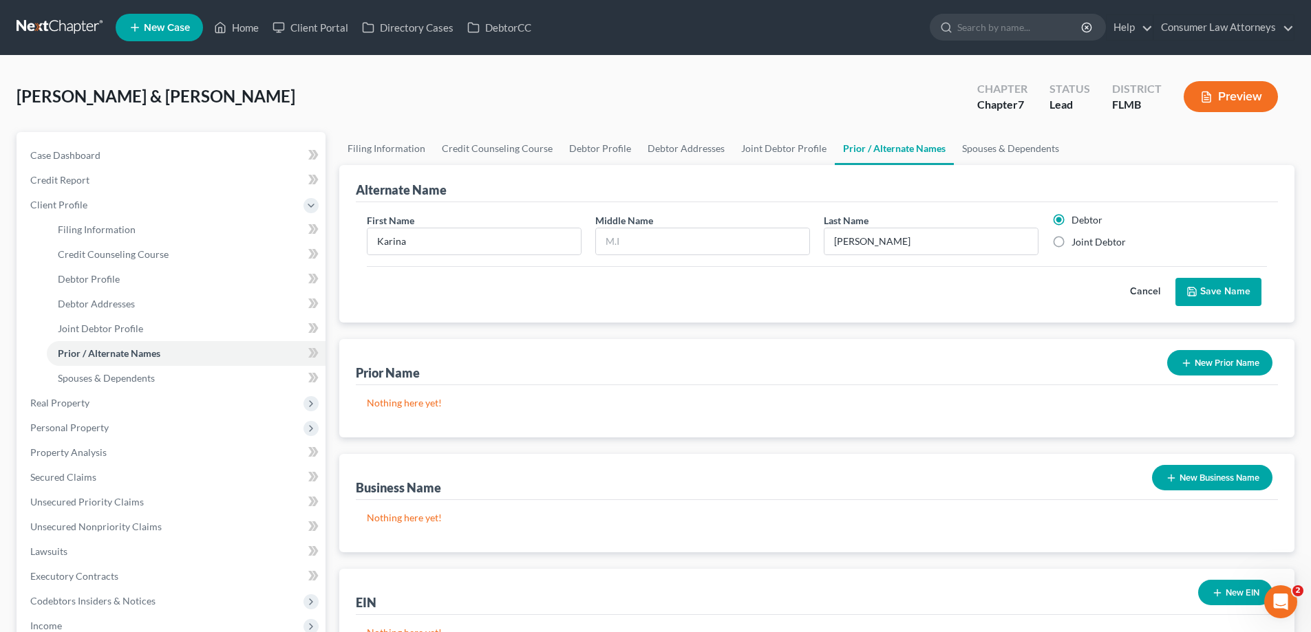
click at [1222, 292] on button "Save Name" at bounding box center [1218, 292] width 86 height 29
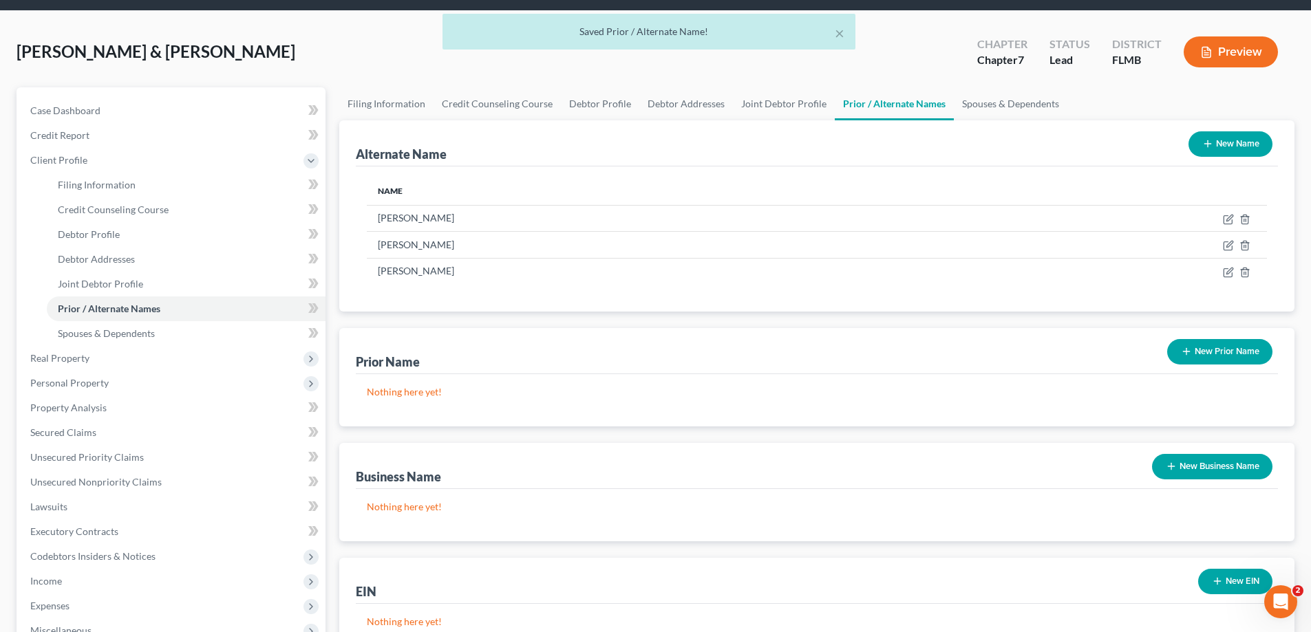
scroll to position [69, 0]
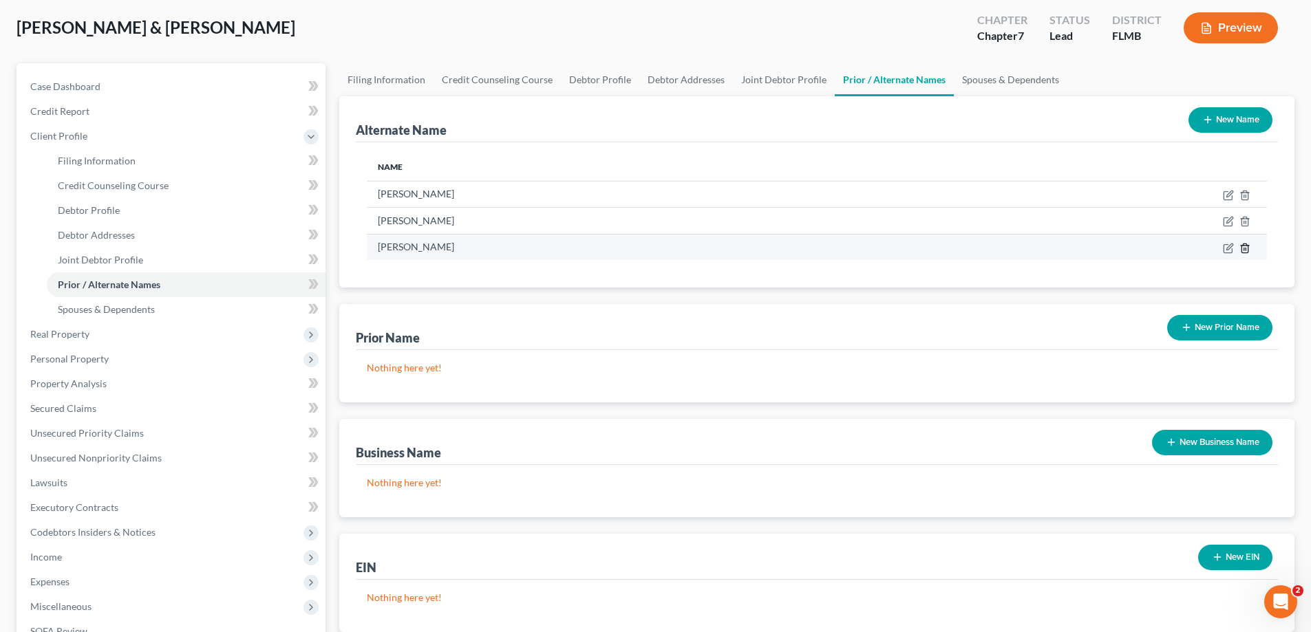
click at [1245, 250] on icon at bounding box center [1244, 248] width 11 height 11
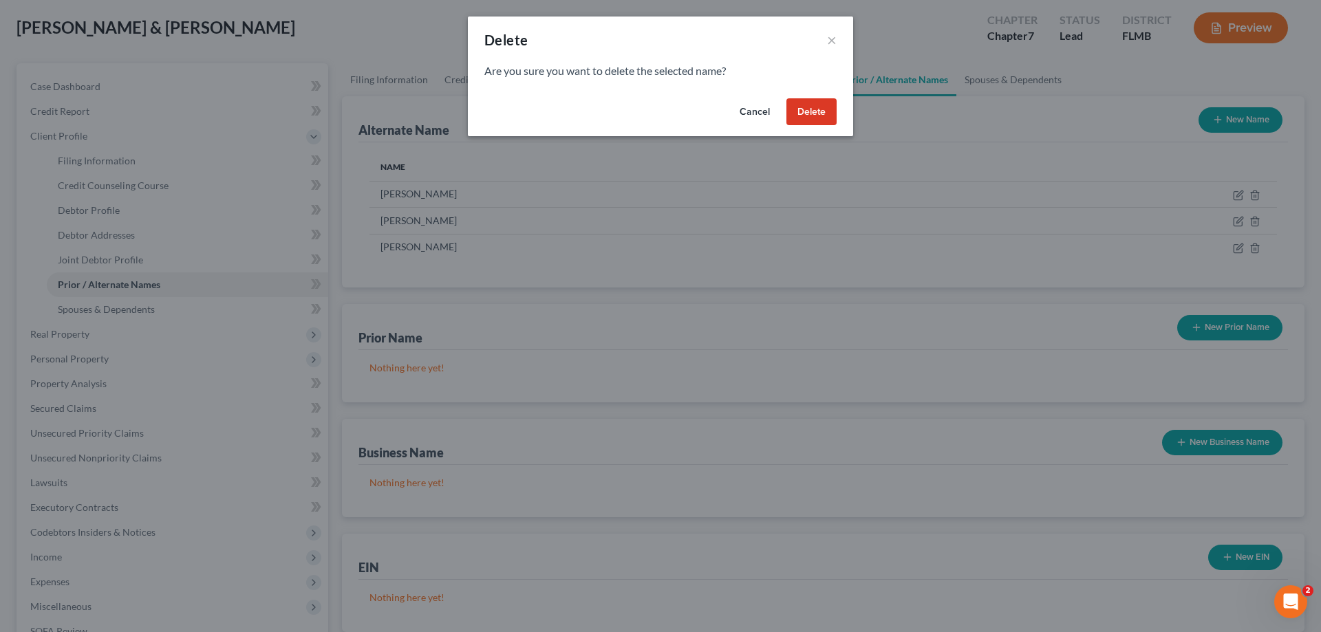
click at [817, 107] on button "Delete" at bounding box center [811, 112] width 50 height 28
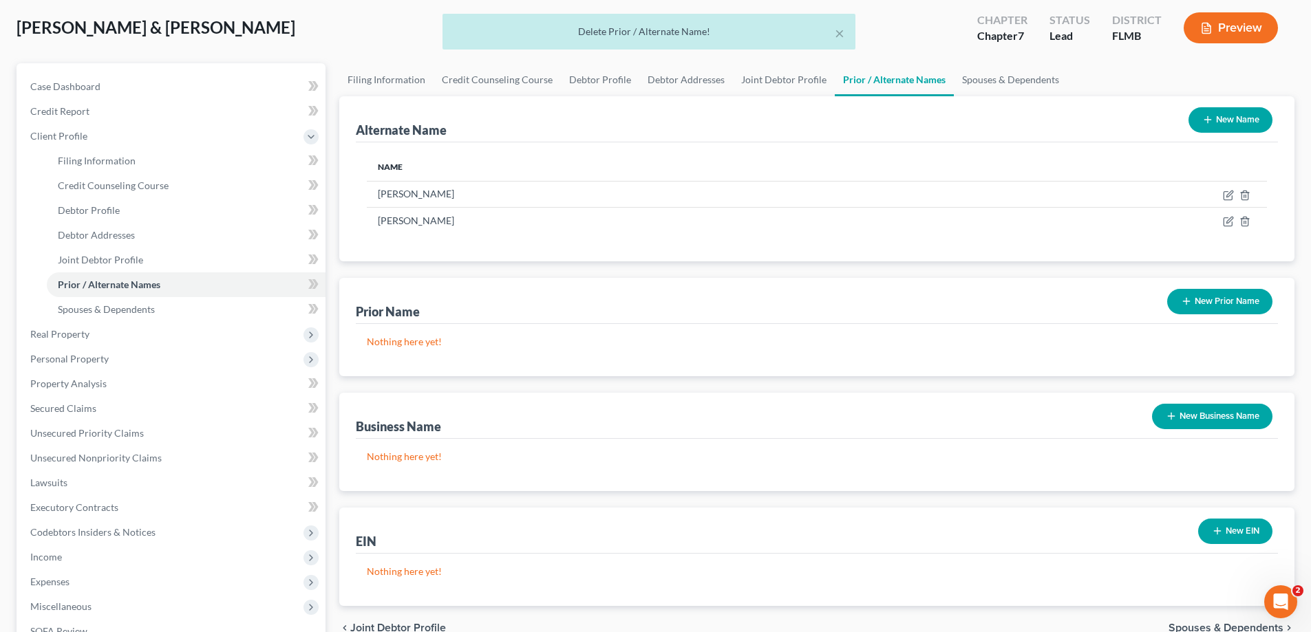
click at [1243, 130] on button "New Name" at bounding box center [1230, 119] width 84 height 25
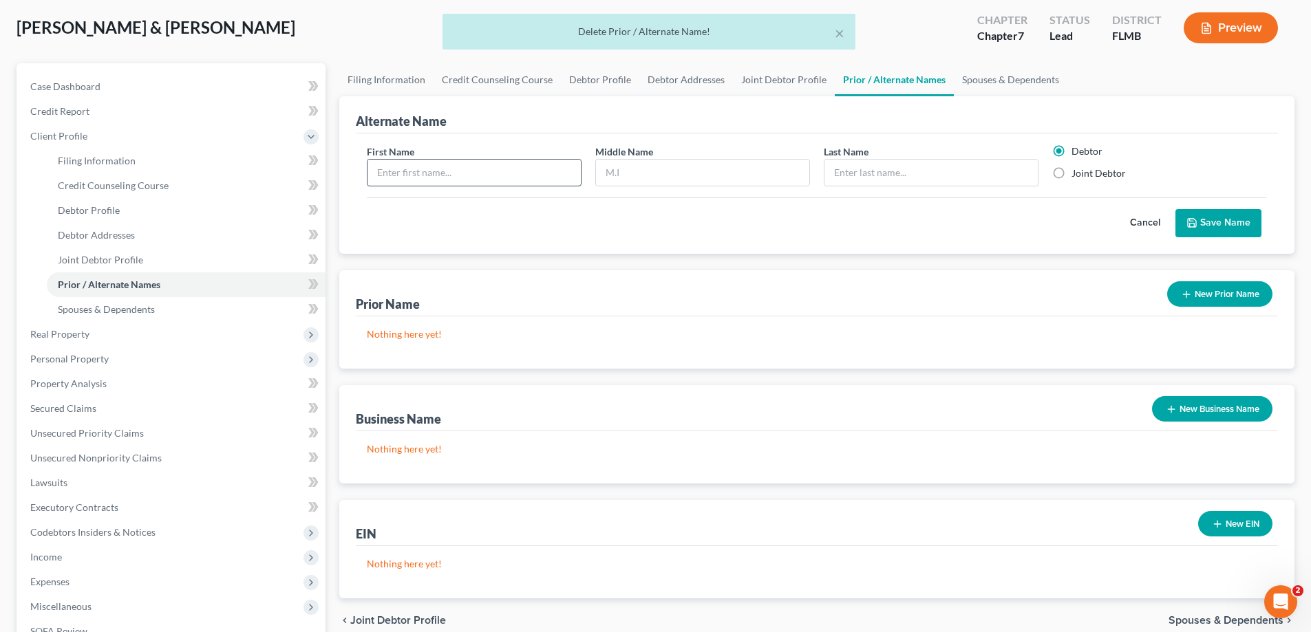
click at [510, 174] on input "text" at bounding box center [473, 173] width 213 height 26
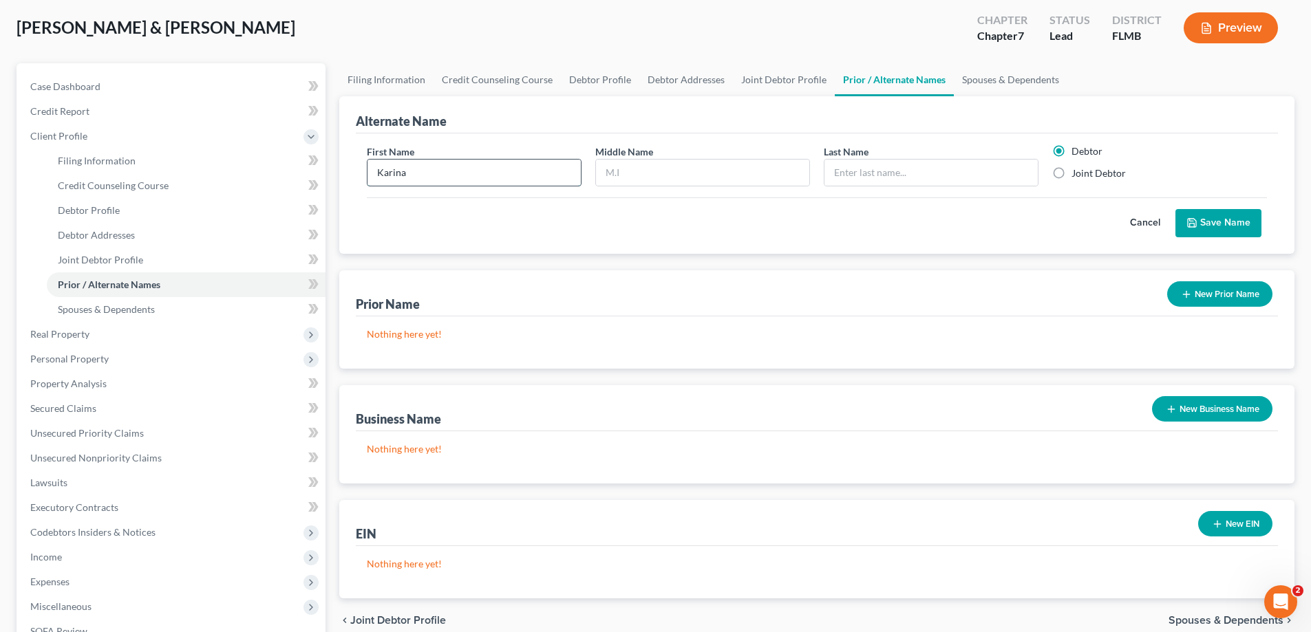
type input "Karina"
type input "Dominguez Mendez"
drag, startPoint x: 1227, startPoint y: 222, endPoint x: 1305, endPoint y: 249, distance: 82.2
click at [1230, 224] on button "Save Name" at bounding box center [1218, 223] width 86 height 29
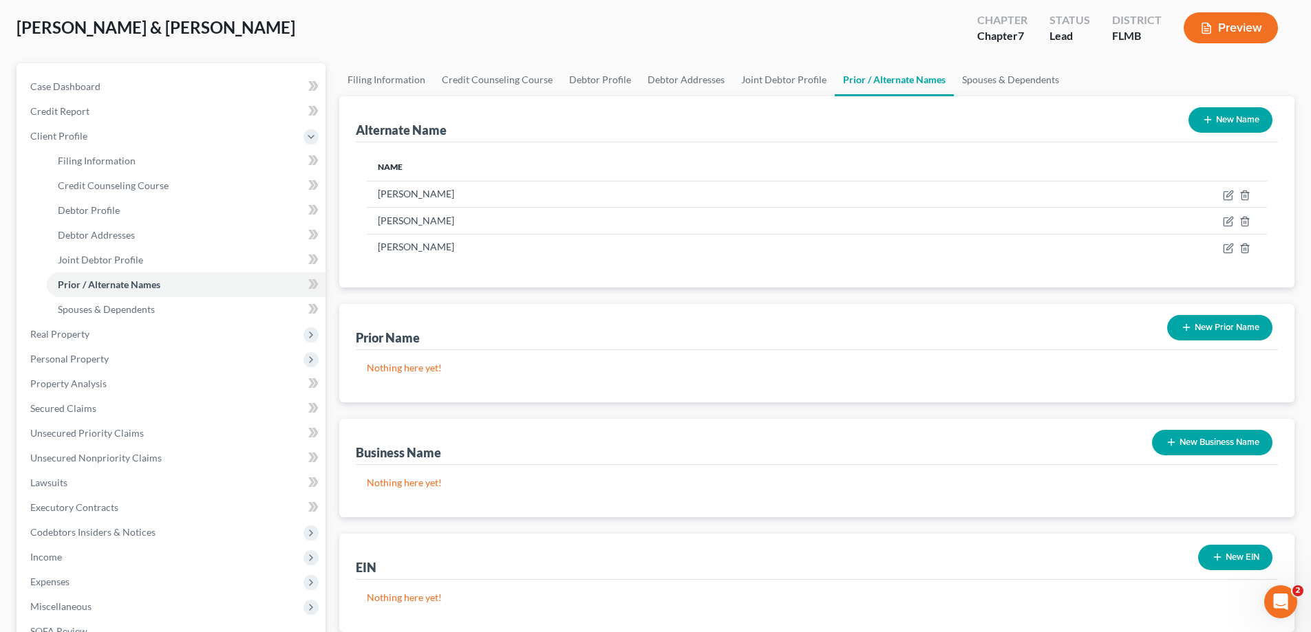
drag, startPoint x: 783, startPoint y: 43, endPoint x: 860, endPoint y: 1, distance: 87.4
click at [783, 43] on div "Alvarado-Garcia, Felipe & Alvarado, Karina Upgraded Chapter Chapter 7 Status Le…" at bounding box center [656, 33] width 1278 height 60
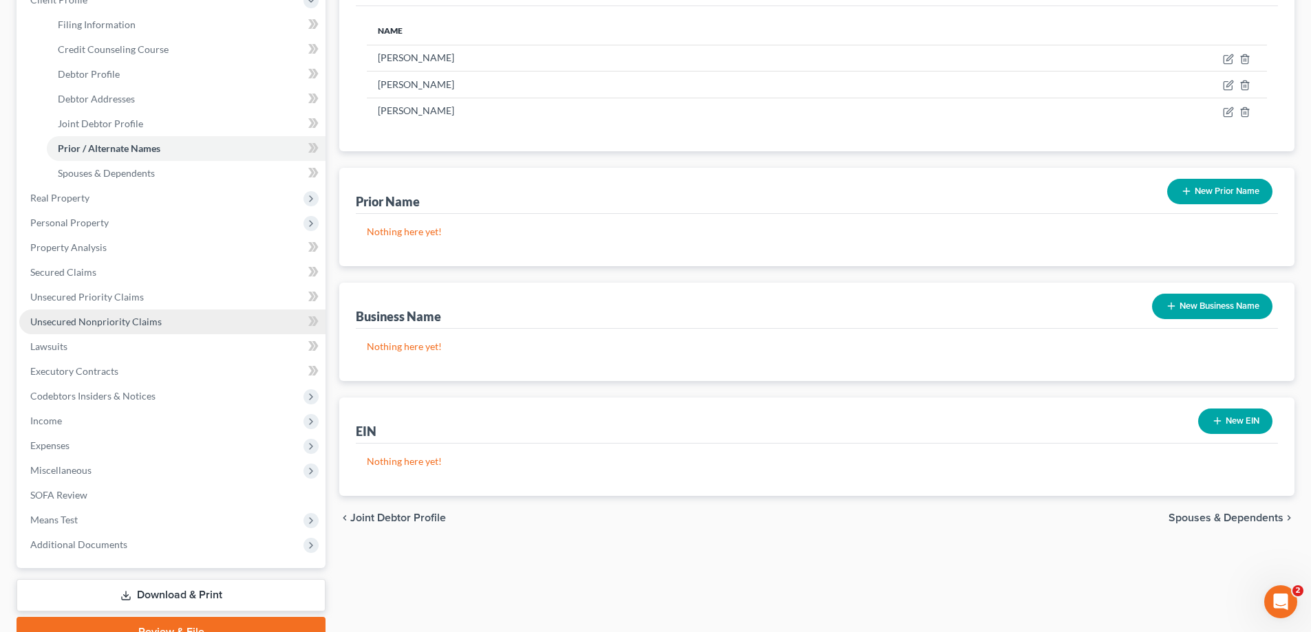
scroll to position [206, 0]
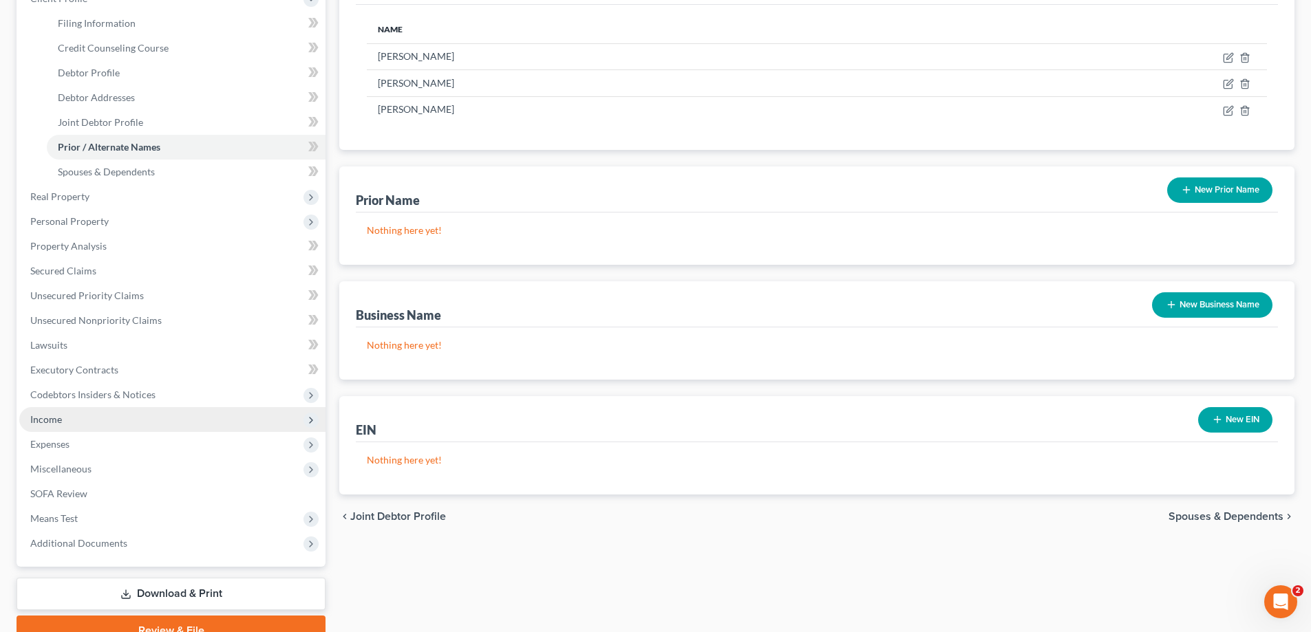
drag, startPoint x: 47, startPoint y: 419, endPoint x: 69, endPoint y: 431, distance: 24.9
click at [47, 419] on span "Income" at bounding box center [46, 420] width 32 height 12
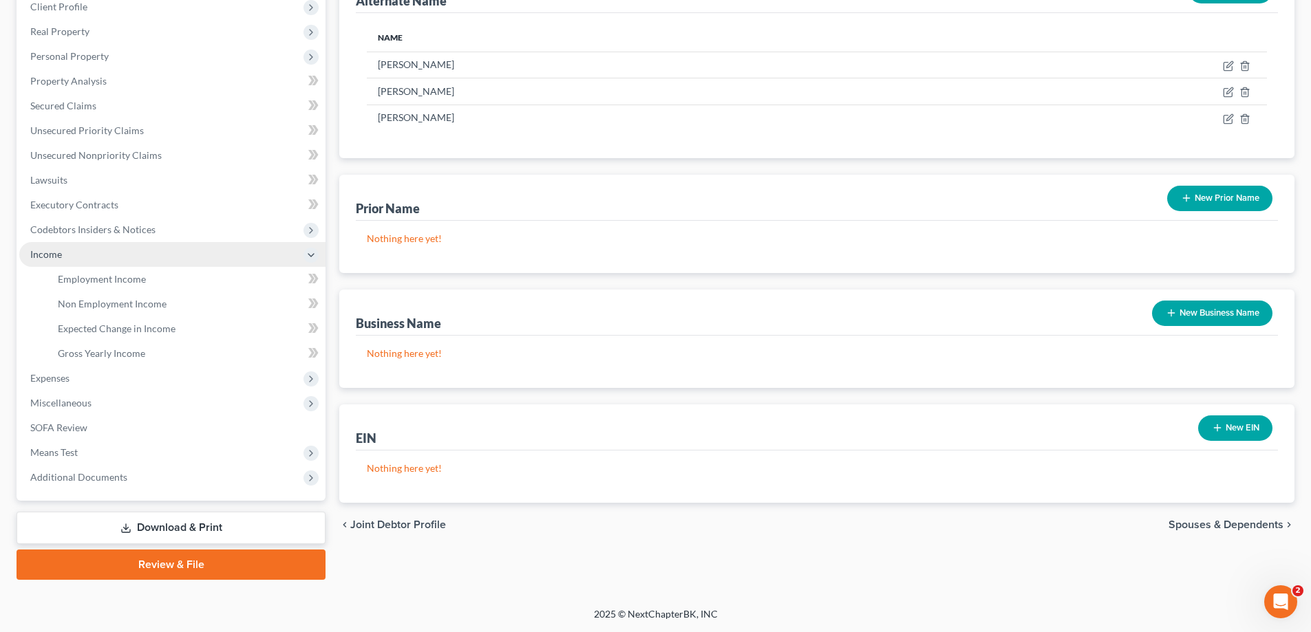
scroll to position [198, 0]
click at [89, 290] on link "Employment Income" at bounding box center [186, 279] width 279 height 25
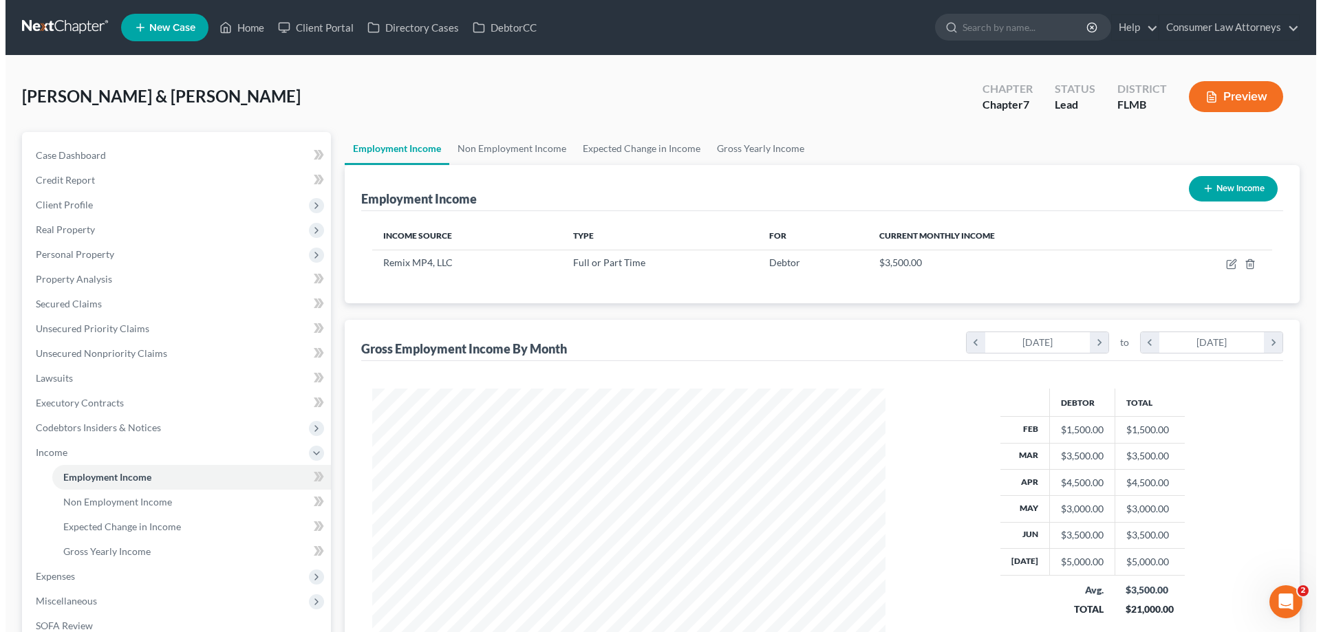
scroll to position [257, 541]
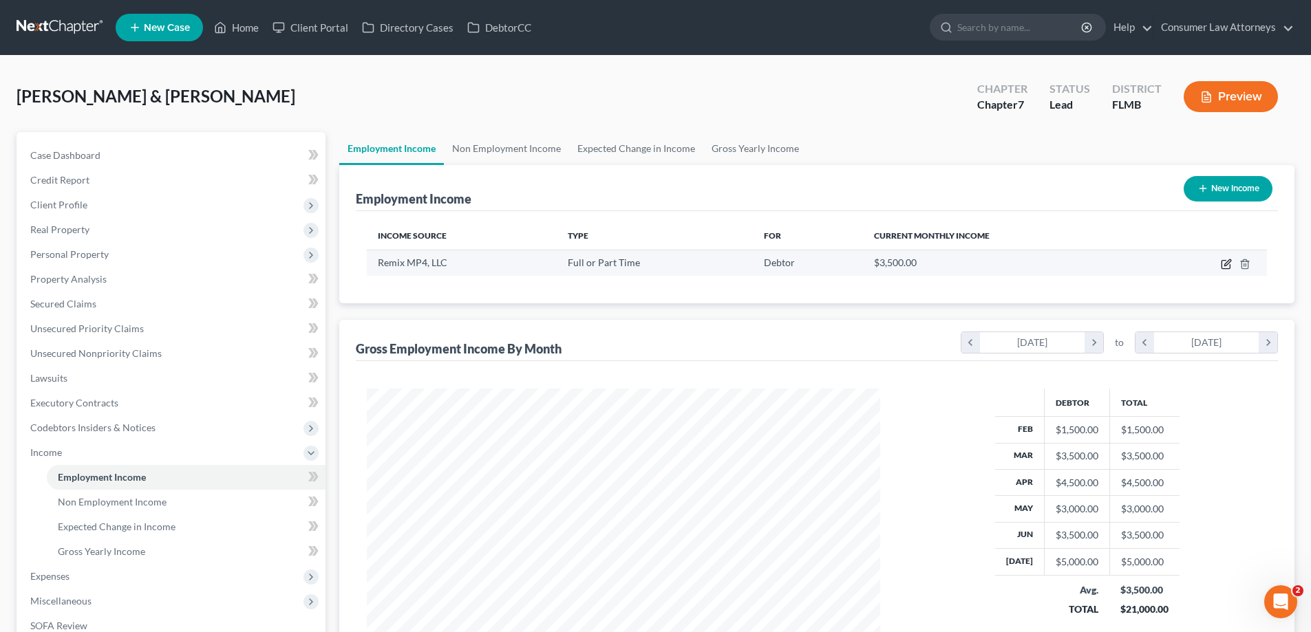
click at [1224, 264] on icon "button" at bounding box center [1226, 264] width 11 height 11
select select "0"
select select "46"
select select "2"
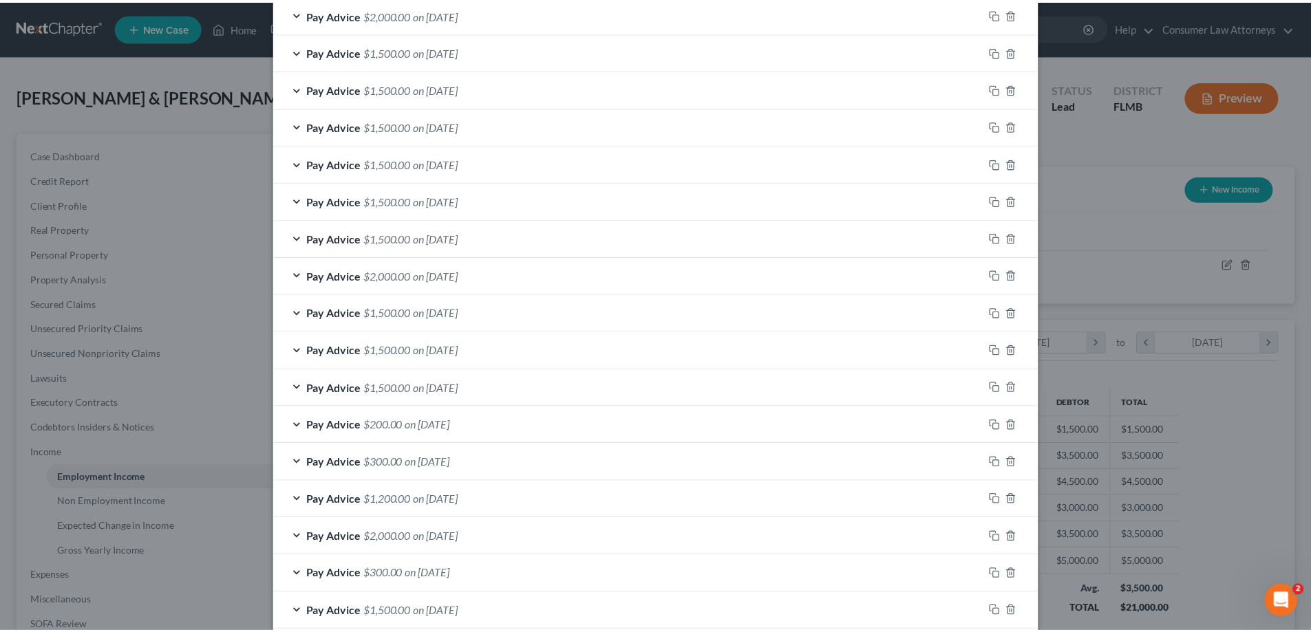
scroll to position [768, 0]
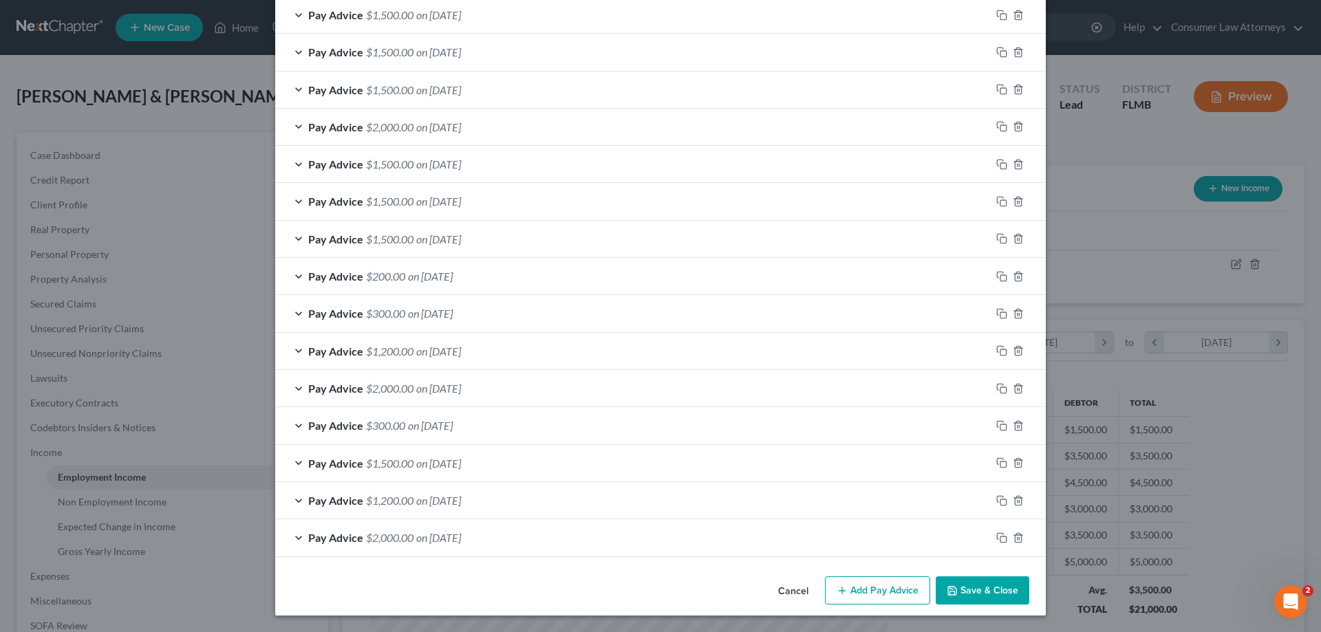
click at [1000, 593] on button "Save & Close" at bounding box center [983, 591] width 94 height 29
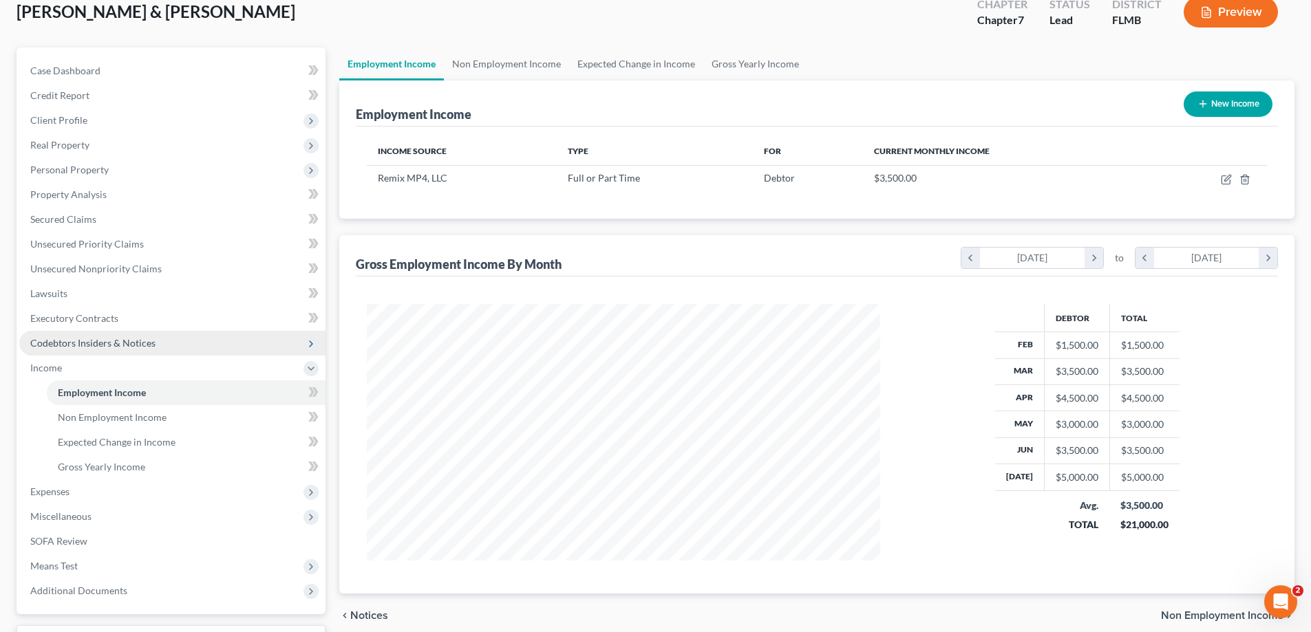
scroll to position [198, 0]
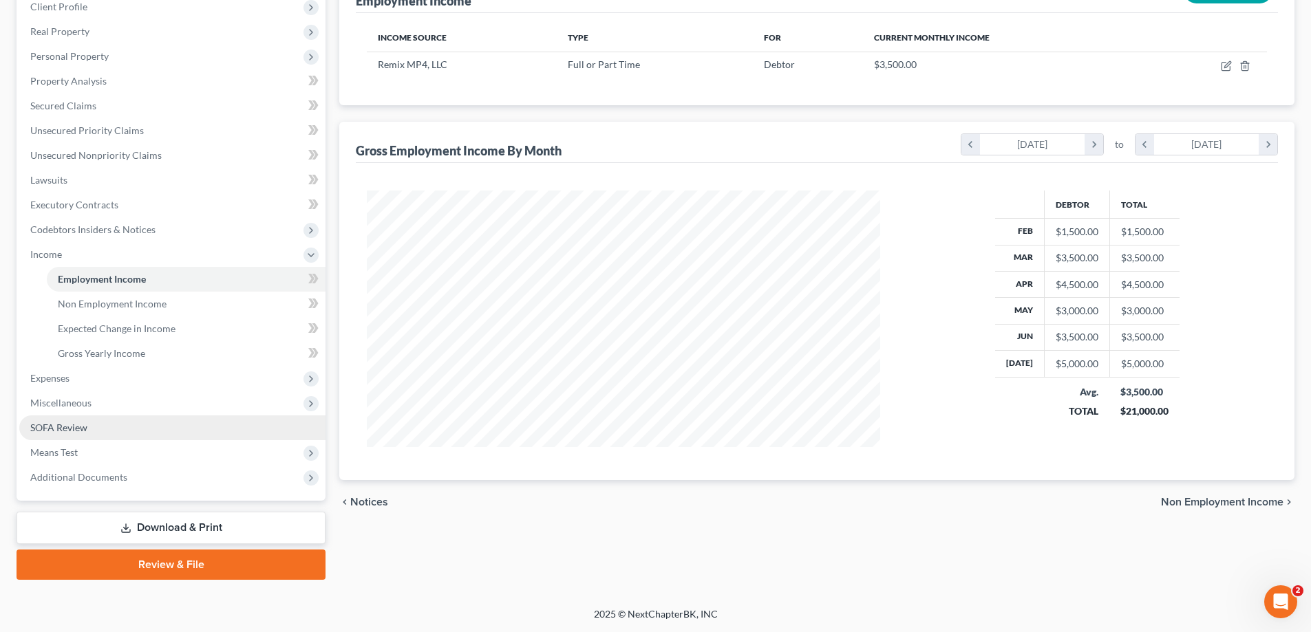
click at [73, 426] on span "SOFA Review" at bounding box center [58, 428] width 57 height 12
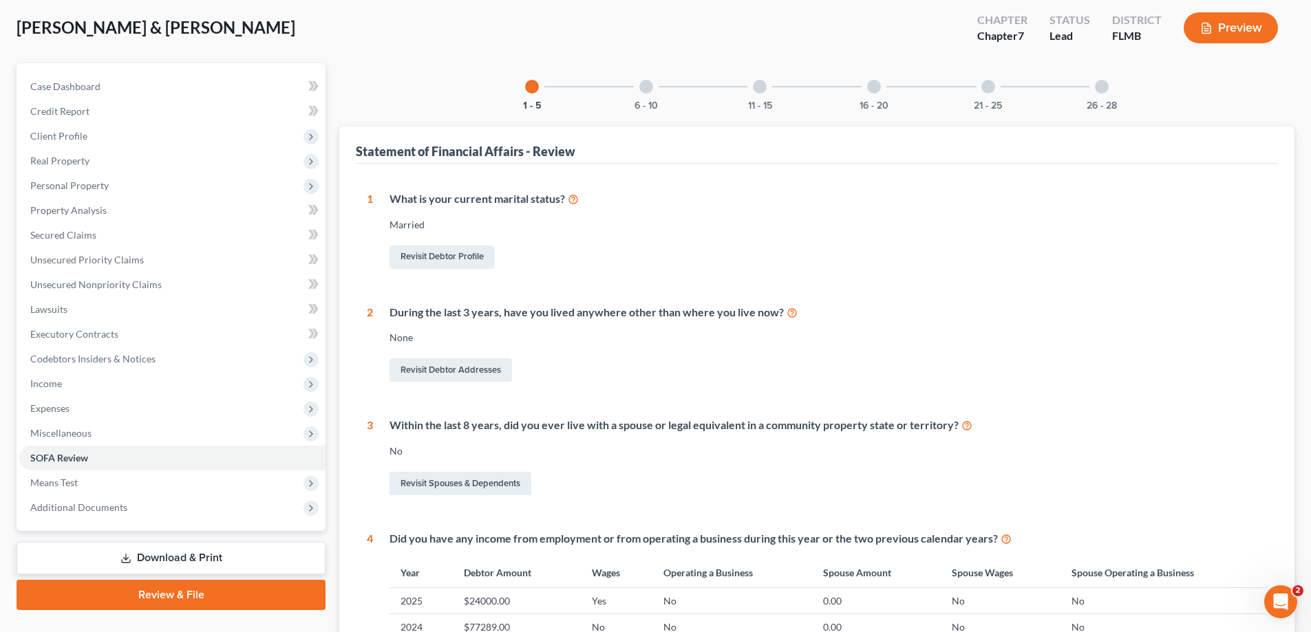
scroll to position [138, 0]
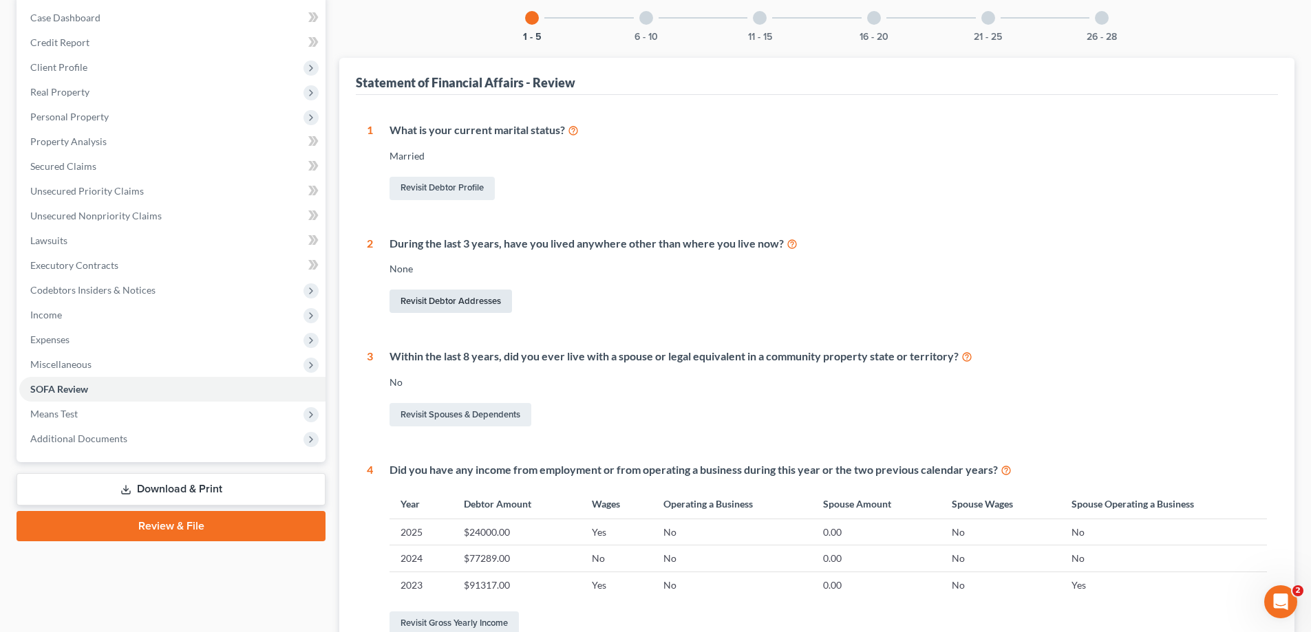
click at [449, 300] on link "Revisit Debtor Addresses" at bounding box center [450, 301] width 122 height 23
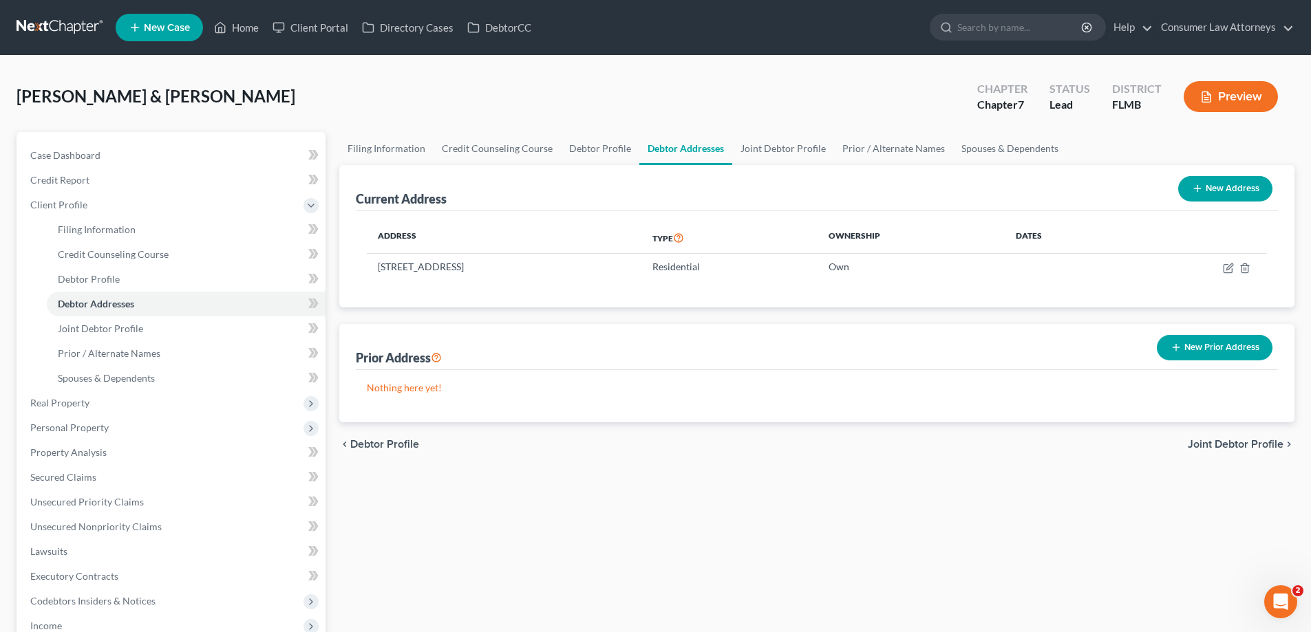
click at [1245, 350] on button "New Prior Address" at bounding box center [1215, 347] width 116 height 25
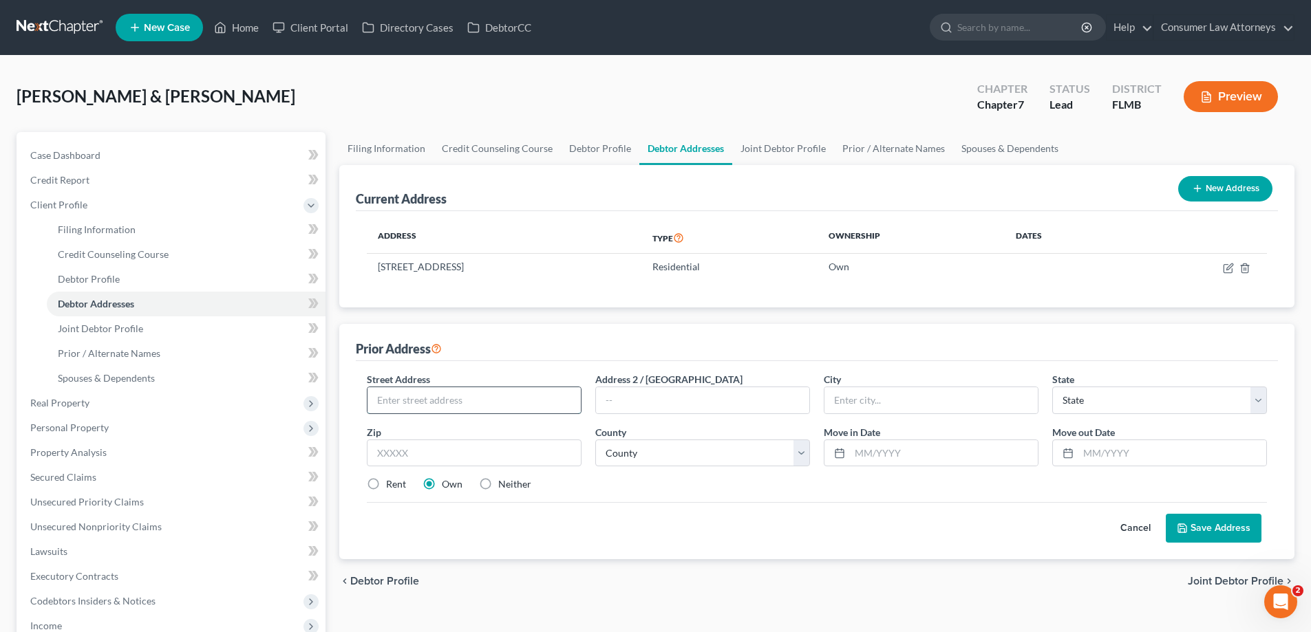
click at [445, 400] on input "text" at bounding box center [473, 400] width 213 height 26
paste input "364 E 670 N"
type input "364 E 670 N"
drag, startPoint x: 881, startPoint y: 400, endPoint x: 866, endPoint y: 409, distance: 17.0
click at [881, 400] on input "text" at bounding box center [930, 400] width 213 height 26
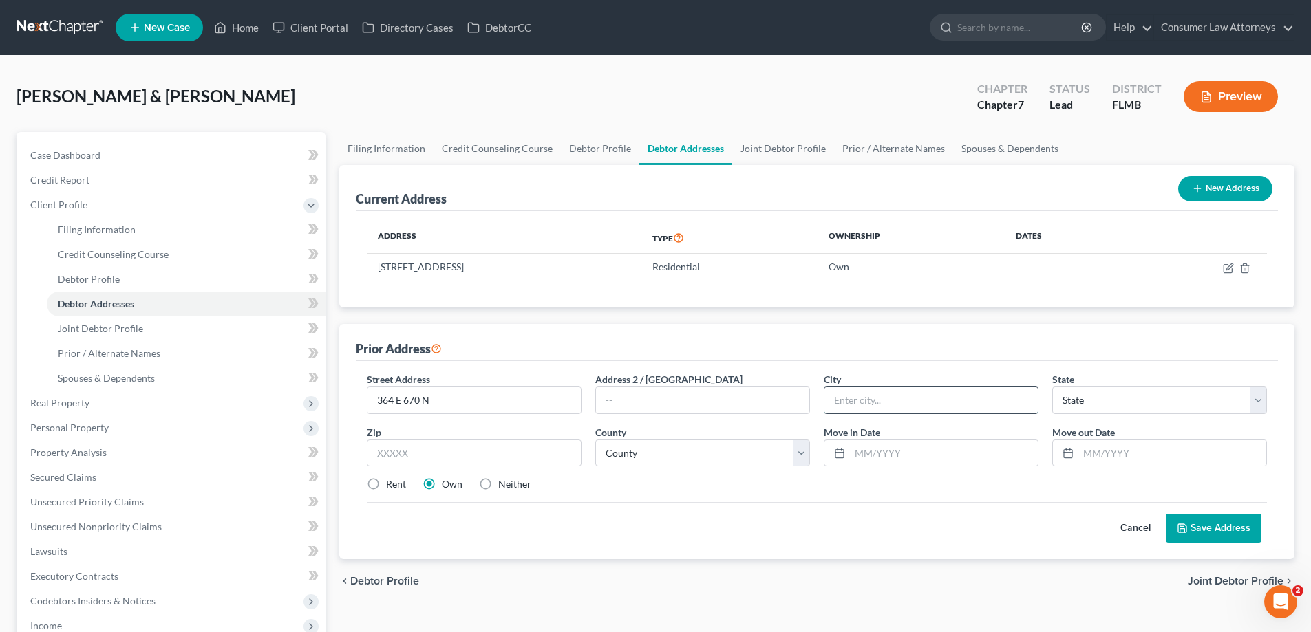
paste input "Tooele"
type input "Tooele"
drag, startPoint x: 1144, startPoint y: 396, endPoint x: 1190, endPoint y: 398, distance: 46.1
click at [1145, 396] on select "State AL AK AR AZ CA CO CT DE DC FL GA GU HI ID IL IN IA KS KY LA ME MD MA MI M…" at bounding box center [1159, 401] width 215 height 28
select select "46"
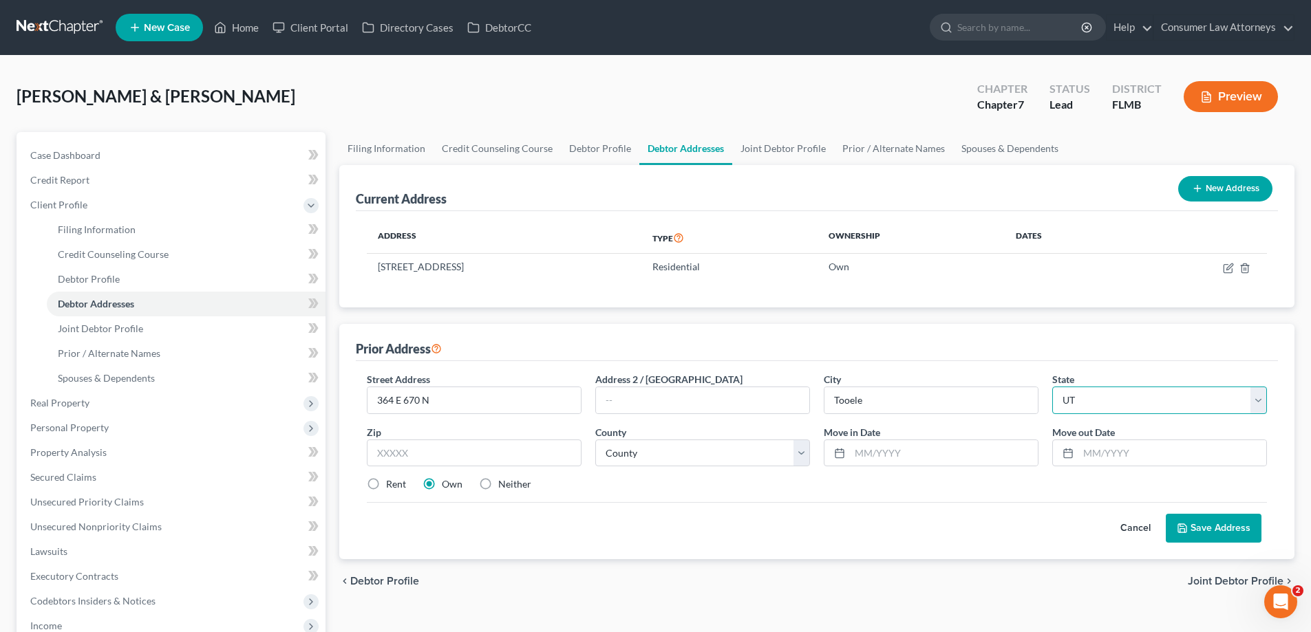
click at [1052, 387] on select "State AL AK AR AZ CA CO CT DE DC FL GA GU HI ID IL IN IA KS KY LA ME MD MA MI M…" at bounding box center [1159, 401] width 215 height 28
click at [1140, 455] on input "text" at bounding box center [1172, 453] width 188 height 26
type input "06/25/2023"
click at [401, 460] on input "text" at bounding box center [474, 454] width 215 height 28
type input "84074"
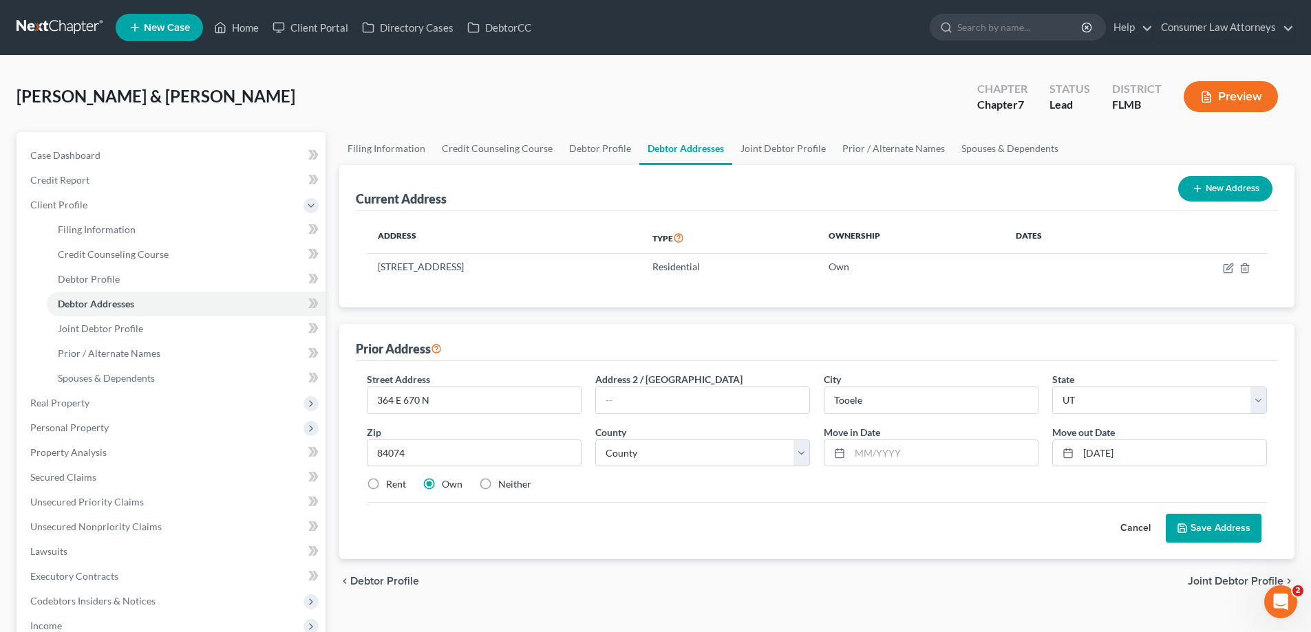
click at [653, 479] on div "Rent Own Neither" at bounding box center [817, 485] width 914 height 14
drag, startPoint x: 759, startPoint y: 456, endPoint x: 755, endPoint y: 464, distance: 9.2
click at [759, 456] on select "County Beaver County Box Elder County Cache County Carbon County Daggett County…" at bounding box center [702, 454] width 215 height 28
select select "22"
click at [595, 440] on select "County Beaver County Box Elder County Cache County Carbon County Daggett County…" at bounding box center [702, 454] width 215 height 28
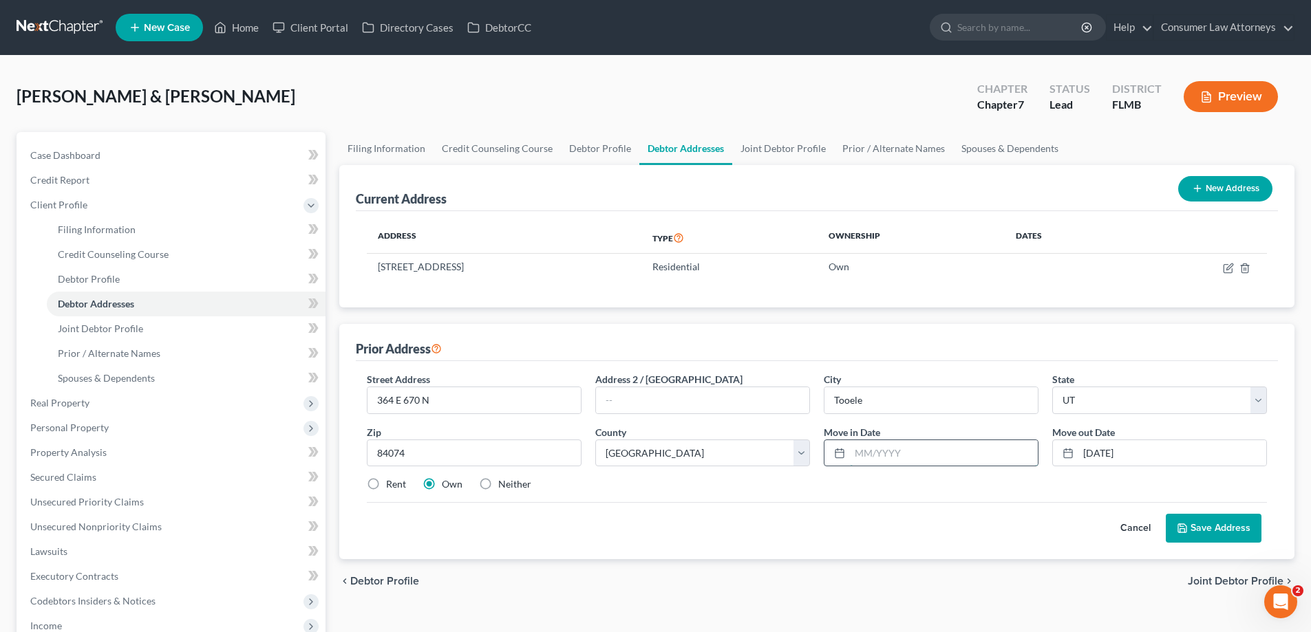
click at [908, 460] on input "text" at bounding box center [944, 453] width 188 height 26
type input "06/2016"
click at [1232, 533] on button "Save Address" at bounding box center [1214, 528] width 96 height 29
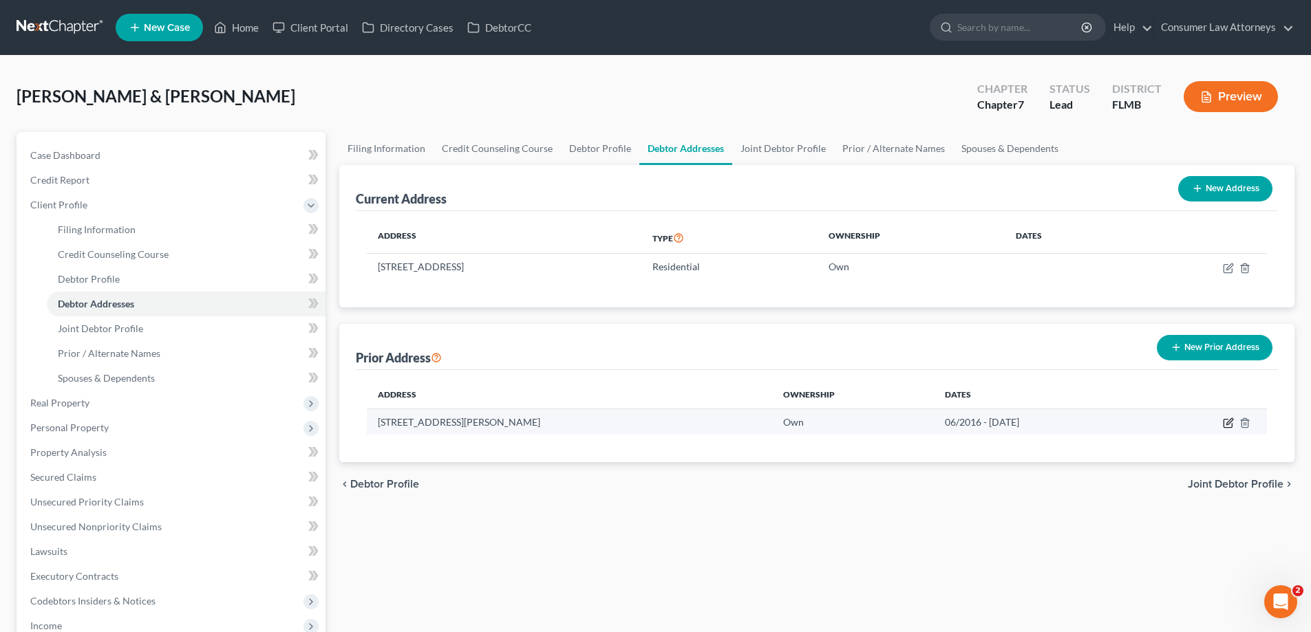
click at [1226, 421] on icon "button" at bounding box center [1228, 423] width 11 height 11
select select "46"
select select "22"
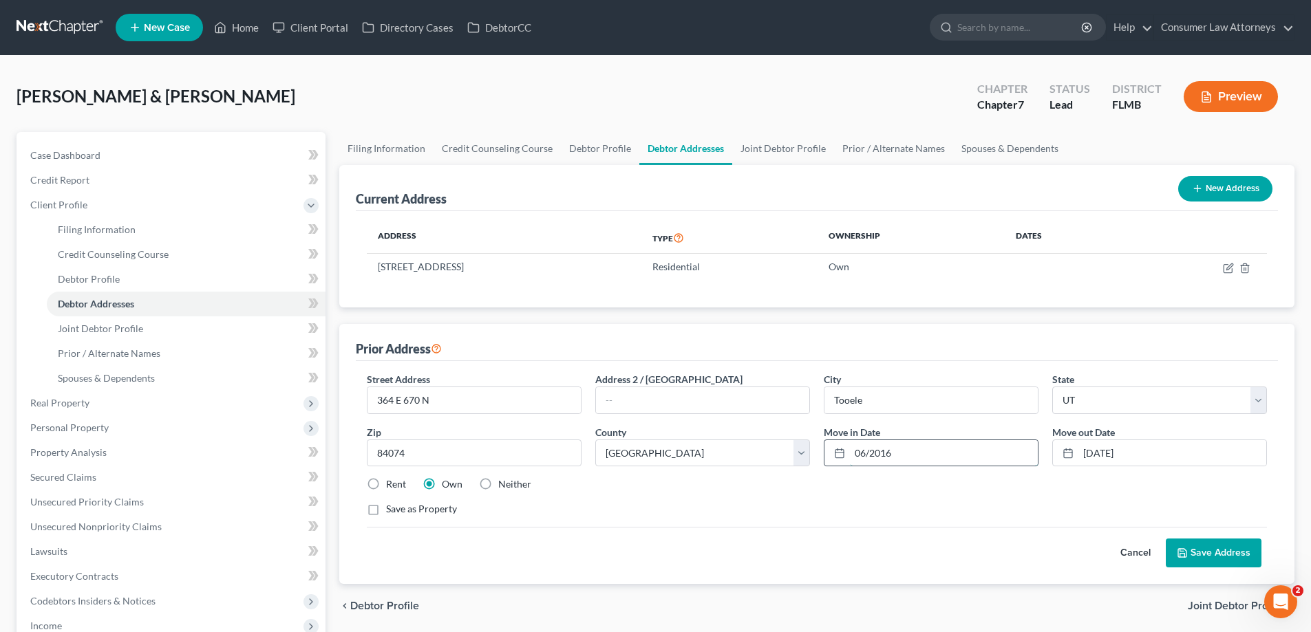
click at [864, 451] on input "06/2016" at bounding box center [944, 453] width 188 height 26
type input "10/2016"
click at [1225, 555] on button "Save Address" at bounding box center [1214, 553] width 96 height 29
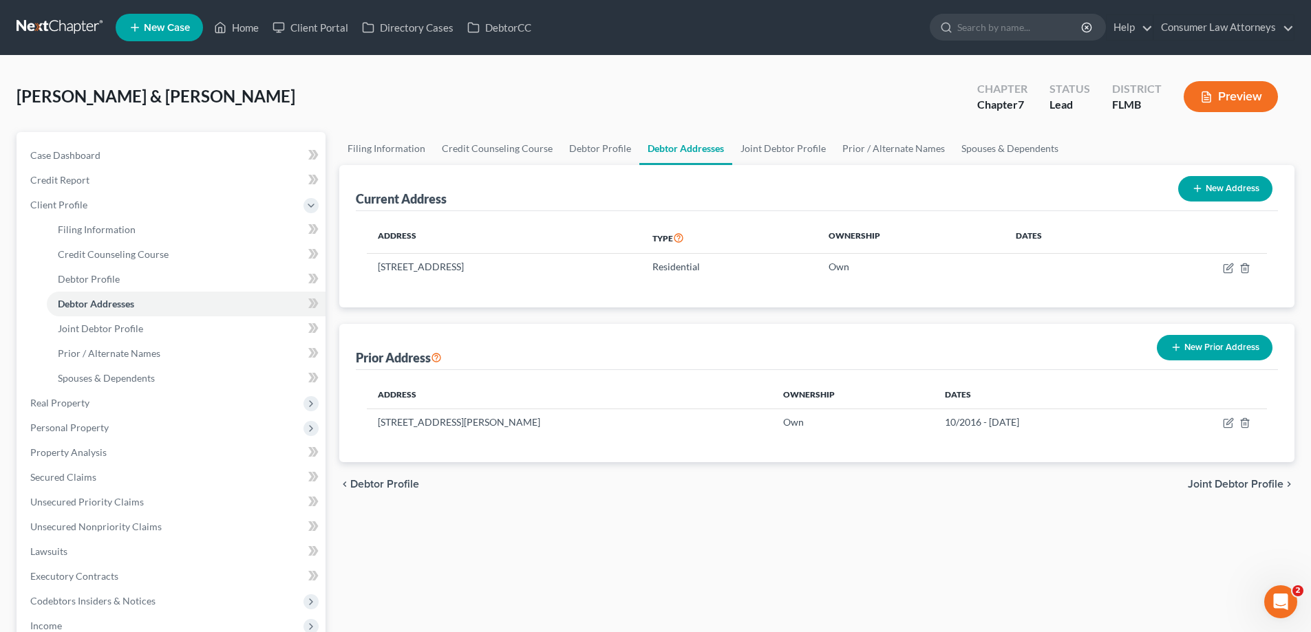
click at [350, 627] on div "Filing Information Credit Counseling Course Debtor Profile Debtor Addresses Joi…" at bounding box center [816, 492] width 969 height 720
click at [96, 227] on span "Filing Information" at bounding box center [97, 230] width 78 height 12
select select "1"
select select "0"
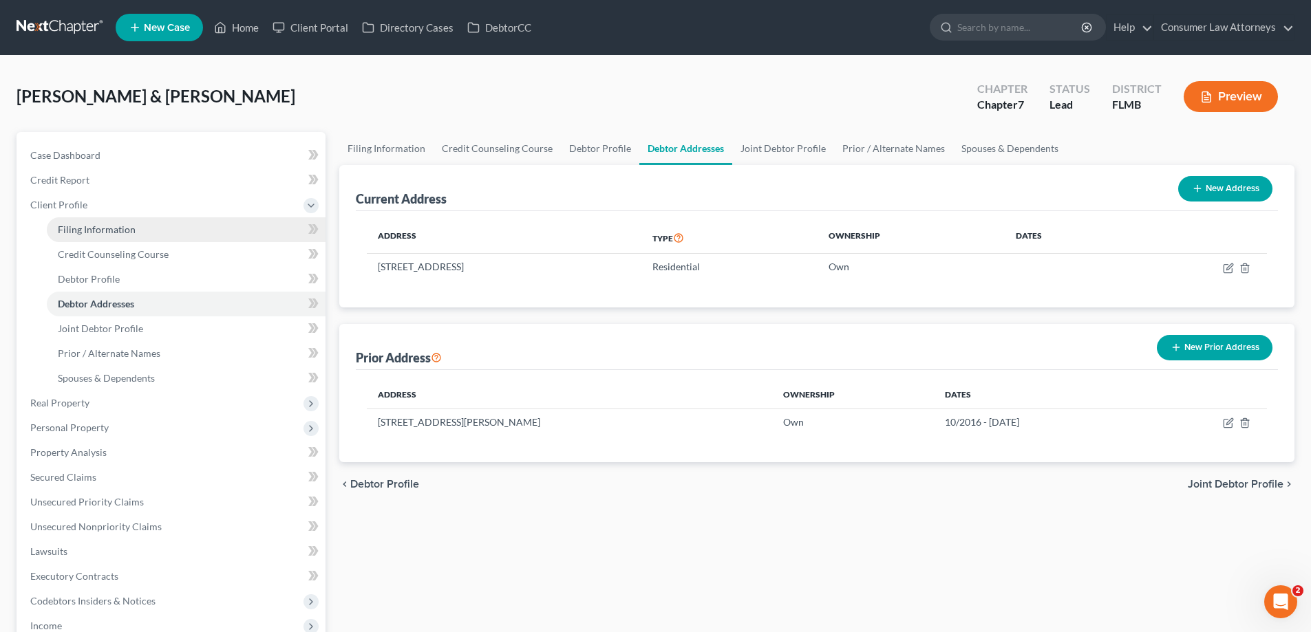
select select "9"
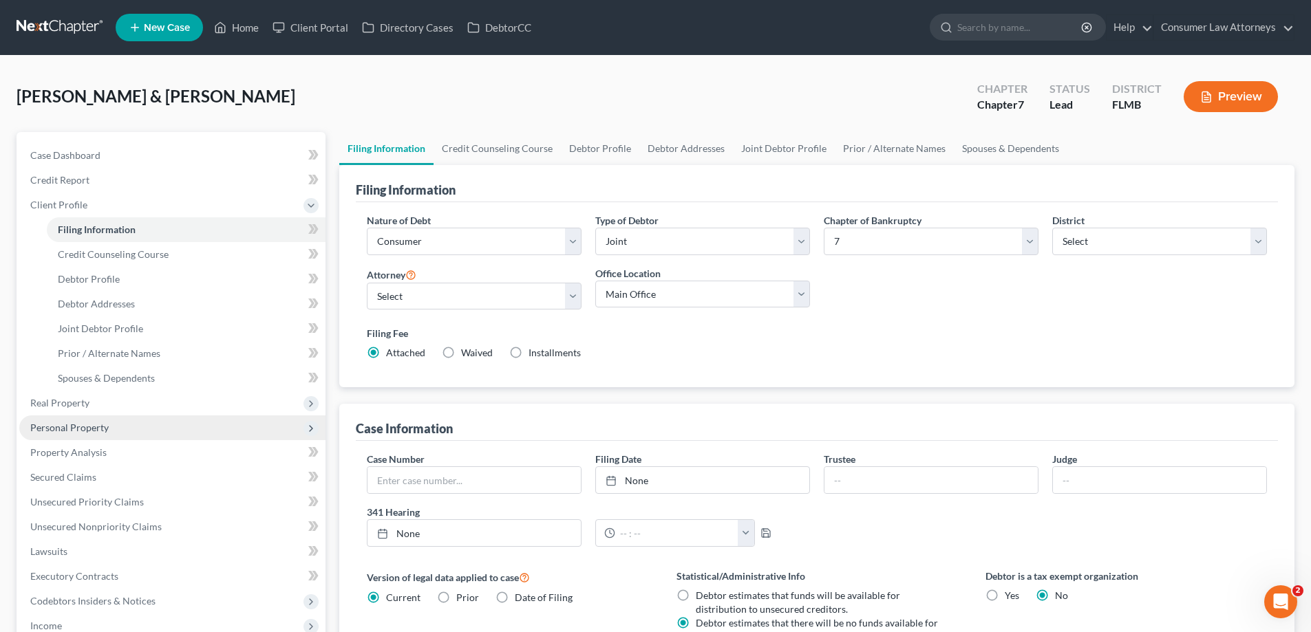
click at [79, 428] on span "Personal Property" at bounding box center [69, 428] width 78 height 12
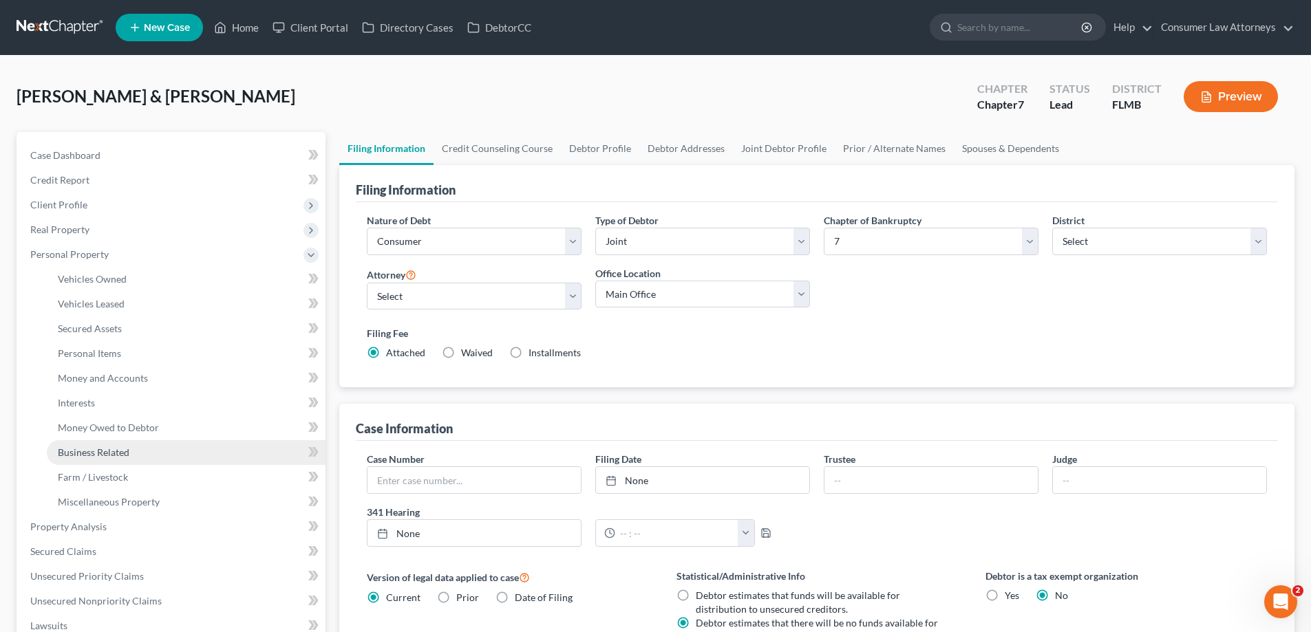
click at [103, 453] on span "Business Related" at bounding box center [94, 453] width 72 height 12
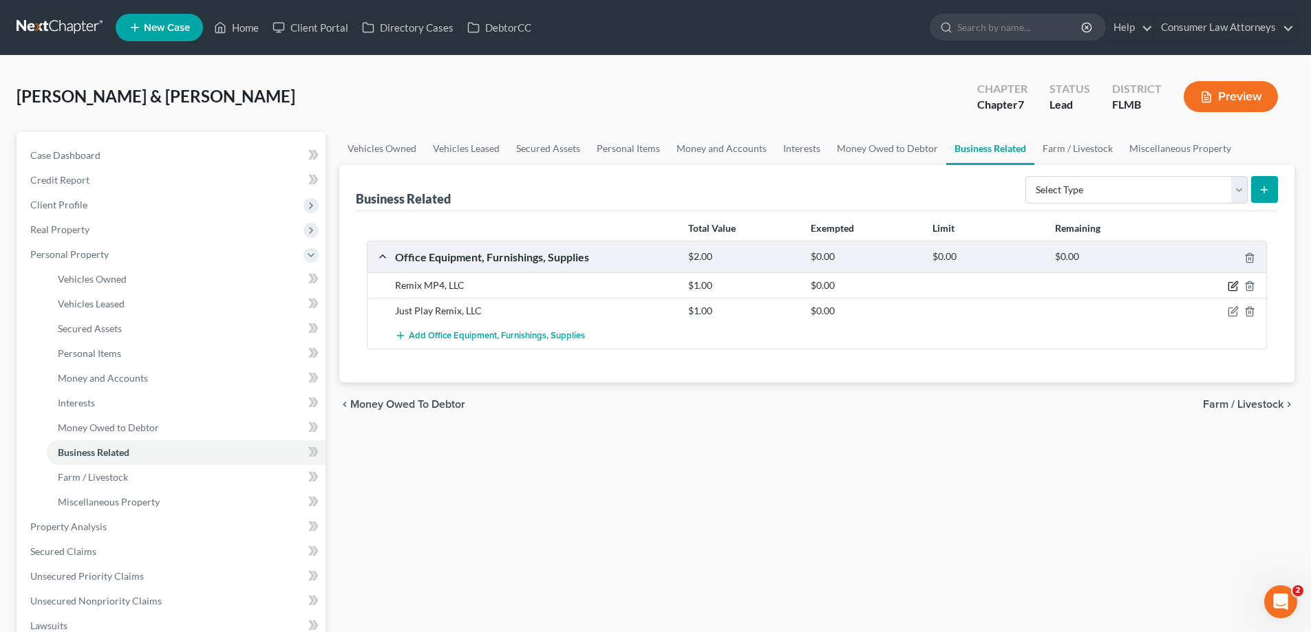
click at [1229, 284] on icon "button" at bounding box center [1232, 286] width 11 height 11
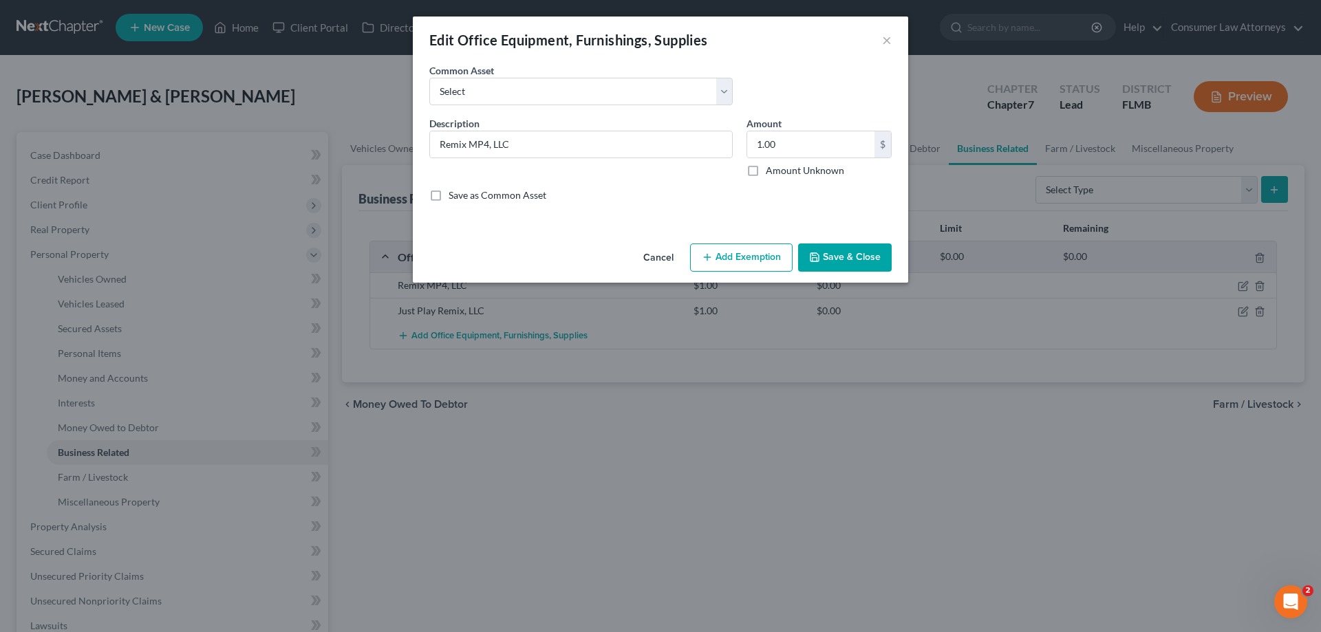
click at [842, 255] on button "Save & Close" at bounding box center [845, 258] width 94 height 29
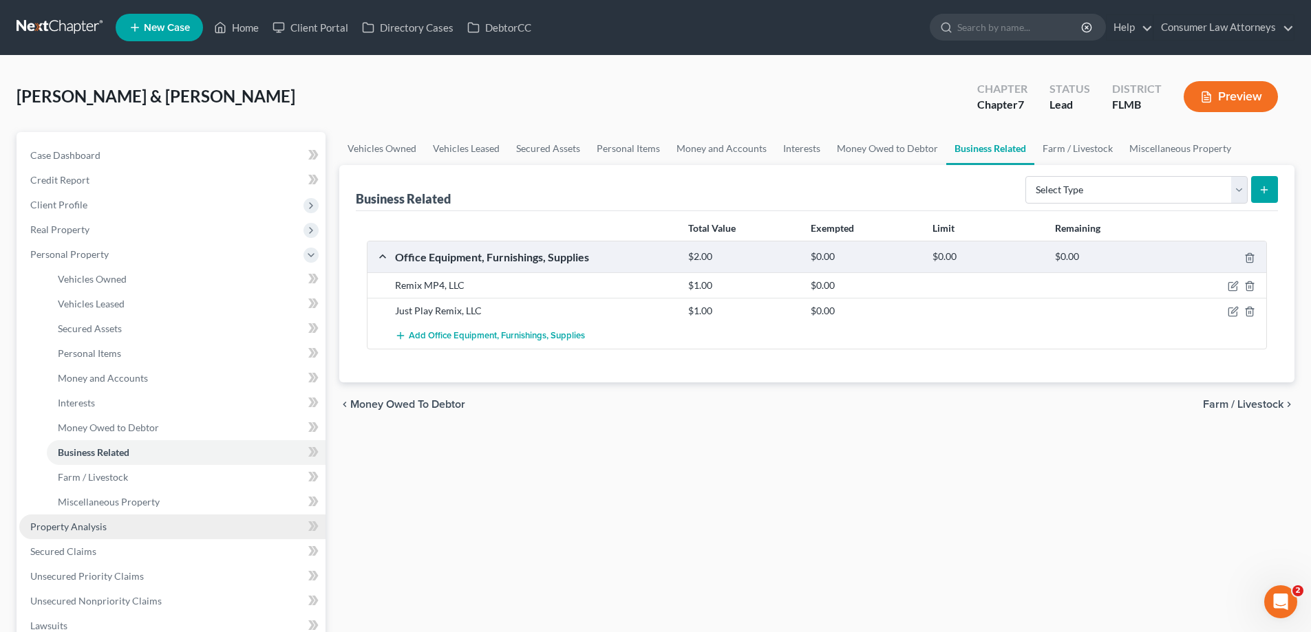
click at [65, 532] on span "Property Analysis" at bounding box center [68, 527] width 76 height 12
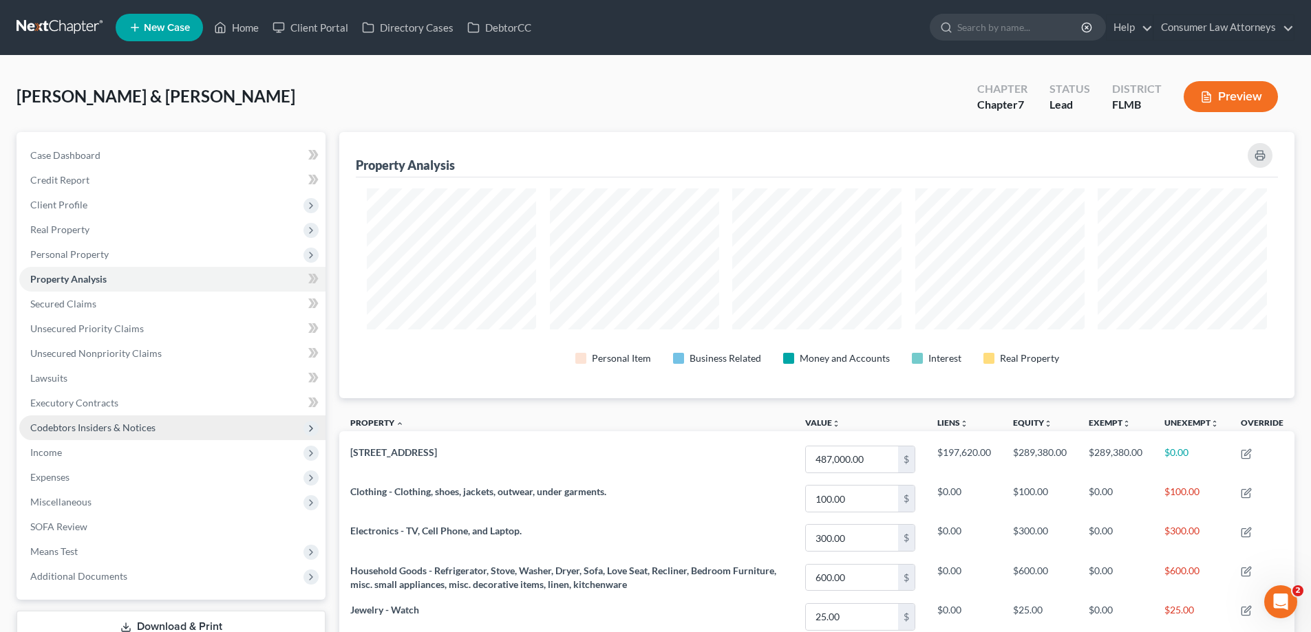
scroll to position [266, 955]
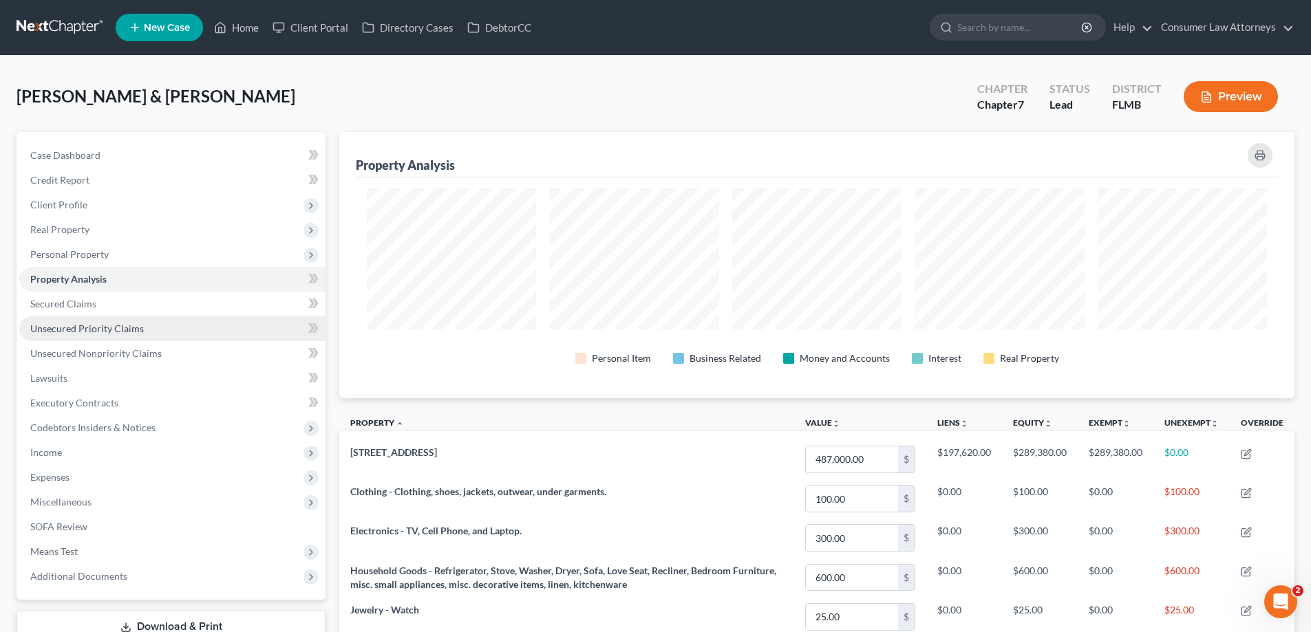
click at [85, 333] on span "Unsecured Priority Claims" at bounding box center [87, 329] width 114 height 12
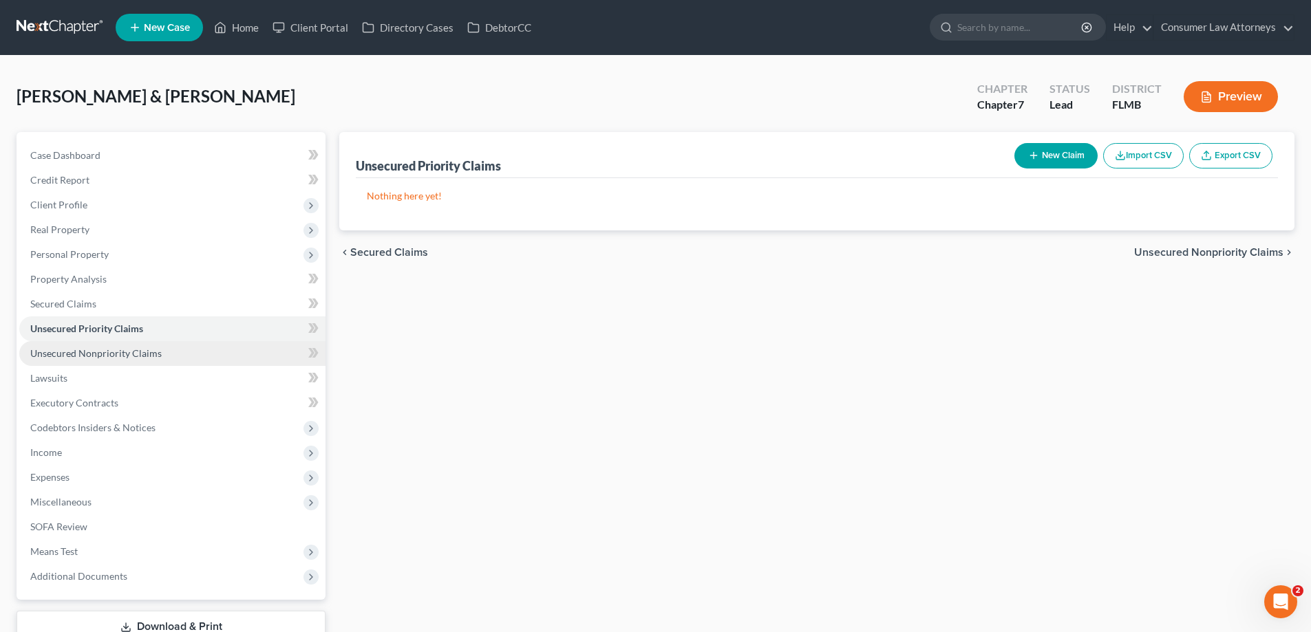
click at [96, 352] on span "Unsecured Nonpriority Claims" at bounding box center [95, 353] width 131 height 12
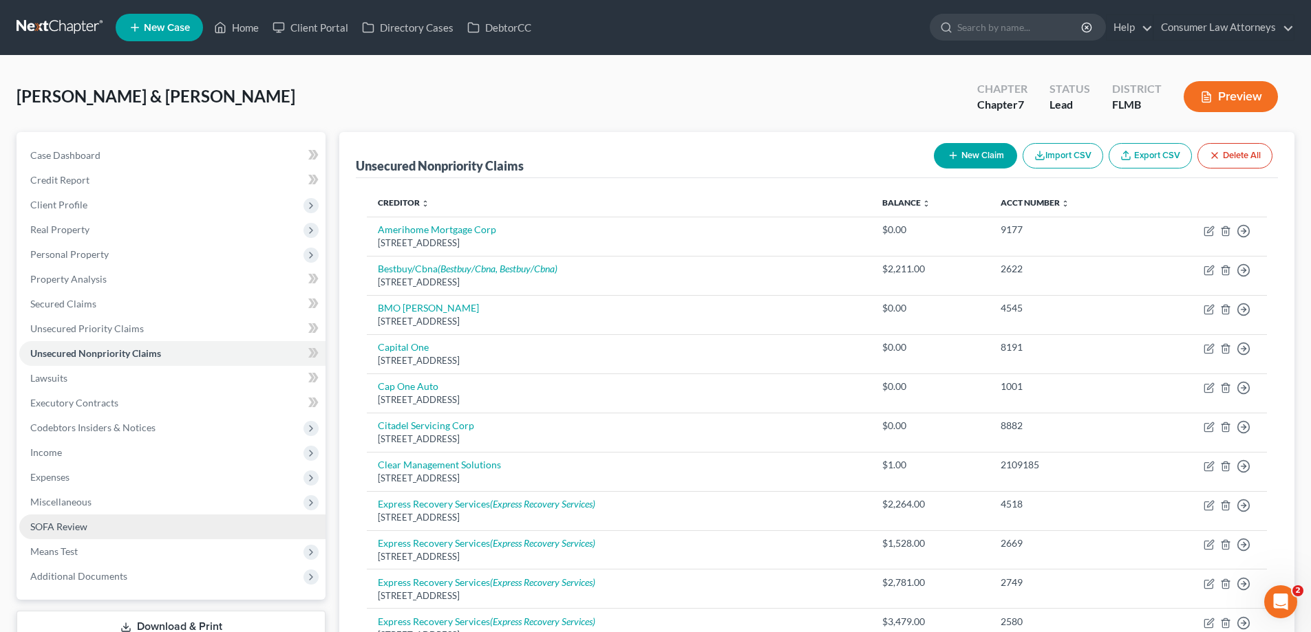
click at [67, 530] on span "SOFA Review" at bounding box center [58, 527] width 57 height 12
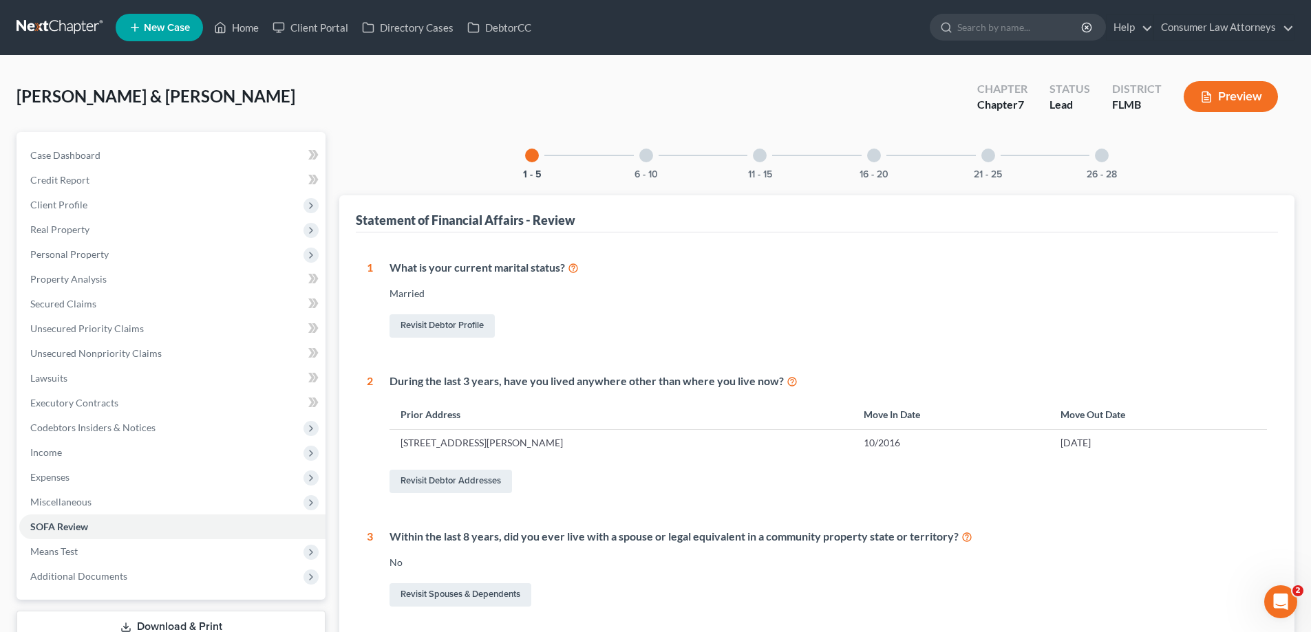
click at [639, 158] on div "6 - 10" at bounding box center [646, 155] width 47 height 47
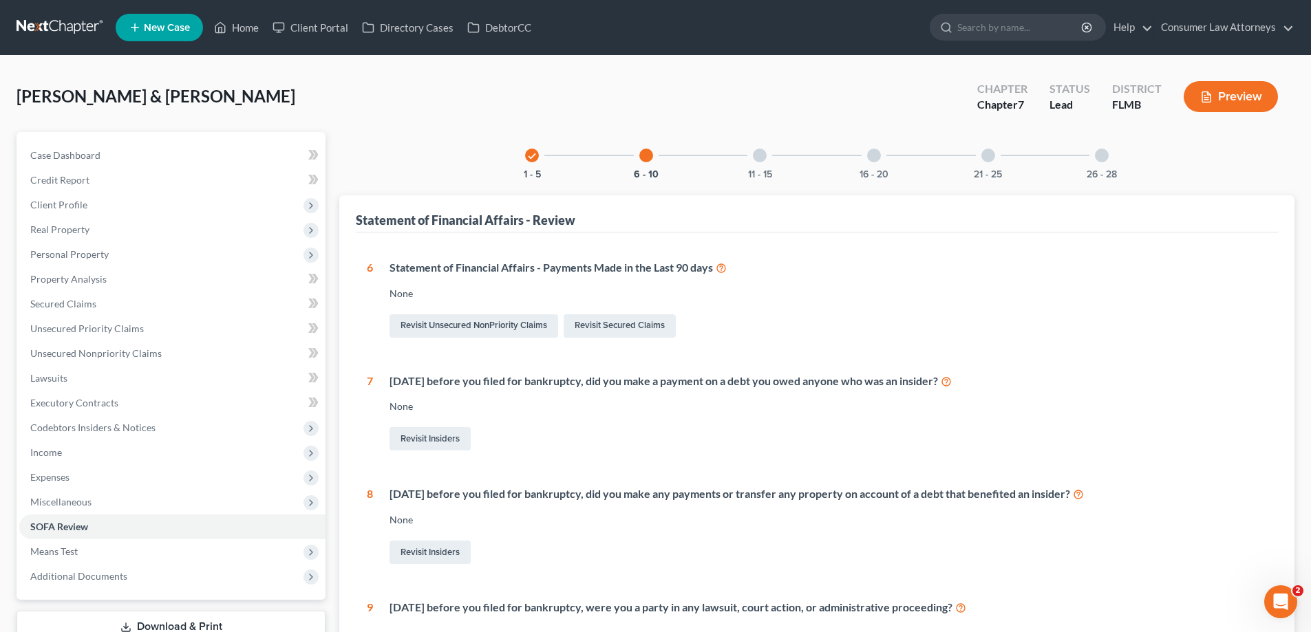
click at [766, 151] on div "11 - 15" at bounding box center [759, 155] width 47 height 47
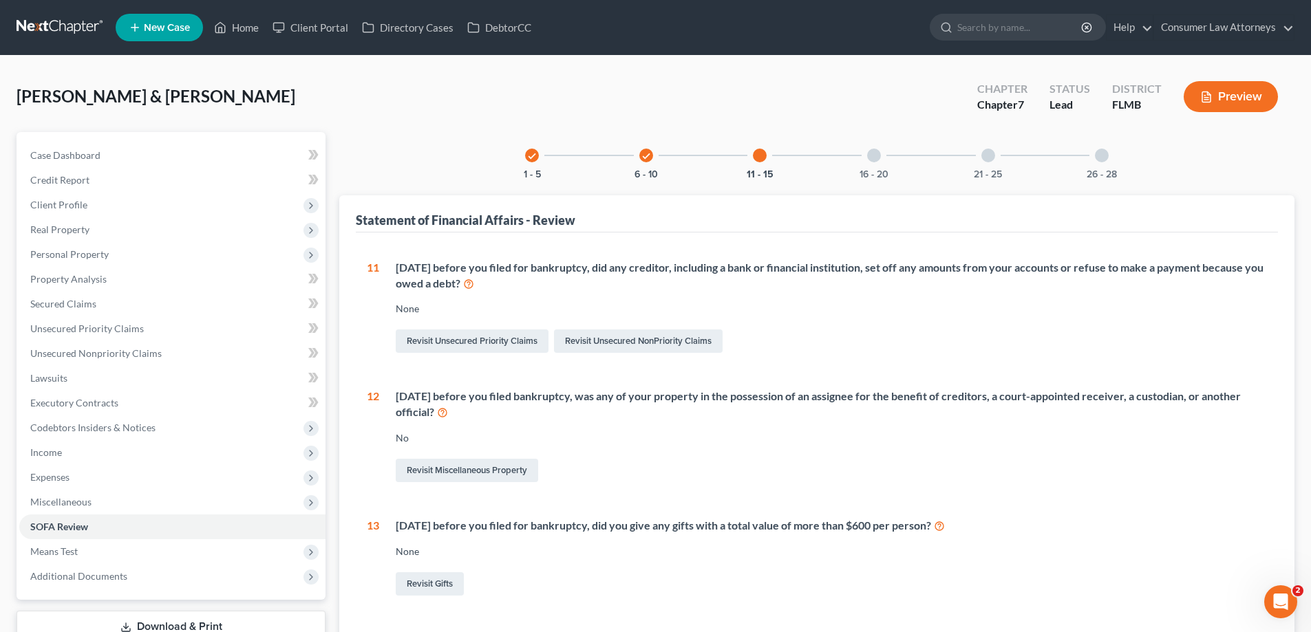
click at [872, 160] on div at bounding box center [874, 156] width 14 height 14
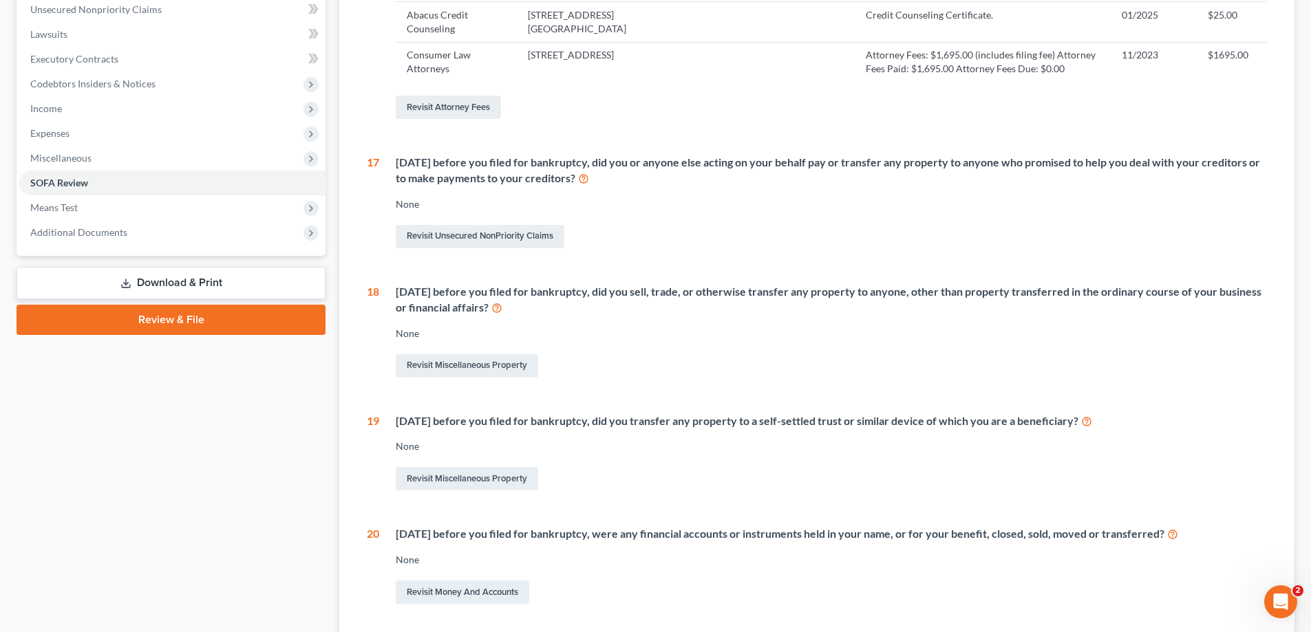
scroll to position [413, 0]
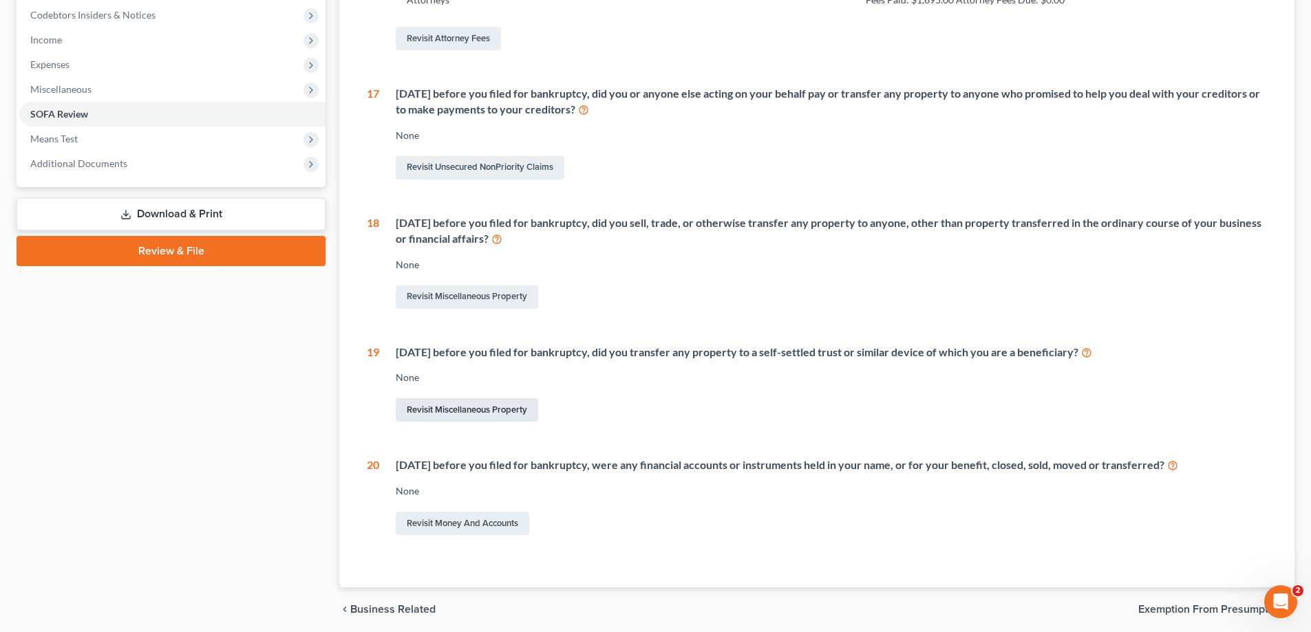
click at [453, 422] on link "Revisit Miscellaneous Property" at bounding box center [467, 409] width 142 height 23
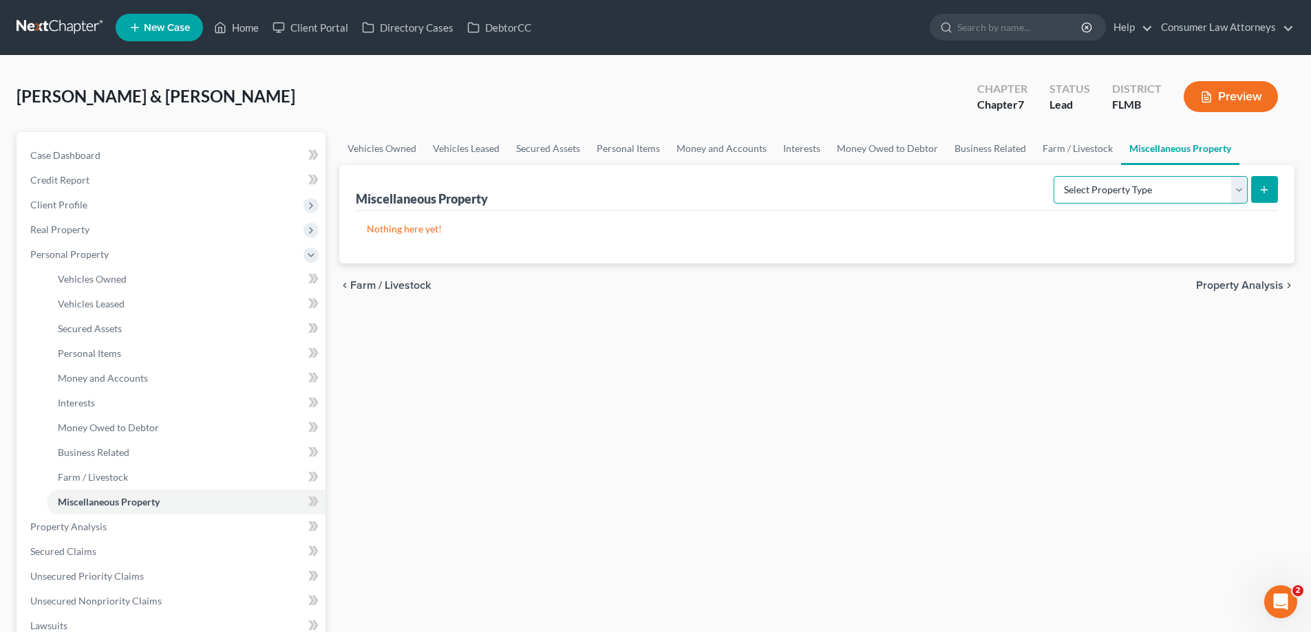
click at [1221, 193] on select "Select Property Type Assigned for Creditor Benefit Within 1 Year Holding for An…" at bounding box center [1150, 190] width 194 height 28
select select "transferred"
click at [1053, 176] on select "Select Property Type Assigned for Creditor Benefit Within 1 Year Holding for An…" at bounding box center [1150, 190] width 194 height 28
click at [1263, 190] on line "submit" at bounding box center [1264, 190] width 6 height 0
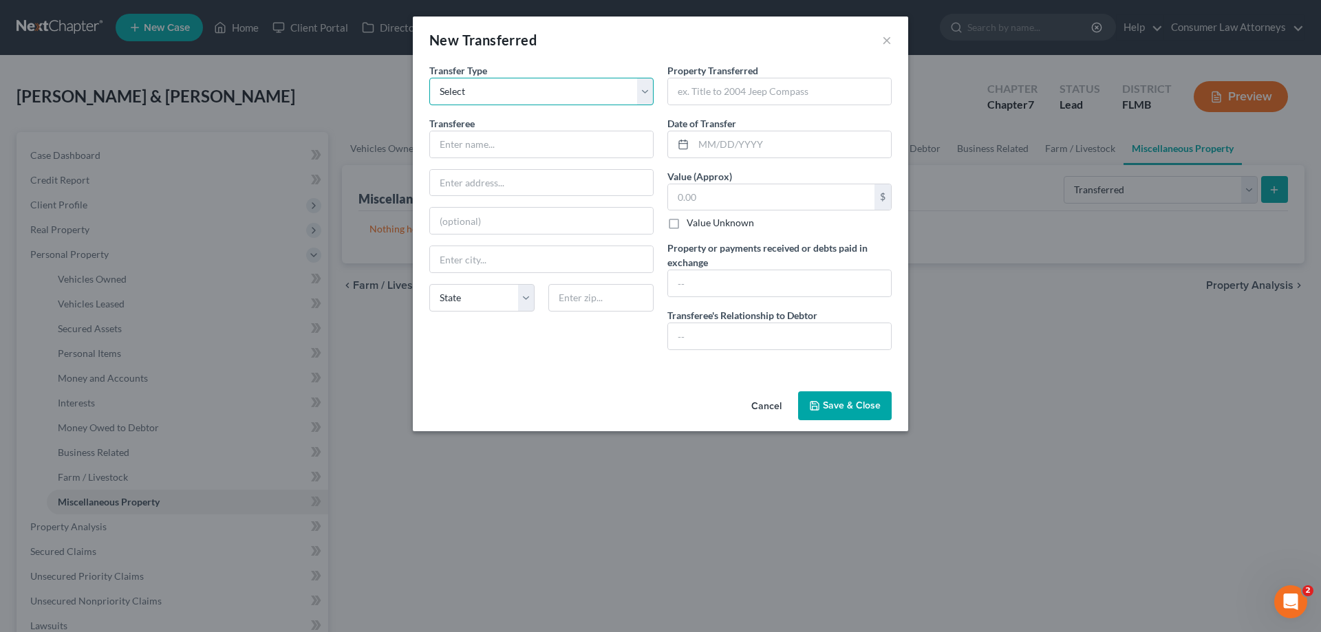
click at [550, 92] on select "Select Ordinary (within 2 years) Within 10 Years" at bounding box center [541, 92] width 224 height 28
select select "Within 10 Years"
click at [429, 78] on select "Select Ordinary (within 2 years) Within 10 Years" at bounding box center [541, 92] width 224 height 28
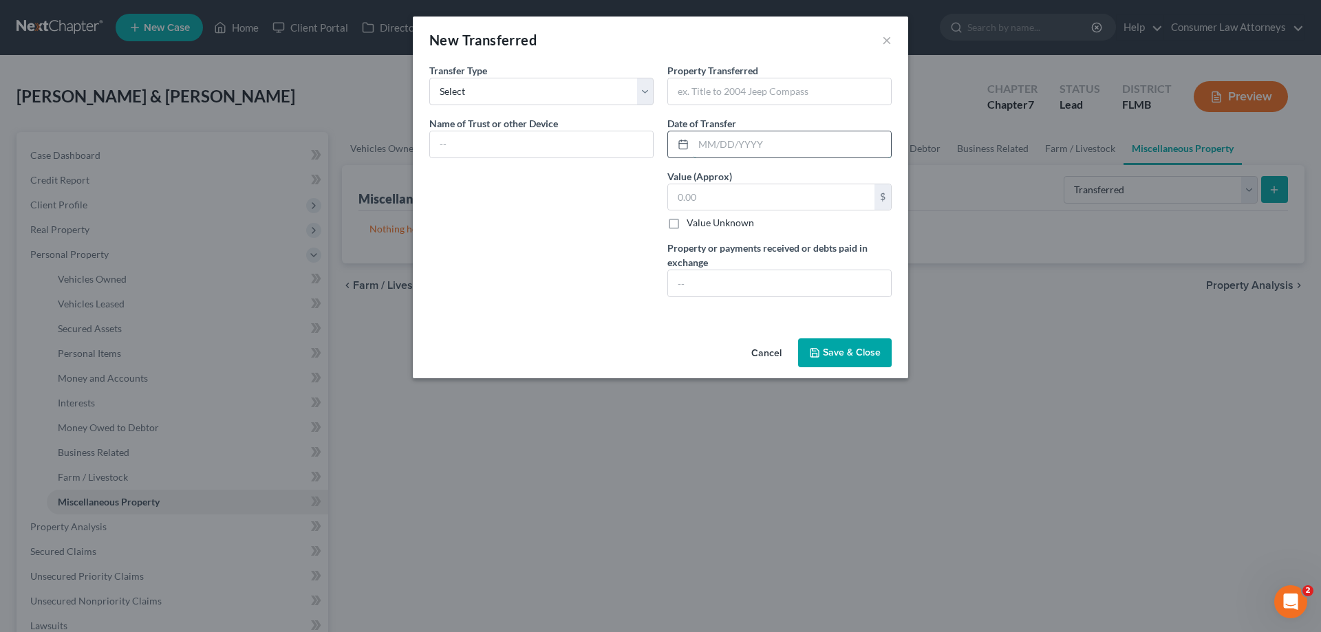
click at [744, 147] on input "text" at bounding box center [792, 144] width 197 height 26
type input "06/23/2023"
click at [727, 198] on input "text" at bounding box center [771, 197] width 206 height 26
type input "390,000"
click at [739, 285] on input "text" at bounding box center [779, 283] width 223 height 26
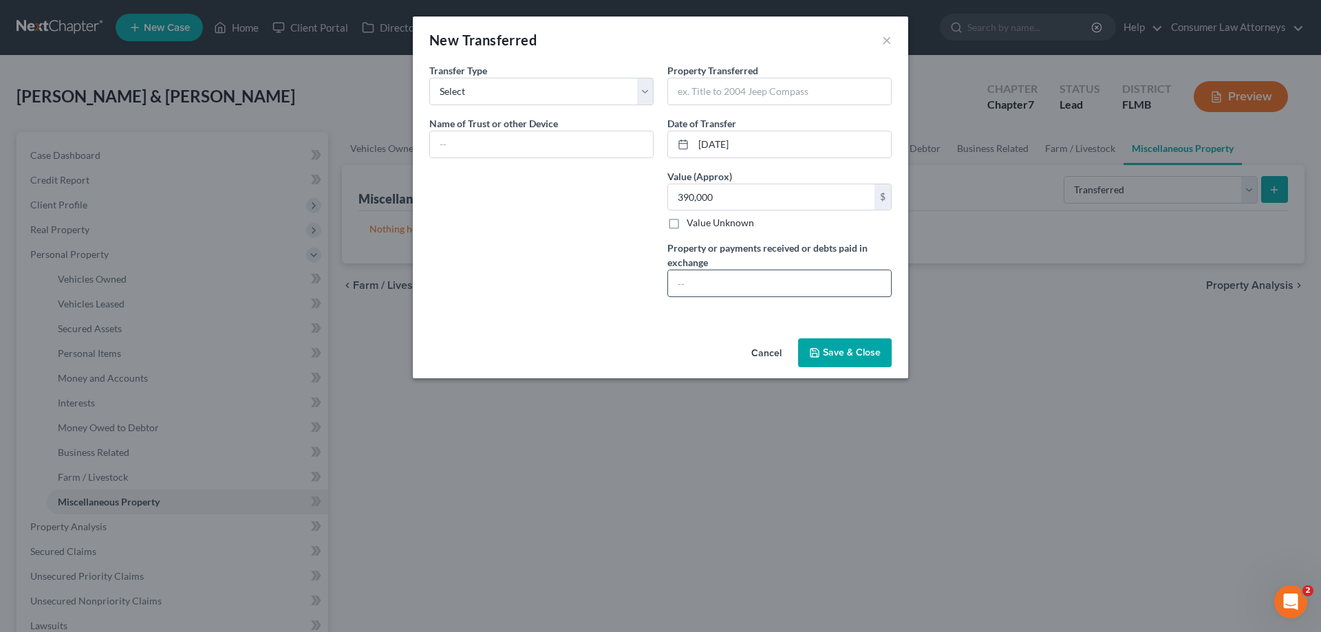
click at [733, 289] on input "text" at bounding box center [779, 283] width 223 height 26
type input "$229,305.80"
click at [778, 94] on input "text" at bounding box center [779, 91] width 223 height 26
paste input "364 E 670 N, Tooele, UT 84074"
type input "364 E 670 N, Tooele, UT 84074"
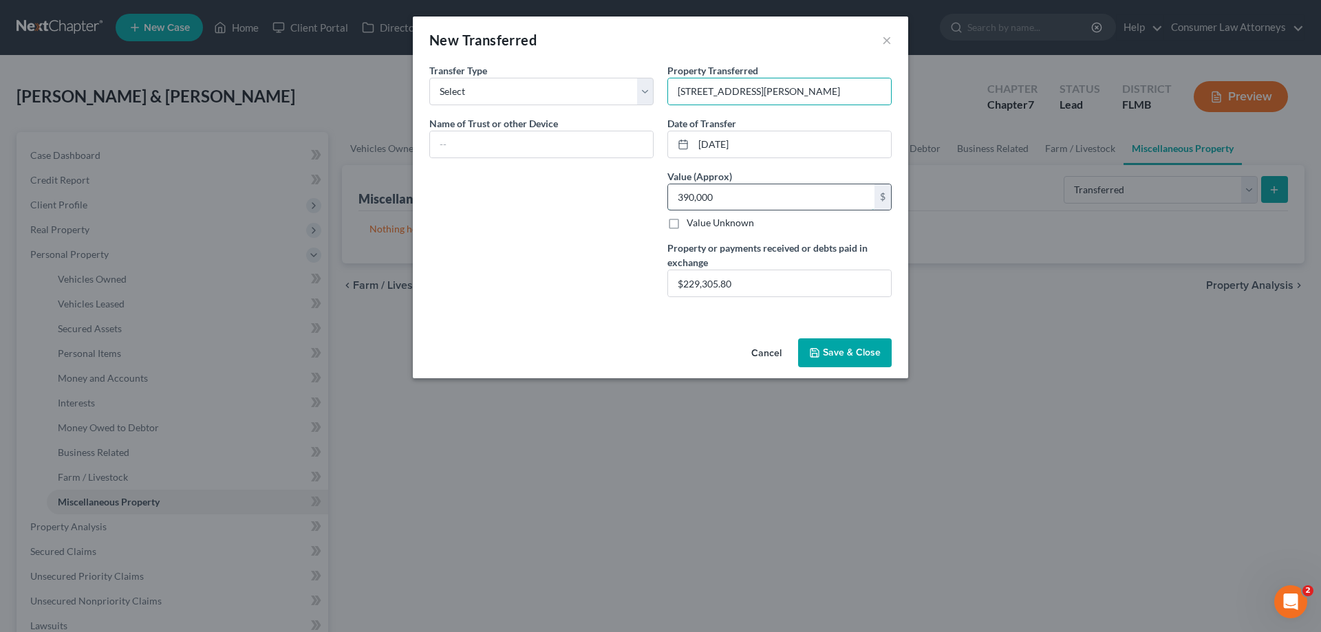
click at [756, 202] on input "390,000" at bounding box center [771, 197] width 206 height 26
type input "390,000.00"
click at [861, 350] on button "Save & Close" at bounding box center [845, 353] width 94 height 29
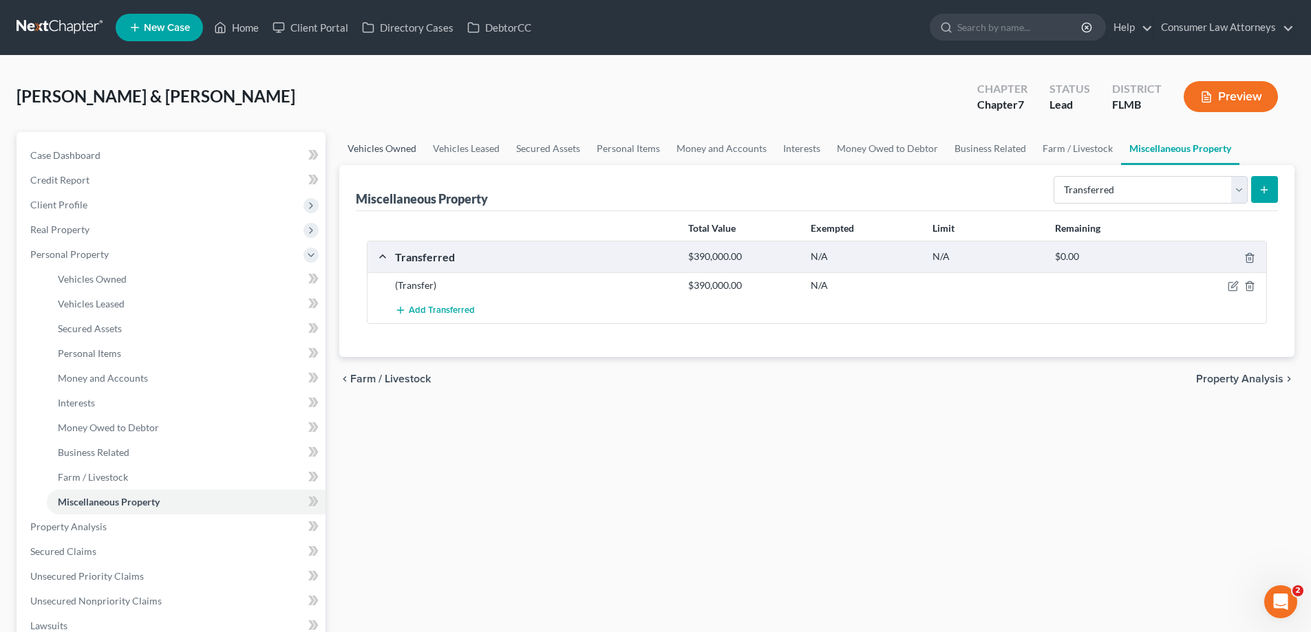
click at [398, 148] on link "Vehicles Owned" at bounding box center [381, 148] width 85 height 33
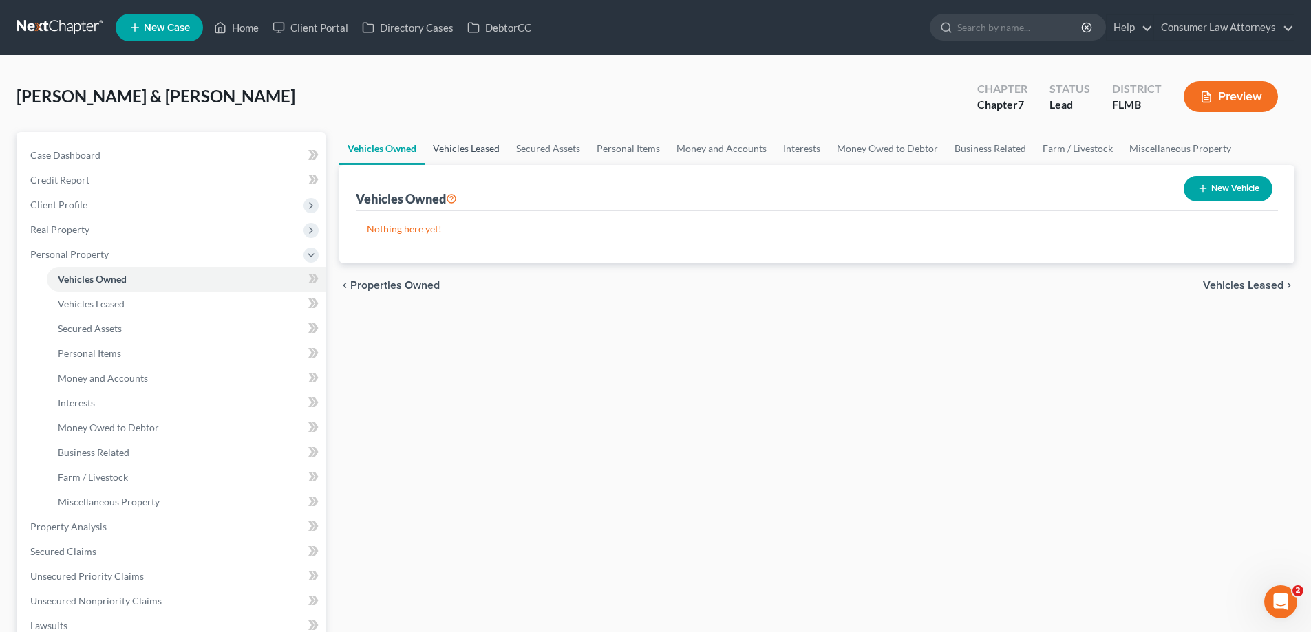
click at [484, 152] on link "Vehicles Leased" at bounding box center [466, 148] width 83 height 33
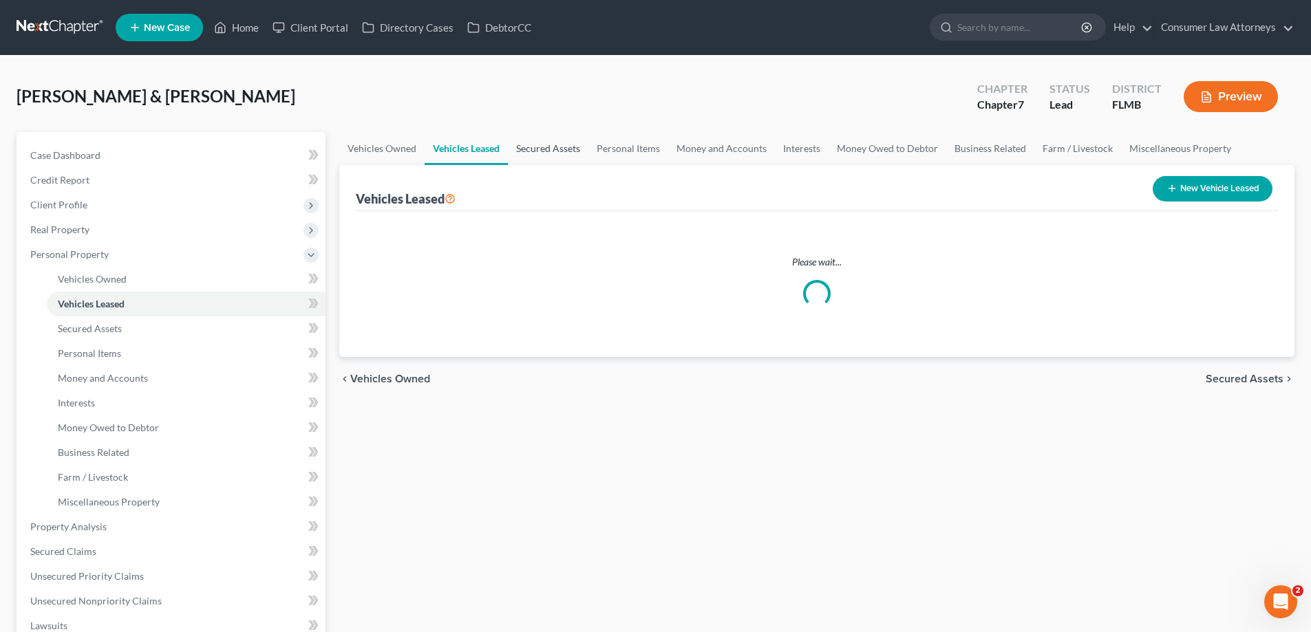
click at [554, 153] on link "Secured Assets" at bounding box center [548, 148] width 81 height 33
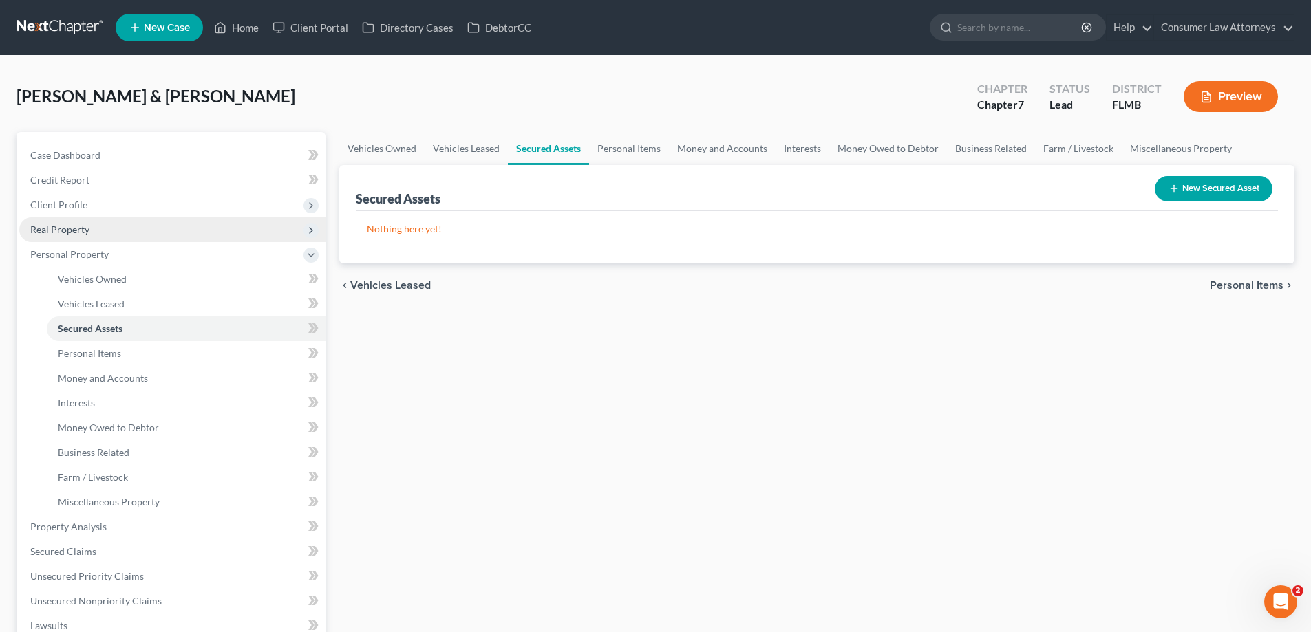
click at [59, 227] on span "Real Property" at bounding box center [59, 230] width 59 height 12
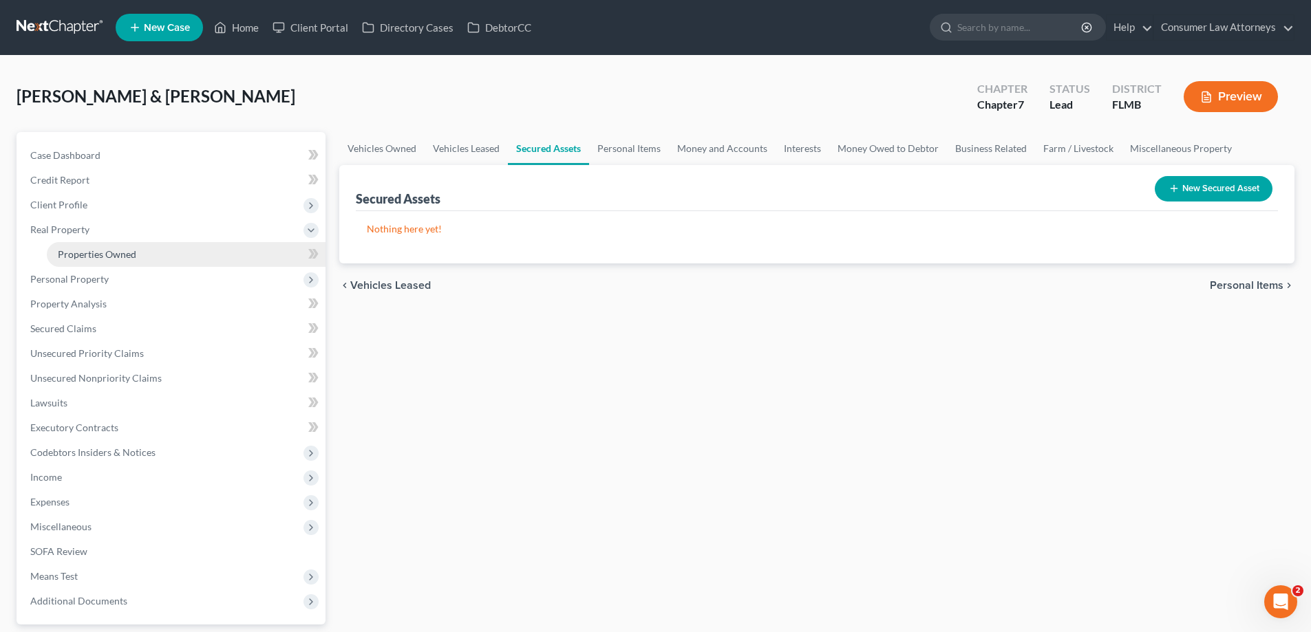
click at [81, 252] on span "Properties Owned" at bounding box center [97, 254] width 78 height 12
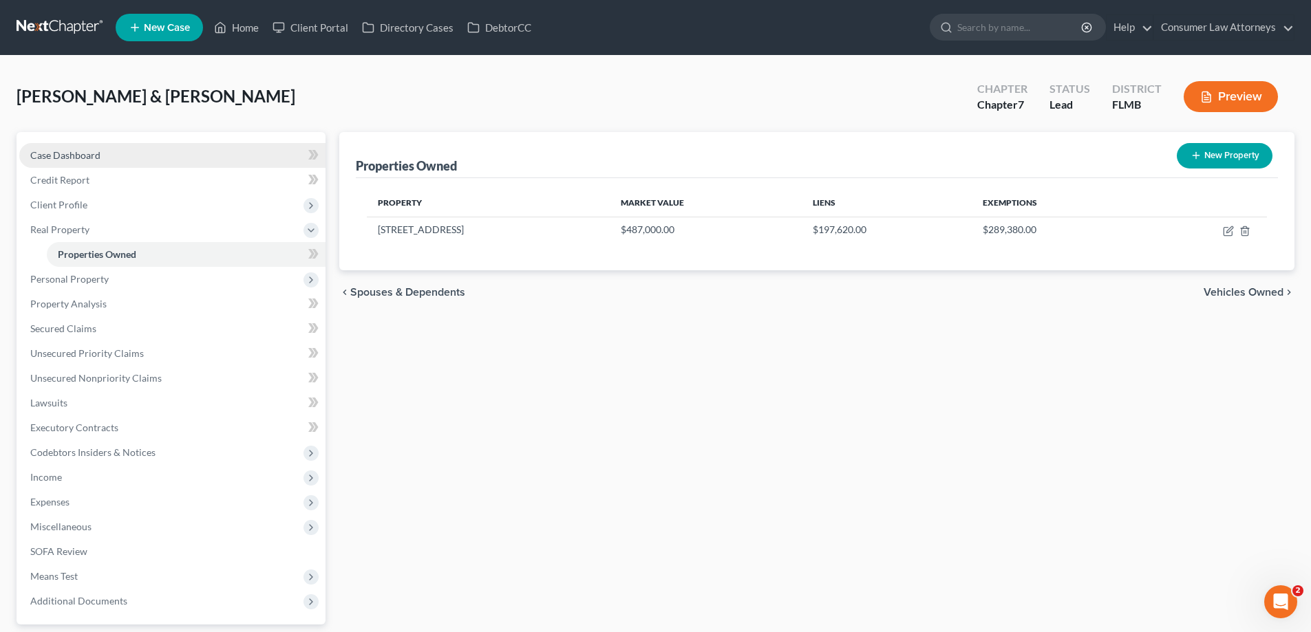
click at [89, 157] on span "Case Dashboard" at bounding box center [65, 155] width 70 height 12
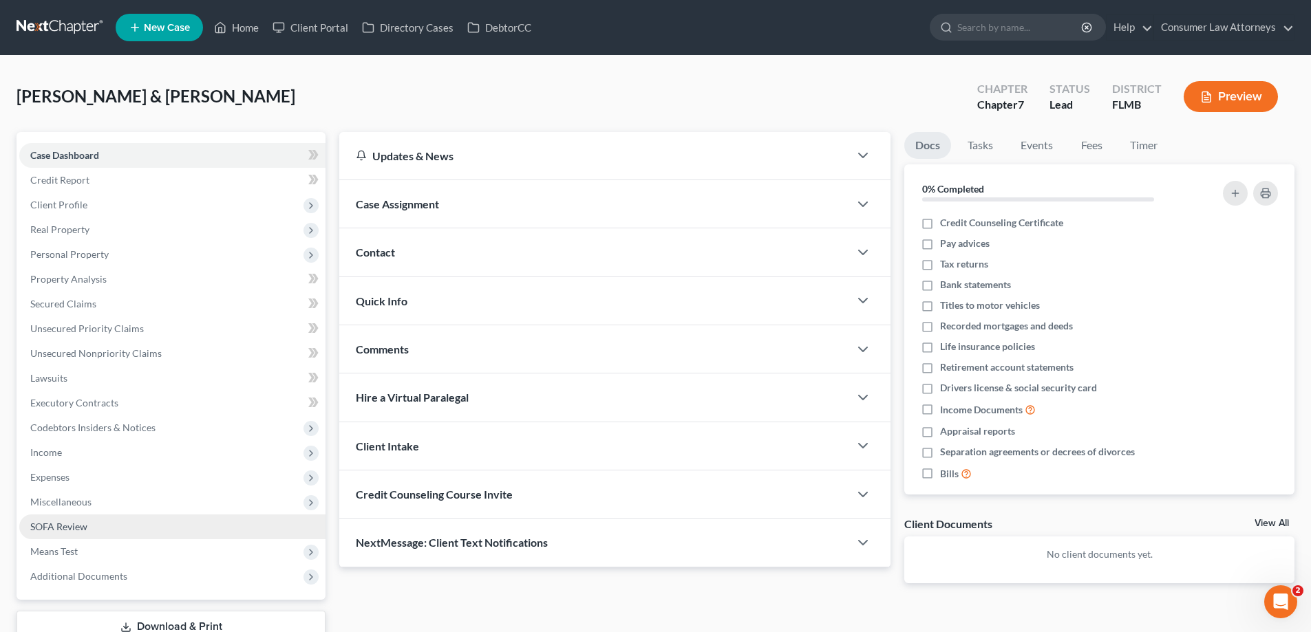
click at [62, 532] on span "SOFA Review" at bounding box center [58, 527] width 57 height 12
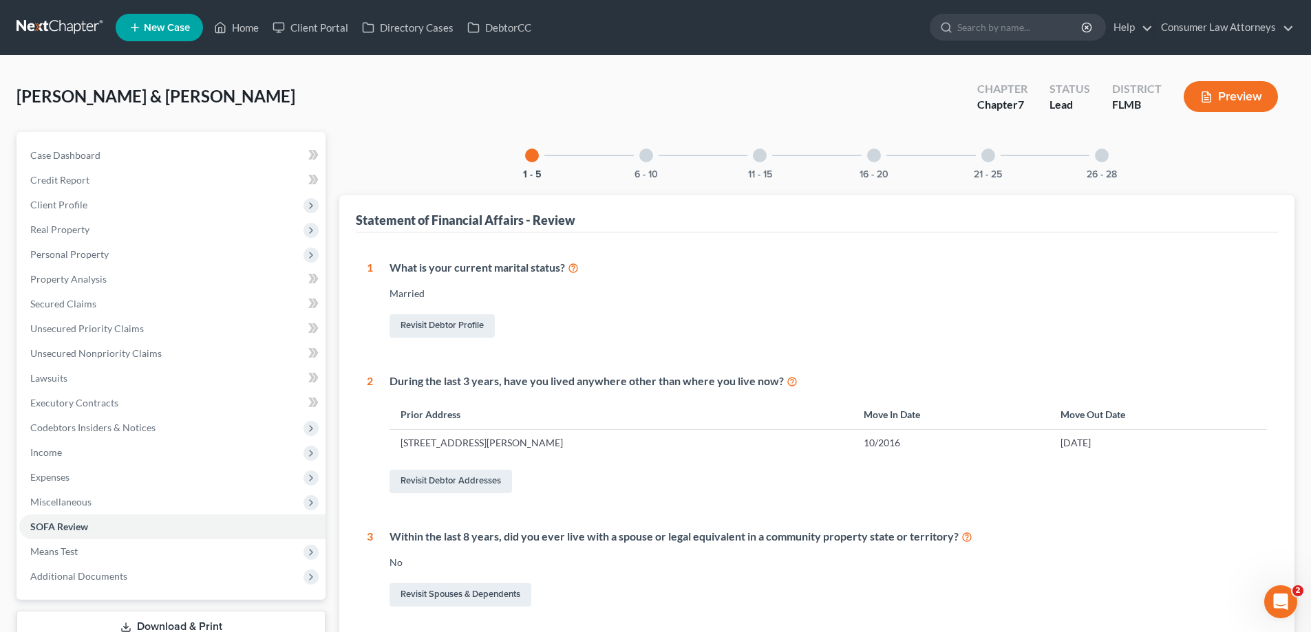
click at [868, 151] on div at bounding box center [874, 156] width 14 height 14
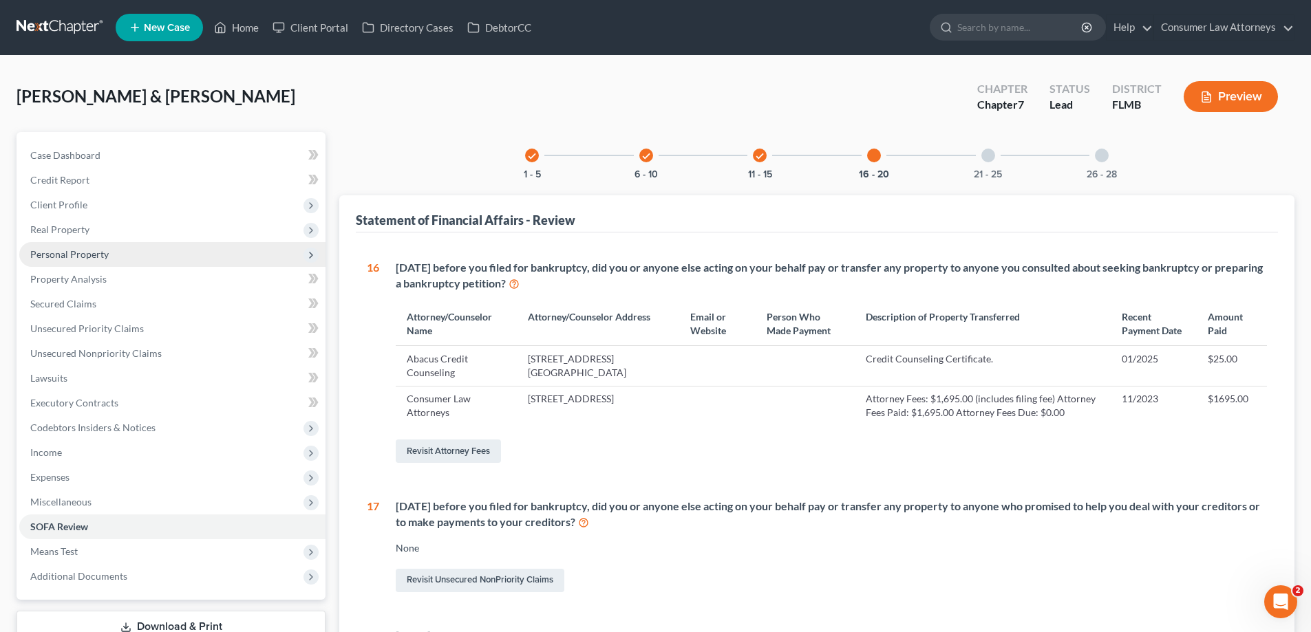
click at [92, 252] on span "Personal Property" at bounding box center [69, 254] width 78 height 12
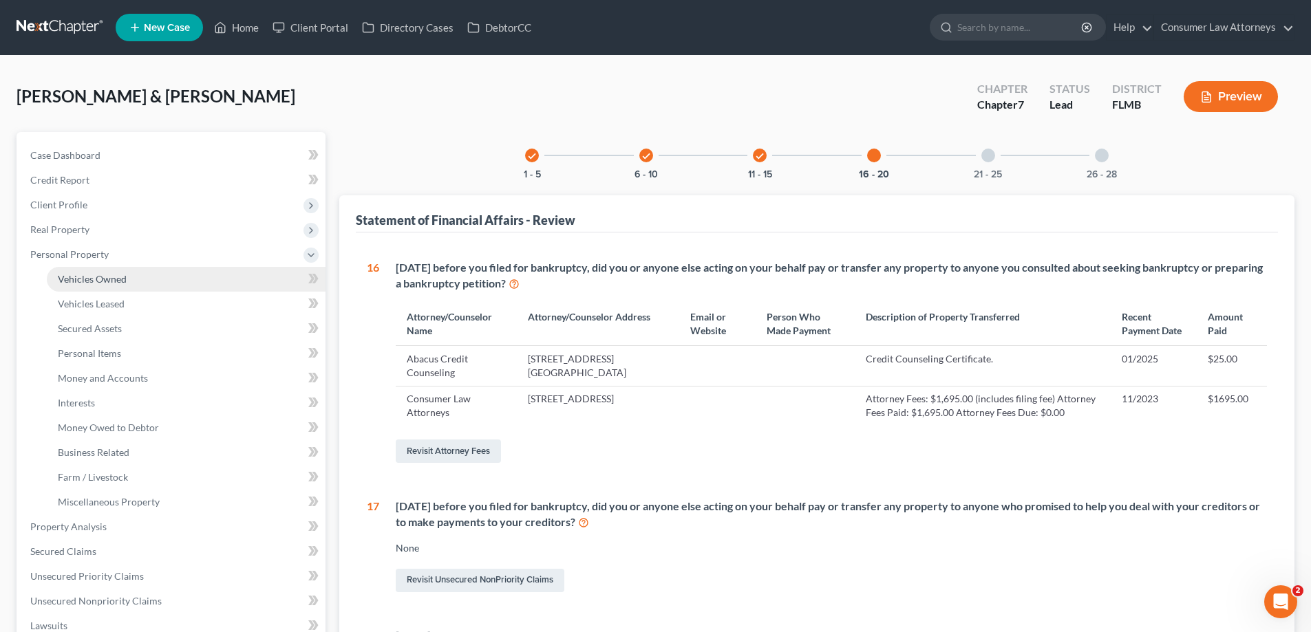
click at [110, 286] on link "Vehicles Owned" at bounding box center [186, 279] width 279 height 25
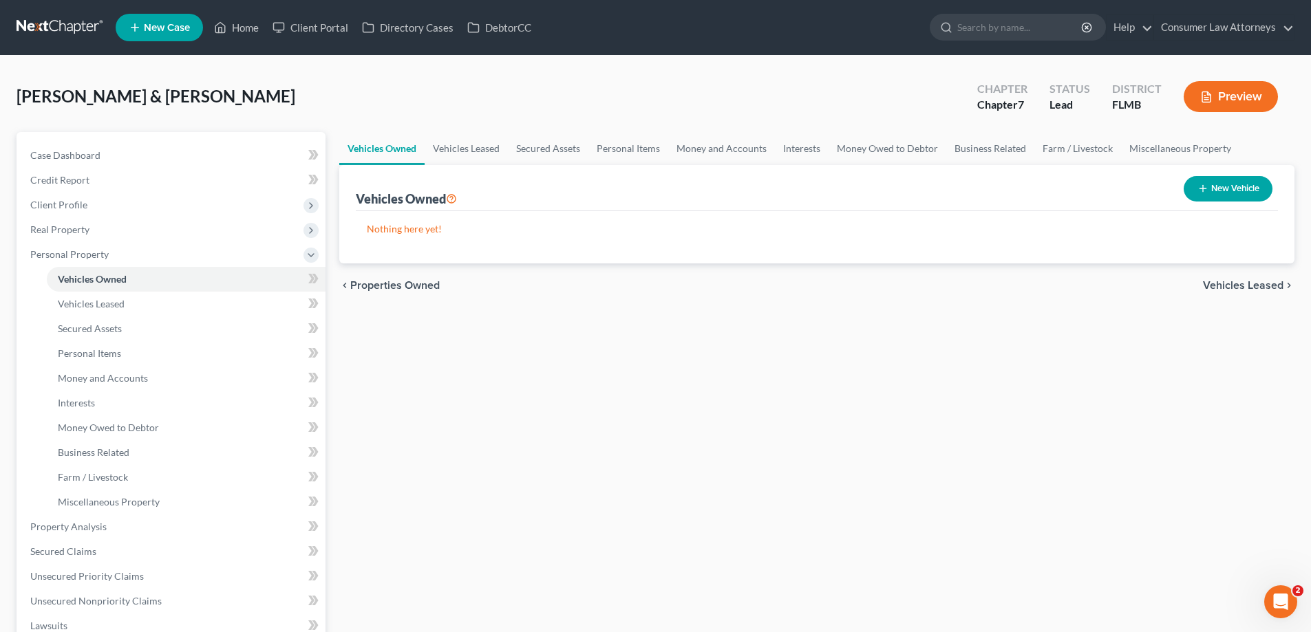
click at [1214, 190] on button "New Vehicle" at bounding box center [1227, 188] width 89 height 25
select select "0"
select select "2"
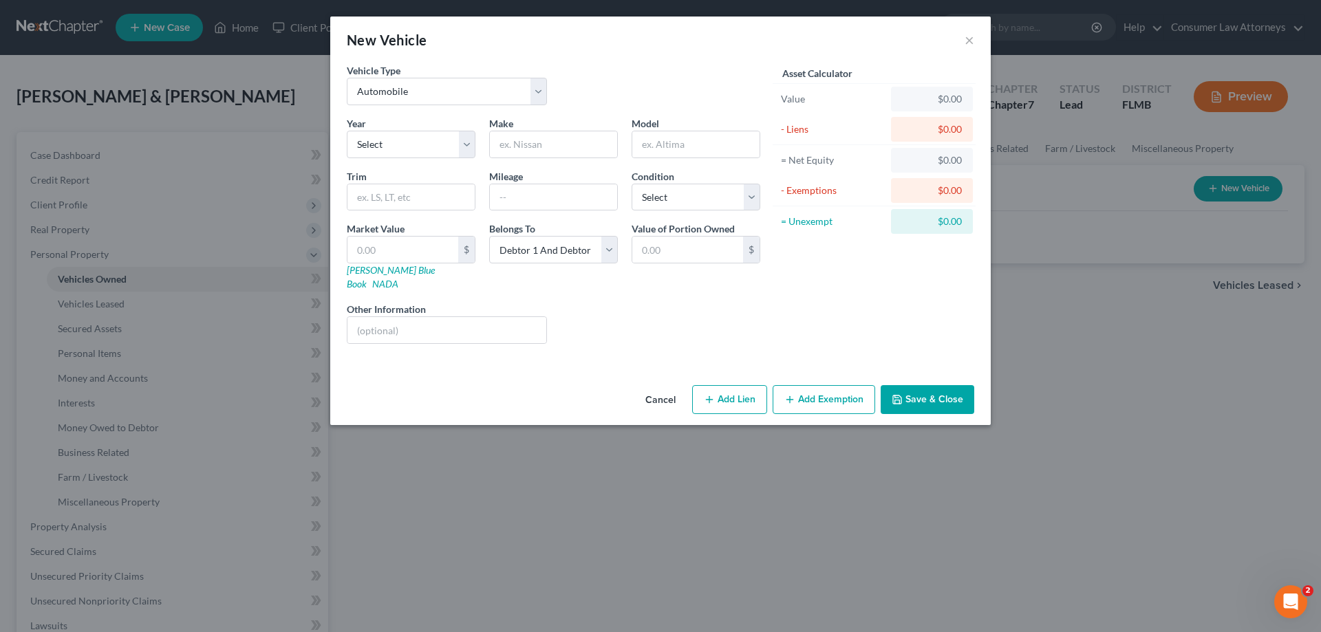
click at [558, 93] on div "Vehicle Type Select Automobile Truck Trailer Watercraft Aircraft Motor Home Atv…" at bounding box center [553, 89] width 427 height 53
click at [661, 387] on button "Cancel" at bounding box center [660, 401] width 52 height 28
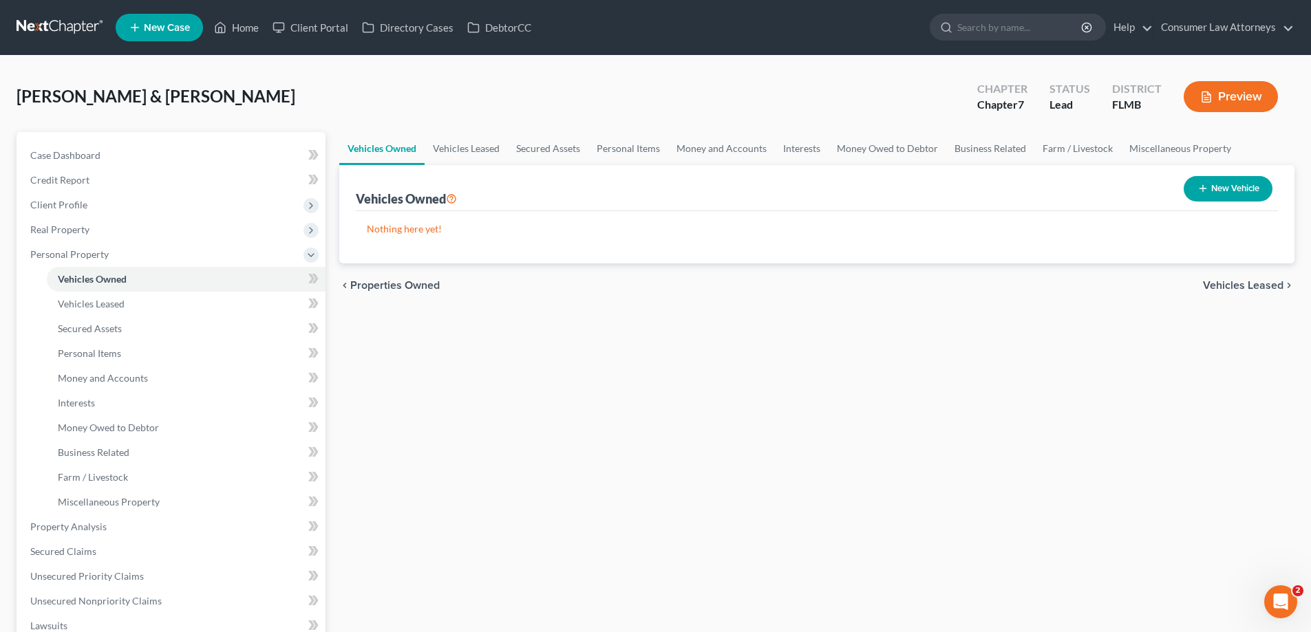
click at [1233, 180] on button "New Vehicle" at bounding box center [1227, 188] width 89 height 25
select select "0"
select select "2"
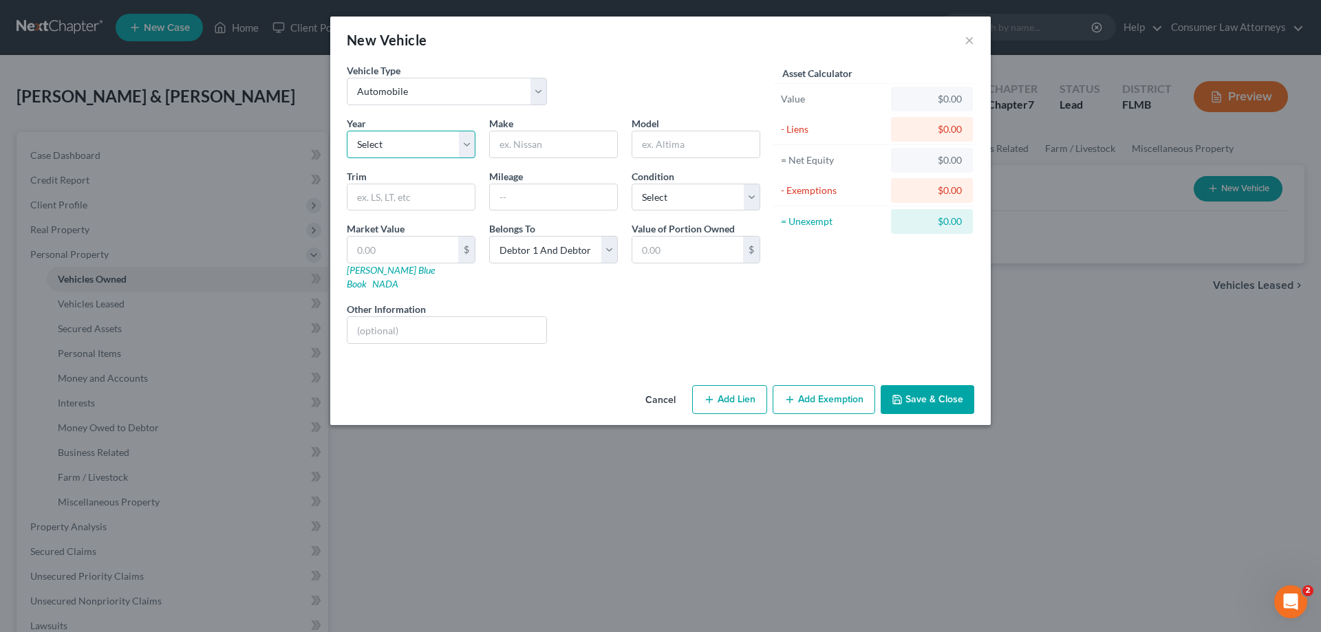
drag, startPoint x: 411, startPoint y: 146, endPoint x: 491, endPoint y: 107, distance: 88.6
click at [411, 146] on select "Select 2026 2025 2024 2023 2022 2021 2020 2019 2018 2017 2016 2015 2014 2013 20…" at bounding box center [411, 145] width 129 height 28
select select "6"
click at [347, 131] on select "Select 2026 2025 2024 2023 2022 2021 2020 2019 2018 2017 2016 2015 2014 2013 20…" at bounding box center [411, 145] width 129 height 28
click at [597, 132] on input "text" at bounding box center [553, 144] width 127 height 26
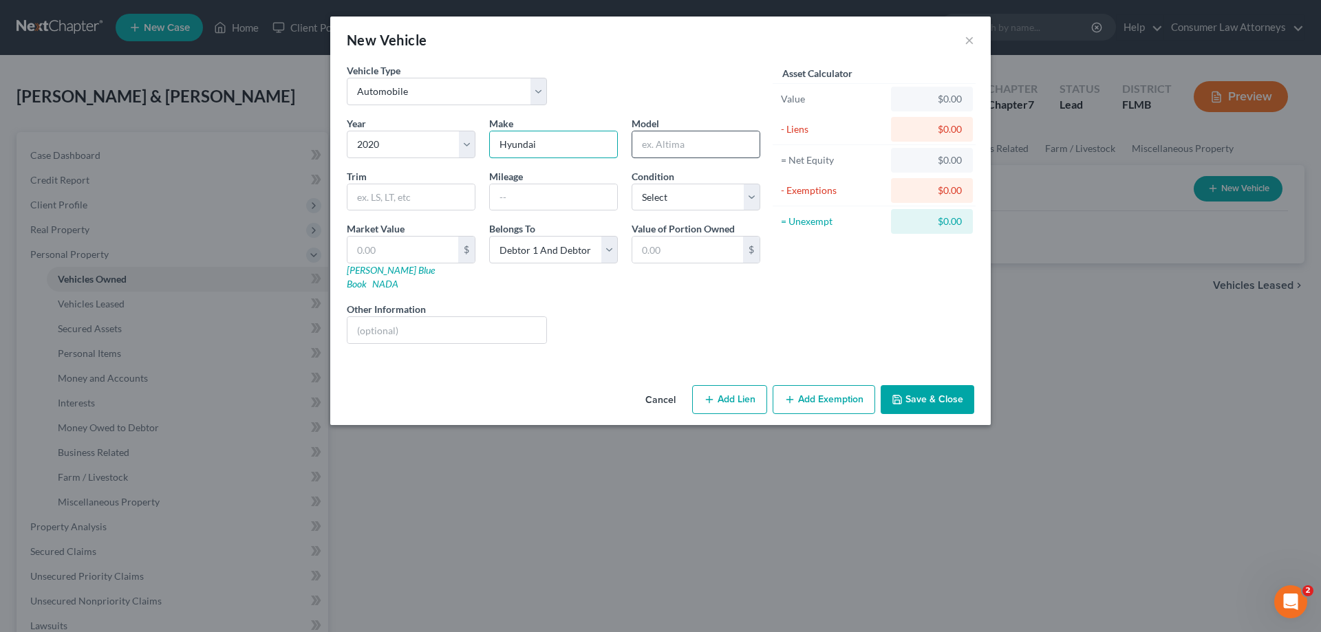
type input "Hyundai"
click at [638, 134] on input "text" at bounding box center [695, 144] width 127 height 26
type input "Palisades"
click at [448, 204] on input "text" at bounding box center [410, 197] width 127 height 26
type input "Limited AWD"
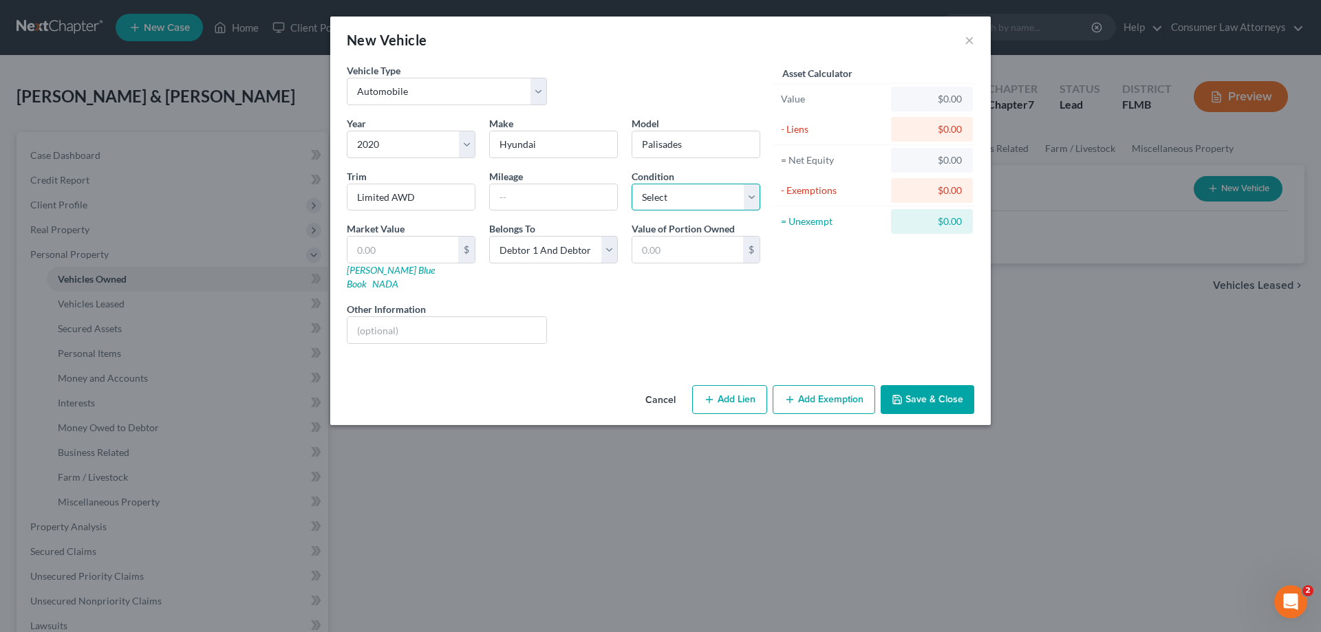
drag, startPoint x: 663, startPoint y: 202, endPoint x: 784, endPoint y: 174, distance: 124.2
click at [663, 202] on select "Select Excellent Very Good Good Fair Poor" at bounding box center [696, 198] width 129 height 28
select select "3"
click at [632, 184] on select "Select Excellent Very Good Good Fair Poor" at bounding box center [696, 198] width 129 height 28
click at [589, 248] on select "Select Debtor 1 Only Debtor 2 Only Debtor 1 And Debtor 2 Only At Least One Of T…" at bounding box center [553, 250] width 129 height 28
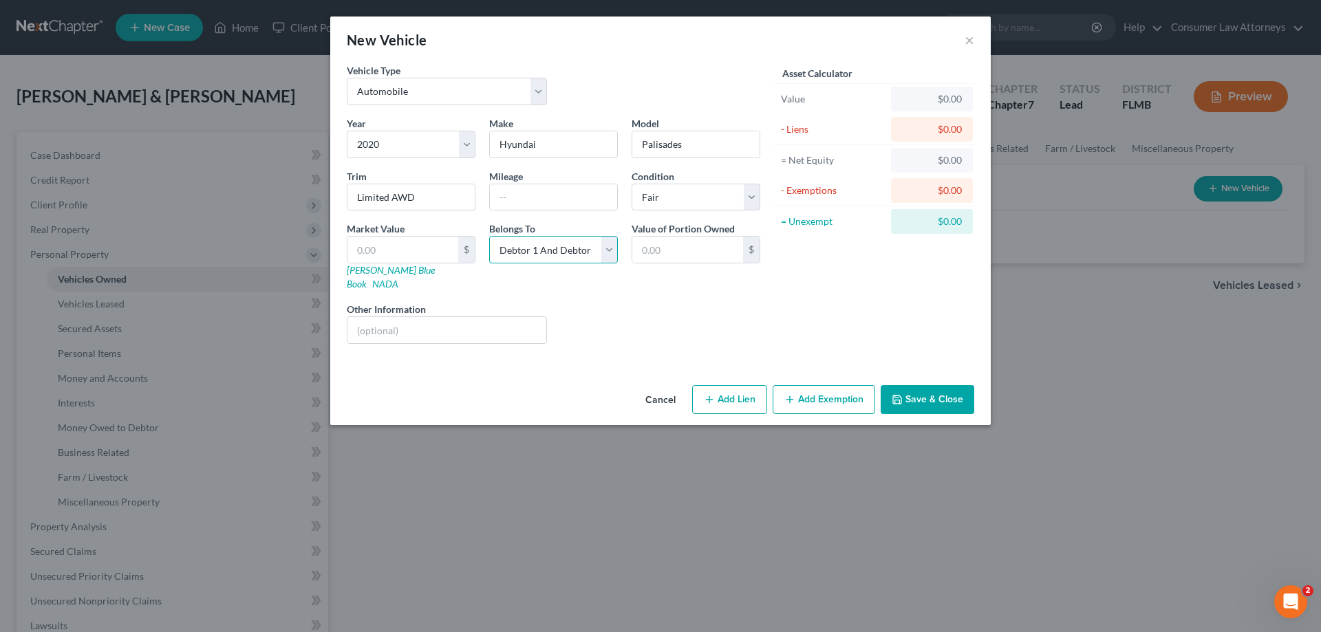
select select "1"
click at [489, 236] on select "Select Debtor 1 Only Debtor 2 Only Debtor 1 And Debtor 2 Only At Least One Of T…" at bounding box center [553, 250] width 129 height 28
click at [554, 202] on input "text" at bounding box center [553, 197] width 127 height 26
drag, startPoint x: 517, startPoint y: 196, endPoint x: 516, endPoint y: 265, distance: 68.8
click at [517, 200] on input "107000" at bounding box center [553, 197] width 127 height 26
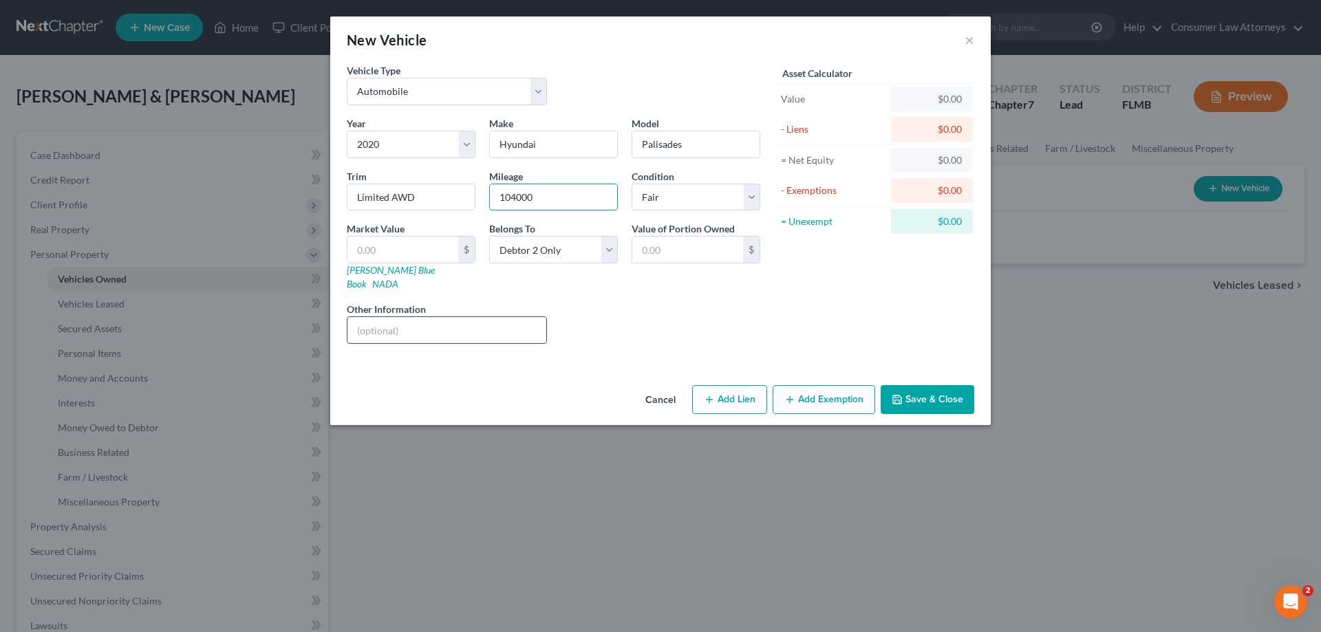
type input "104000"
click at [495, 317] on input "text" at bounding box center [446, 330] width 199 height 26
type input "VIN No. KM8R5DHE0LU160629"
click at [409, 252] on input "text" at bounding box center [402, 250] width 111 height 26
type input "1"
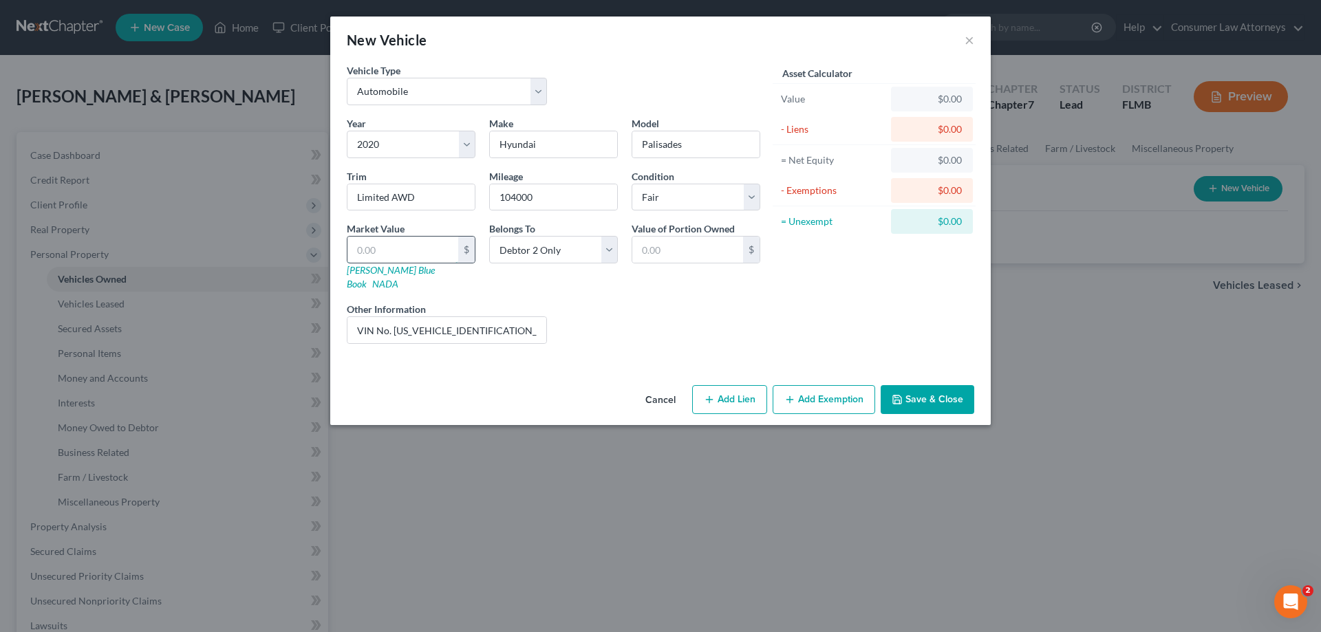
type input "1.00"
type input "15"
type input "15.00"
type input "150"
type input "150.00"
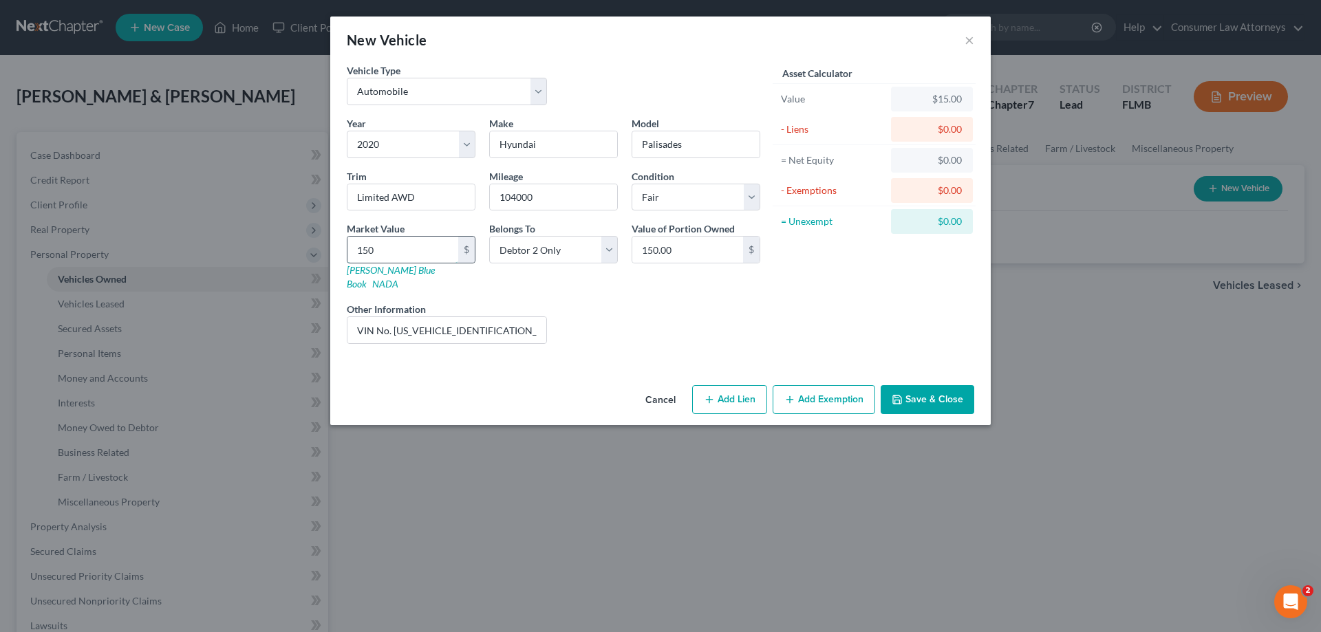
type input "1500"
type input "1,500.00"
type input "1,5000"
type input "15,000.00"
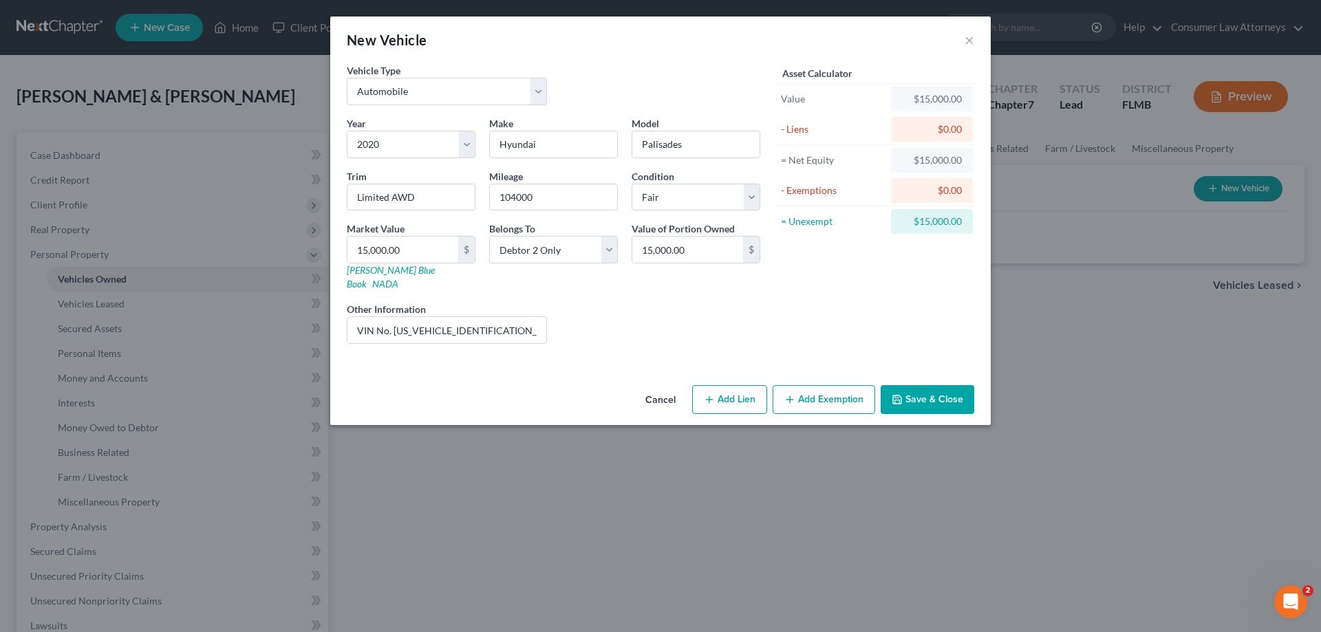
click at [825, 385] on button "Add Exemption" at bounding box center [824, 399] width 103 height 29
select select "2"
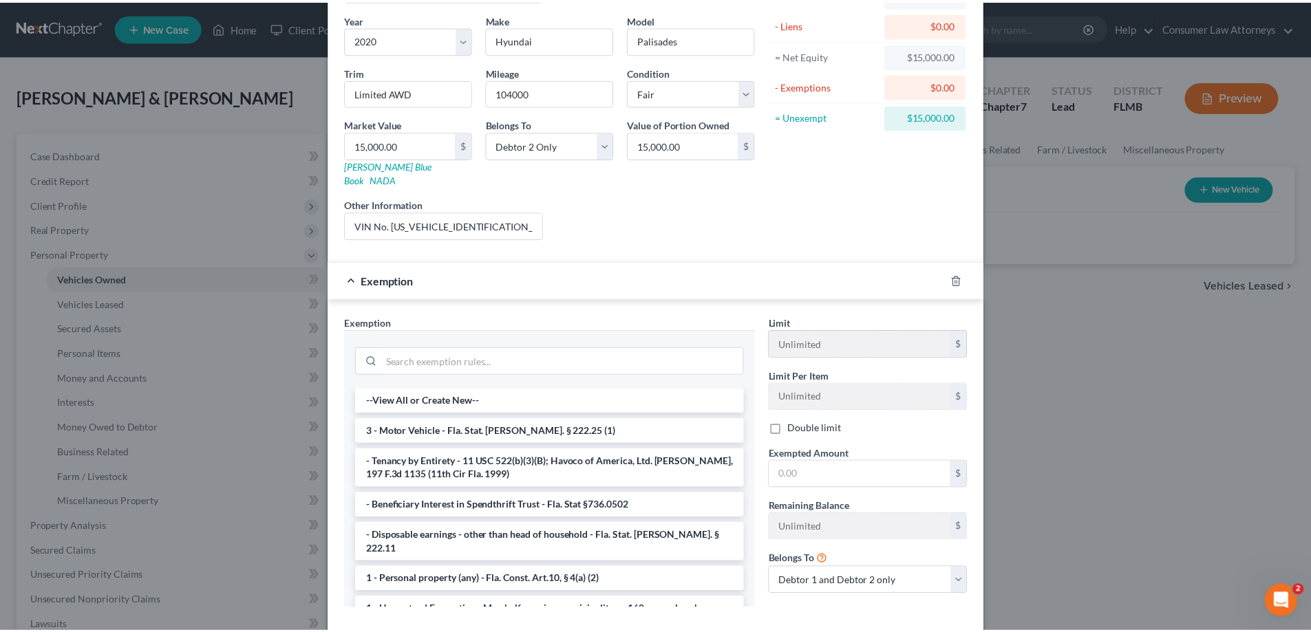
scroll to position [138, 0]
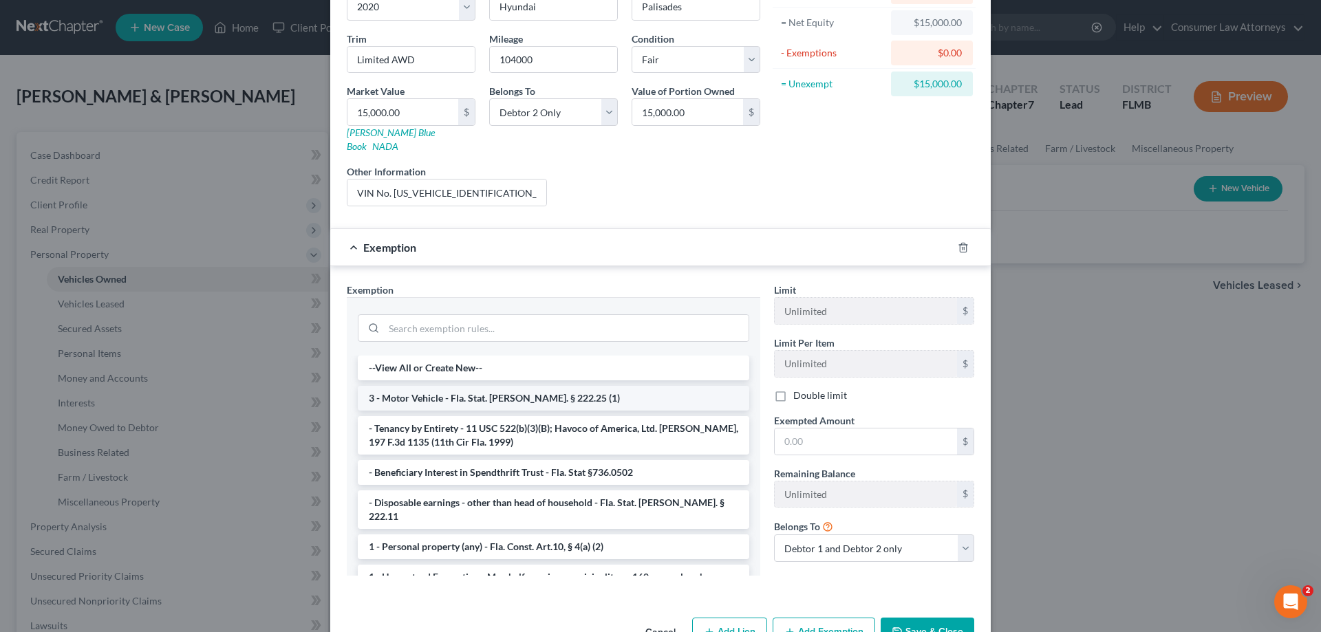
click at [548, 386] on li "3 - Motor Vehicle - Fla. Stat. Ann. § 222.25 (1)" at bounding box center [554, 398] width 392 height 25
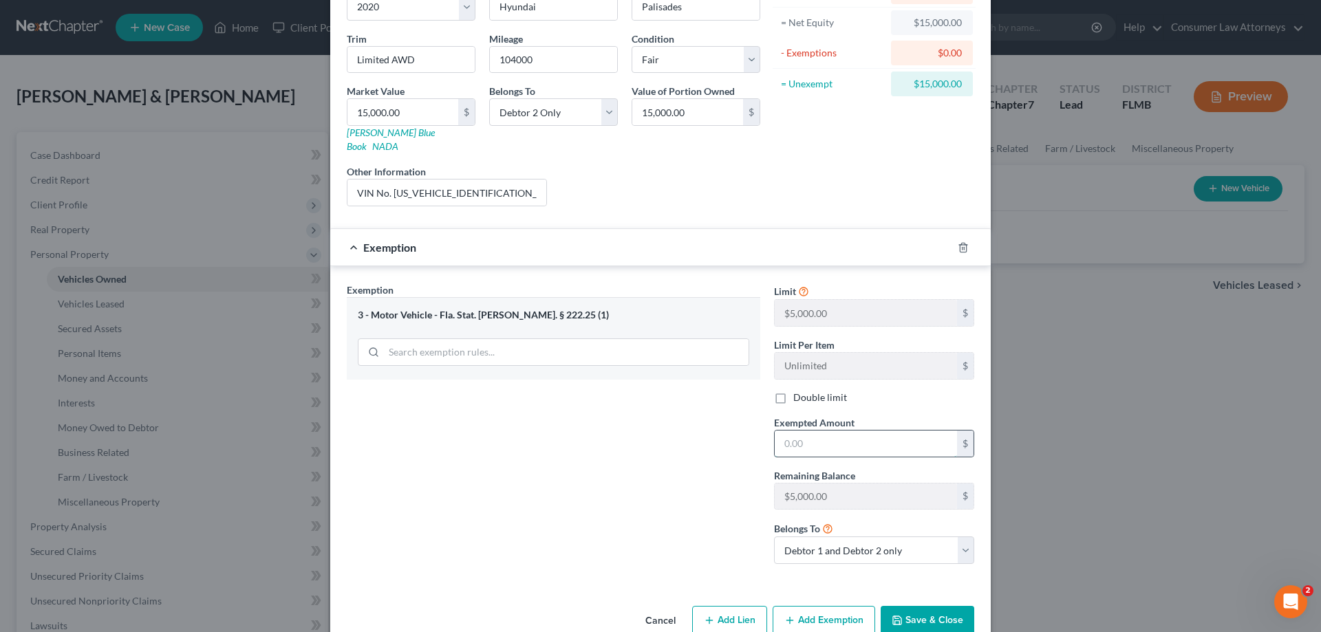
click at [850, 431] on input "text" at bounding box center [866, 444] width 182 height 26
type input "5,000"
click at [882, 539] on select "Debtor 1 only Debtor 2 only Debtor 1 and Debtor 2 only" at bounding box center [874, 551] width 200 height 28
select select "1"
click at [774, 537] on select "Debtor 1 only Debtor 2 only Debtor 1 and Debtor 2 only" at bounding box center [874, 551] width 200 height 28
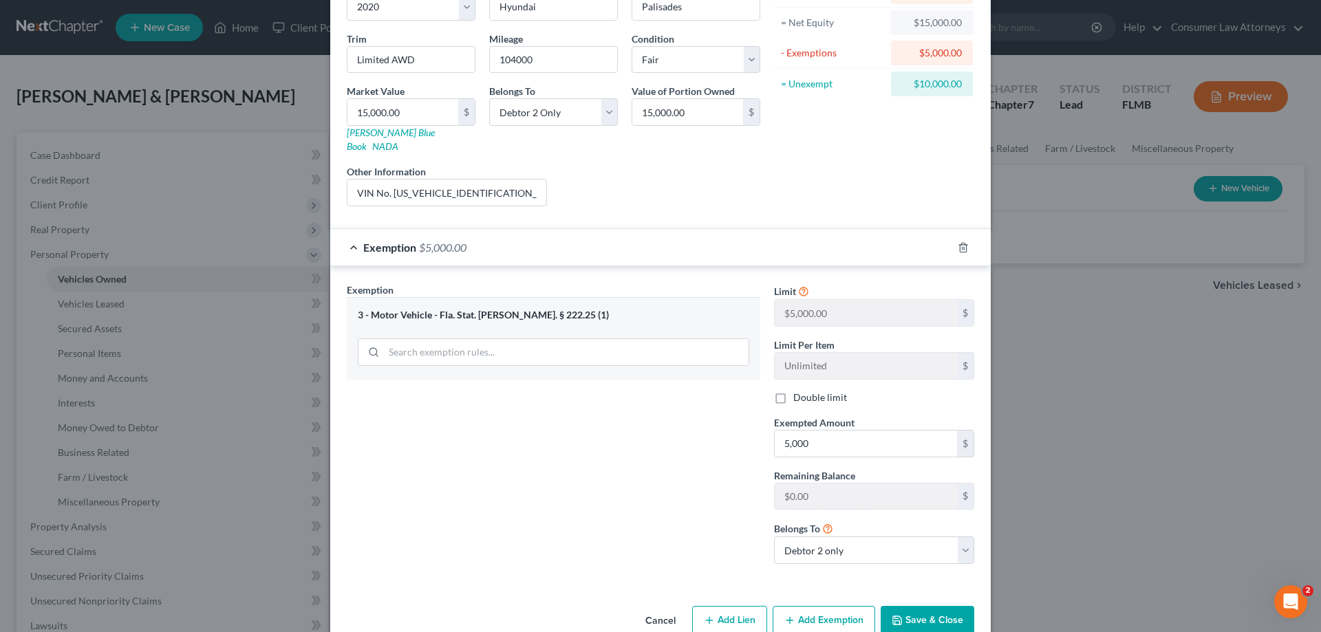
click at [889, 521] on div "Belongs To * Debtor 1 only Debtor 2 only Debtor 1 and Debtor 2 only" at bounding box center [874, 542] width 214 height 43
click at [867, 431] on input "5,000" at bounding box center [866, 444] width 182 height 26
type input "5,000.00"
click at [922, 606] on button "Save & Close" at bounding box center [928, 620] width 94 height 29
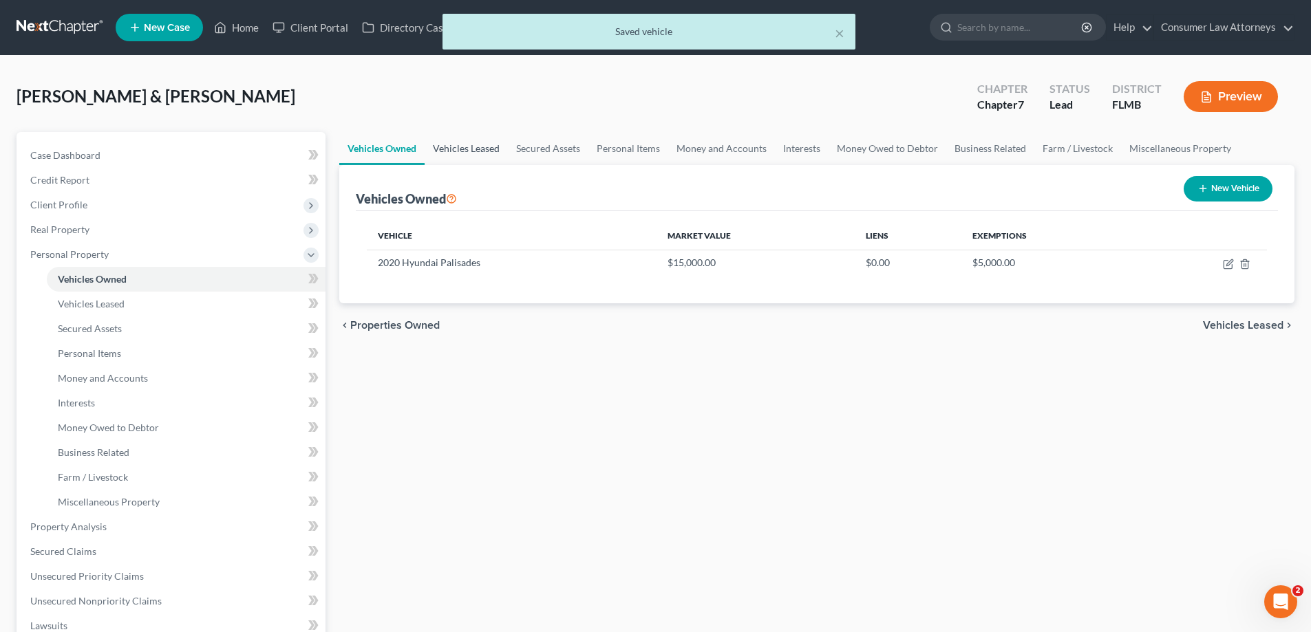
click at [461, 149] on link "Vehicles Leased" at bounding box center [466, 148] width 83 height 33
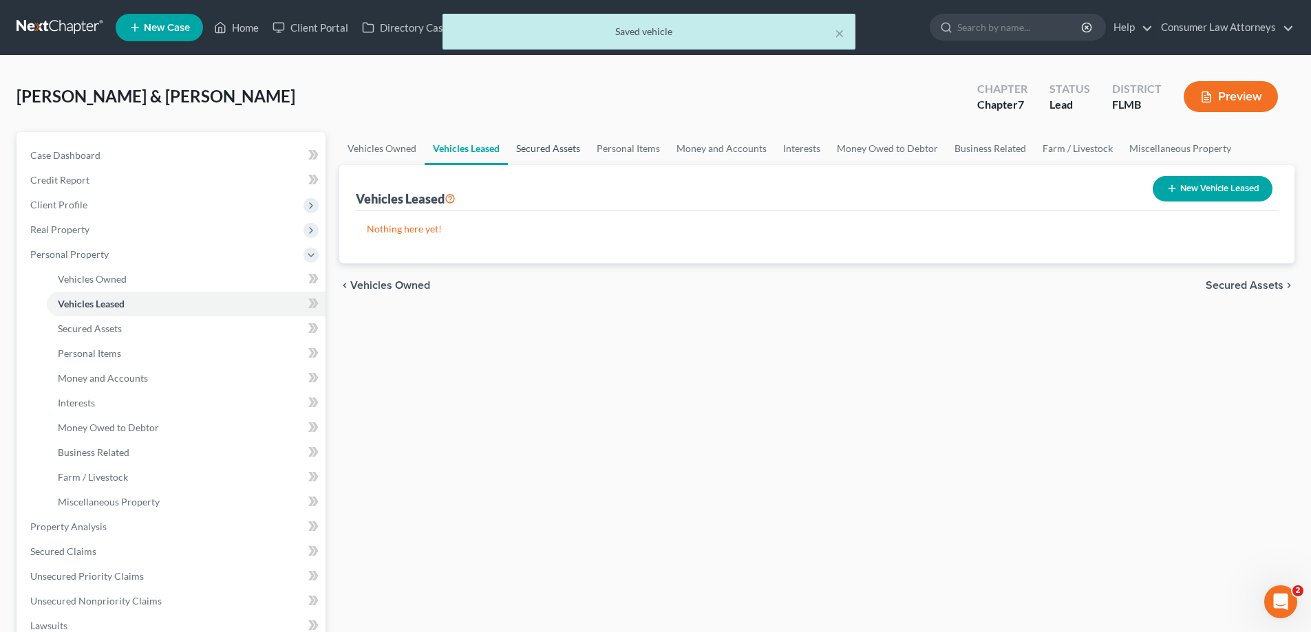
click at [544, 151] on link "Secured Assets" at bounding box center [548, 148] width 81 height 33
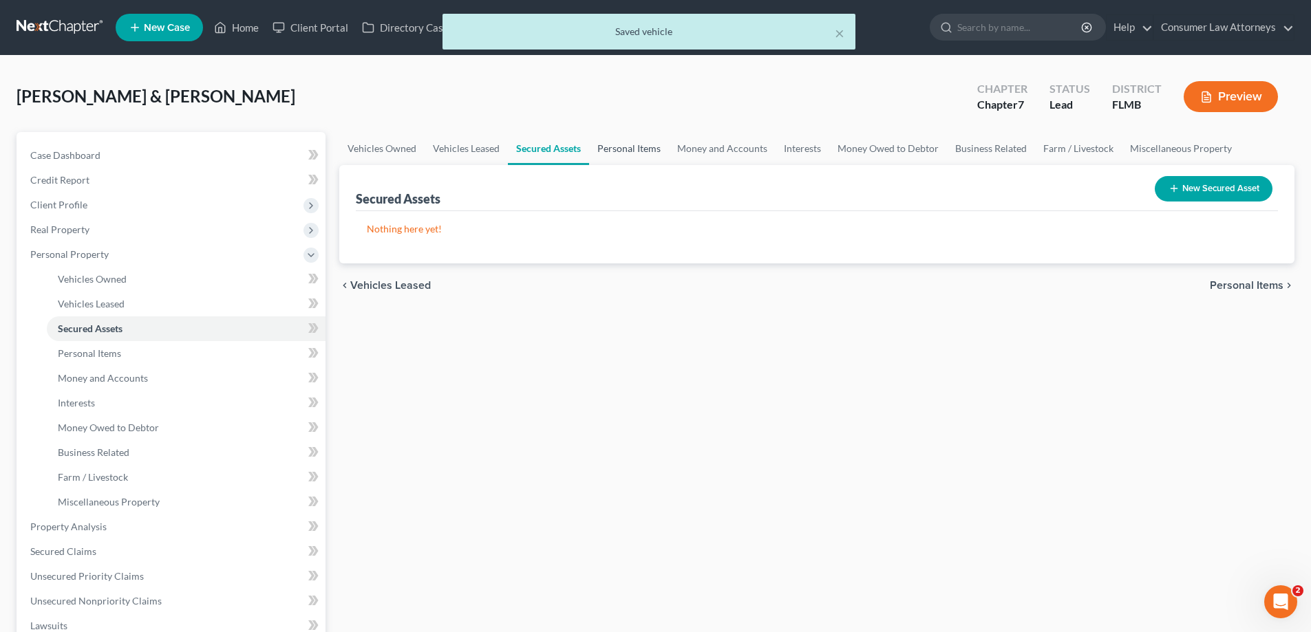
click at [632, 150] on link "Personal Items" at bounding box center [629, 148] width 80 height 33
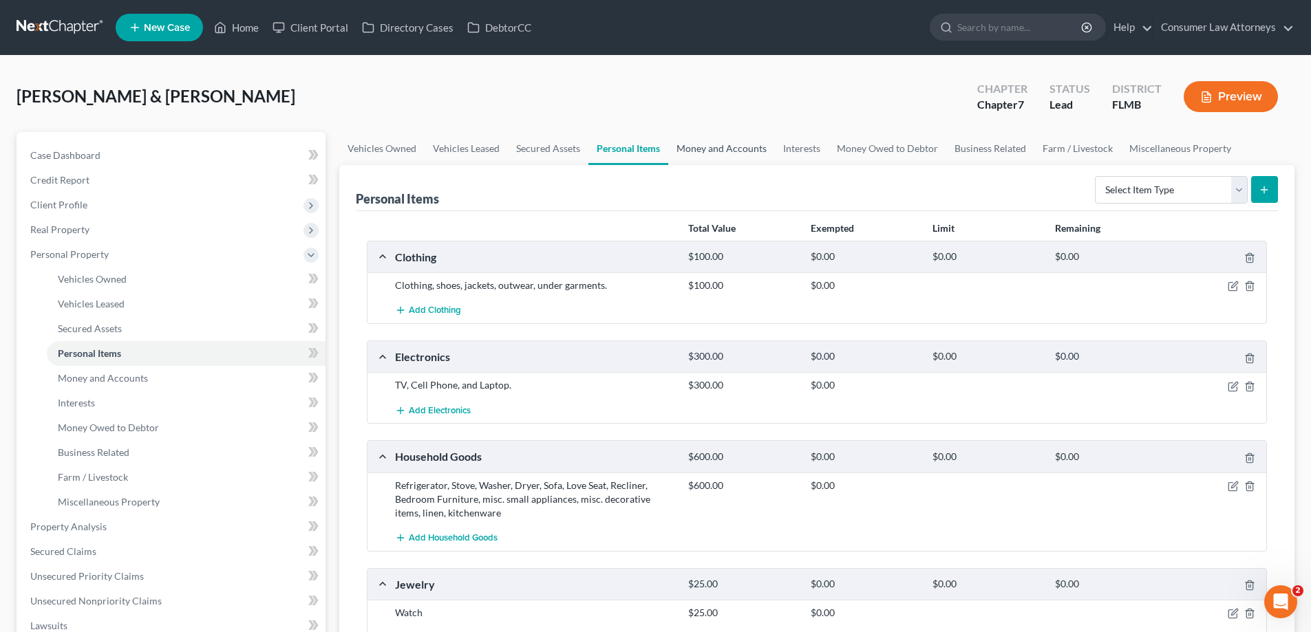
click at [715, 153] on link "Money and Accounts" at bounding box center [721, 148] width 107 height 33
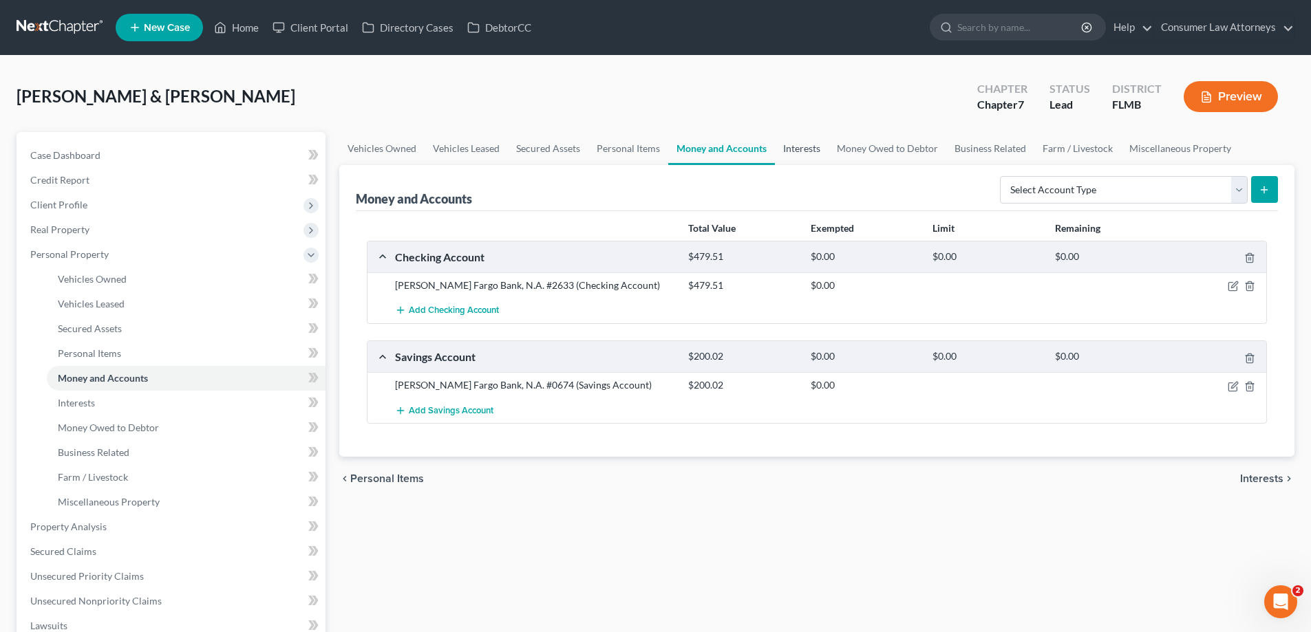
click at [800, 154] on link "Interests" at bounding box center [802, 148] width 54 height 33
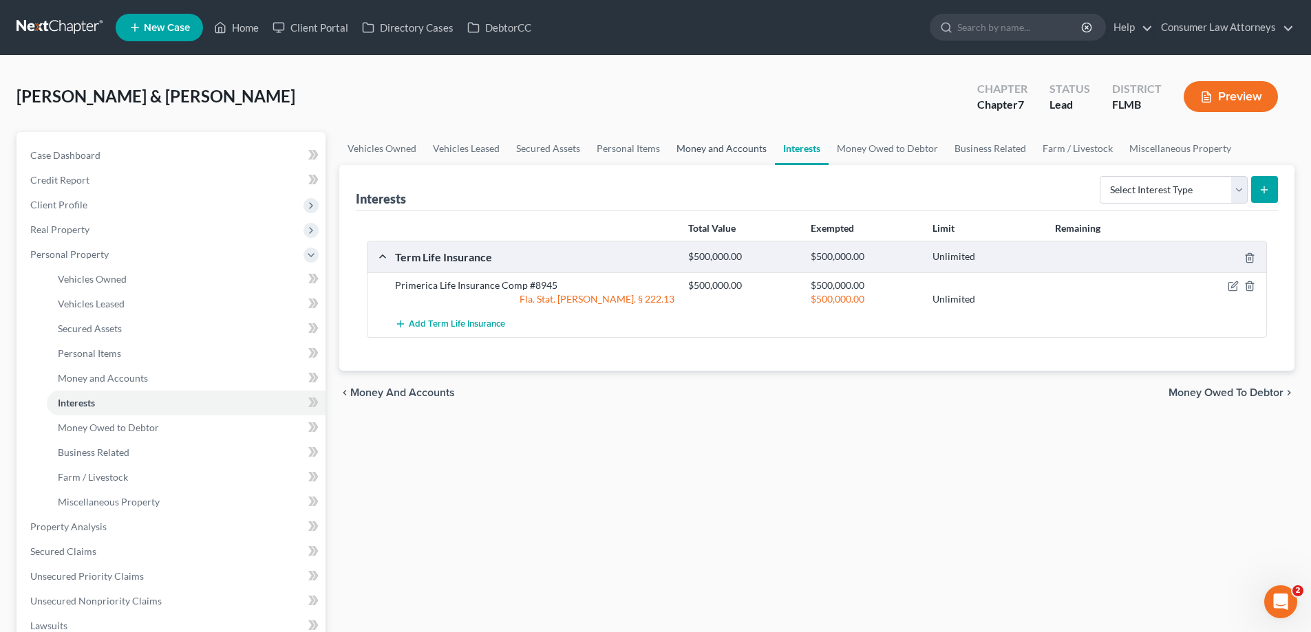
click at [720, 145] on link "Money and Accounts" at bounding box center [721, 148] width 107 height 33
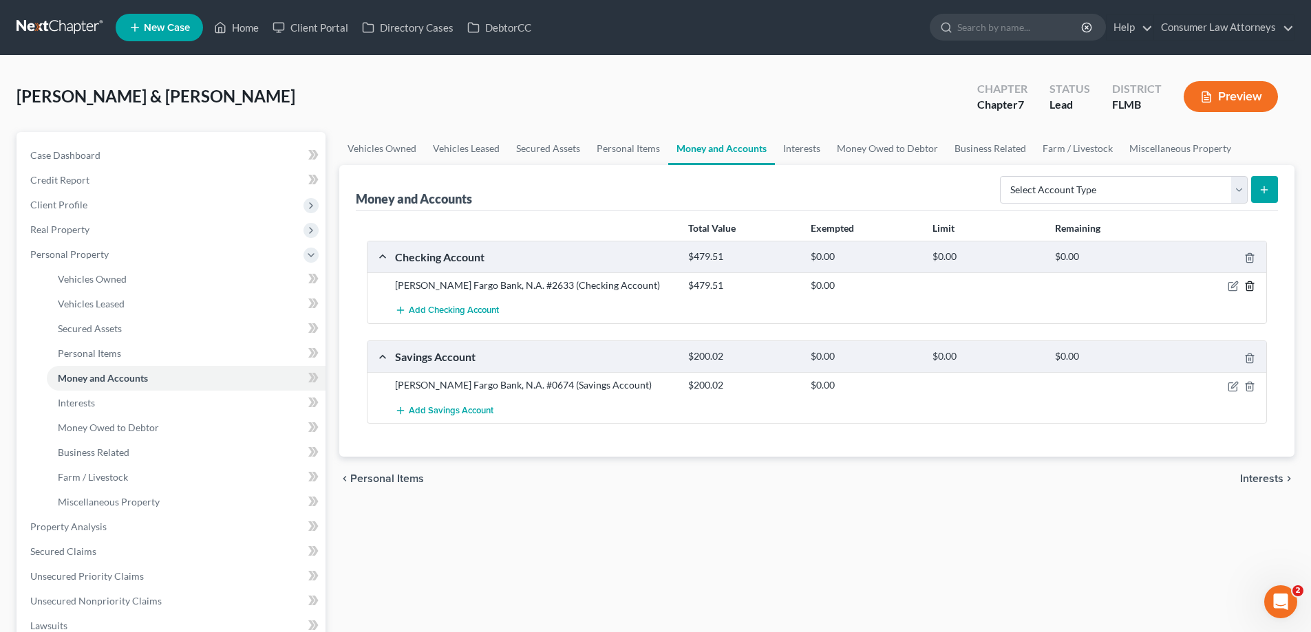
click at [1238, 283] on div at bounding box center [1219, 286] width 98 height 14
click at [1236, 283] on icon "button" at bounding box center [1232, 286] width 11 height 11
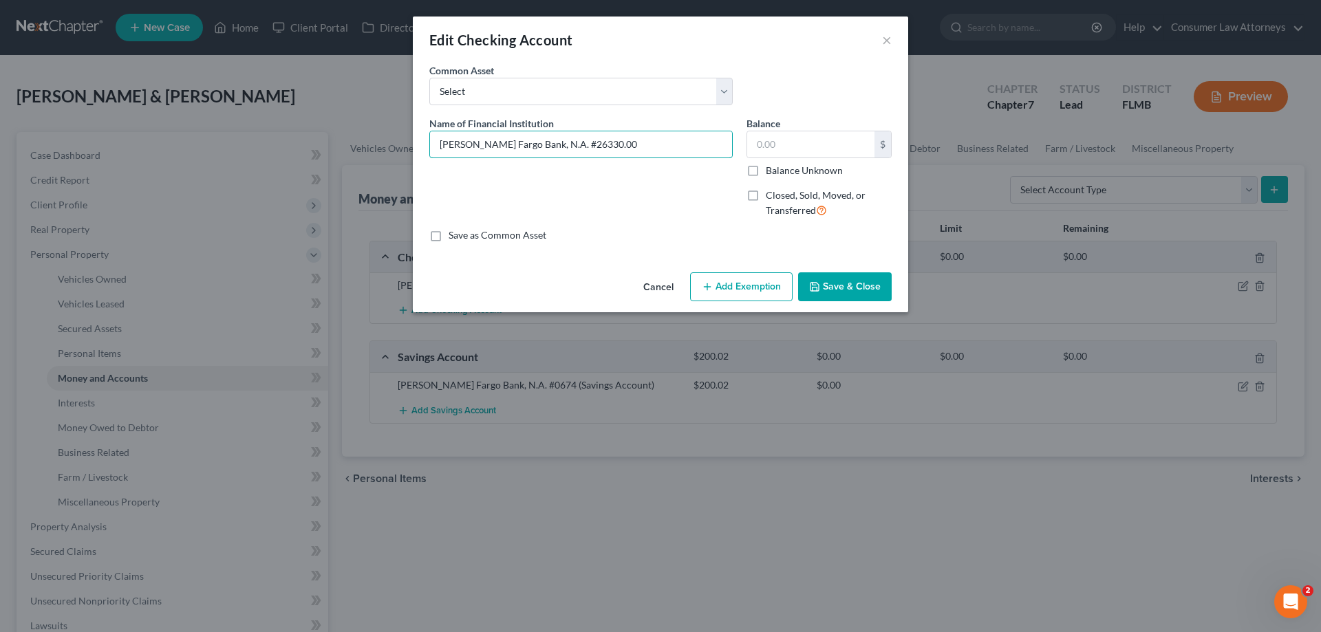
type input "Wells Fargo Bank, N.A. #26330.00"
click at [658, 290] on button "Cancel" at bounding box center [658, 288] width 52 height 28
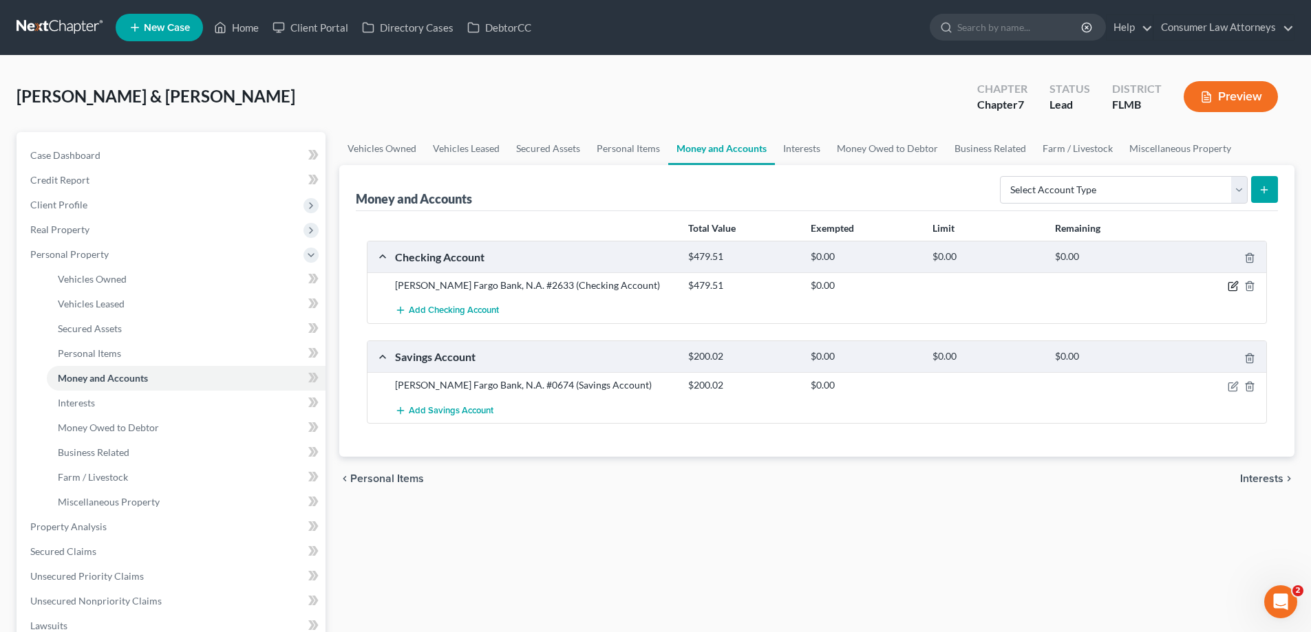
click at [1232, 286] on icon "button" at bounding box center [1234, 285] width 6 height 6
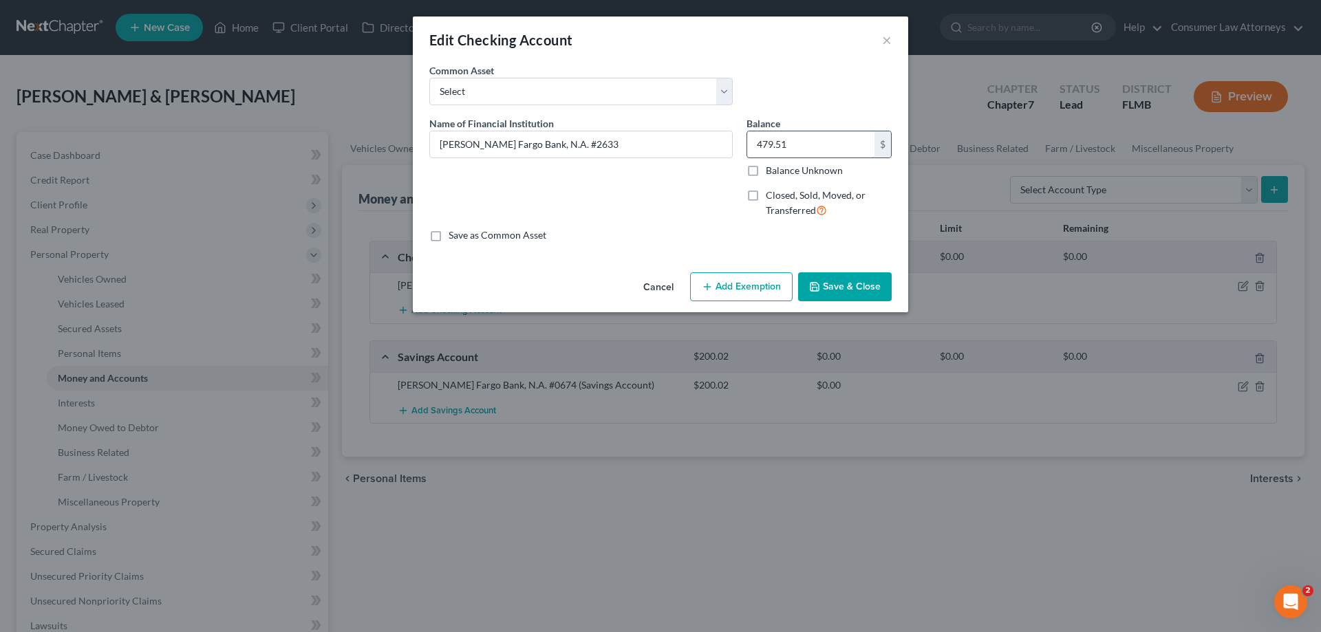
click at [804, 149] on input "479.51" at bounding box center [810, 144] width 127 height 26
type input "0.00"
click at [833, 291] on button "Save & Close" at bounding box center [845, 286] width 94 height 29
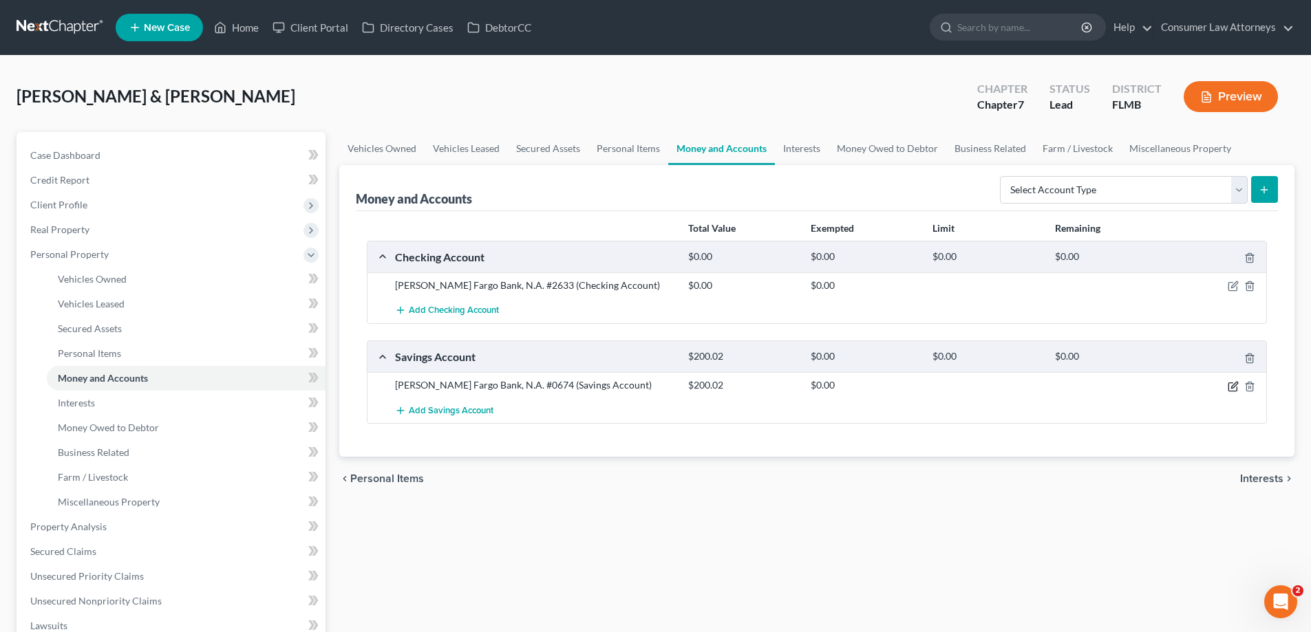
click at [1230, 390] on icon "button" at bounding box center [1232, 386] width 11 height 11
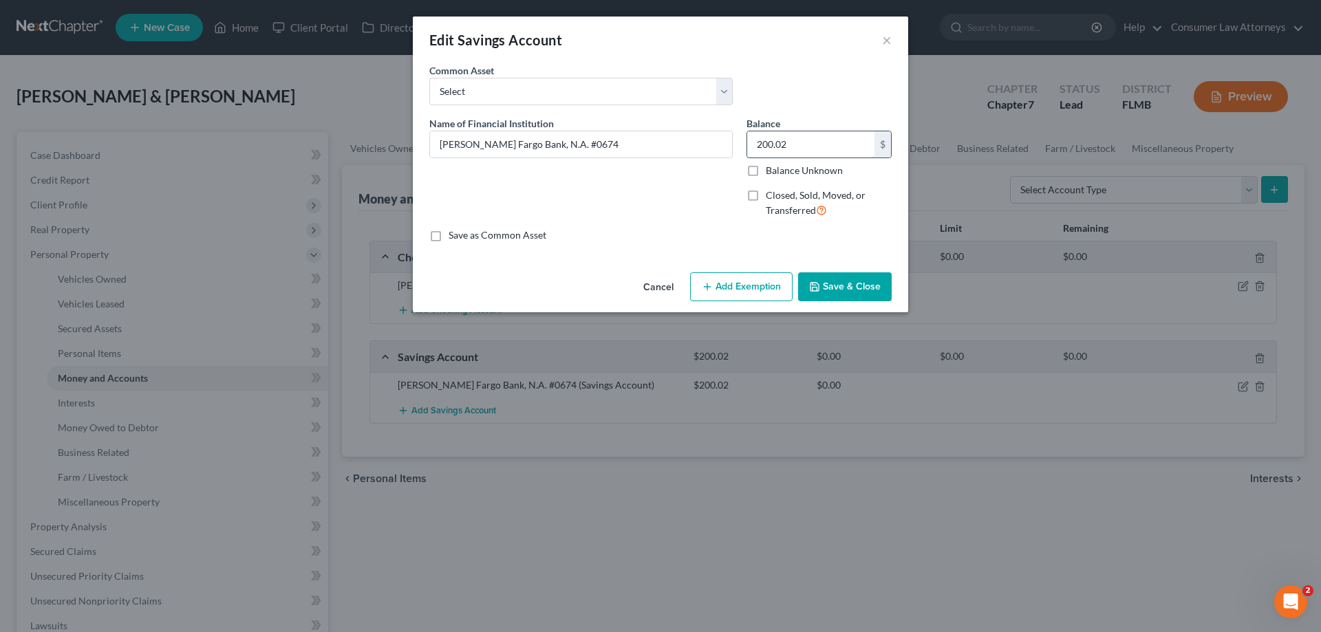
click at [793, 148] on input "200.02" at bounding box center [810, 144] width 127 height 26
type input "0.00"
click at [826, 291] on button "Save & Close" at bounding box center [845, 286] width 94 height 29
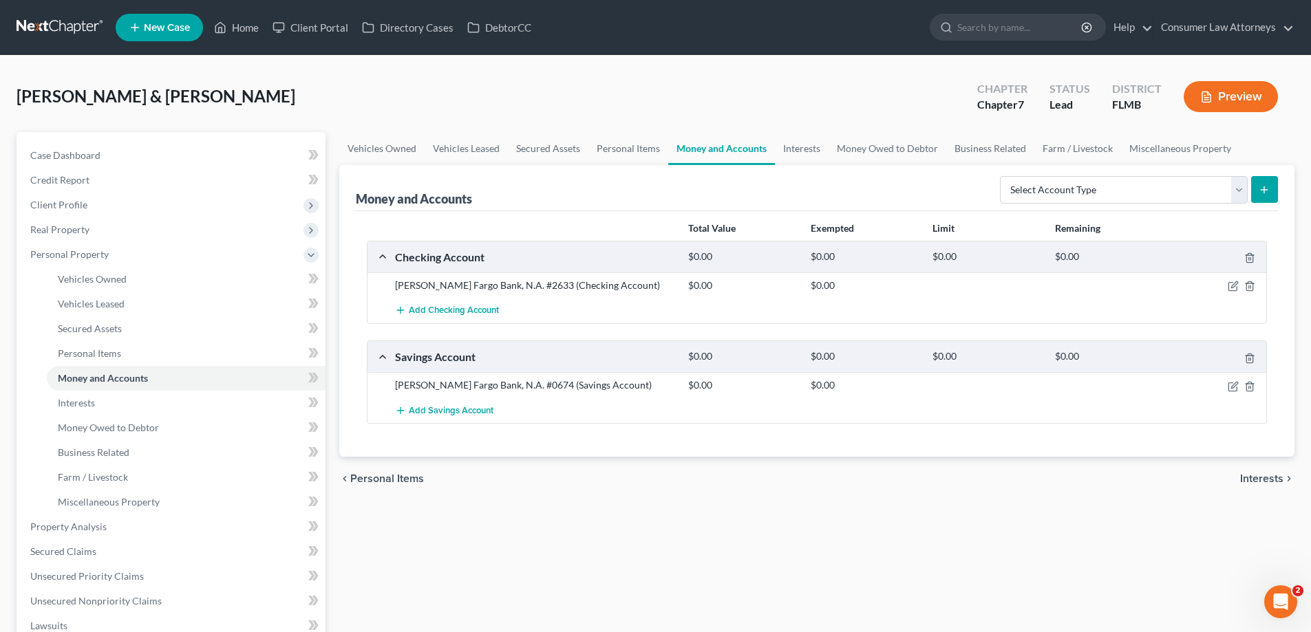
click at [336, 157] on div "Vehicles Owned Vehicles Leased Secured Assets Personal Items Money and Accounts…" at bounding box center [816, 529] width 969 height 795
click at [55, 231] on span "Real Property" at bounding box center [59, 230] width 59 height 12
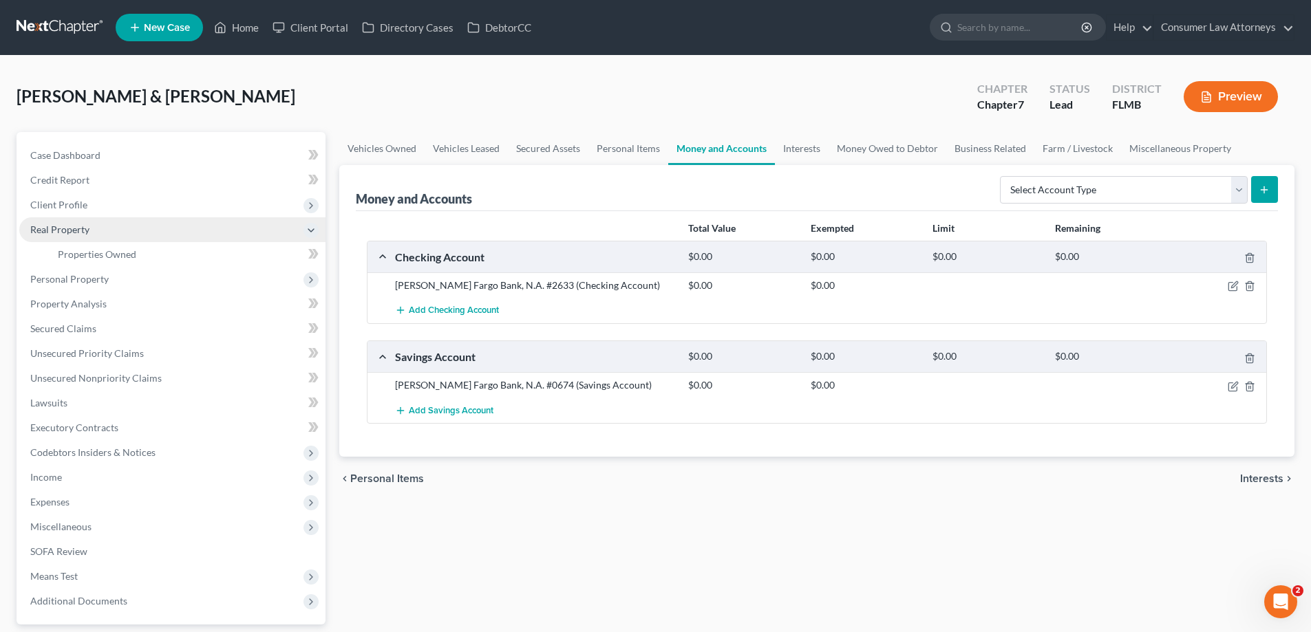
click at [45, 238] on span "Real Property" at bounding box center [172, 229] width 306 height 25
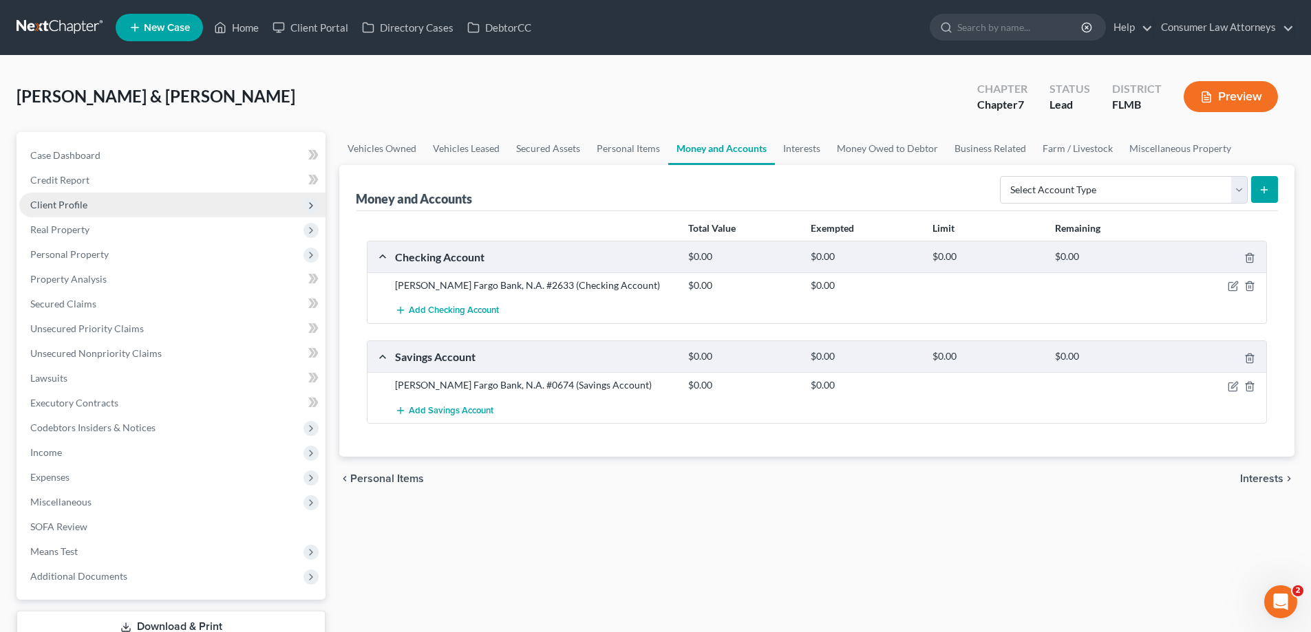
click at [57, 209] on span "Client Profile" at bounding box center [58, 205] width 57 height 12
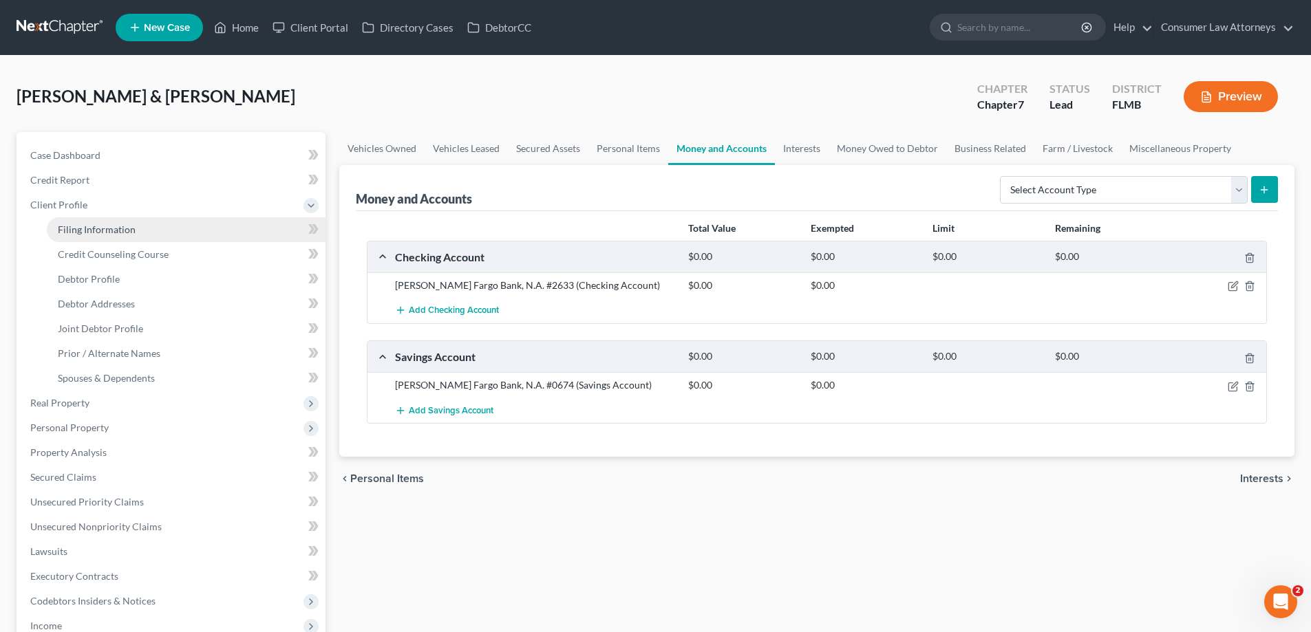
click at [77, 233] on span "Filing Information" at bounding box center [97, 230] width 78 height 12
select select "1"
select select "0"
select select "15"
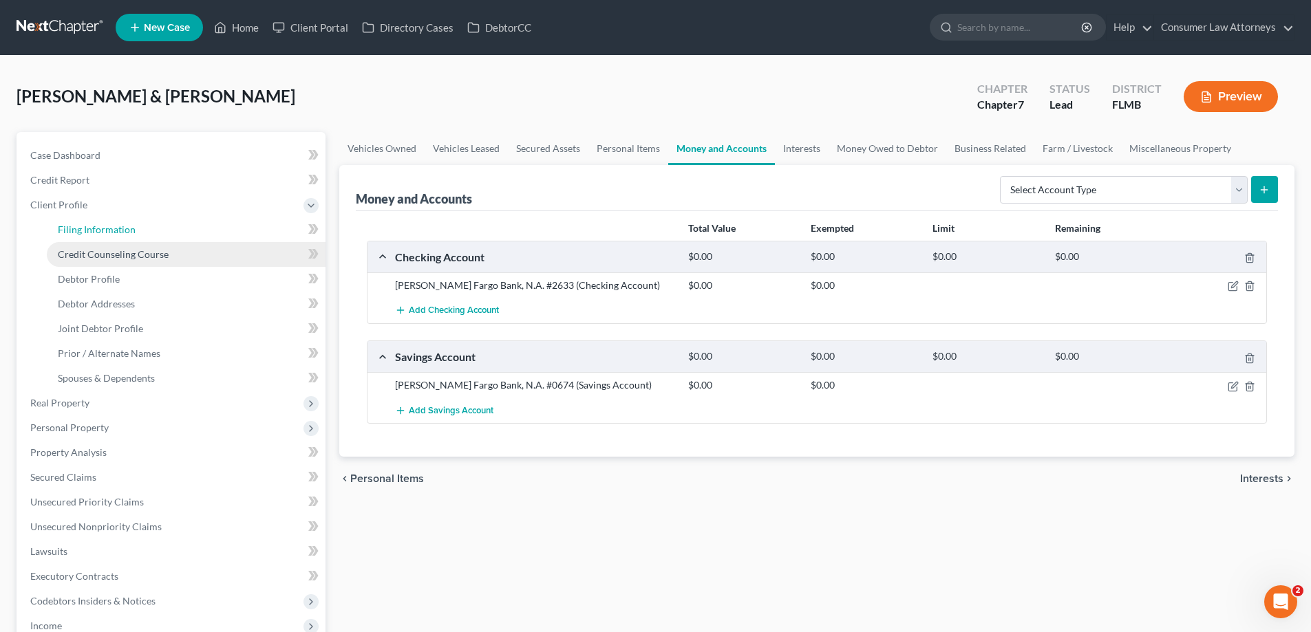
select select "0"
select select "9"
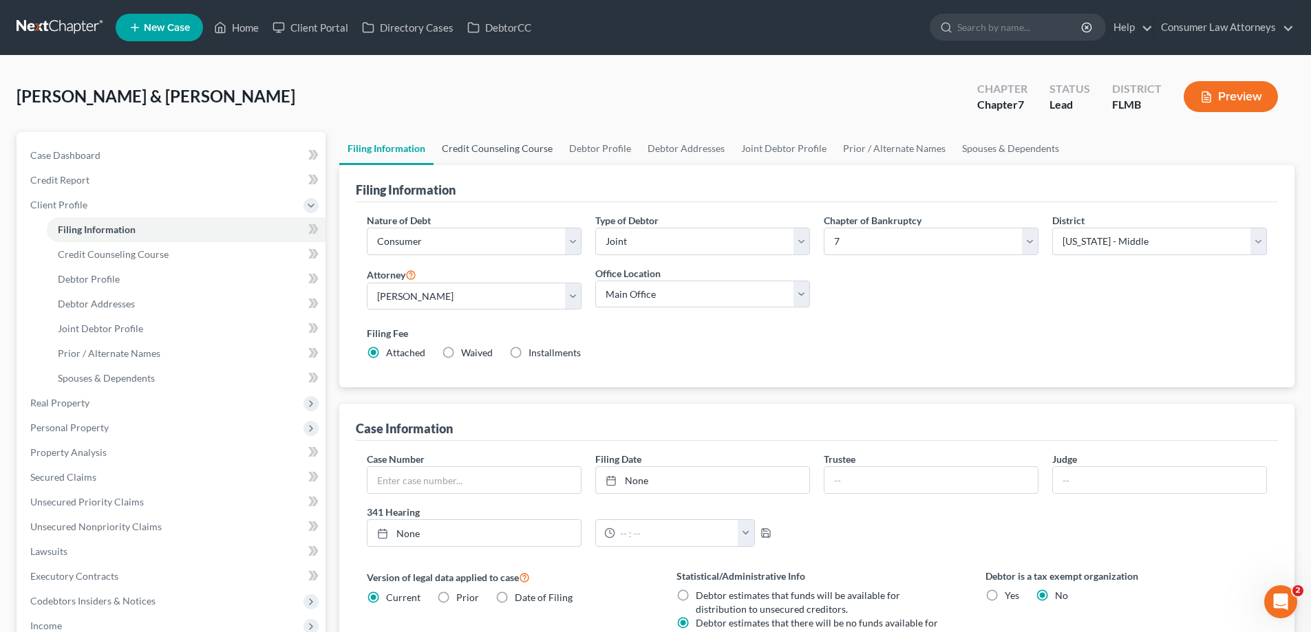
click at [528, 147] on link "Credit Counseling Course" at bounding box center [496, 148] width 127 height 33
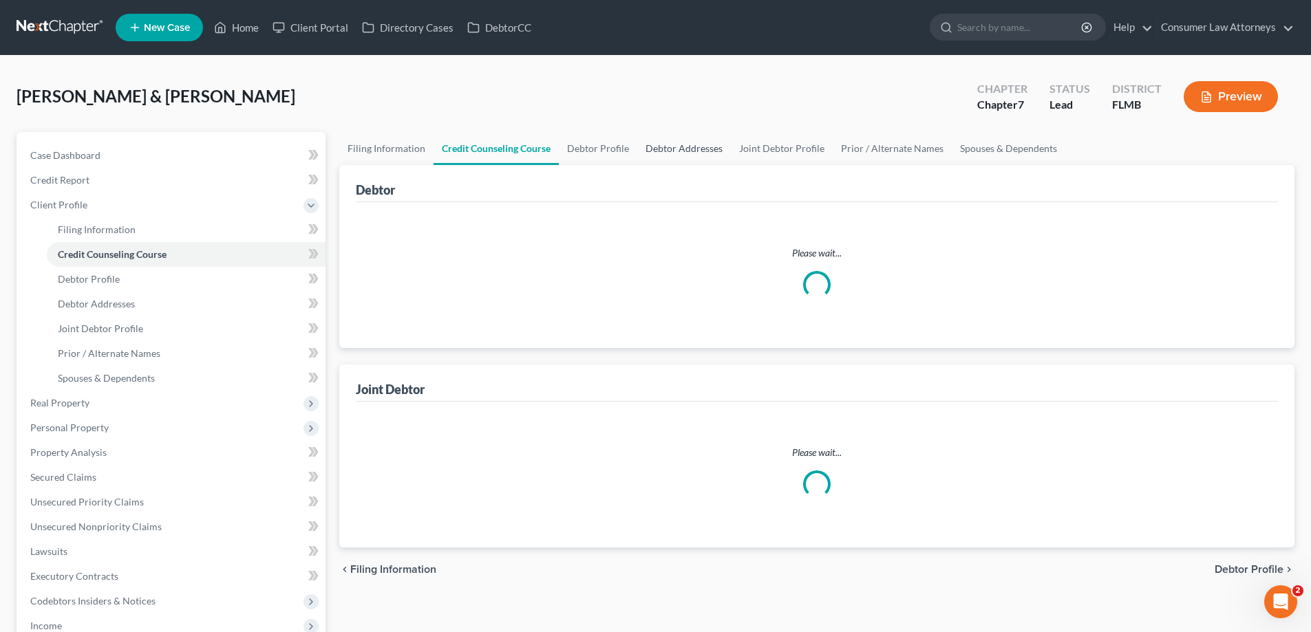
click at [688, 149] on link "Debtor Addresses" at bounding box center [684, 148] width 94 height 33
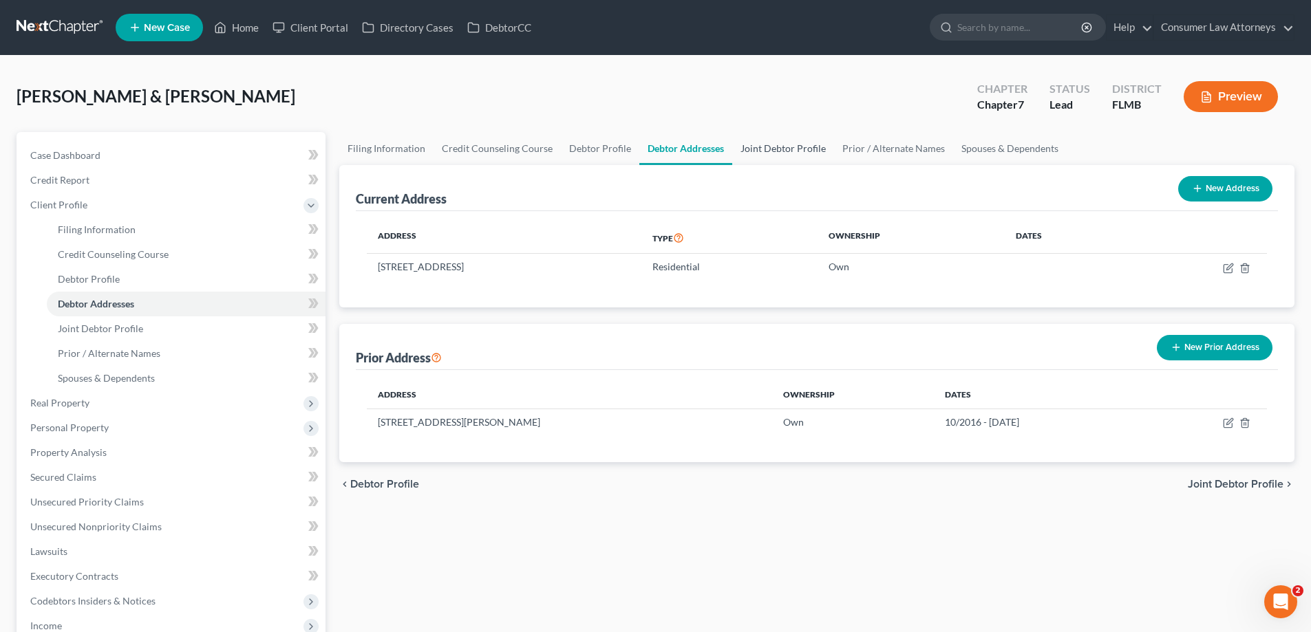
click at [756, 147] on link "Joint Debtor Profile" at bounding box center [783, 148] width 102 height 33
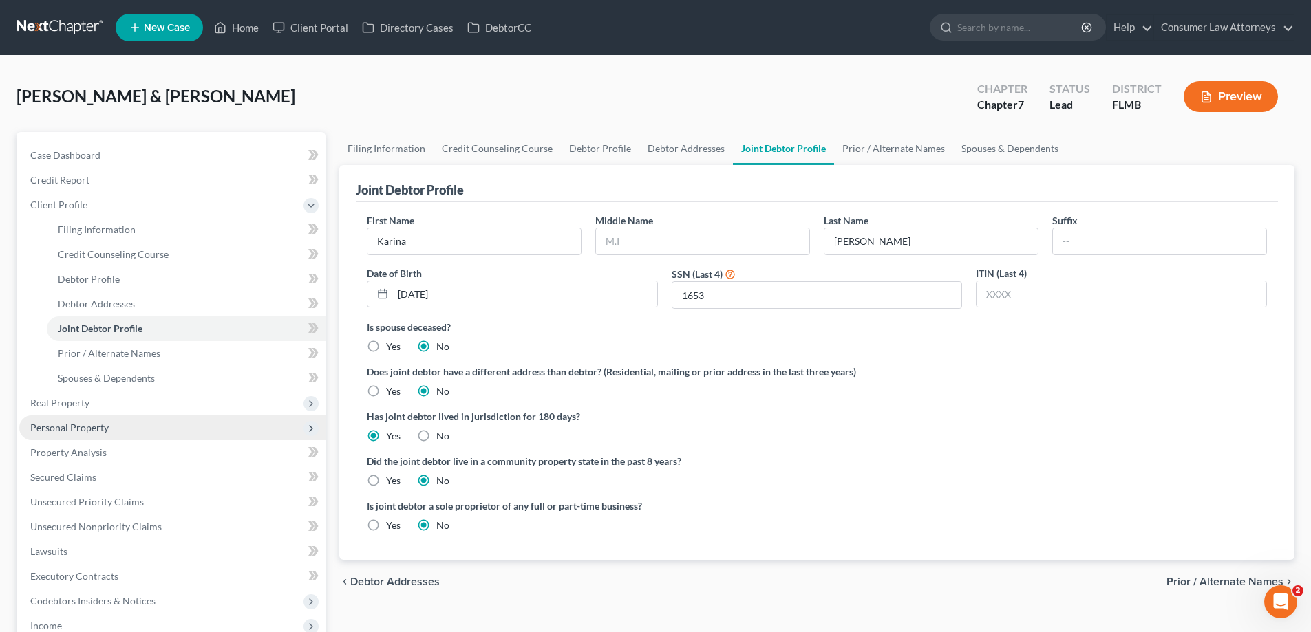
click at [52, 425] on span "Personal Property" at bounding box center [69, 428] width 78 height 12
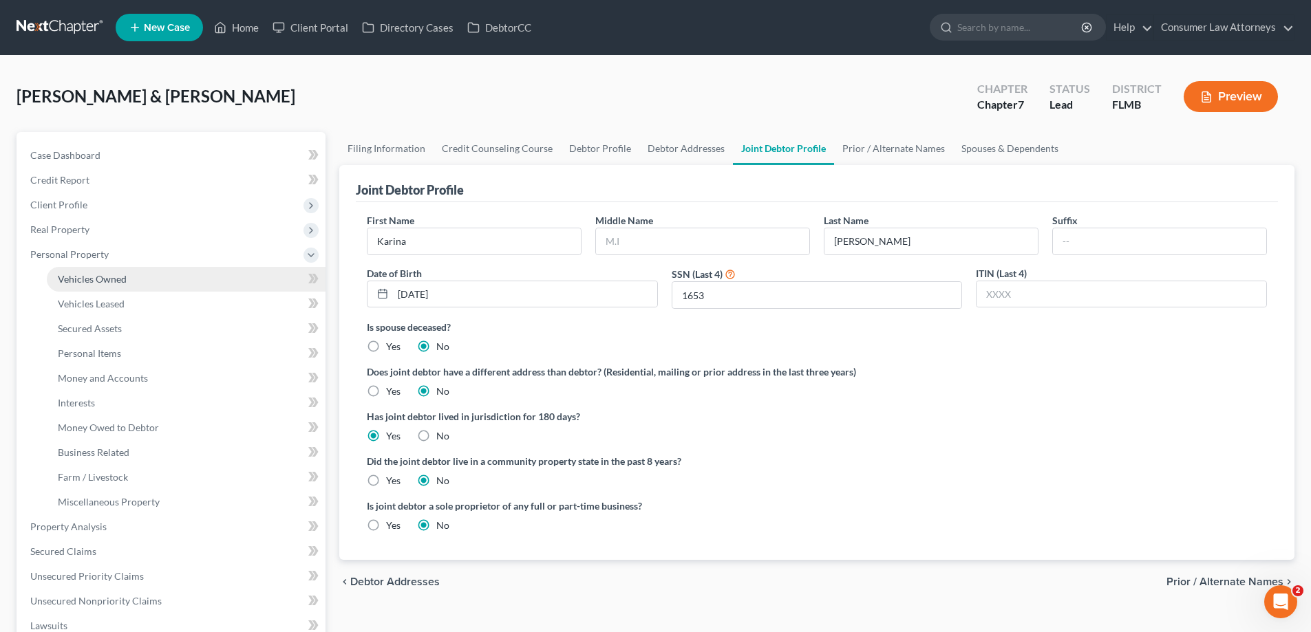
click at [95, 278] on span "Vehicles Owned" at bounding box center [92, 279] width 69 height 12
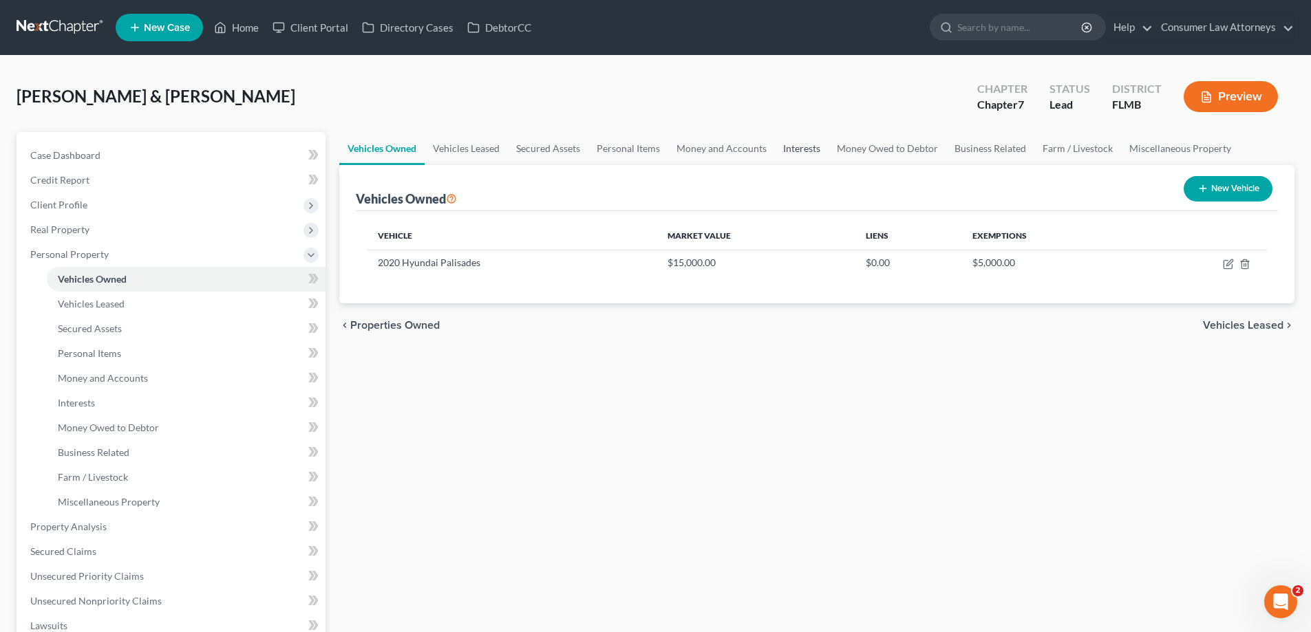
click at [817, 149] on link "Interests" at bounding box center [802, 148] width 54 height 33
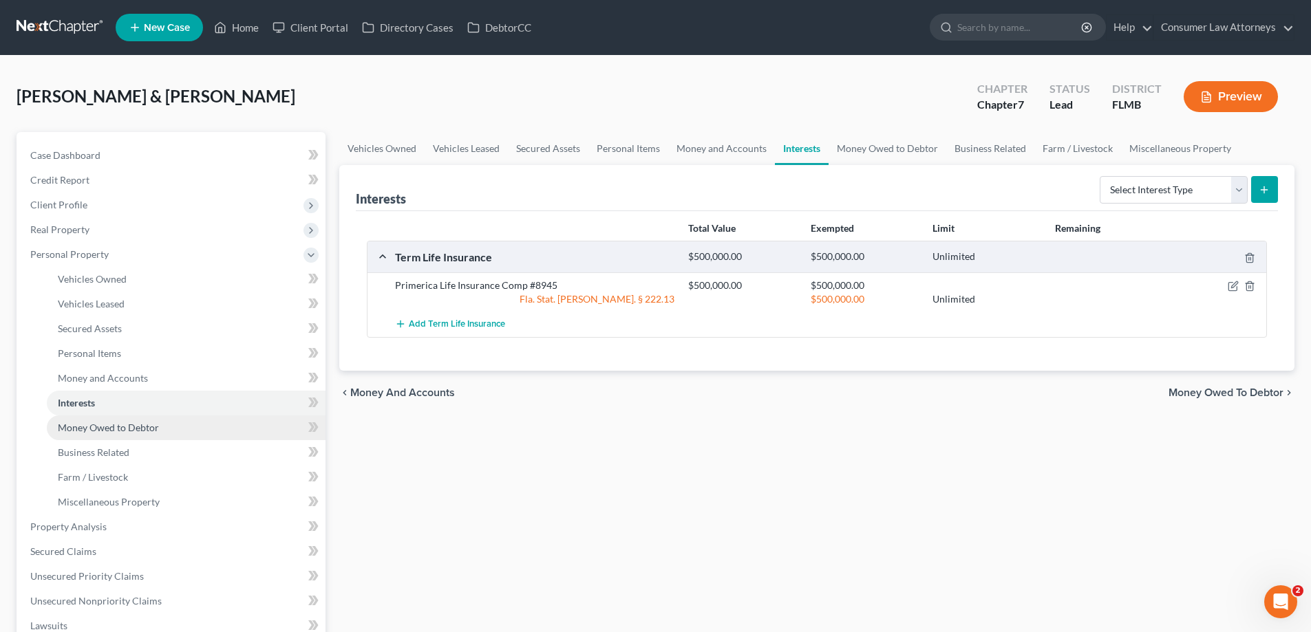
click at [100, 432] on span "Money Owed to Debtor" at bounding box center [108, 428] width 101 height 12
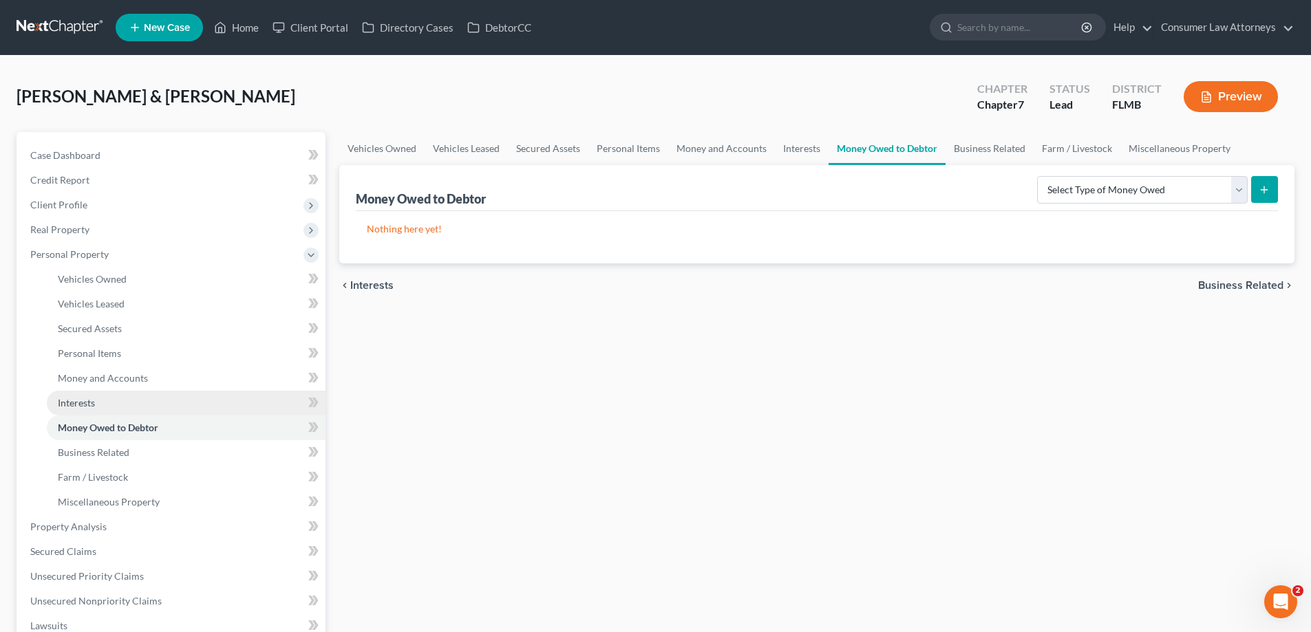
click at [83, 400] on span "Interests" at bounding box center [76, 403] width 37 height 12
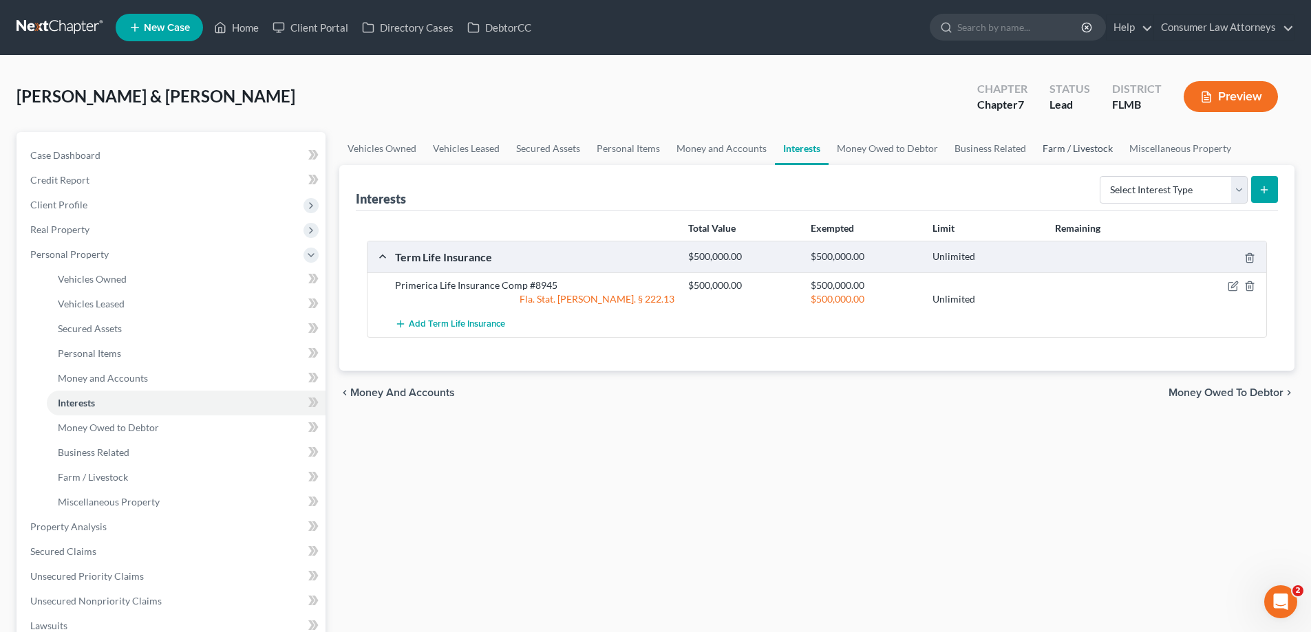
click at [1069, 160] on link "Farm / Livestock" at bounding box center [1077, 148] width 87 height 33
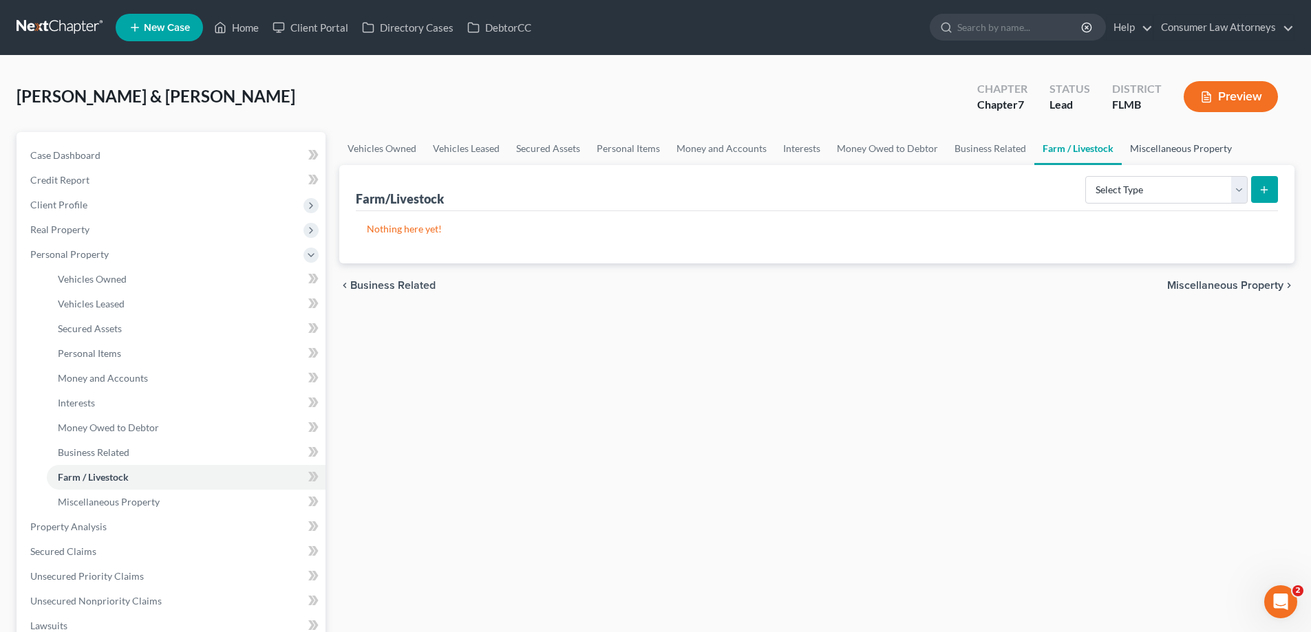
click at [1159, 152] on link "Miscellaneous Property" at bounding box center [1181, 148] width 118 height 33
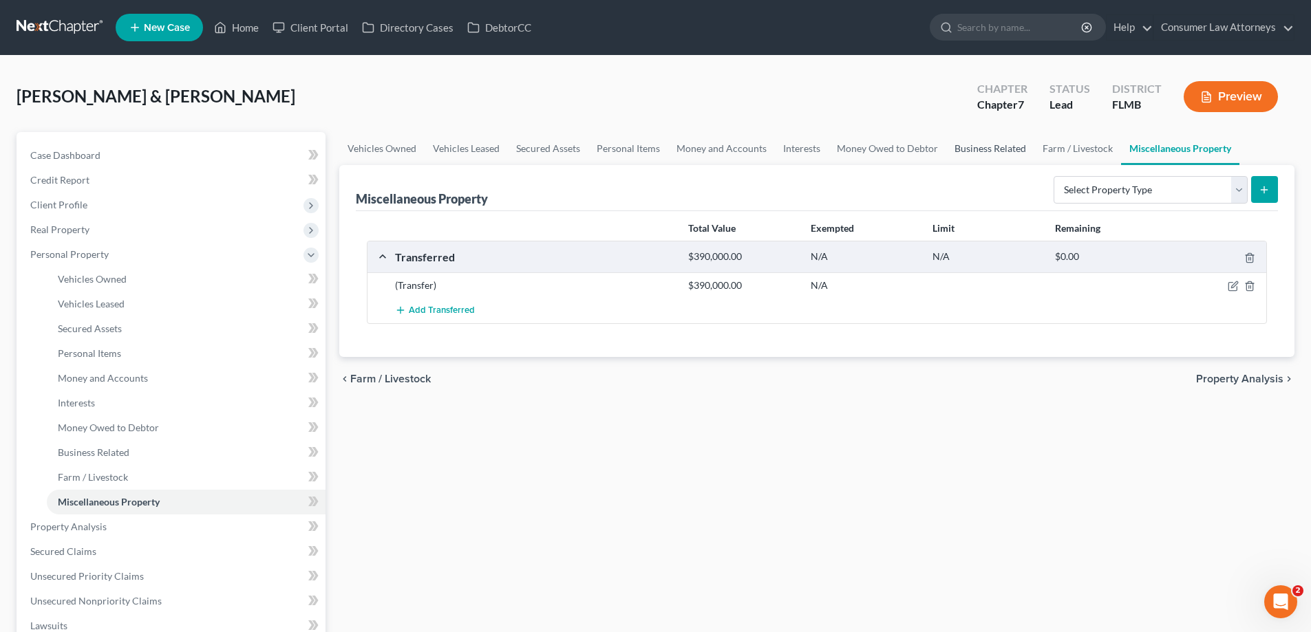
click at [974, 155] on link "Business Related" at bounding box center [990, 148] width 88 height 33
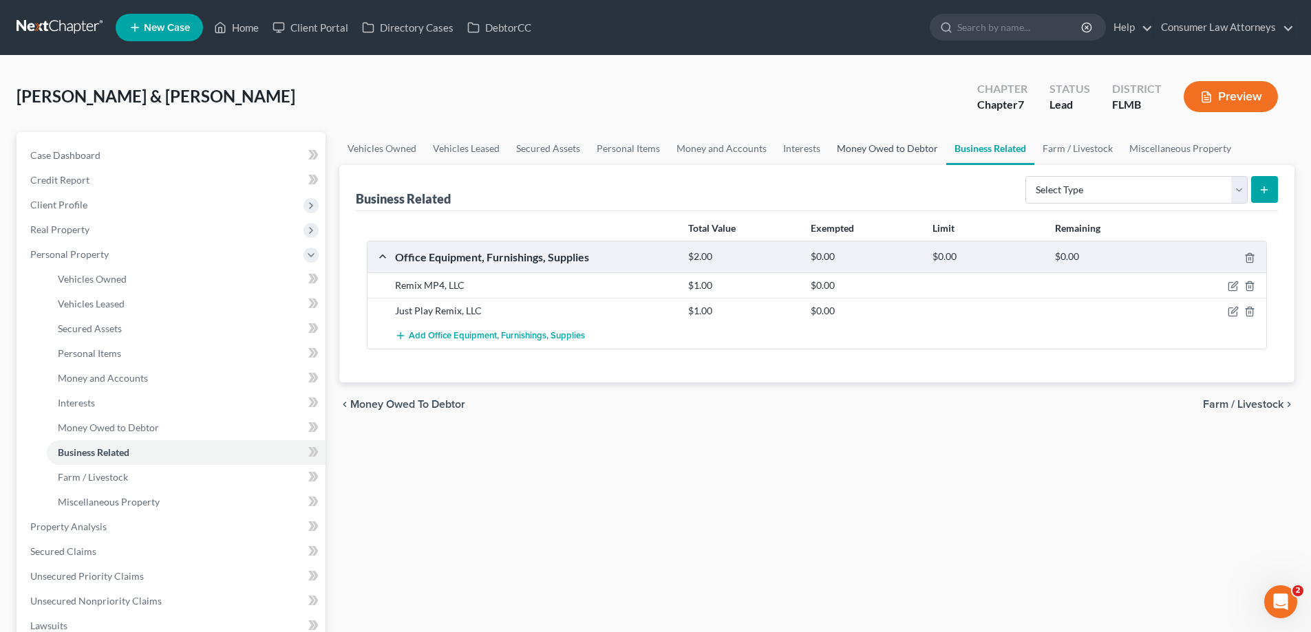
click at [857, 147] on link "Money Owed to Debtor" at bounding box center [887, 148] width 118 height 33
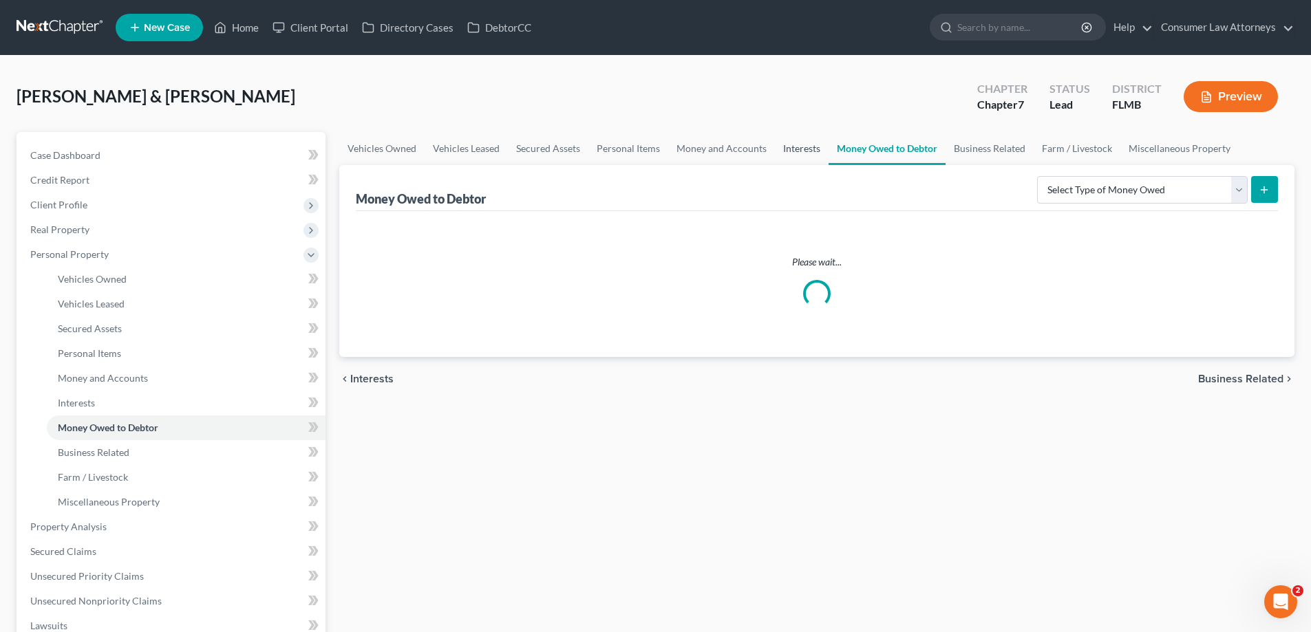
click at [797, 152] on link "Interests" at bounding box center [802, 148] width 54 height 33
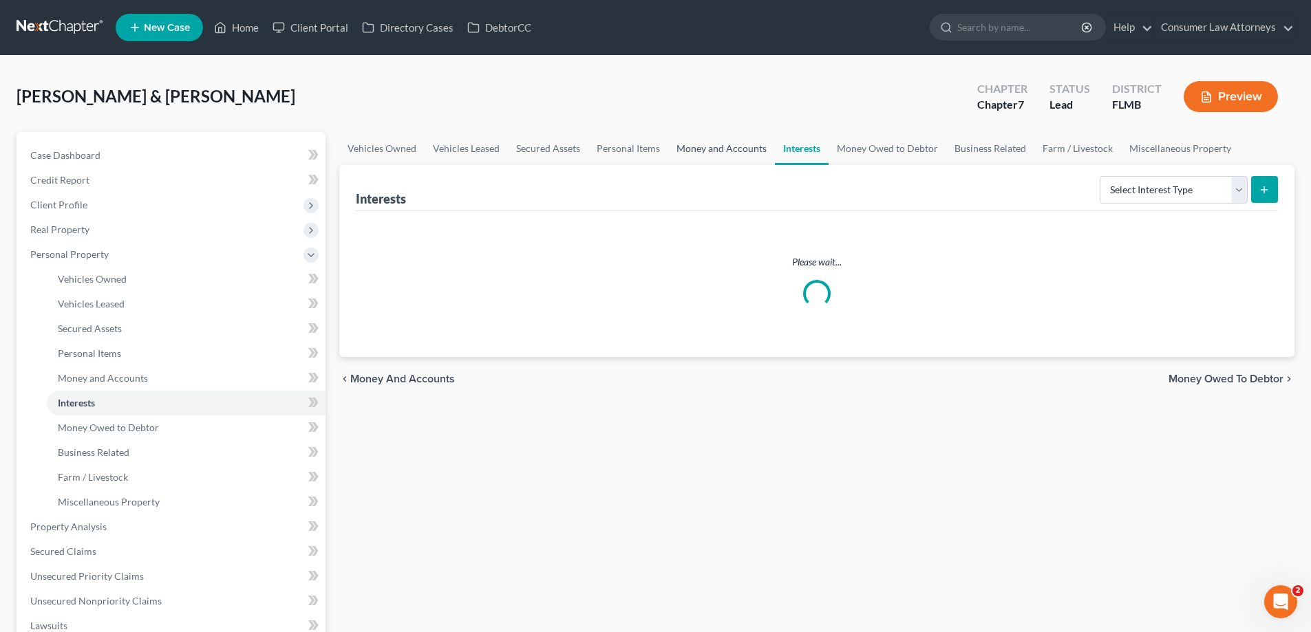
click at [738, 154] on link "Money and Accounts" at bounding box center [721, 148] width 107 height 33
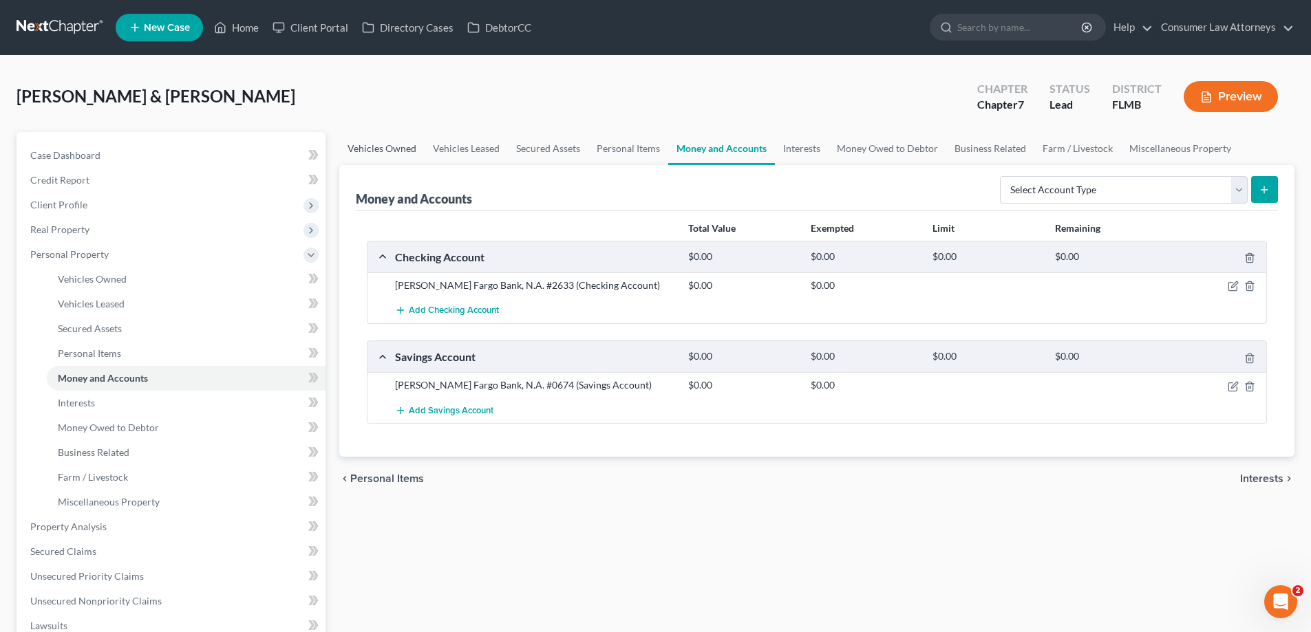
click at [373, 144] on link "Vehicles Owned" at bounding box center [381, 148] width 85 height 33
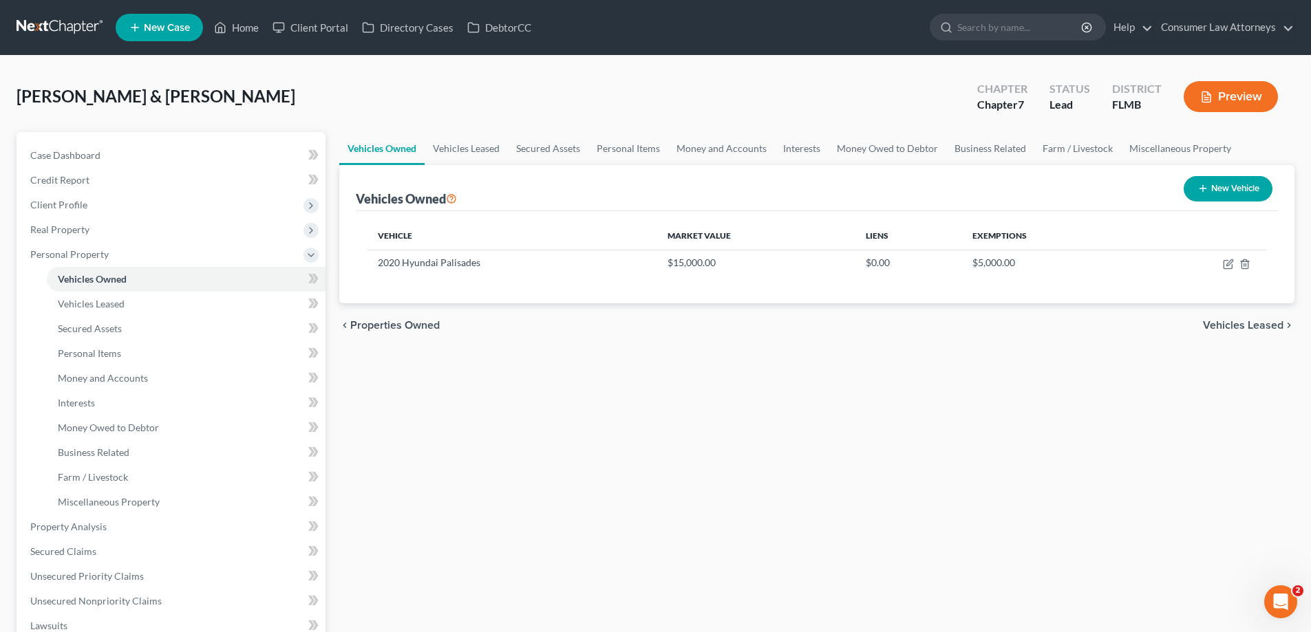
drag, startPoint x: 10, startPoint y: 94, endPoint x: 340, endPoint y: 104, distance: 330.4
click at [340, 104] on div "Alvarado-Garcia, Felipe & Alvarado, Karina Upgraded Chapter Chapter 7 Status Le…" at bounding box center [655, 505] width 1311 height 899
click at [340, 104] on div "Alvarado-Garcia, Felipe & Alvarado, Karina Upgraded Chapter Chapter 7 Status Le…" at bounding box center [656, 102] width 1278 height 60
drag, startPoint x: 340, startPoint y: 104, endPoint x: 28, endPoint y: 105, distance: 311.7
click at [6, 112] on div "Alvarado-Garcia, Felipe & Alvarado, Karina Upgraded Chapter Chapter 7 Status Le…" at bounding box center [655, 505] width 1311 height 899
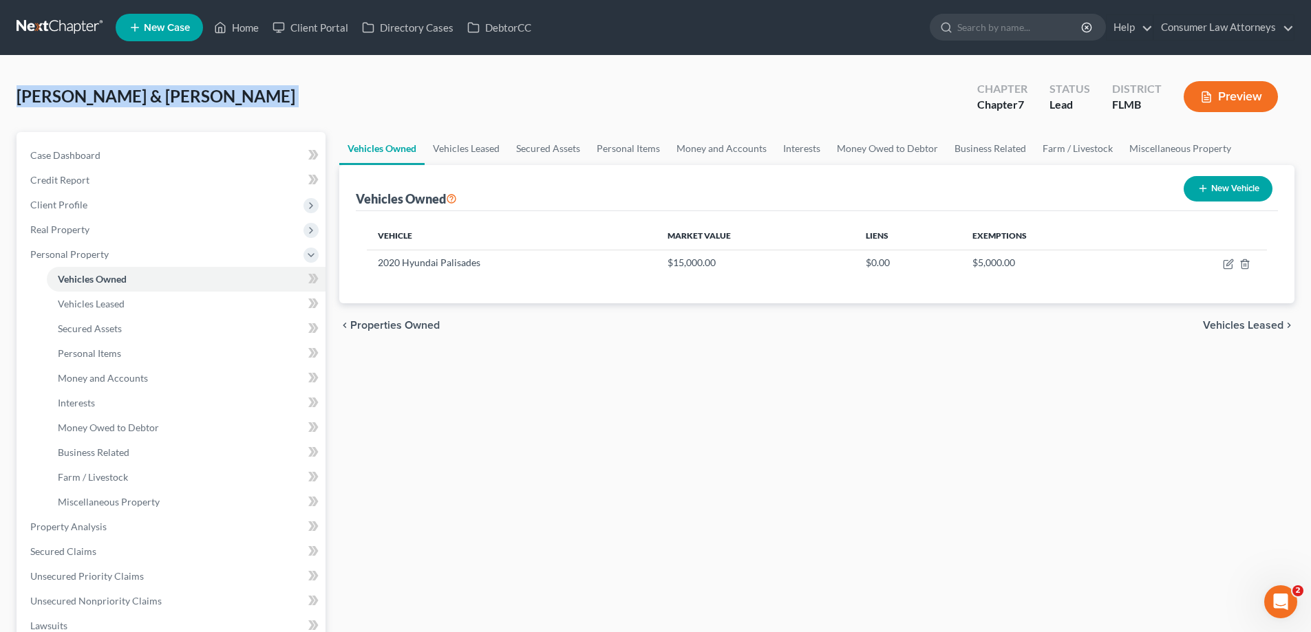
click at [28, 105] on span "[PERSON_NAME] & [PERSON_NAME]" at bounding box center [156, 96] width 279 height 20
drag, startPoint x: 19, startPoint y: 99, endPoint x: 345, endPoint y: 114, distance: 325.8
click at [345, 114] on div "Alvarado-Garcia, Felipe & Alvarado, Karina Upgraded Chapter Chapter 7 Status Le…" at bounding box center [656, 102] width 1278 height 60
drag, startPoint x: 464, startPoint y: 153, endPoint x: 529, endPoint y: 158, distance: 64.9
click at [466, 154] on link "Vehicles Leased" at bounding box center [466, 148] width 83 height 33
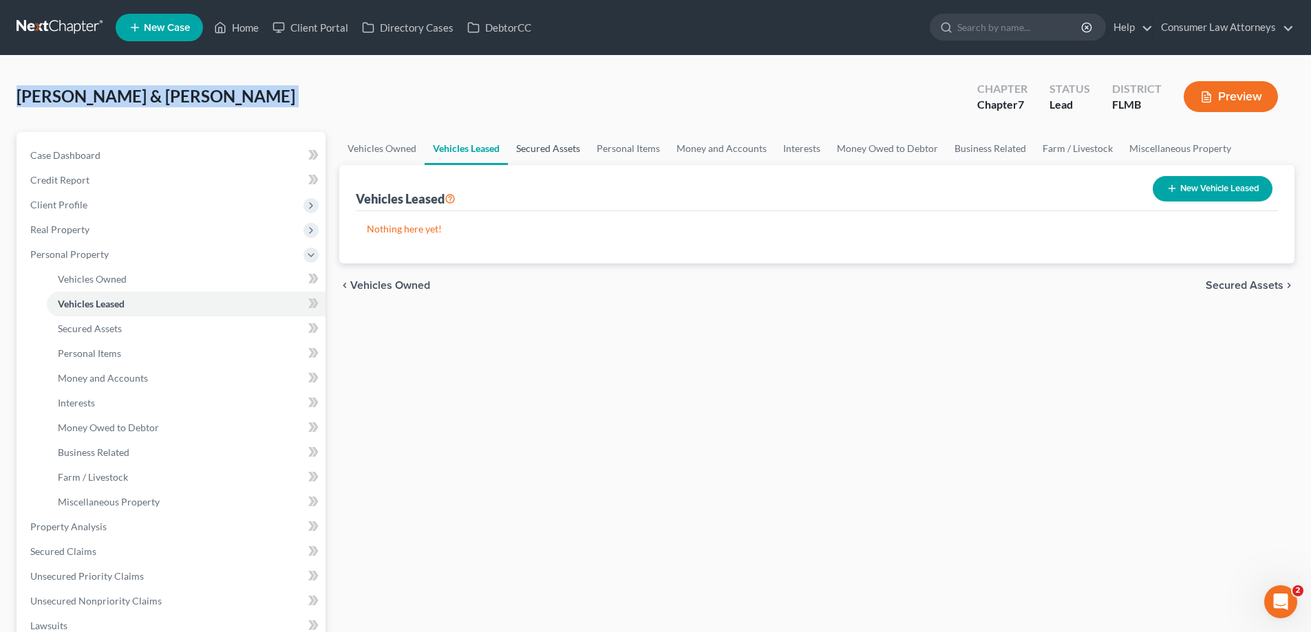
click at [543, 158] on link "Secured Assets" at bounding box center [548, 148] width 81 height 33
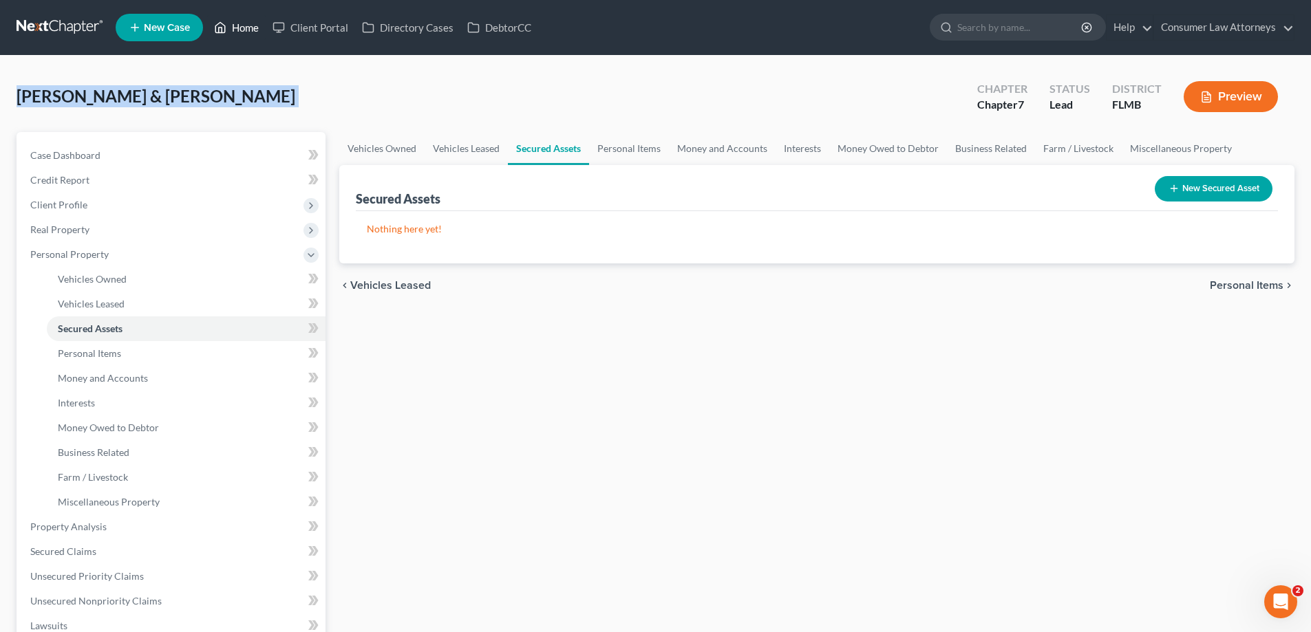
click at [235, 26] on link "Home" at bounding box center [236, 27] width 58 height 25
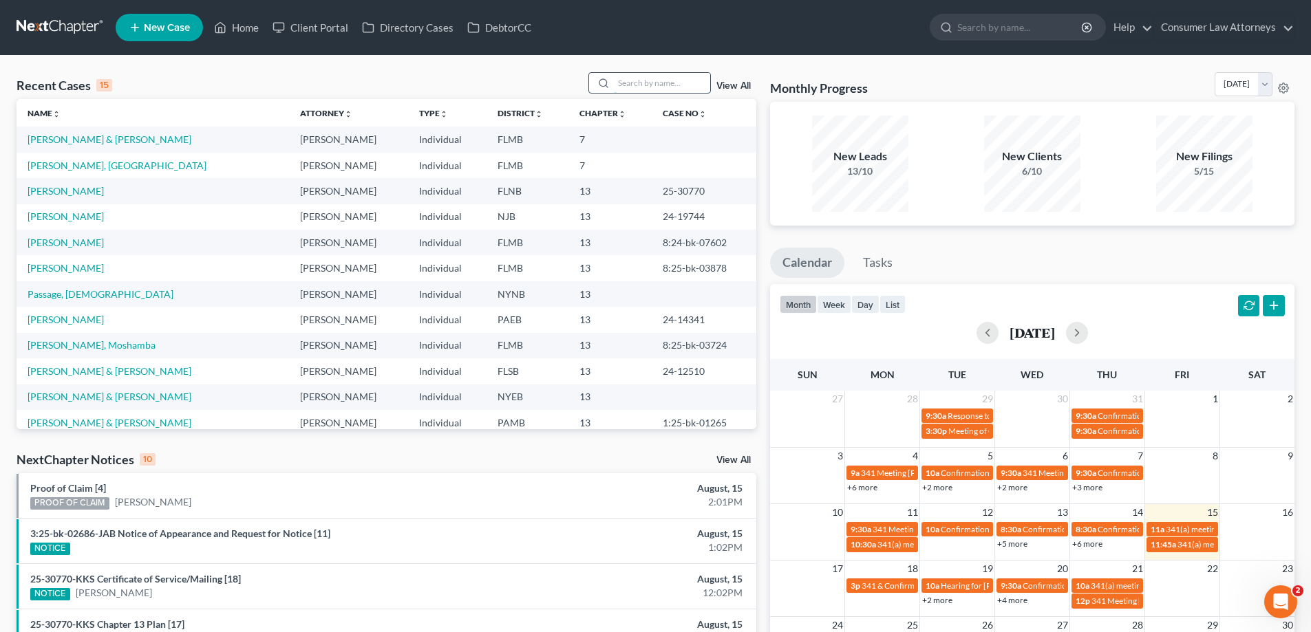
click at [689, 88] on input "search" at bounding box center [662, 83] width 96 height 20
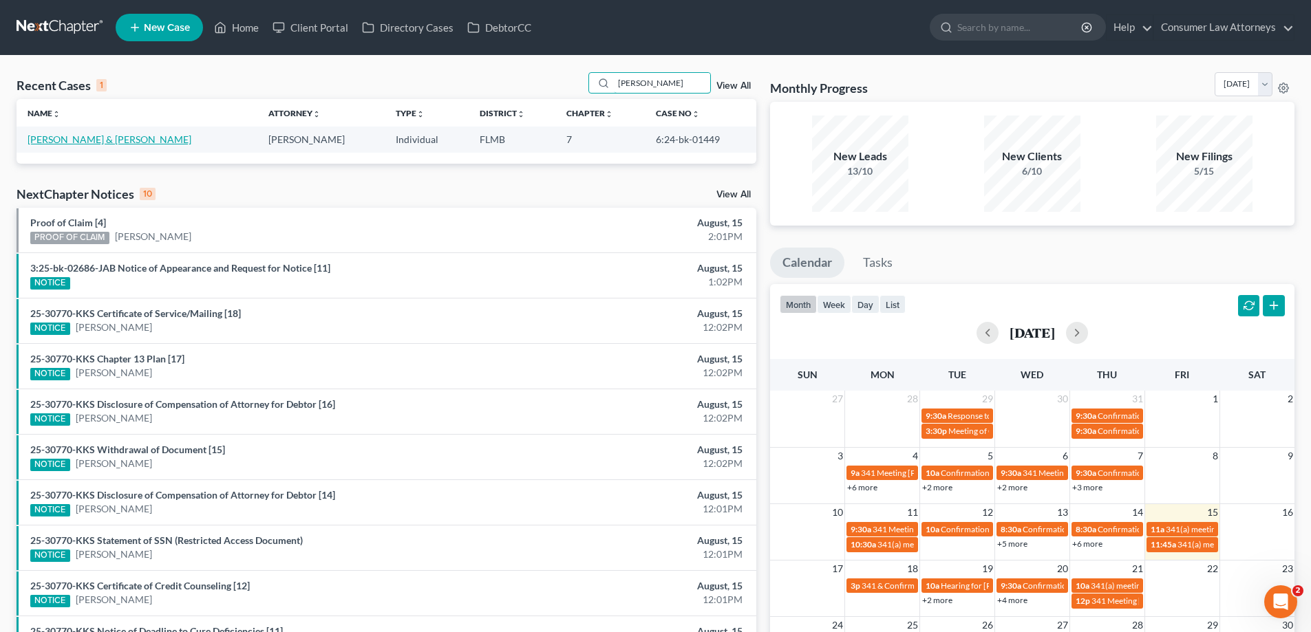
type input "Marrero"
click at [98, 141] on link "Marrero, Adolfo & Pena, Rosa" at bounding box center [110, 139] width 164 height 12
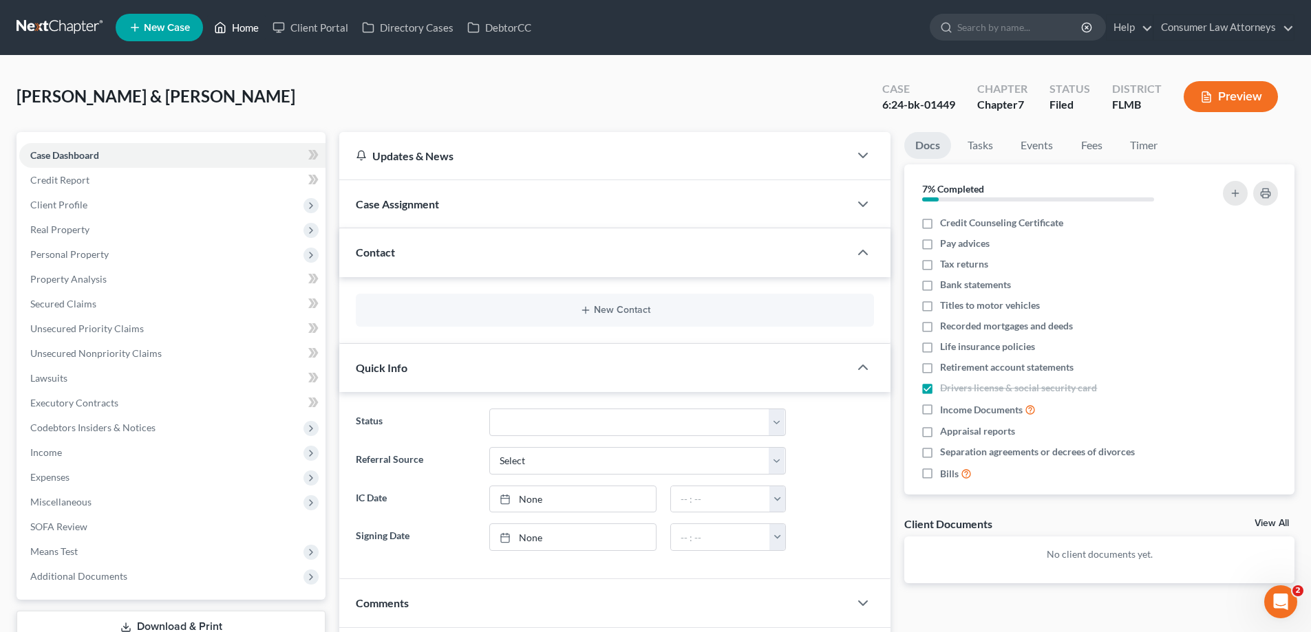
click at [219, 22] on icon at bounding box center [220, 27] width 12 height 17
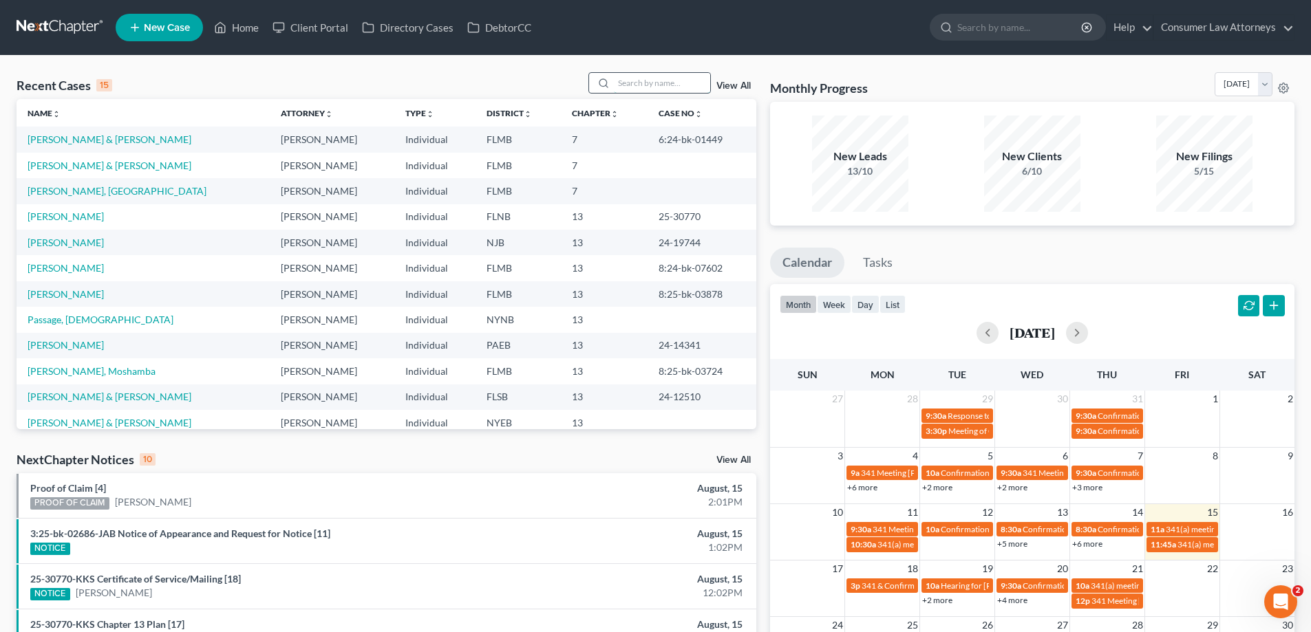
click at [685, 88] on input "search" at bounding box center [662, 83] width 96 height 20
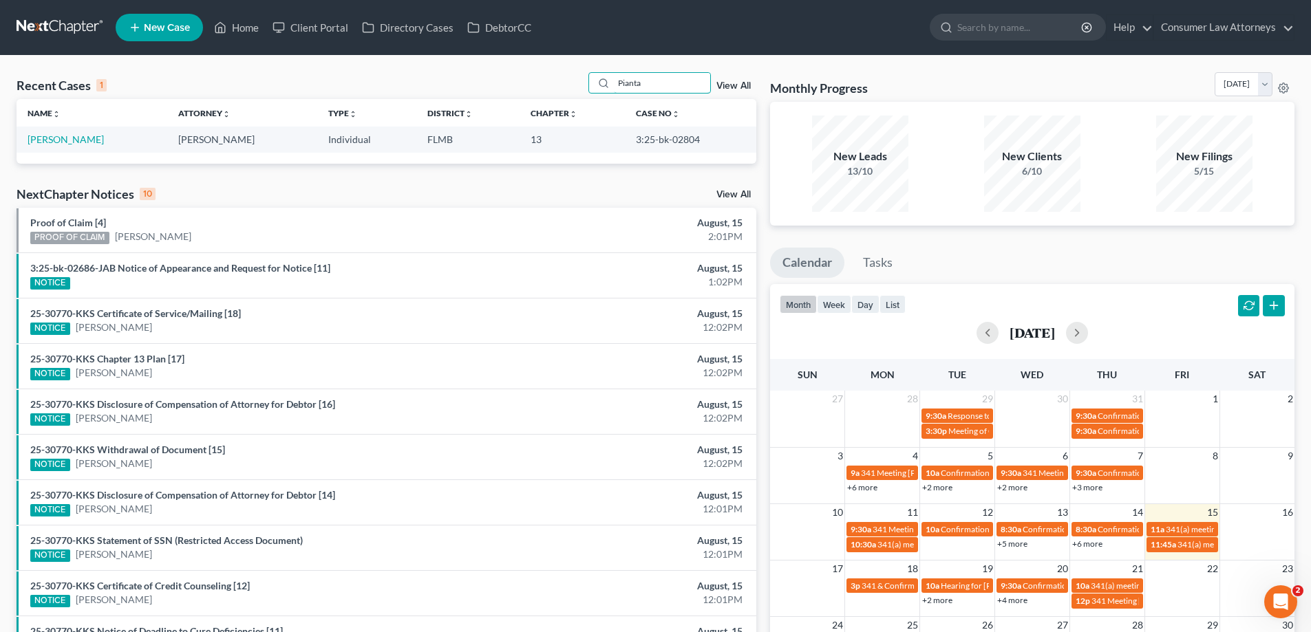
type input "Pianta"
drag, startPoint x: 683, startPoint y: 139, endPoint x: 621, endPoint y: 149, distance: 62.7
click at [625, 149] on td "3:25-bk-02804" at bounding box center [690, 139] width 131 height 25
copy td "3:25-bk-02804"
click at [66, 140] on link "Pianta, Joy" at bounding box center [66, 139] width 76 height 12
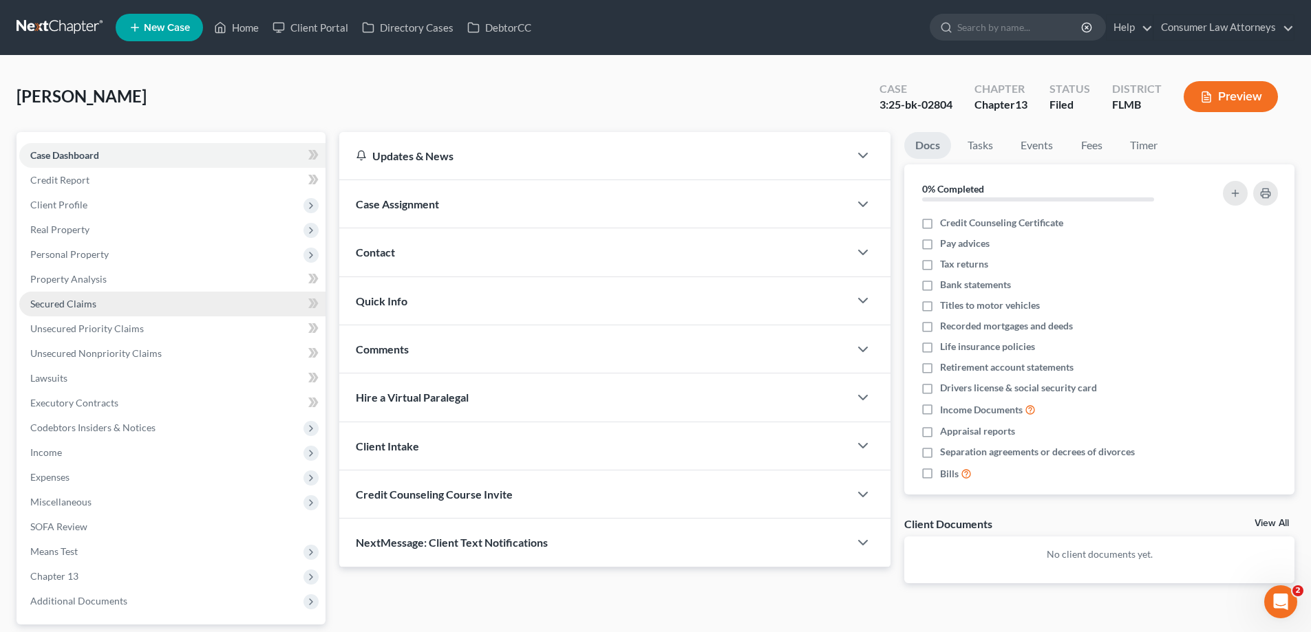
click at [93, 308] on span "Secured Claims" at bounding box center [63, 304] width 66 height 12
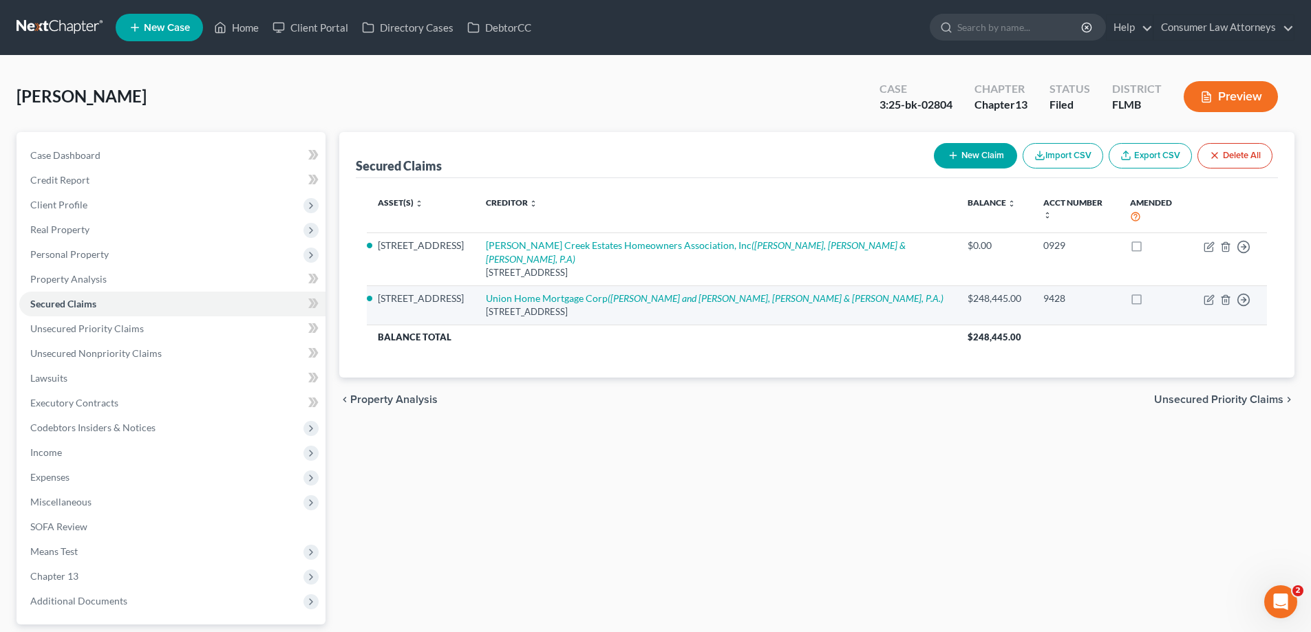
click at [515, 286] on td "Union Home Mortgage Corp (De Cubas and Lewis, De Cubas & Lewis, P.A.) 8241 Dow …" at bounding box center [716, 305] width 482 height 39
drag, startPoint x: 512, startPoint y: 275, endPoint x: 639, endPoint y: 275, distance: 127.3
click at [639, 286] on td "Union Home Mortgage Corp (De Cubas and Lewis, De Cubas & Lewis, P.A.) 8241 Dow …" at bounding box center [716, 305] width 482 height 39
copy link "Union Home Mortgage Corp"
drag, startPoint x: 517, startPoint y: 287, endPoint x: 702, endPoint y: 295, distance: 185.3
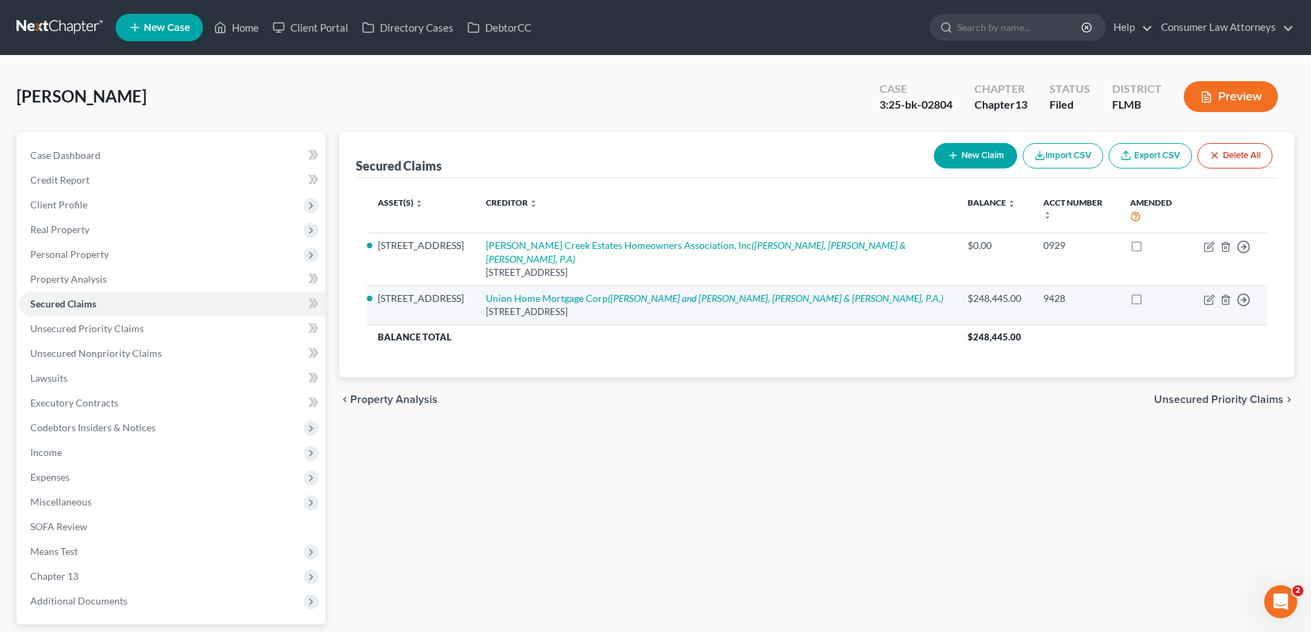
click at [702, 295] on td "Union Home Mortgage Corp (De Cubas and Lewis, De Cubas & Lewis, P.A.) 8241 Dow …" at bounding box center [716, 305] width 482 height 39
copy div "8241 Dow Circle West, Strongsville, OH 44136"
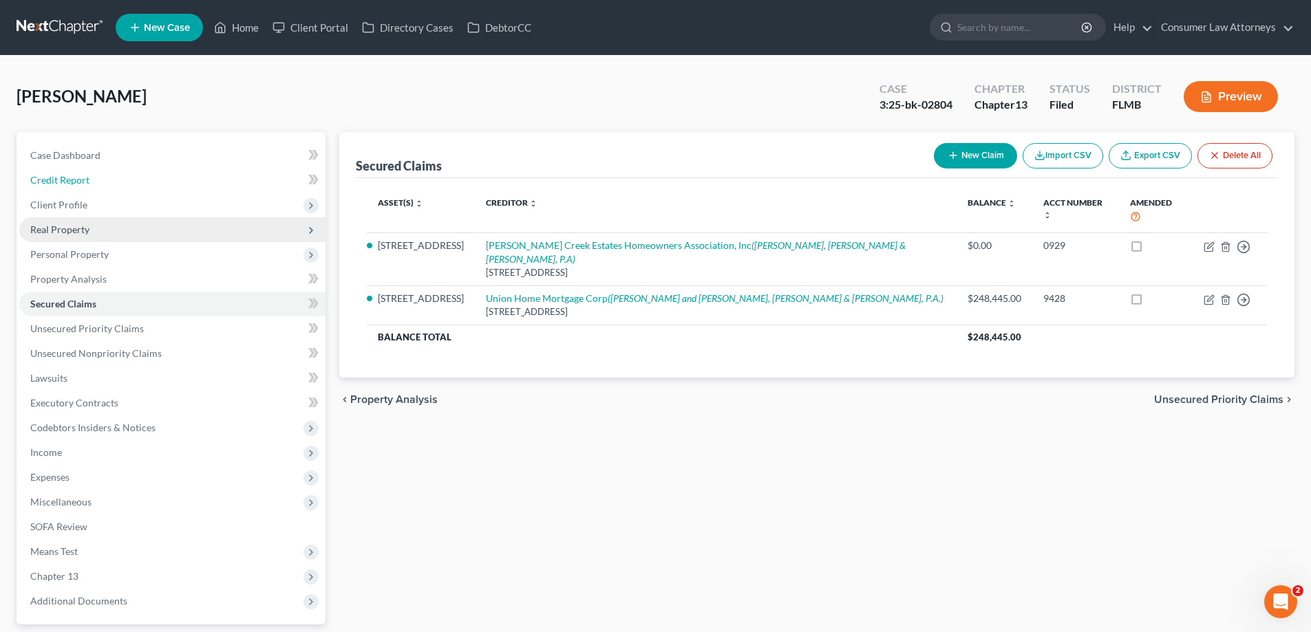
drag, startPoint x: 63, startPoint y: 180, endPoint x: 156, endPoint y: 235, distance: 108.6
click at [63, 180] on span "Credit Report" at bounding box center [59, 180] width 59 height 12
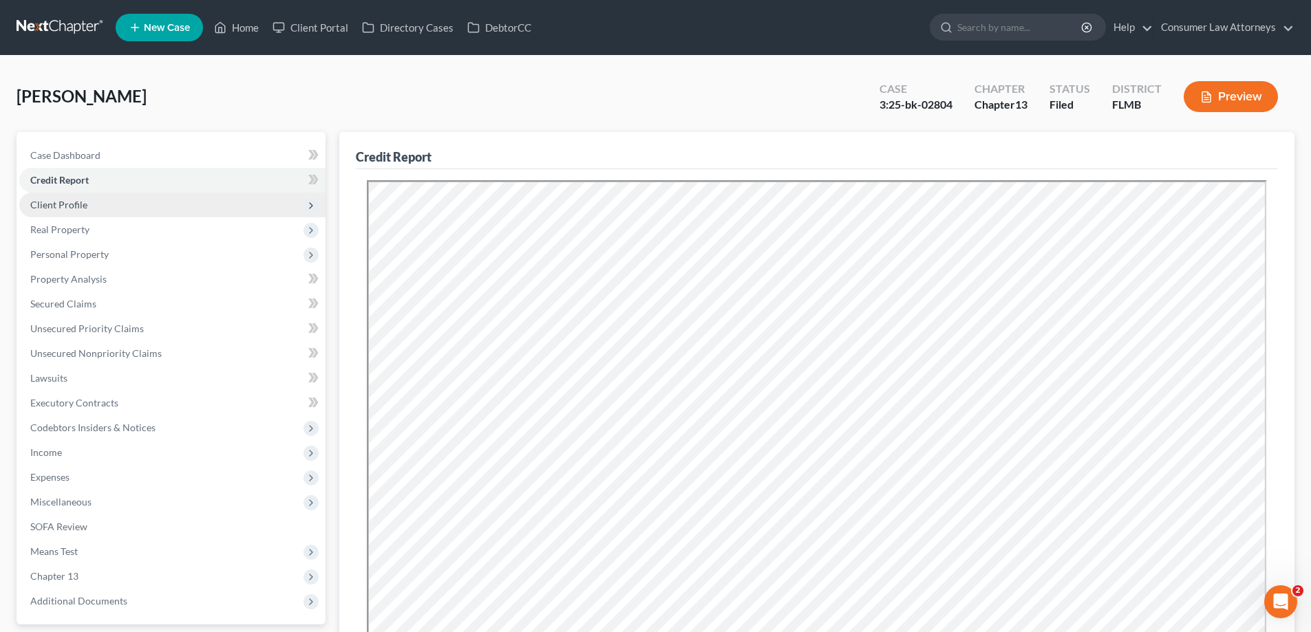
click at [63, 211] on span "Client Profile" at bounding box center [172, 205] width 306 height 25
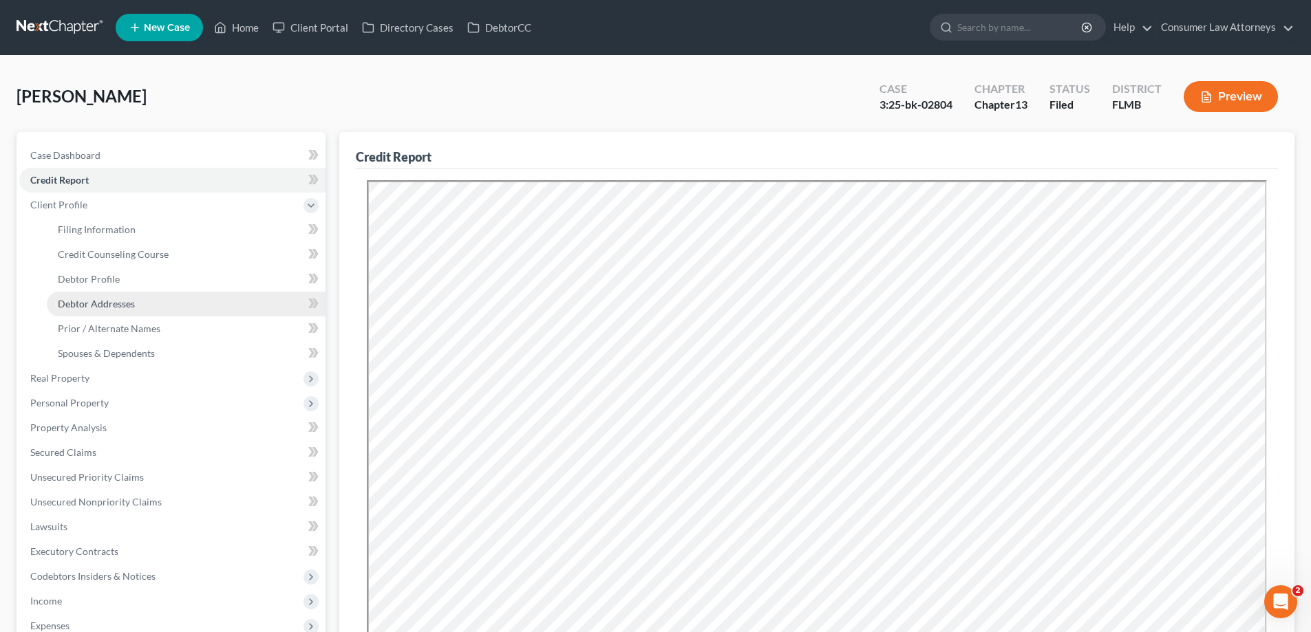
click at [84, 305] on span "Debtor Addresses" at bounding box center [96, 304] width 77 height 12
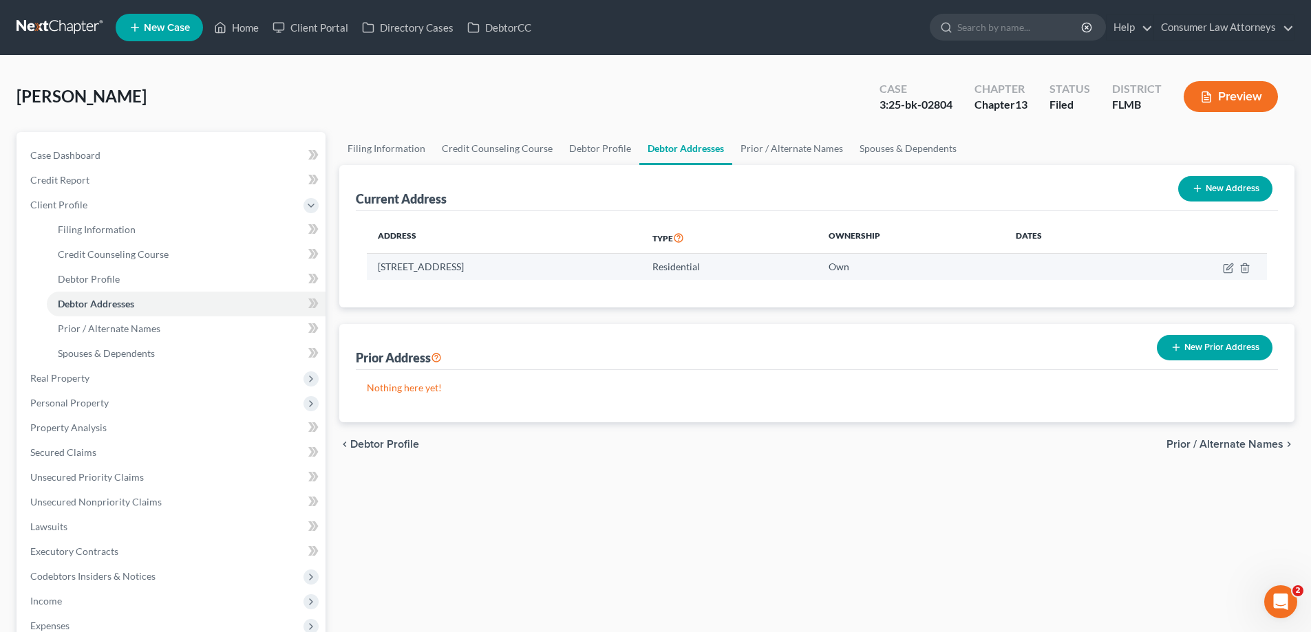
drag, startPoint x: 369, startPoint y: 270, endPoint x: 586, endPoint y: 270, distance: 217.4
click at [586, 270] on td "11929 W. Creekside Lane, Homosassa, FL 34448" at bounding box center [504, 267] width 275 height 26
copy td "11929 W. Creekside Lane, Homosassa, FL 34448"
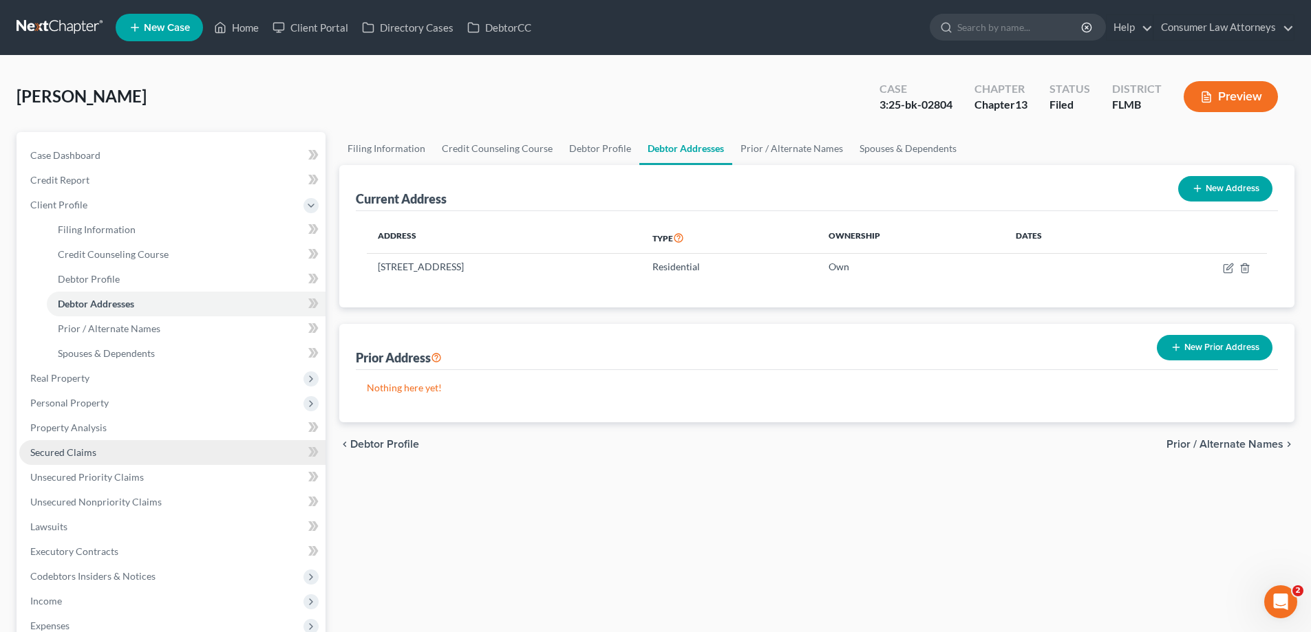
click at [50, 452] on span "Secured Claims" at bounding box center [63, 453] width 66 height 12
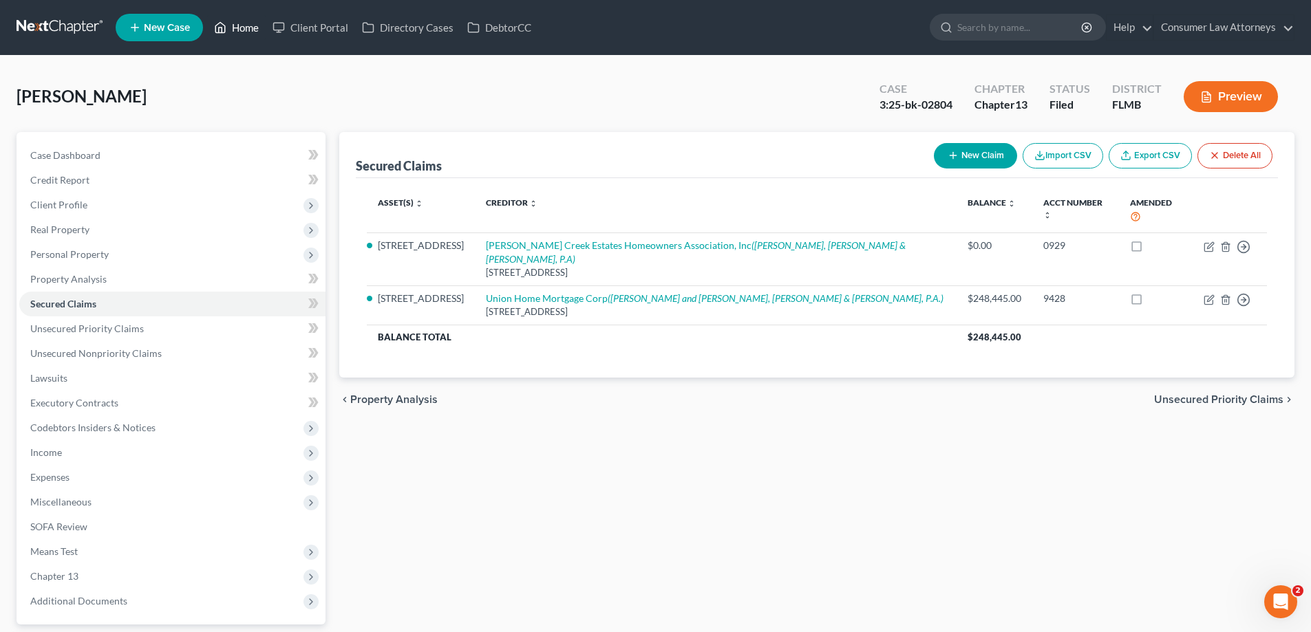
click at [248, 32] on link "Home" at bounding box center [236, 27] width 58 height 25
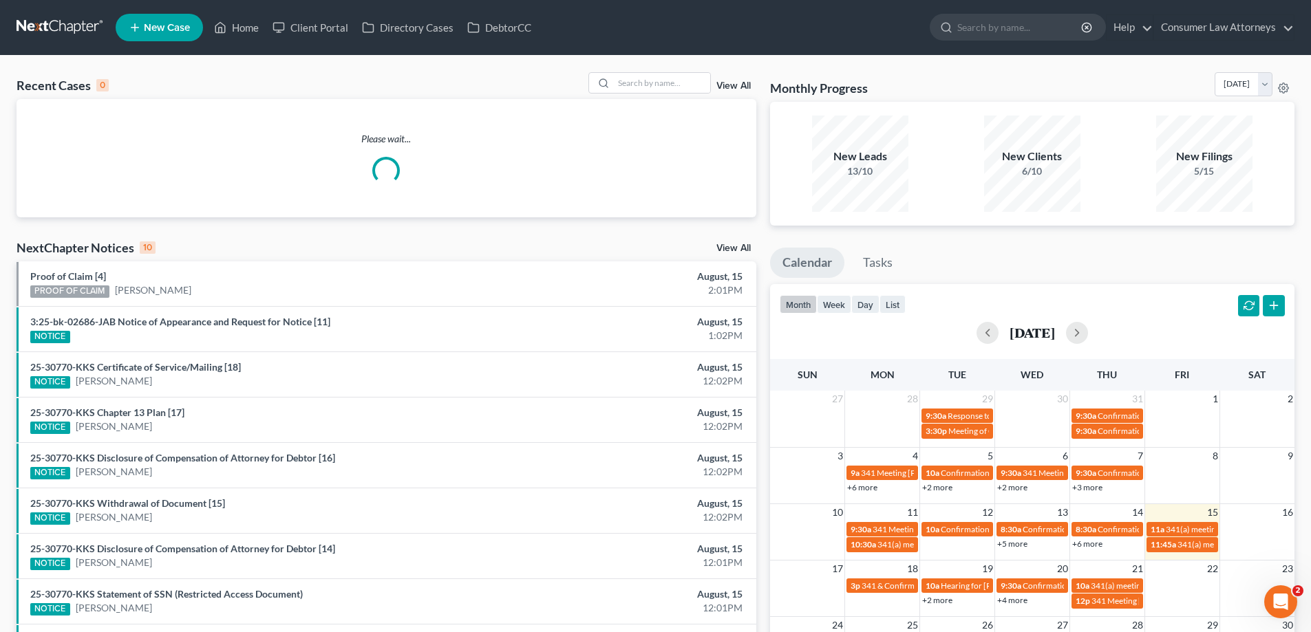
click at [728, 85] on link "View All" at bounding box center [733, 86] width 34 height 10
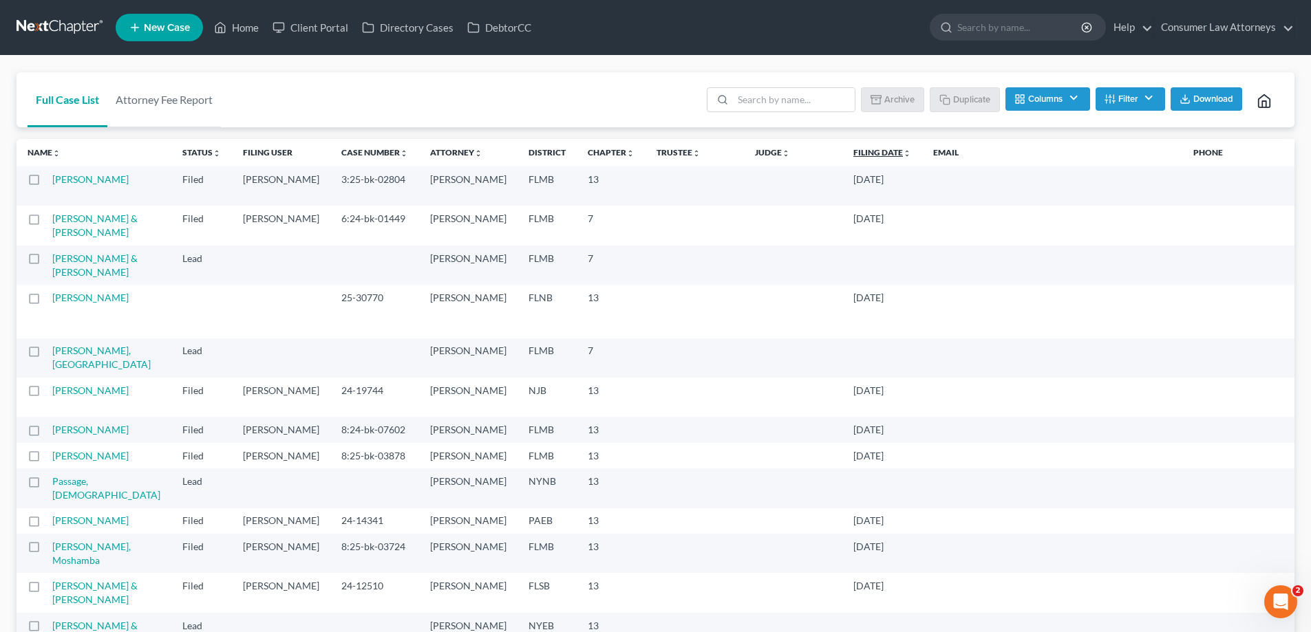
click at [853, 156] on link "Filing Date unfold_more expand_more expand_less" at bounding box center [882, 152] width 58 height 10
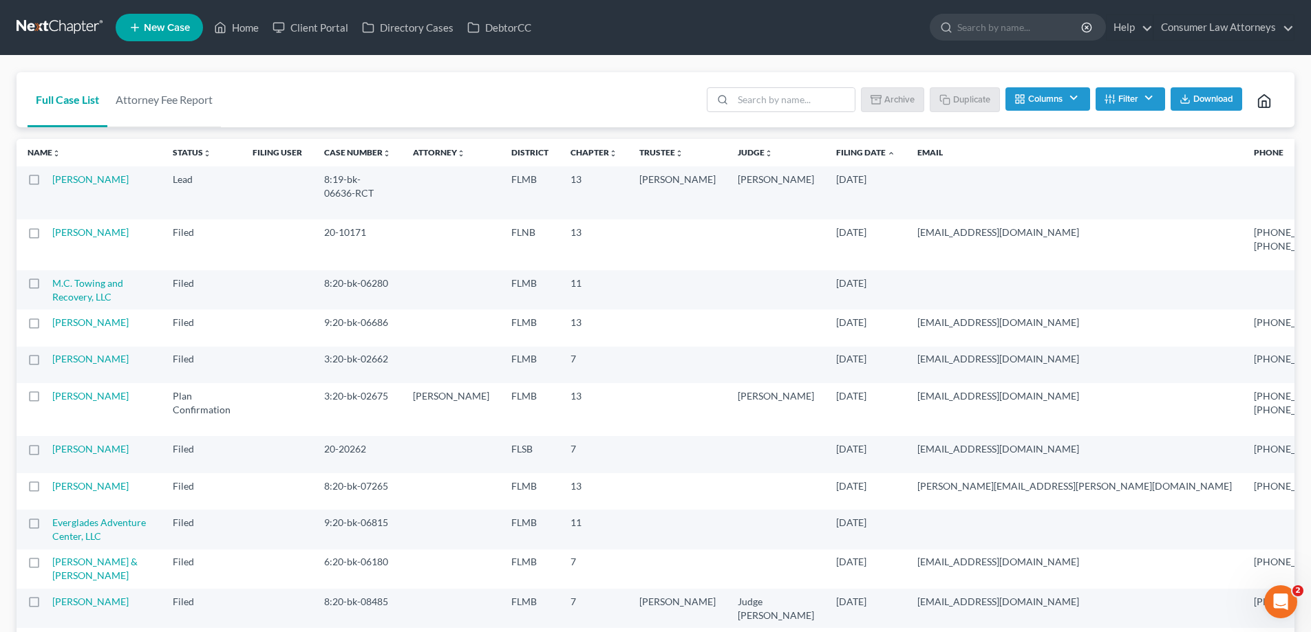
click at [836, 156] on link "Filing Date unfold_more expand_more expand_less" at bounding box center [865, 152] width 59 height 10
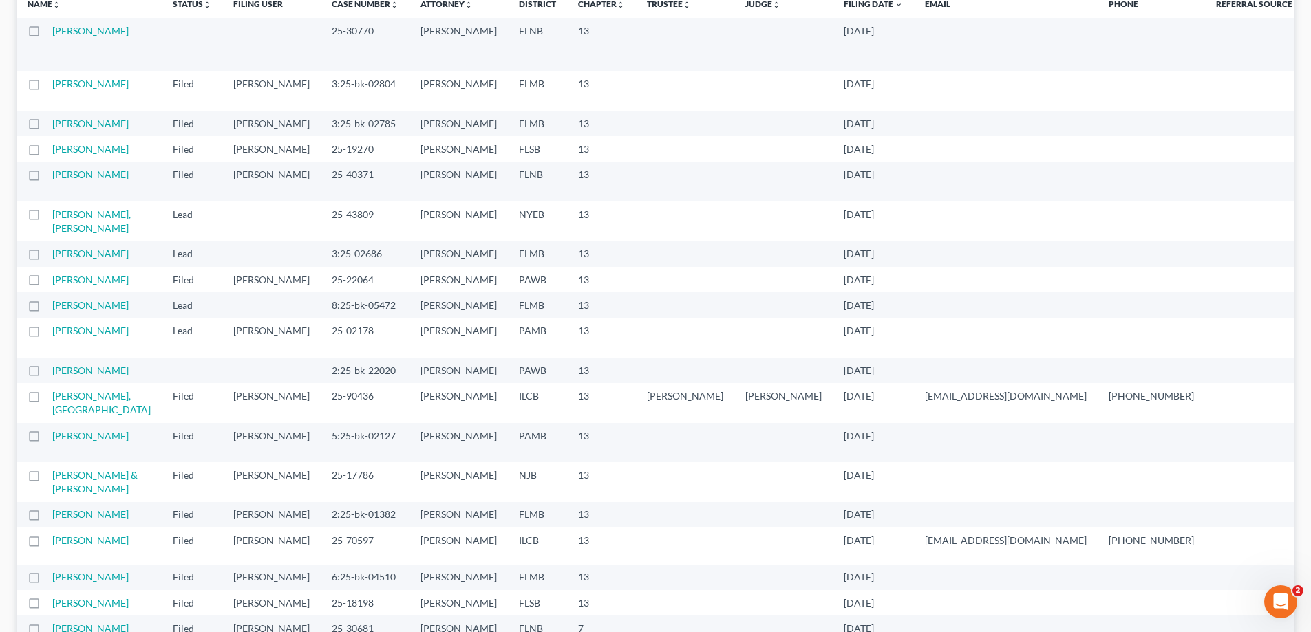
scroll to position [138, 0]
